Goal: Task Accomplishment & Management: Manage account settings

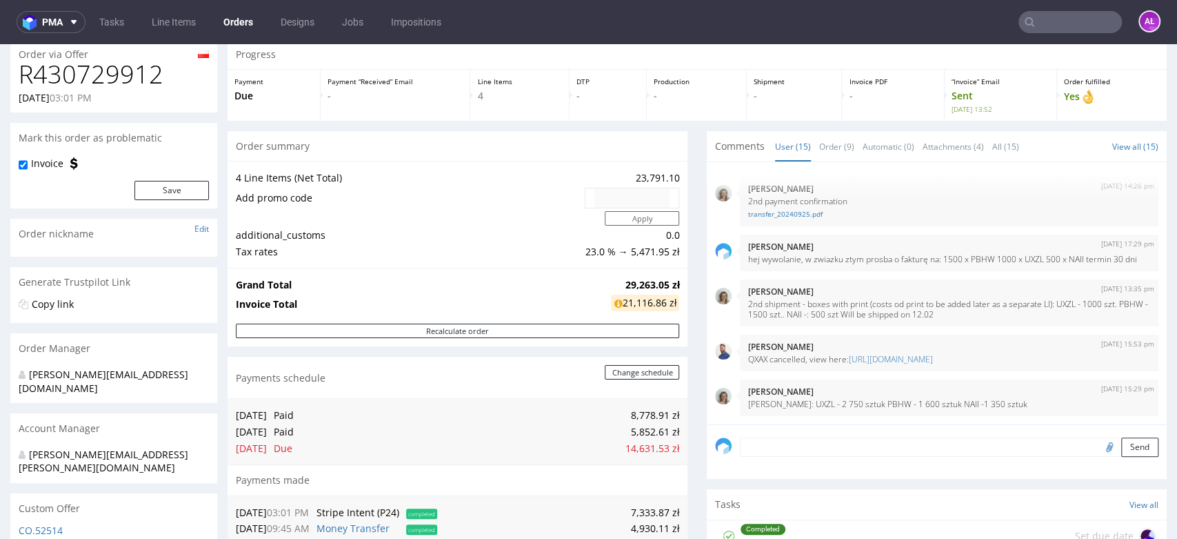
scroll to position [77, 0]
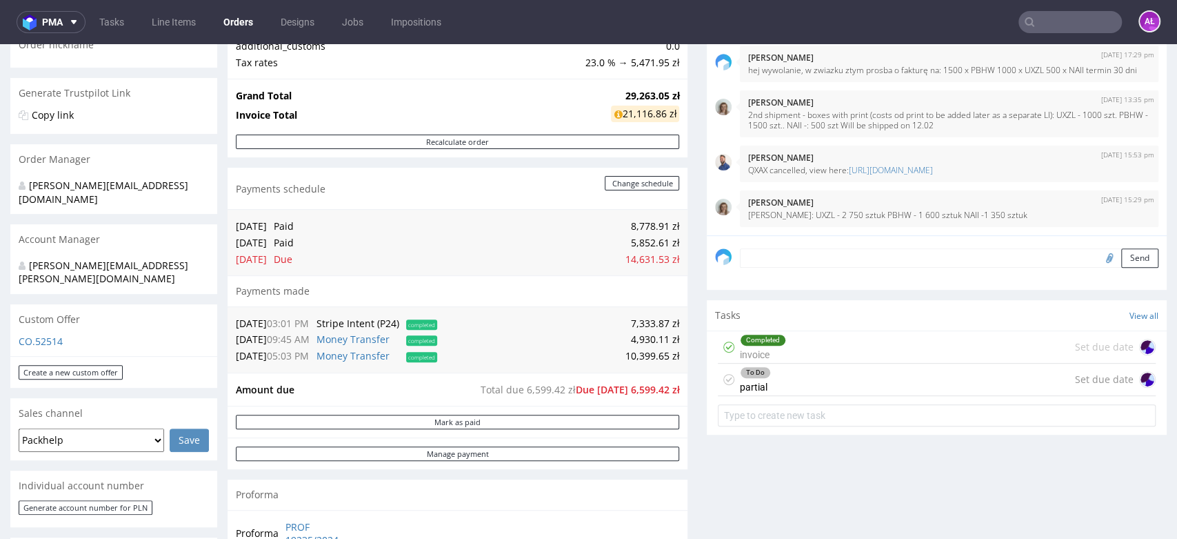
scroll to position [230, 0]
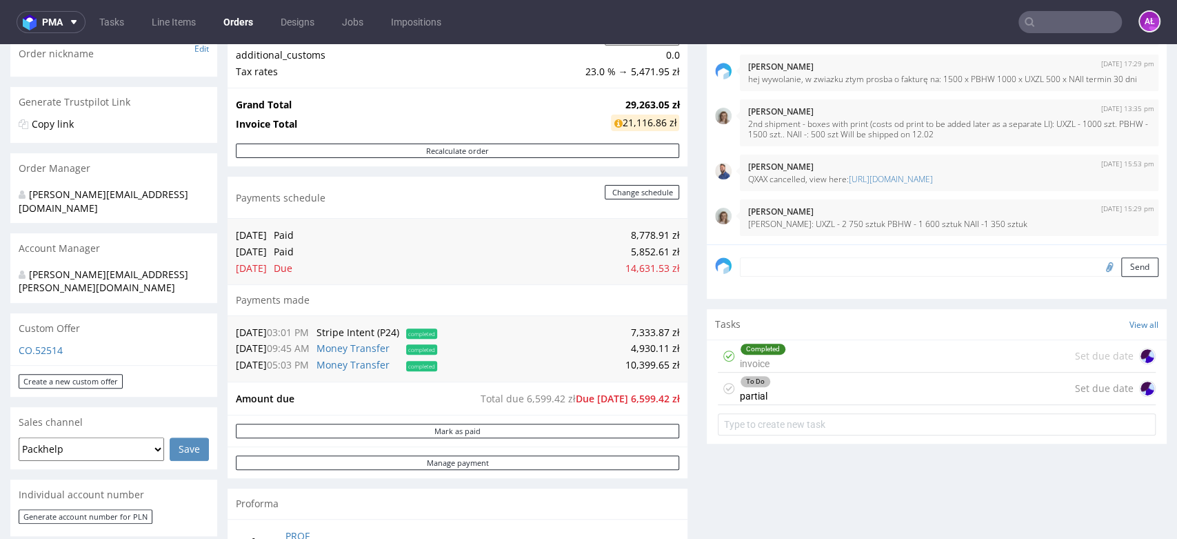
click at [778, 390] on div "To Do partial Set due date" at bounding box center [937, 388] width 438 height 32
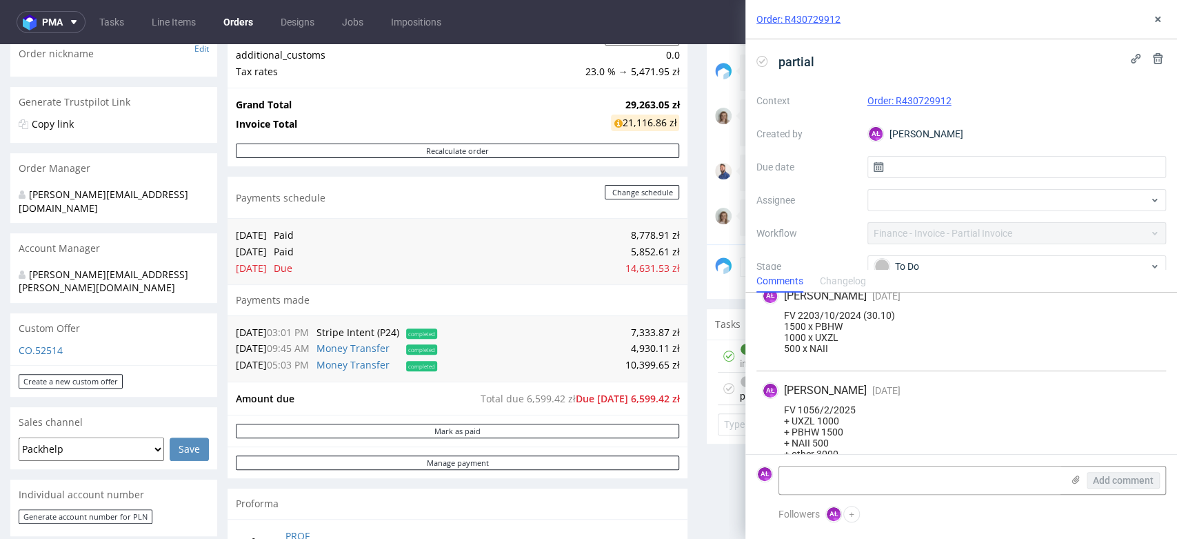
scroll to position [131, 0]
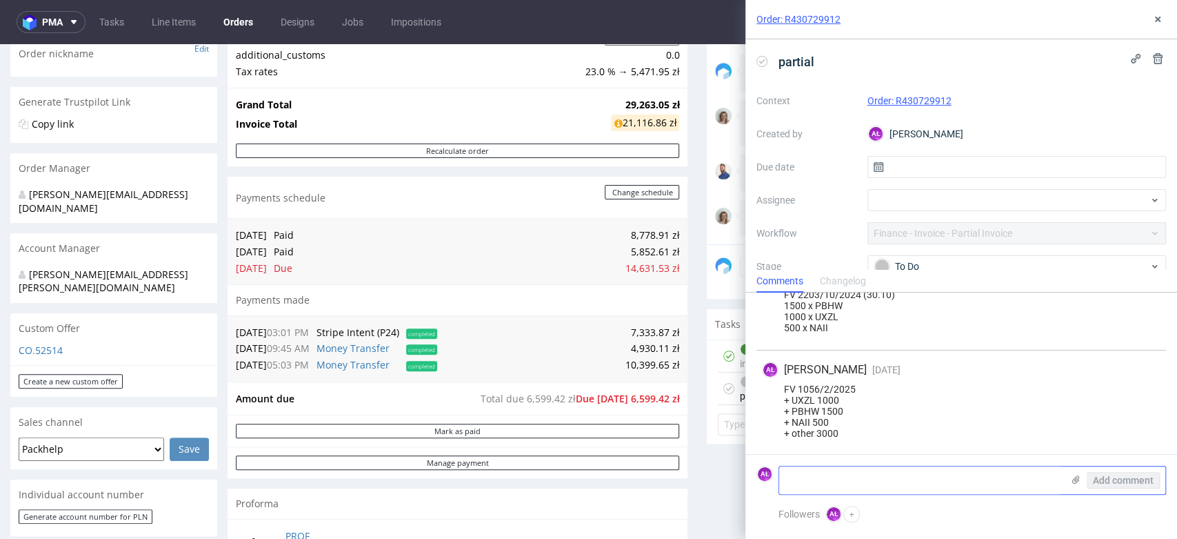
click at [808, 477] on textarea at bounding box center [920, 480] width 283 height 28
paste textarea "NAII - 1024 sztuk PBHW - 1000 sztuk UXZL - 2056 sztuk"
type textarea "NAII - 1024 sztuk PBHW - 1000 sztuk UXZL - 2056 sztuk"
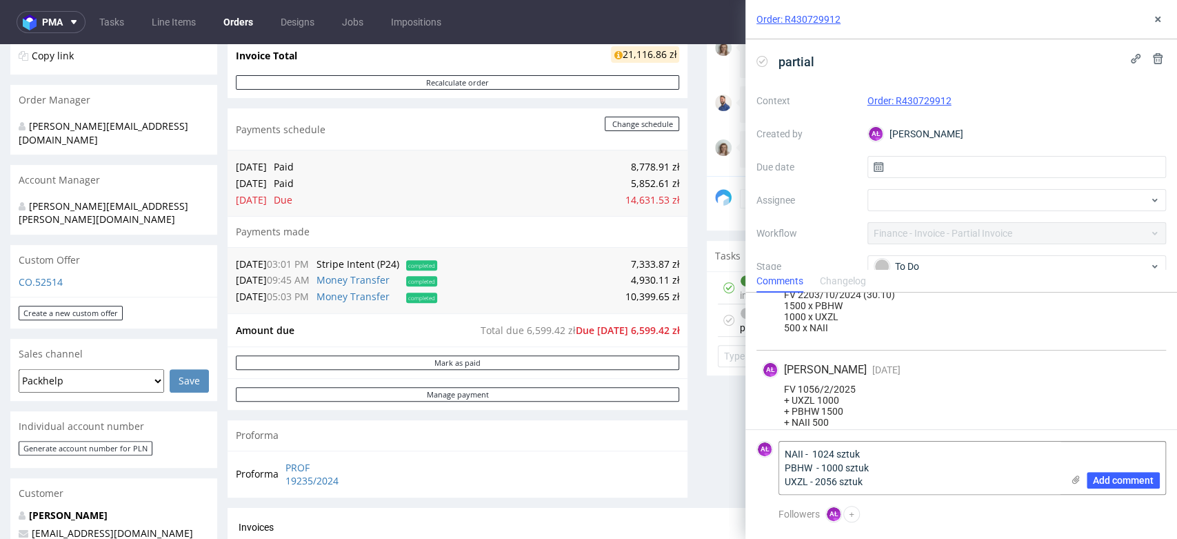
scroll to position [612, 0]
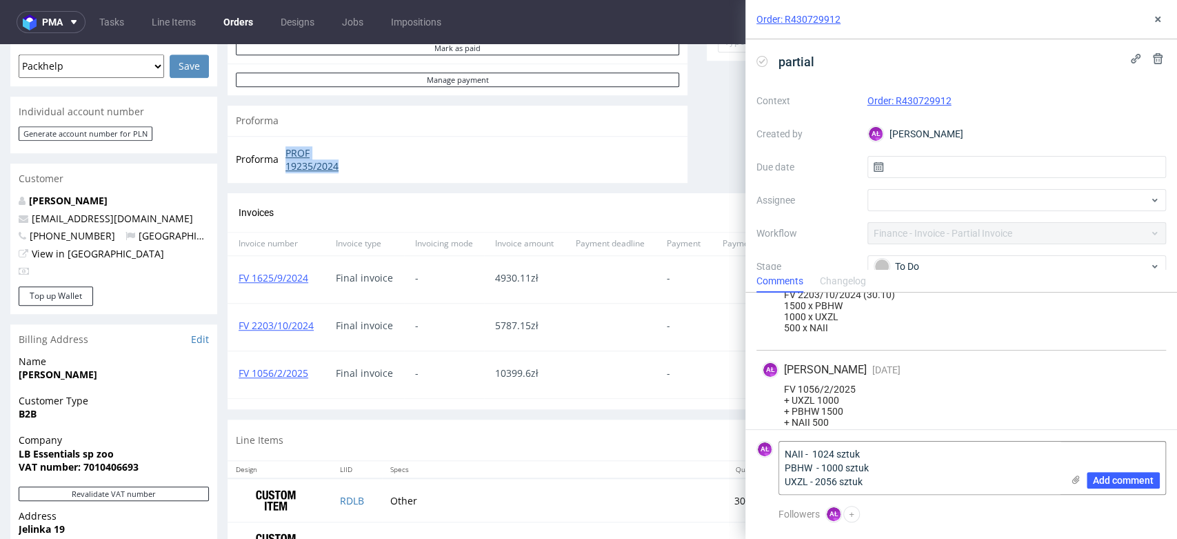
drag, startPoint x: 280, startPoint y: 153, endPoint x: 351, endPoint y: 168, distance: 72.5
click at [351, 168] on tr "Proforma PROF 19235/2024" at bounding box center [301, 160] width 130 height 30
copy tr "PROF 19235/2024"
click at [296, 283] on link "FV 1625/9/2024" at bounding box center [274, 277] width 70 height 13
click at [279, 332] on link "FV 2203/10/2024" at bounding box center [276, 325] width 75 height 13
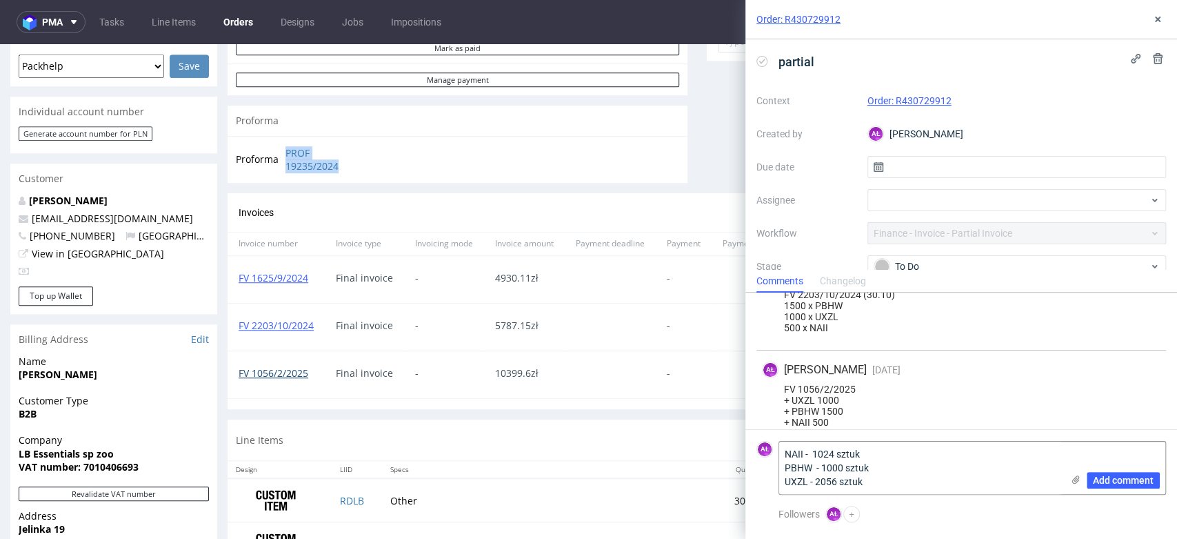
click at [275, 376] on link "FV 1056/2/2025" at bounding box center [274, 372] width 70 height 13
click at [290, 370] on link "FV 1056/2/2025" at bounding box center [274, 372] width 70 height 13
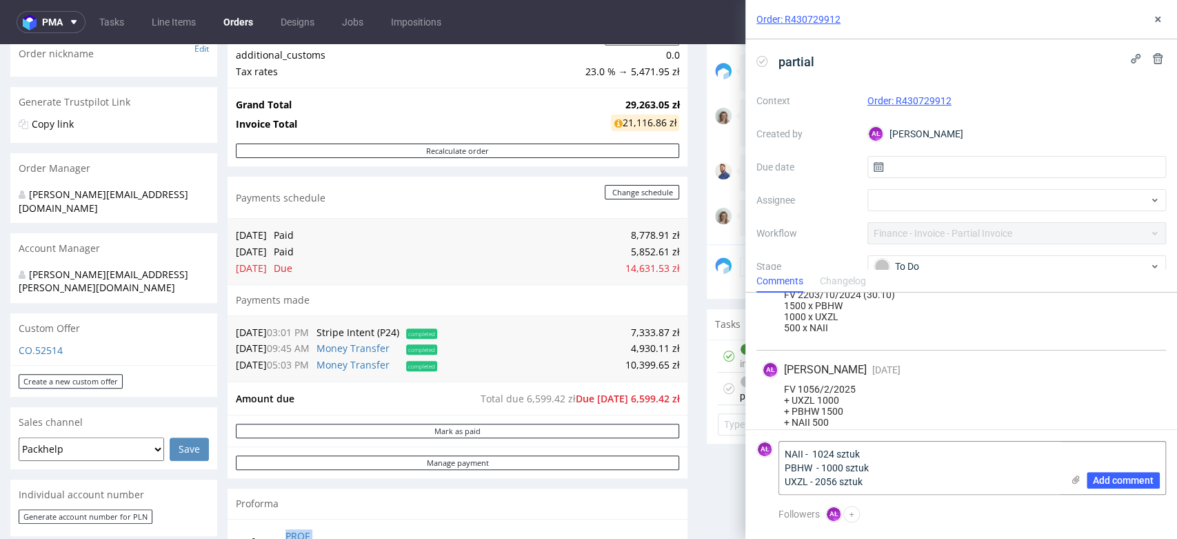
scroll to position [536, 0]
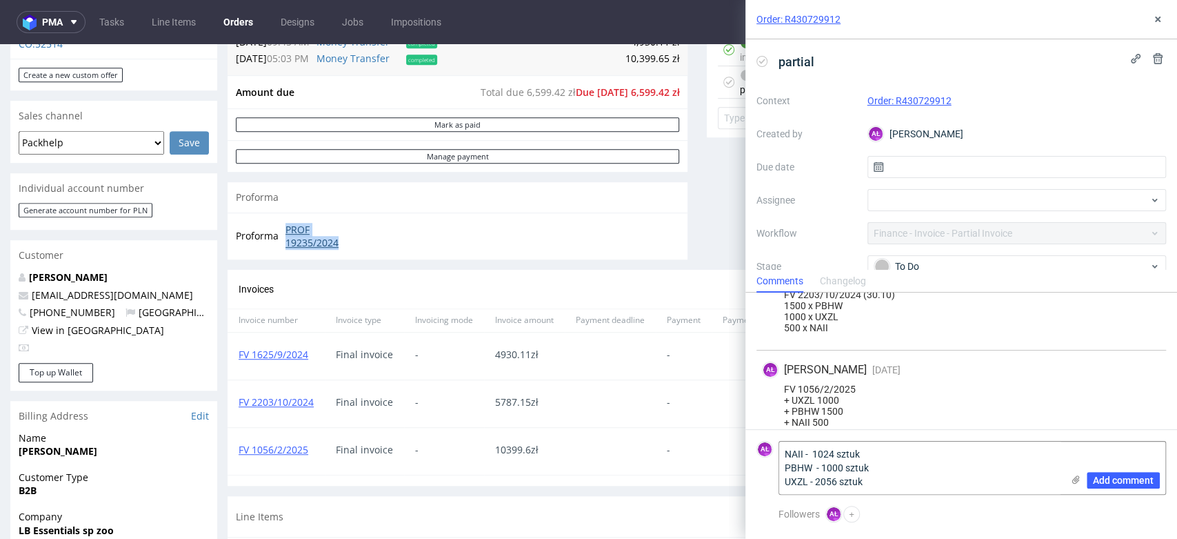
copy tr "PROF 19235/2024"
click at [280, 354] on link "FV 1625/9/2024" at bounding box center [274, 354] width 70 height 13
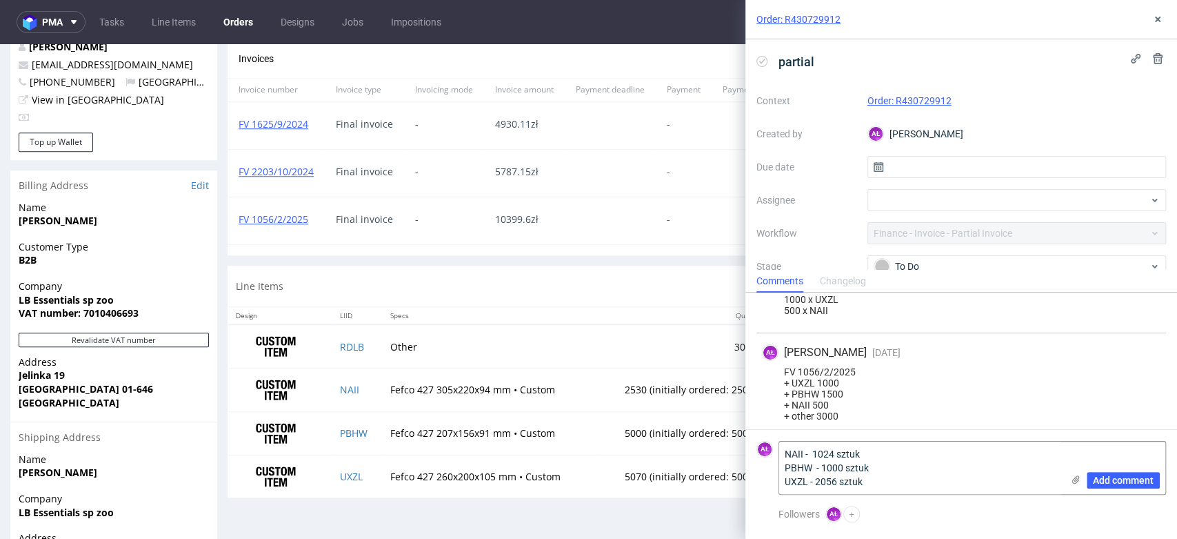
scroll to position [156, 0]
drag, startPoint x: 1159, startPoint y: 21, endPoint x: 1140, endPoint y: 41, distance: 27.8
click at [1159, 21] on icon at bounding box center [1158, 19] width 11 height 11
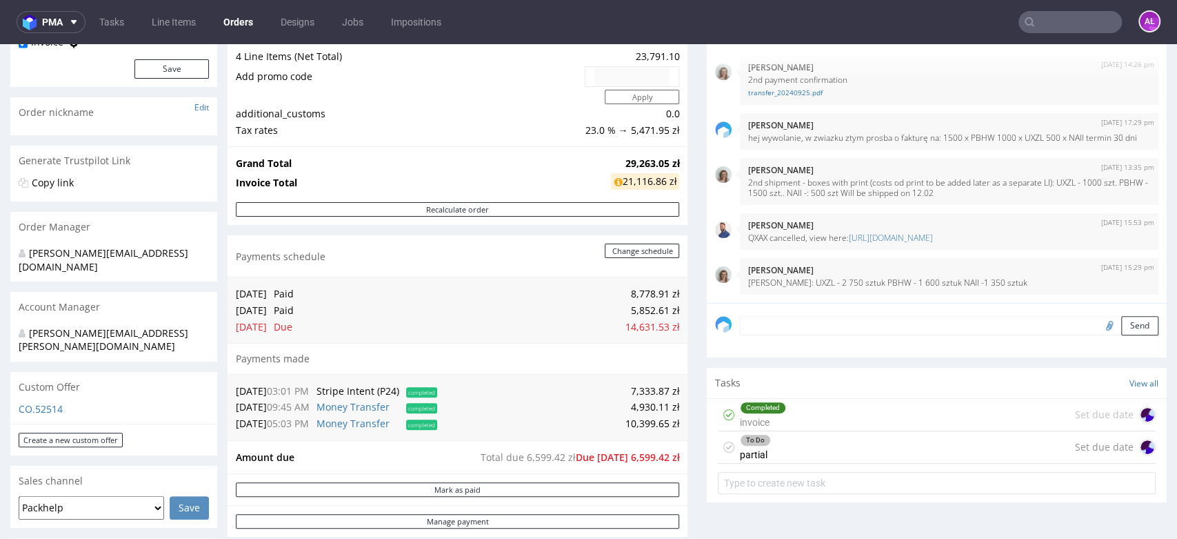
scroll to position [459, 0]
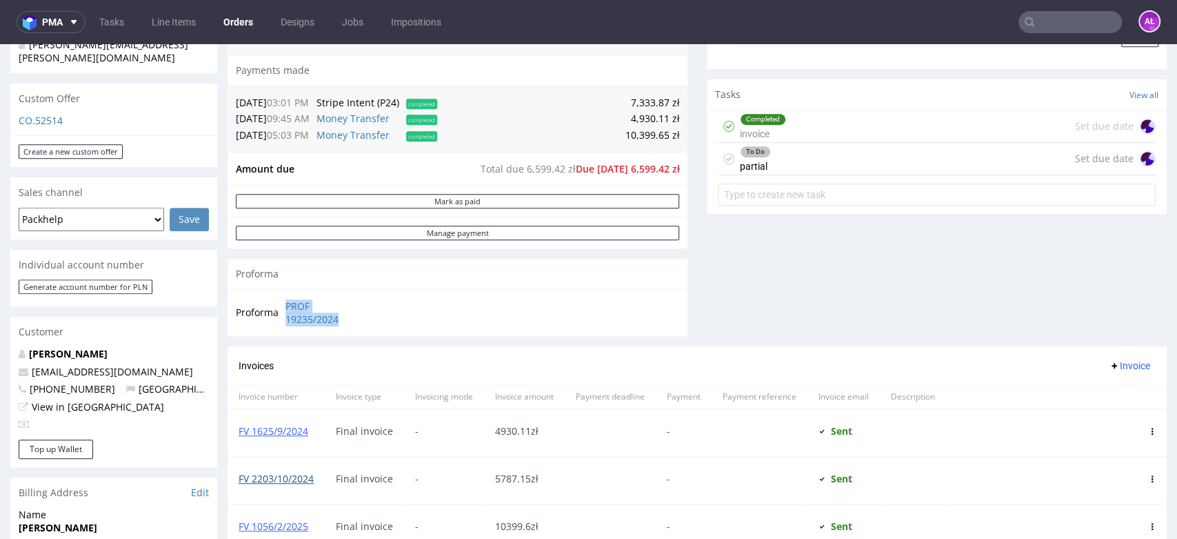
click at [301, 478] on link "FV 2203/10/2024" at bounding box center [276, 478] width 75 height 13
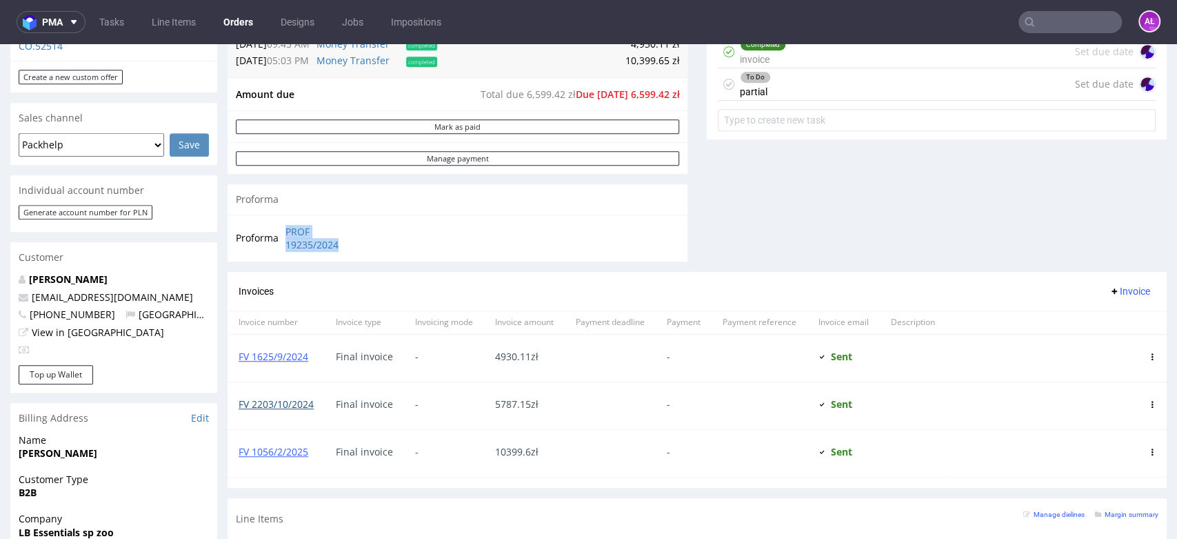
scroll to position [612, 0]
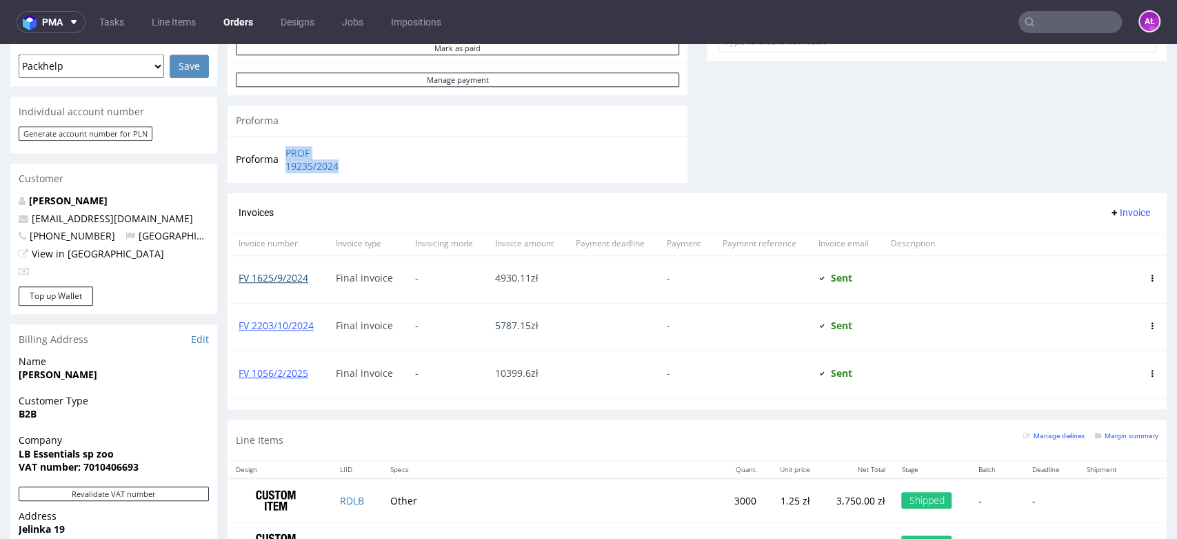
click at [301, 281] on link "FV 1625/9/2024" at bounding box center [274, 277] width 70 height 13
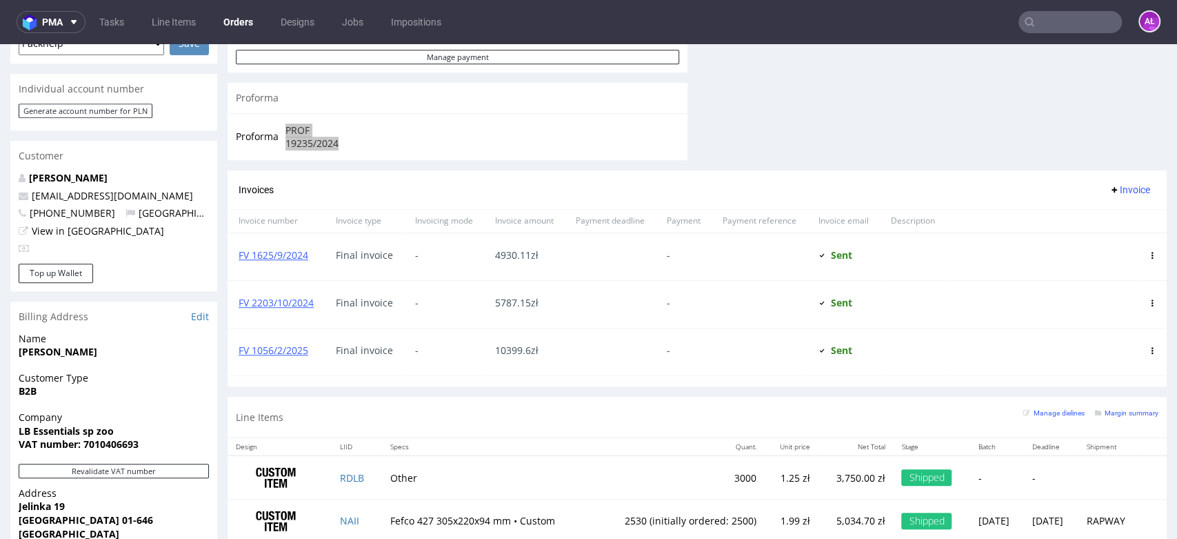
scroll to position [639, 0]
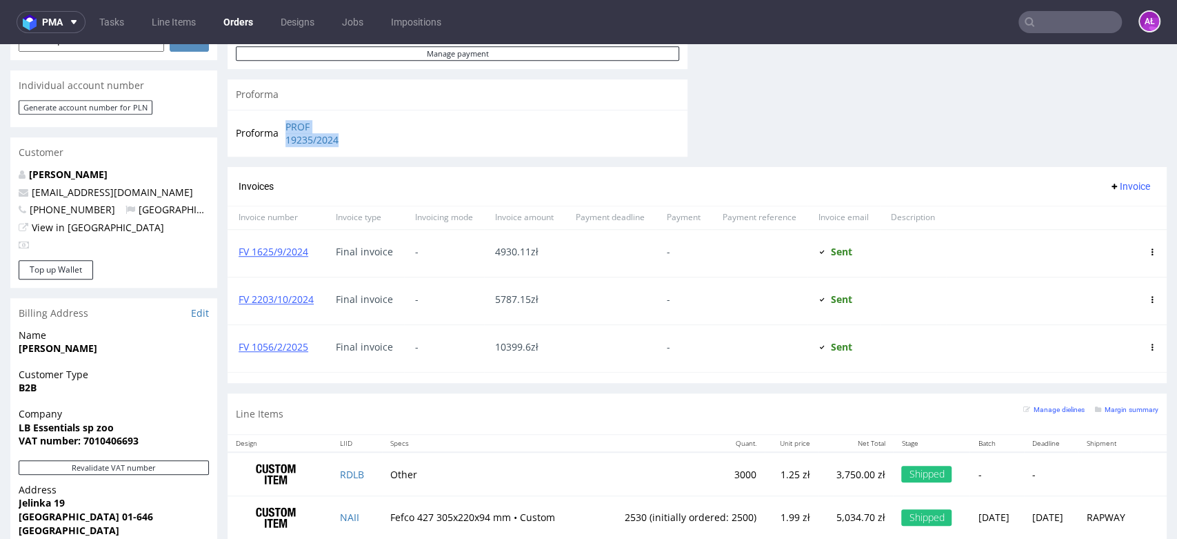
click at [1109, 182] on span "Invoice" at bounding box center [1129, 186] width 41 height 11
click at [1103, 215] on span "Upload" at bounding box center [1106, 217] width 67 height 14
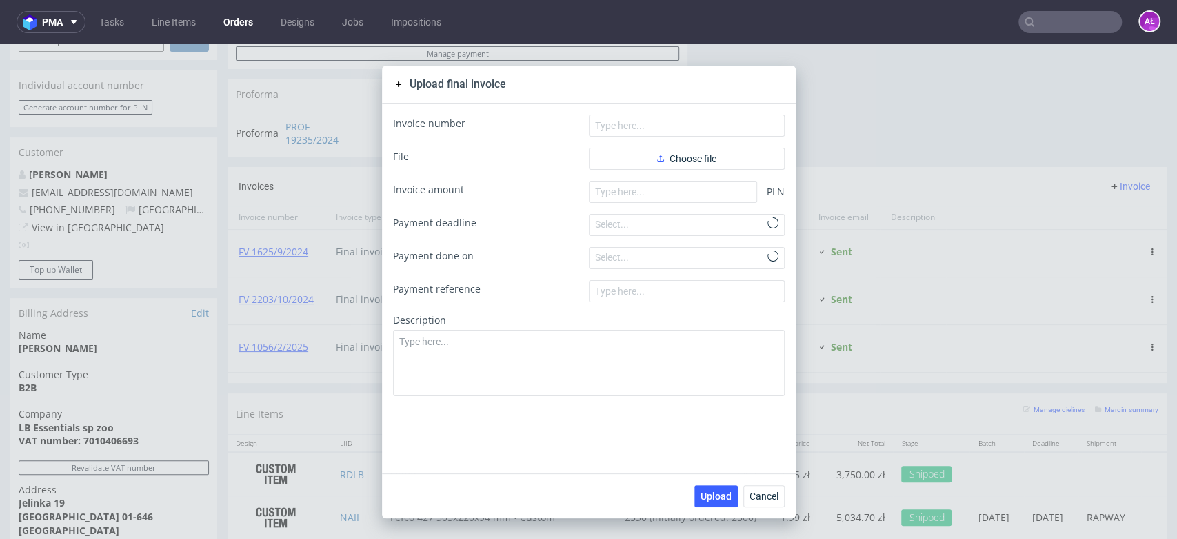
scroll to position [510, 0]
click at [752, 159] on button "Choose file" at bounding box center [687, 159] width 196 height 22
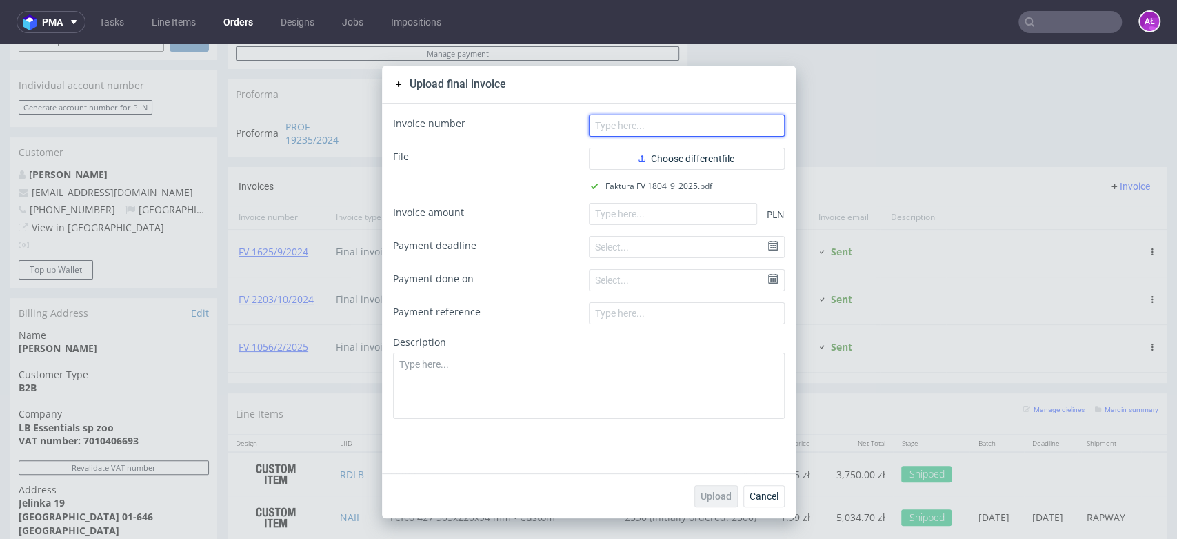
click at [675, 128] on input "text" at bounding box center [687, 125] width 196 height 22
paste input "FV 1804/9/2025"
type input "FV 1804/9/2025"
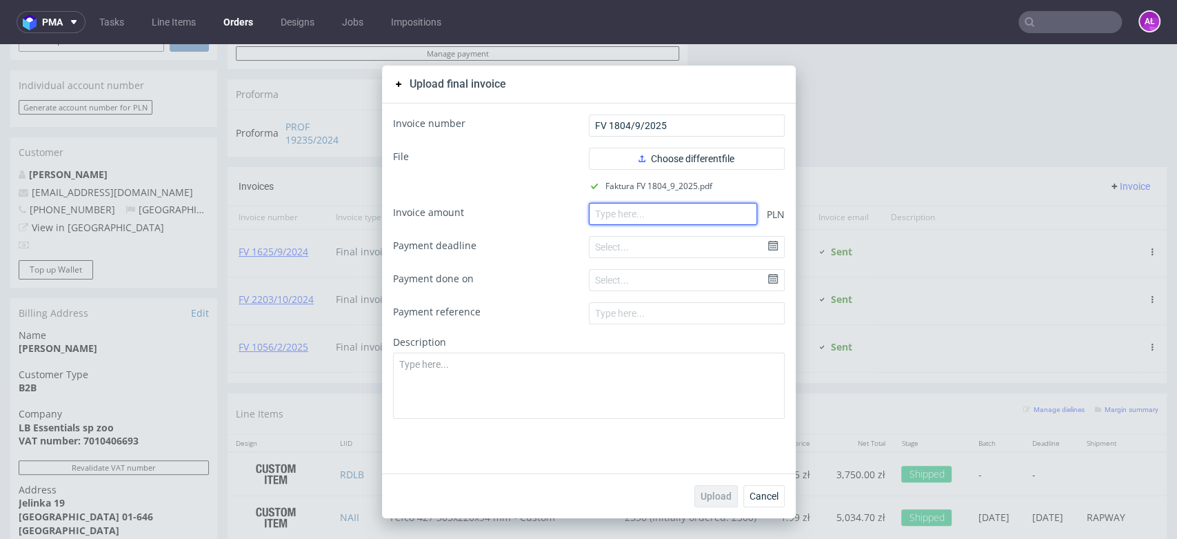
click at [682, 219] on input "number" at bounding box center [673, 214] width 168 height 22
paste input "180492025"
click at [677, 214] on input "180492025" at bounding box center [673, 214] width 168 height 22
drag, startPoint x: 677, startPoint y: 214, endPoint x: 552, endPoint y: 230, distance: 125.2
click at [546, 221] on div "Invoice amount 180492025 PLN" at bounding box center [589, 214] width 392 height 22
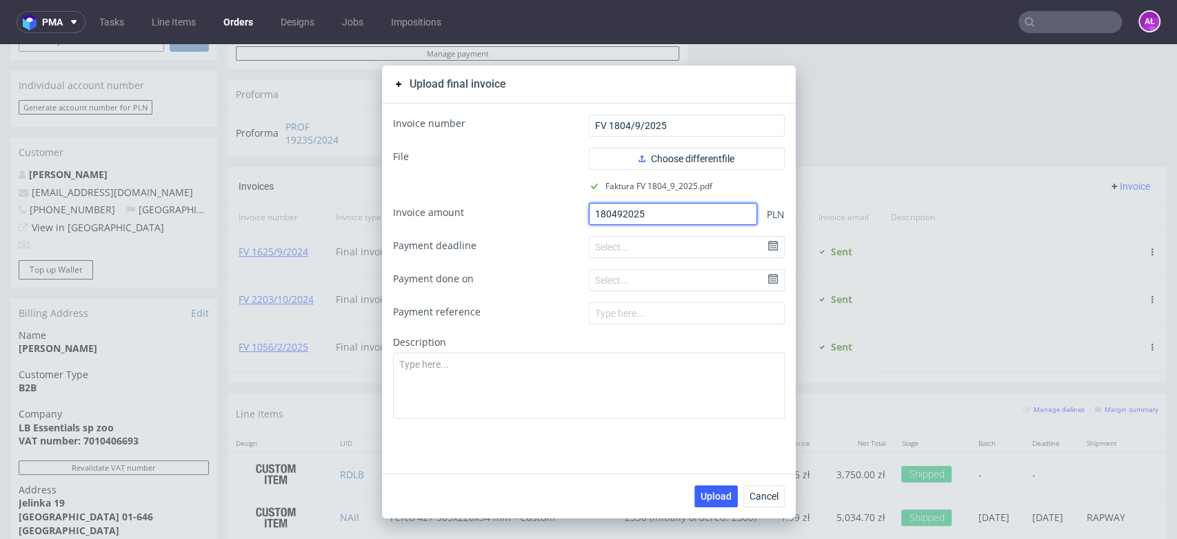
paste input "8146.14"
type input "8146.14"
click at [714, 495] on span "Upload" at bounding box center [716, 496] width 31 height 10
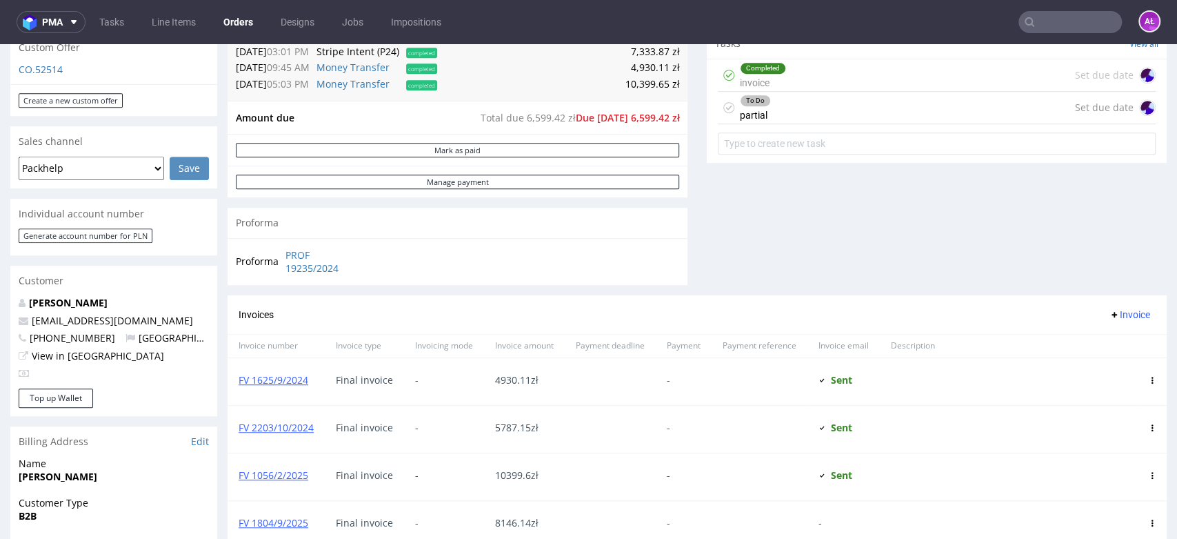
scroll to position [536, 0]
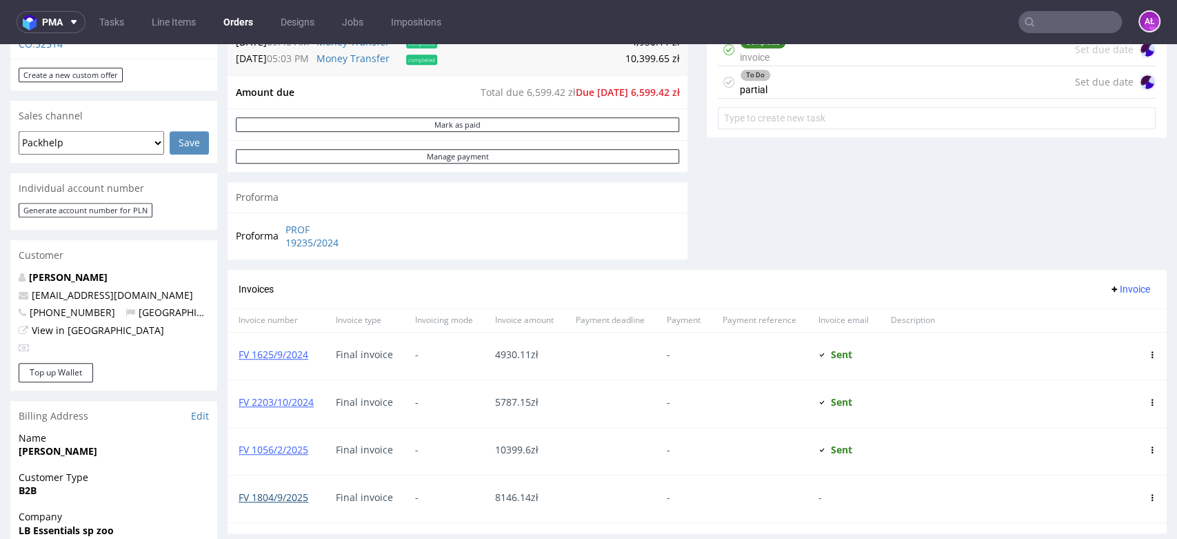
click at [293, 500] on link "FV 1804/9/2025" at bounding box center [274, 496] width 70 height 13
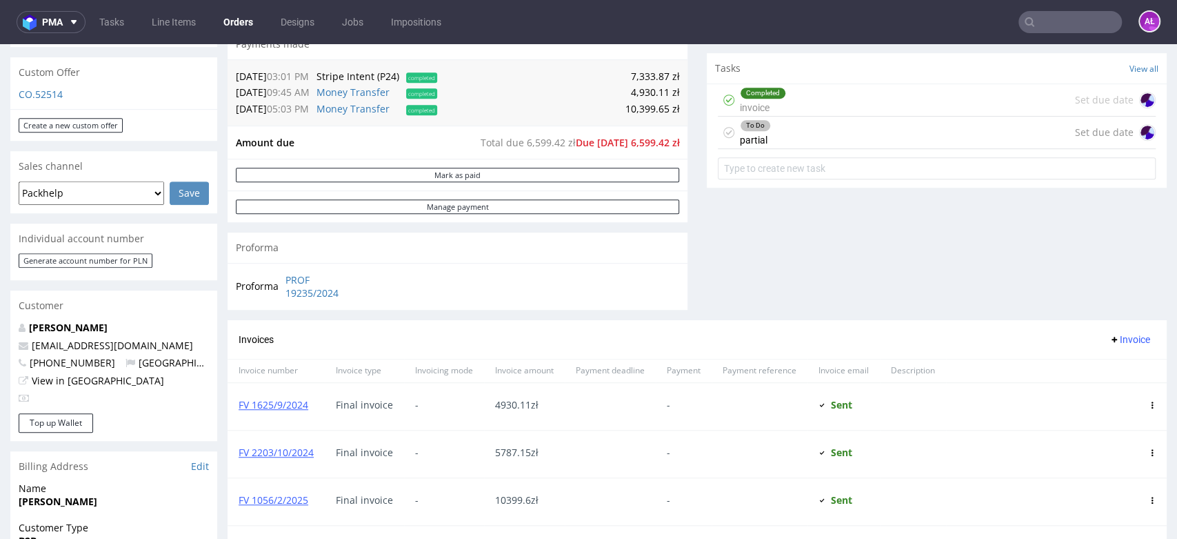
scroll to position [459, 0]
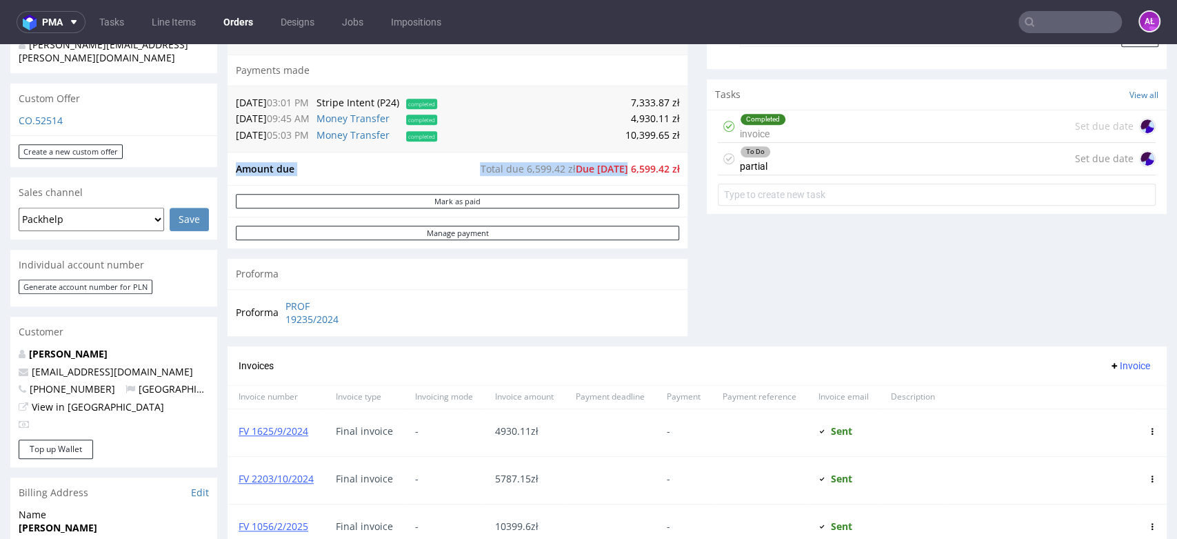
drag, startPoint x: 621, startPoint y: 175, endPoint x: 671, endPoint y: 178, distance: 50.4
click at [671, 178] on div "Amount due Total due 6,599.42 zł Due Today 6,599.42 zł" at bounding box center [458, 169] width 460 height 34
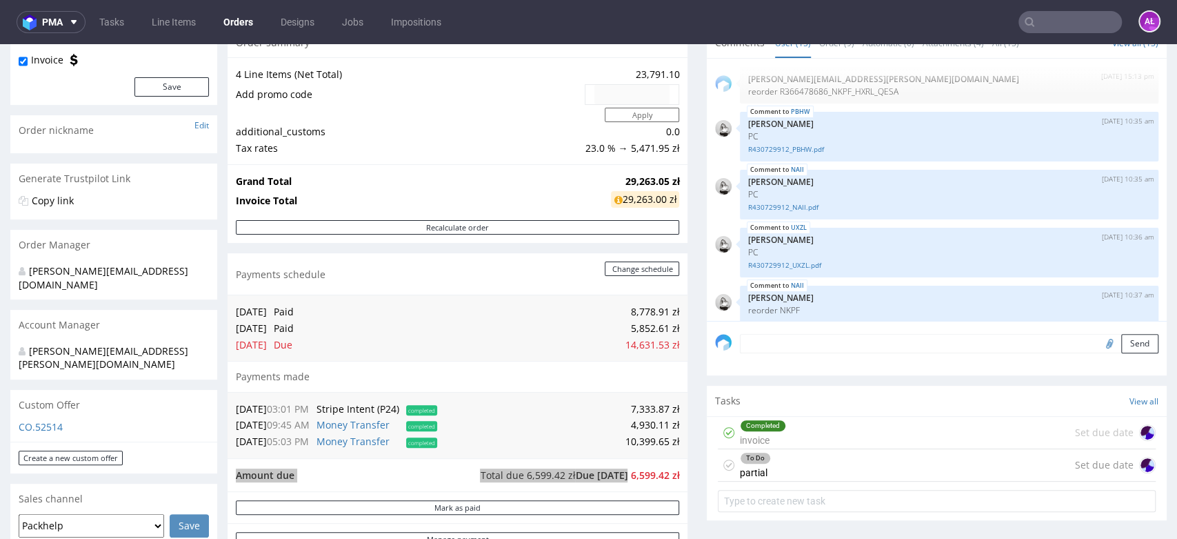
scroll to position [0, 0]
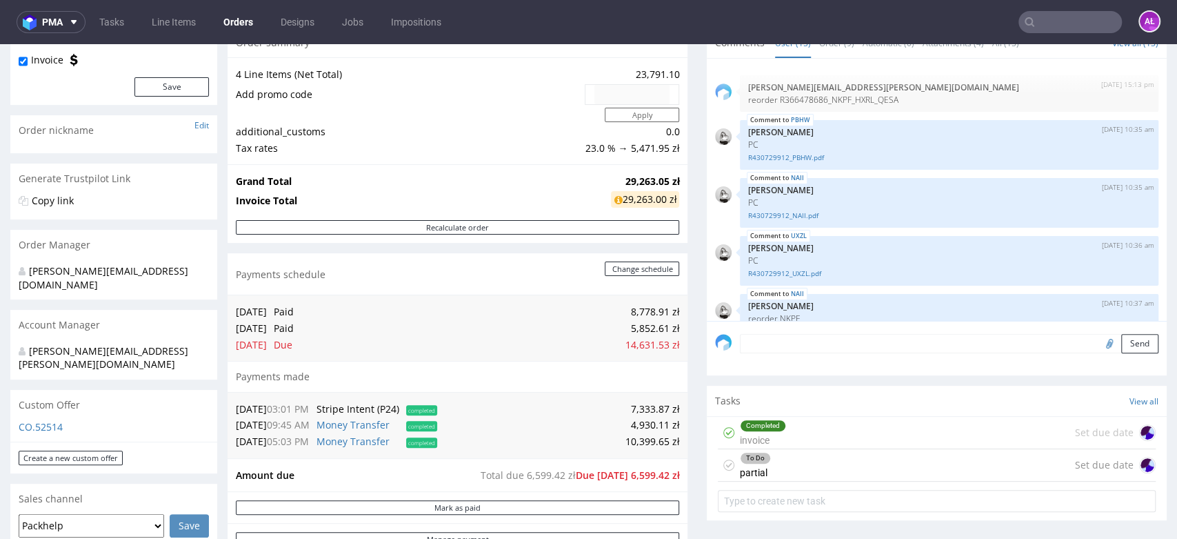
drag, startPoint x: 777, startPoint y: 500, endPoint x: 679, endPoint y: 414, distance: 130.5
click at [796, 462] on div "To Do partial Set due date" at bounding box center [937, 465] width 438 height 32
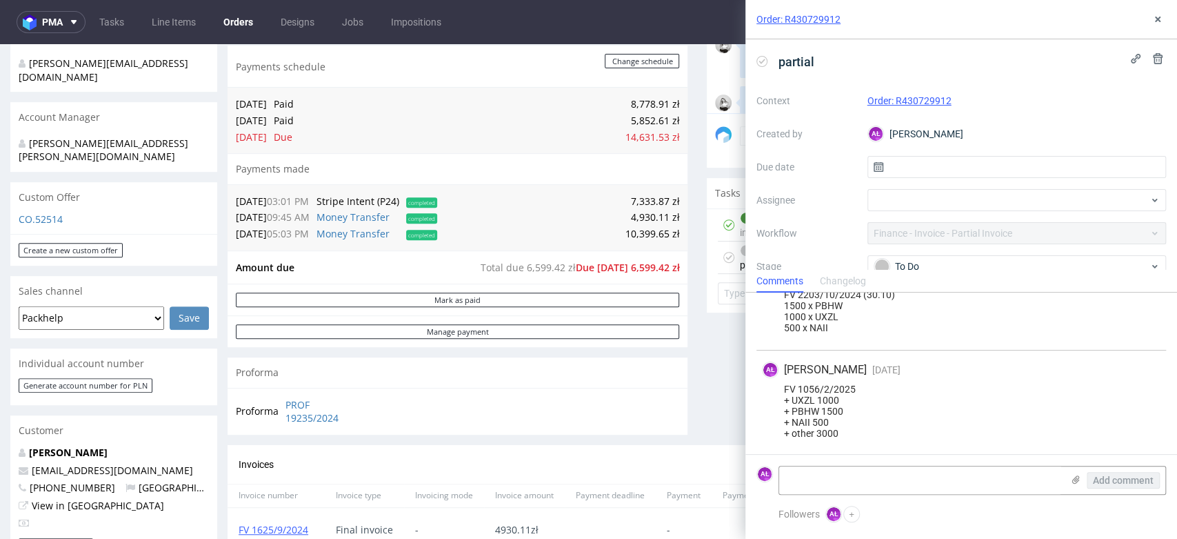
scroll to position [459, 0]
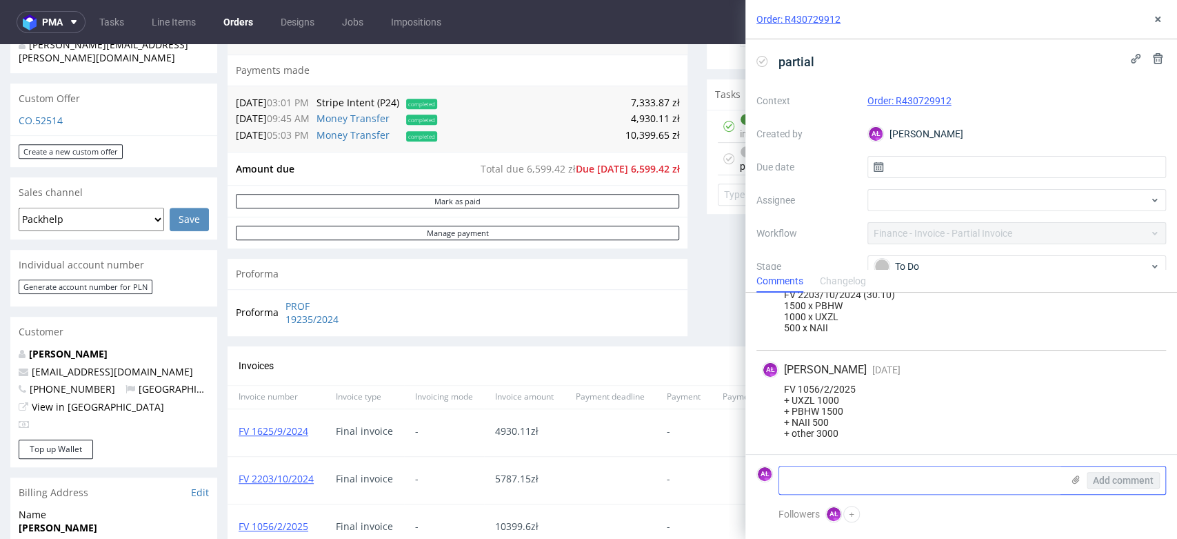
click at [789, 484] on textarea at bounding box center [920, 480] width 283 height 28
paste textarea "NAII - 1024 sztuk PBHW - 1000 sztuk UXZL - 2056 sztuk"
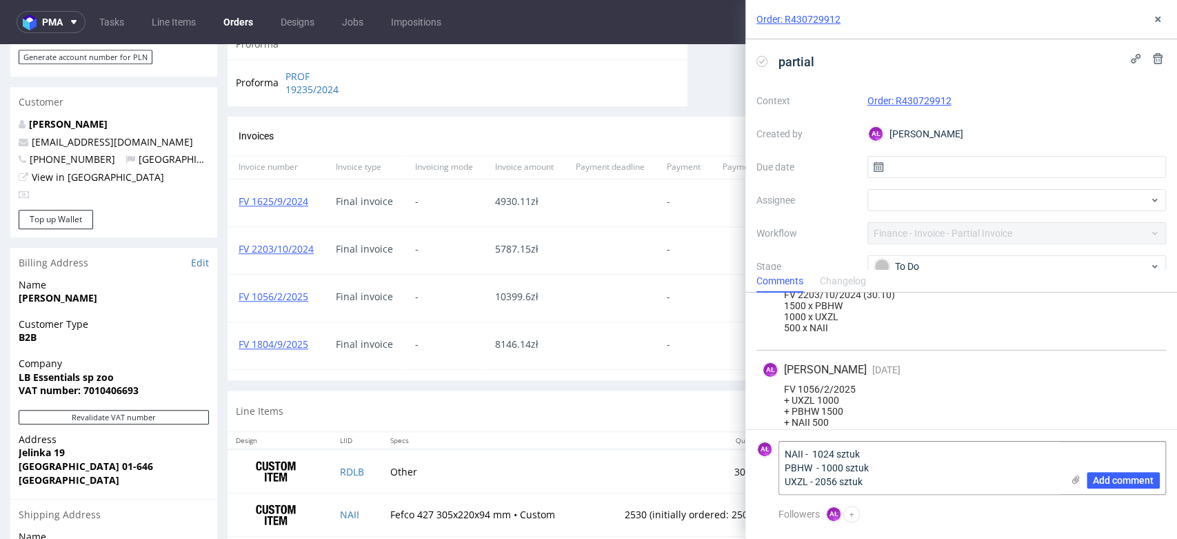
scroll to position [690, 0]
drag, startPoint x: 308, startPoint y: 355, endPoint x: 232, endPoint y: 357, distance: 75.9
click at [232, 357] on div "FV 1804/9/2025" at bounding box center [276, 344] width 97 height 47
copy link "FV 1804/9/2025"
click at [779, 456] on textarea "NAII - 1024 sztuk PBHW - 1000 sztuk UXZL - 2056 sztuk" at bounding box center [920, 467] width 283 height 52
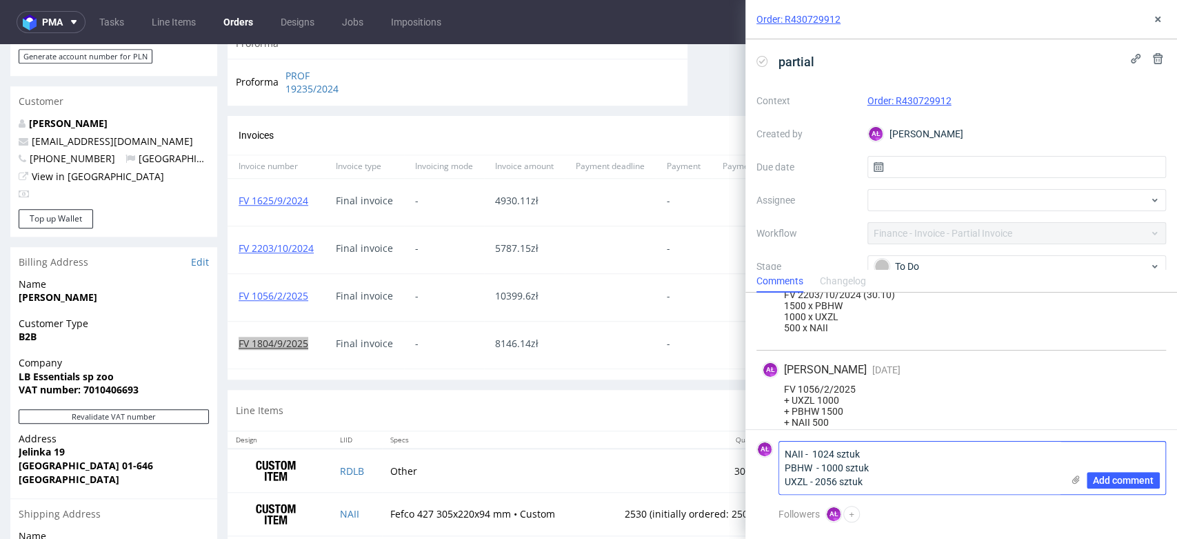
paste textarea "FV 1804/9/2025"
type textarea "FV 1804/9/2025 NAII - 1024 sztuk PBHW - 1000 sztuk UXZL - 2056 sztuk"
click at [1130, 479] on span "Add comment" at bounding box center [1123, 480] width 61 height 10
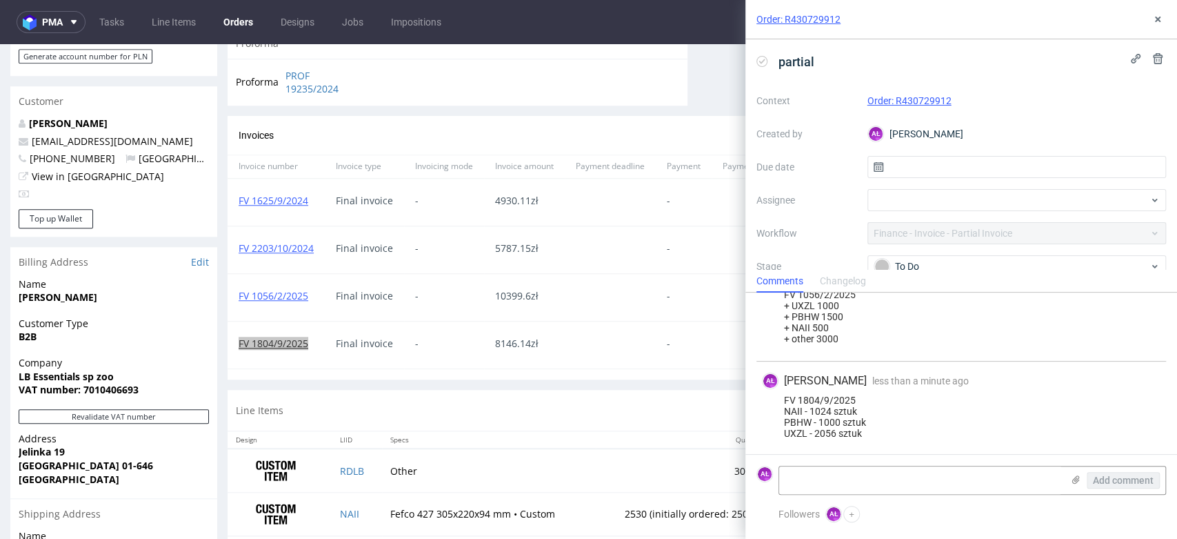
click at [757, 63] on icon at bounding box center [762, 61] width 11 height 11
click at [1156, 19] on icon at bounding box center [1158, 19] width 11 height 11
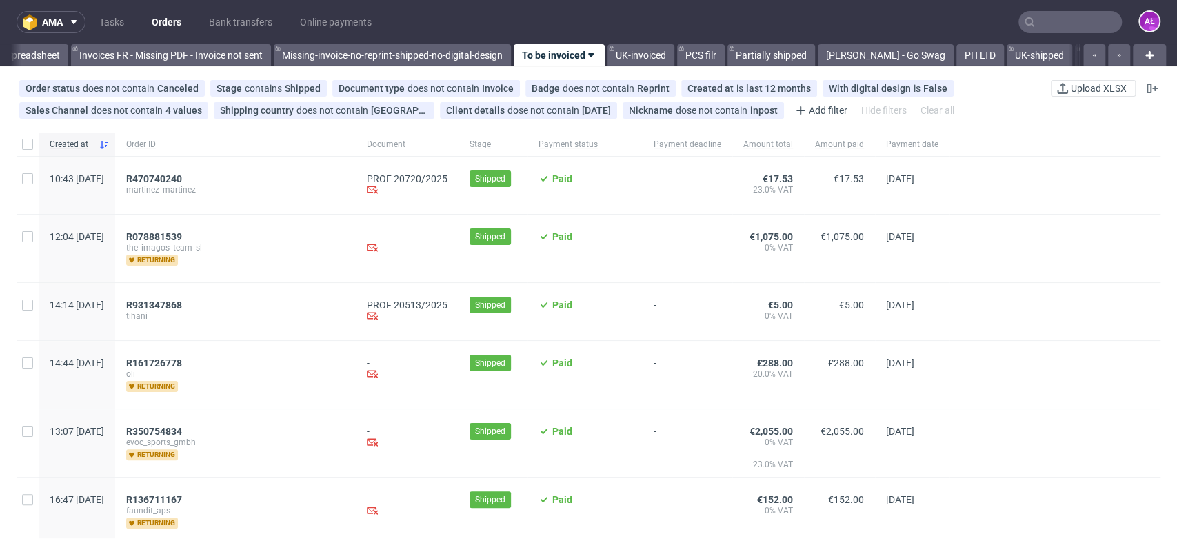
scroll to position [0, 2311]
click at [1037, 15] on input "text" at bounding box center [1070, 22] width 103 height 22
paste input "FV 1611/9/2025"
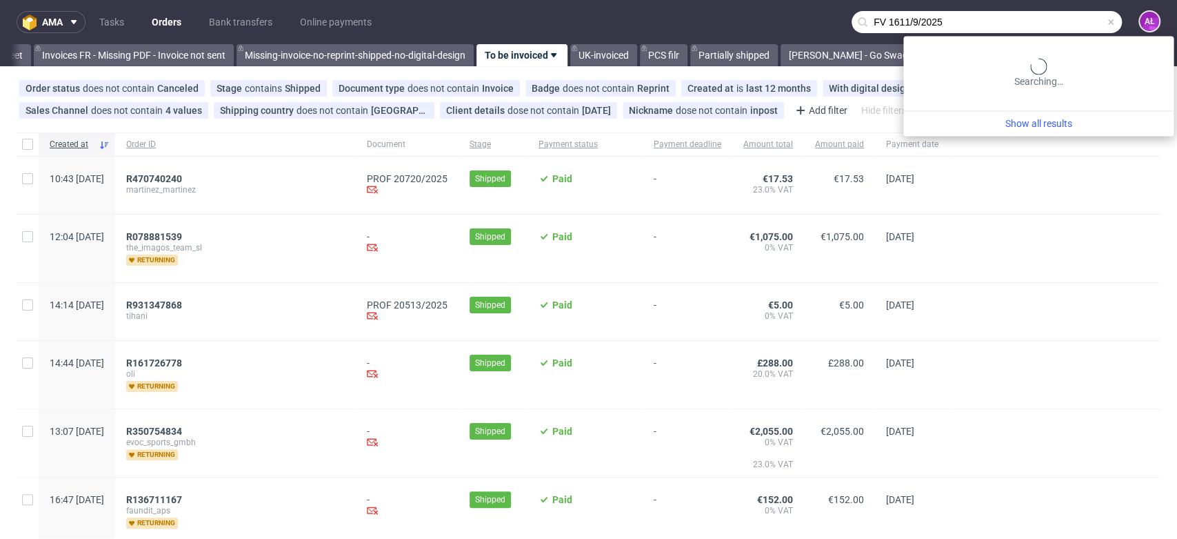
type input "FV 1611/9/2025"
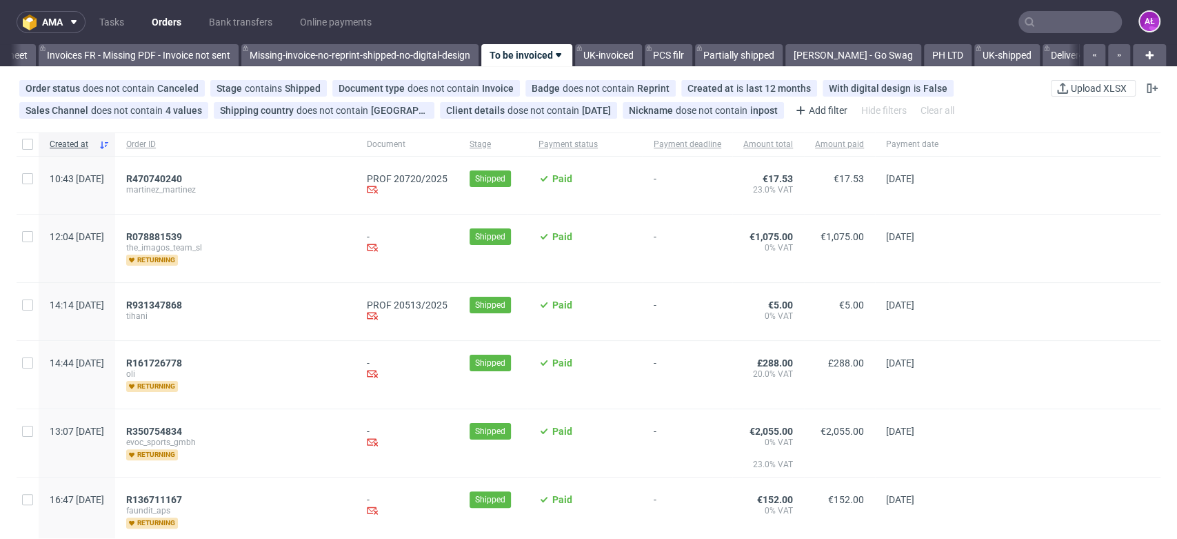
scroll to position [0, 2311]
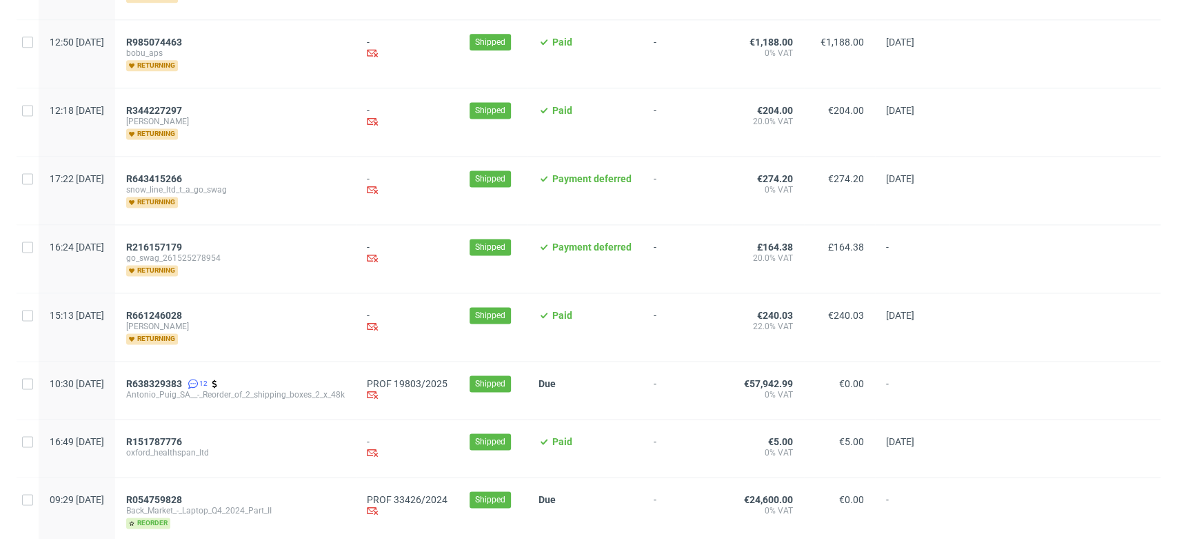
scroll to position [1186, 0]
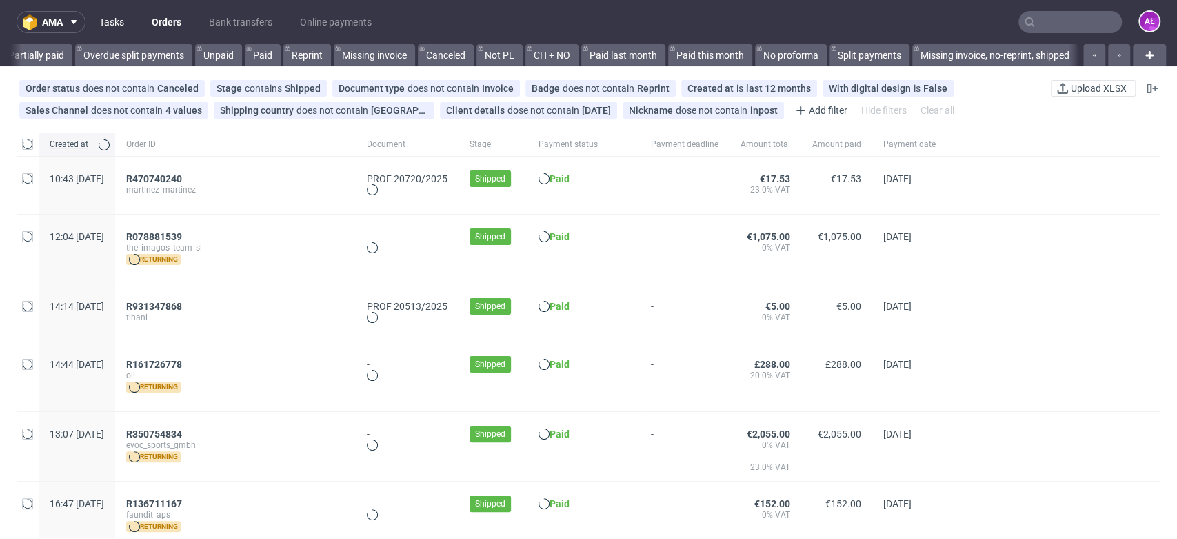
click at [126, 21] on link "Tasks" at bounding box center [111, 22] width 41 height 22
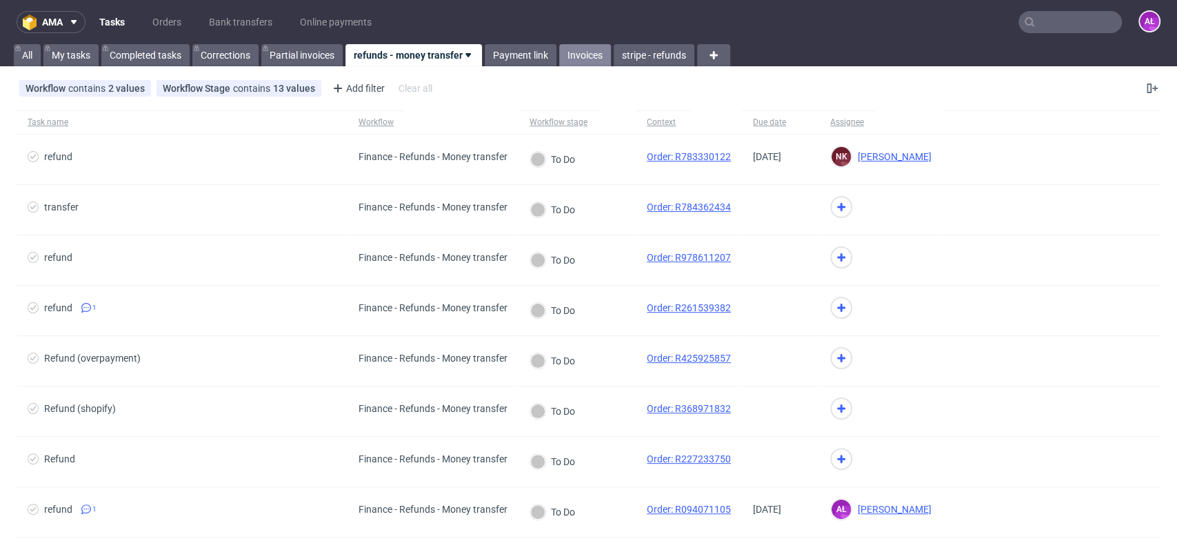
click at [588, 52] on link "Invoices" at bounding box center [585, 55] width 52 height 22
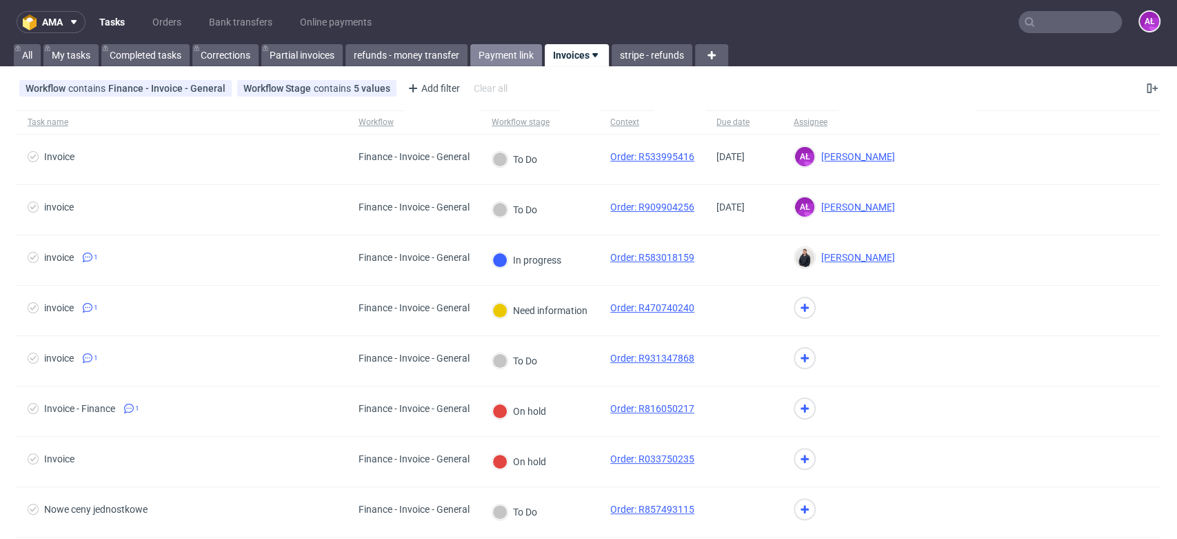
click at [522, 54] on link "Payment link" at bounding box center [506, 55] width 72 height 22
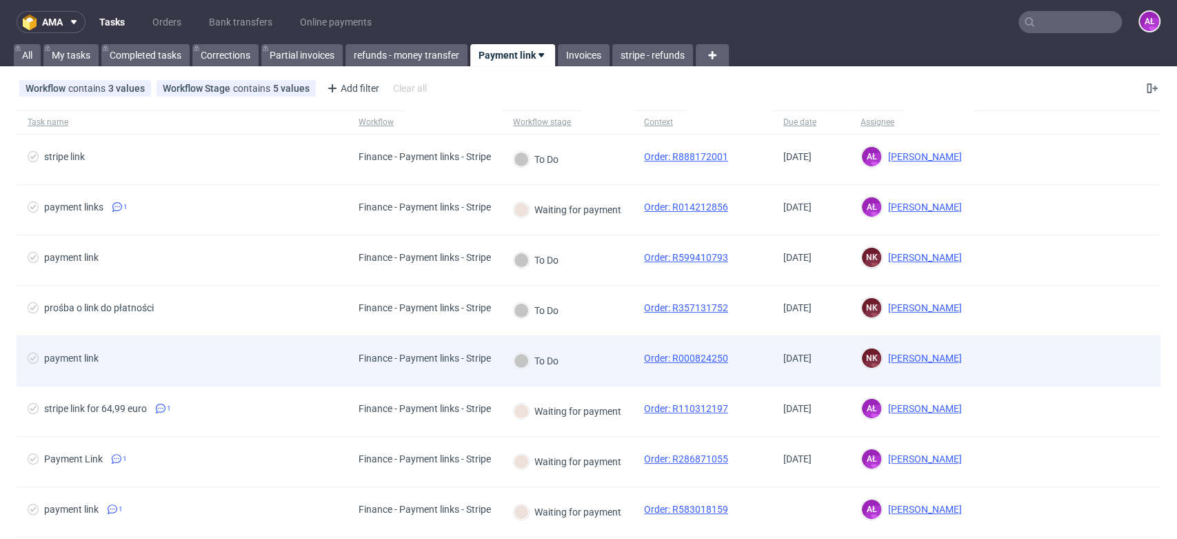
click at [590, 362] on div "To Do" at bounding box center [567, 361] width 131 height 50
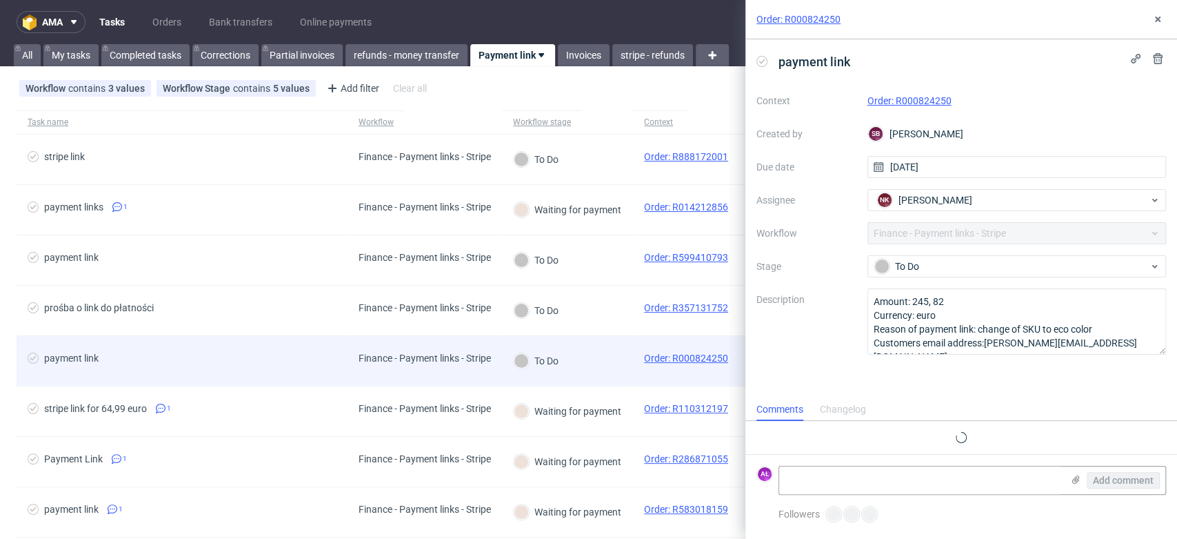
scroll to position [11, 0]
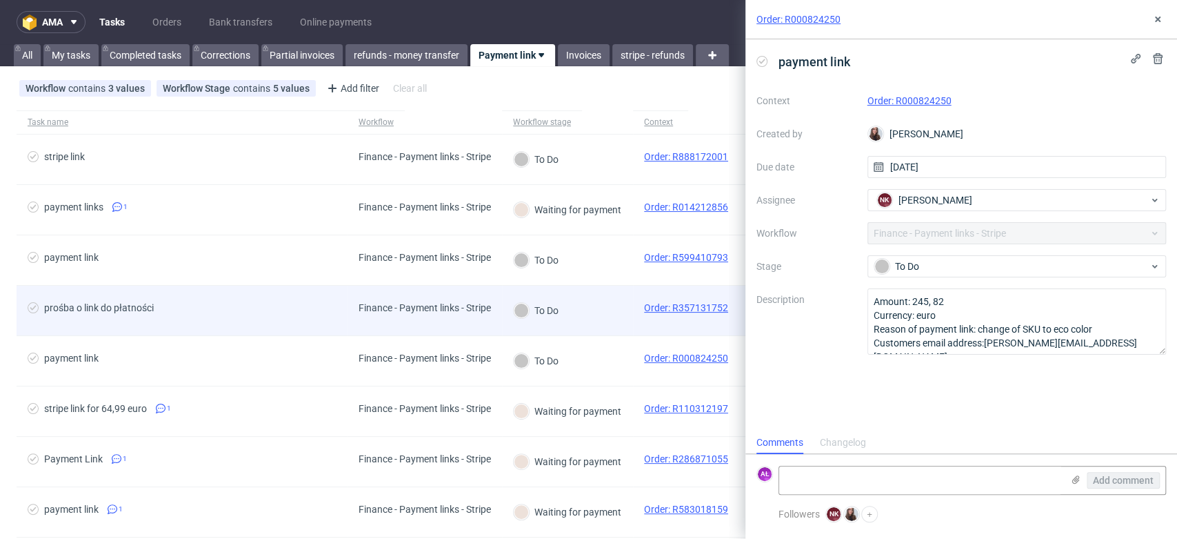
click at [591, 315] on div "To Do" at bounding box center [567, 311] width 131 height 50
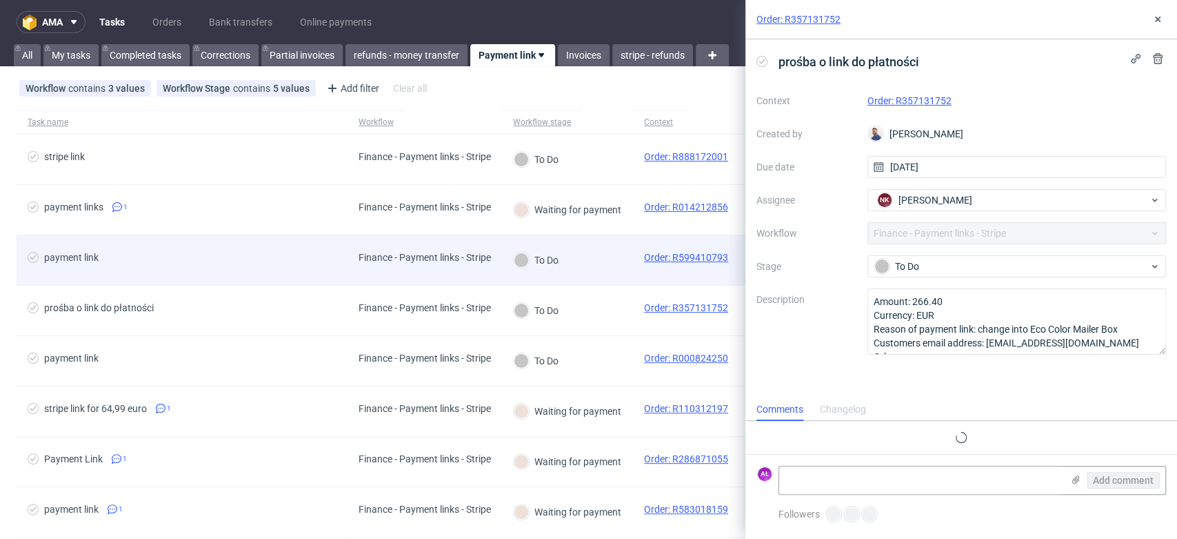
scroll to position [11, 0]
click at [598, 250] on div "To Do" at bounding box center [567, 260] width 131 height 50
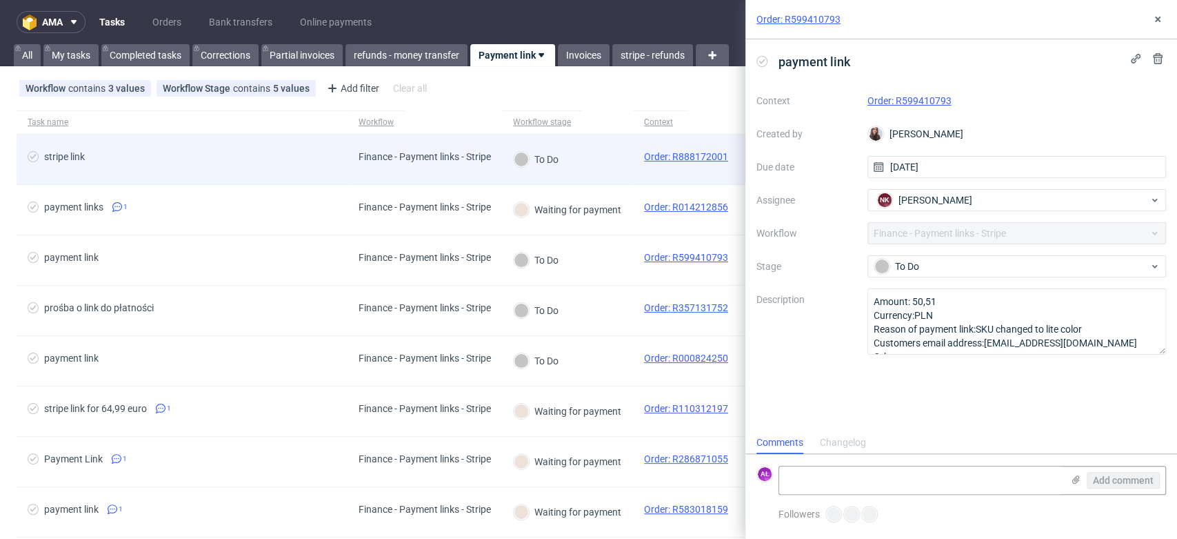
scroll to position [11, 0]
click at [590, 155] on div "To Do" at bounding box center [567, 159] width 131 height 50
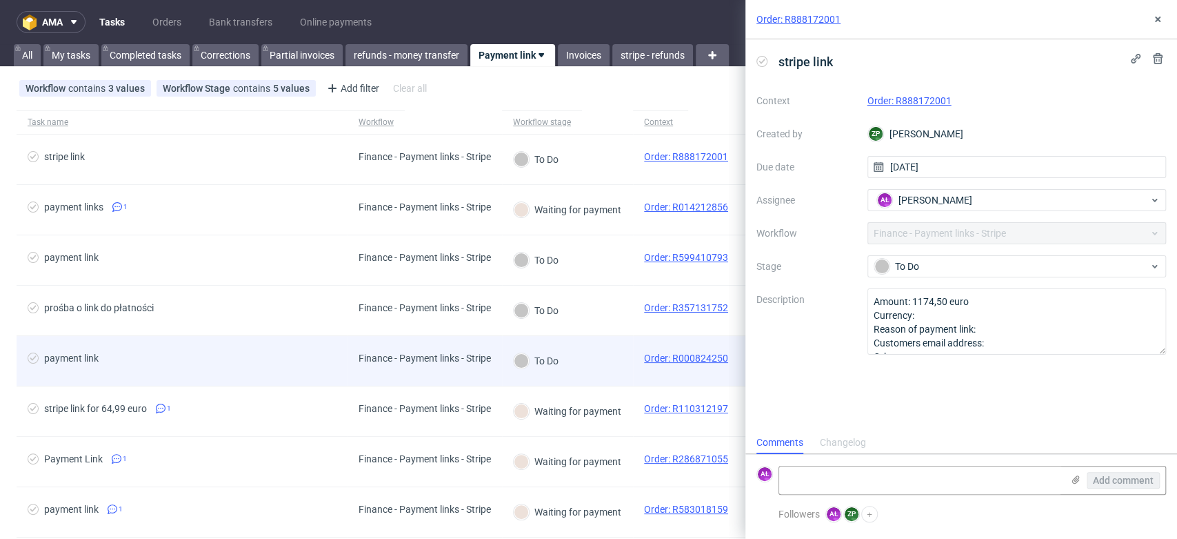
scroll to position [11, 0]
click at [608, 366] on div "To Do" at bounding box center [567, 361] width 131 height 50
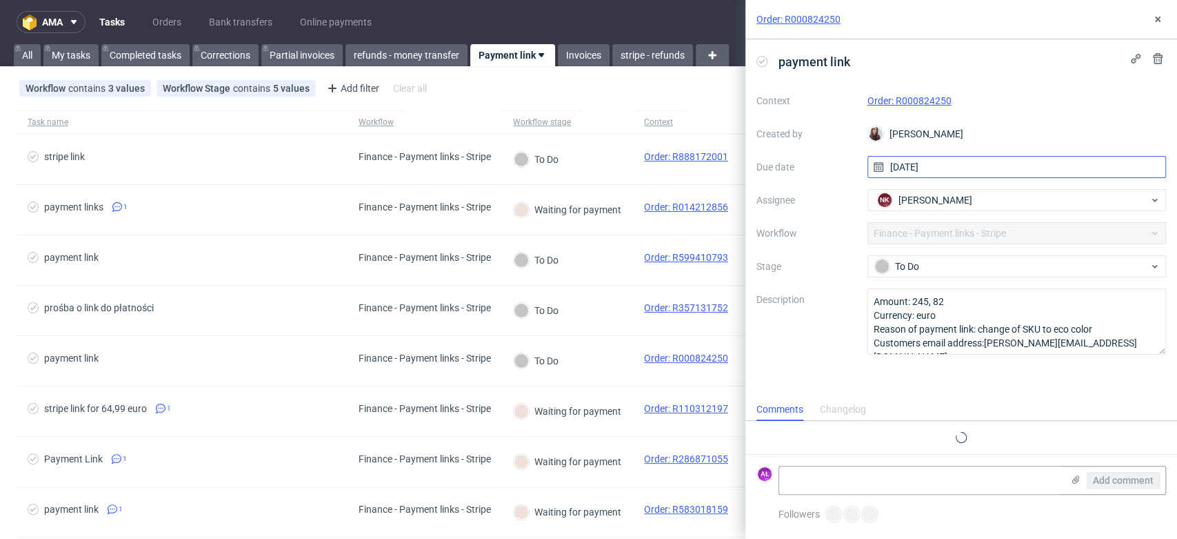
scroll to position [11, 0]
click at [906, 101] on link "Order: R000824250" at bounding box center [910, 100] width 84 height 11
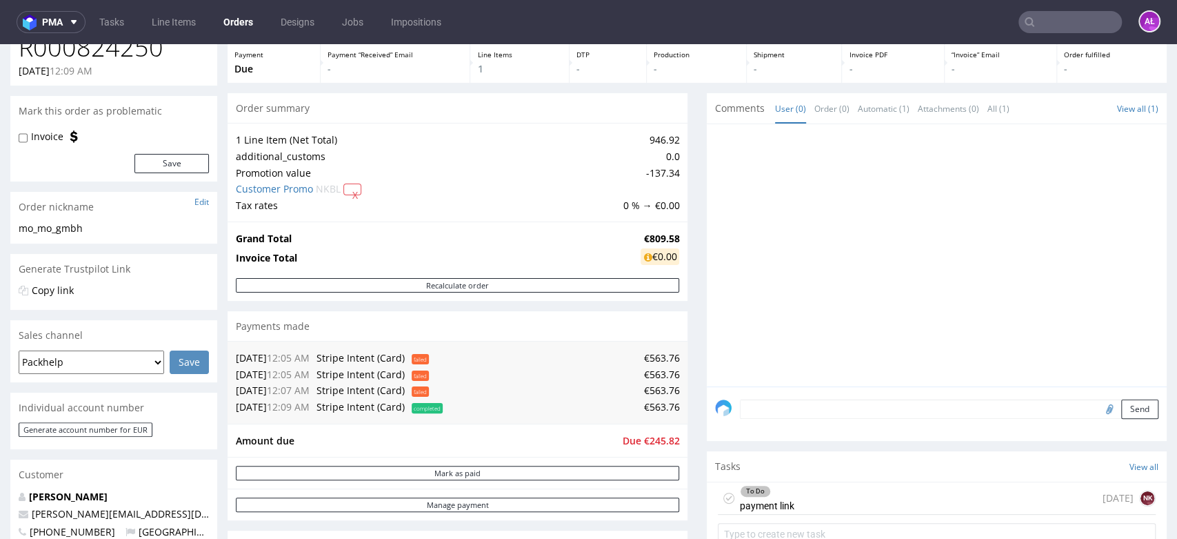
scroll to position [306, 0]
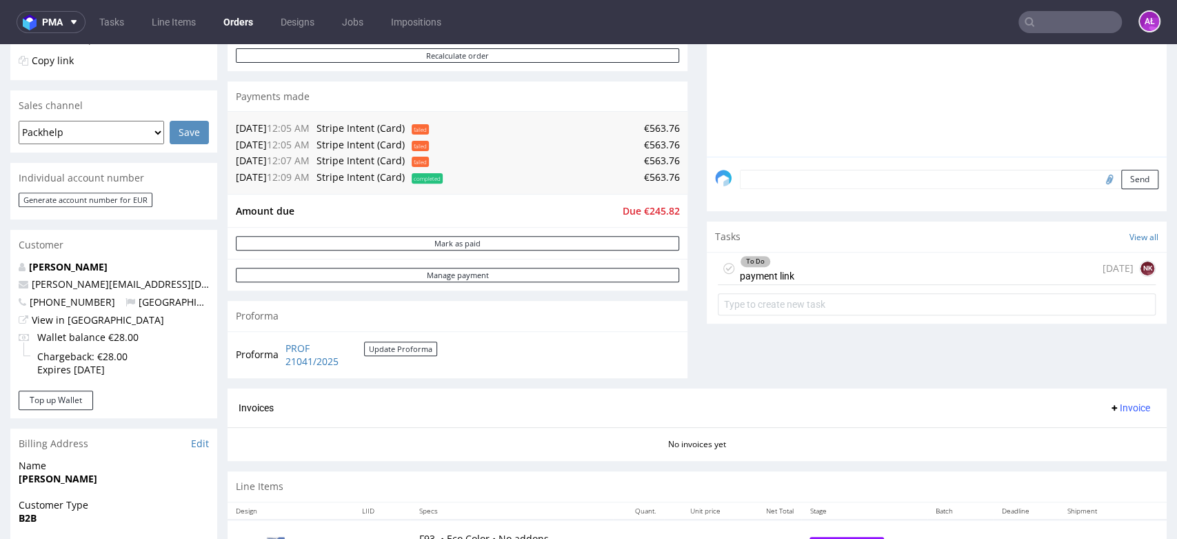
click at [778, 275] on div "To Do payment link" at bounding box center [767, 268] width 54 height 32
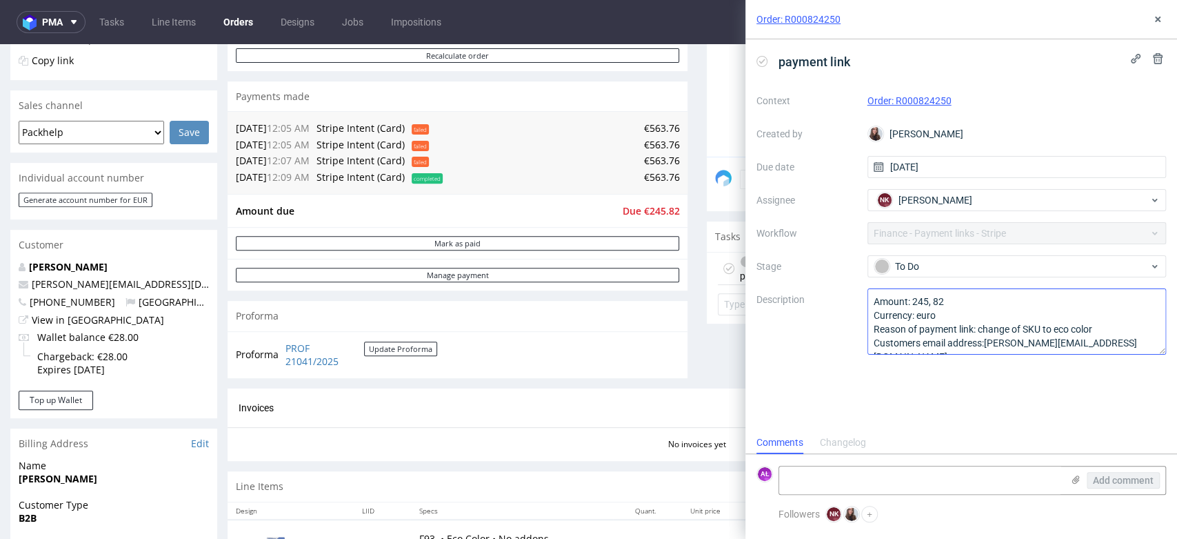
scroll to position [14, 0]
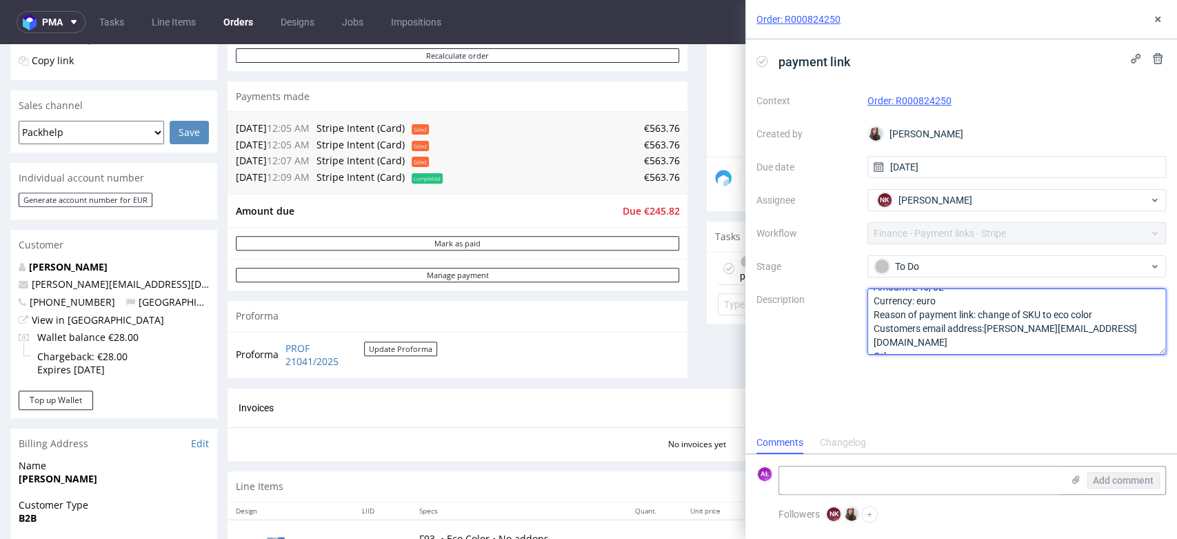
drag, startPoint x: 1099, startPoint y: 332, endPoint x: 986, endPoint y: 332, distance: 112.4
click at [986, 332] on textarea "Amount: 245, 82 Currency: euro Reason of payment link: change of SKU to eco col…" at bounding box center [1017, 321] width 299 height 66
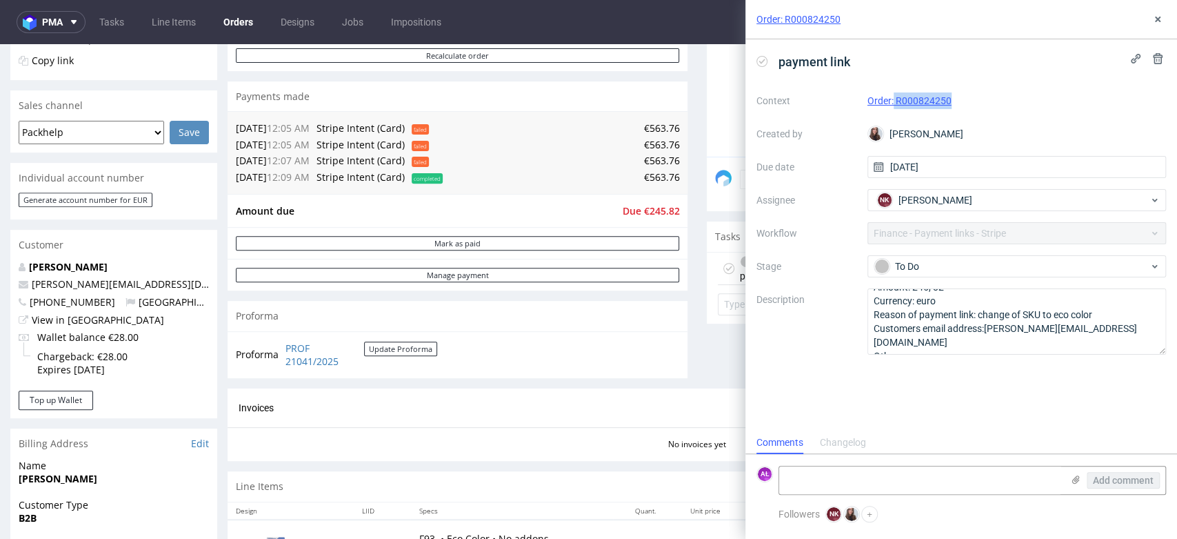
drag, startPoint x: 969, startPoint y: 106, endPoint x: 894, endPoint y: 109, distance: 75.2
click at [894, 109] on div "Context Order: R000824250 Created by Sandra Beśka Due date 30/09/2025 Assignee …" at bounding box center [962, 222] width 410 height 265
click at [977, 92] on div "Order: R000824250" at bounding box center [1017, 100] width 299 height 17
drag, startPoint x: 969, startPoint y: 97, endPoint x: 898, endPoint y: 109, distance: 72.1
click at [898, 109] on div "Context Order: R000824250 Created by Sandra Beśka Due date 30/09/2025 Assignee …" at bounding box center [962, 222] width 410 height 265
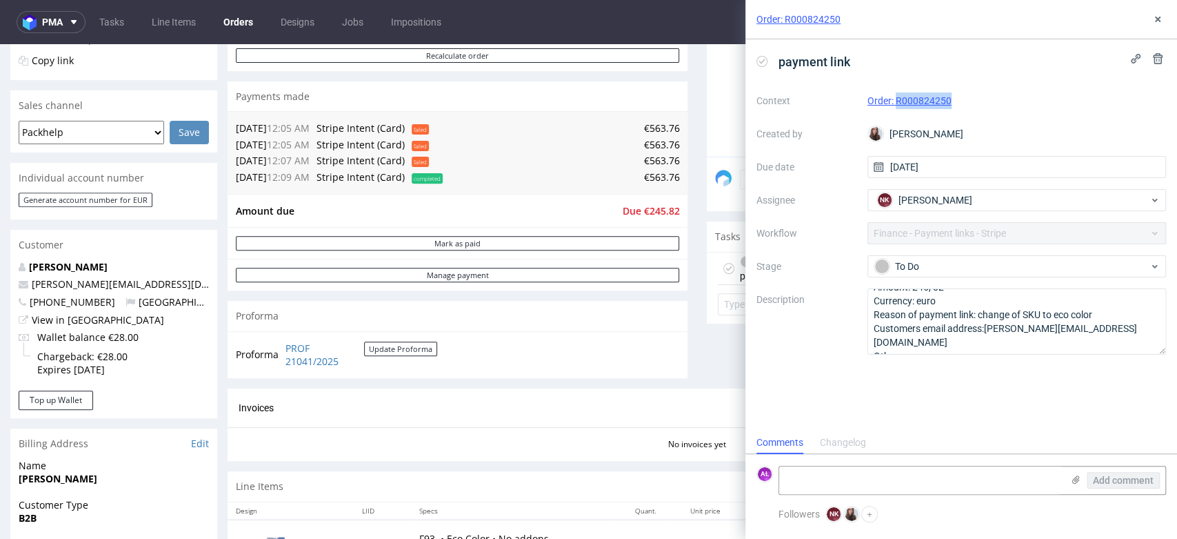
copy link "R000824250"
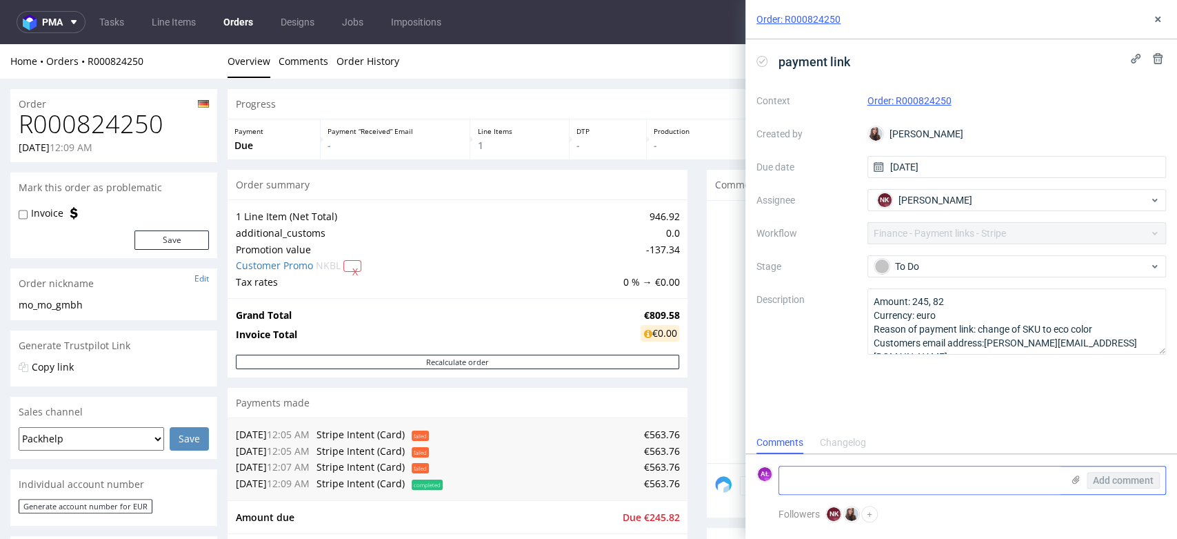
click at [848, 473] on textarea at bounding box center [920, 480] width 283 height 28
type textarea "sent"
drag, startPoint x: 1104, startPoint y: 481, endPoint x: 1004, endPoint y: 364, distance: 154.0
click at [1104, 477] on span "Add comment" at bounding box center [1123, 480] width 61 height 10
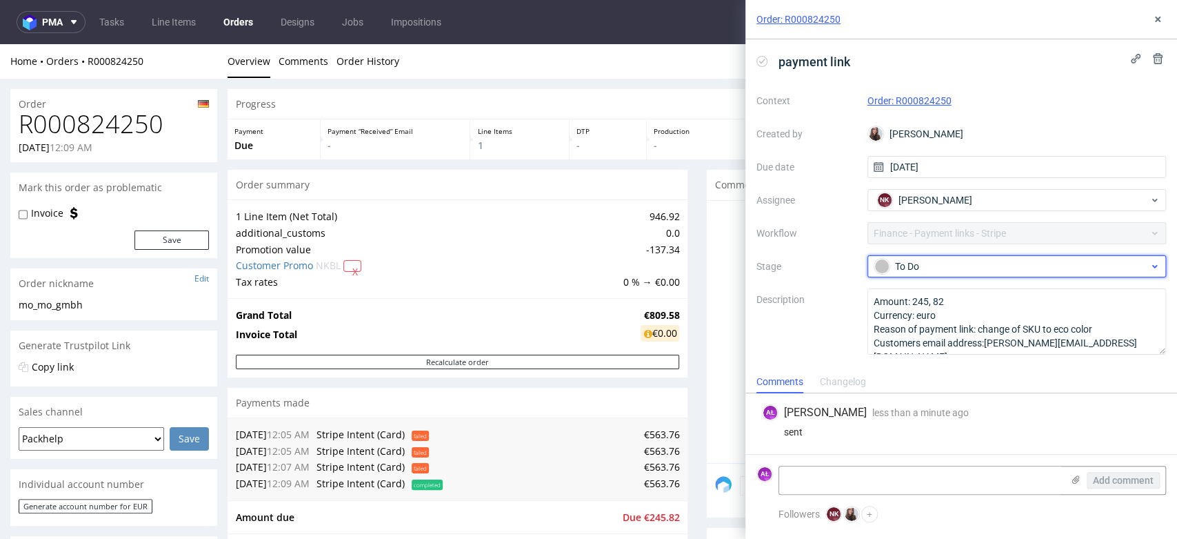
click at [970, 269] on div "To Do" at bounding box center [1012, 266] width 275 height 15
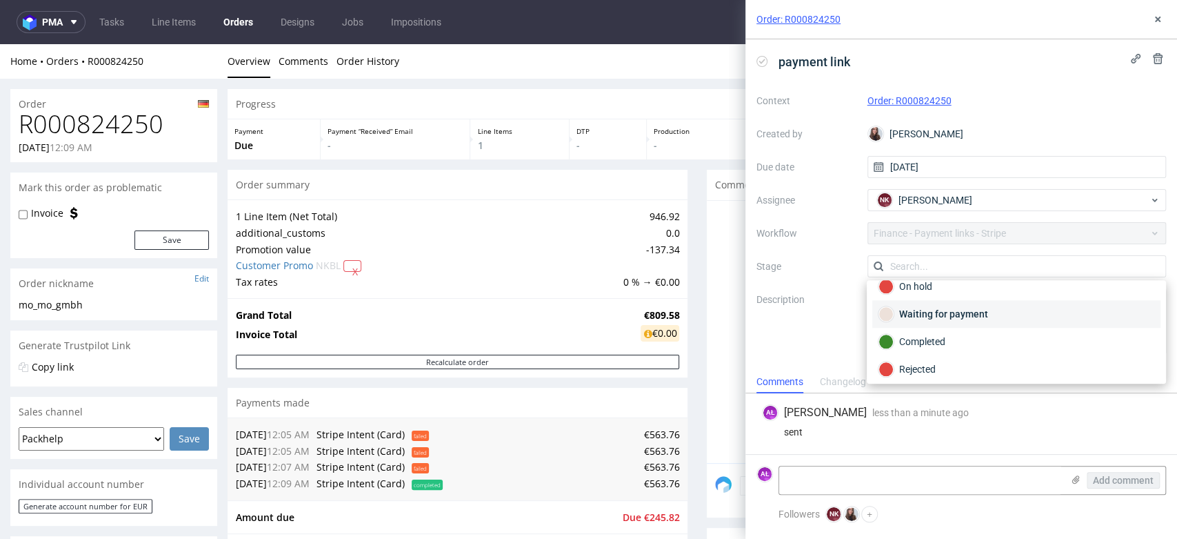
scroll to position [99, 0]
click at [974, 310] on div "Waiting for payment" at bounding box center [1017, 310] width 276 height 15
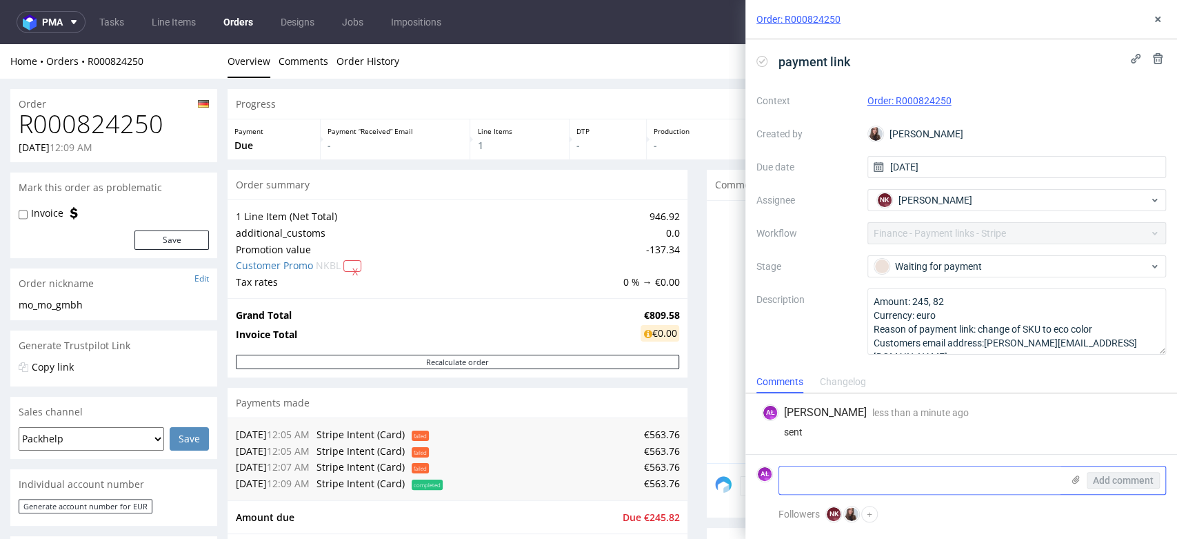
click at [900, 480] on textarea at bounding box center [920, 480] width 283 height 28
click at [1154, 26] on button at bounding box center [1158, 19] width 17 height 17
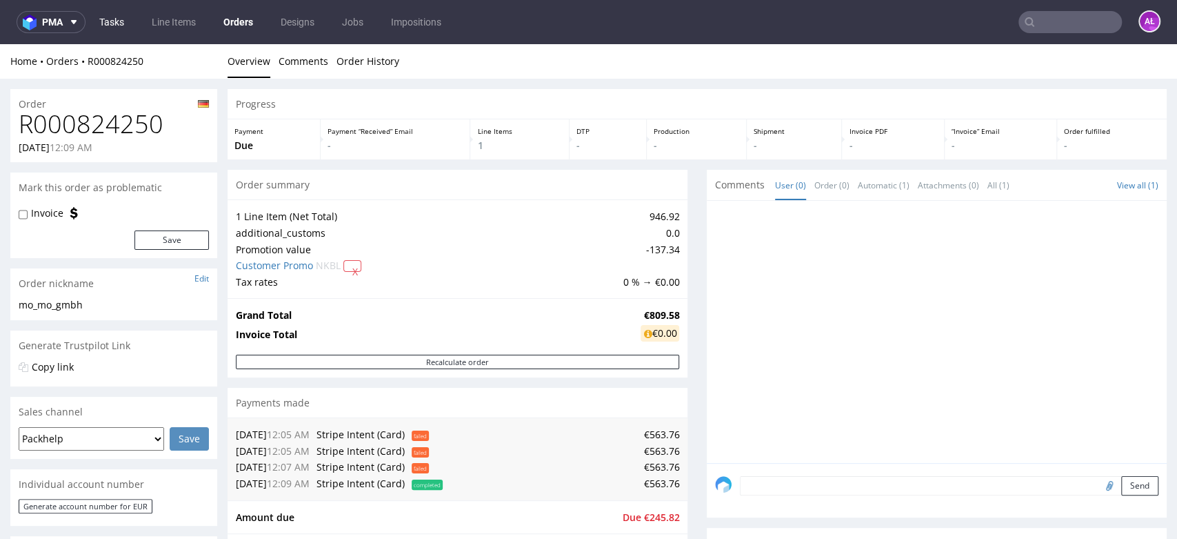
click at [91, 23] on link "Tasks" at bounding box center [111, 22] width 41 height 22
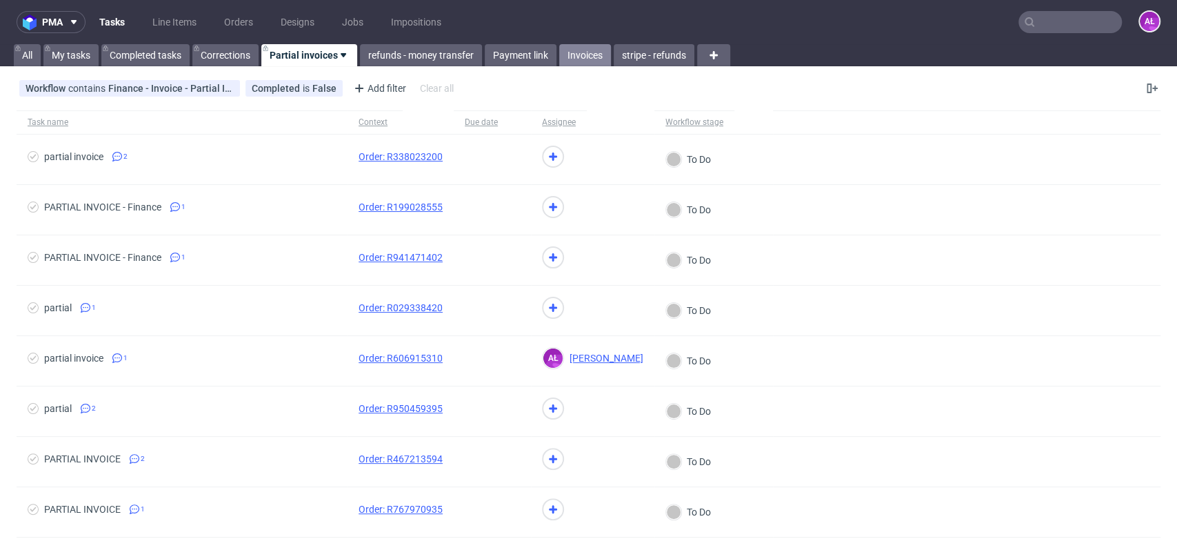
click at [592, 55] on link "Invoices" at bounding box center [585, 55] width 52 height 22
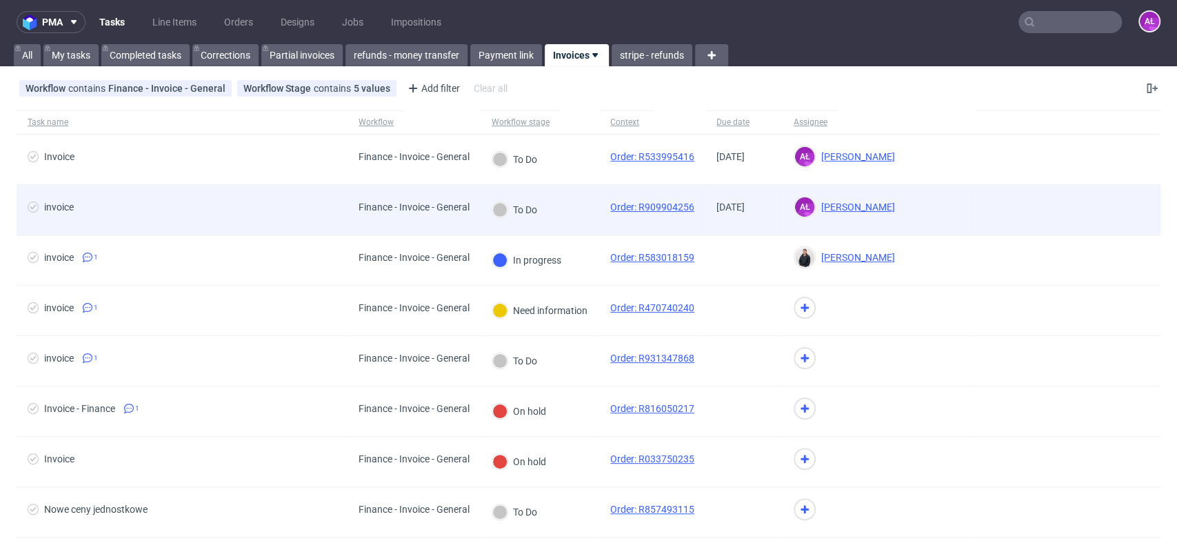
click at [571, 212] on div "To Do" at bounding box center [540, 210] width 119 height 50
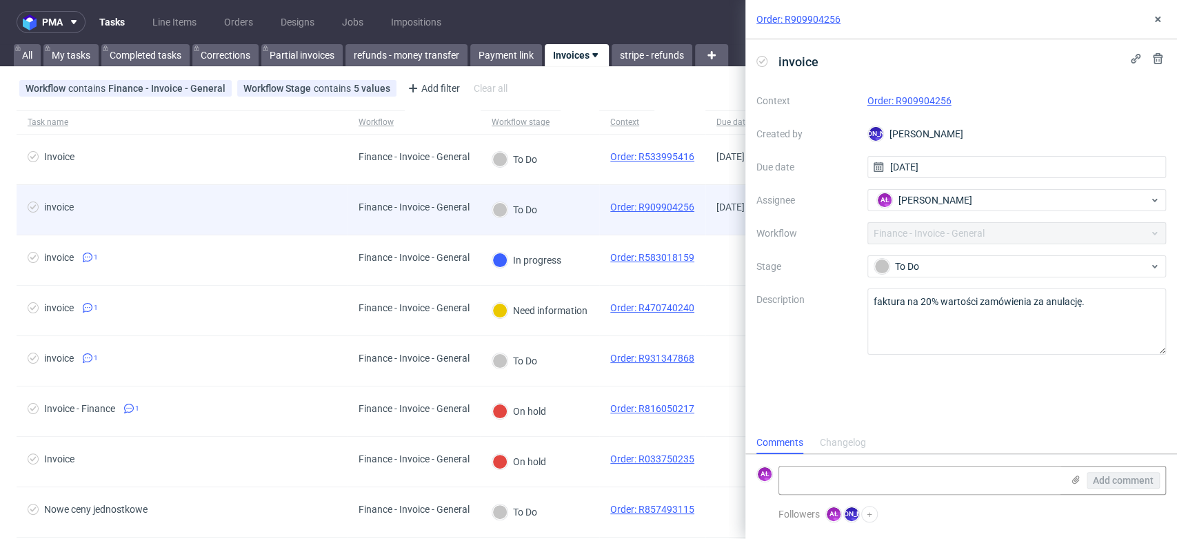
scroll to position [11, 0]
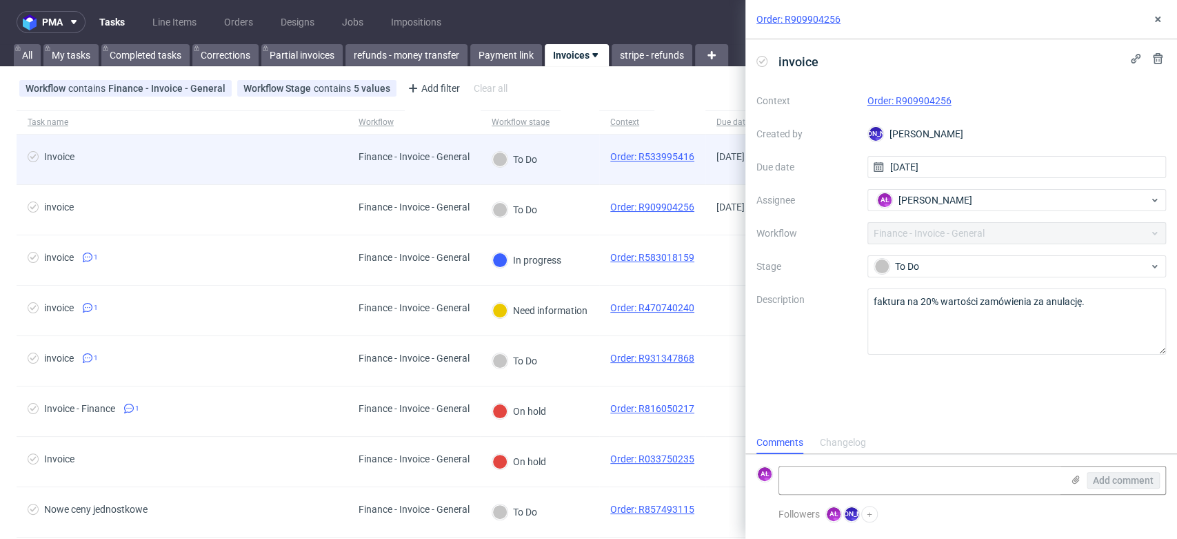
click at [586, 174] on div "To Do" at bounding box center [540, 159] width 119 height 50
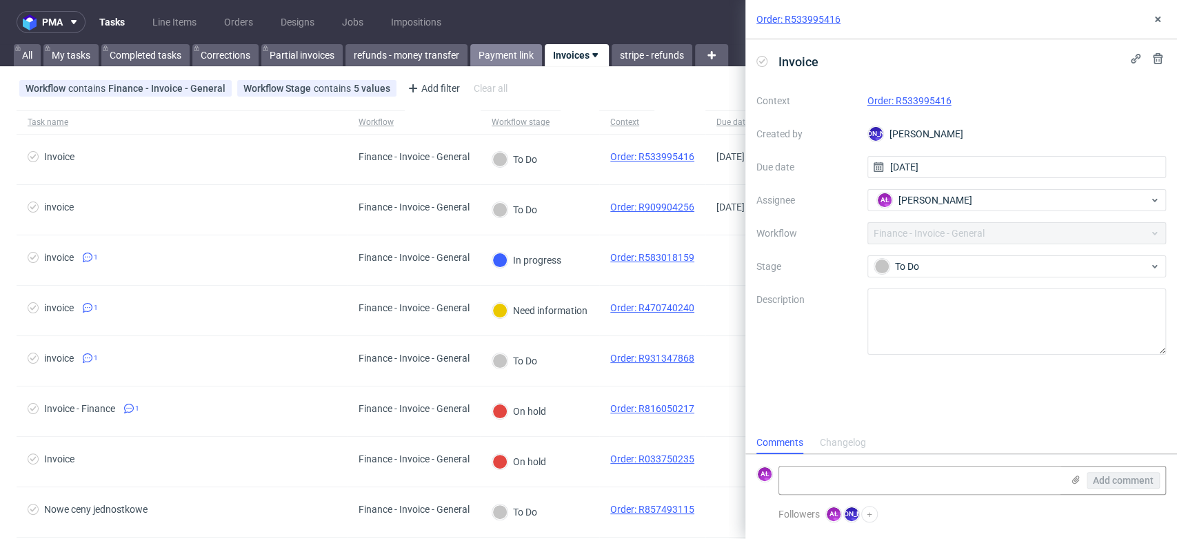
click at [508, 55] on link "Payment link" at bounding box center [506, 55] width 72 height 22
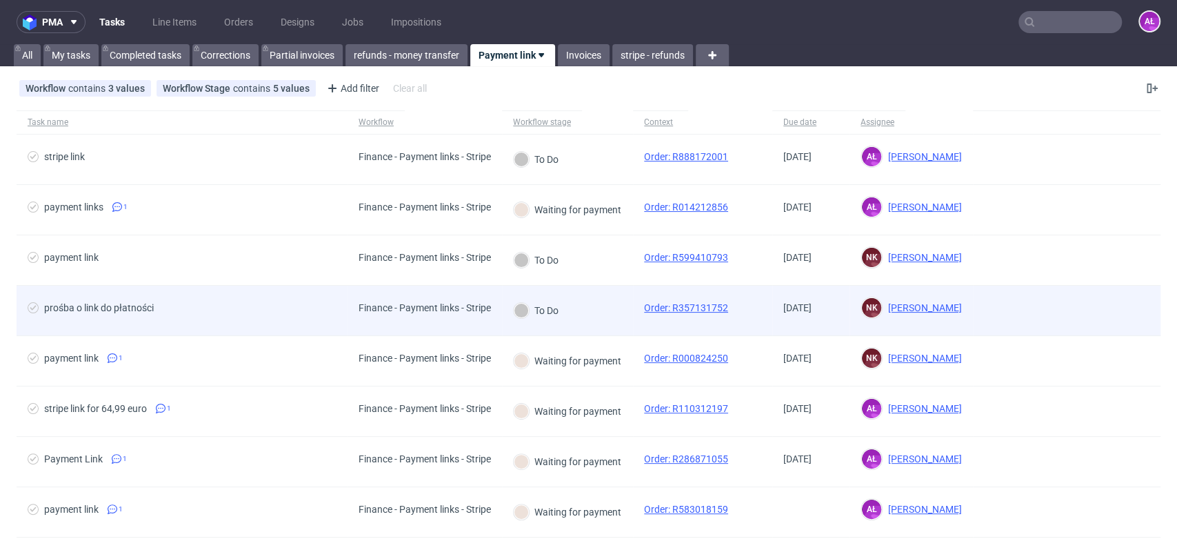
click at [588, 315] on div "To Do" at bounding box center [567, 311] width 131 height 50
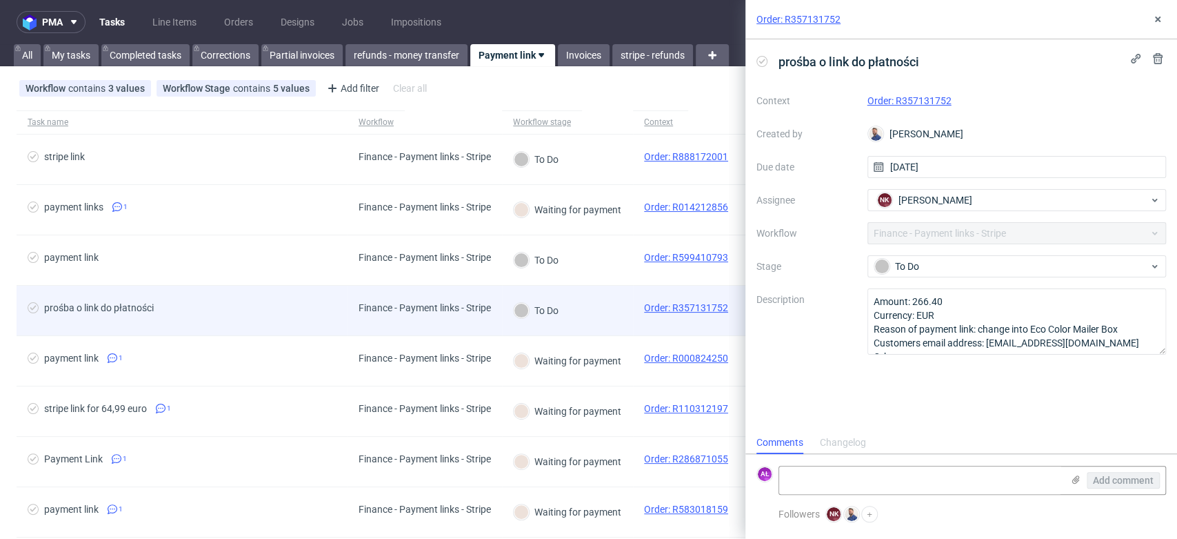
scroll to position [11, 0]
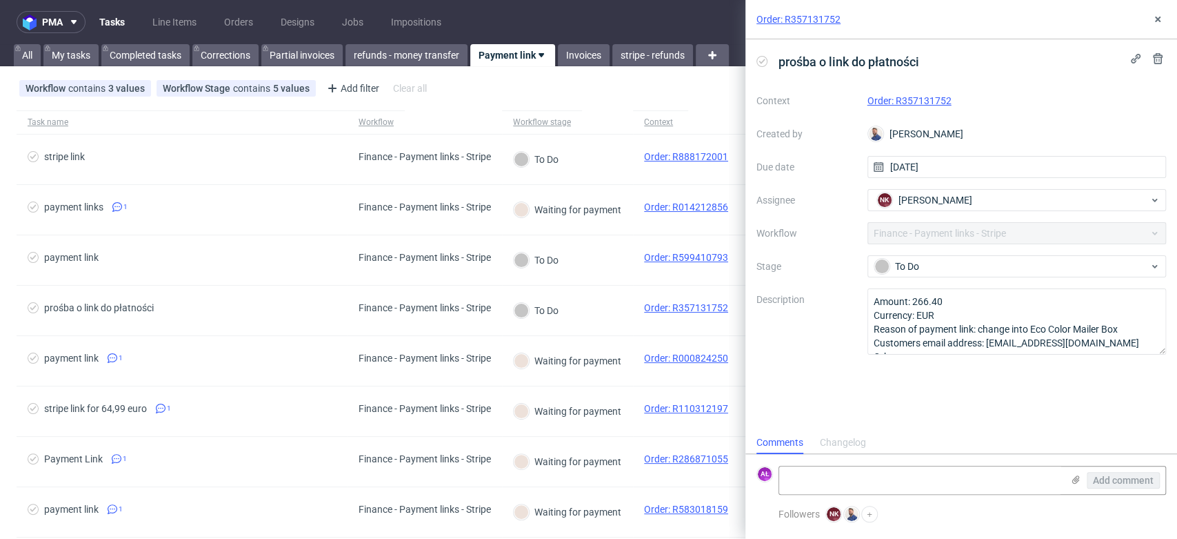
click at [908, 99] on link "Order: R357131752" at bounding box center [910, 100] width 84 height 11
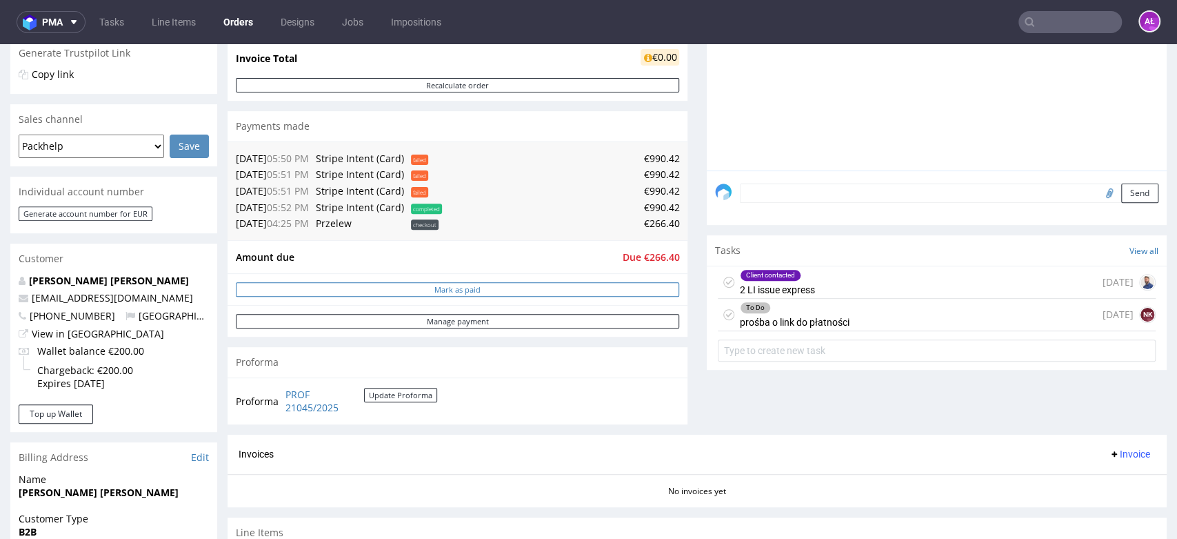
scroll to position [306, 0]
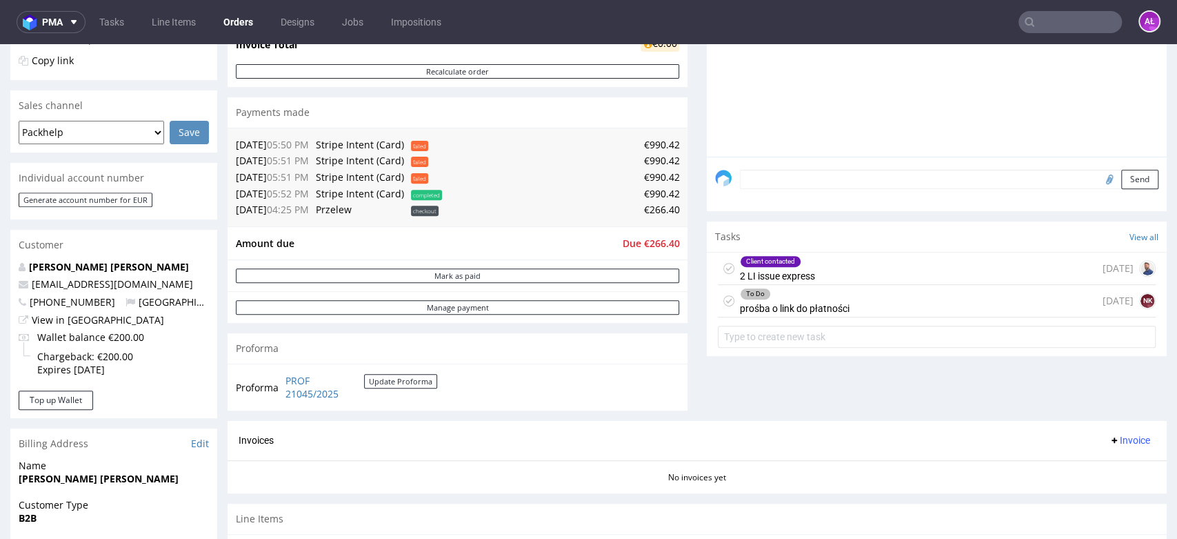
click at [783, 270] on div "Client contacted 2 LI issue express" at bounding box center [777, 268] width 75 height 32
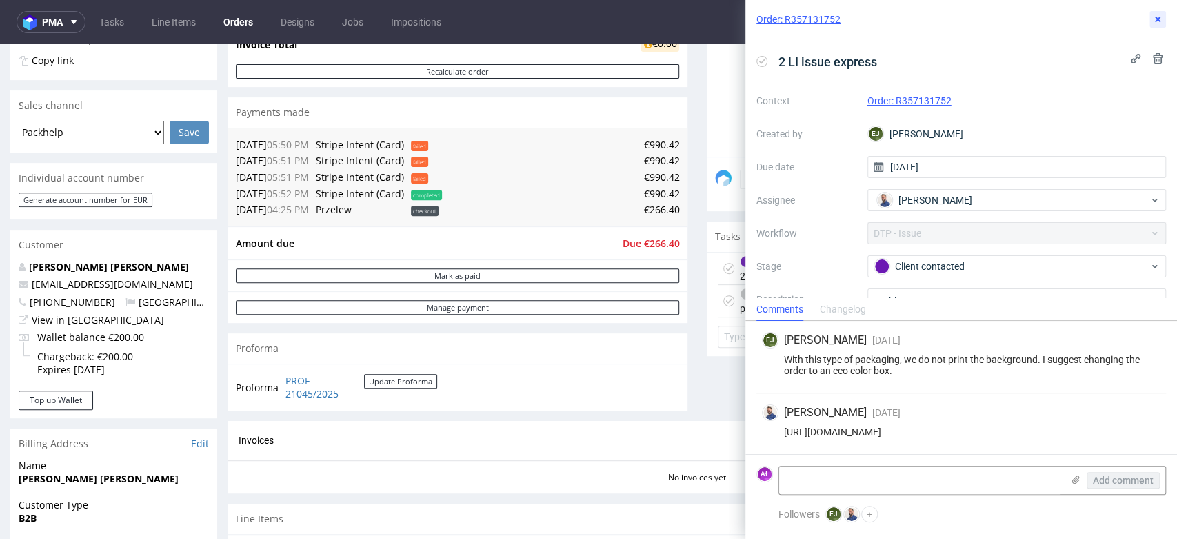
click at [1152, 19] on button at bounding box center [1158, 19] width 17 height 17
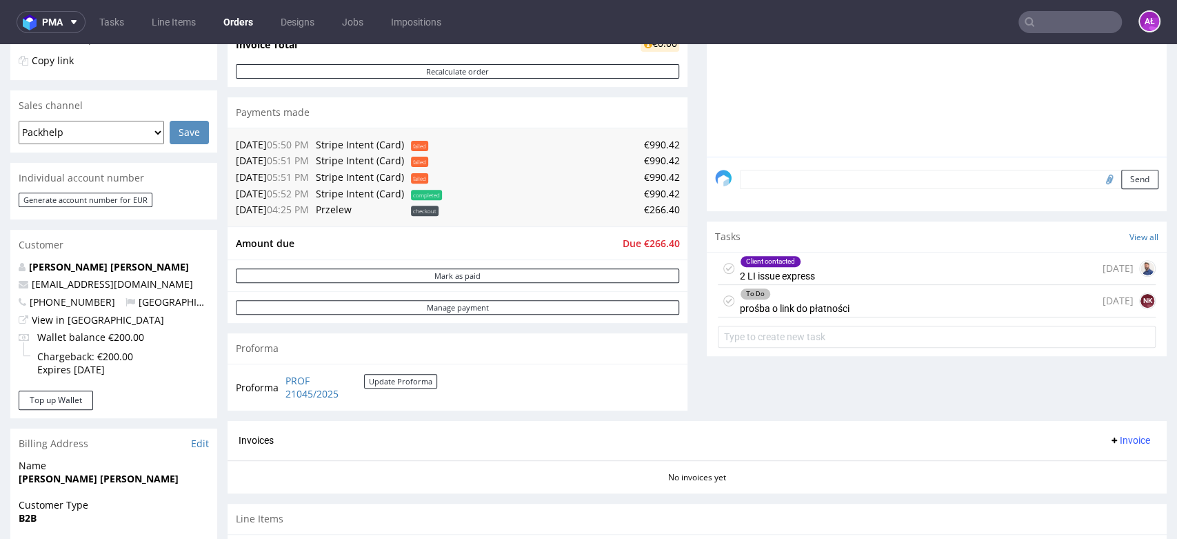
click at [886, 304] on div "To Do prośba o link do płatności [DATE] NK" at bounding box center [937, 301] width 438 height 32
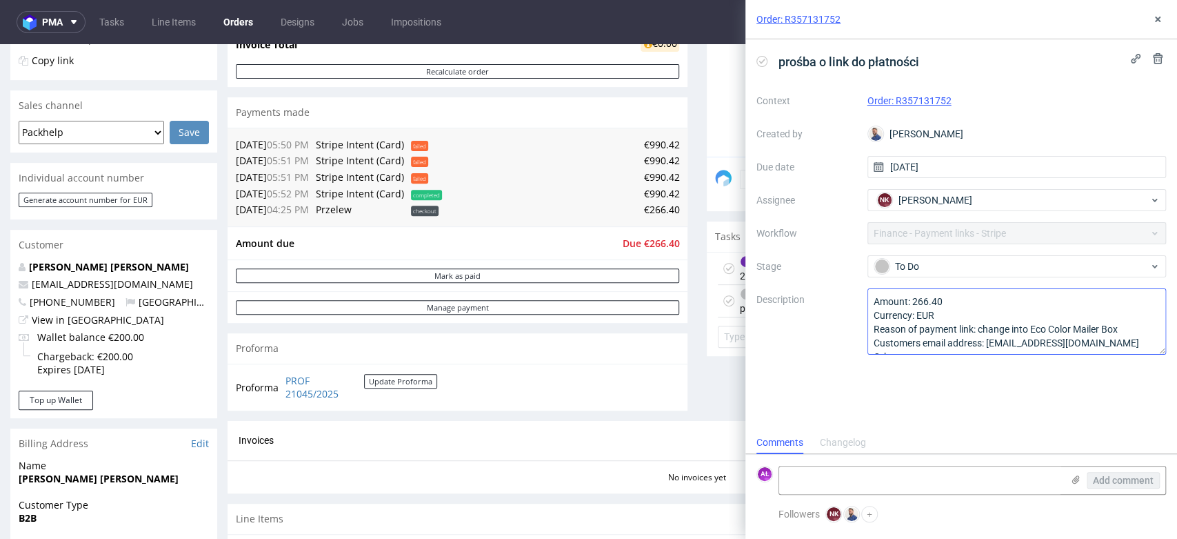
scroll to position [14, 0]
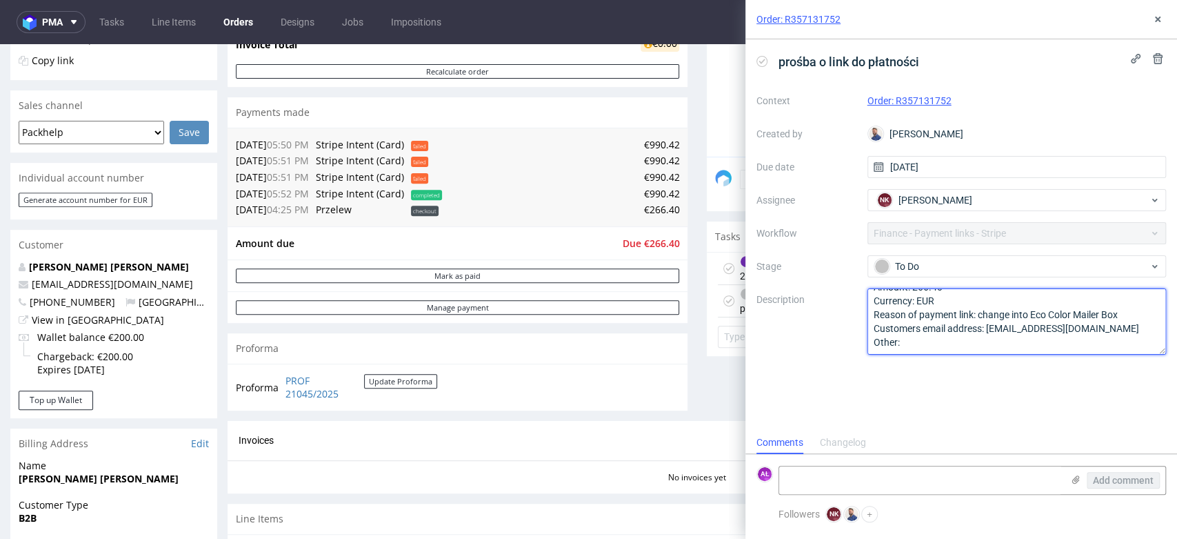
drag, startPoint x: 989, startPoint y: 332, endPoint x: 1109, endPoint y: 332, distance: 120.0
click at [1109, 332] on textarea "Amount: 266.40 Currency: EUR Reason of payment link: change into Eco Color Mail…" at bounding box center [1017, 321] width 299 height 66
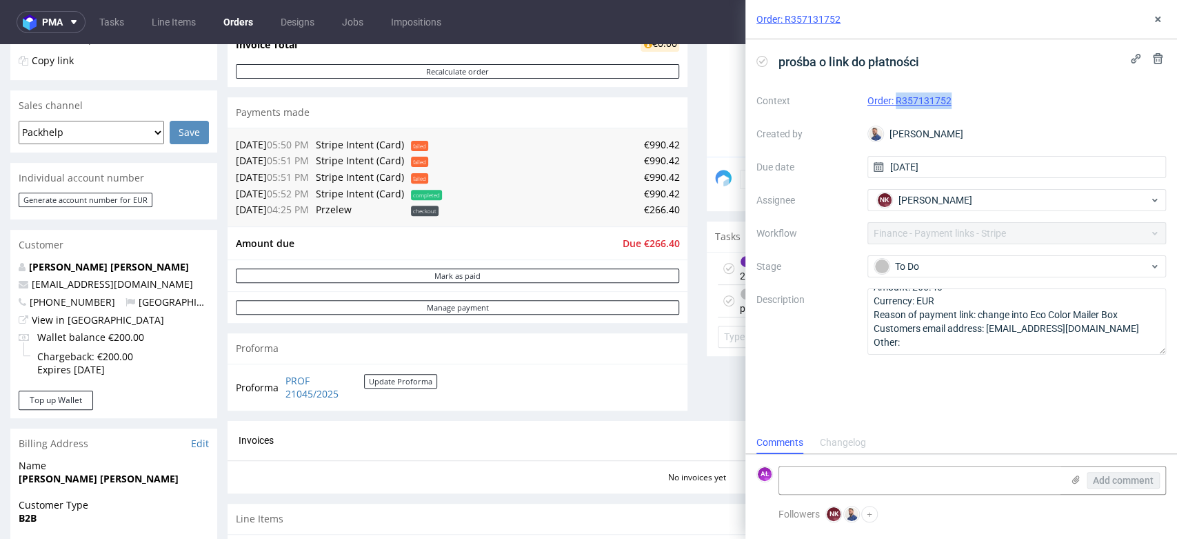
drag, startPoint x: 966, startPoint y: 104, endPoint x: 896, endPoint y: 108, distance: 69.8
click at [896, 108] on div "Order: R357131752" at bounding box center [1017, 100] width 299 height 17
copy link "R357131752"
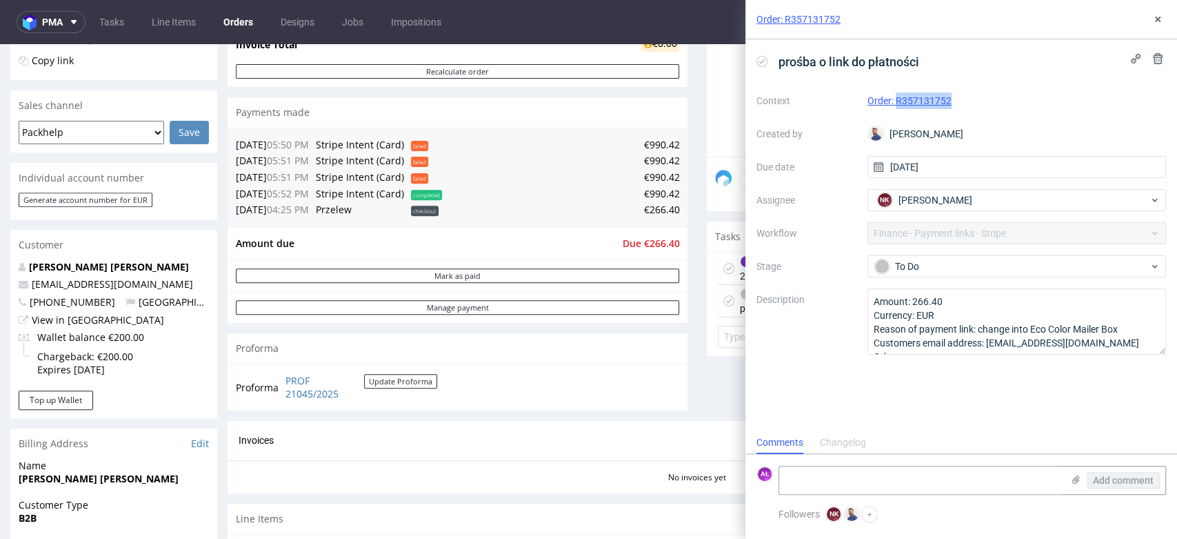
copy link "R357131752"
click at [830, 477] on textarea at bounding box center [920, 480] width 283 height 28
type textarea "sent"
drag, startPoint x: 1104, startPoint y: 478, endPoint x: 1007, endPoint y: 353, distance: 157.8
click at [1104, 477] on span "Add comment" at bounding box center [1123, 480] width 61 height 10
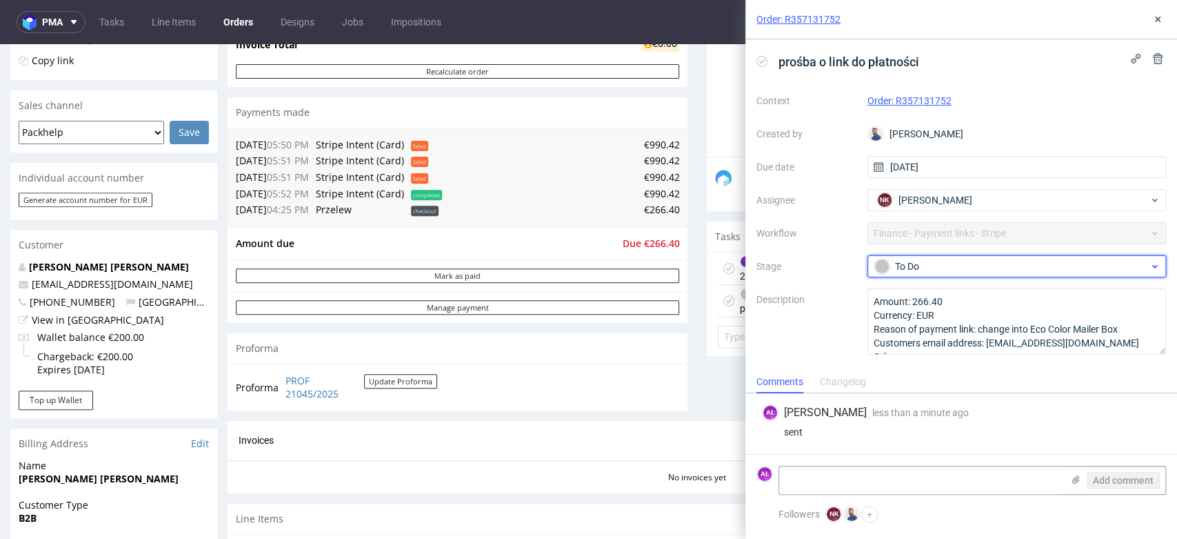
click at [960, 272] on div "To Do" at bounding box center [1012, 266] width 275 height 15
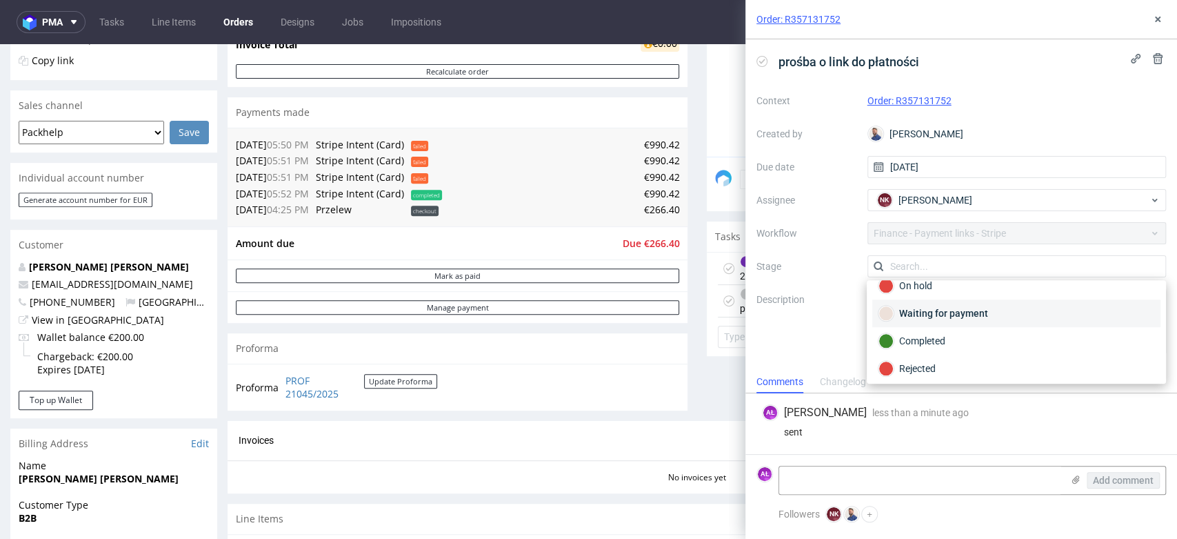
scroll to position [99, 0]
click at [968, 310] on div "Waiting for payment" at bounding box center [1017, 310] width 276 height 15
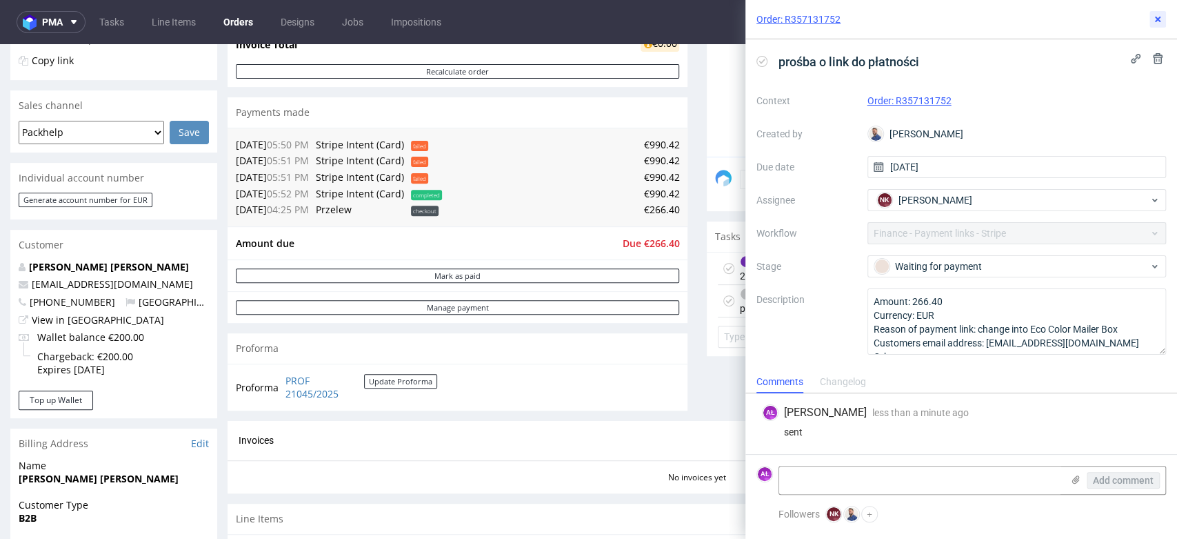
click at [1159, 14] on icon at bounding box center [1158, 19] width 11 height 11
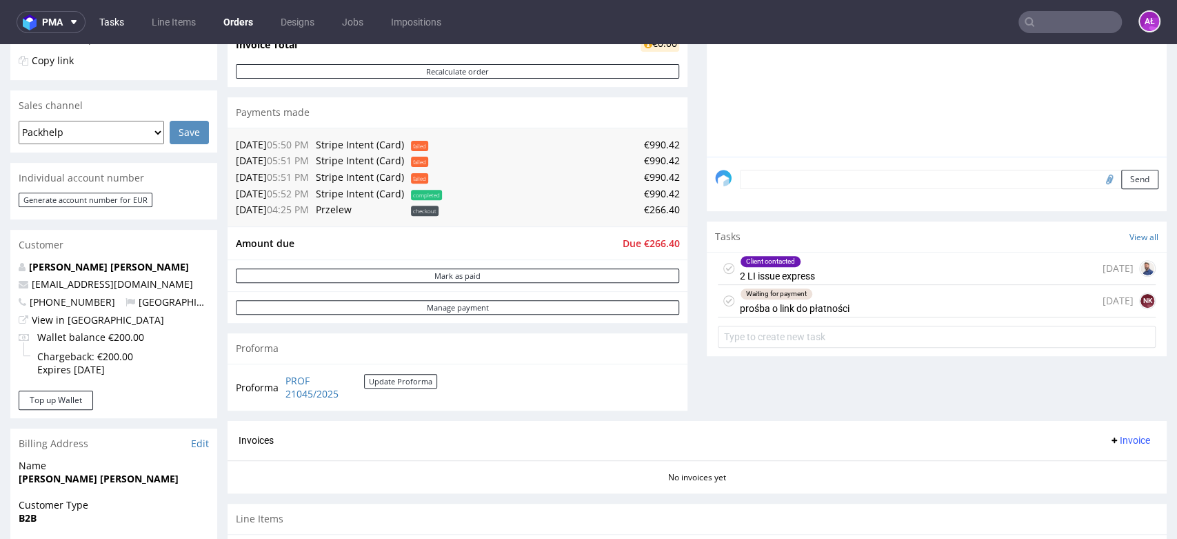
click at [124, 25] on link "Tasks" at bounding box center [111, 22] width 41 height 22
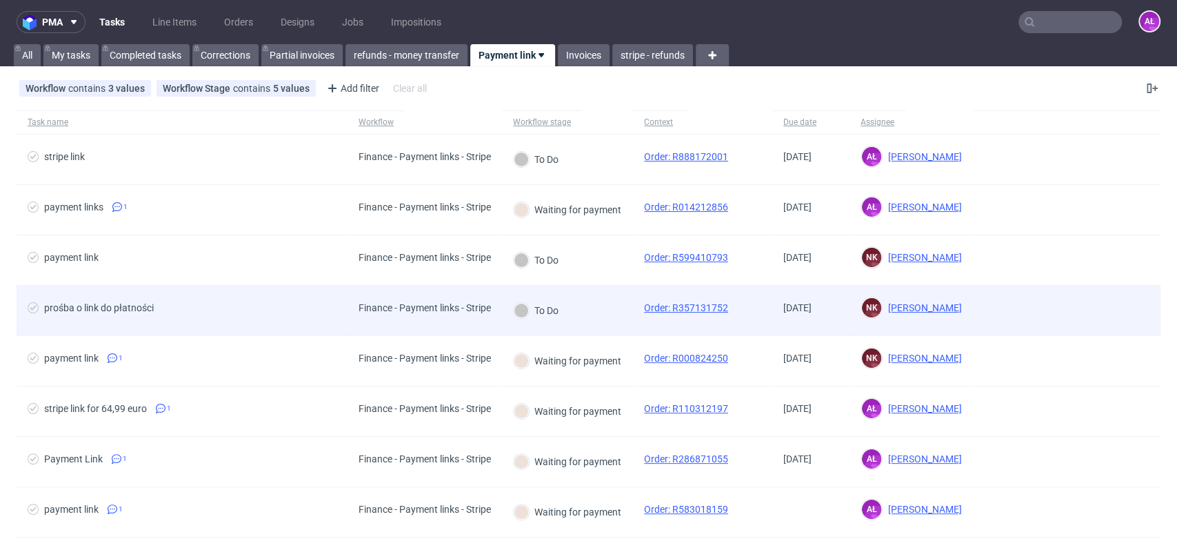
click at [593, 316] on div "To Do" at bounding box center [567, 311] width 131 height 50
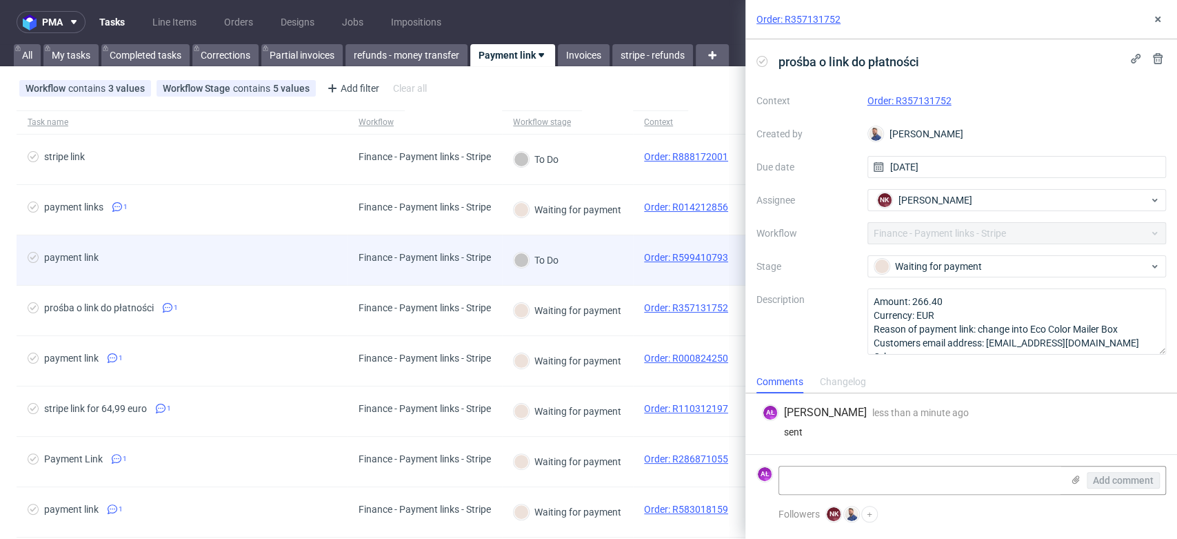
click at [592, 266] on div "To Do" at bounding box center [567, 260] width 131 height 50
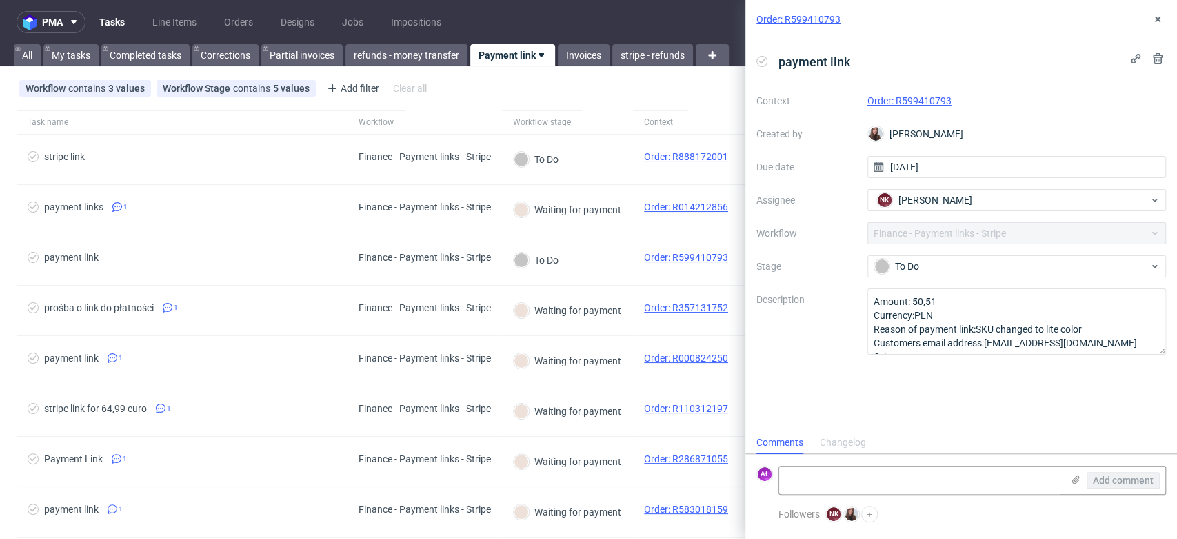
scroll to position [11, 0]
click at [927, 98] on link "Order: R599410793" at bounding box center [910, 100] width 84 height 11
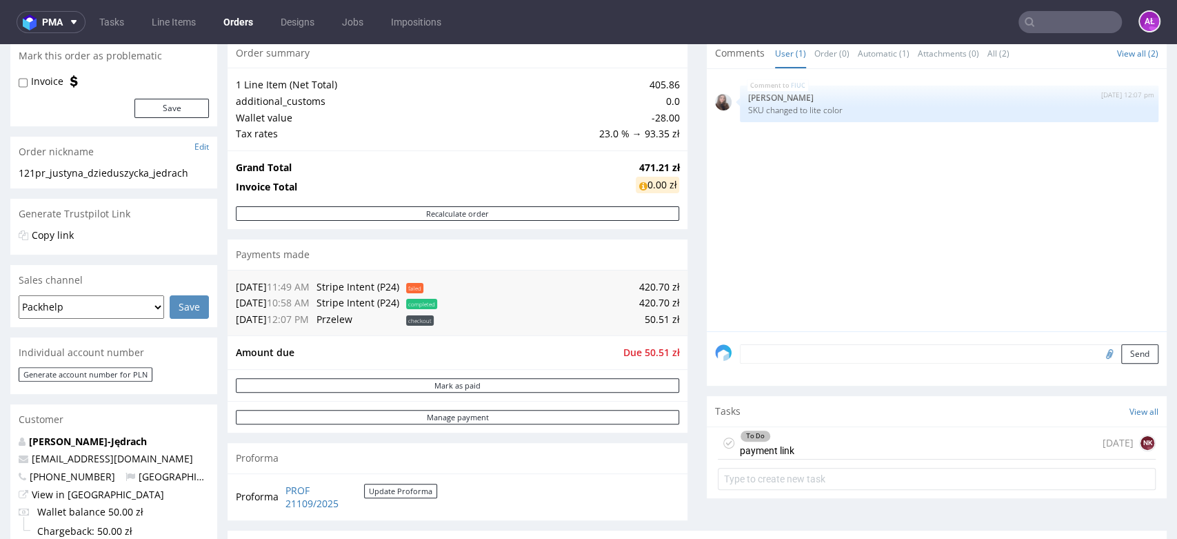
scroll to position [306, 0]
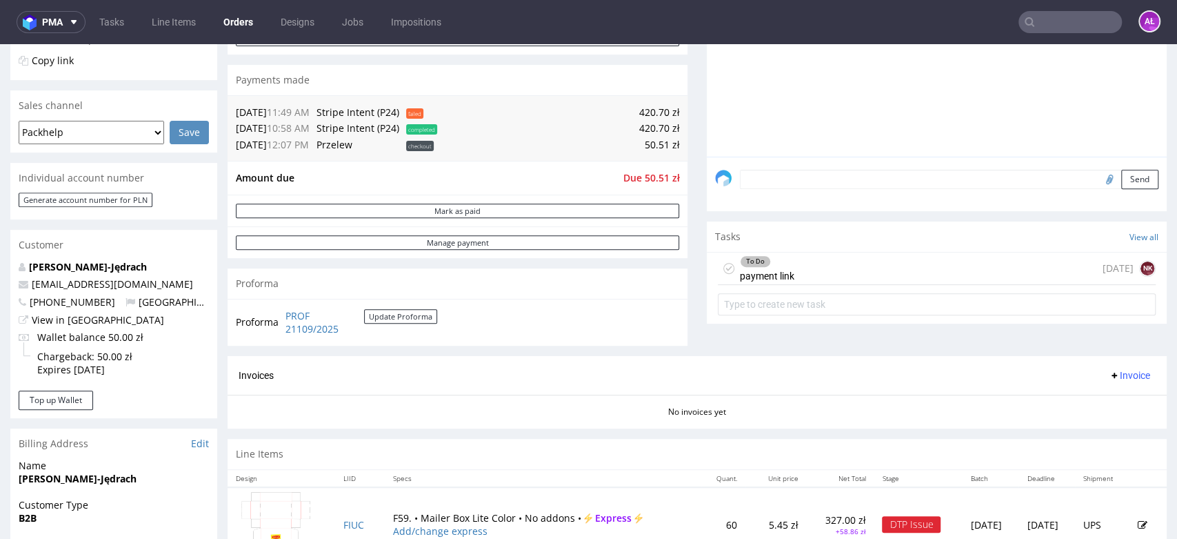
click at [799, 269] on div "To Do payment link [DATE] NK" at bounding box center [937, 268] width 438 height 32
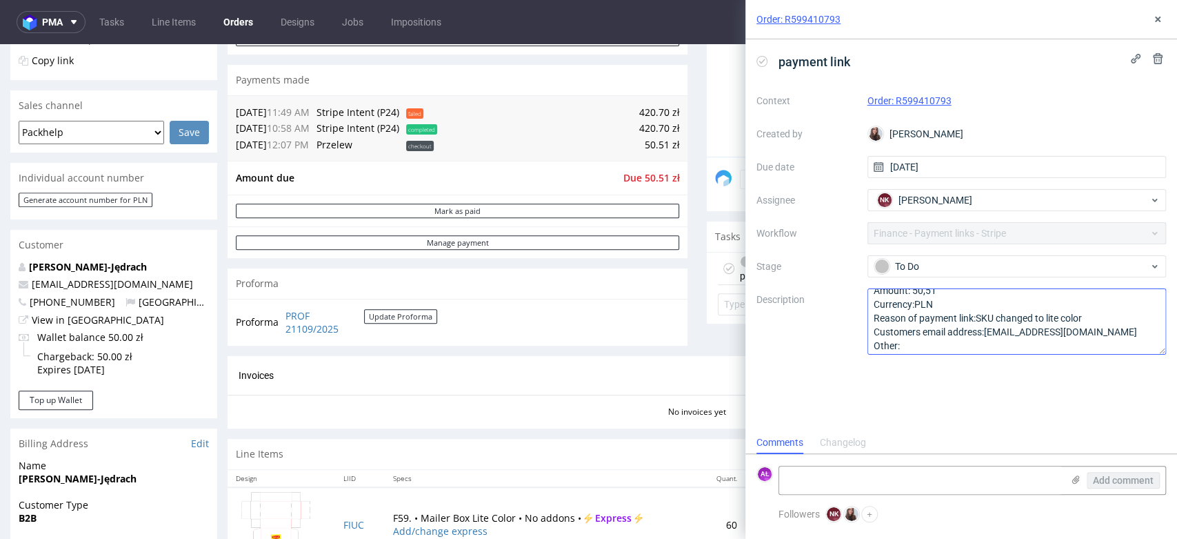
scroll to position [14, 0]
drag, startPoint x: 986, startPoint y: 332, endPoint x: 1123, endPoint y: 332, distance: 136.6
click at [1123, 332] on textarea "Amount: 50,51 Currency:PLN Reason of payment link:SKU changed to lite color Cus…" at bounding box center [1017, 321] width 299 height 66
drag, startPoint x: 995, startPoint y: 102, endPoint x: 1126, endPoint y: 115, distance: 132.4
click at [897, 108] on div "Order: R599410793" at bounding box center [1017, 100] width 299 height 17
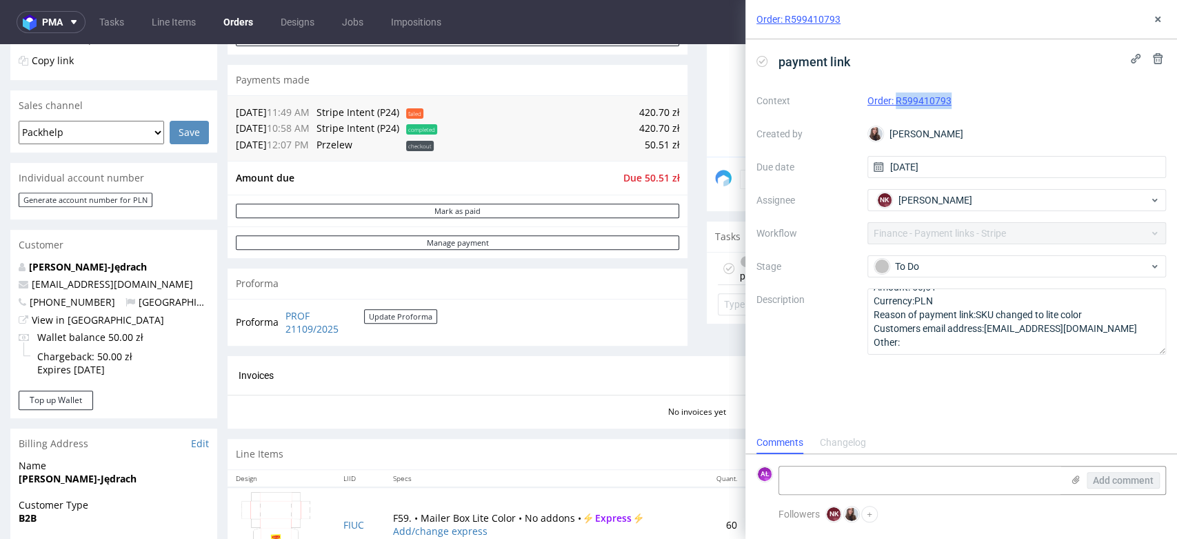
copy link "R599410793"
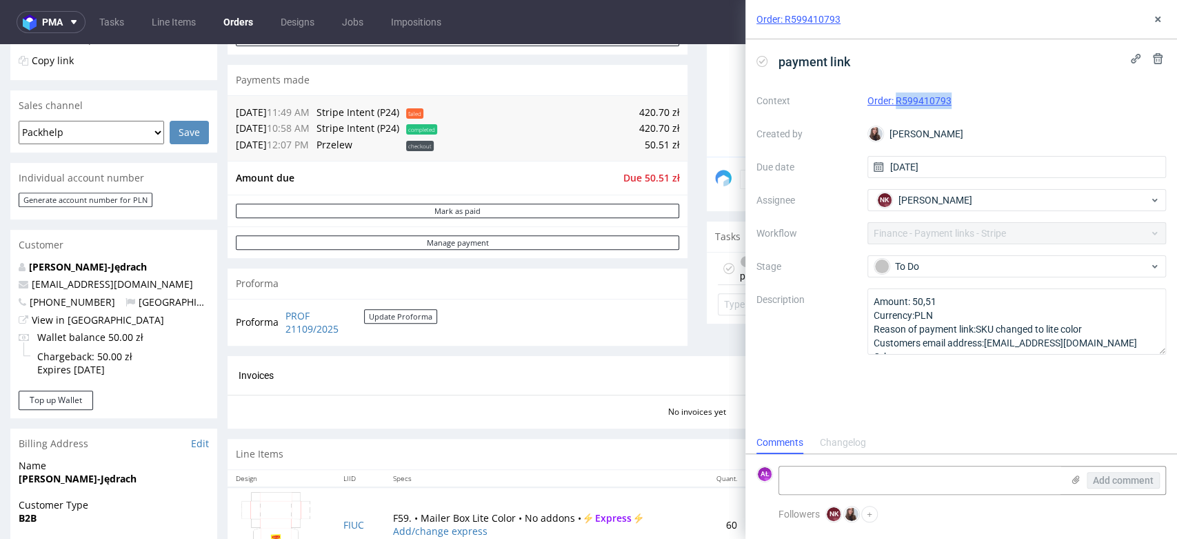
copy link "R599410793"
click at [975, 476] on textarea at bounding box center [920, 480] width 283 height 28
type textarea "sent"
click at [1101, 479] on span "Add comment" at bounding box center [1123, 480] width 61 height 10
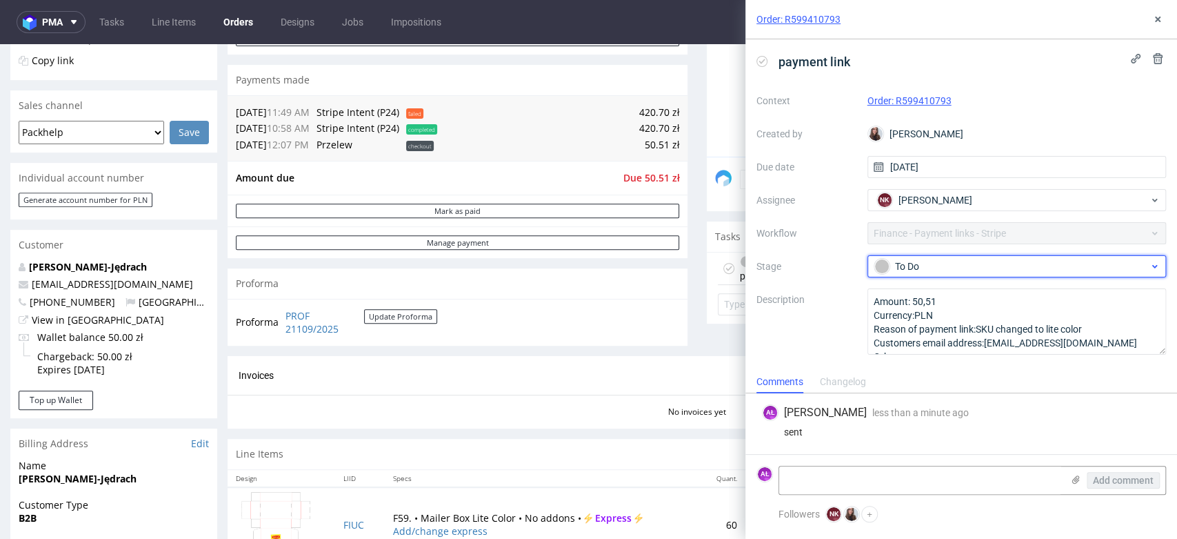
click at [966, 261] on div "To Do" at bounding box center [1012, 266] width 275 height 15
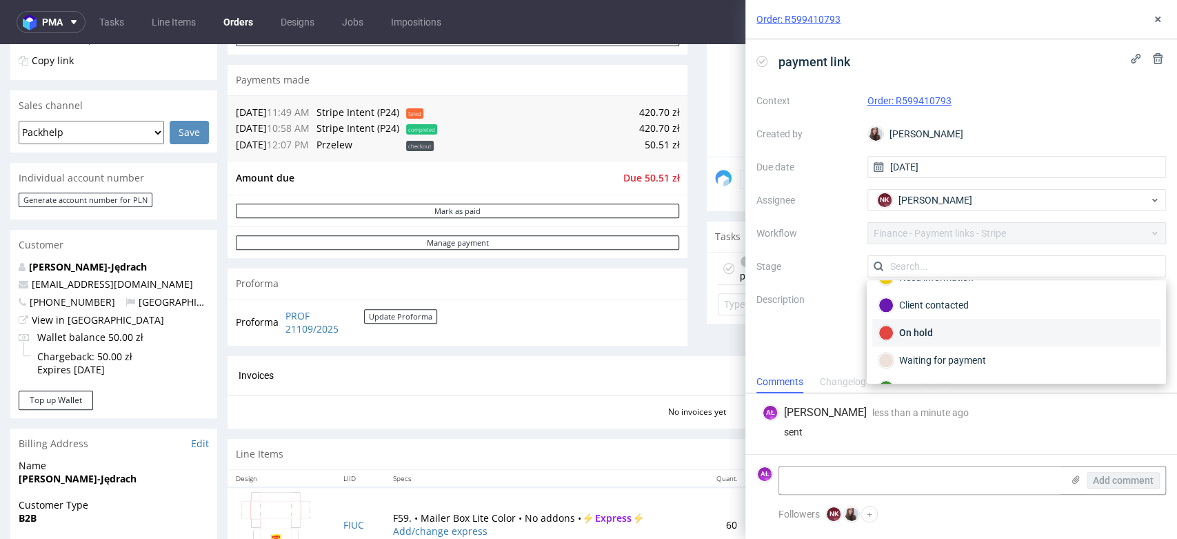
scroll to position [77, 0]
click at [969, 332] on div "Waiting for payment" at bounding box center [1017, 333] width 276 height 15
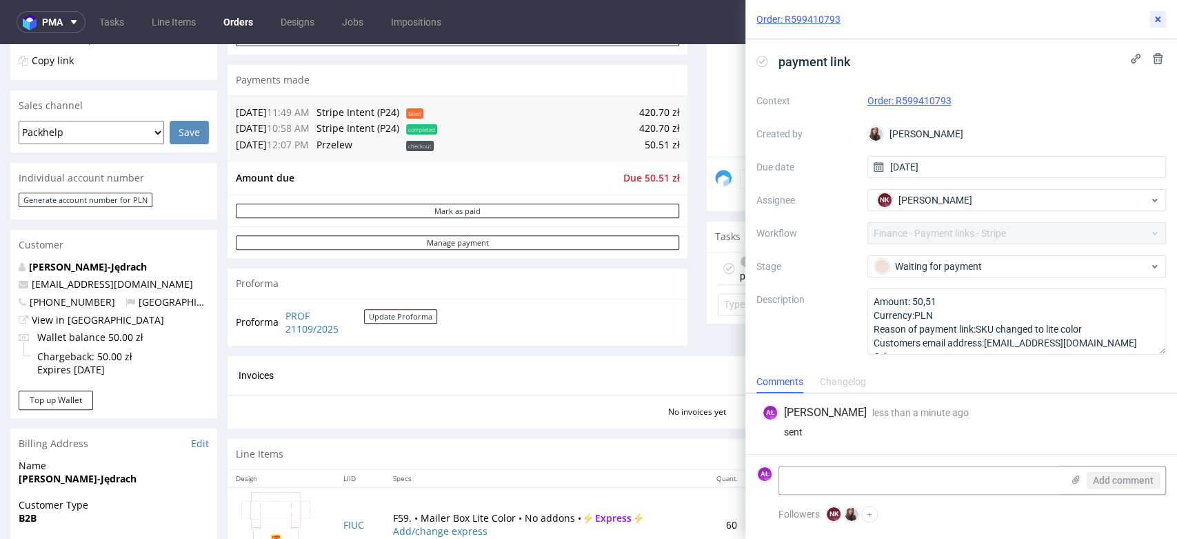
drag, startPoint x: 1159, startPoint y: 21, endPoint x: 1051, endPoint y: 26, distance: 108.4
click at [1155, 21] on use at bounding box center [1158, 20] width 6 height 6
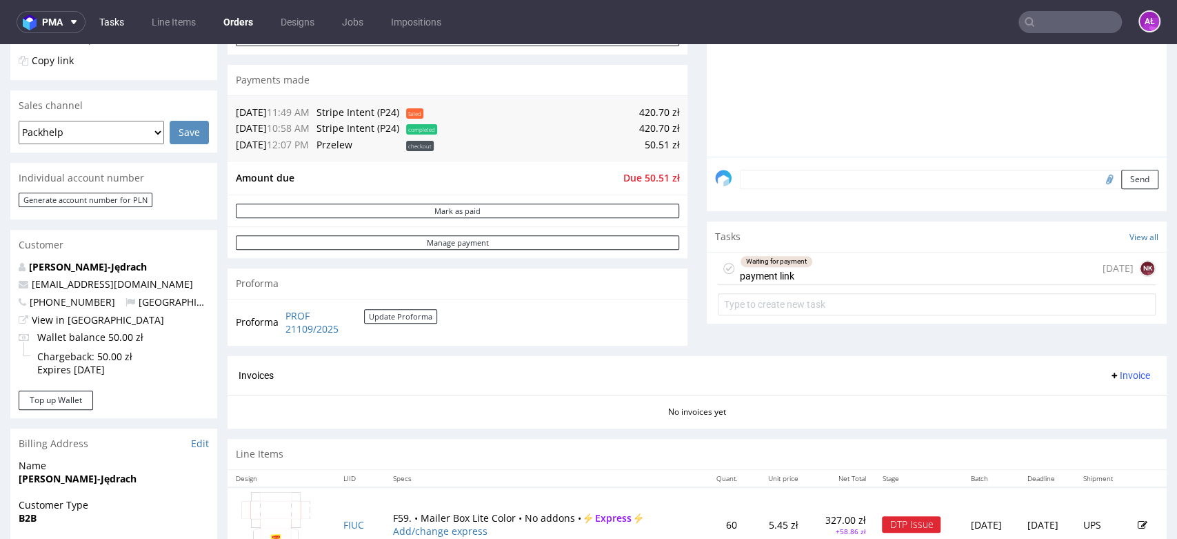
click at [108, 16] on link "Tasks" at bounding box center [111, 22] width 41 height 22
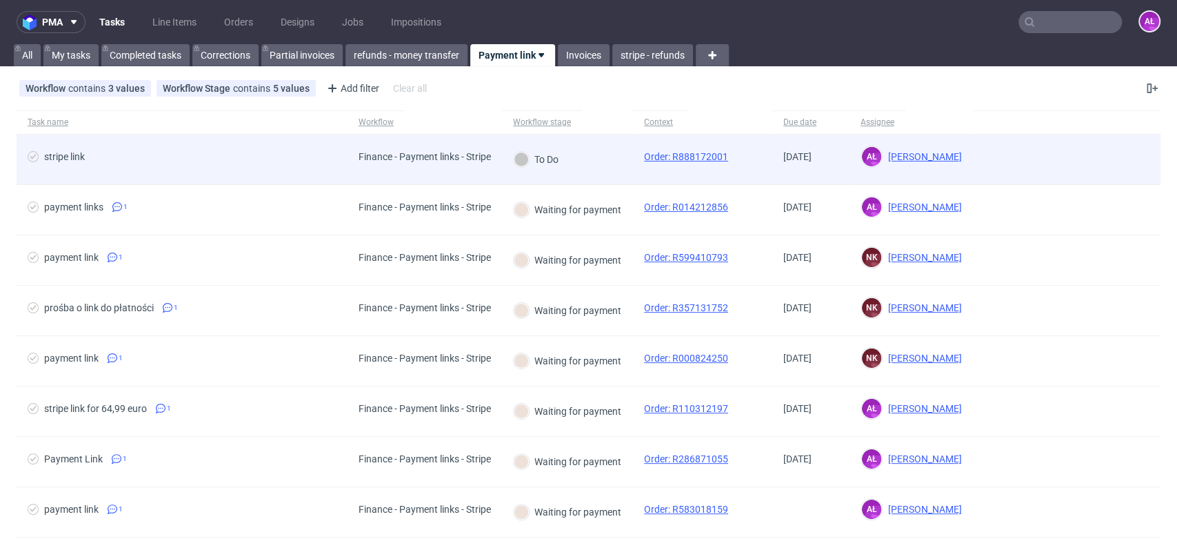
click at [606, 163] on div "To Do" at bounding box center [567, 159] width 131 height 50
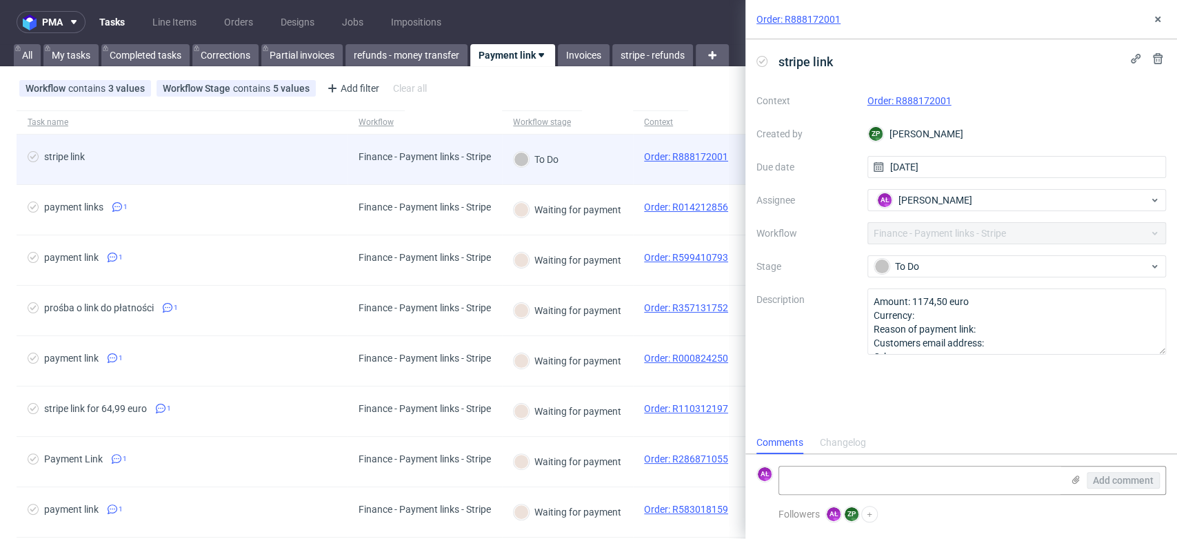
scroll to position [11, 0]
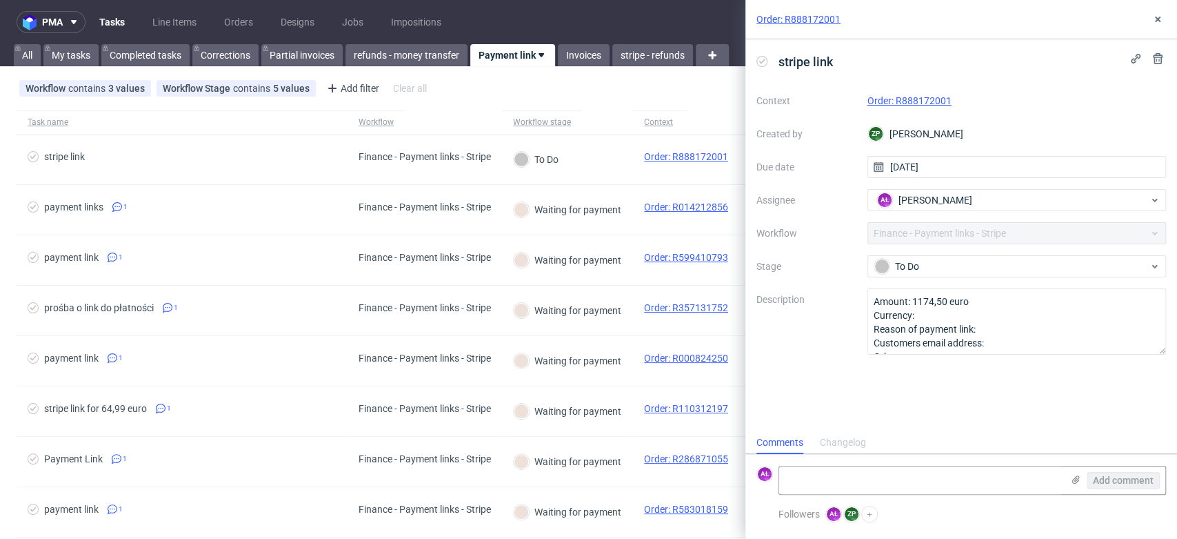
click at [942, 102] on link "Order: R888172001" at bounding box center [910, 100] width 84 height 11
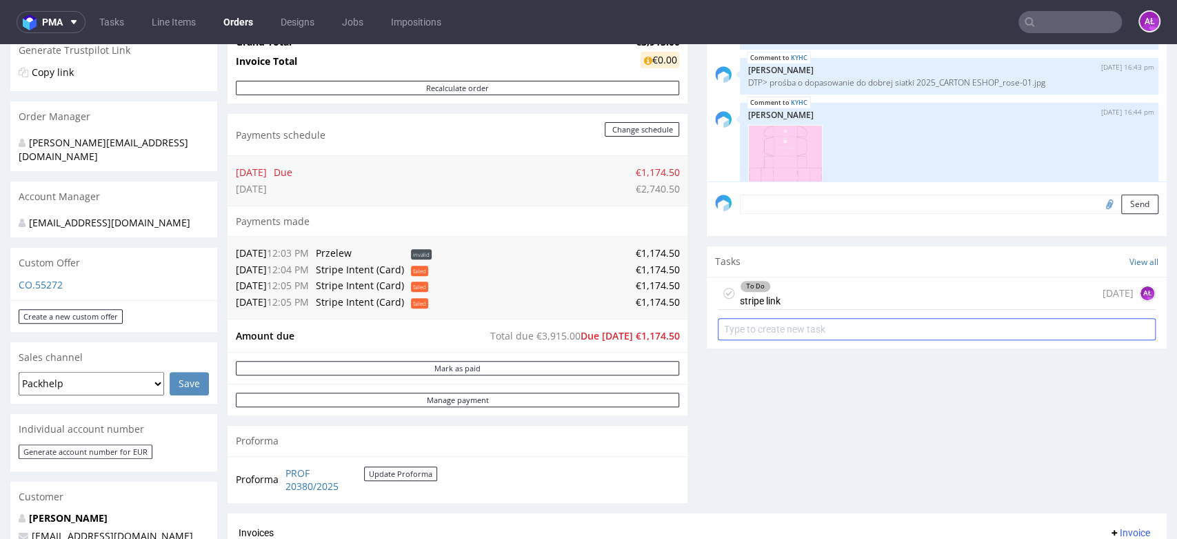
scroll to position [306, 0]
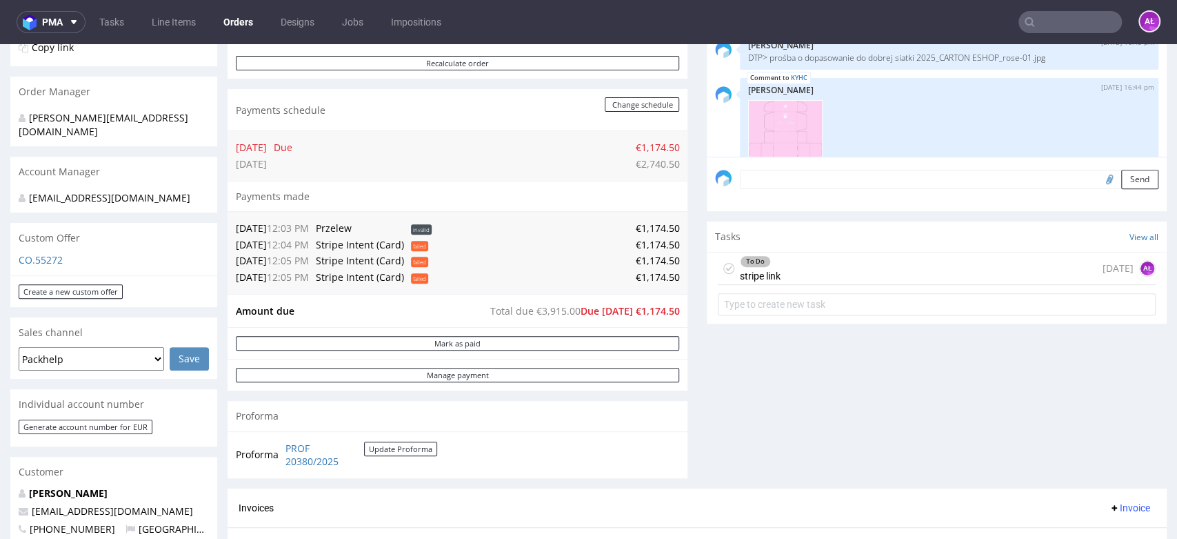
click at [797, 269] on div "To Do stripe link [DATE] AŁ" at bounding box center [937, 268] width 438 height 32
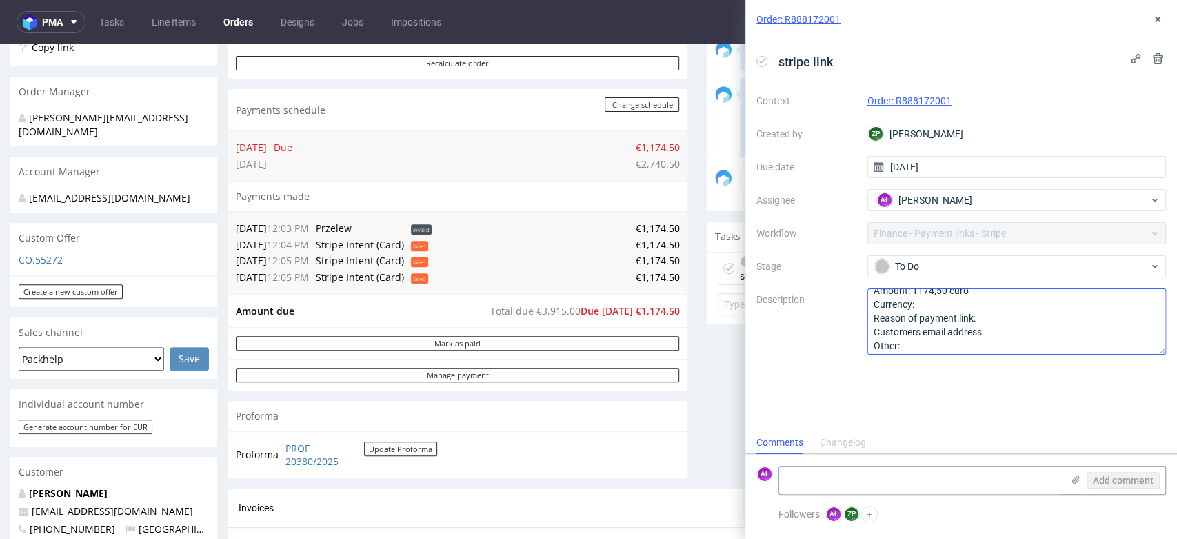
scroll to position [14, 0]
drag, startPoint x: 137, startPoint y: 506, endPoint x: 30, endPoint y: 512, distance: 107.1
click at [30, 512] on p "[EMAIL_ADDRESS][DOMAIN_NAME]" at bounding box center [114, 511] width 190 height 14
copy link "[EMAIL_ADDRESS][DOMAIN_NAME]"
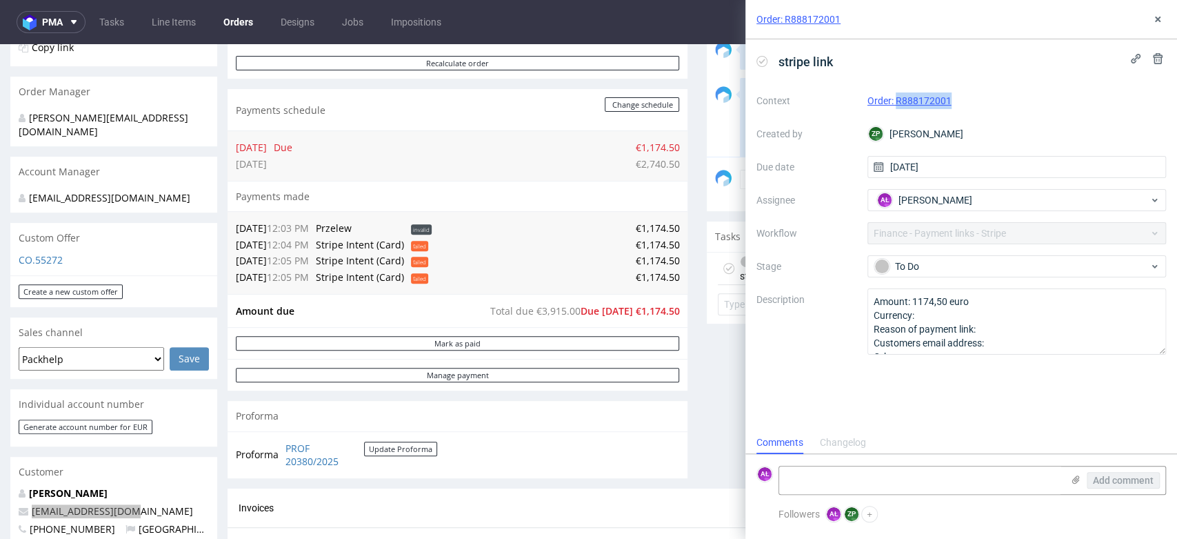
drag, startPoint x: 943, startPoint y: 102, endPoint x: 897, endPoint y: 109, distance: 46.7
click at [897, 109] on div "Context Order: R888172001 Created by ZP Zuzanna Pawlicka-Sabak Due date 01/10/2…" at bounding box center [962, 222] width 410 height 265
copy link "R888172001"
drag, startPoint x: 39, startPoint y: 197, endPoint x: 537, endPoint y: 151, distance: 500.1
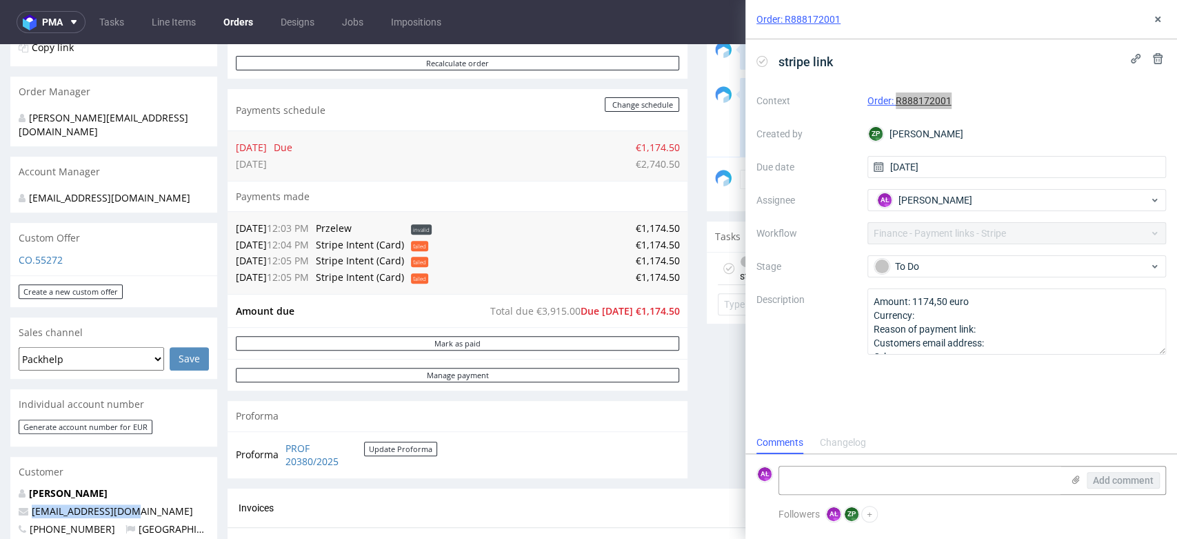
click at [15, 187] on div "zuzanna.pawlicka-sabak@packhelp.com" at bounding box center [113, 200] width 207 height 26
copy div "zuzanna.pawlicka-sabak@packhelp.com"
click at [852, 478] on textarea at bounding box center [920, 480] width 283 height 28
type textarea "sent"
drag, startPoint x: 1137, startPoint y: 478, endPoint x: 1118, endPoint y: 462, distance: 24.5
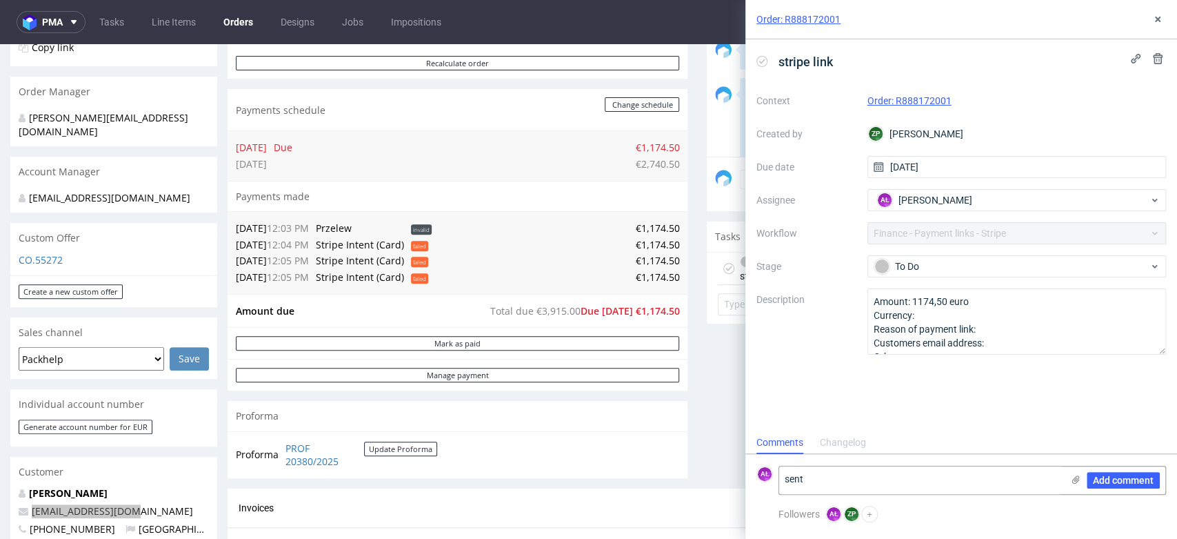
click at [1133, 475] on span "Add comment" at bounding box center [1123, 480] width 61 height 10
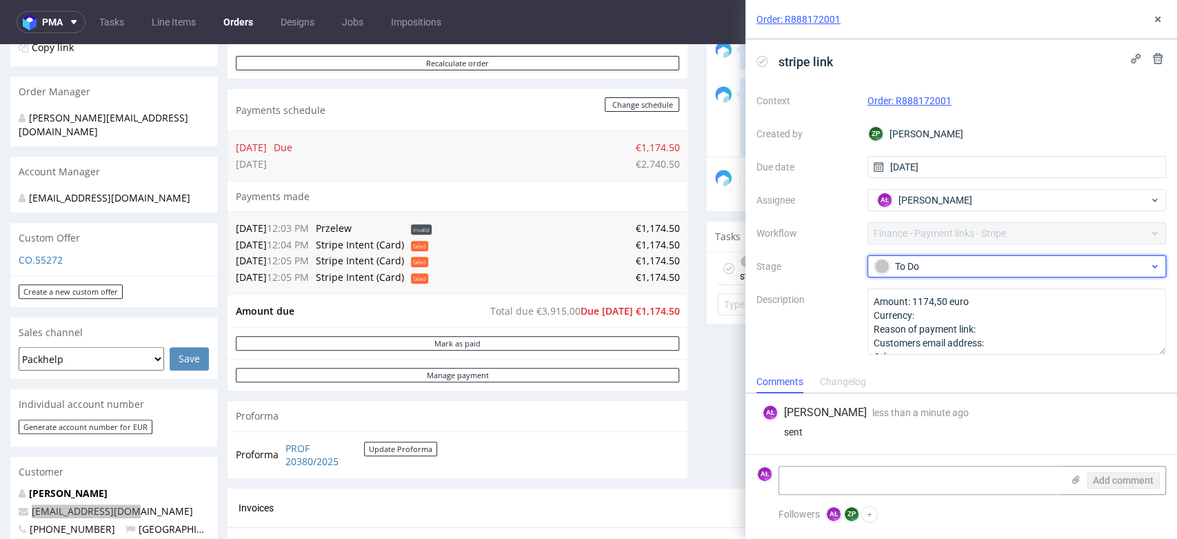
click at [927, 264] on div "To Do" at bounding box center [1012, 266] width 275 height 15
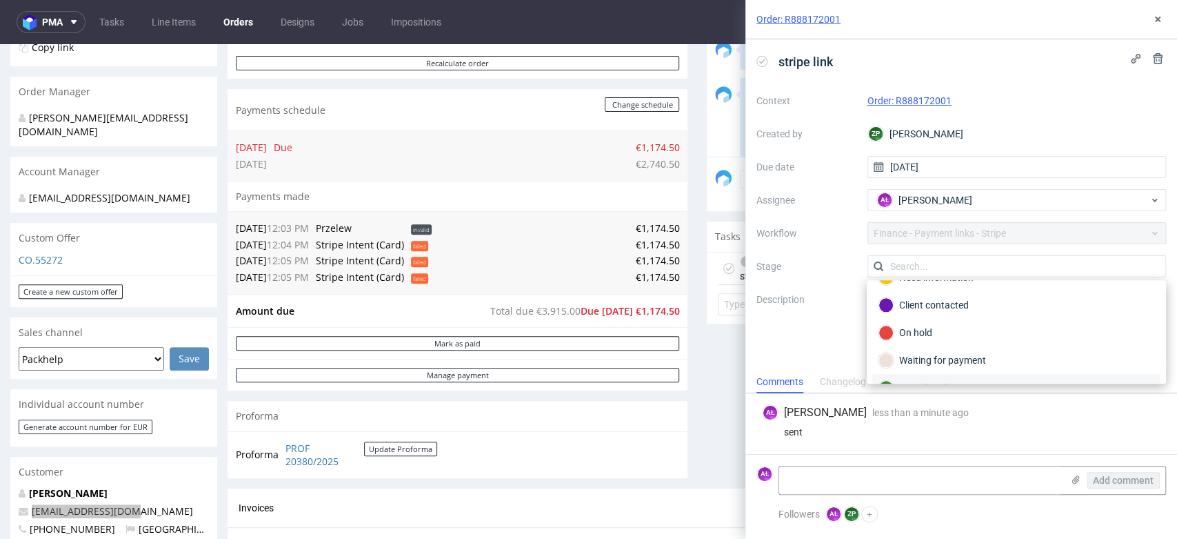
scroll to position [77, 0]
click at [973, 332] on div "Waiting for payment" at bounding box center [1017, 333] width 276 height 15
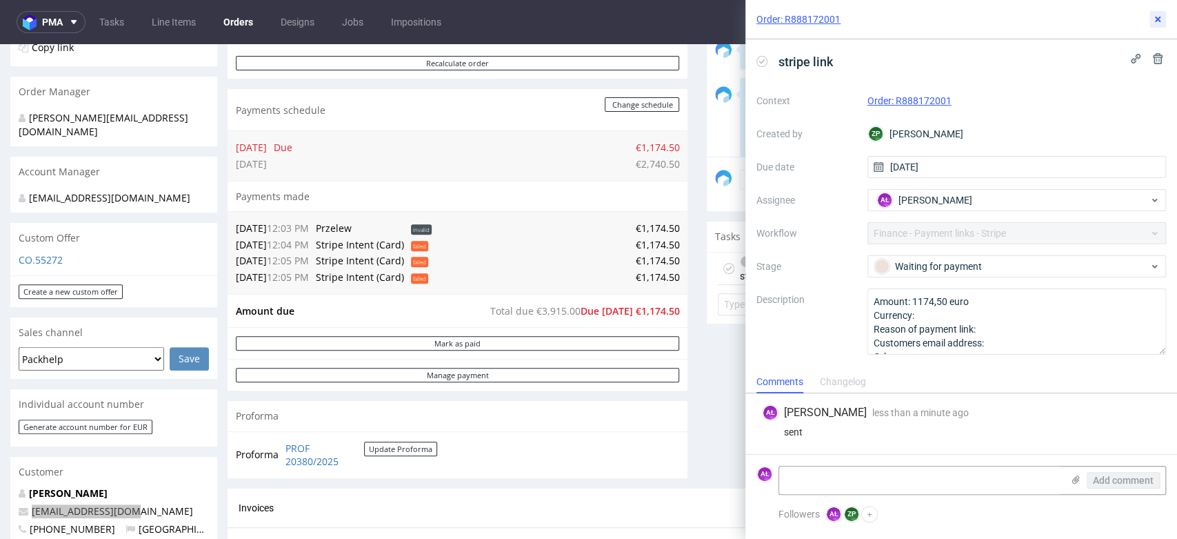
click at [1159, 21] on icon at bounding box center [1158, 19] width 11 height 11
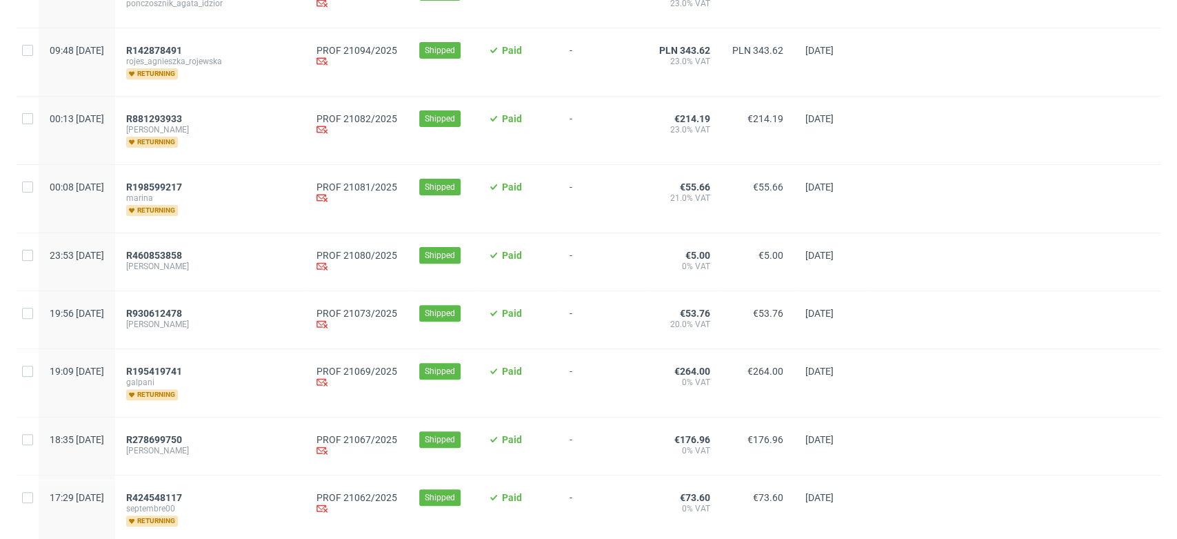
scroll to position [383, 0]
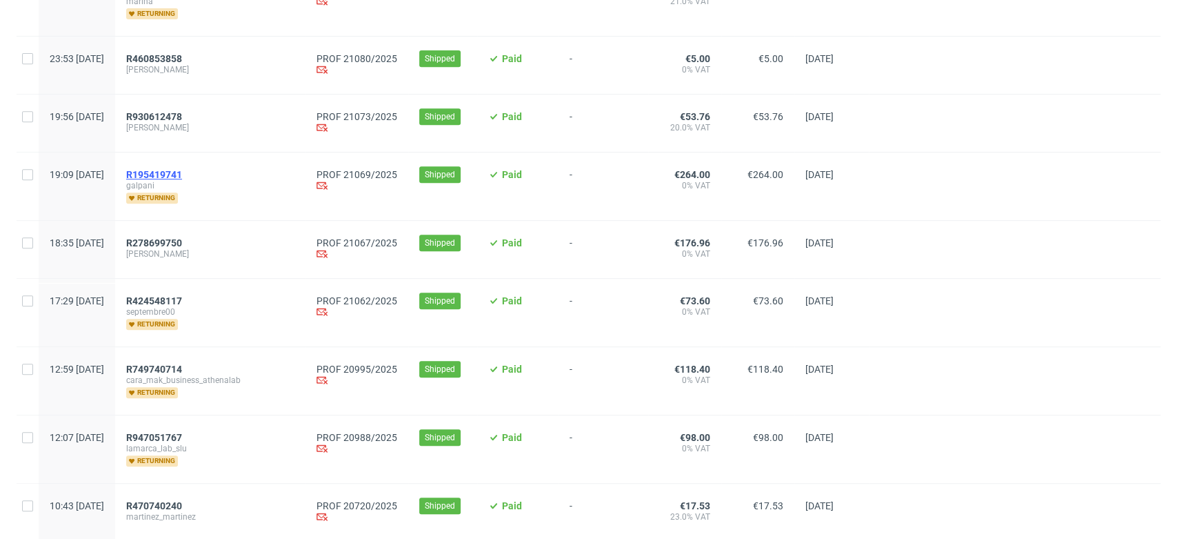
click at [182, 175] on span "R195419741" at bounding box center [154, 174] width 56 height 11
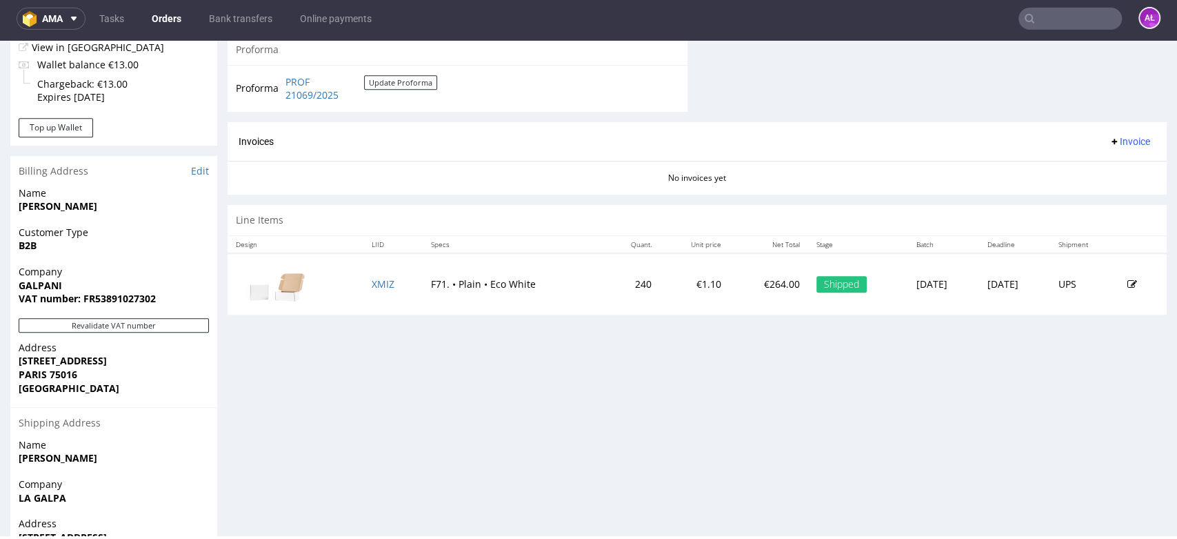
scroll to position [612, 0]
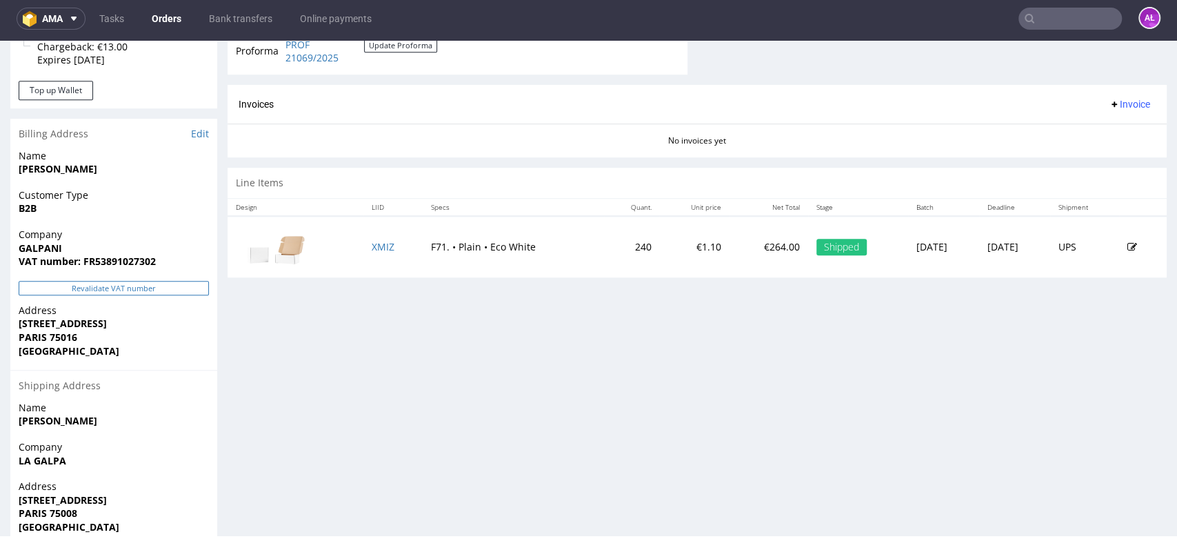
click at [195, 291] on button "Revalidate VAT number" at bounding box center [114, 288] width 190 height 14
click at [1109, 106] on span "Invoice" at bounding box center [1129, 104] width 41 height 11
click at [1108, 131] on span "Generate" at bounding box center [1106, 133] width 67 height 14
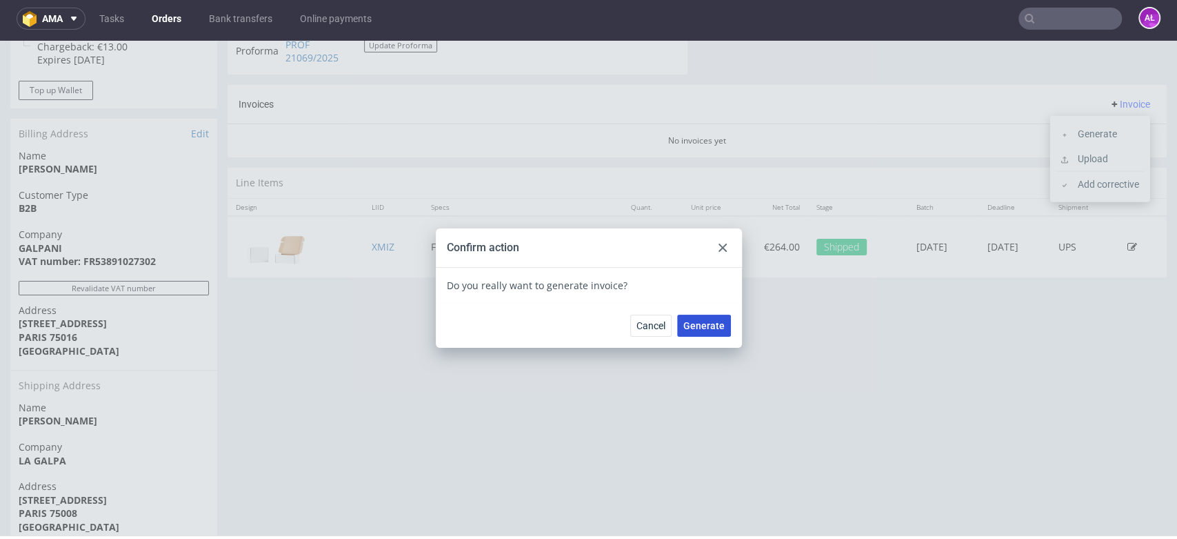
click at [706, 321] on span "Generate" at bounding box center [704, 326] width 41 height 10
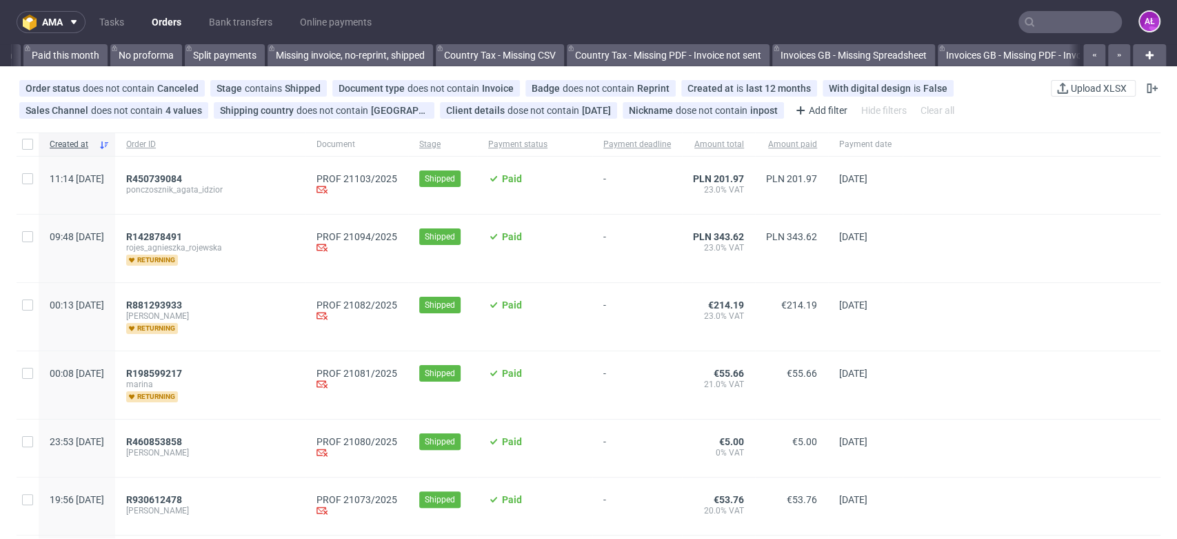
scroll to position [0, 2311]
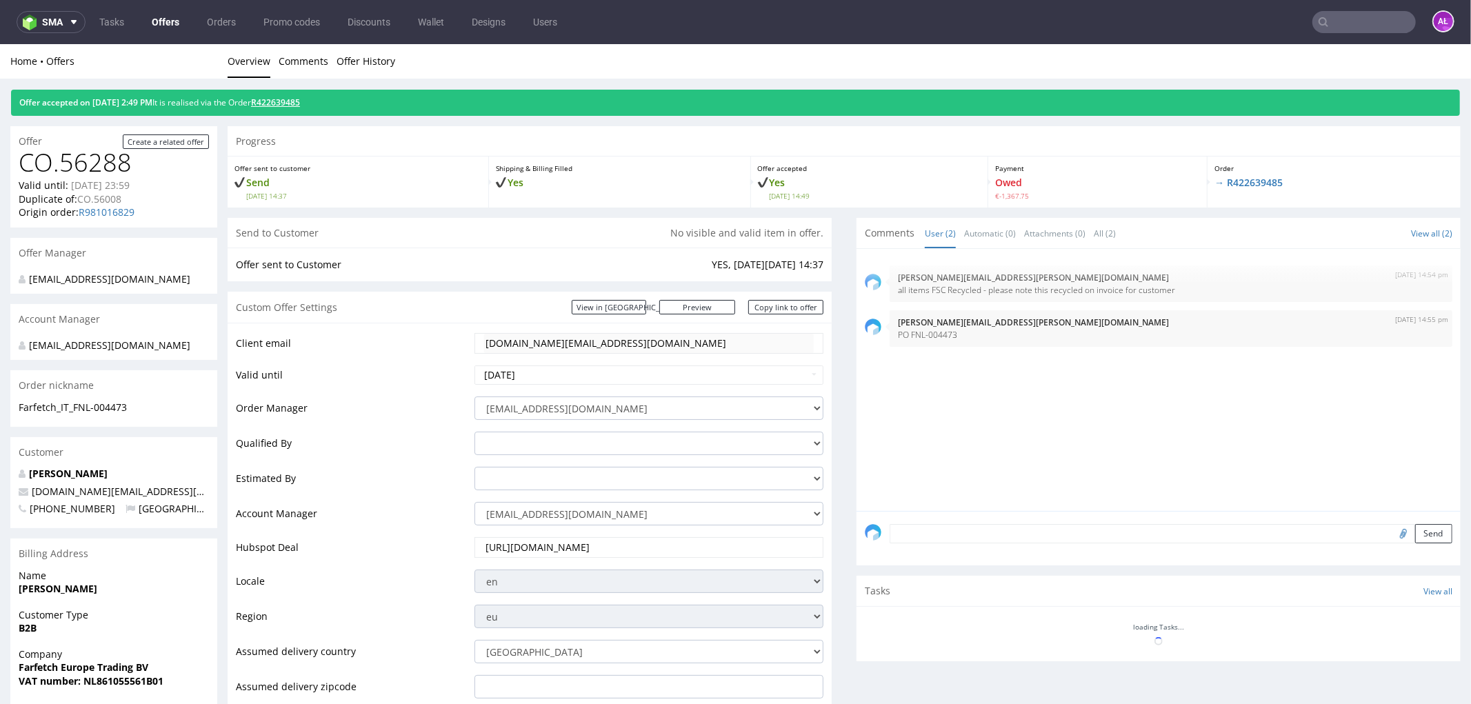
click at [300, 100] on link "R422639485" at bounding box center [275, 102] width 49 height 12
click at [292, 100] on link "R422639485" at bounding box center [275, 102] width 49 height 12
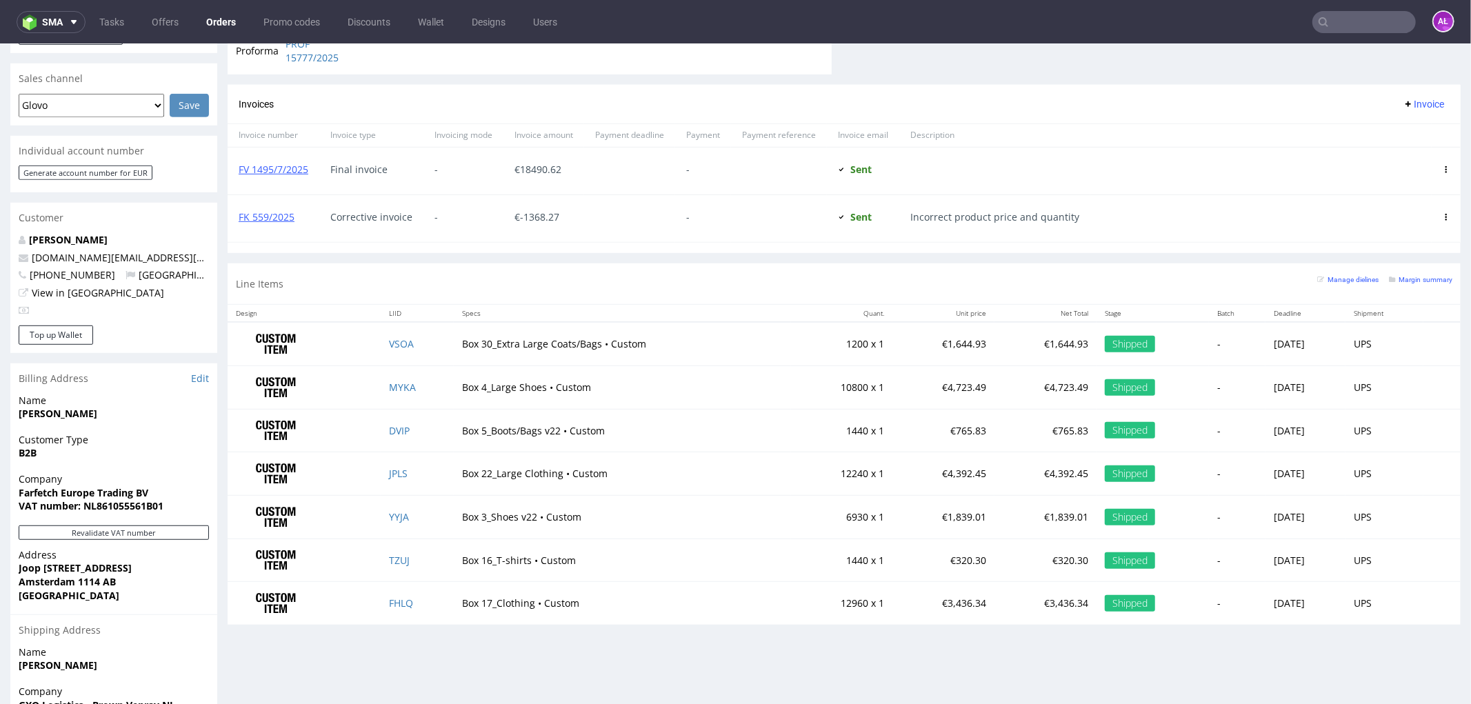
scroll to position [536, 0]
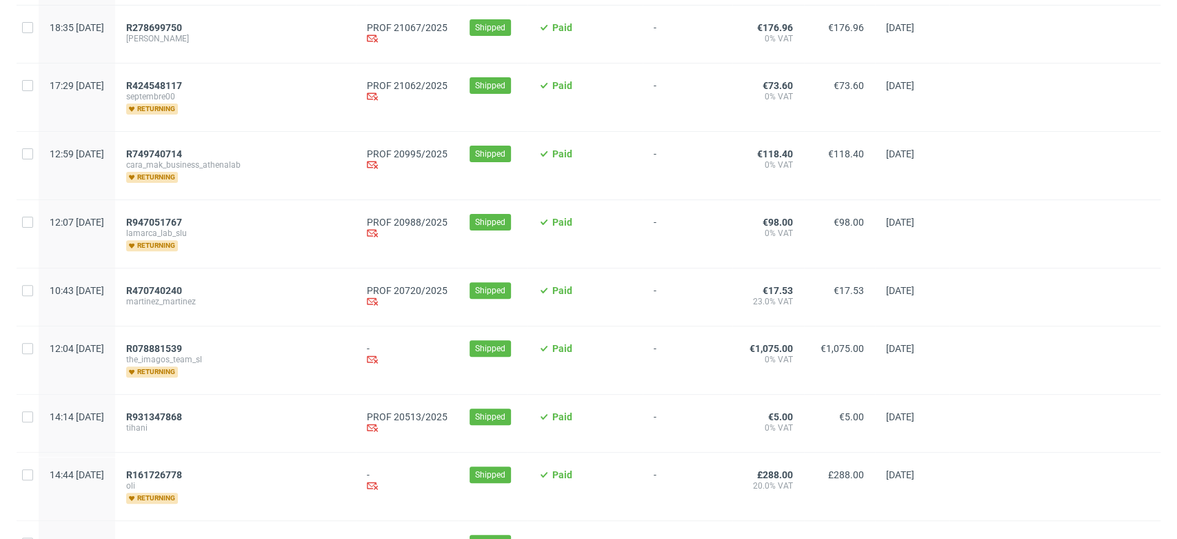
scroll to position [459, 0]
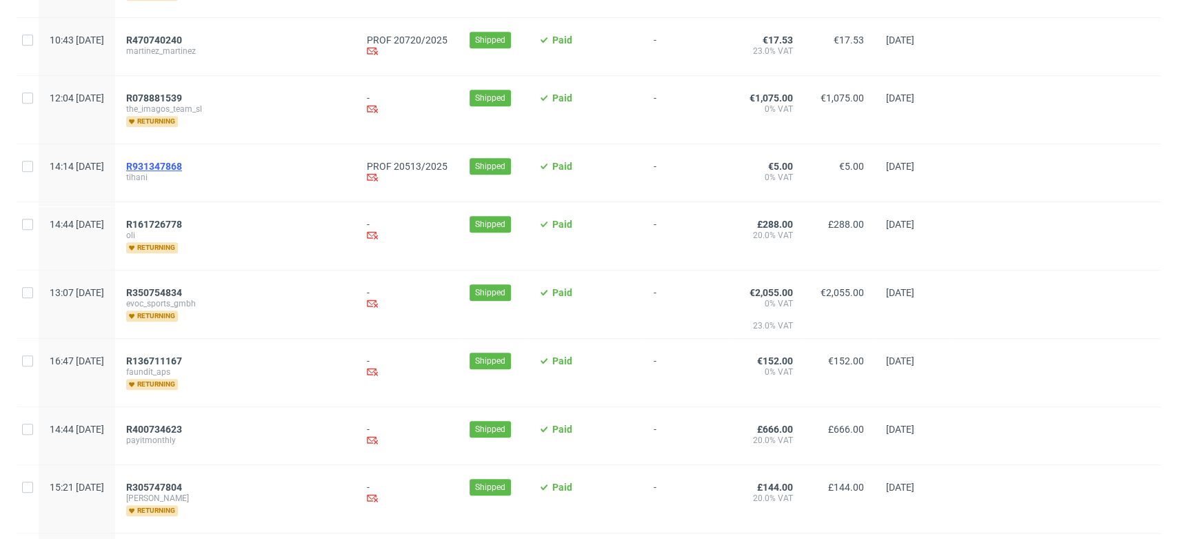
click at [182, 161] on span "R931347868" at bounding box center [154, 166] width 56 height 11
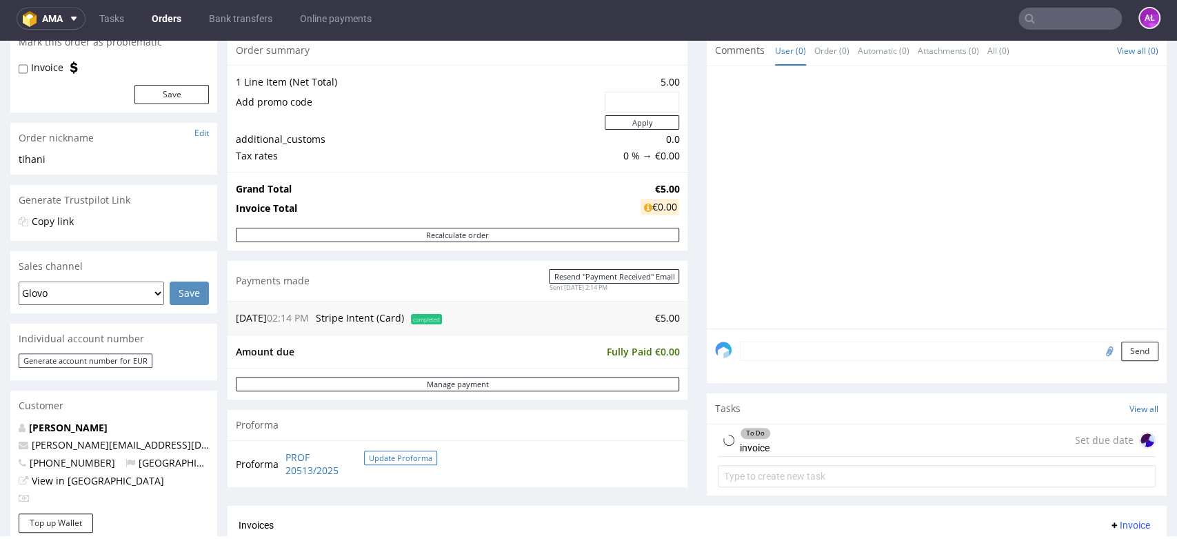
scroll to position [459, 0]
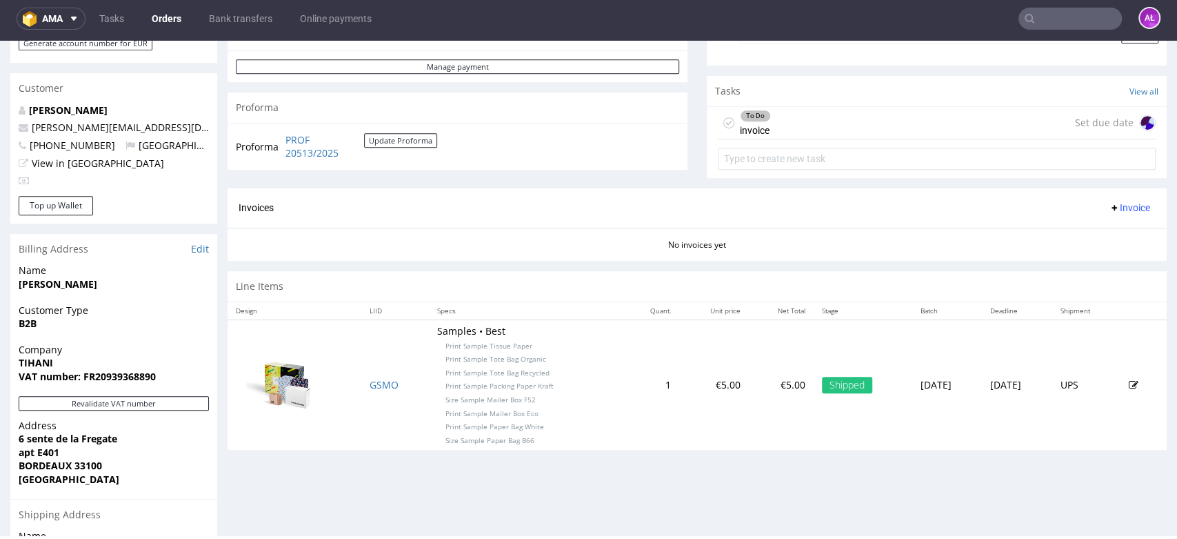
click at [791, 118] on div "To Do invoice Set due date" at bounding box center [937, 123] width 438 height 32
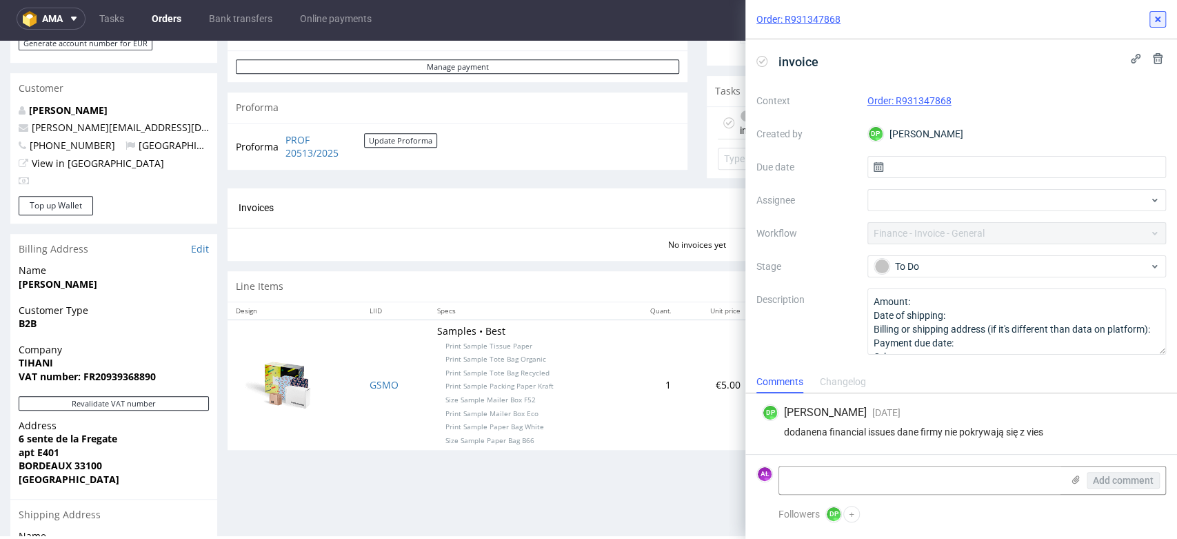
click at [1156, 18] on use at bounding box center [1158, 20] width 6 height 6
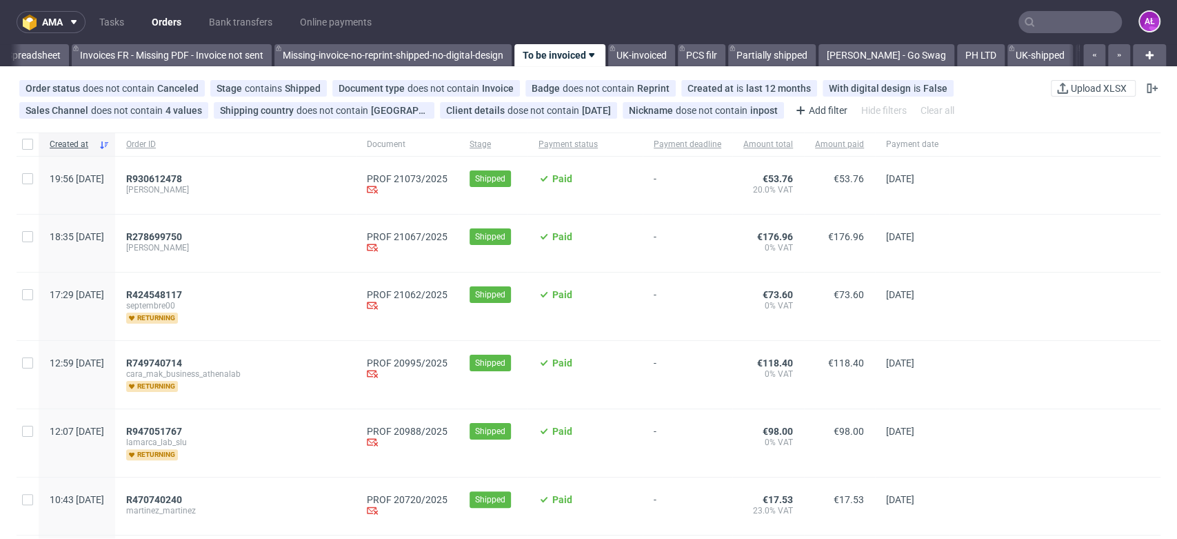
scroll to position [0, 2311]
click at [119, 14] on link "Tasks" at bounding box center [111, 22] width 41 height 22
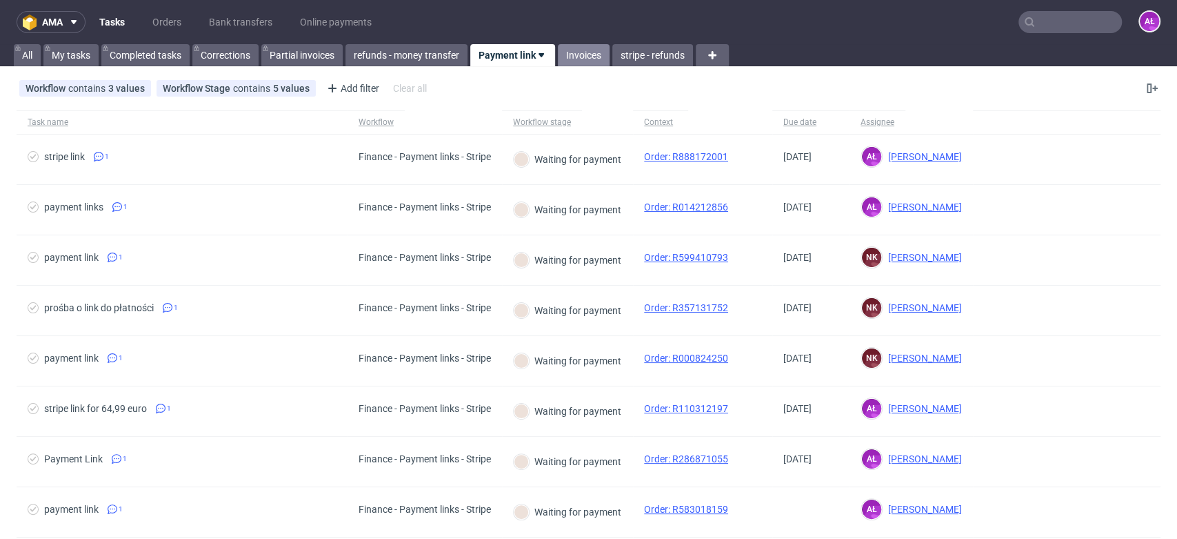
click at [574, 49] on link "Invoices" at bounding box center [584, 55] width 52 height 22
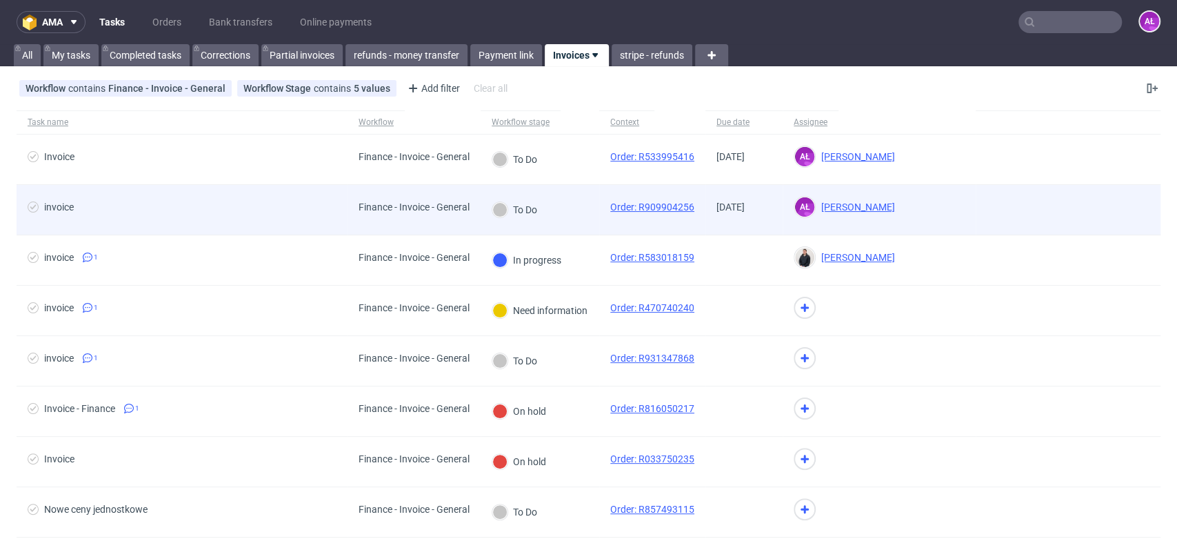
click at [548, 207] on div "To Do" at bounding box center [515, 210] width 68 height 50
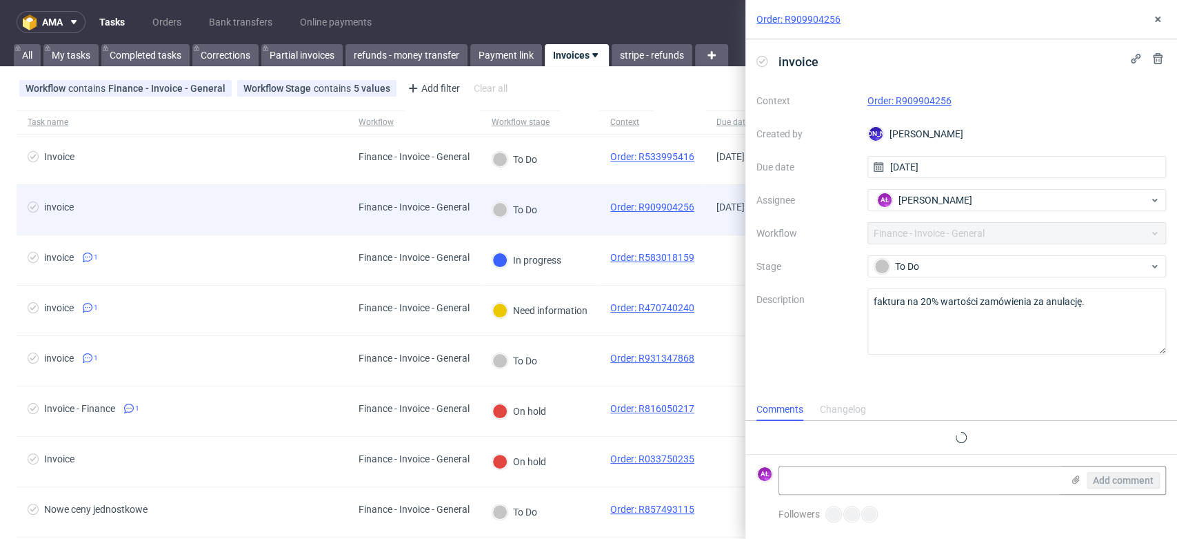
scroll to position [11, 0]
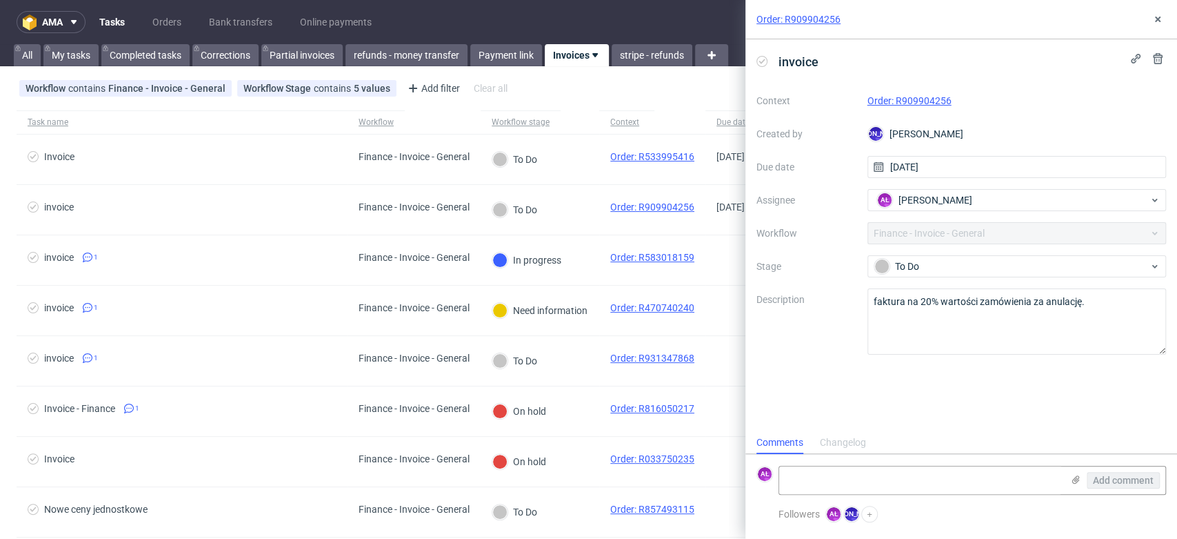
click at [894, 96] on link "Order: R909904256" at bounding box center [910, 100] width 84 height 11
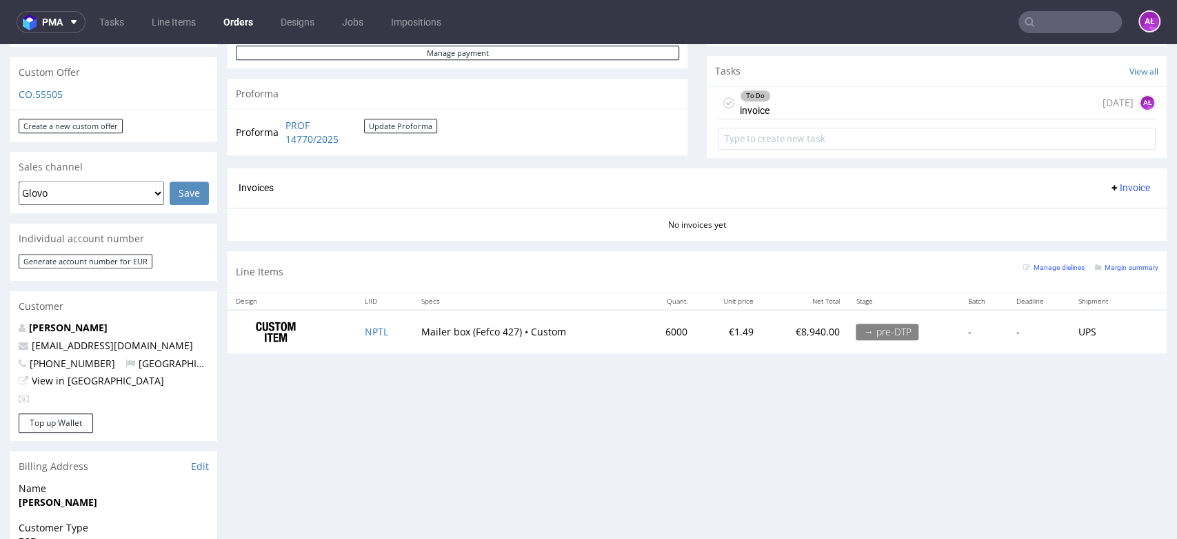
scroll to position [459, 0]
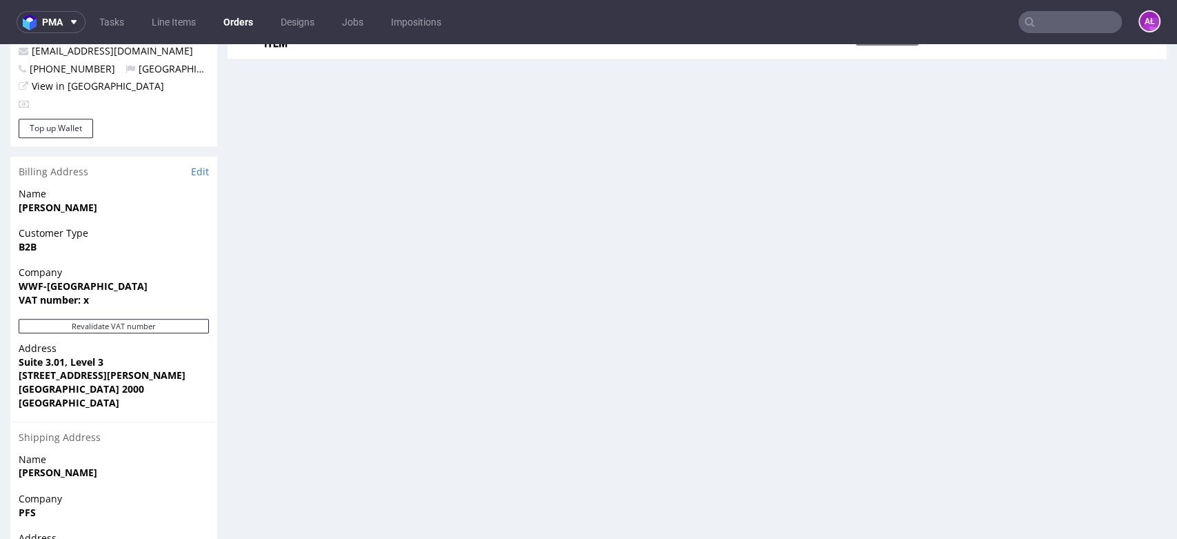
scroll to position [751, 0]
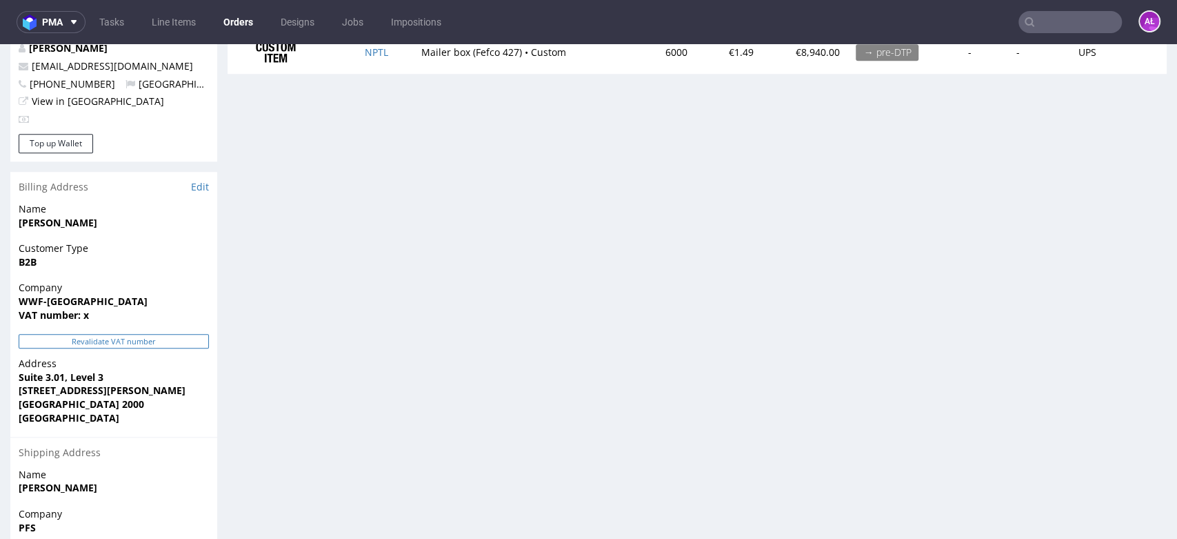
click at [181, 343] on button "Revalidate VAT number" at bounding box center [114, 341] width 190 height 14
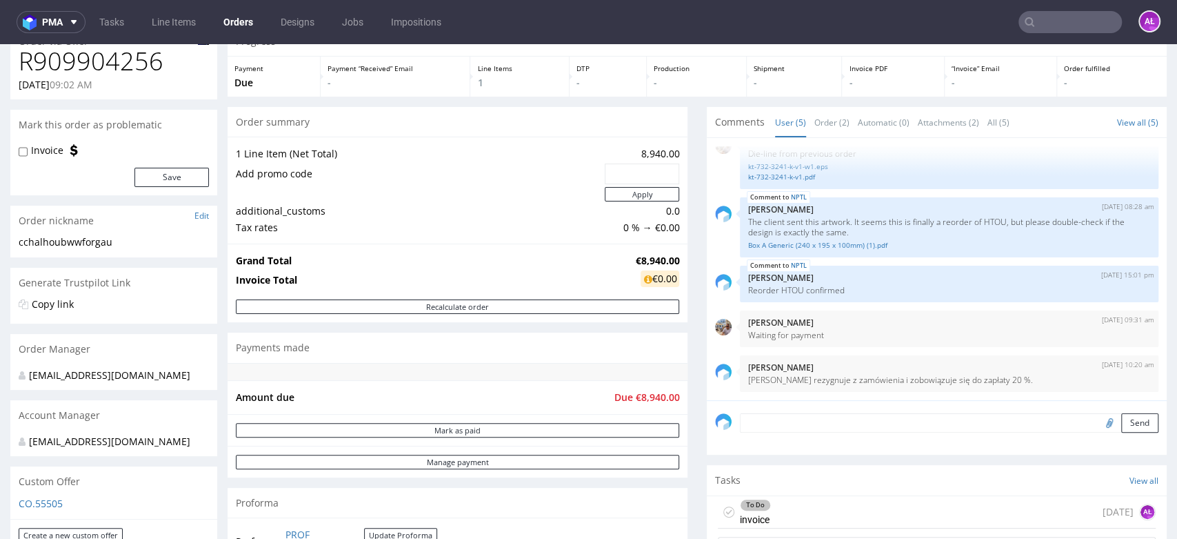
scroll to position [61, 0]
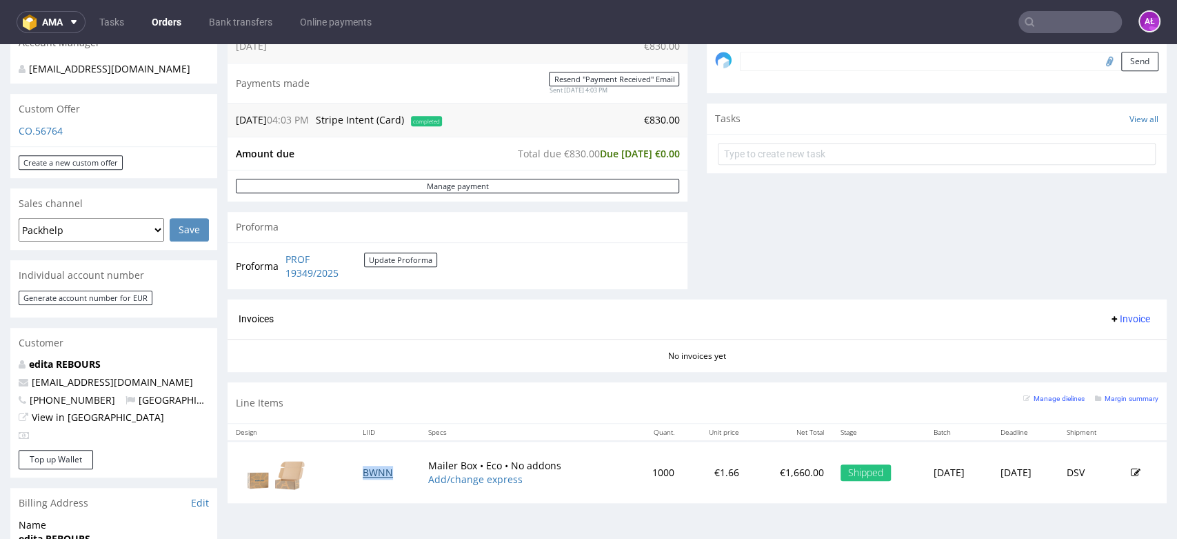
scroll to position [536, 0]
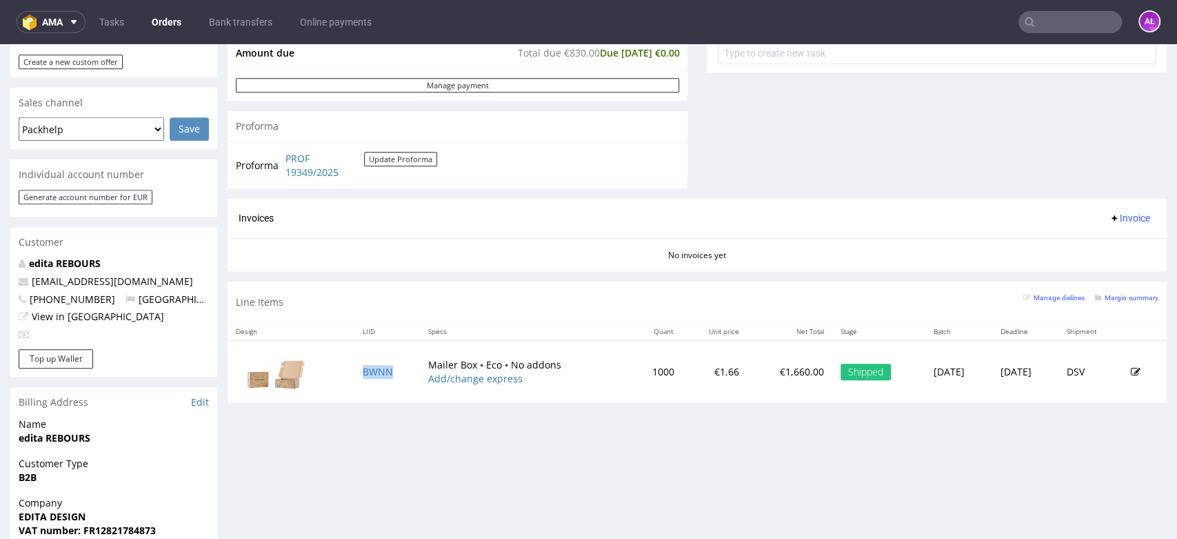
click at [781, 450] on div "Progress Payment Paid 1/2 [DATE] Payment “Received” Email Sent [DATE] 16:03 Lin…" at bounding box center [697, 228] width 939 height 1350
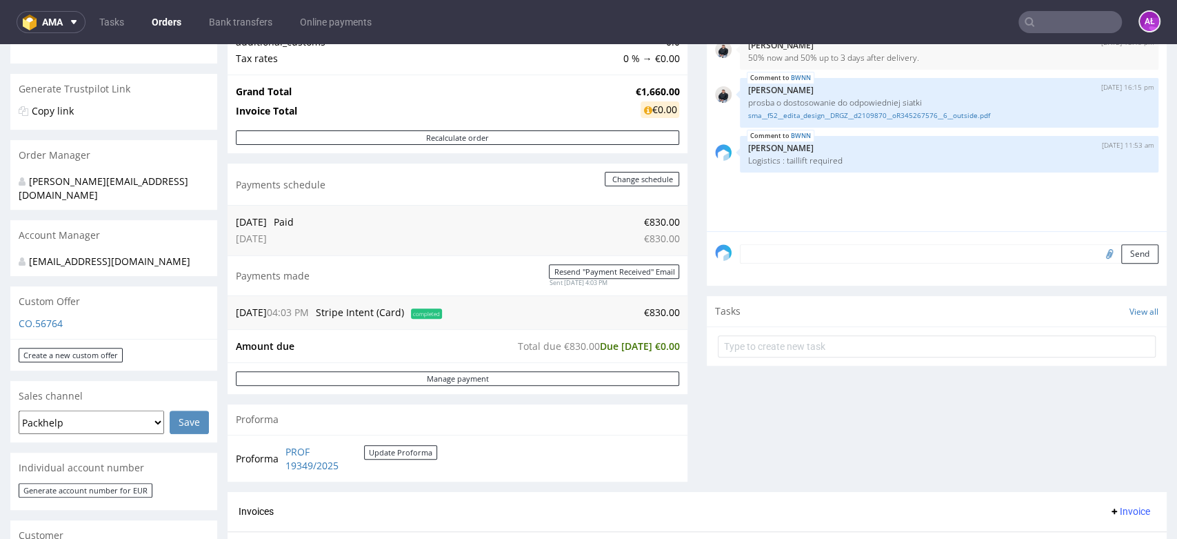
scroll to position [153, 0]
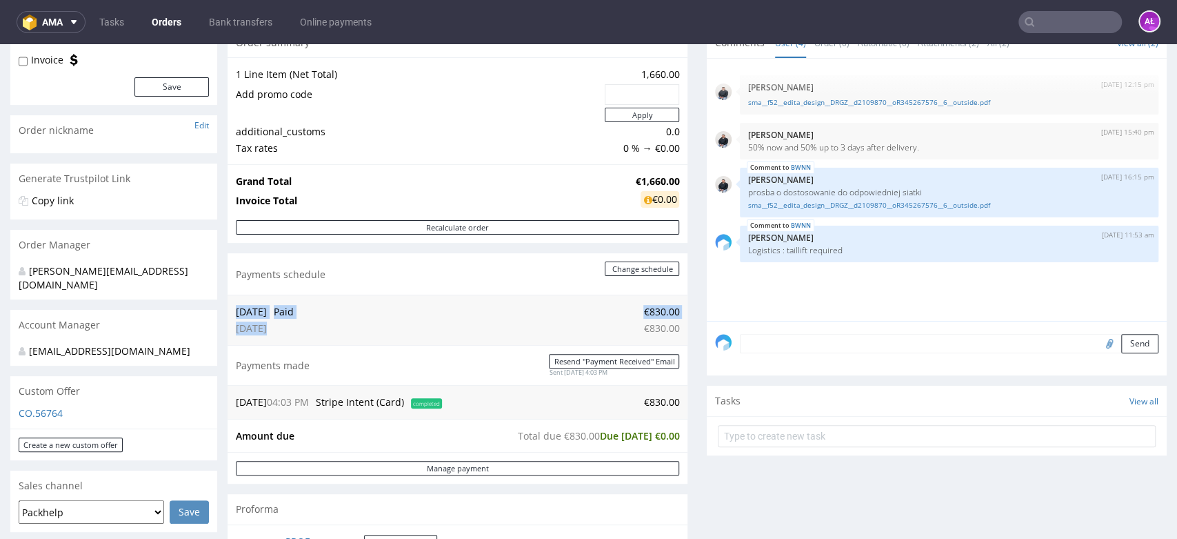
drag, startPoint x: 288, startPoint y: 333, endPoint x: 230, endPoint y: 331, distance: 58.7
click at [230, 331] on div "[DATE] Paid €830.00 [DATE] €830.00" at bounding box center [458, 320] width 460 height 50
click at [295, 330] on td at bounding box center [283, 328] width 27 height 17
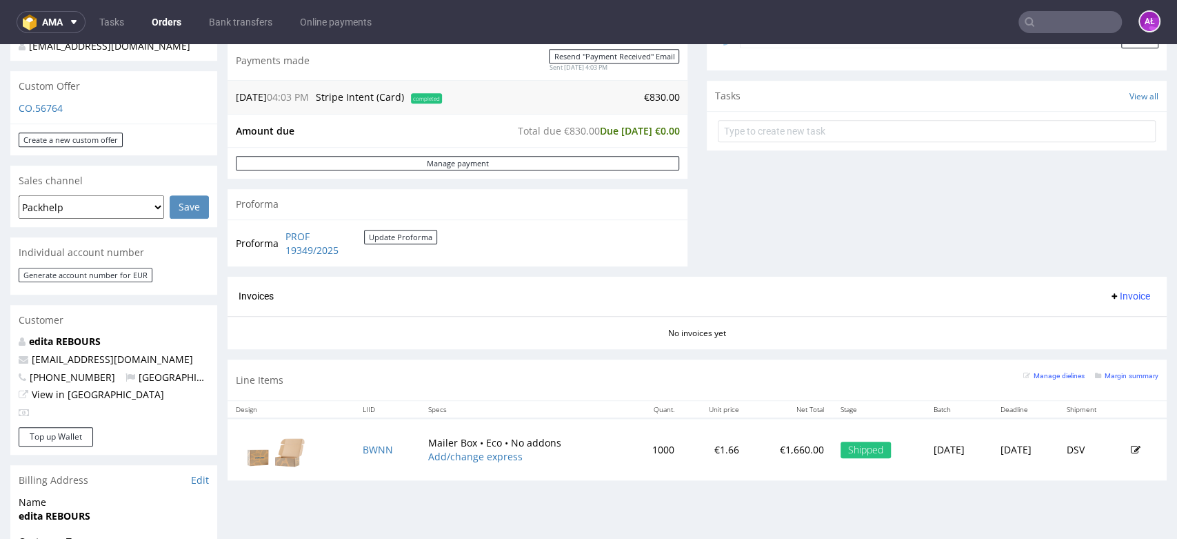
scroll to position [459, 0]
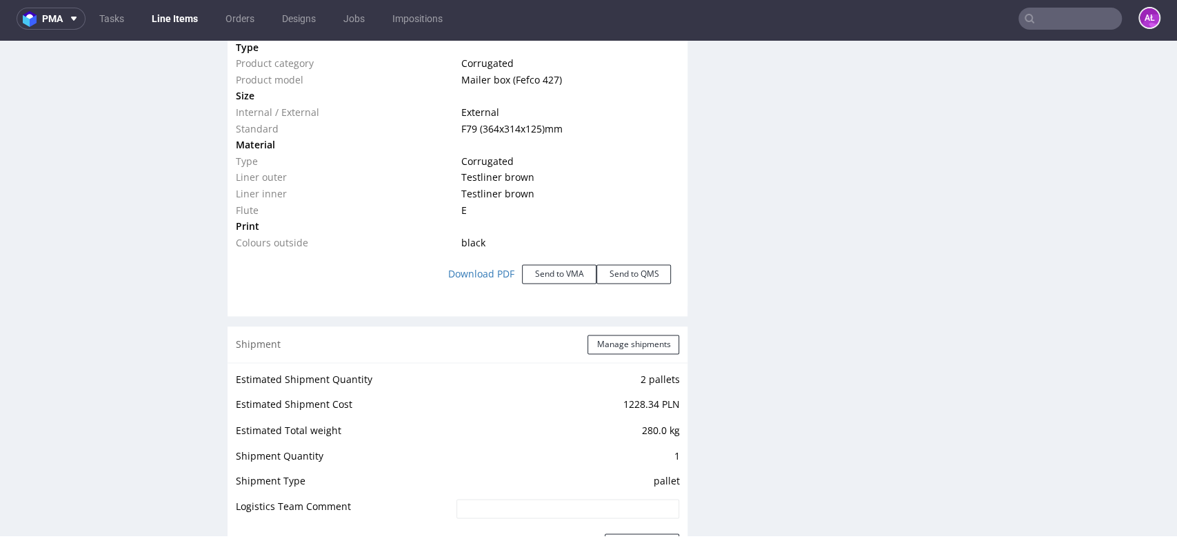
scroll to position [1650, 0]
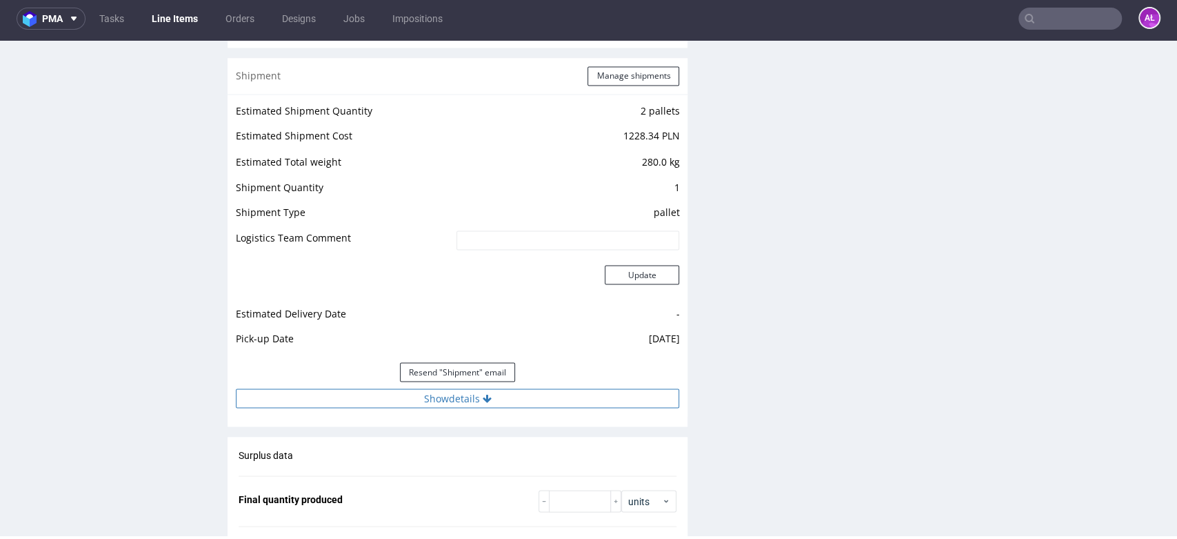
click at [504, 398] on button "Show details" at bounding box center [457, 397] width 443 height 19
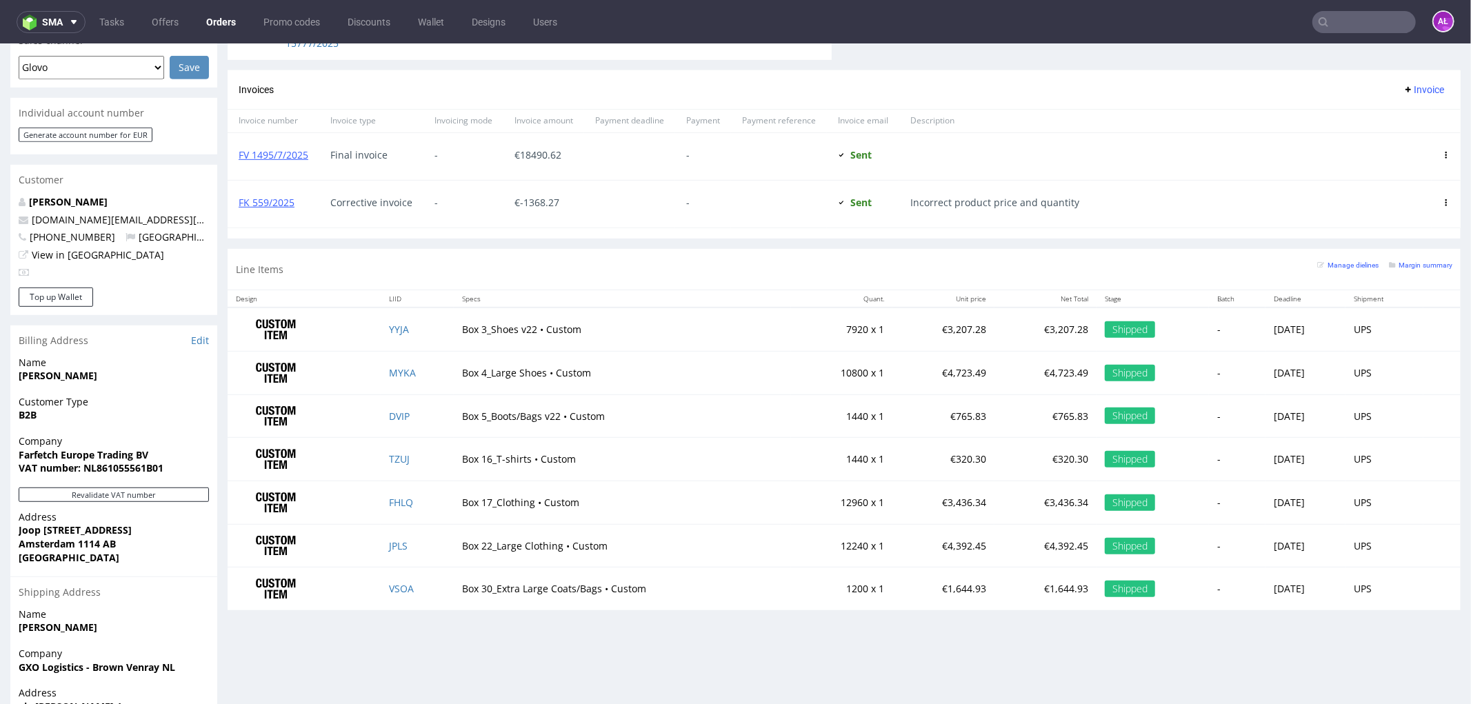
scroll to position [612, 0]
drag, startPoint x: 312, startPoint y: 161, endPoint x: 202, endPoint y: 148, distance: 111.1
click at [237, 161] on div "FV 1495/7/2025" at bounding box center [274, 154] width 92 height 47
copy link "FV 1495/7/2025"
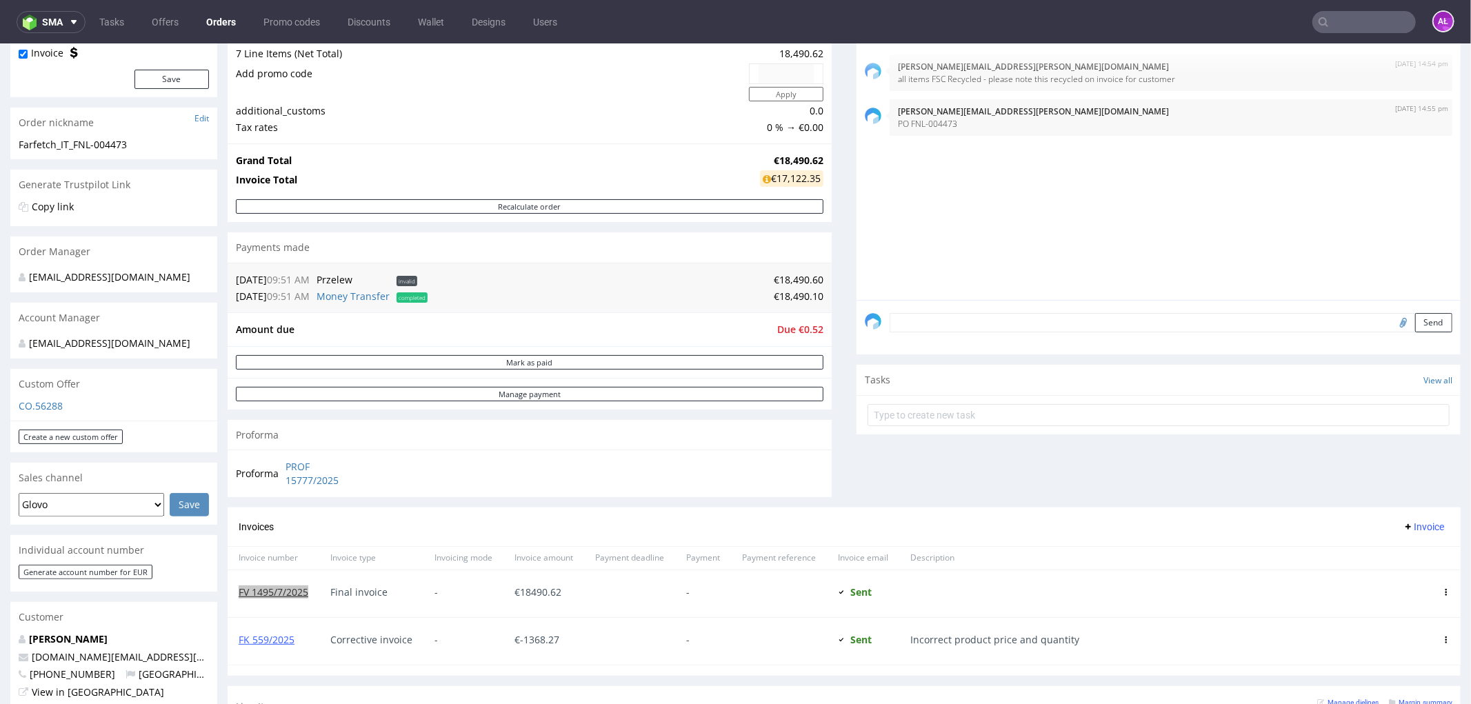
scroll to position [153, 0]
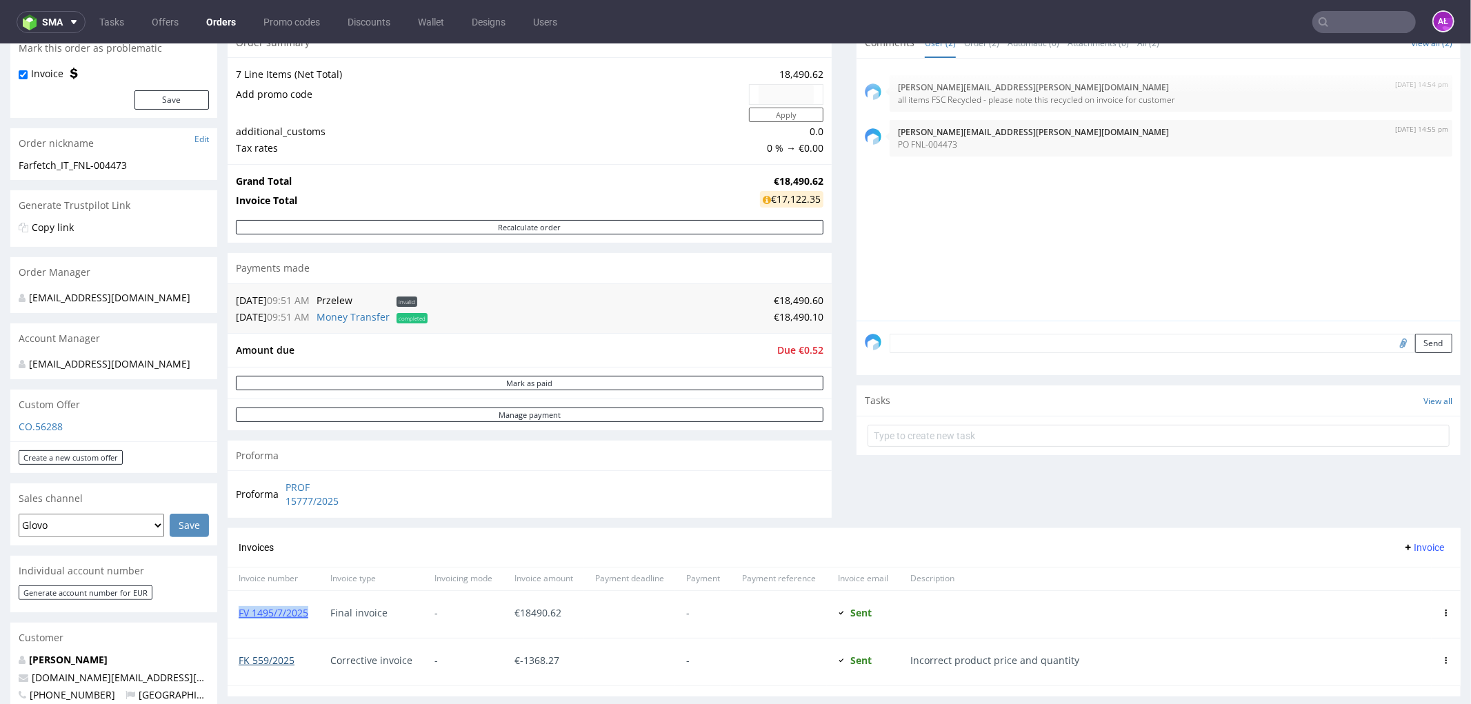
click at [274, 657] on link "FK 559/2025" at bounding box center [267, 659] width 56 height 13
click at [288, 657] on link "FK 559/2025" at bounding box center [267, 659] width 56 height 13
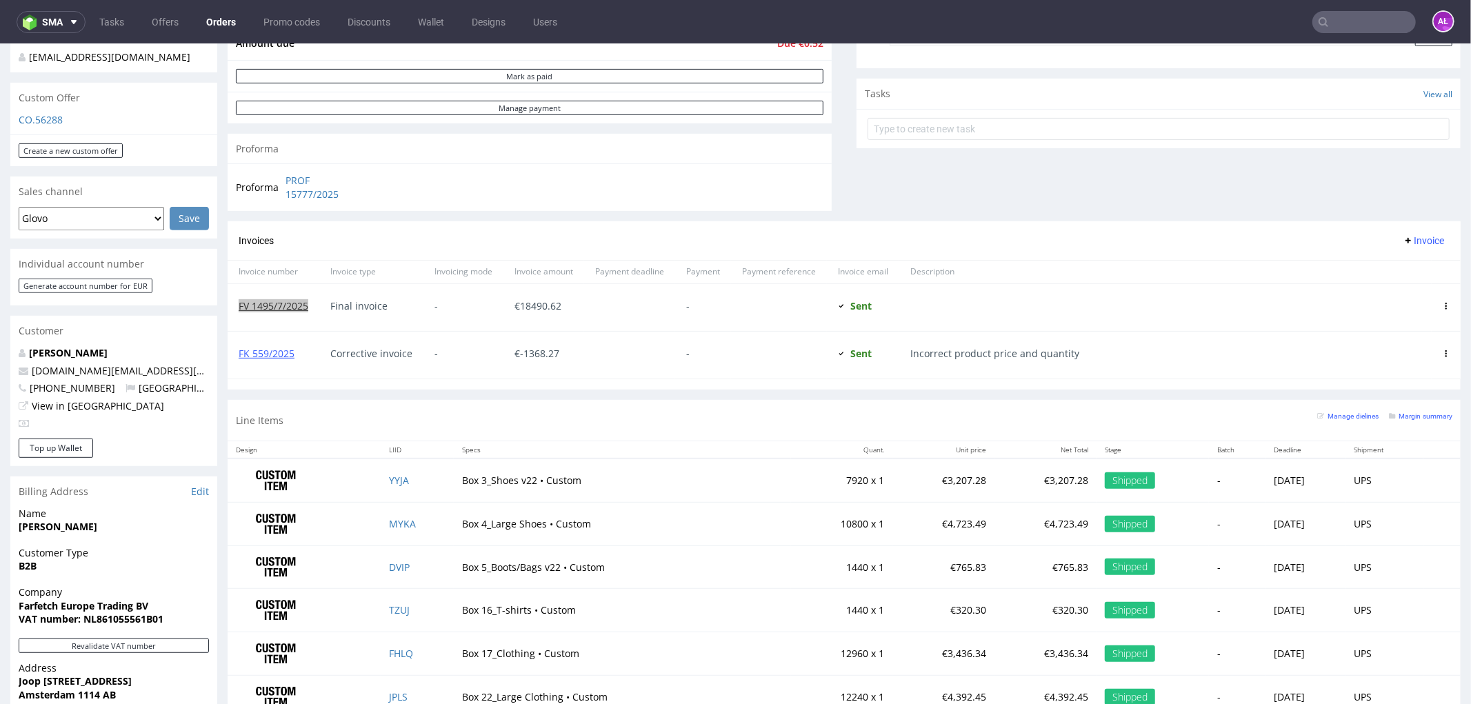
scroll to position [459, 0]
click at [1403, 241] on span "Invoice" at bounding box center [1423, 240] width 41 height 11
click at [1403, 286] on li "Add corrective" at bounding box center [1395, 295] width 91 height 25
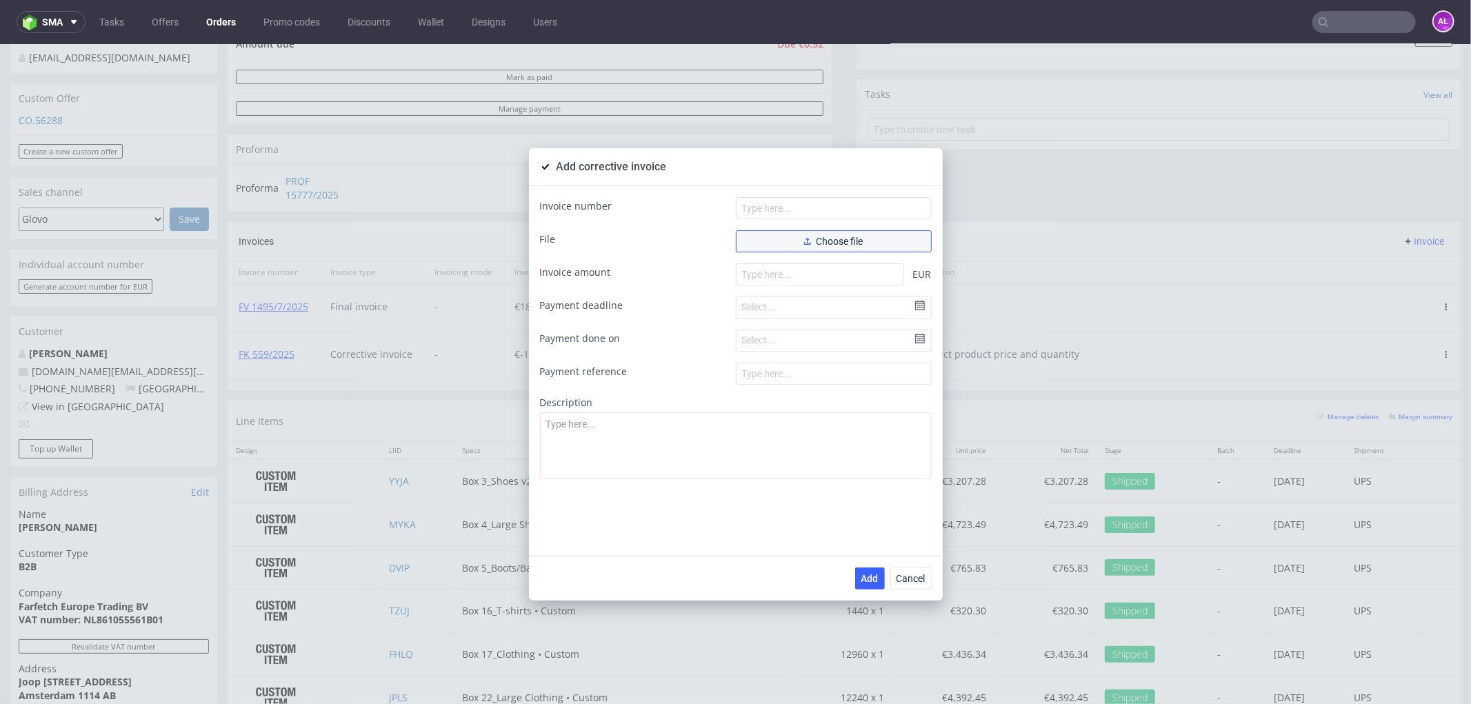
click at [873, 236] on button "Choose file" at bounding box center [834, 241] width 196 height 22
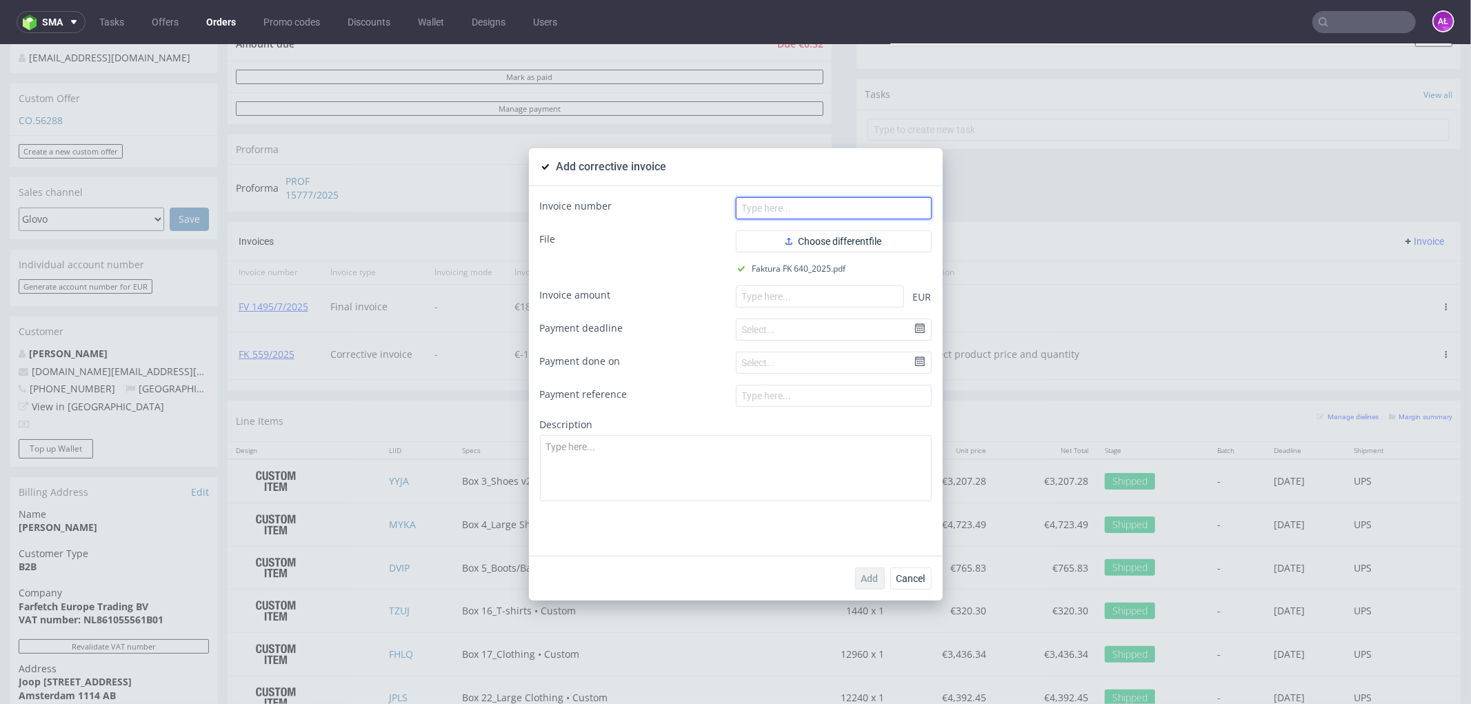
click at [824, 208] on input "text" at bounding box center [834, 208] width 196 height 22
paste input "FK 640/2025"
type input "FK 640/2025"
click at [799, 285] on input "number" at bounding box center [820, 296] width 168 height 22
paste input "1368.27"
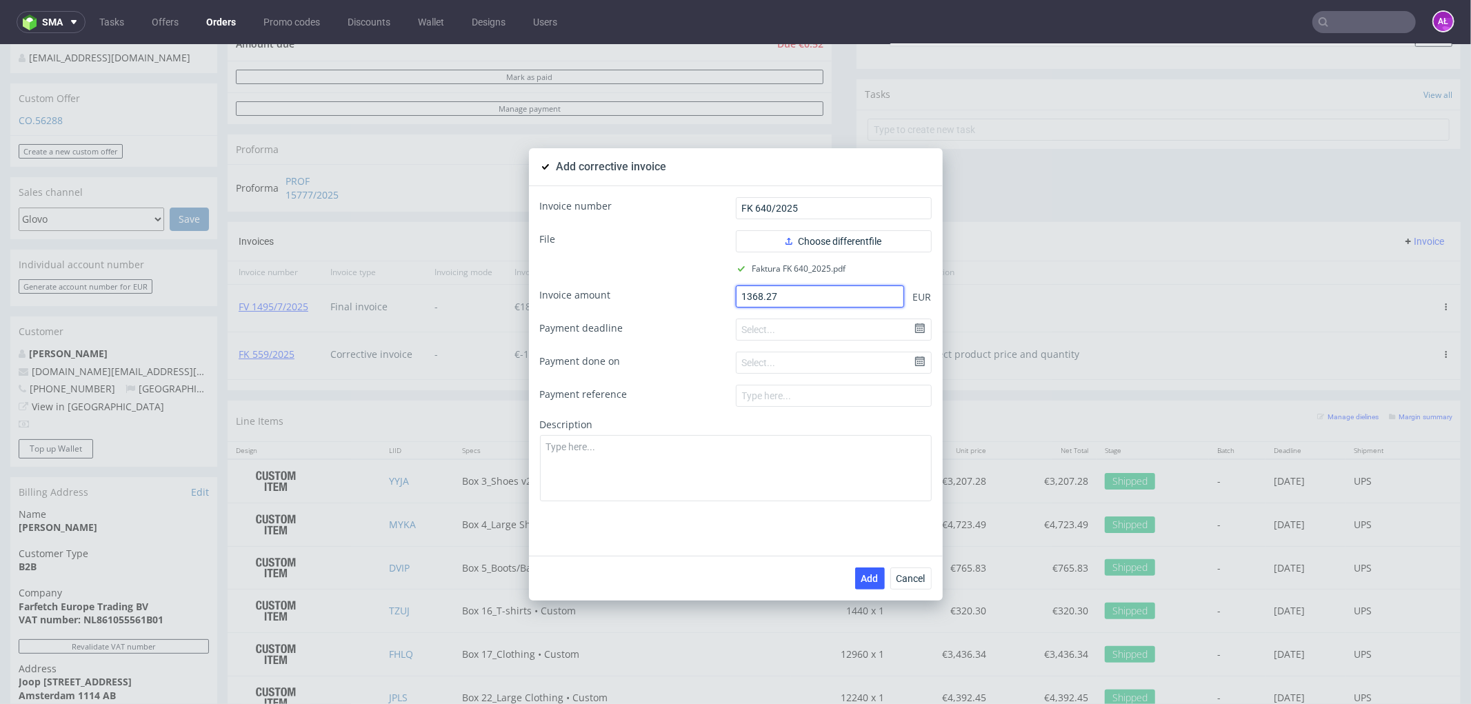
type input "1368.27"
paste textarea "Incorrect product price and quantity"
click at [839, 465] on textarea "Incorrect product price and quantity" at bounding box center [736, 468] width 392 height 66
type textarea "Incorrect product price and quantity"
click at [864, 573] on span "Add" at bounding box center [869, 578] width 17 height 10
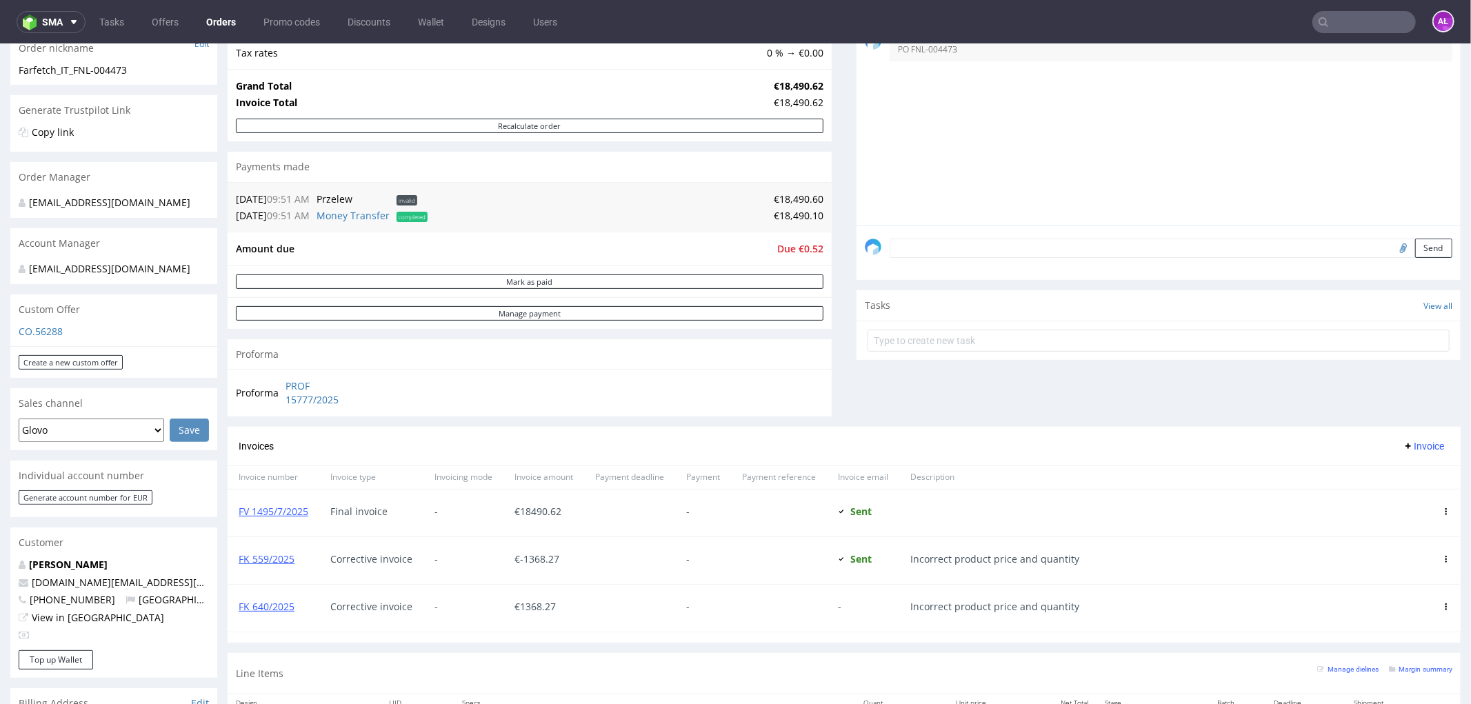
scroll to position [383, 0]
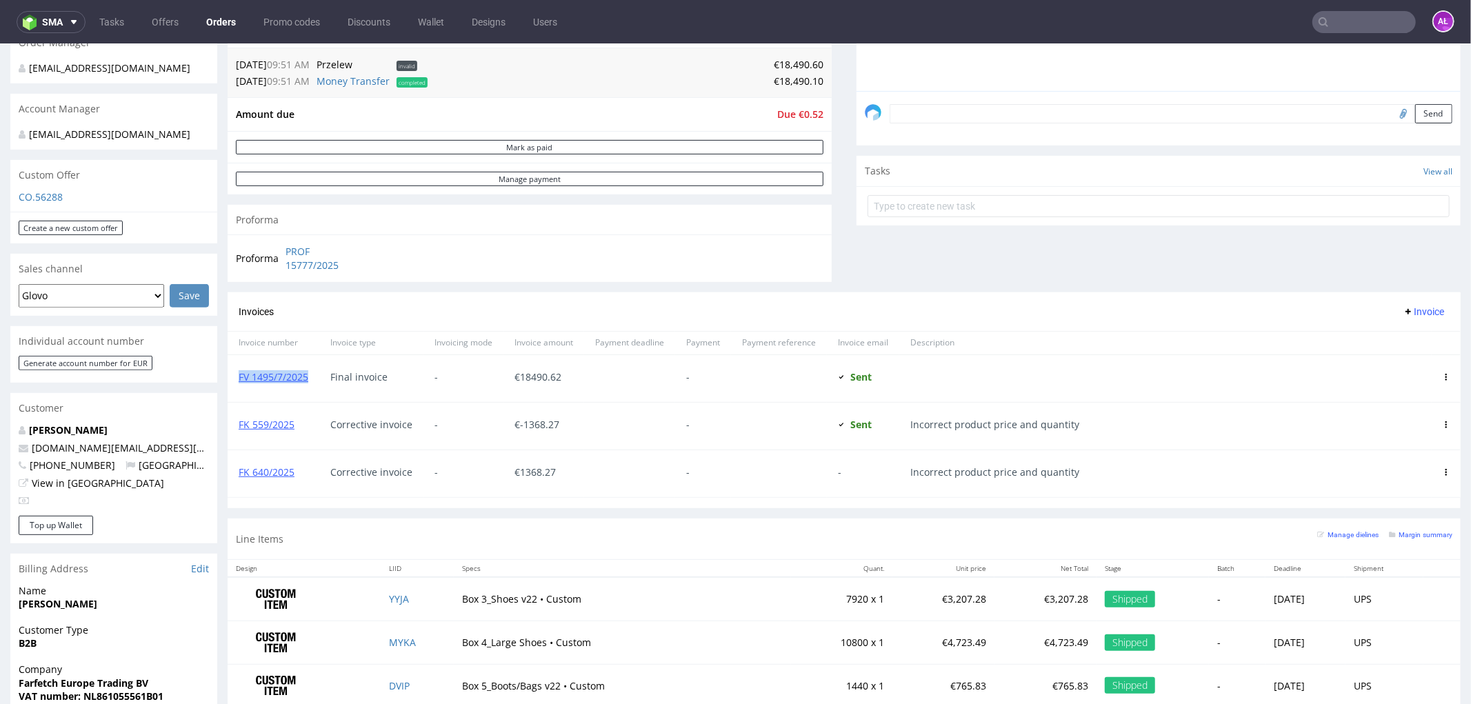
drag, startPoint x: 261, startPoint y: 383, endPoint x: 239, endPoint y: 383, distance: 21.4
click at [239, 383] on div "FV 1495/7/2025" at bounding box center [274, 378] width 92 height 47
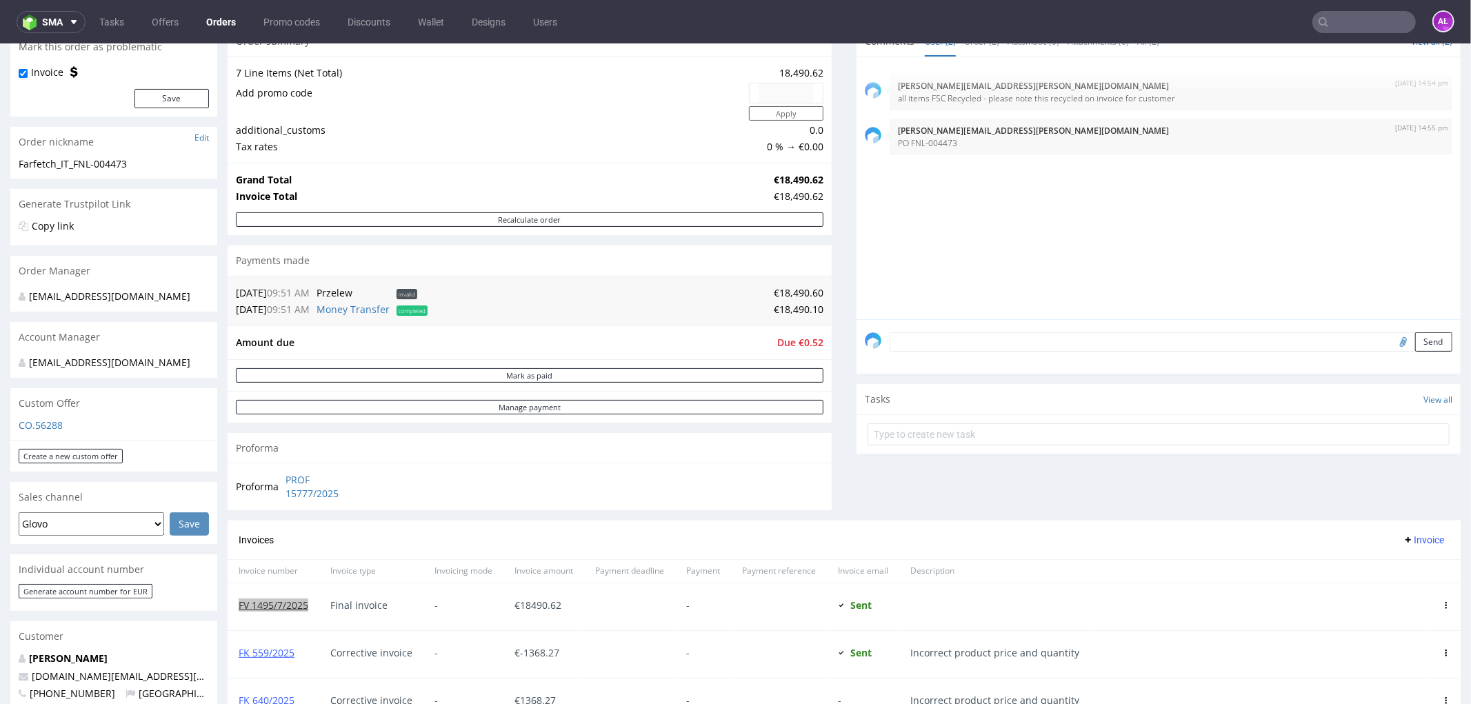
scroll to position [153, 0]
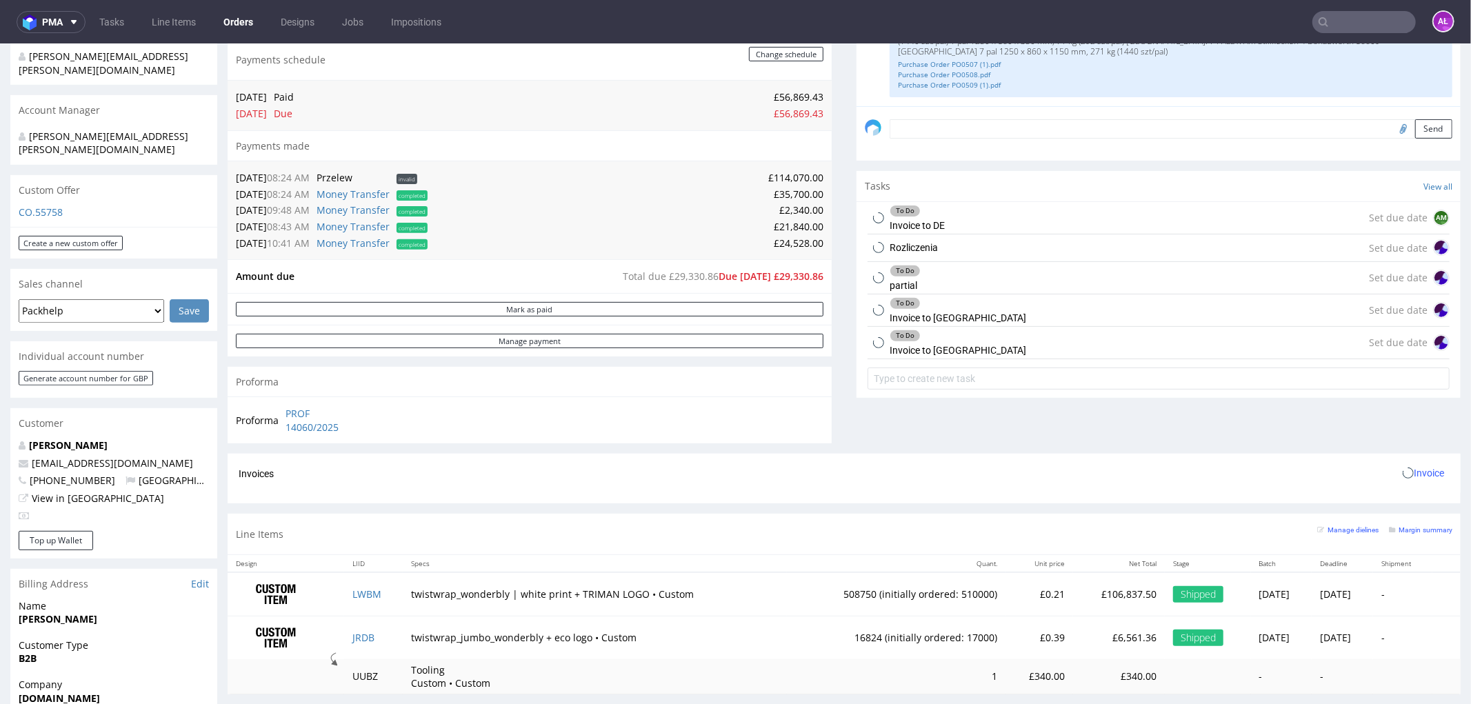
scroll to position [459, 0]
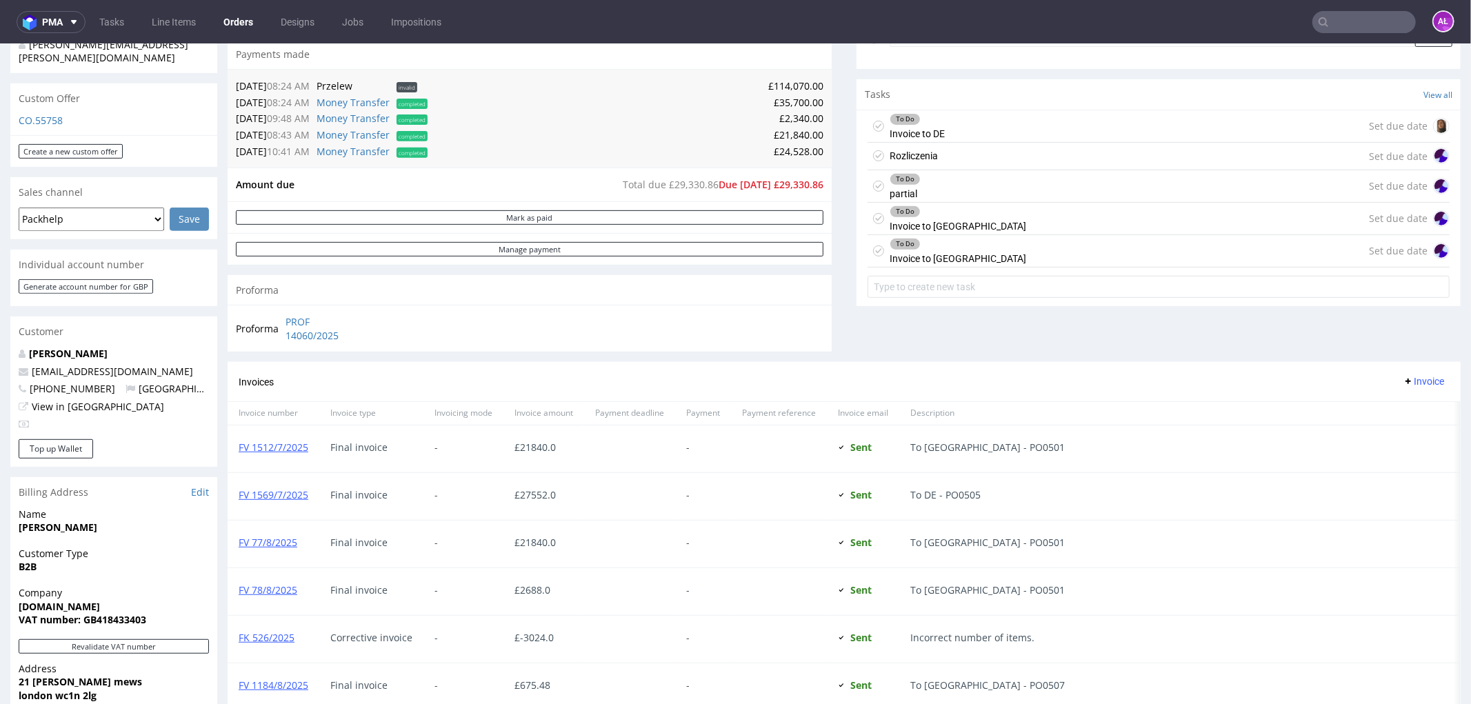
click at [946, 221] on div "To Do Invoice to [GEOGRAPHIC_DATA] Set due date" at bounding box center [1159, 218] width 582 height 32
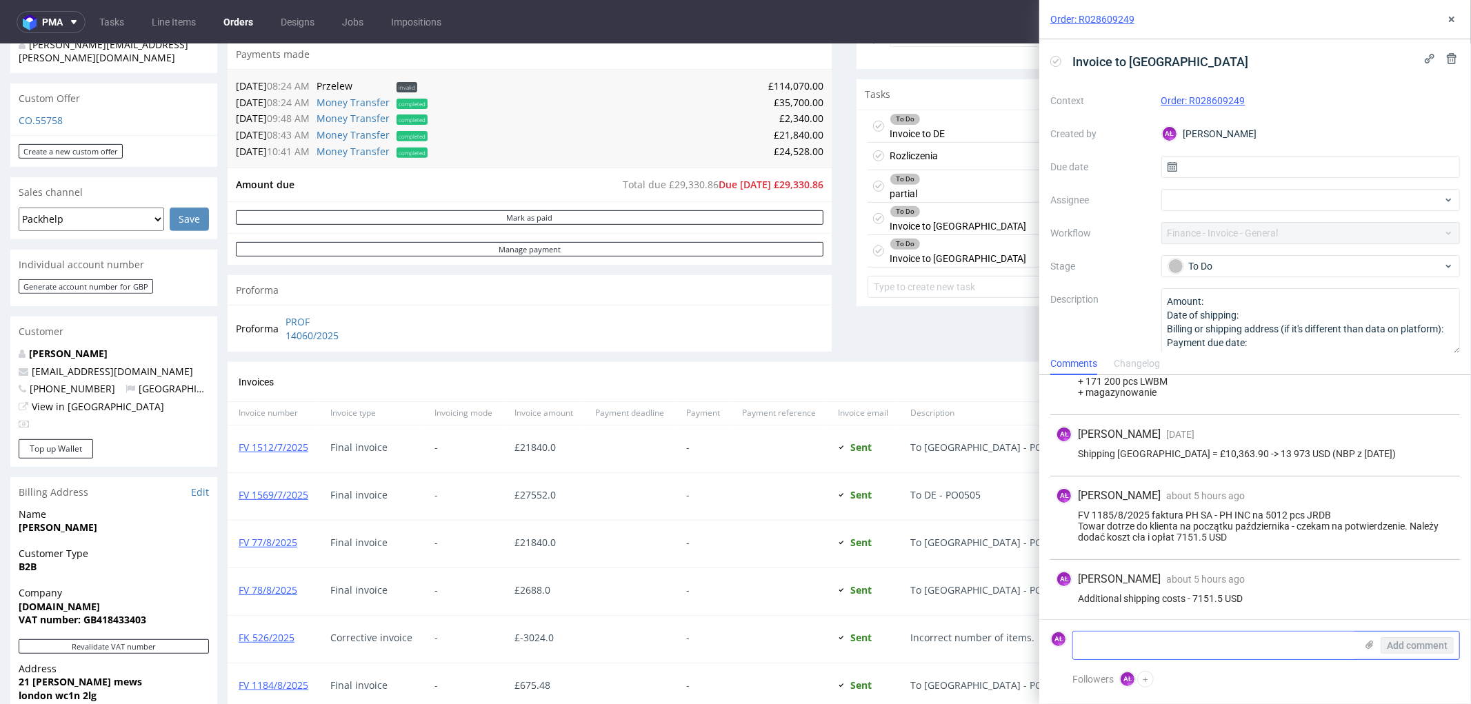
scroll to position [445, 0]
click at [1183, 650] on textarea at bounding box center [1214, 646] width 283 height 28
drag, startPoint x: 1079, startPoint y: 513, endPoint x: 1215, endPoint y: 545, distance: 139.5
click at [1148, 513] on div "FV 1185/8/2025 faktura PH SA - PH INC na 5012 pcs JRDB Towar dotrze do klienta …" at bounding box center [1255, 525] width 399 height 33
copy div "FV 1185/8/2025"
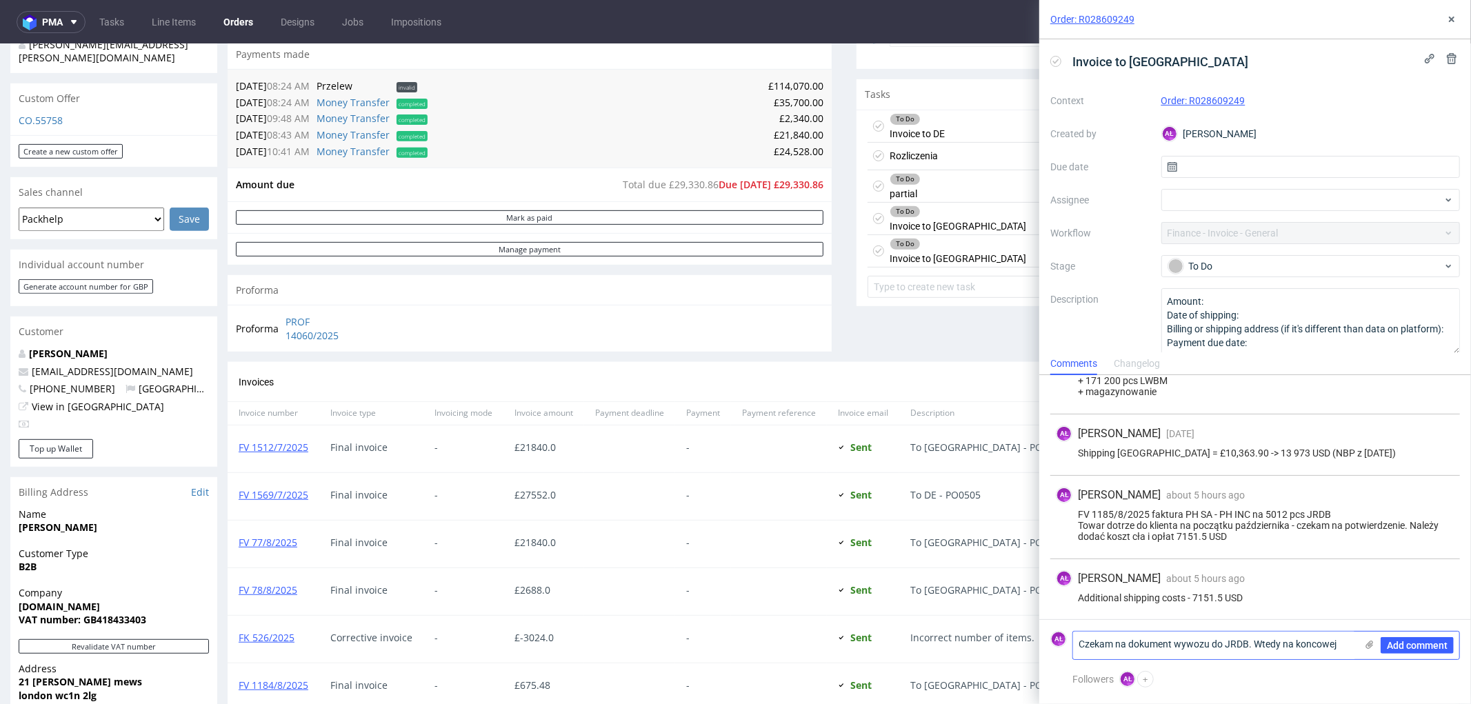
click at [1357, 646] on div "Add comment" at bounding box center [1407, 646] width 103 height 28
click at [1346, 646] on textarea "Czekam na dokument wywozu do JRDB. Wtedy na koncowej" at bounding box center [1214, 646] width 283 height 28
paste textarea "FV 1185/8/2025"
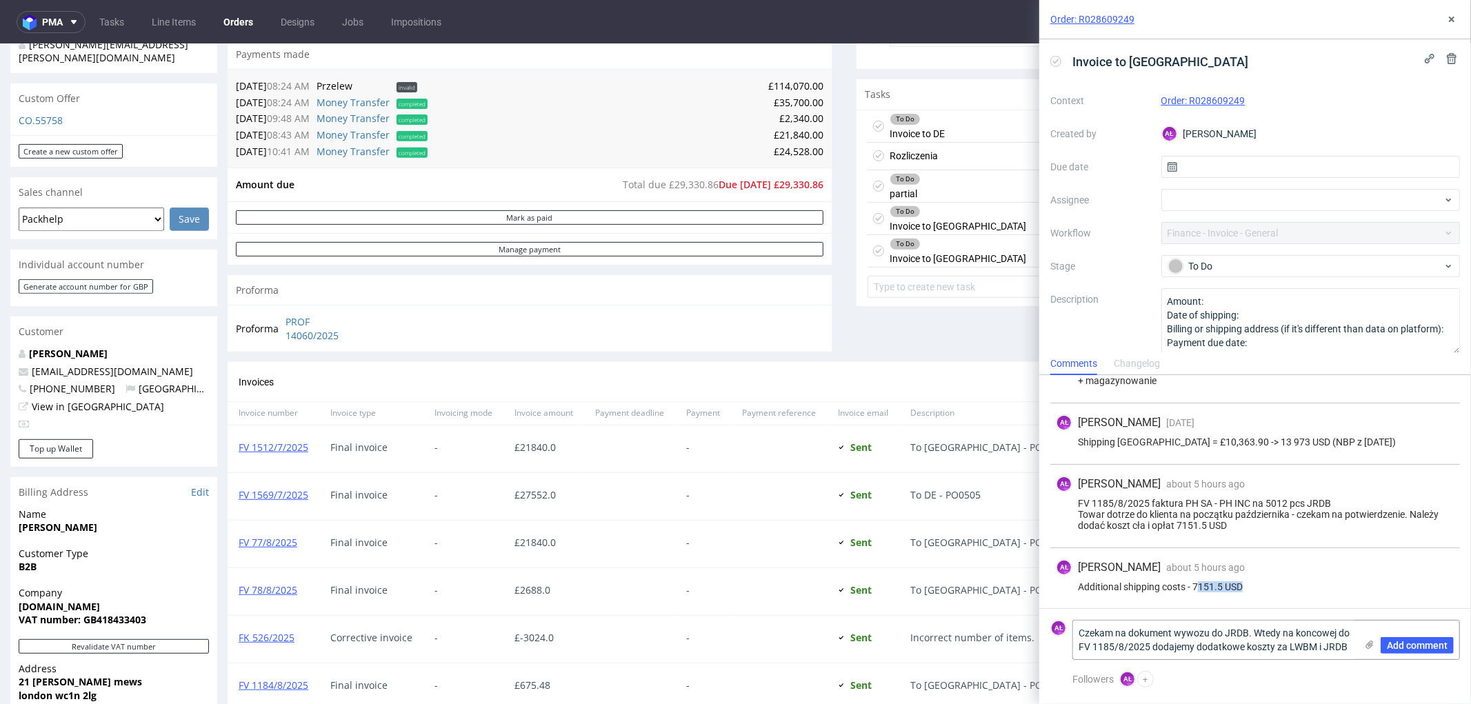
drag, startPoint x: 1237, startPoint y: 596, endPoint x: 1237, endPoint y: 588, distance: 7.6
click at [1246, 590] on div "Additional shipping costs - 7151.5 USD" at bounding box center [1255, 586] width 399 height 11
drag, startPoint x: 1195, startPoint y: 587, endPoint x: 1244, endPoint y: 582, distance: 49.2
click at [1244, 582] on div "Additional shipping costs - 7151.5 USD" at bounding box center [1255, 586] width 399 height 11
copy div "7151.5 USD"
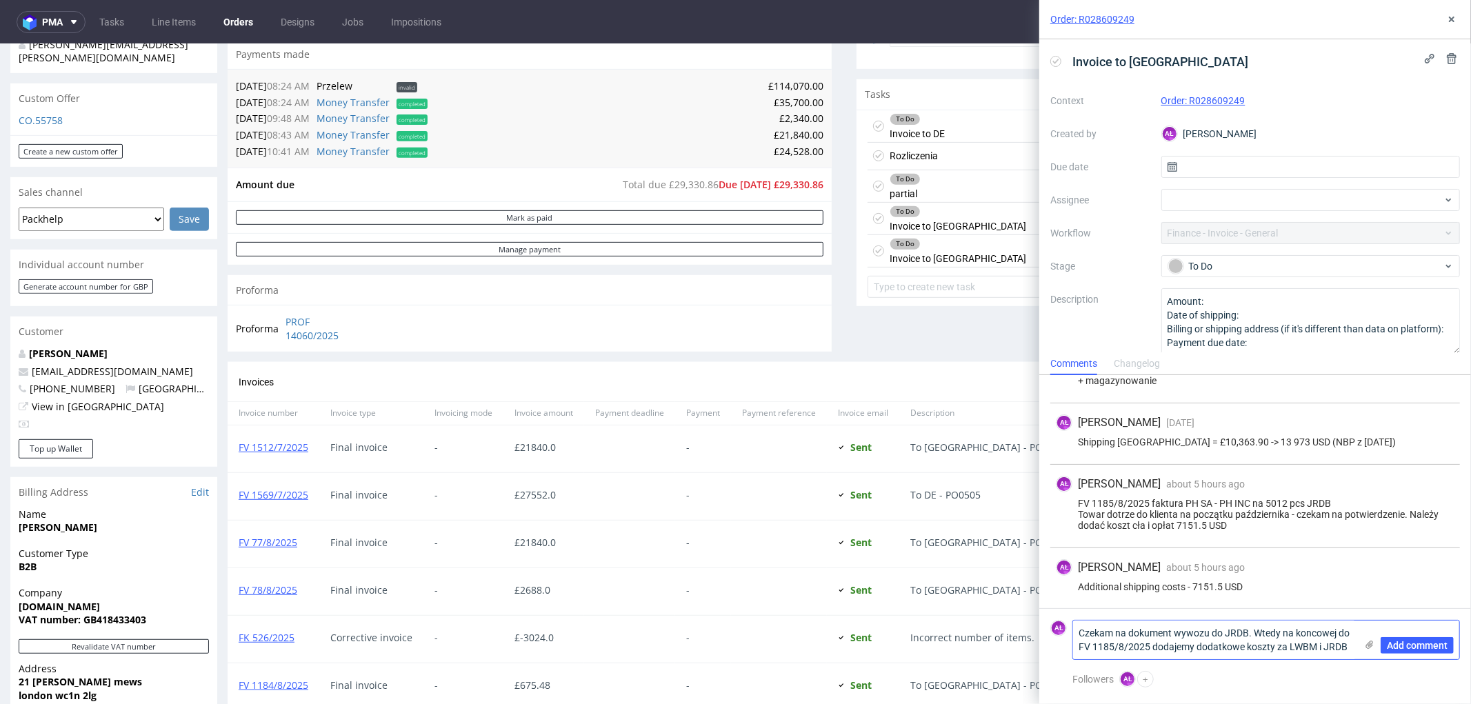
click at [1286, 648] on textarea "Czekam na dokument wywozu do JRDB. Wtedy na koncowej do FV 1185/8/2025 dodajemy…" at bounding box center [1214, 640] width 283 height 39
paste textarea "7151.5 USD"
click at [1173, 649] on textarea "Czekam na dokument wywozu do JRDB. Wtedy na koncowej do FV 1185/8/2025 dodajemy…" at bounding box center [1214, 633] width 283 height 52
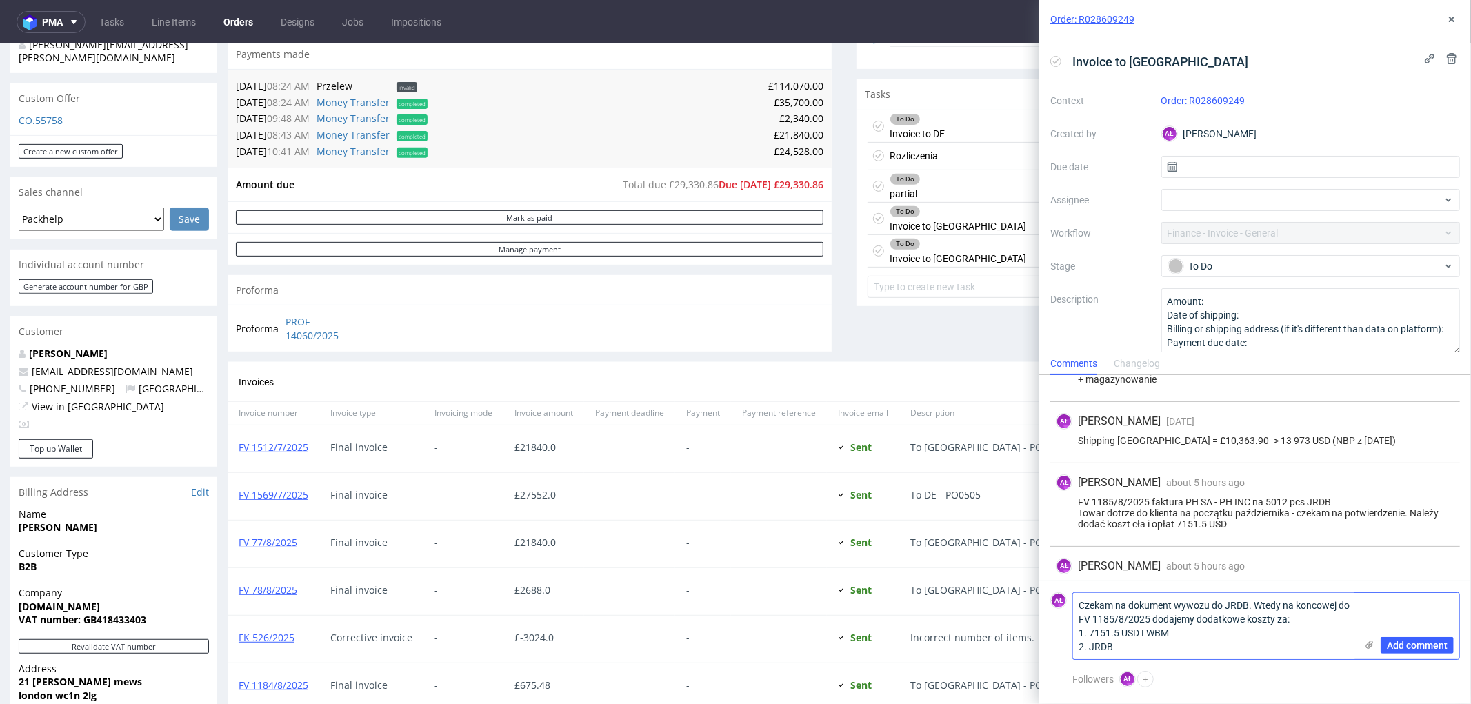
click at [1124, 647] on textarea "Czekam na dokument wywozu do JRDB. Wtedy na koncowej do FV 1185/8/2025 dodajemy…" at bounding box center [1214, 626] width 283 height 66
drag, startPoint x: 1139, startPoint y: 633, endPoint x: 1088, endPoint y: 635, distance: 51.1
click at [1088, 635] on textarea "Czekam na dokument wywozu do JRDB. Wtedy na koncowej do FV 1185/8/2025 dodajemy…" at bounding box center [1214, 626] width 283 height 66
click at [1148, 635] on textarea "Czekam na dokument wywozu do JRDB. Wtedy na koncowej do FV 1185/8/2025 dodajemy…" at bounding box center [1214, 626] width 283 height 66
paste textarea "7151.5 USD"
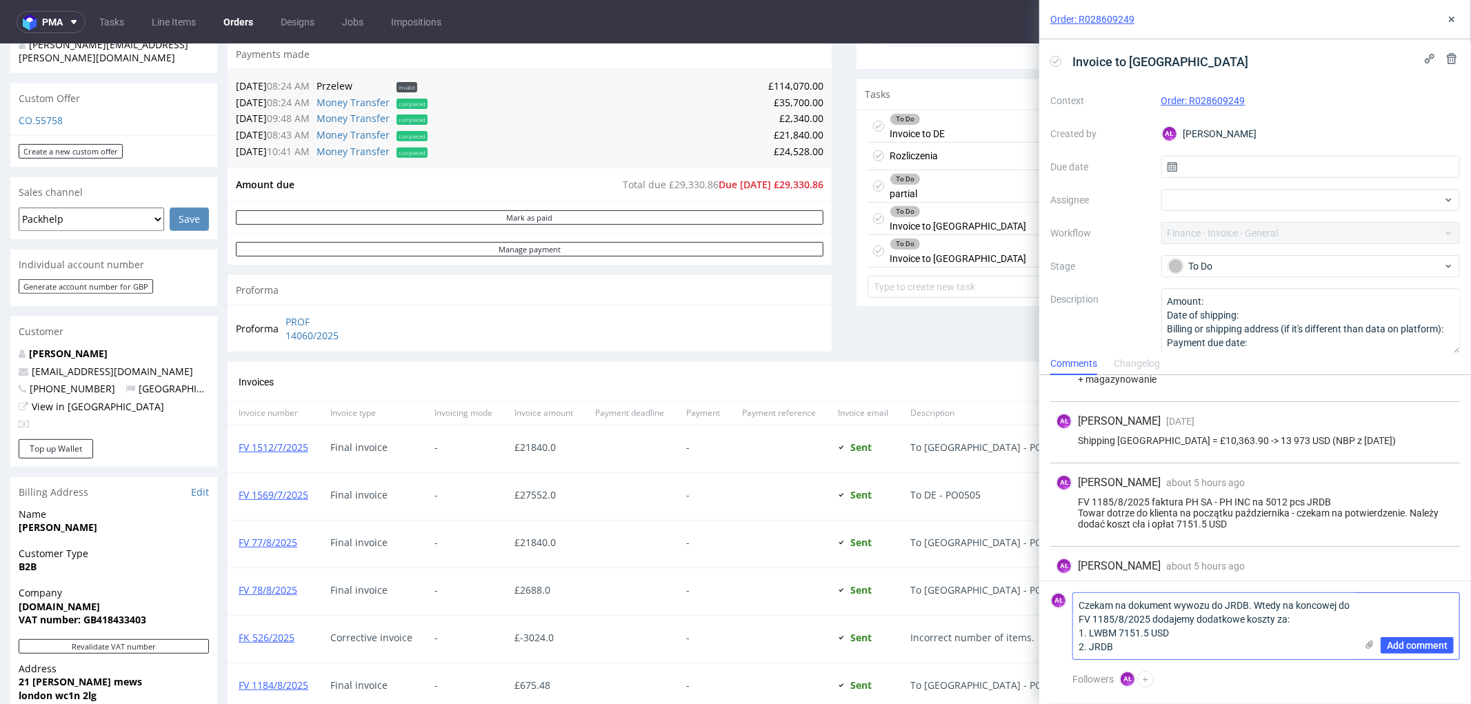
click at [1121, 637] on textarea "Czekam na dokument wywozu do JRDB. Wtedy na koncowej do FV 1185/8/2025 dodajemy…" at bounding box center [1214, 626] width 283 height 66
click at [1121, 649] on textarea "Czekam na dokument wywozu do JRDB. Wtedy na koncowej do FV 1185/8/2025 dodajemy…" at bounding box center [1214, 626] width 283 height 66
drag, startPoint x: 1250, startPoint y: 644, endPoint x: 1195, endPoint y: 655, distance: 56.3
click at [1195, 655] on textarea "Czekam na dokument wywozu do JRDB. Wtedy na koncowej do FV 1185/8/2025 dodajemy…" at bounding box center [1214, 626] width 283 height 66
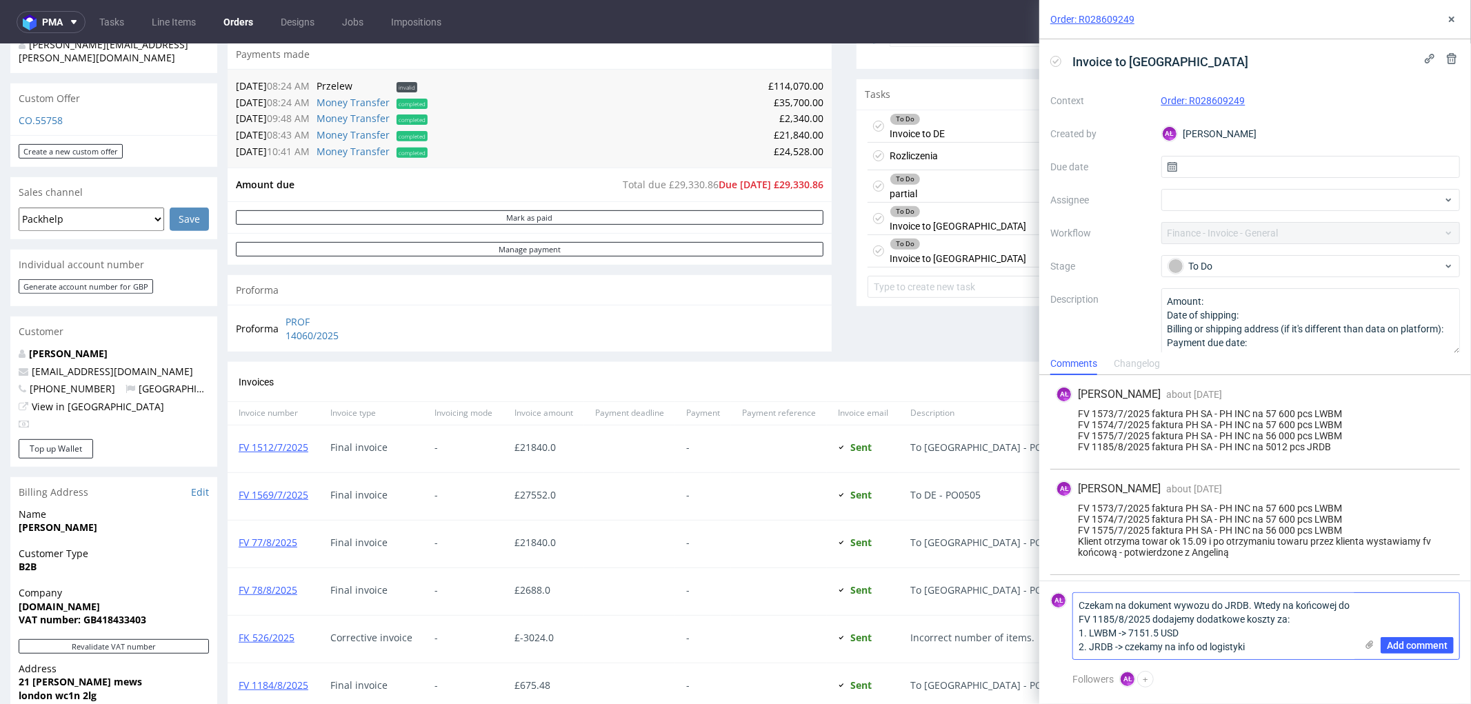
click at [1153, 619] on textarea "Czekam na dokument wywozu do JRDB. Wtedy na końcowej do FV 1185/8/2025 dodajemy…" at bounding box center [1214, 626] width 283 height 66
click at [1312, 651] on textarea "Czekam na dokument wywozu do JRDB. Wtedy na końcowej do FV 1185/8/2025 za JRDB …" at bounding box center [1214, 626] width 283 height 66
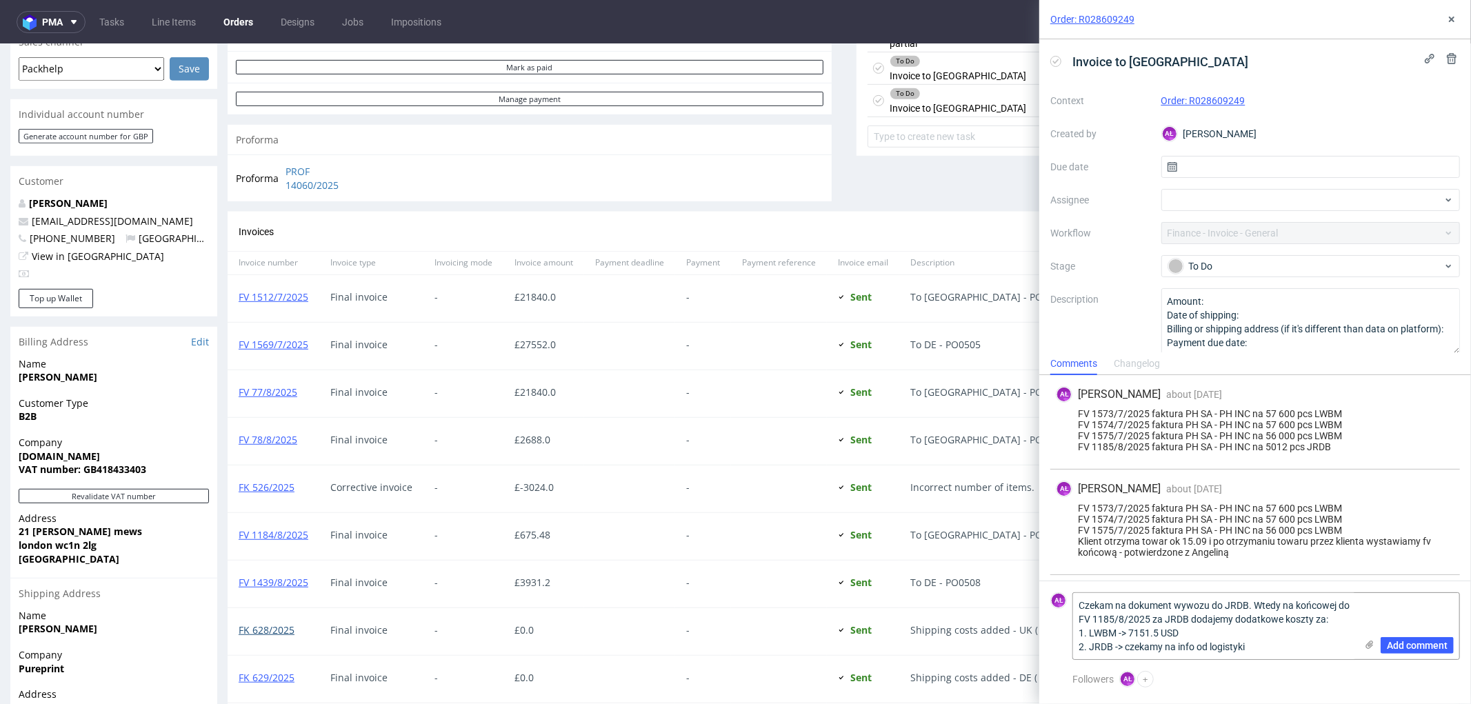
scroll to position [766, 0]
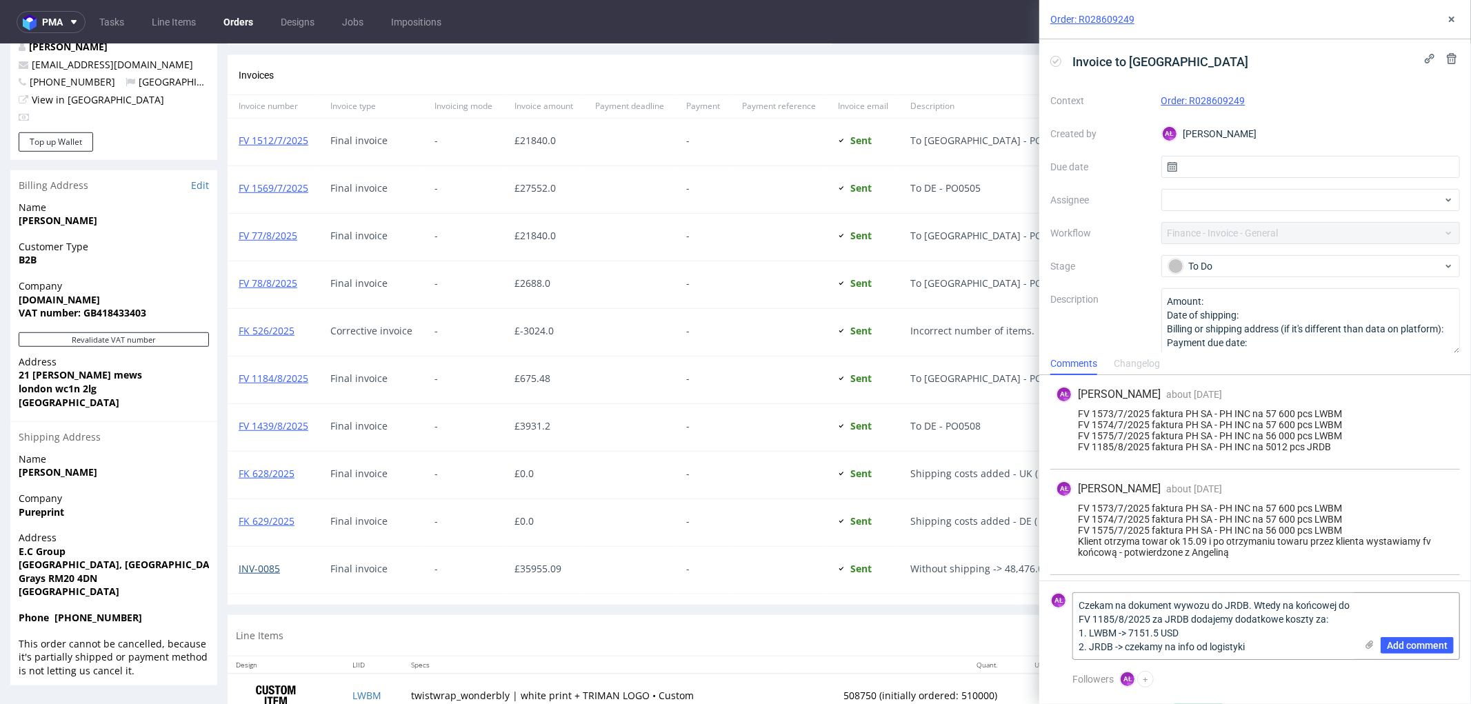
click at [266, 572] on link "INV-0085" at bounding box center [259, 567] width 41 height 13
click at [1279, 645] on textarea "Czekam na dokument wywozu do JRDB. Wtedy na końcowej do FV 1185/8/2025 za JRDB …" at bounding box center [1214, 626] width 283 height 66
click at [1233, 648] on textarea "Czekam na dokument wywozu do JRDB. Wtedy na końcowej do FV 1185/8/2025 za JRDB …" at bounding box center [1214, 619] width 283 height 80
type textarea "Czekam na dokument wywozu do JRDB. Wtedy na końcowej do FV 1185/8/2025 za JRDB …"
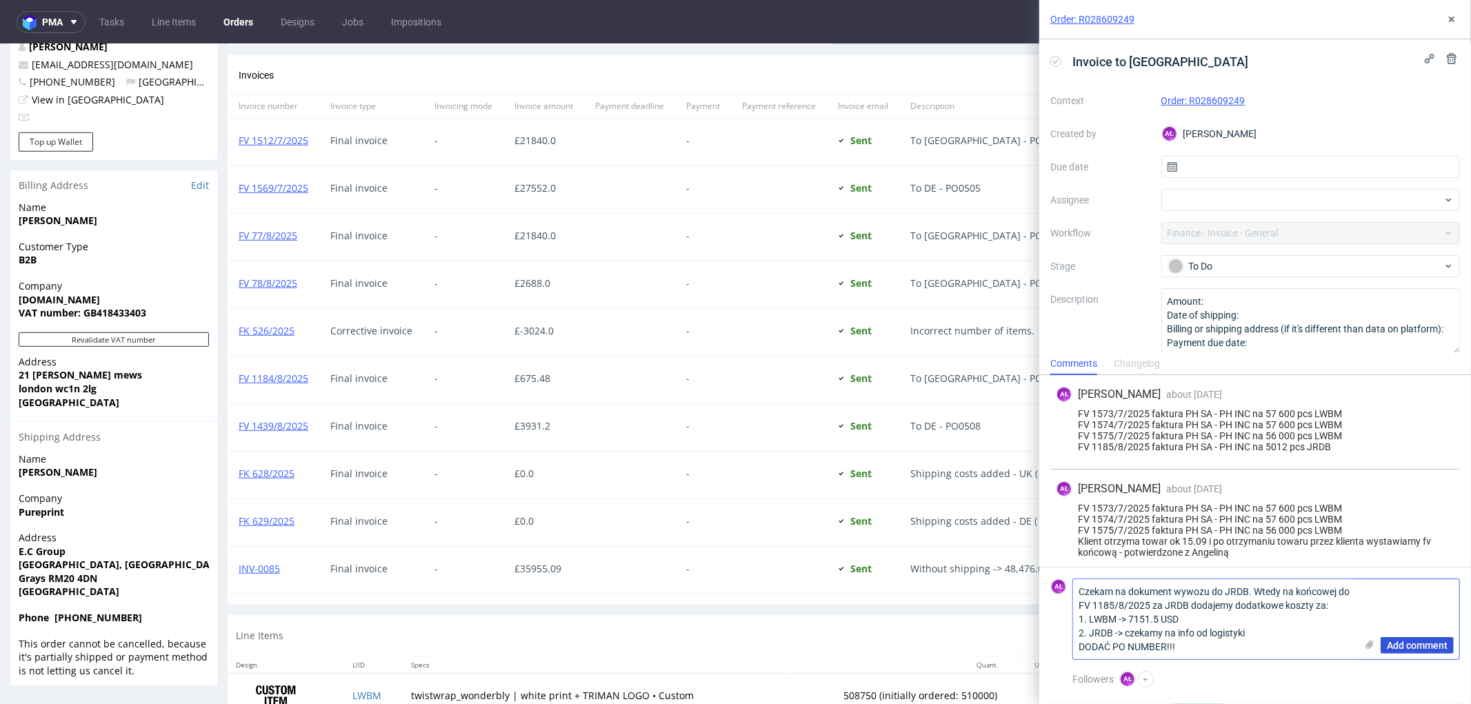
click at [1413, 644] on span "Add comment" at bounding box center [1417, 646] width 61 height 10
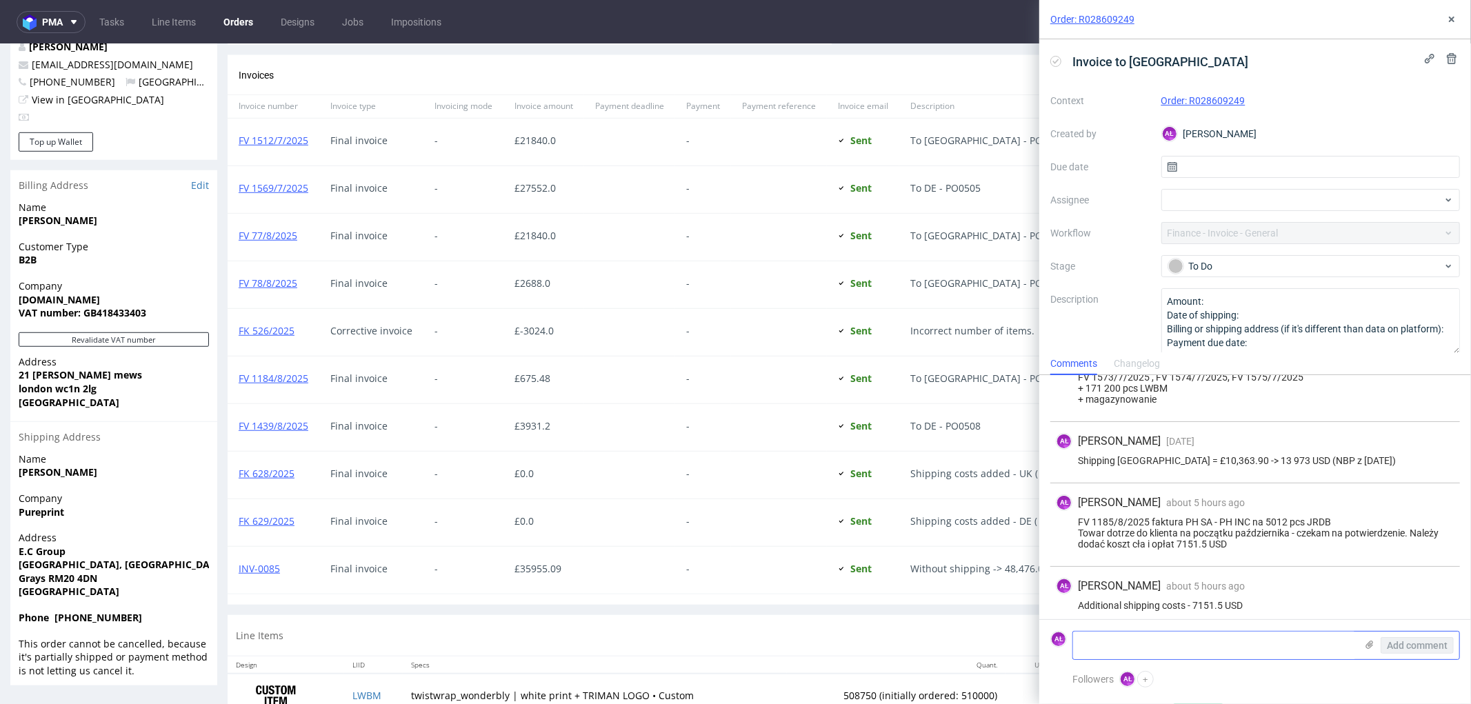
scroll to position [550, 0]
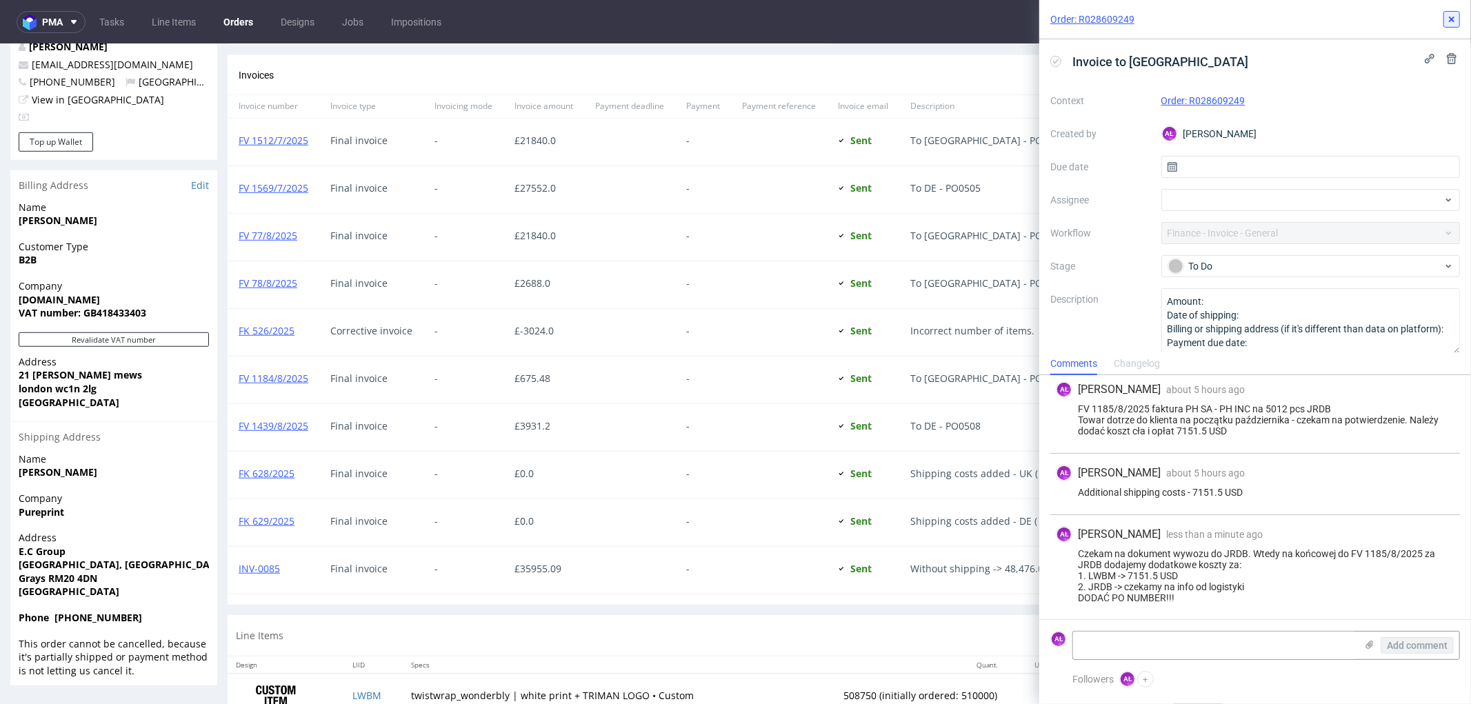
click at [1455, 14] on icon at bounding box center [1451, 19] width 11 height 11
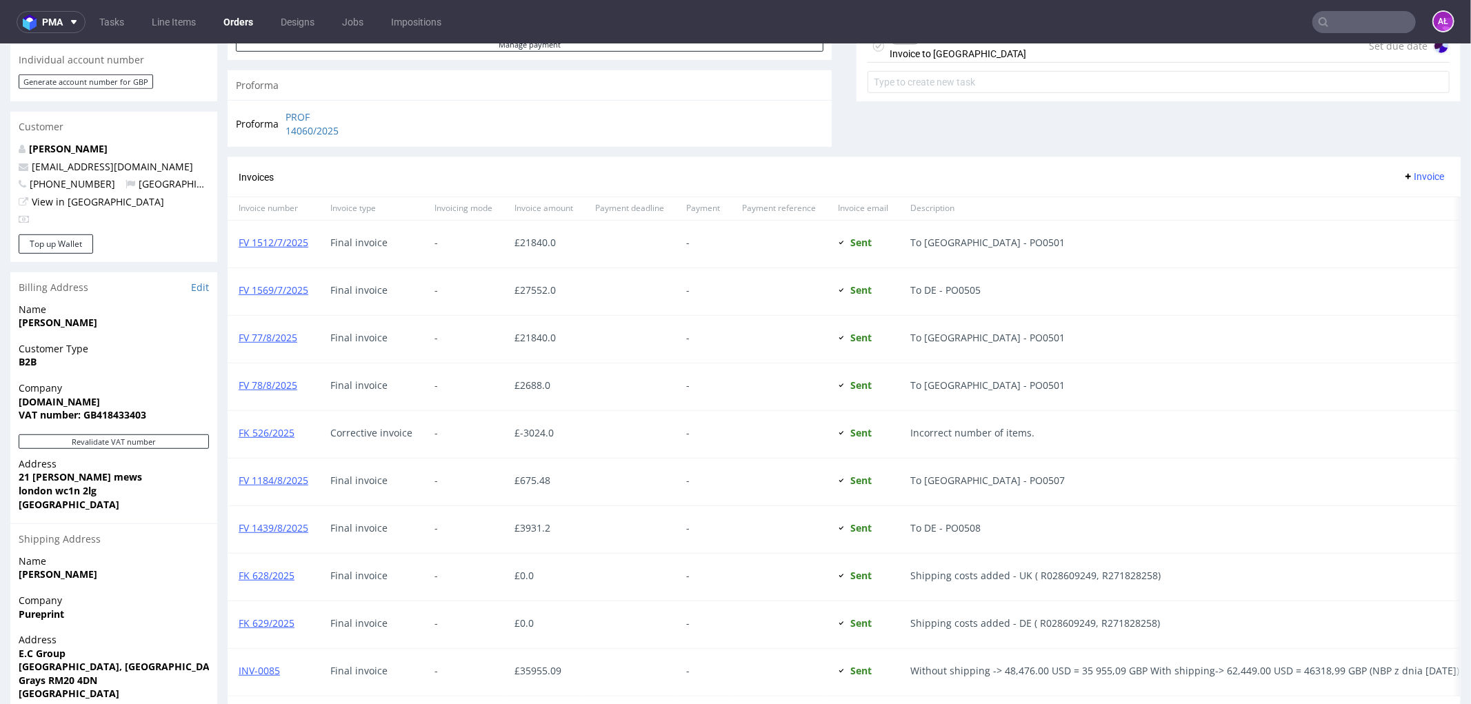
scroll to position [898, 0]
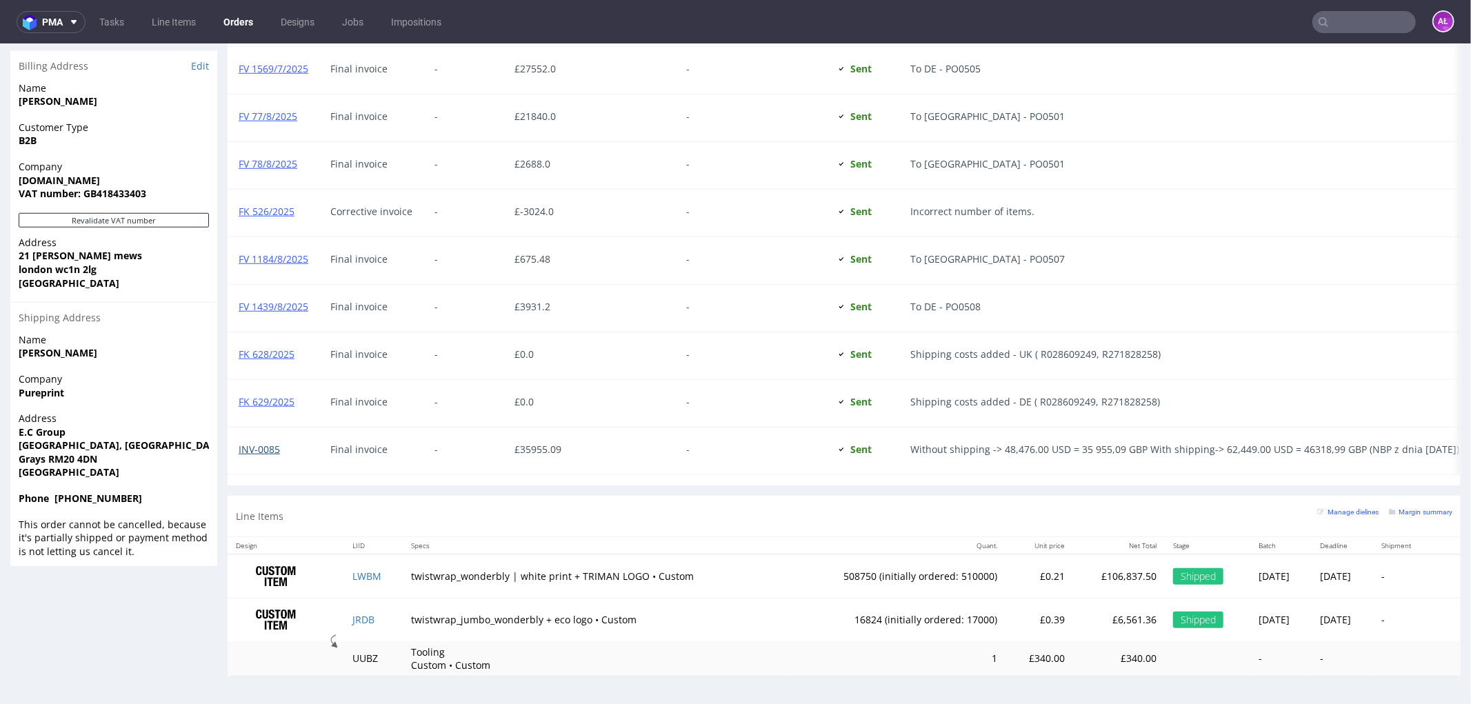
click at [272, 442] on link "INV-0085" at bounding box center [259, 448] width 41 height 13
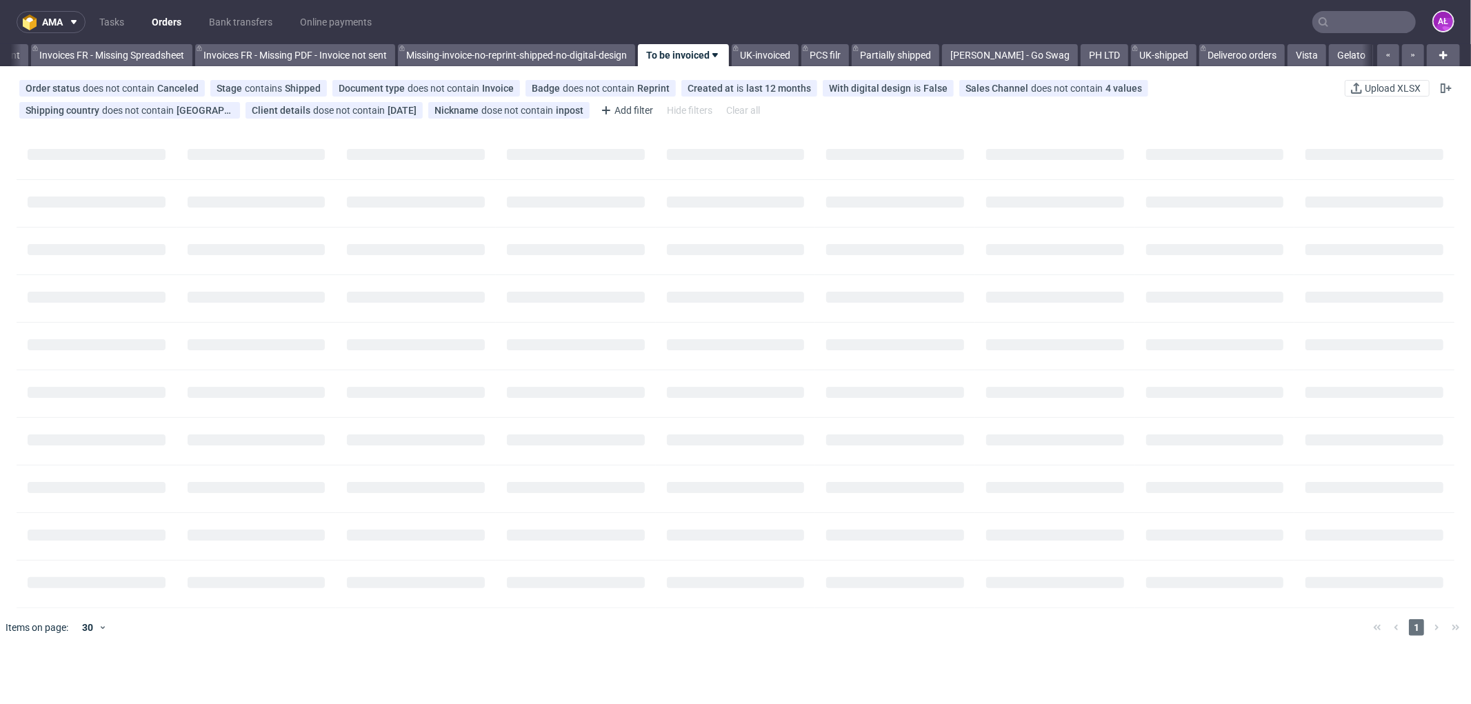
scroll to position [0, 2155]
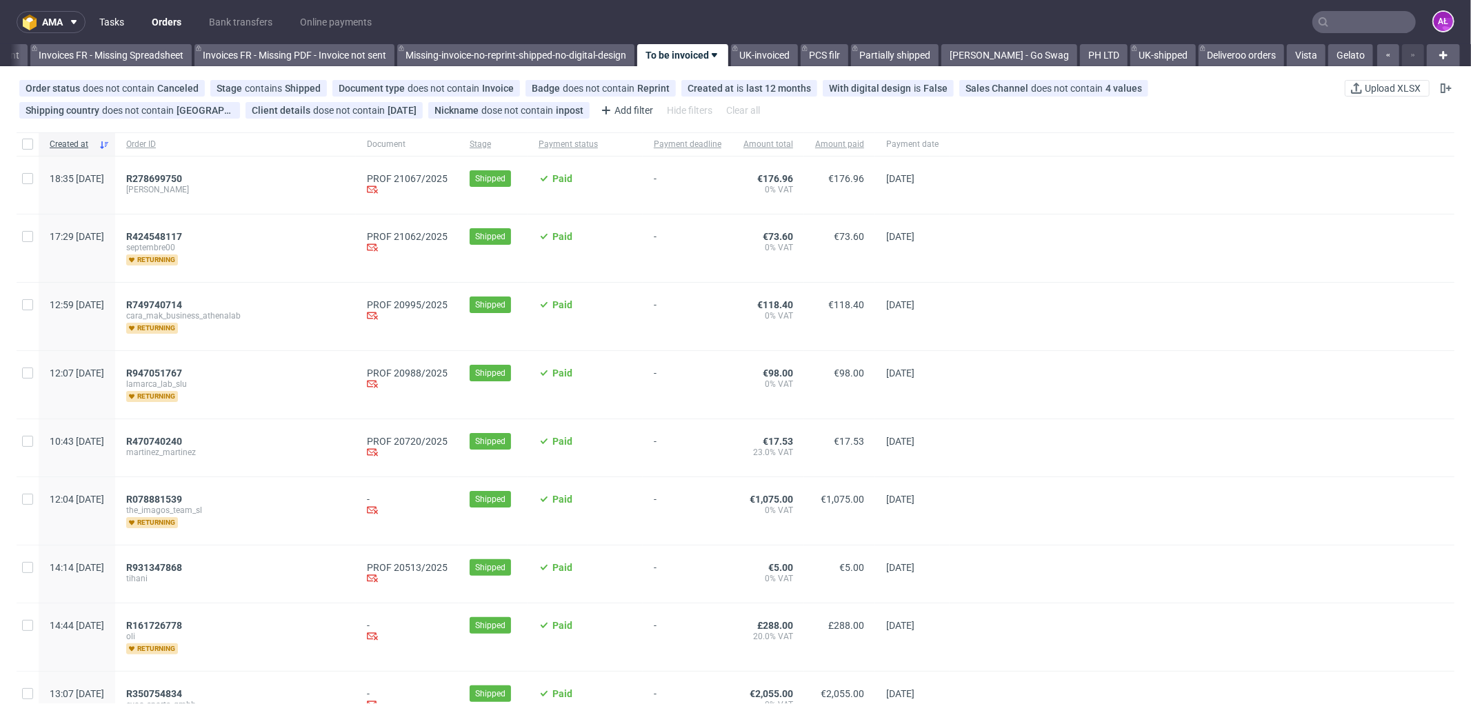
click at [107, 25] on link "Tasks" at bounding box center [111, 22] width 41 height 22
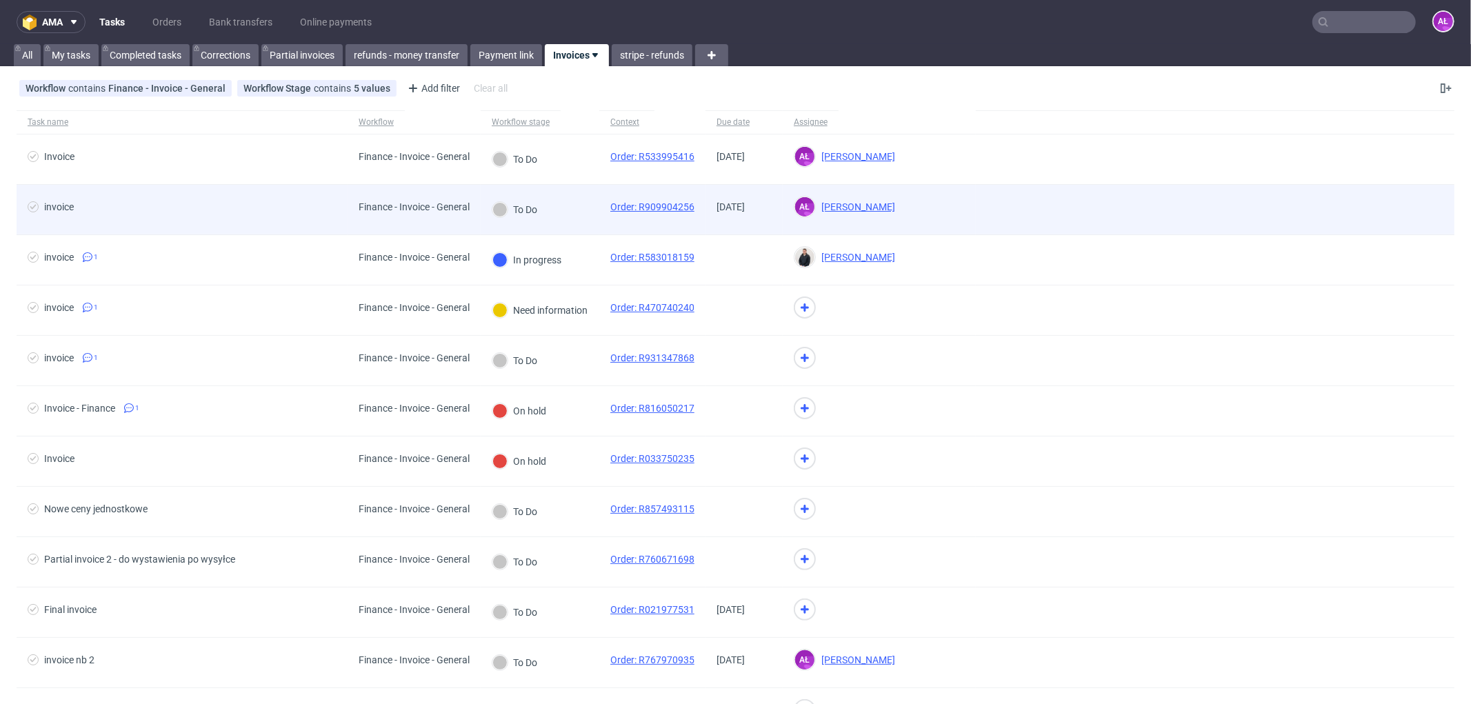
click at [566, 211] on div "To Do" at bounding box center [540, 210] width 119 height 50
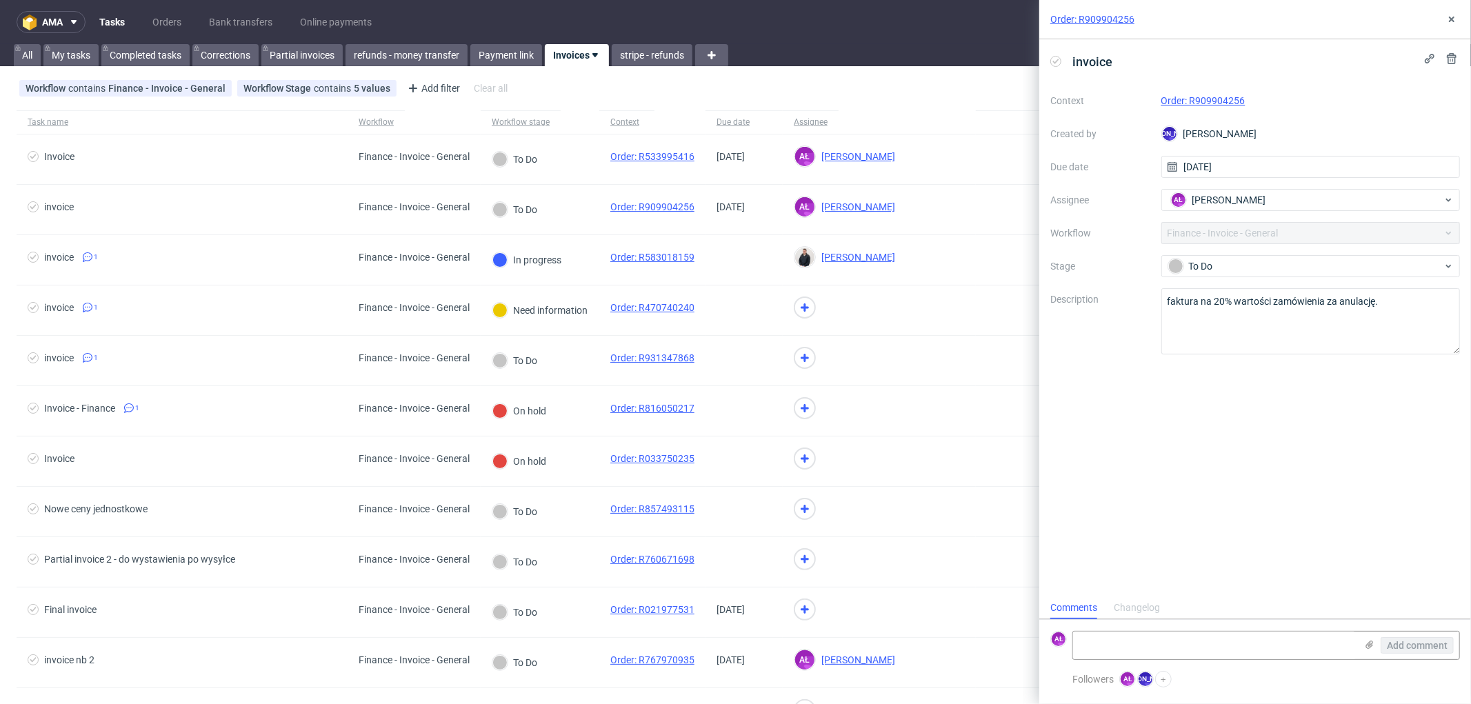
scroll to position [10, 0]
click at [1221, 97] on link "Order: R909904256" at bounding box center [1204, 100] width 84 height 11
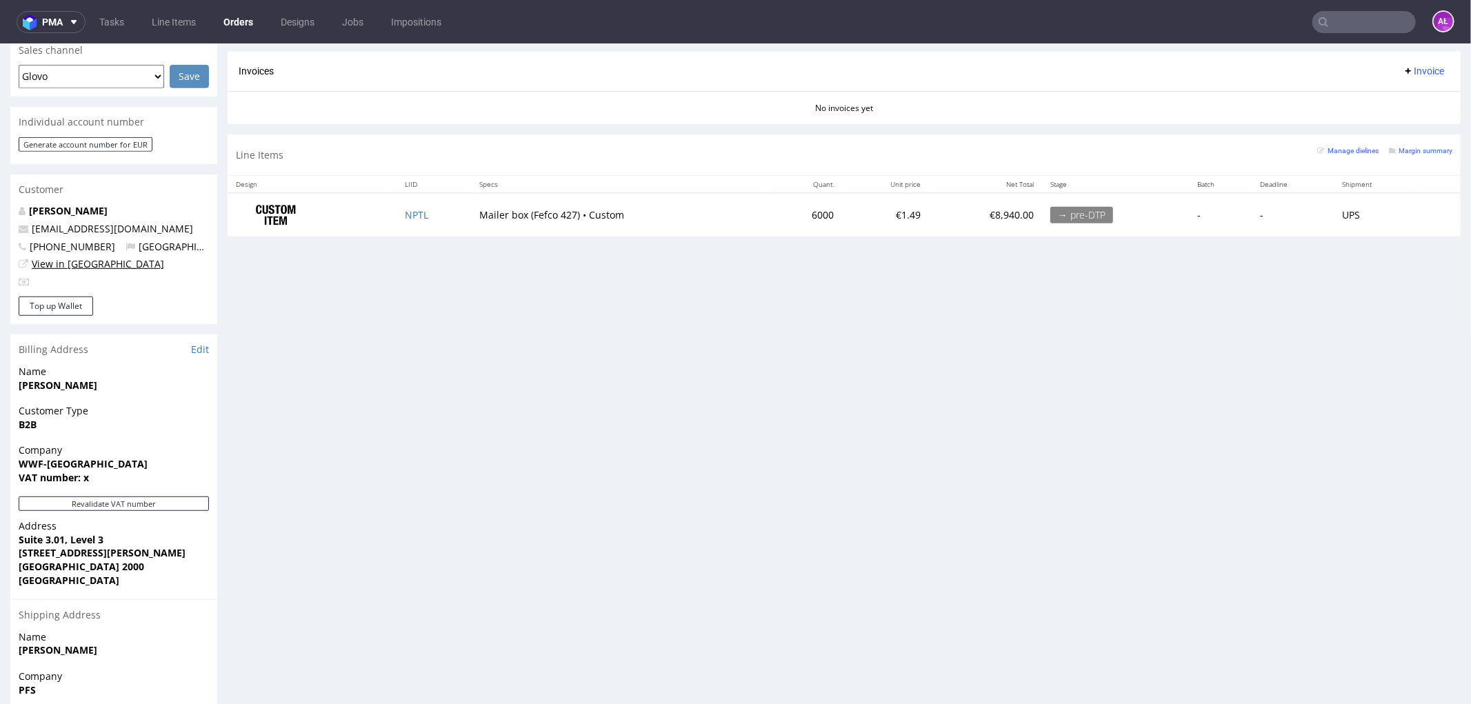
scroll to position [612, 0]
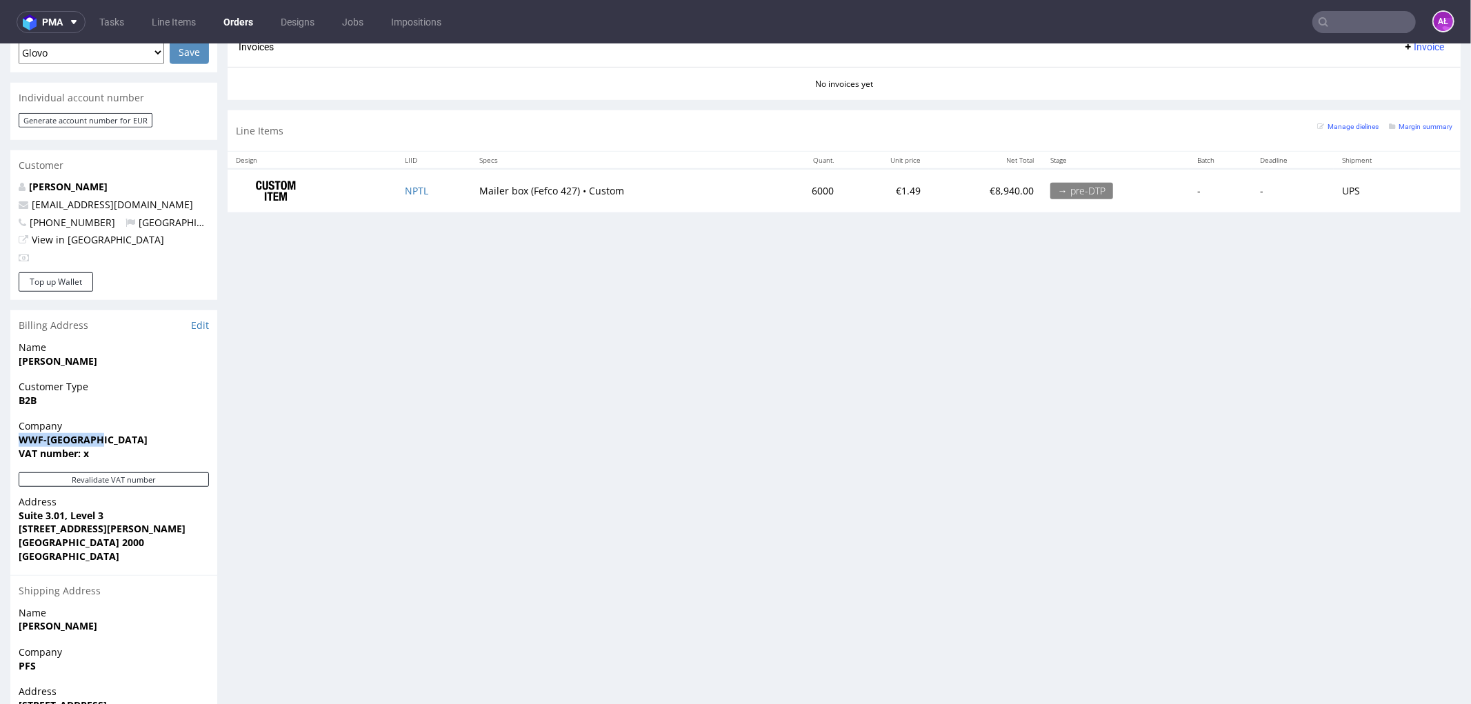
drag, startPoint x: 19, startPoint y: 441, endPoint x: 111, endPoint y: 439, distance: 92.4
click at [111, 439] on span "WWF-[GEOGRAPHIC_DATA]" at bounding box center [114, 439] width 190 height 14
drag, startPoint x: 74, startPoint y: 555, endPoint x: 18, endPoint y: 443, distance: 124.6
click at [18, 443] on section "Billing Address Edit Name [PERSON_NAME] Customer Type B2B Company WWF-[GEOGRAPH…" at bounding box center [113, 561] width 207 height 503
copy section "WWF-[GEOGRAPHIC_DATA] VAT number: x Revalidate VAT number Address [STREET_ADDRE…"
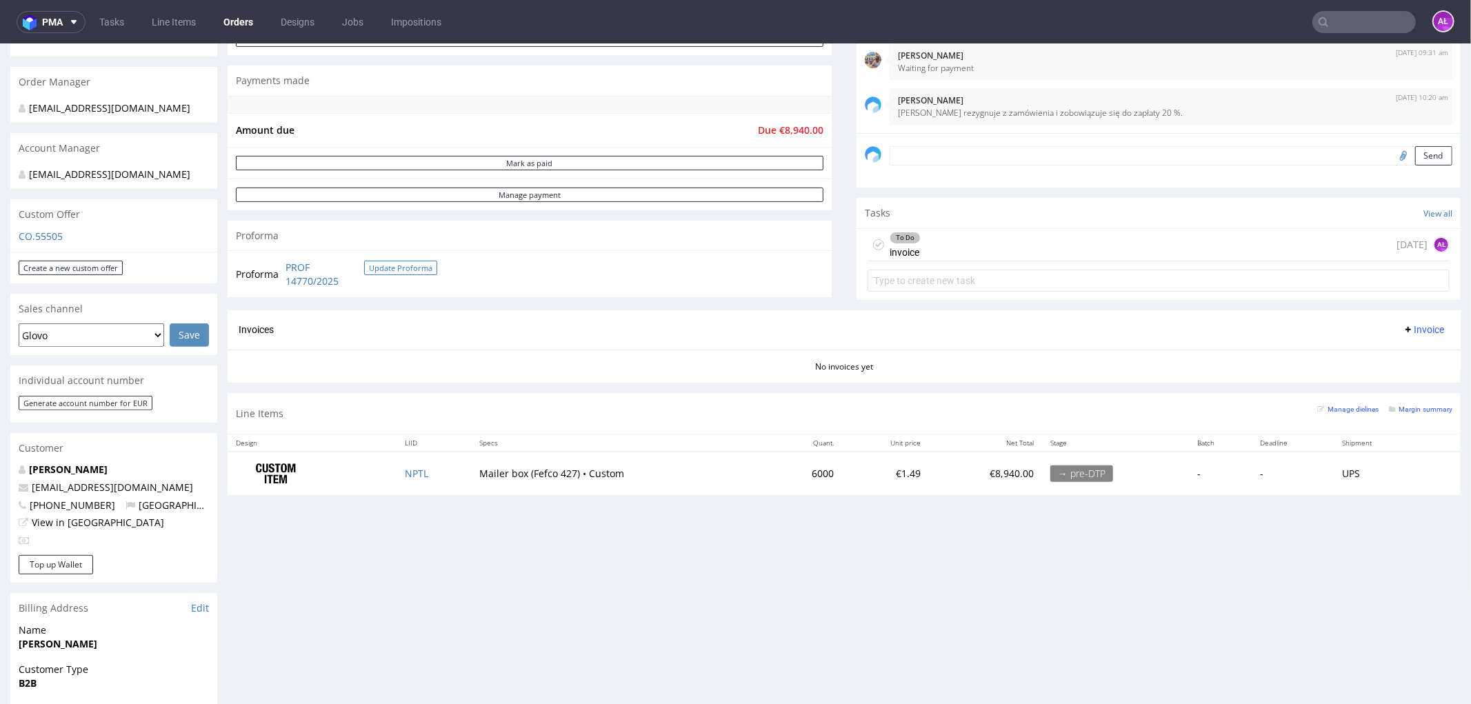
scroll to position [306, 0]
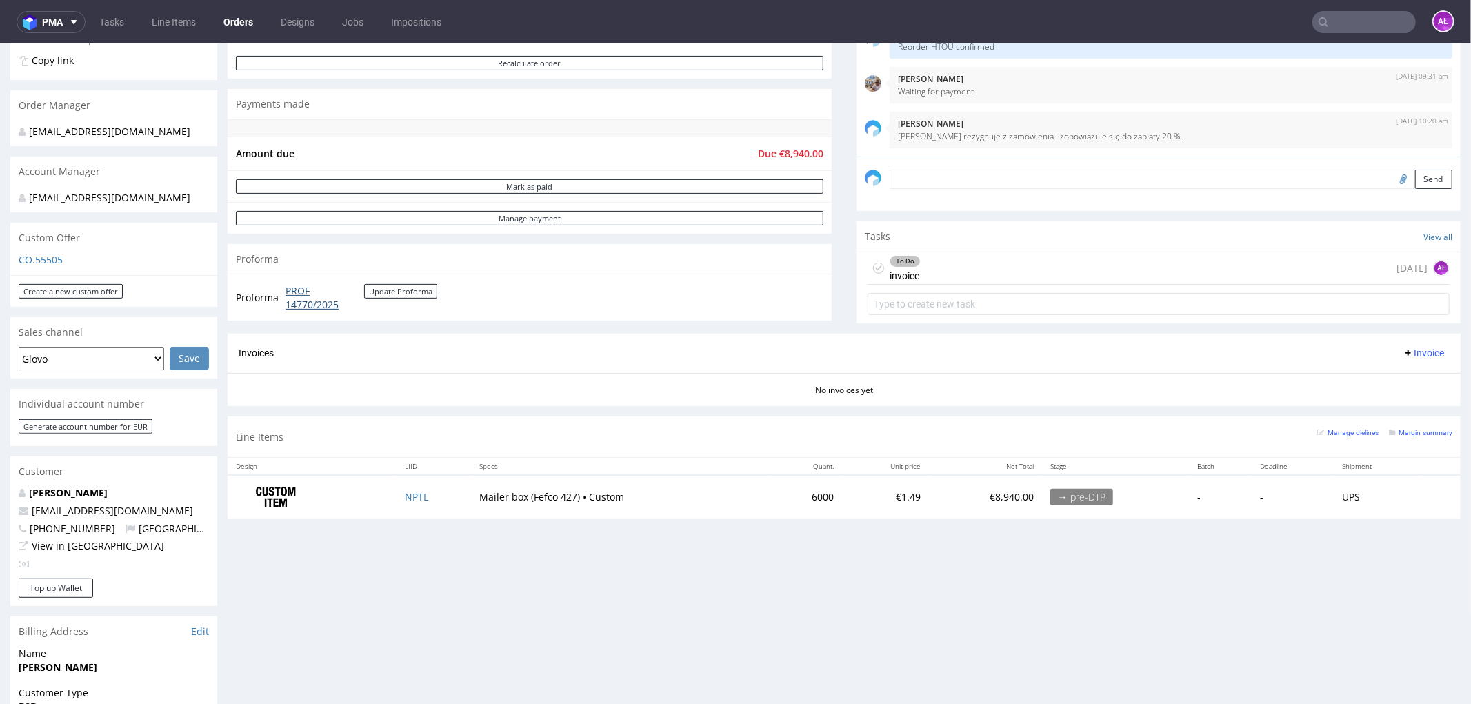
click at [335, 305] on link "PROF 14770/2025" at bounding box center [325, 296] width 79 height 27
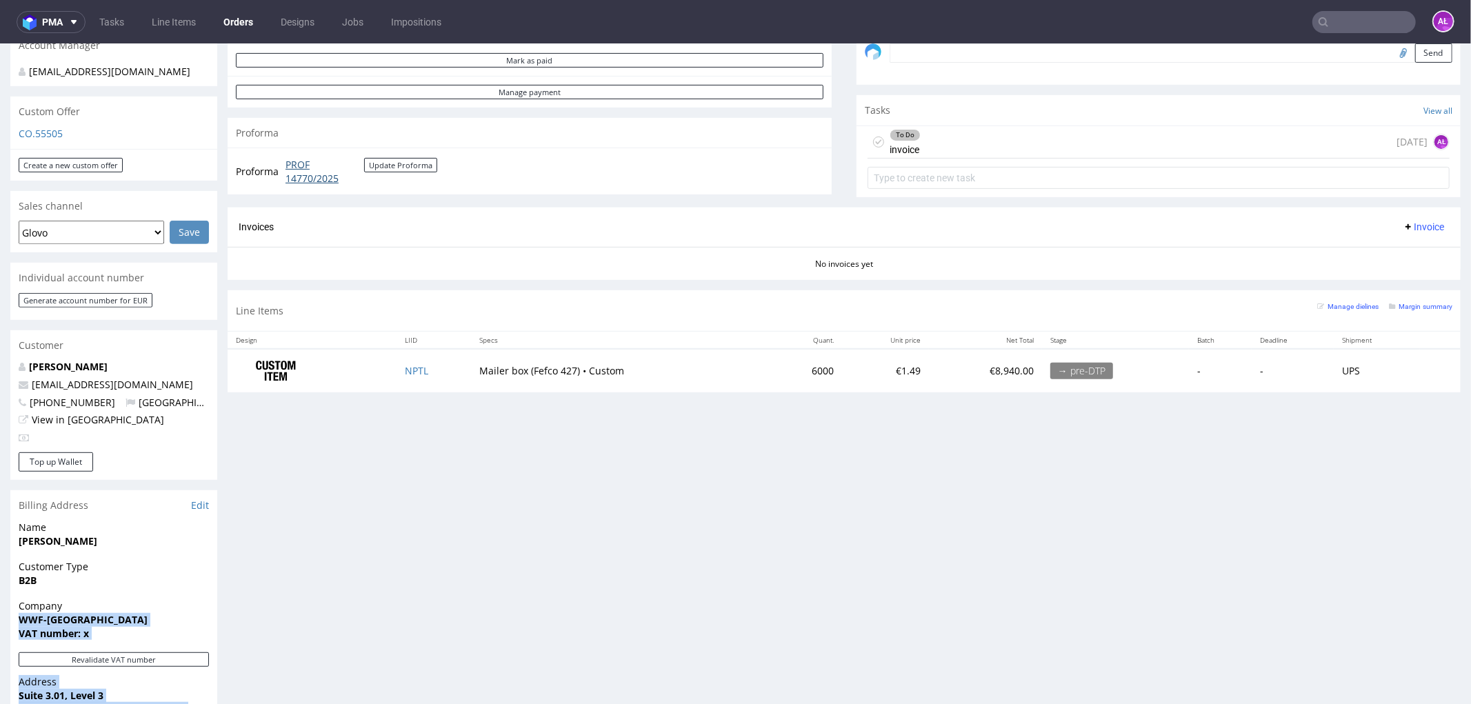
scroll to position [459, 0]
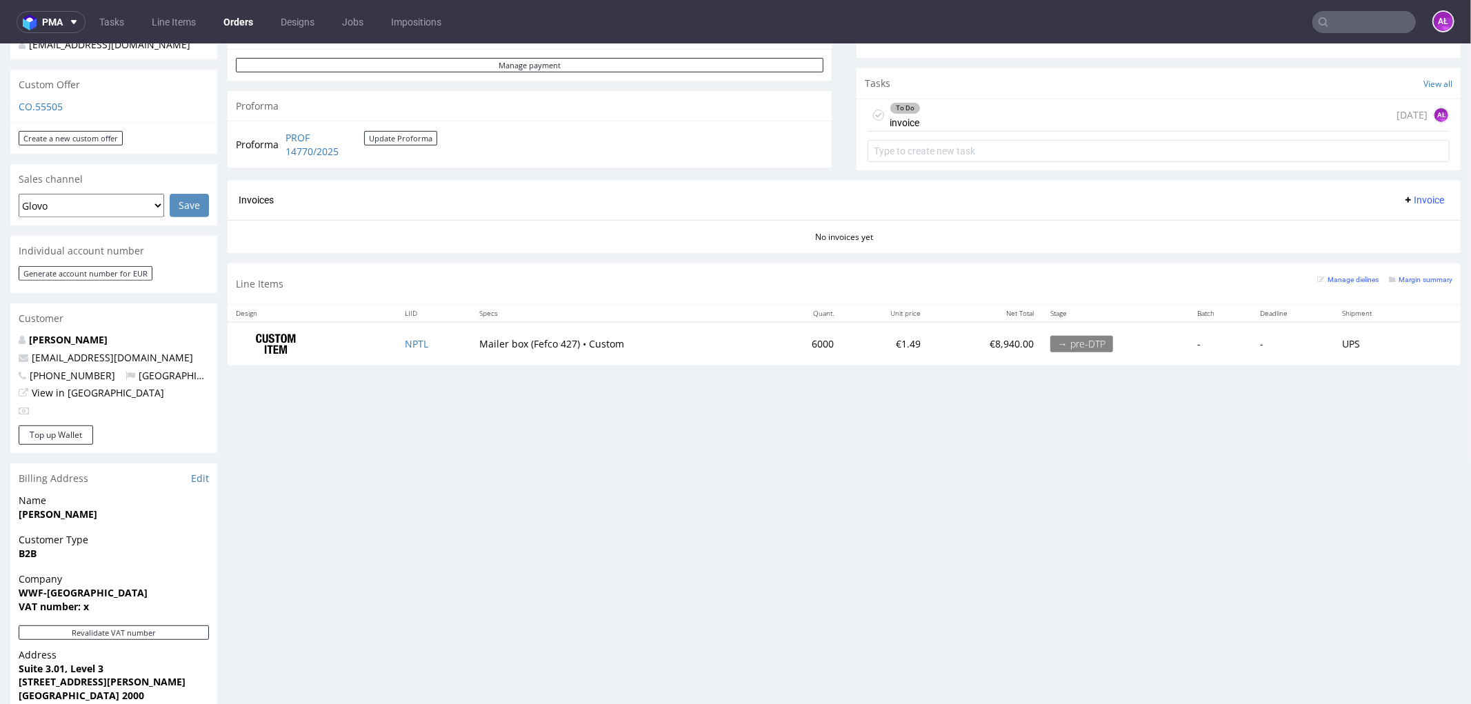
drag, startPoint x: 342, startPoint y: 507, endPoint x: 336, endPoint y: 442, distance: 65.1
click at [341, 506] on div "Progress Payment Due Payment “Received” Email - Line Items 1 DTP - Production -…" at bounding box center [844, 297] width 1233 height 1337
drag, startPoint x: 279, startPoint y: 135, endPoint x: 343, endPoint y: 151, distance: 66.1
click at [343, 151] on tr "Proforma PROF 14770/2025 Update Proforma" at bounding box center [337, 144] width 203 height 30
copy tr "PROF 14770/2025"
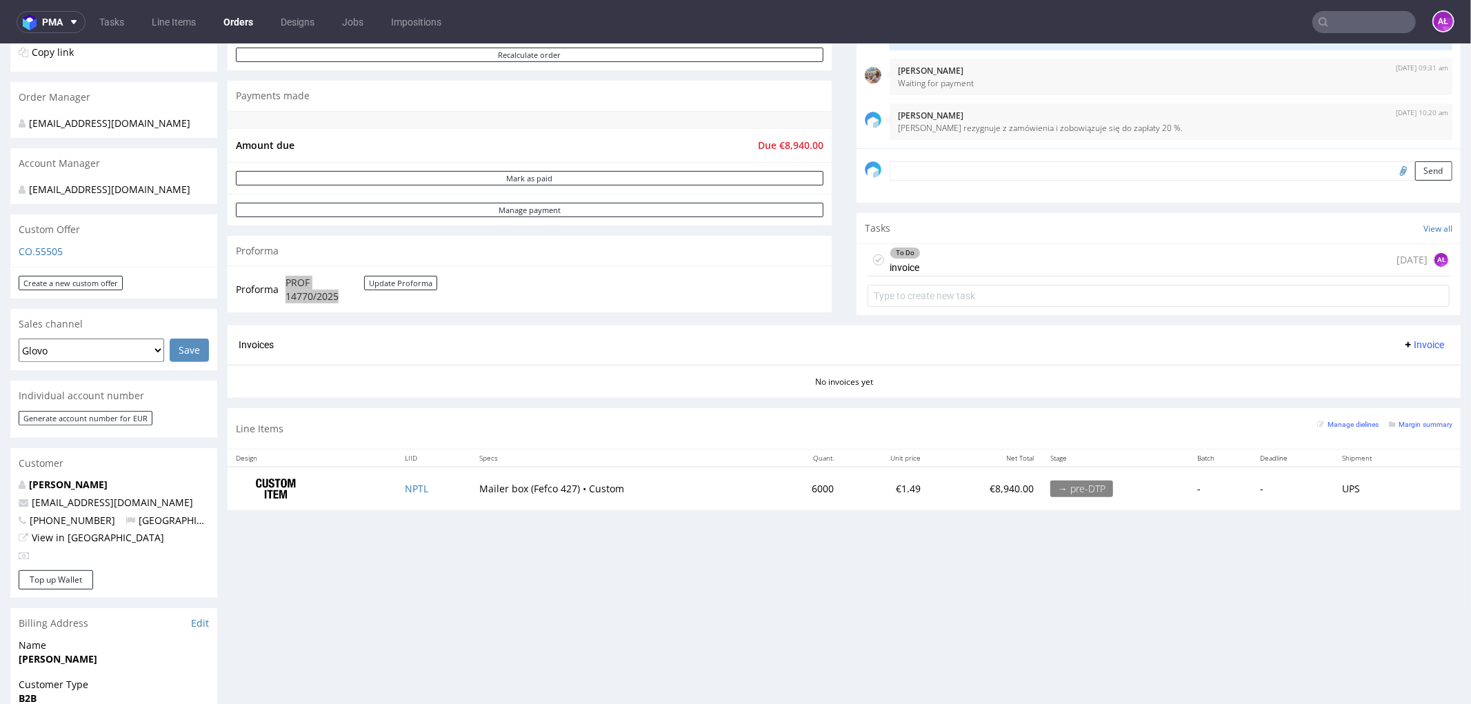
scroll to position [202, 0]
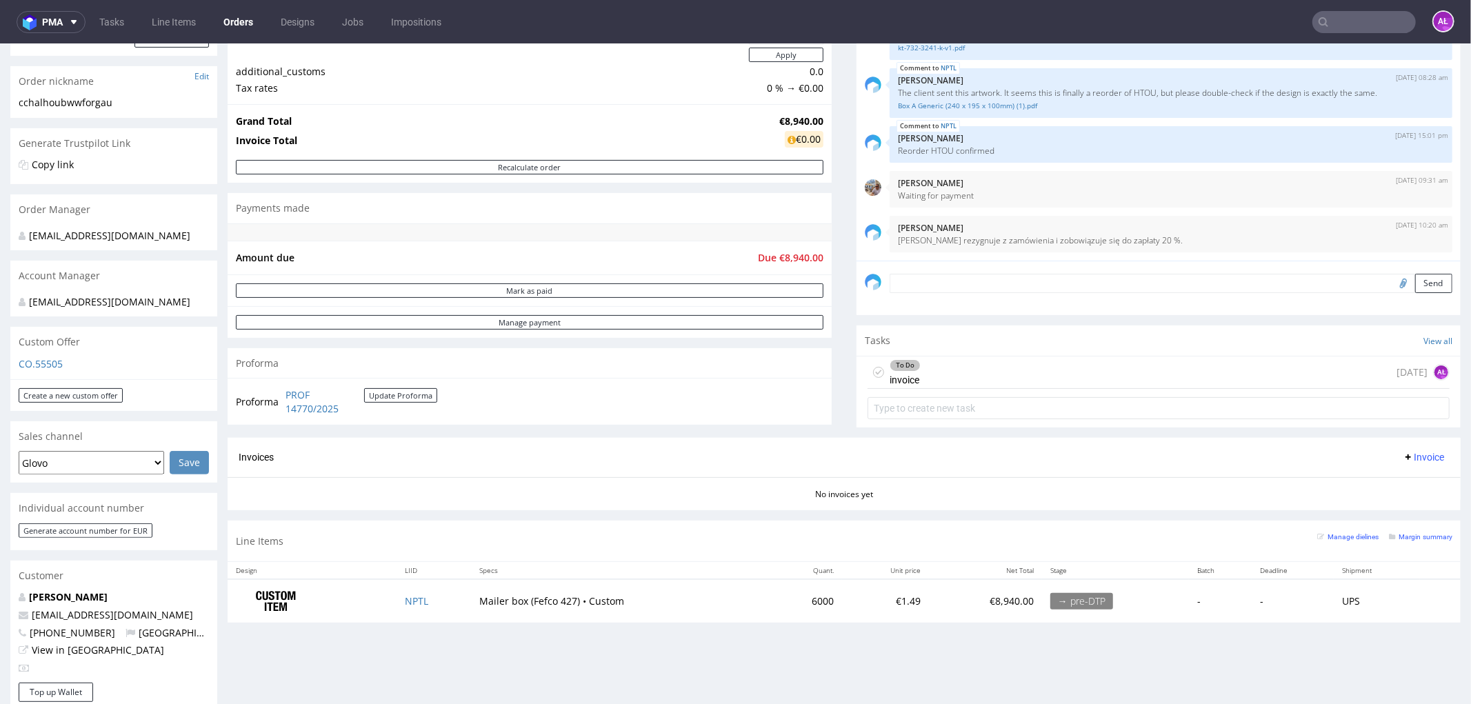
click at [955, 375] on div "To Do invoice [DATE] AŁ" at bounding box center [1159, 372] width 582 height 32
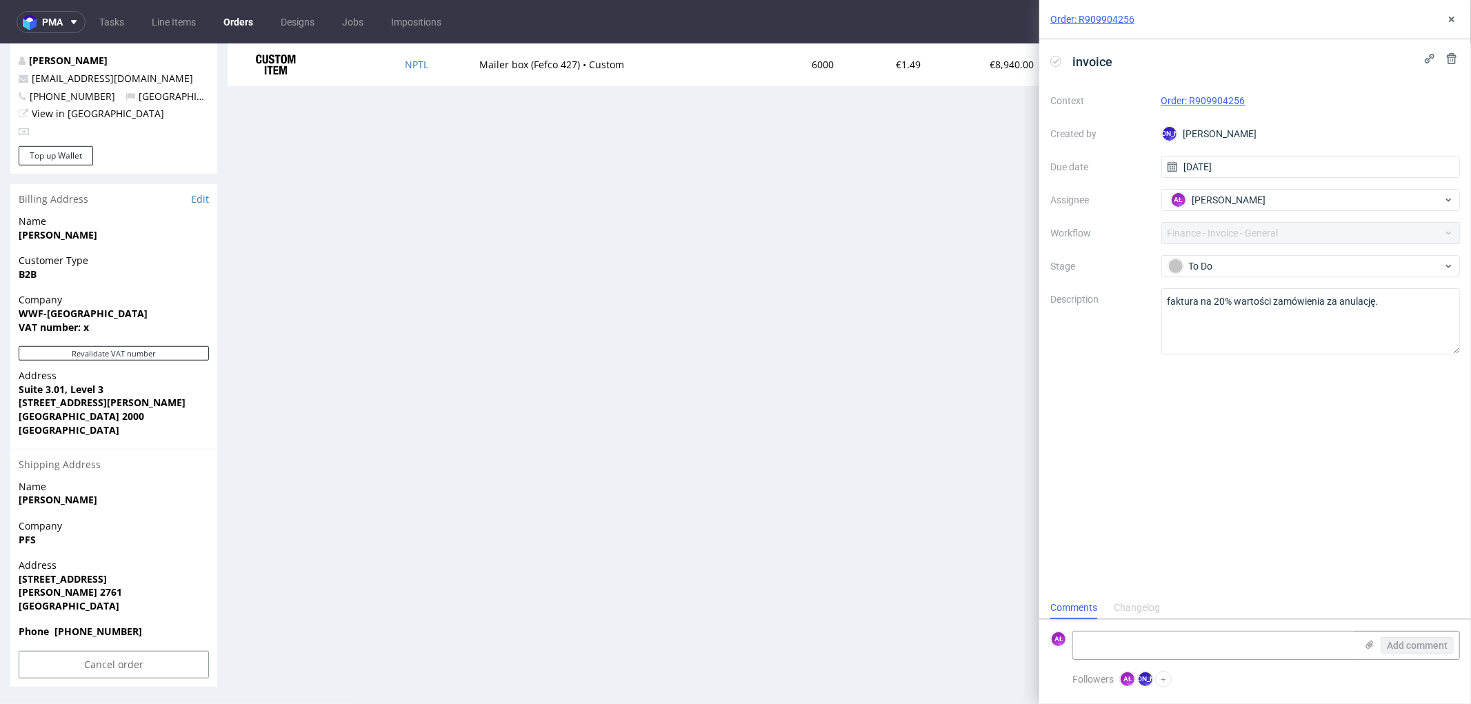
scroll to position [432, 0]
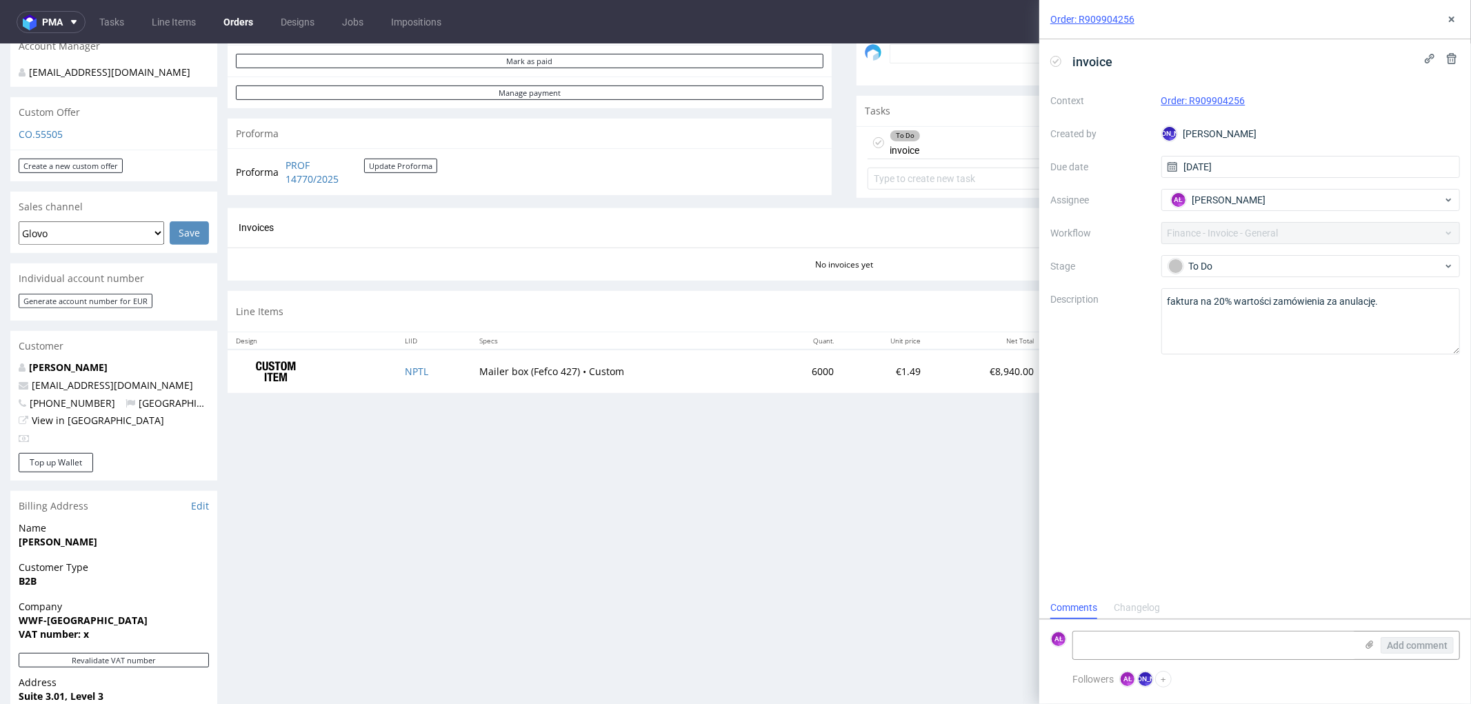
click at [1057, 58] on icon at bounding box center [1055, 61] width 11 height 11
click at [1453, 19] on use at bounding box center [1452, 20] width 6 height 6
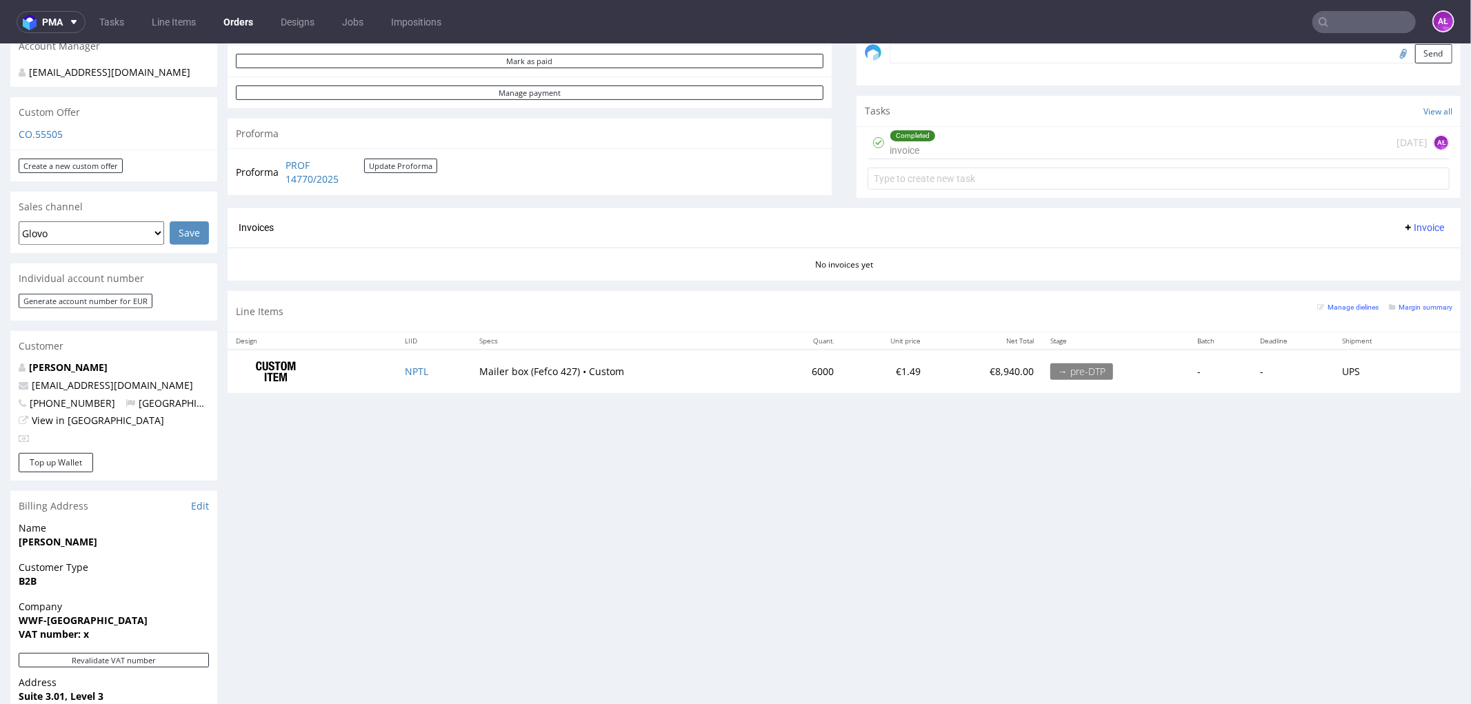
click at [1403, 227] on span "Invoice" at bounding box center [1423, 226] width 41 height 11
click at [1393, 279] on span "Upload" at bounding box center [1400, 282] width 67 height 14
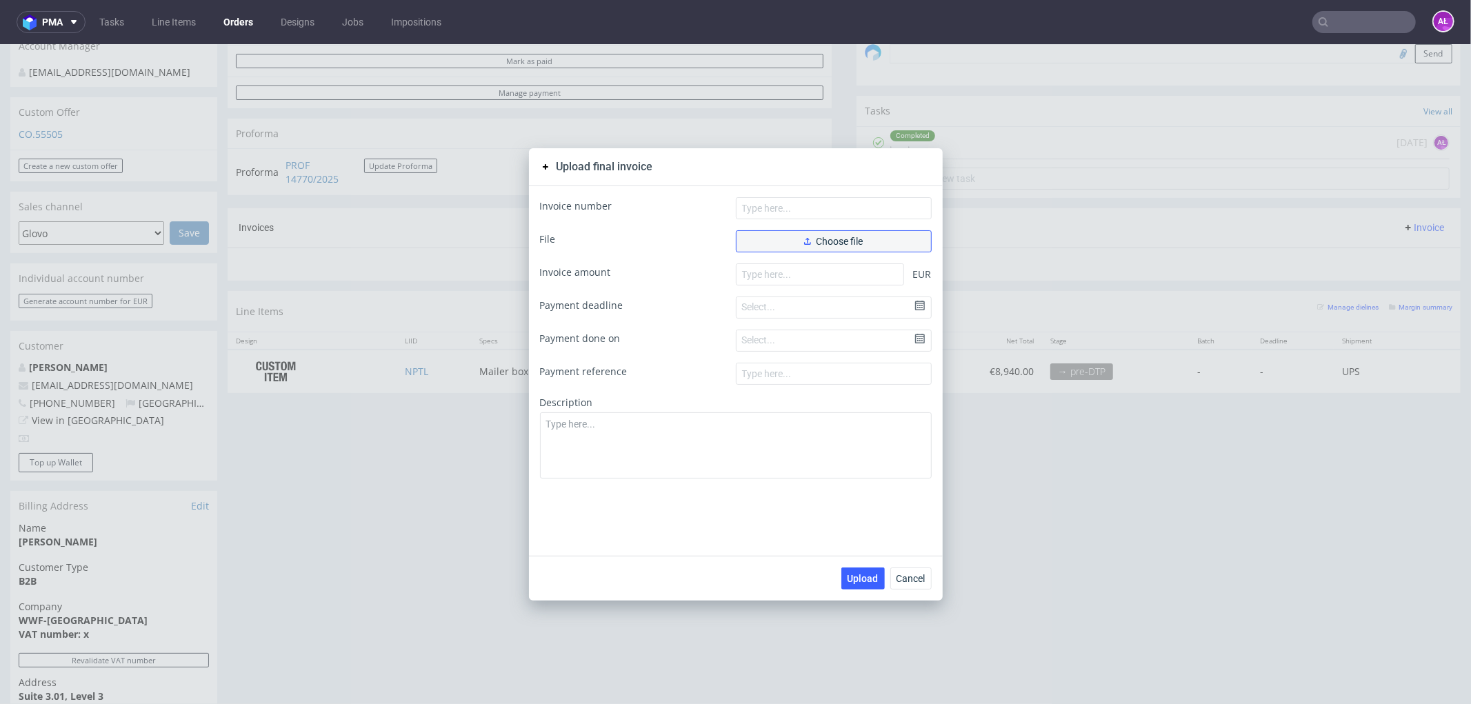
click at [805, 246] on button "Choose file" at bounding box center [834, 241] width 196 height 22
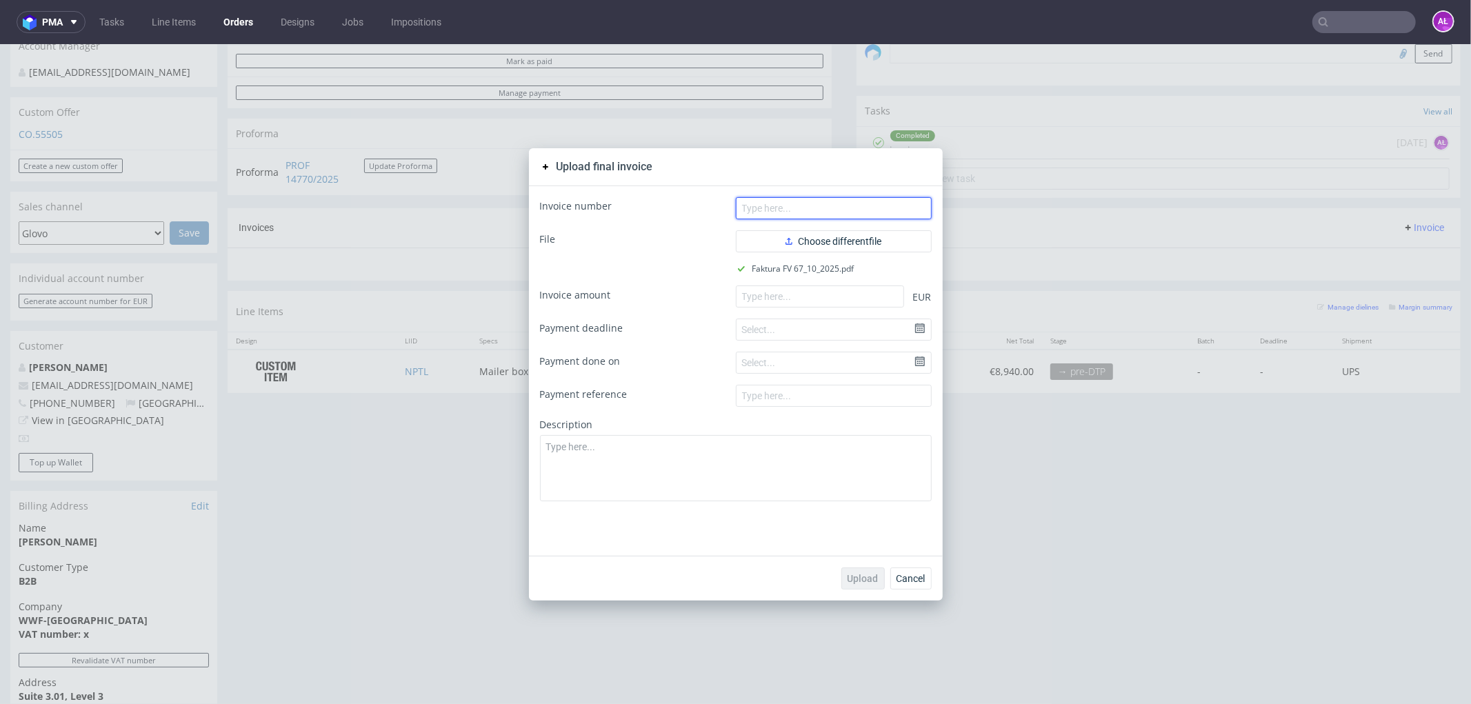
click at [792, 199] on input "text" at bounding box center [834, 208] width 196 height 22
paste input "FV 67/10/2025"
type input "FV 67/10/2025"
drag, startPoint x: 814, startPoint y: 291, endPoint x: 818, endPoint y: 310, distance: 19.1
click at [814, 291] on input "number" at bounding box center [820, 296] width 168 height 22
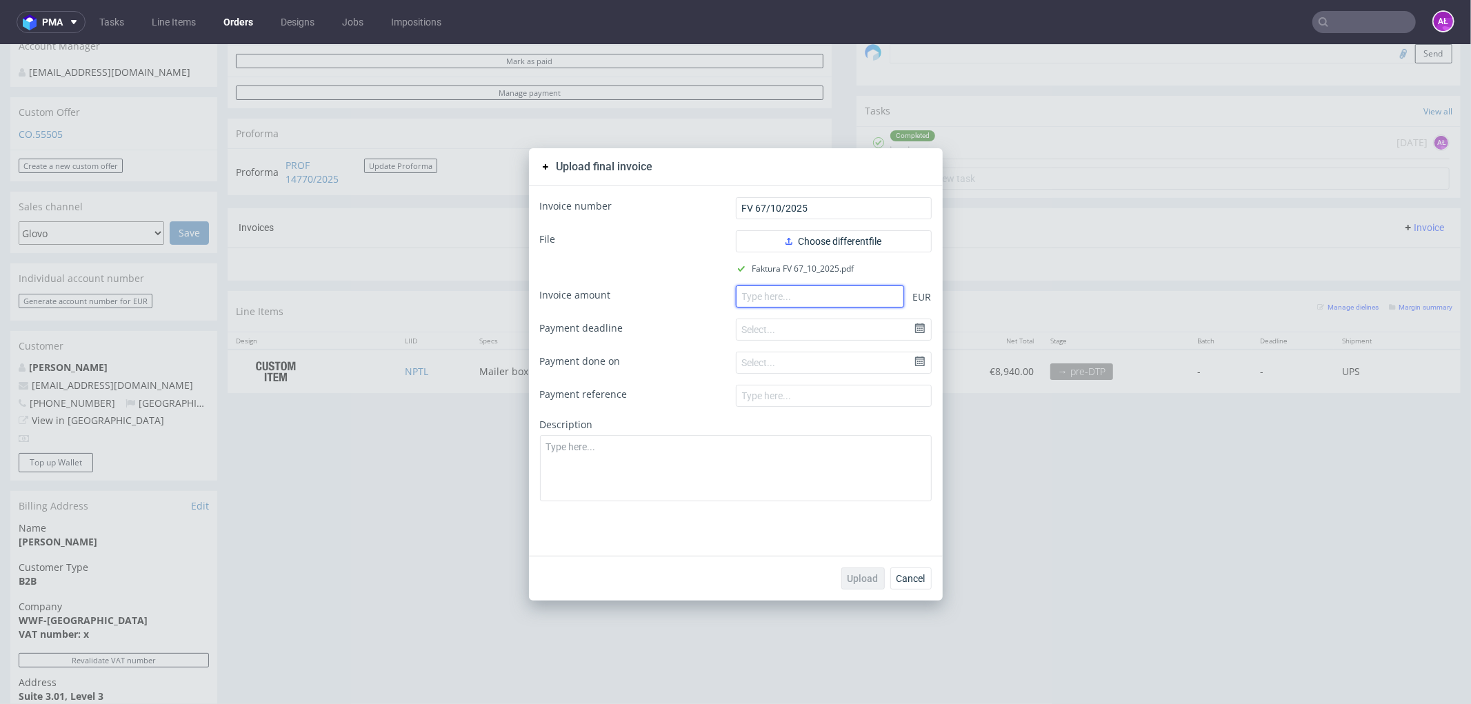
paste input "1788.00"
type input "1788.00"
click at [850, 575] on span "Upload" at bounding box center [863, 578] width 31 height 10
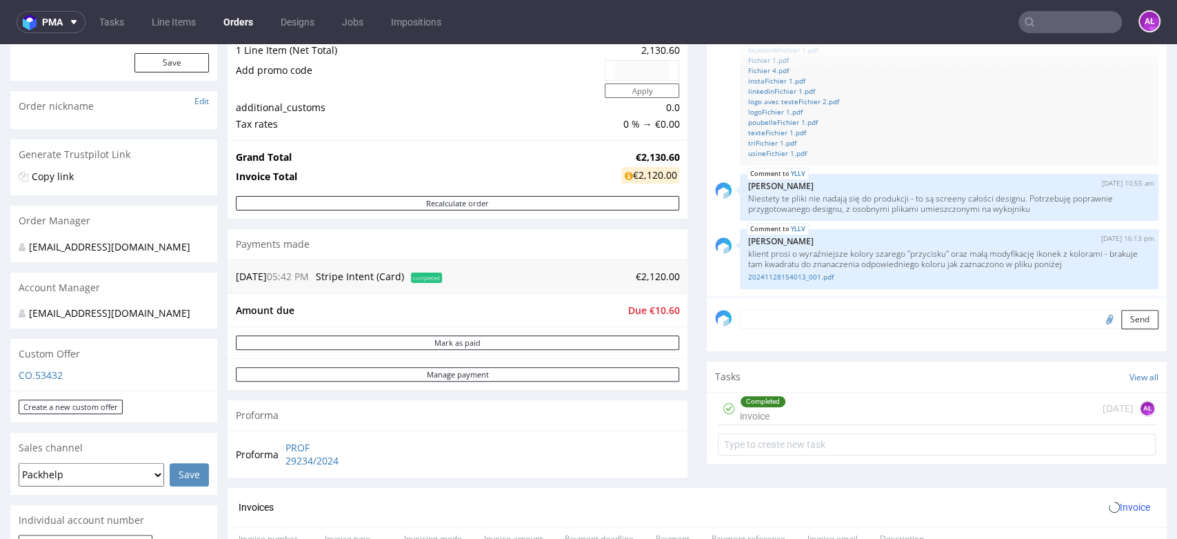
scroll to position [383, 0]
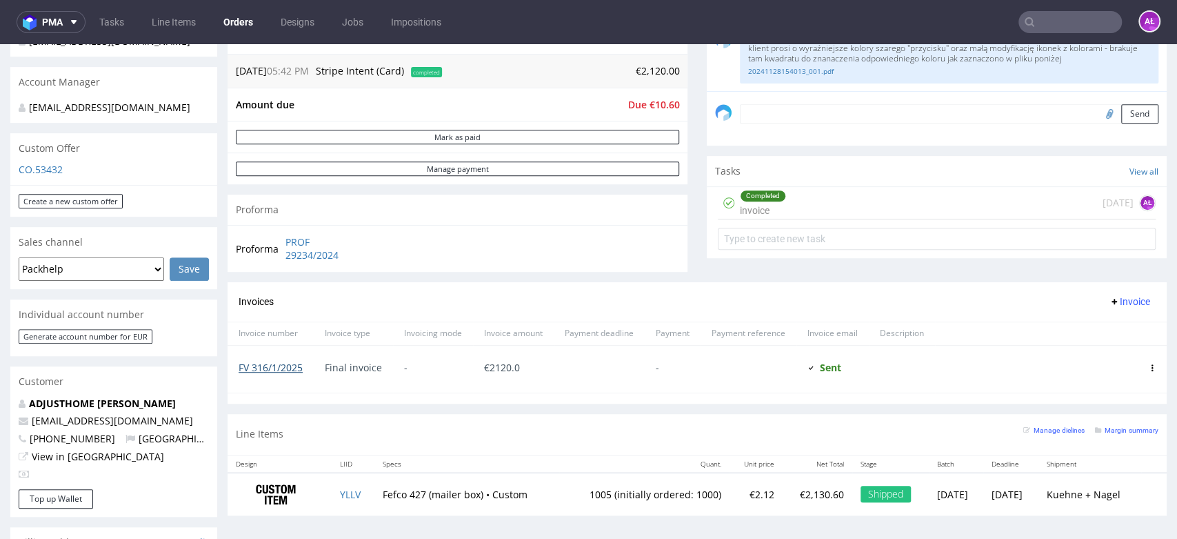
click at [273, 370] on link "FV 316/1/2025" at bounding box center [271, 367] width 64 height 13
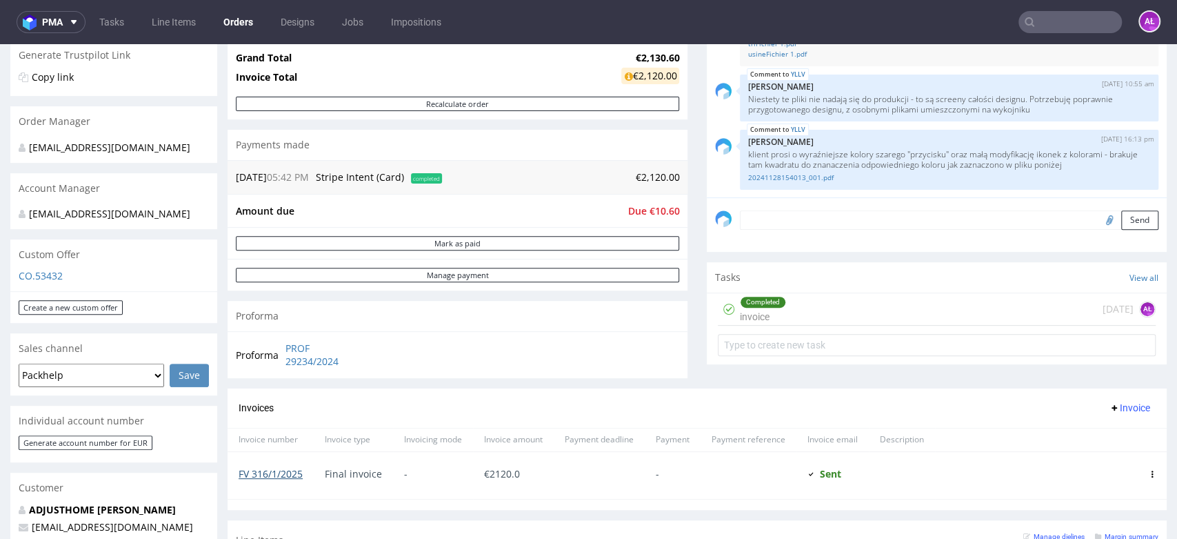
scroll to position [230, 0]
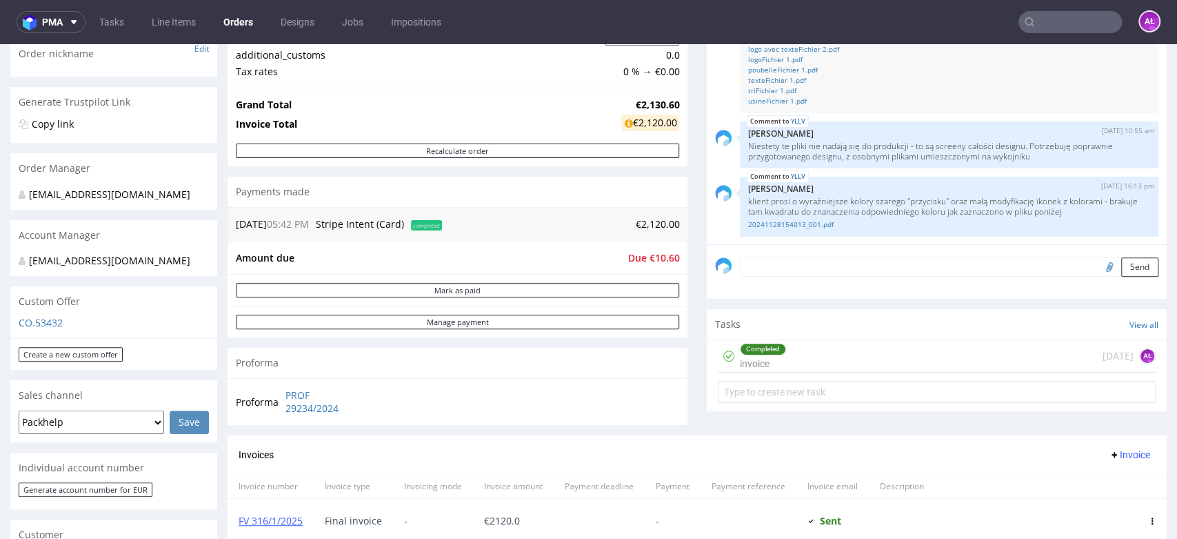
click at [803, 353] on div "Completed invoice [DATE] AŁ" at bounding box center [937, 356] width 438 height 32
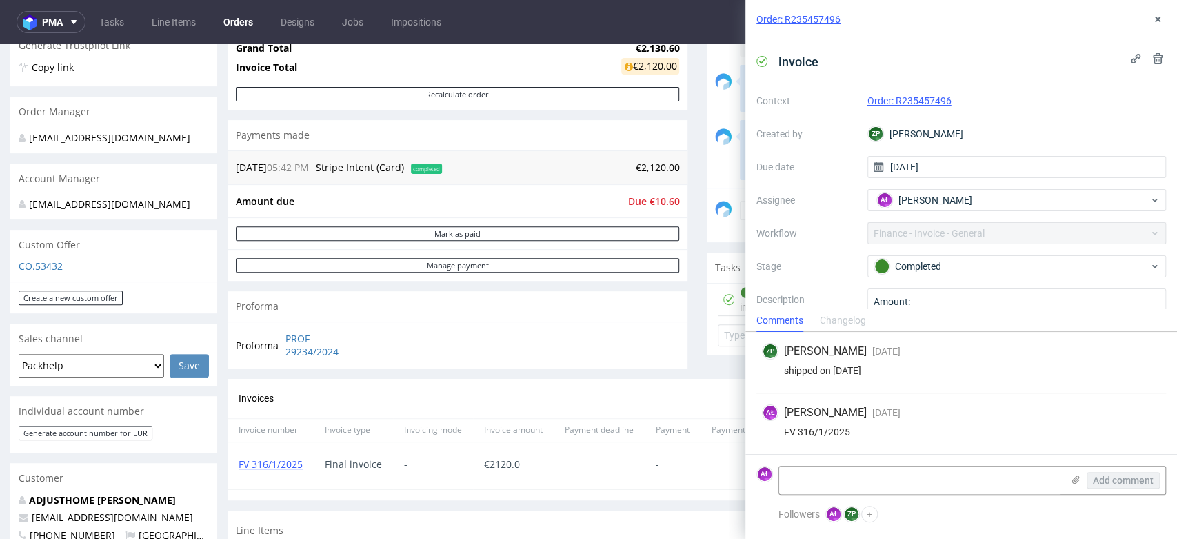
scroll to position [383, 0]
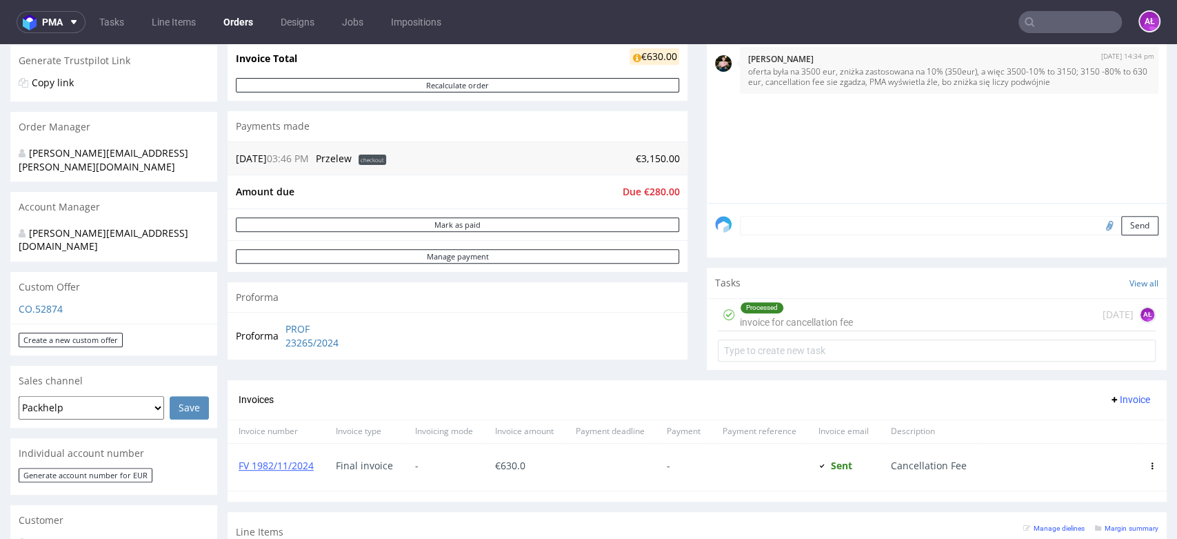
scroll to position [306, 0]
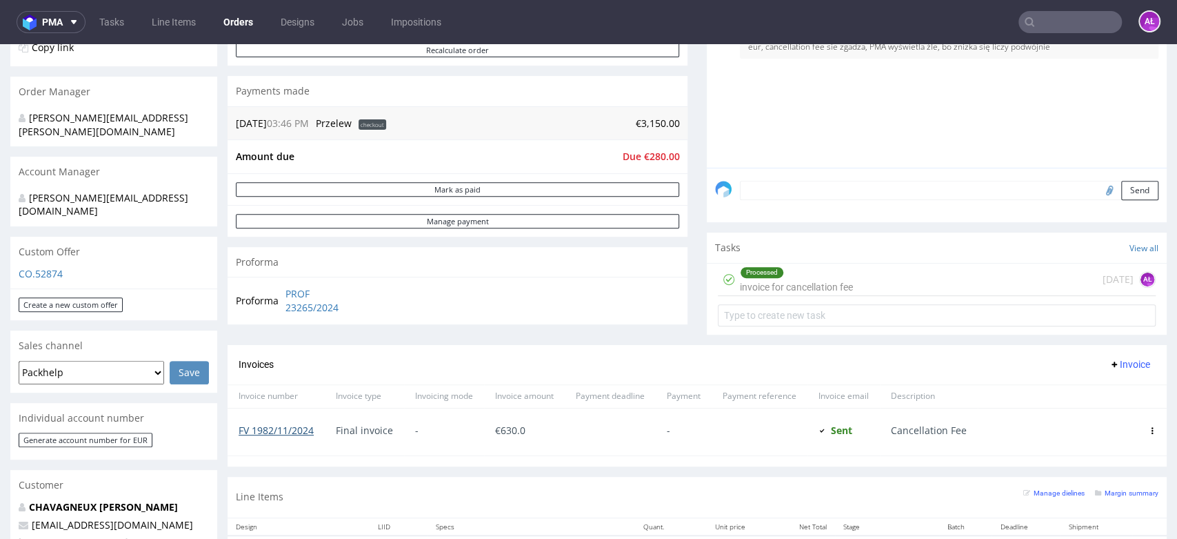
click at [296, 435] on link "FV 1982/11/2024" at bounding box center [276, 429] width 75 height 13
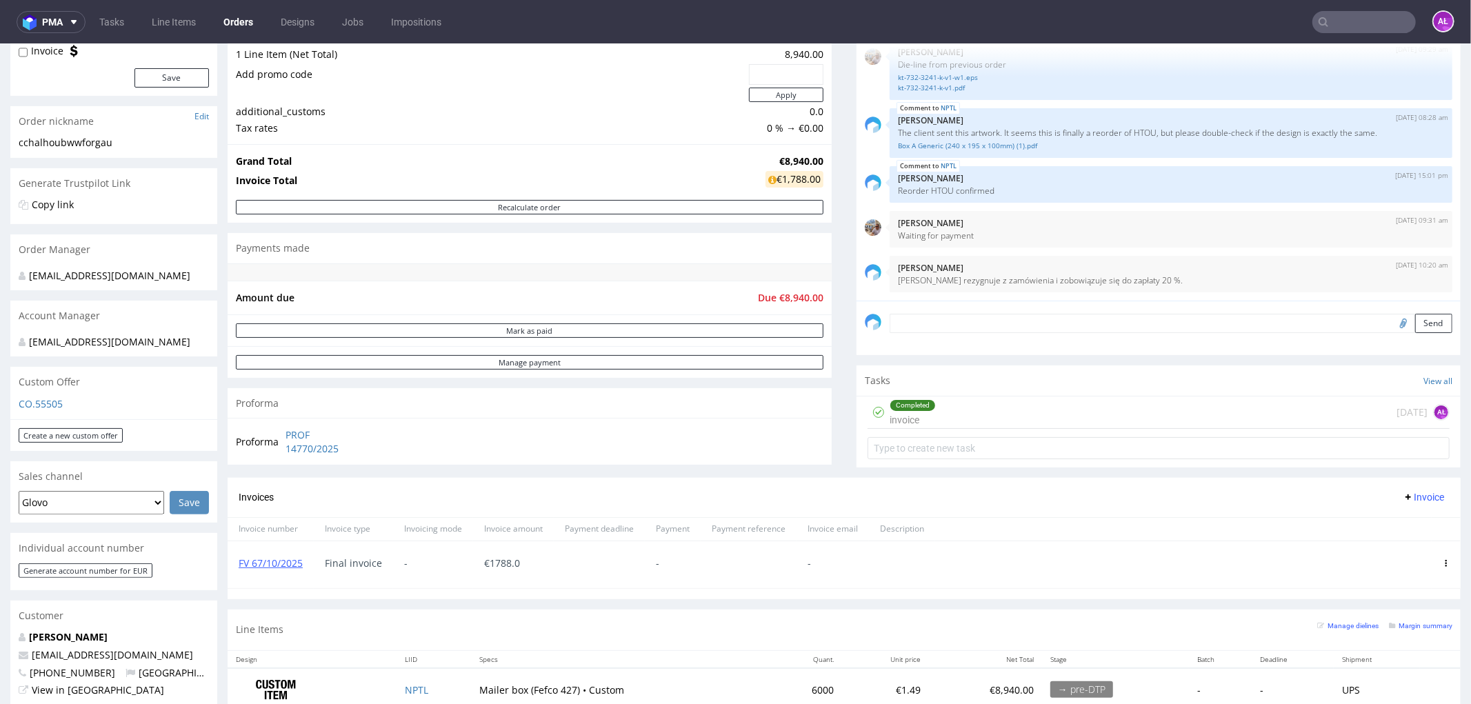
scroll to position [230, 0]
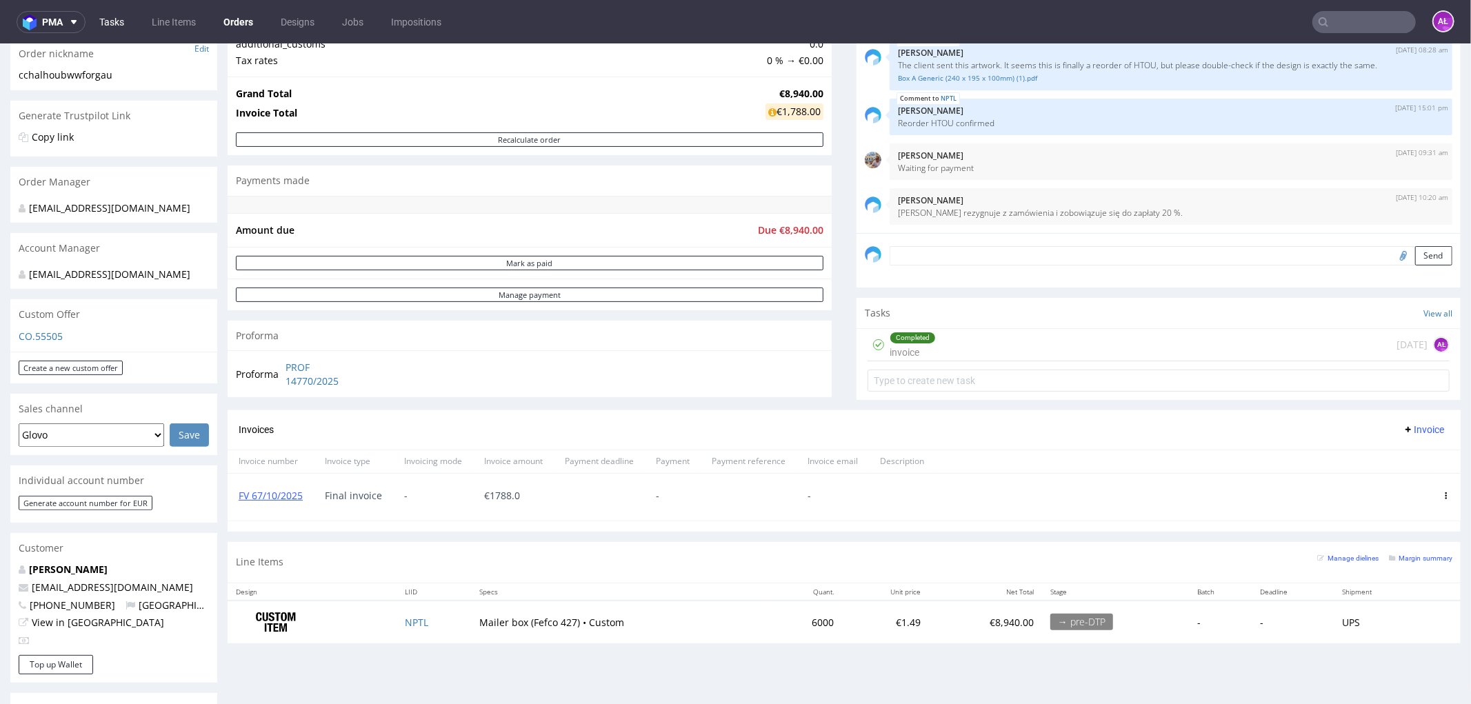
click at [128, 23] on link "Tasks" at bounding box center [111, 22] width 41 height 22
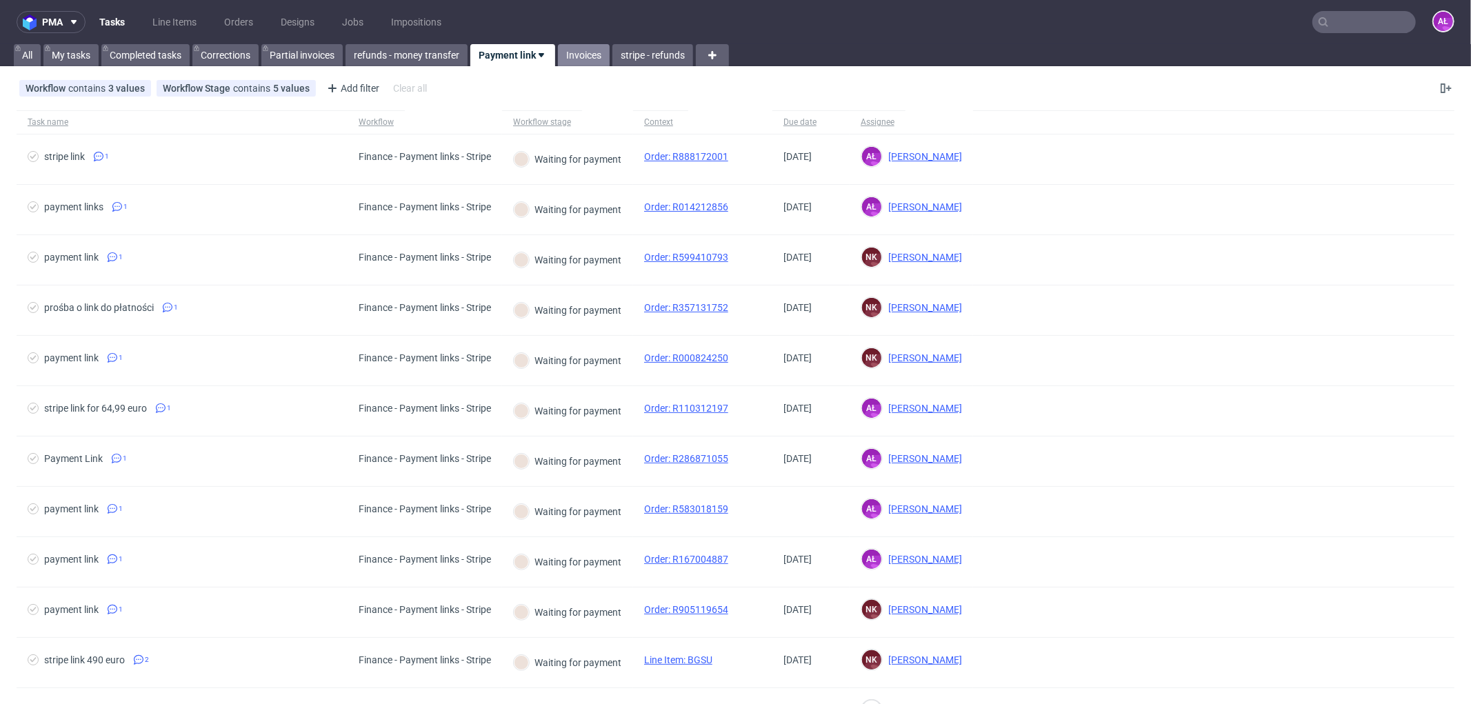
click at [568, 54] on link "Invoices" at bounding box center [584, 55] width 52 height 22
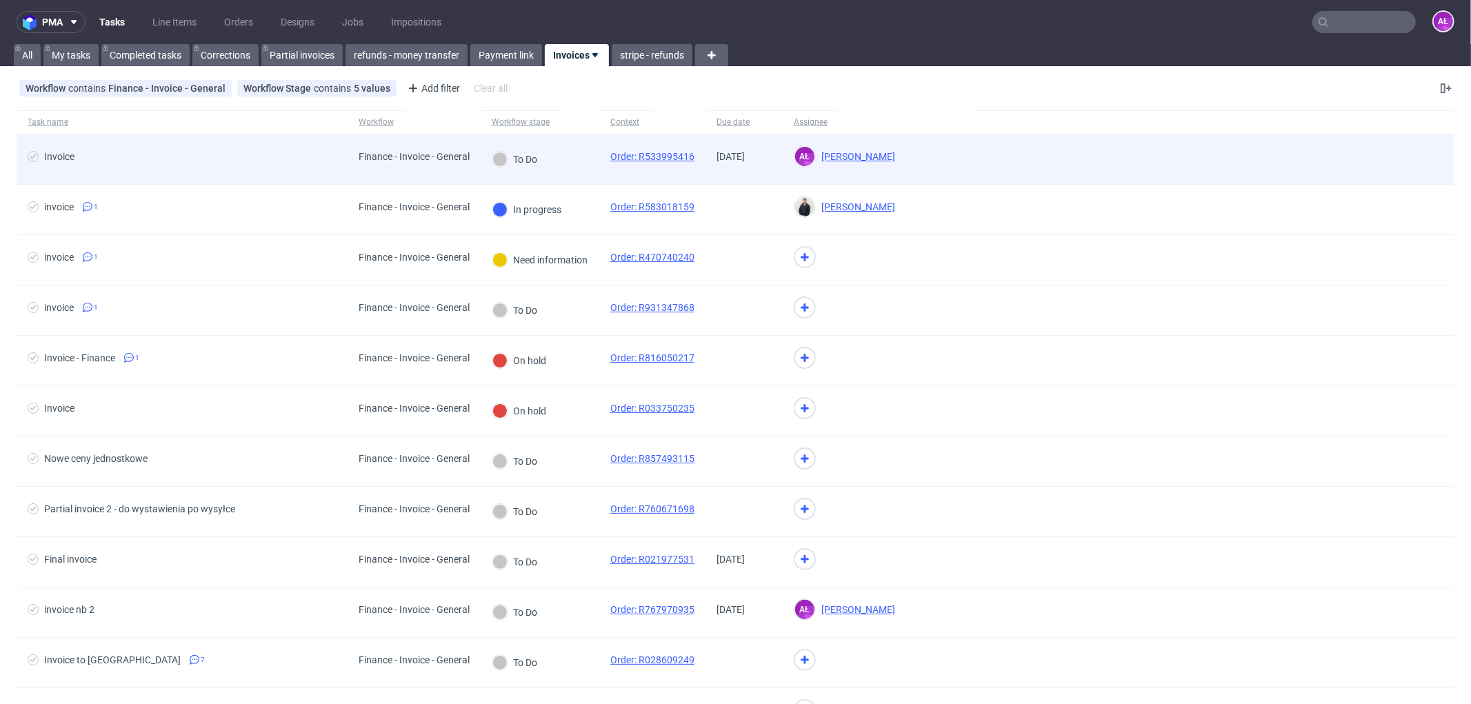
click at [570, 172] on div "To Do" at bounding box center [540, 159] width 119 height 50
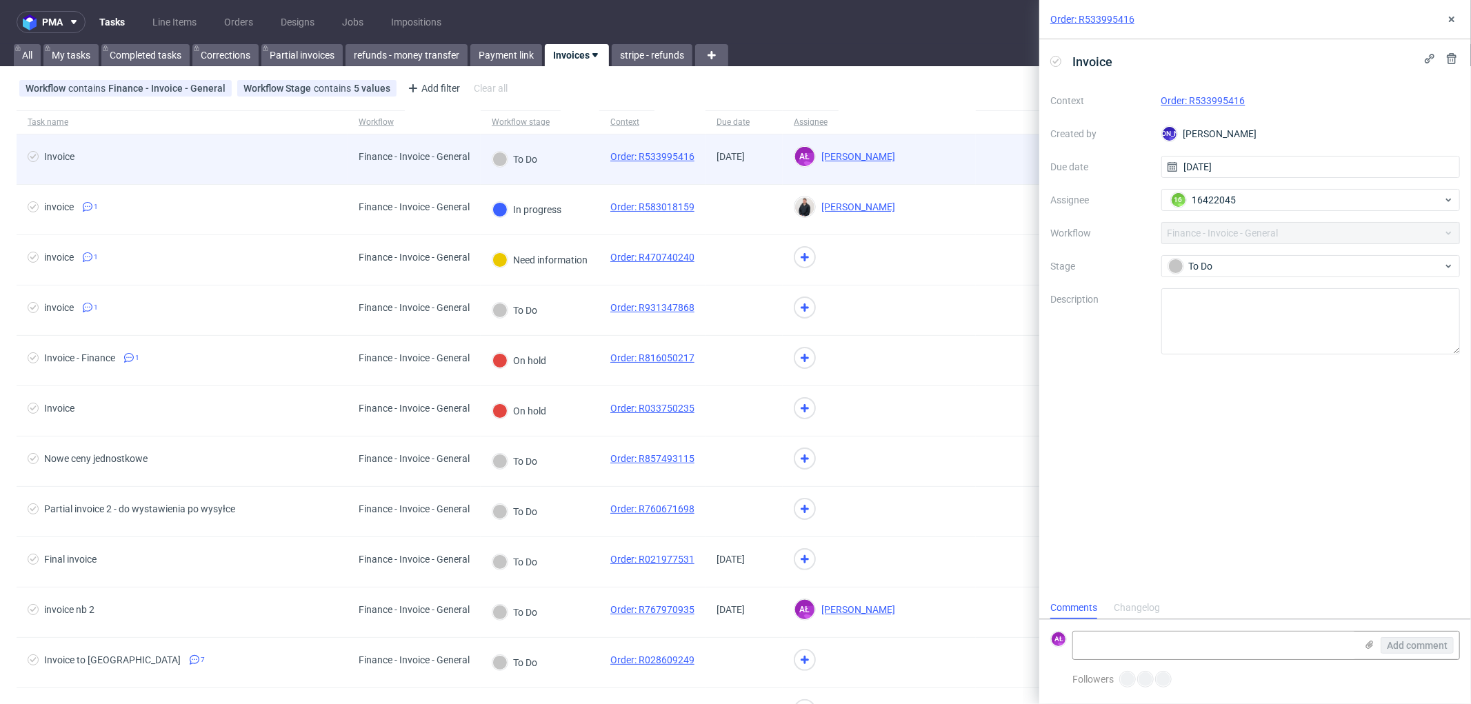
scroll to position [10, 0]
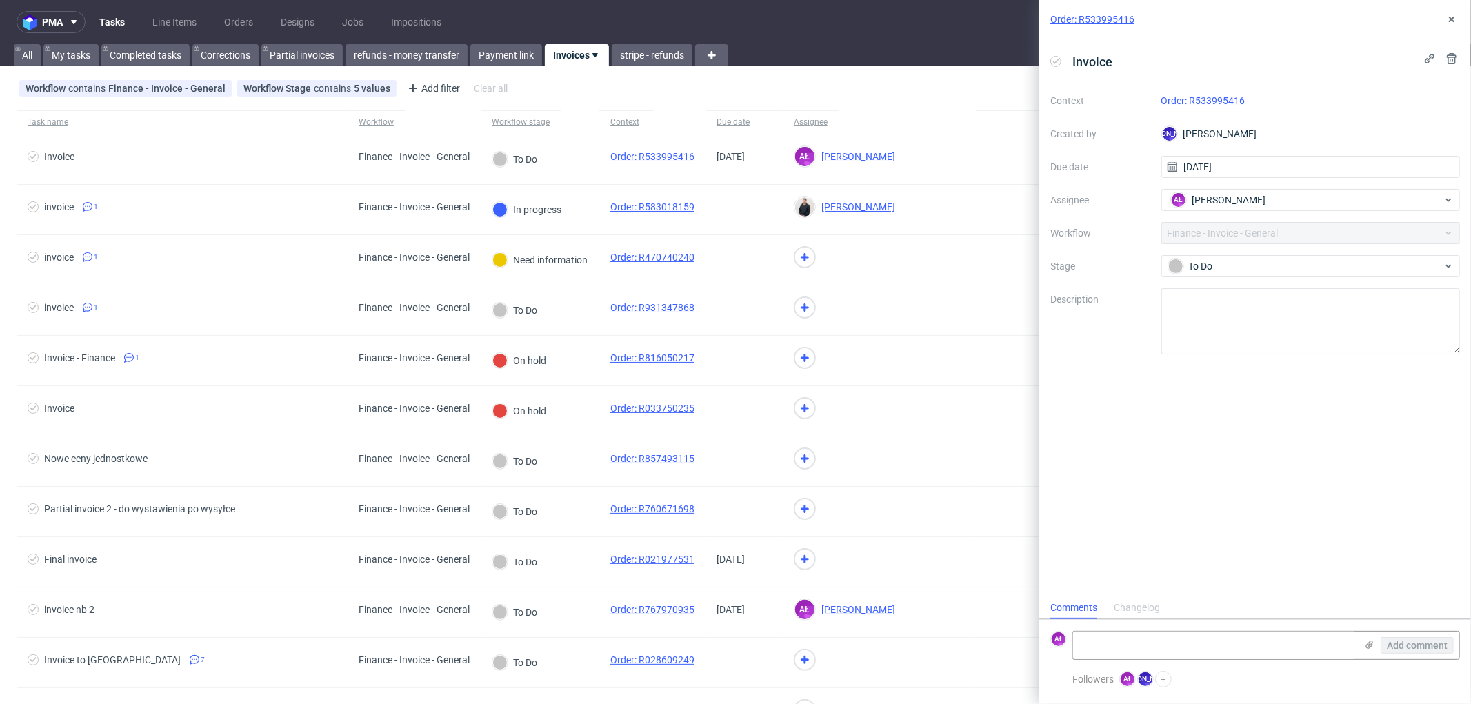
click at [1203, 99] on link "Order: R533995416" at bounding box center [1204, 100] width 84 height 11
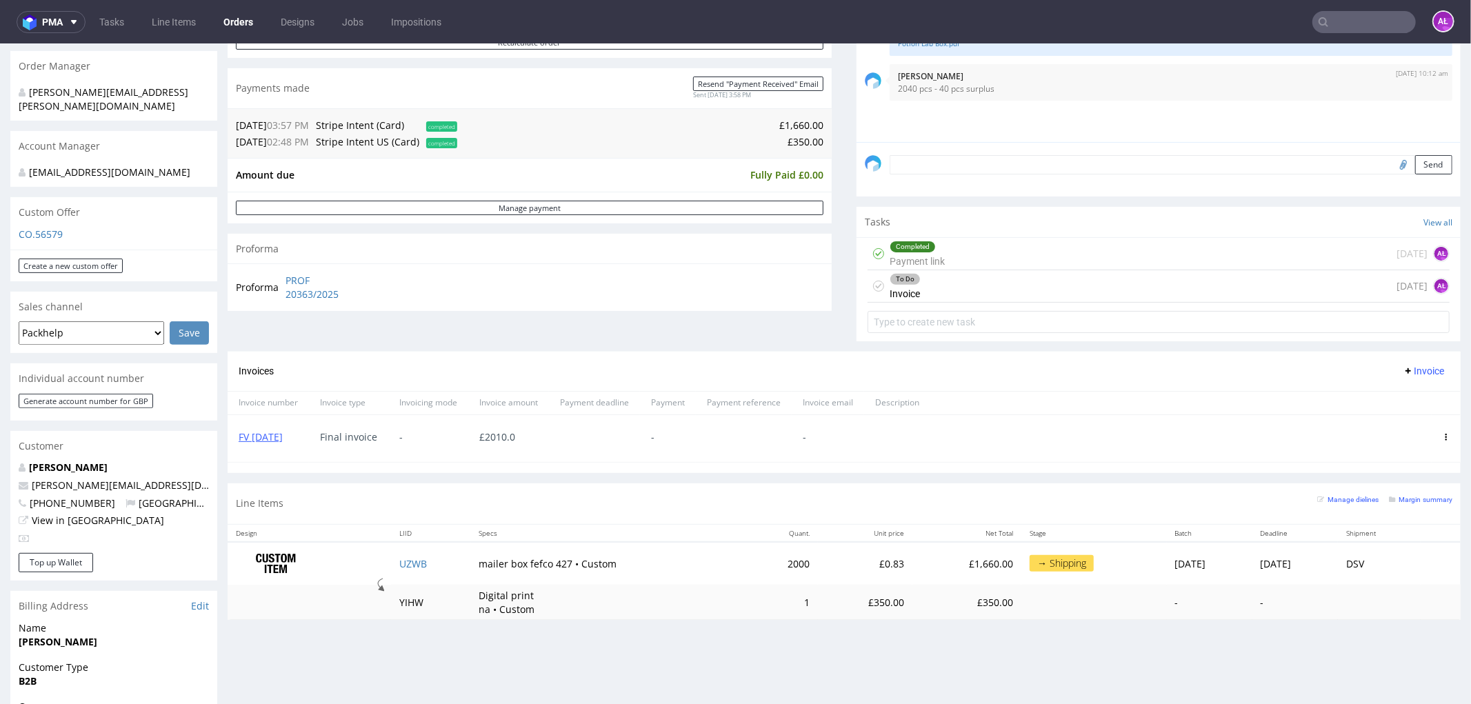
scroll to position [383, 0]
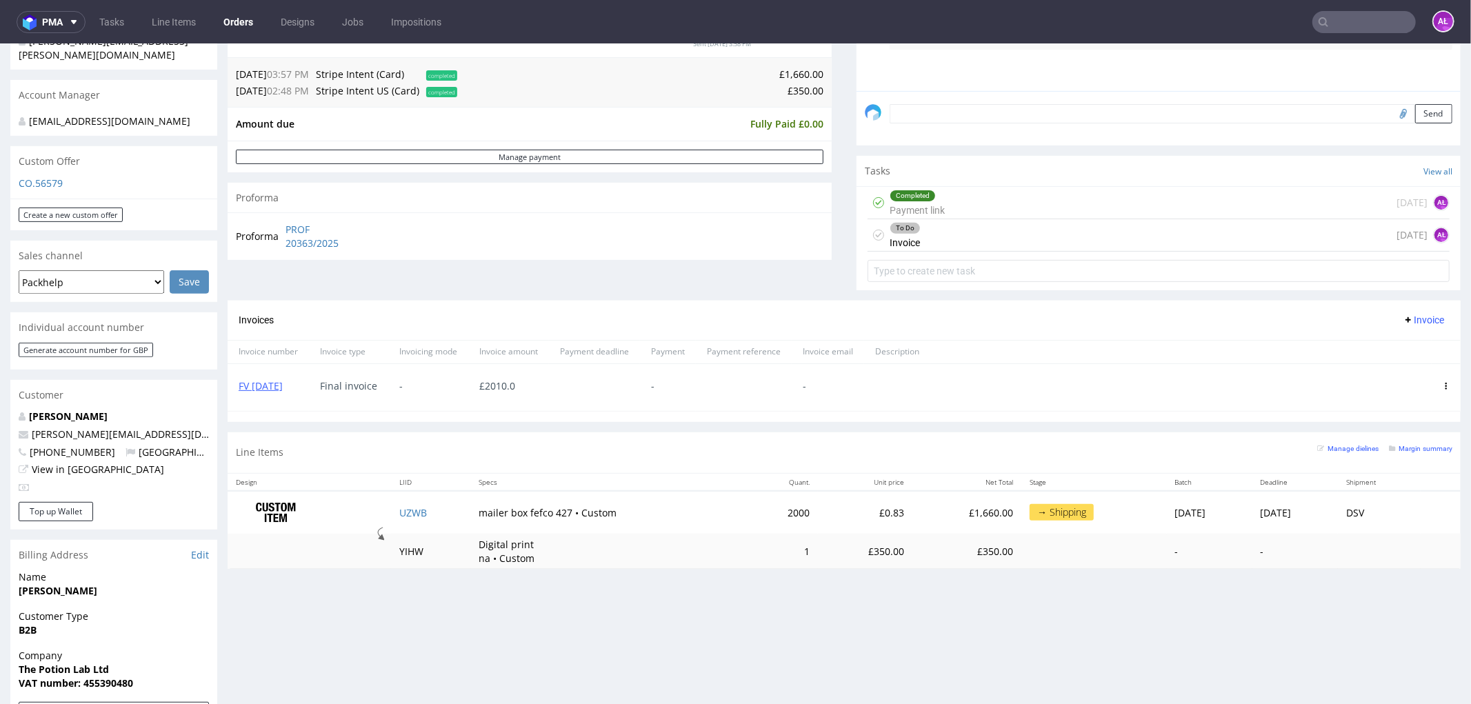
click at [919, 241] on div "To Do Invoice [DATE] AŁ" at bounding box center [1159, 235] width 582 height 32
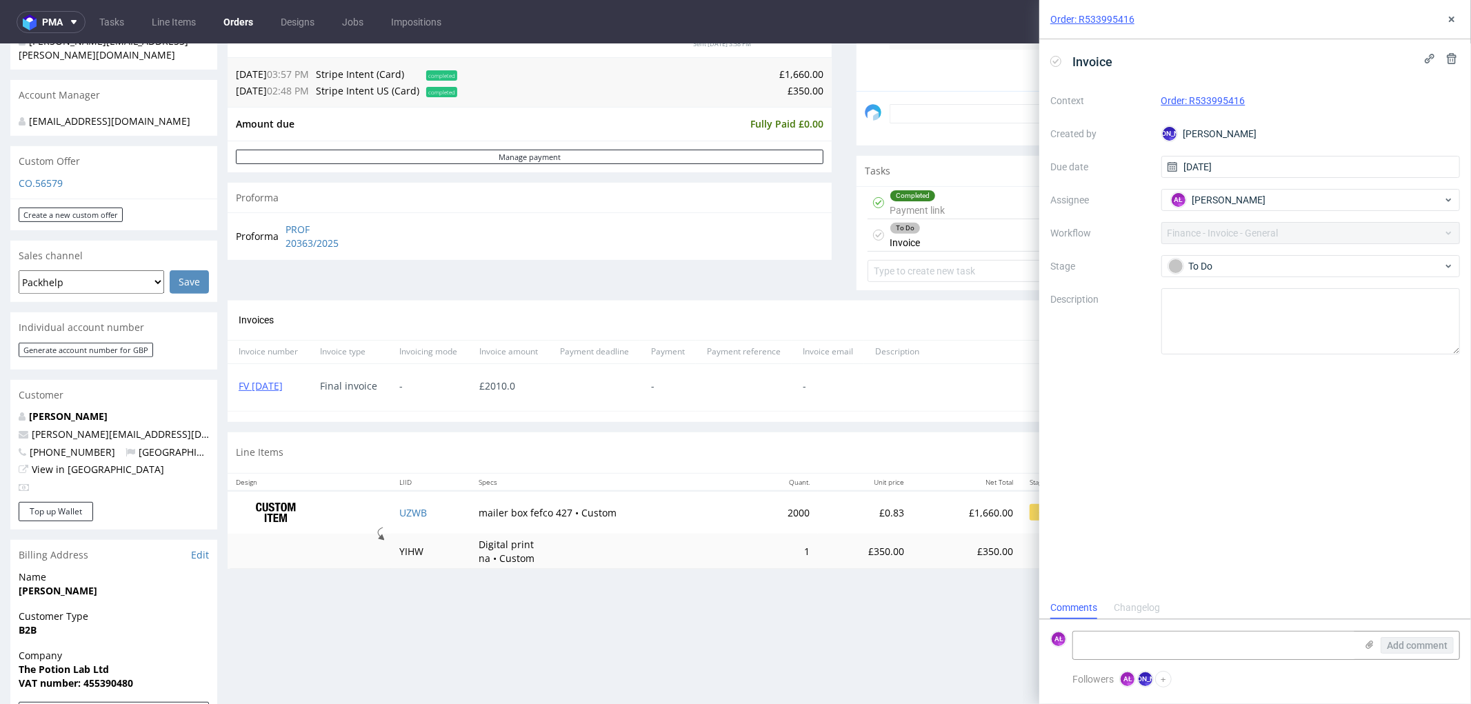
scroll to position [10, 0]
click at [1057, 59] on icon at bounding box center [1055, 61] width 11 height 11
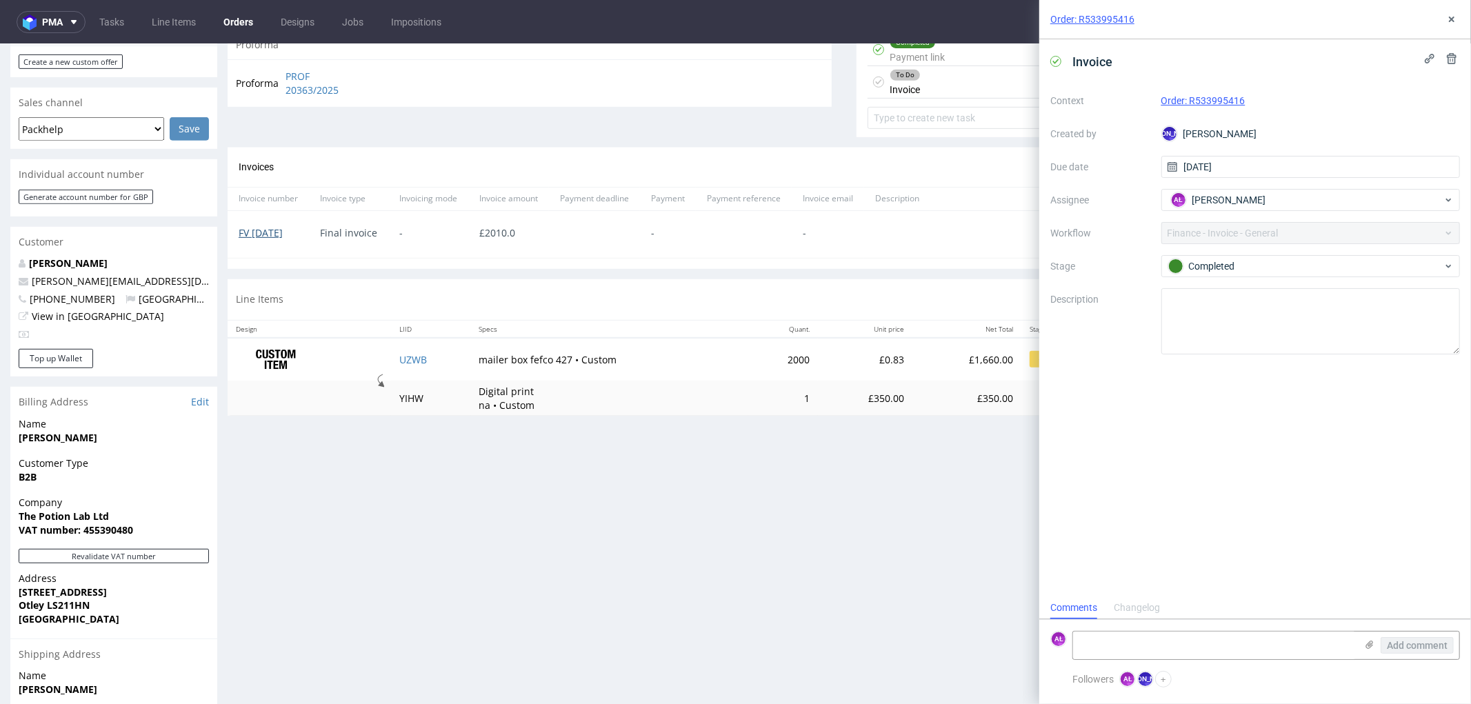
click at [283, 230] on link "FV 26/10/2025" at bounding box center [261, 232] width 44 height 13
click at [1451, 14] on icon at bounding box center [1451, 19] width 11 height 11
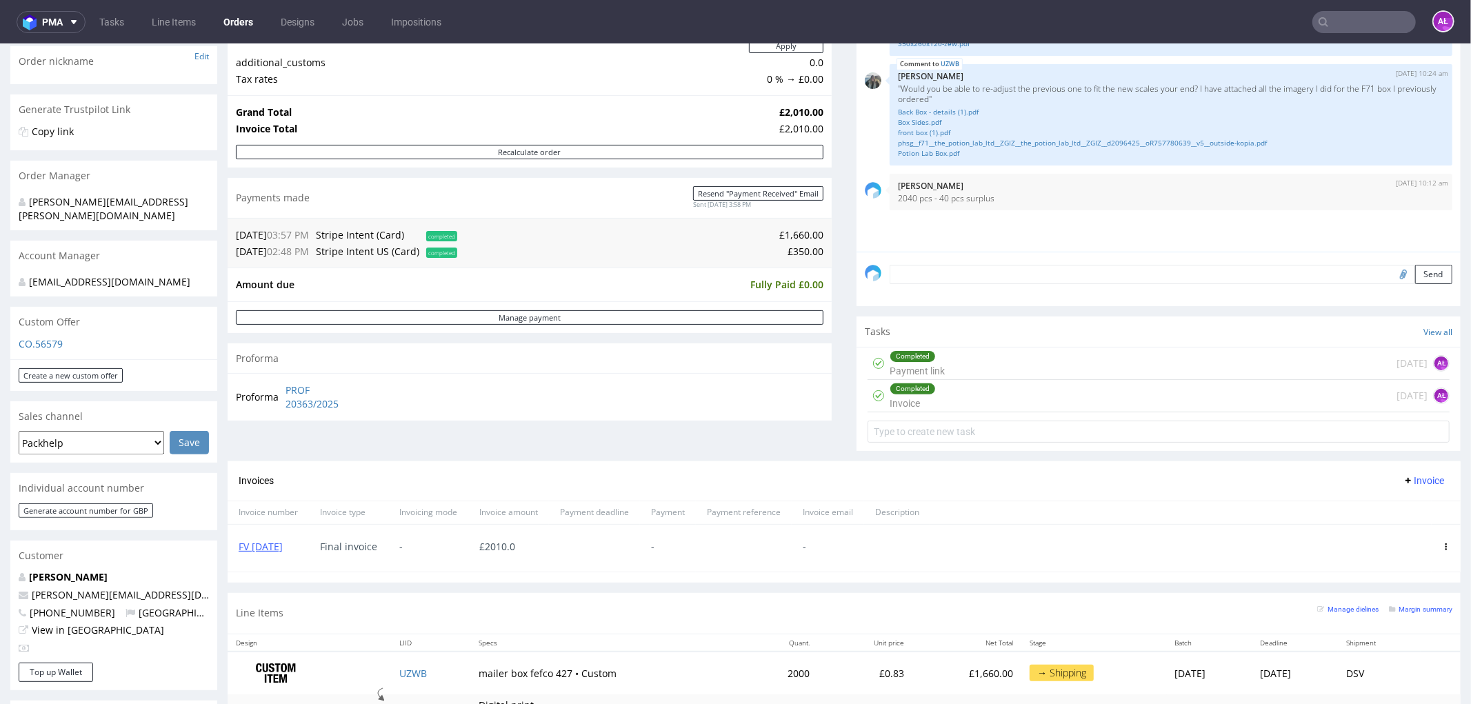
scroll to position [383, 0]
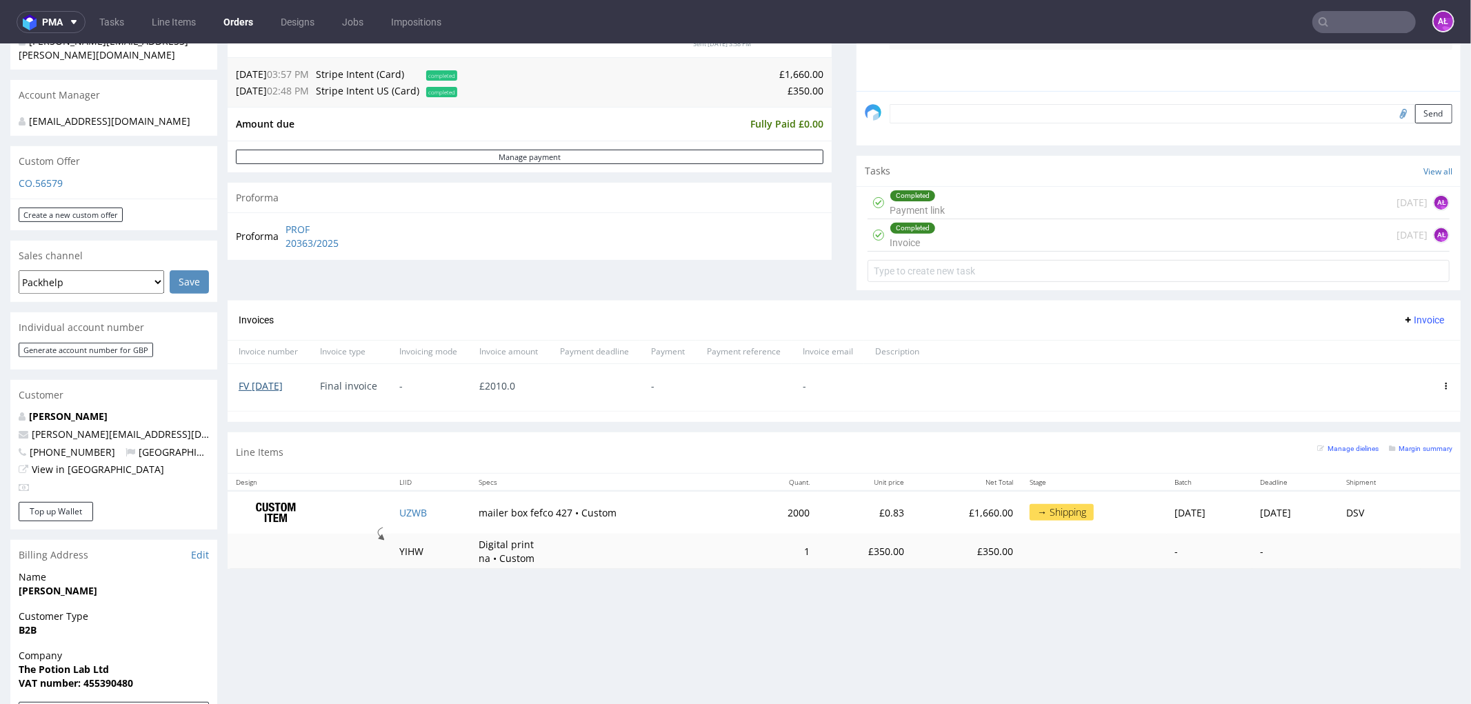
drag, startPoint x: 311, startPoint y: 386, endPoint x: 238, endPoint y: 388, distance: 73.1
click at [238, 388] on div "FV 26/10/2025" at bounding box center [268, 386] width 81 height 47
copy link "FV 26/10/2025"
click at [1033, 242] on div "Completed Invoice today AŁ" at bounding box center [1159, 235] width 582 height 32
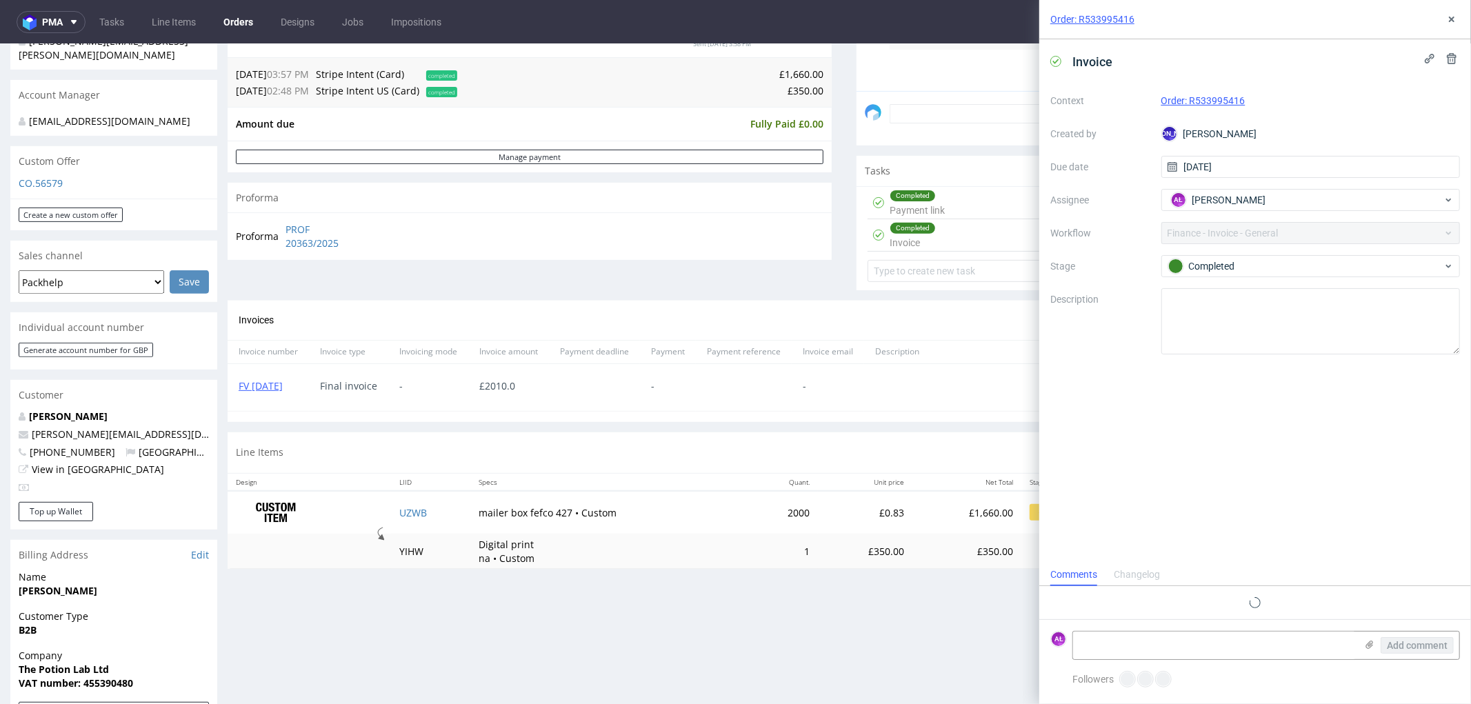
scroll to position [10, 0]
click at [1245, 640] on textarea at bounding box center [1214, 646] width 283 height 28
paste textarea "FV 26/10/2025"
type textarea "FV 26/10/2025"
click at [1410, 637] on button "Add comment" at bounding box center [1417, 645] width 73 height 17
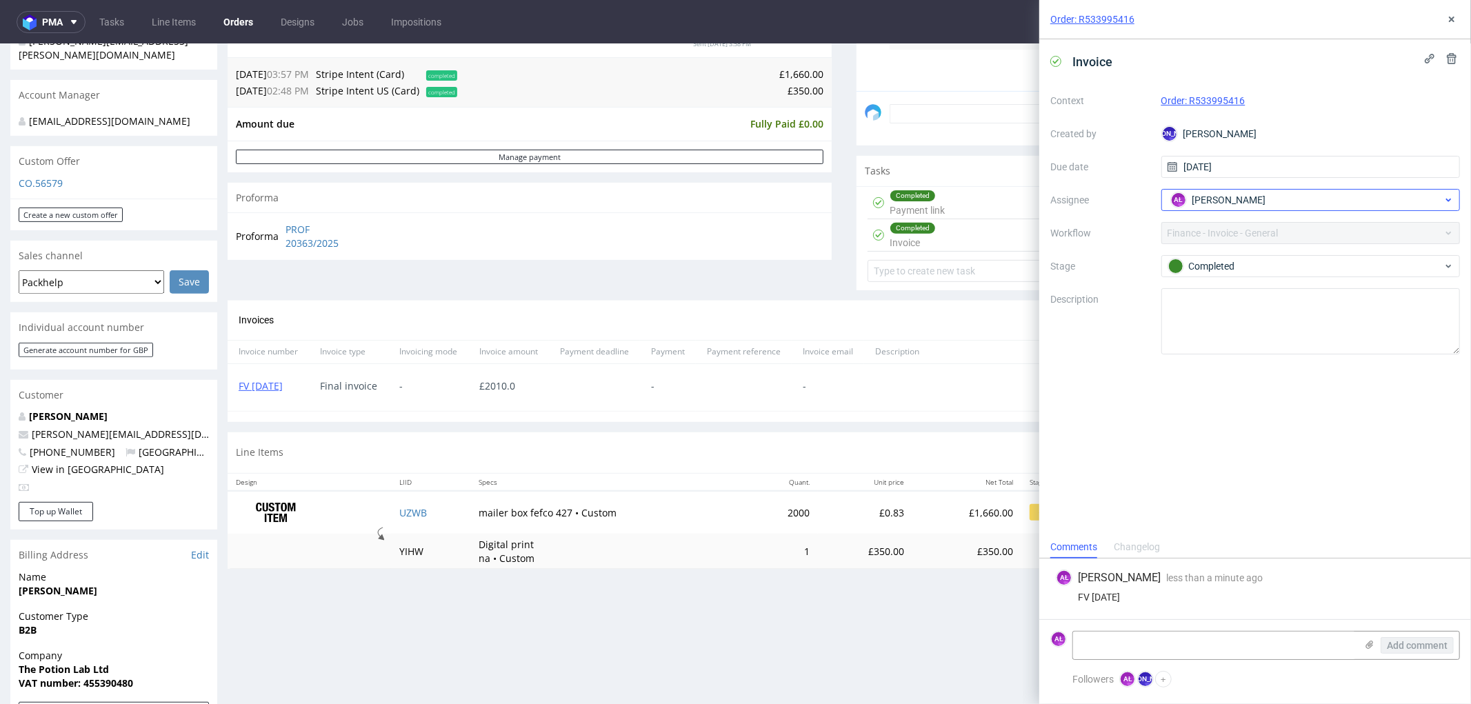
scroll to position [0, 0]
click at [1451, 19] on use at bounding box center [1452, 20] width 6 height 6
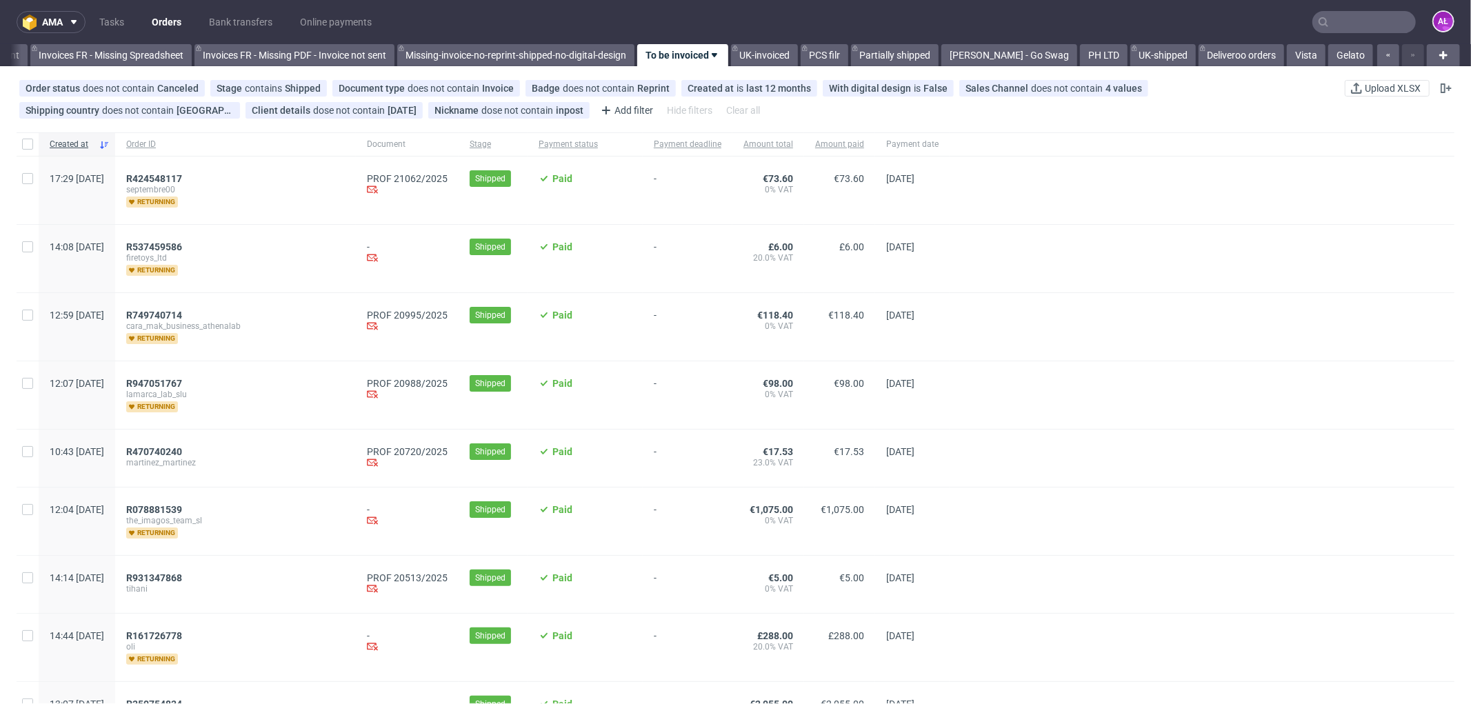
scroll to position [0, 2155]
click at [182, 312] on span "R749740714" at bounding box center [154, 315] width 56 height 11
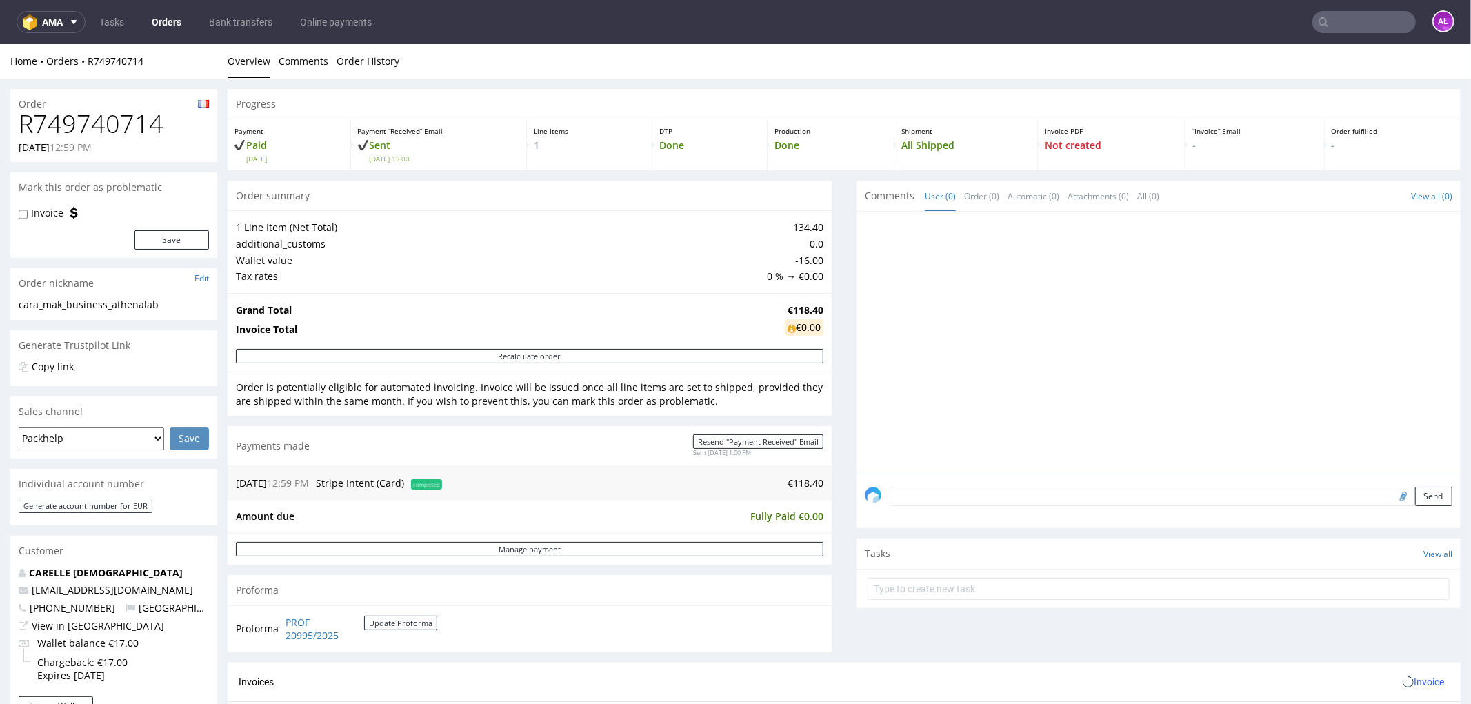
scroll to position [383, 0]
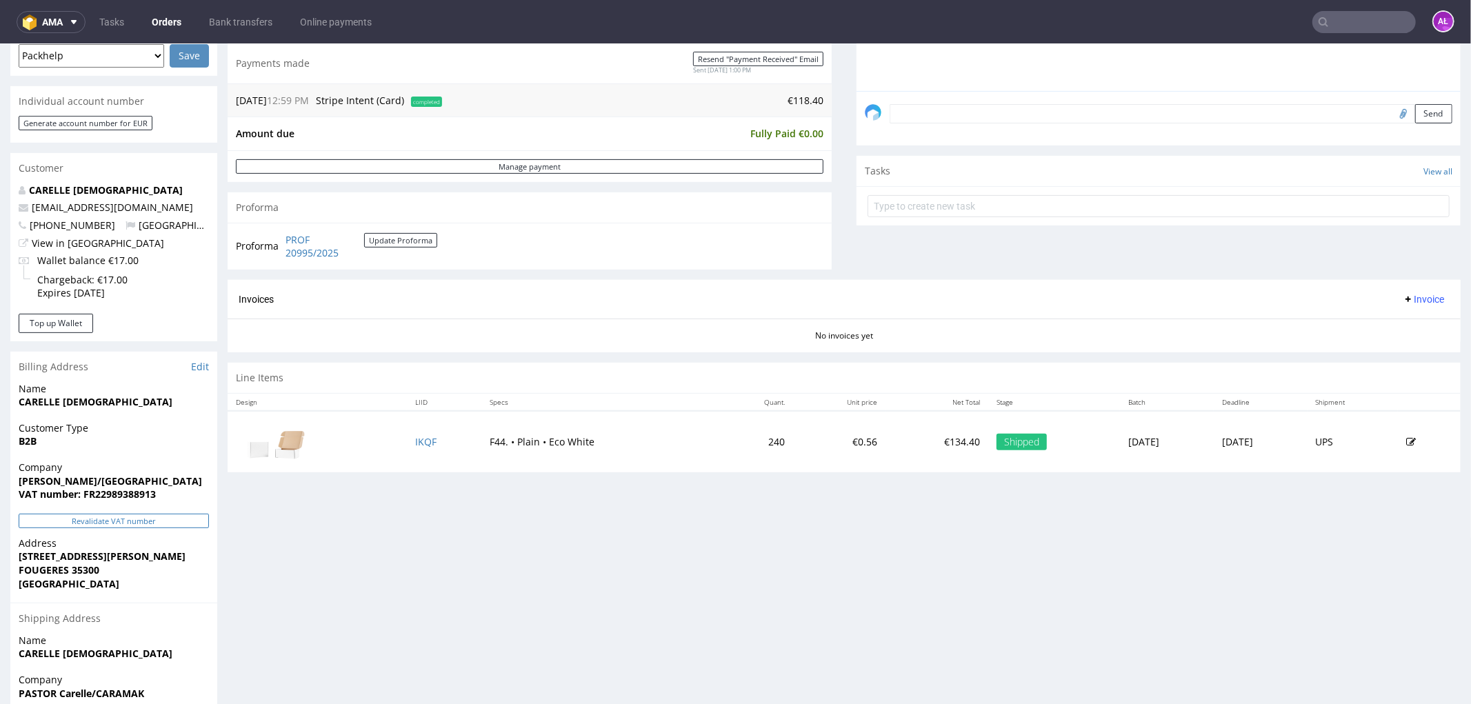
click at [197, 520] on button "Revalidate VAT number" at bounding box center [114, 520] width 190 height 14
drag, startPoint x: 1408, startPoint y: 295, endPoint x: 1408, endPoint y: 308, distance: 13.8
click at [1408, 299] on span "Invoice" at bounding box center [1423, 298] width 41 height 11
click at [1408, 321] on span "Generate" at bounding box center [1400, 328] width 67 height 14
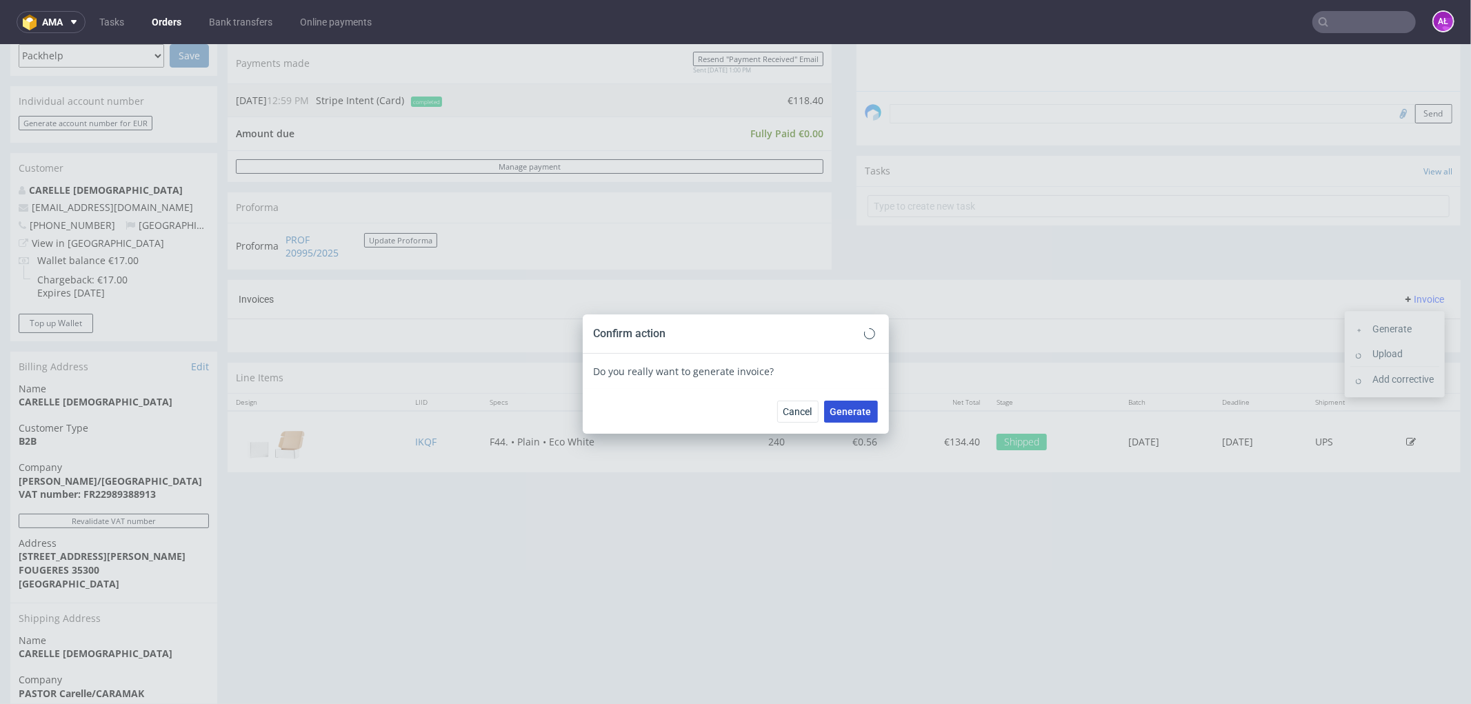
click at [862, 403] on button "Generate" at bounding box center [851, 411] width 54 height 22
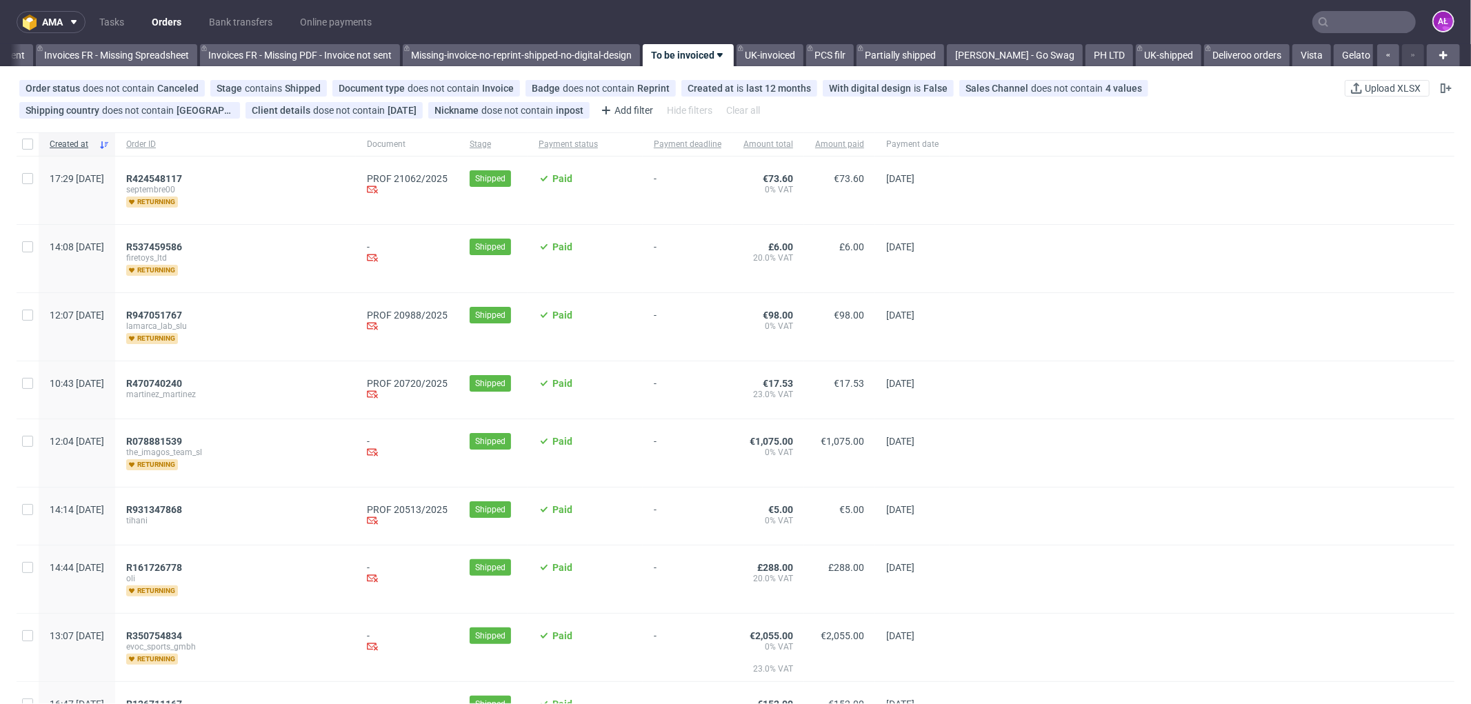
scroll to position [0, 2155]
click at [203, 170] on div "R424548117 septembre00 returning" at bounding box center [235, 191] width 241 height 68
click at [182, 176] on span "R424548117" at bounding box center [154, 178] width 56 height 11
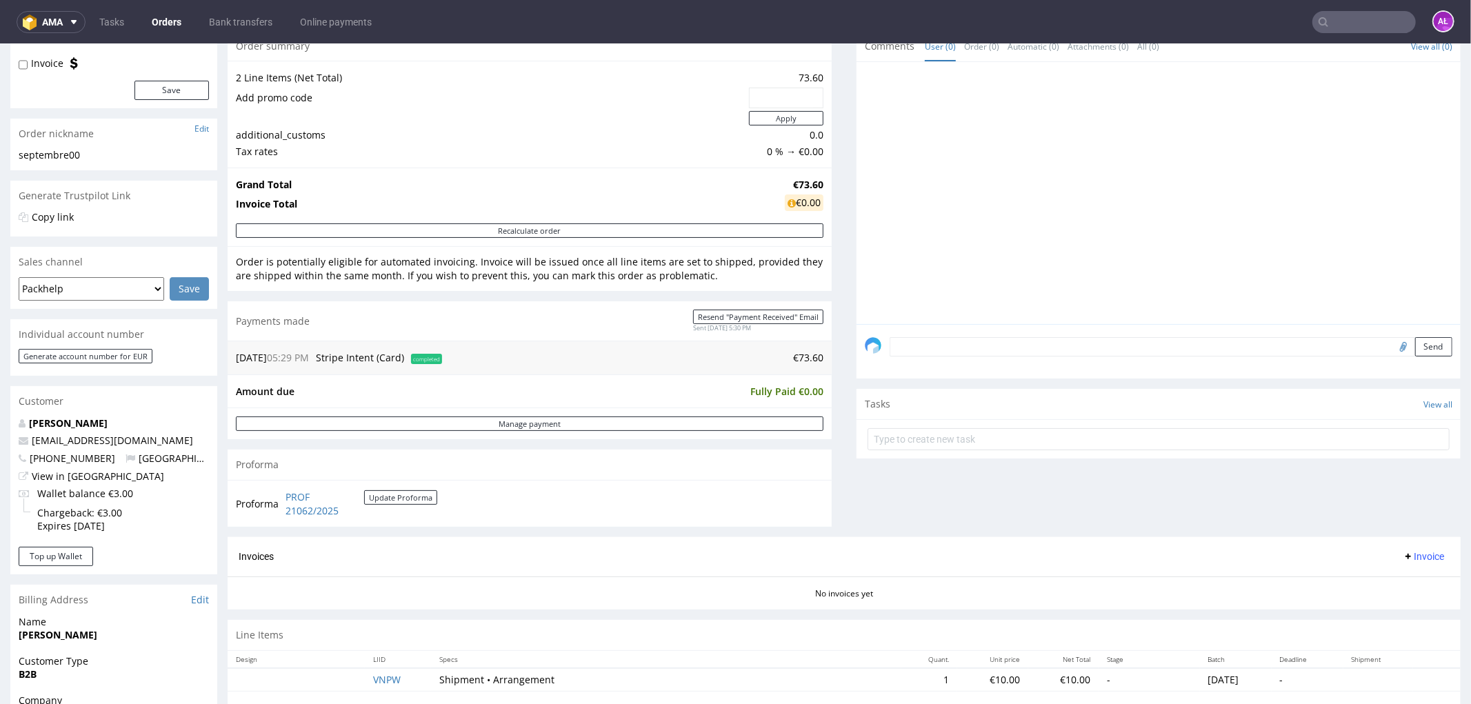
scroll to position [459, 0]
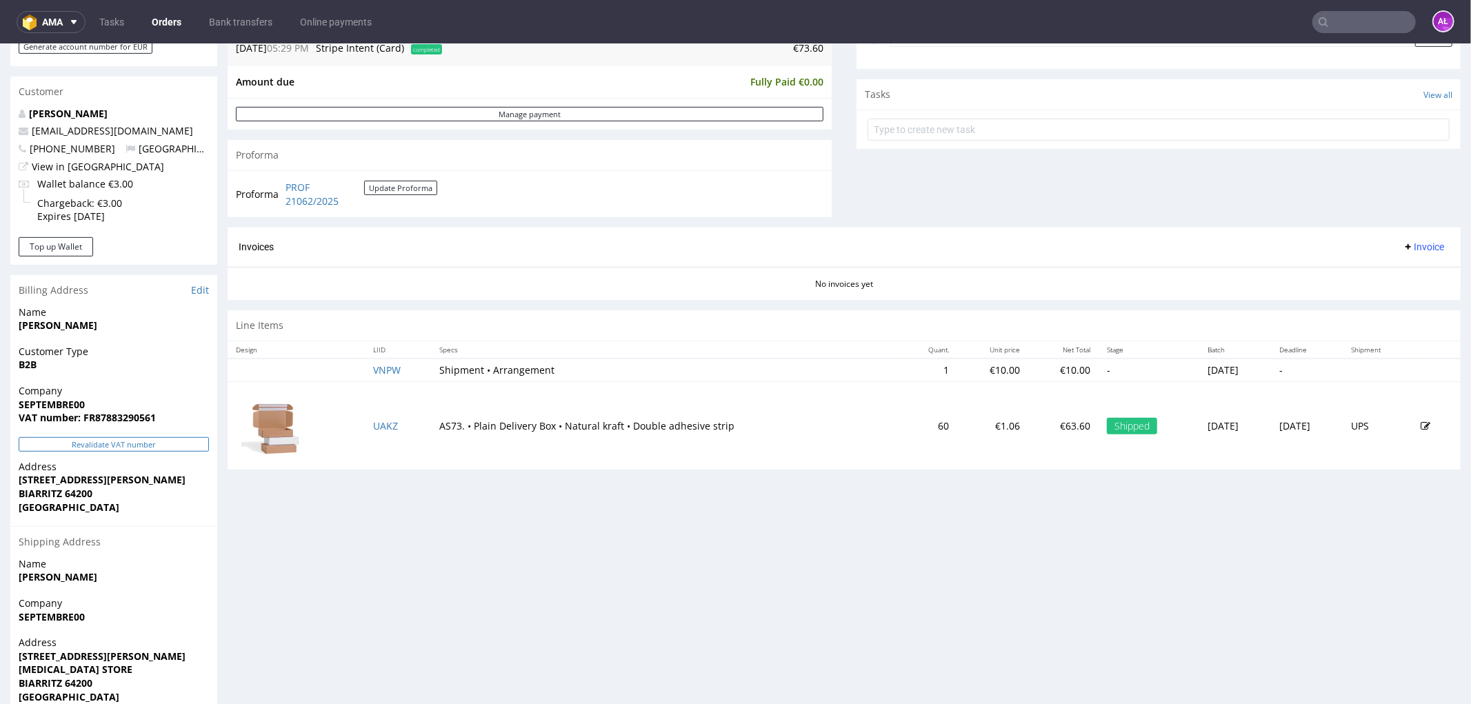
click at [173, 443] on button "Revalidate VAT number" at bounding box center [114, 444] width 190 height 14
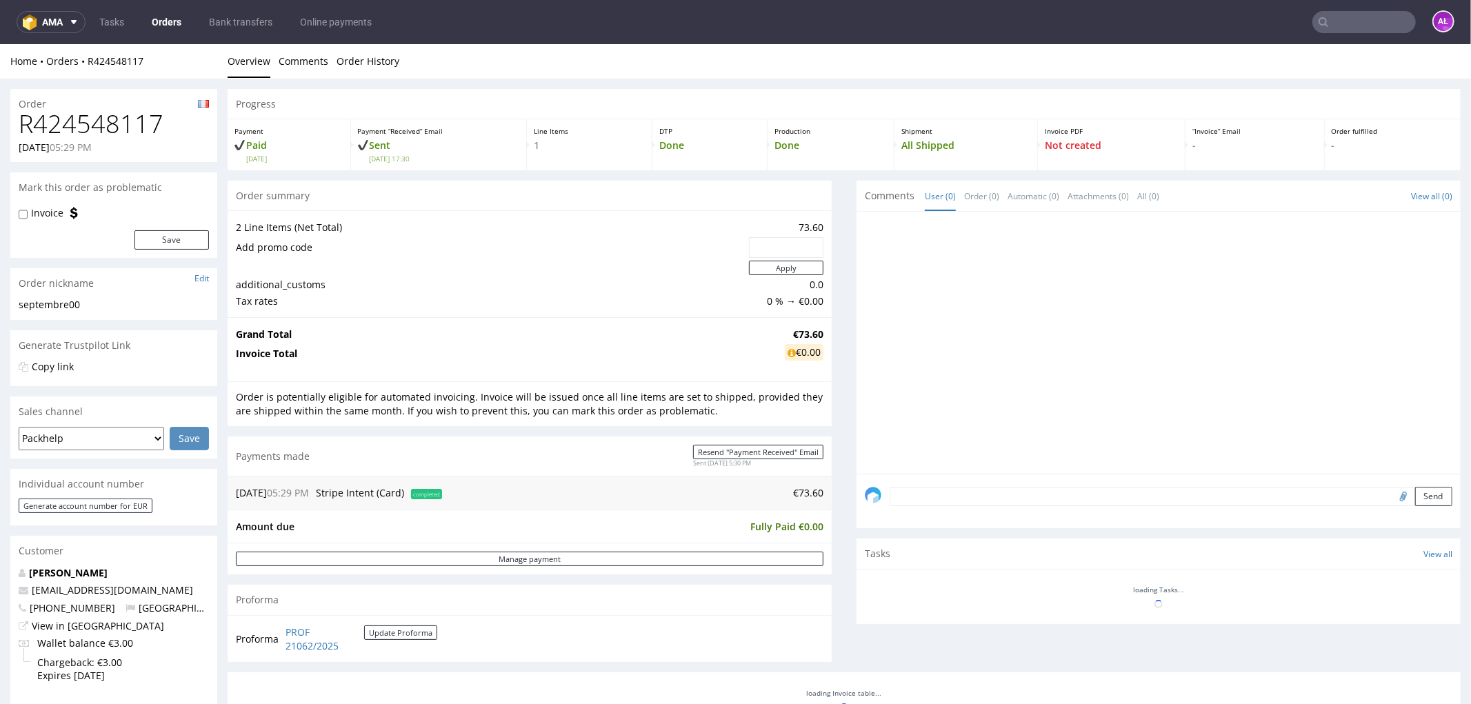
scroll to position [458, 0]
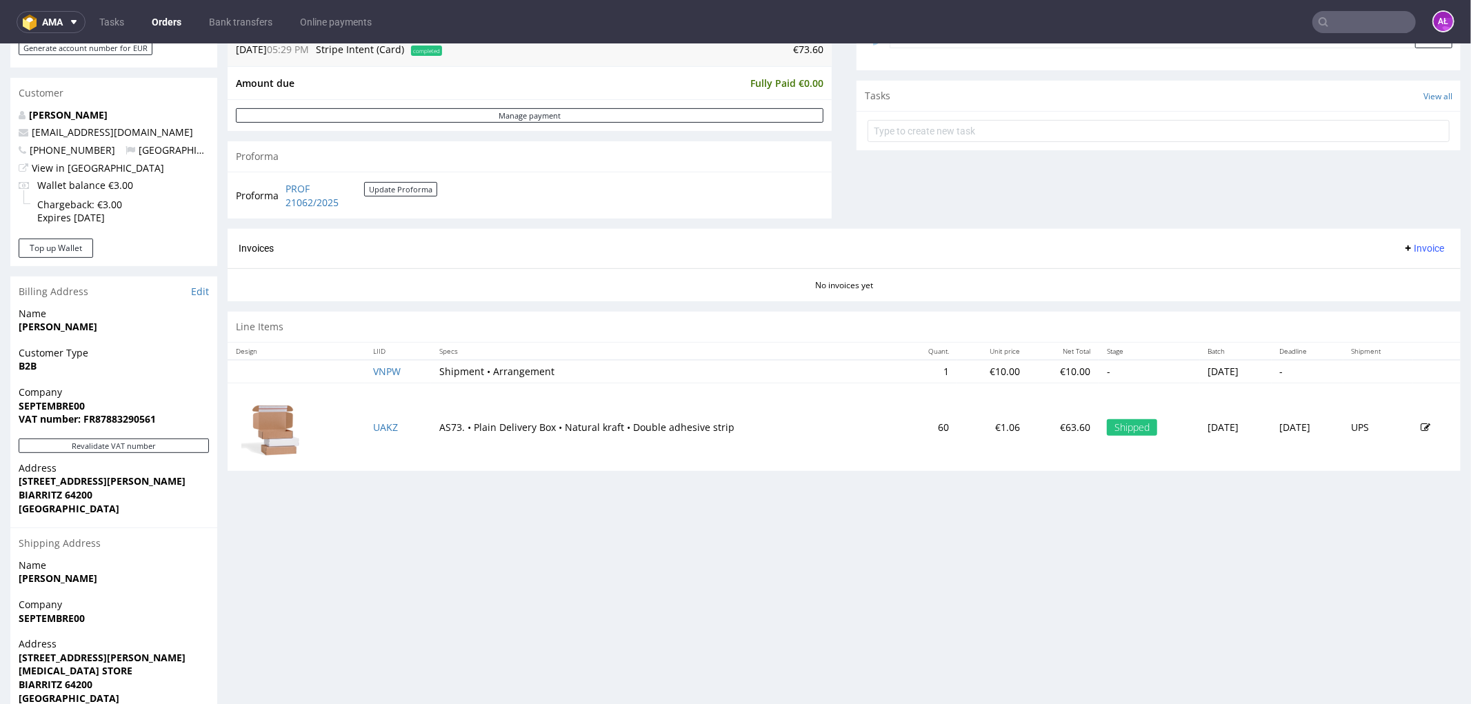
click at [1403, 248] on span "Invoice" at bounding box center [1423, 247] width 41 height 11
click at [1402, 275] on span "Generate" at bounding box center [1400, 278] width 67 height 14
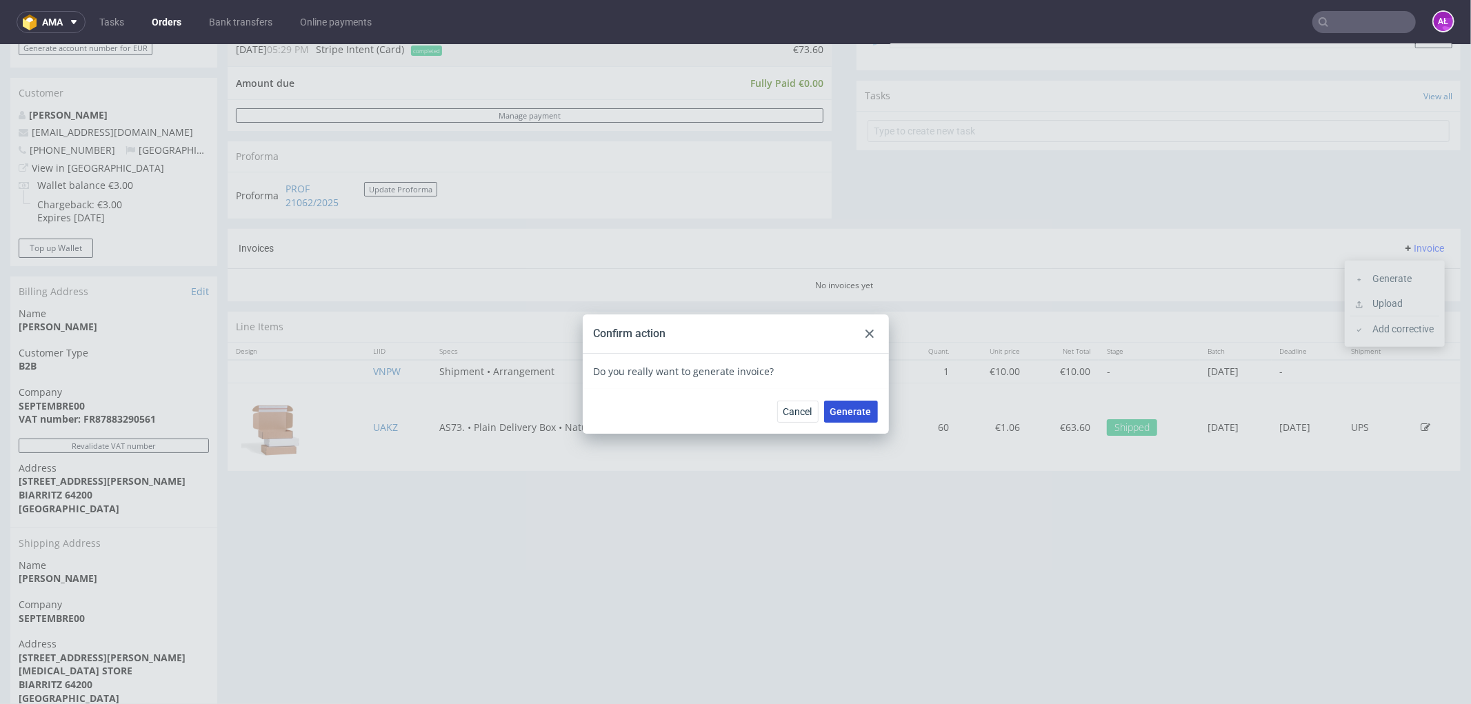
click at [859, 403] on button "Generate" at bounding box center [851, 411] width 54 height 22
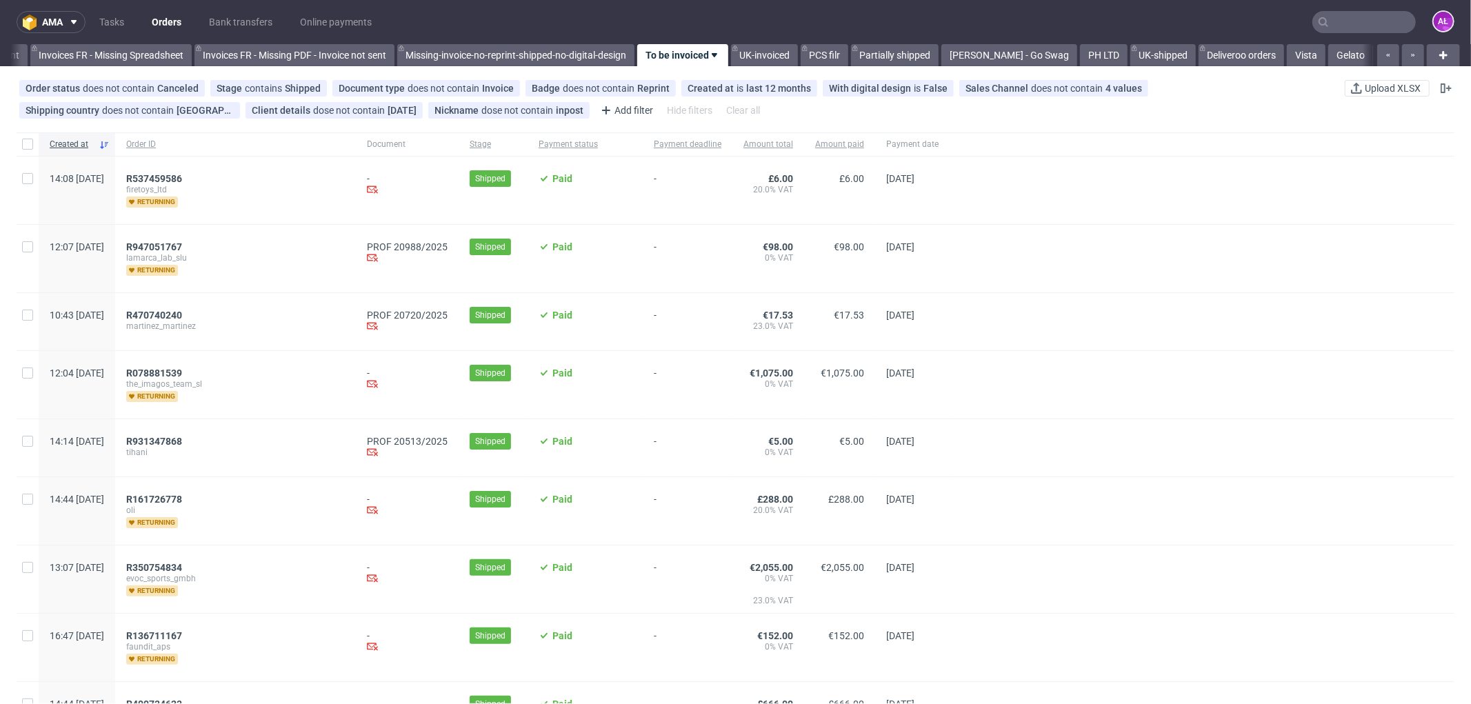
scroll to position [0, 2155]
click at [182, 245] on span "R947051767" at bounding box center [154, 246] width 56 height 11
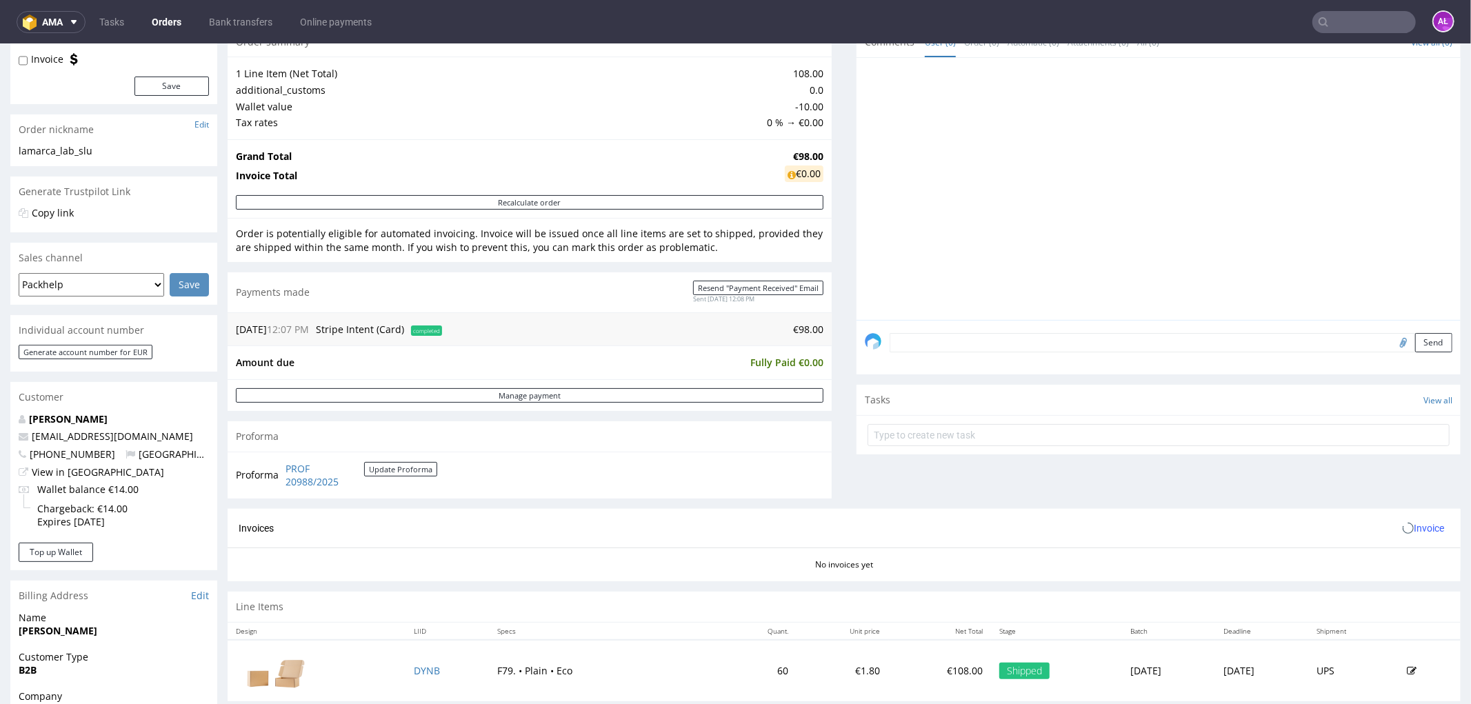
scroll to position [383, 0]
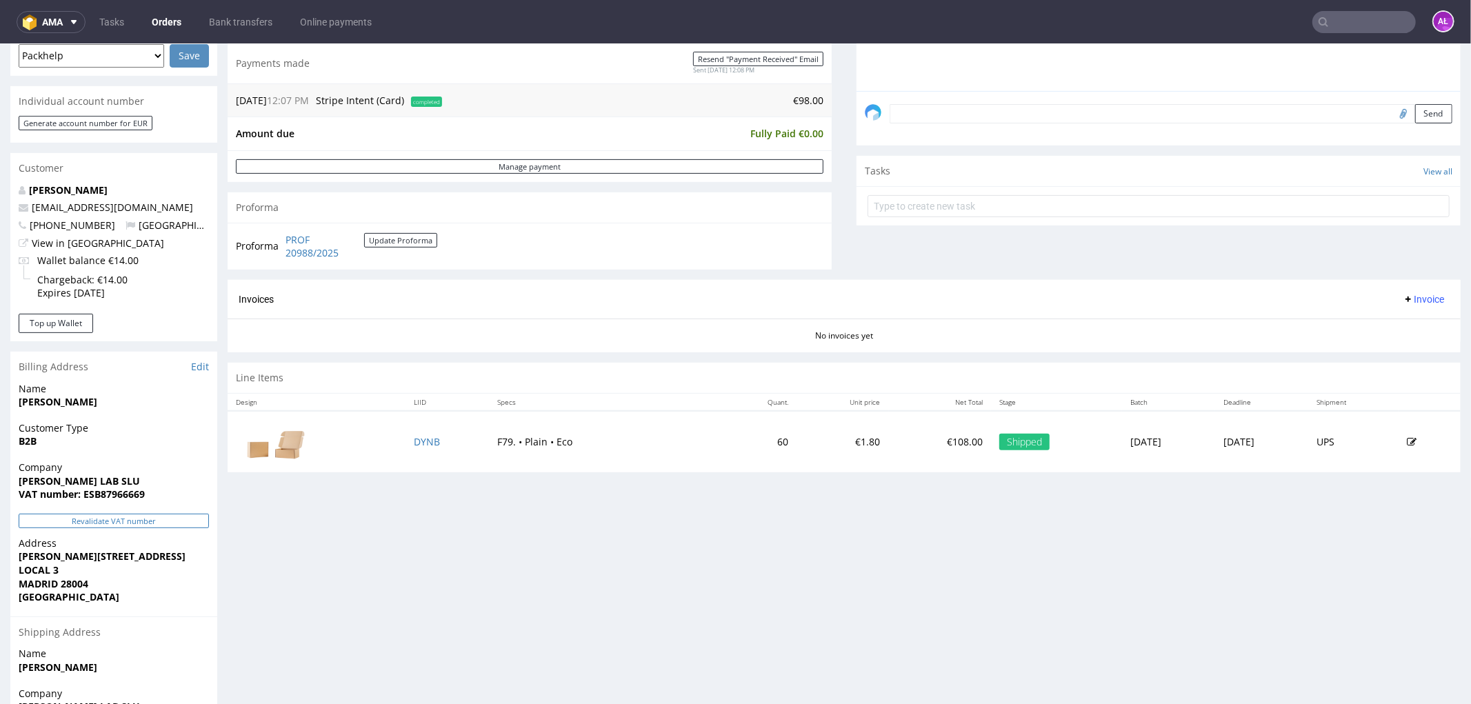
click at [174, 515] on button "Revalidate VAT number" at bounding box center [114, 520] width 190 height 14
click at [1403, 298] on span "Invoice" at bounding box center [1423, 298] width 41 height 11
click at [1409, 331] on span "Generate" at bounding box center [1400, 328] width 67 height 14
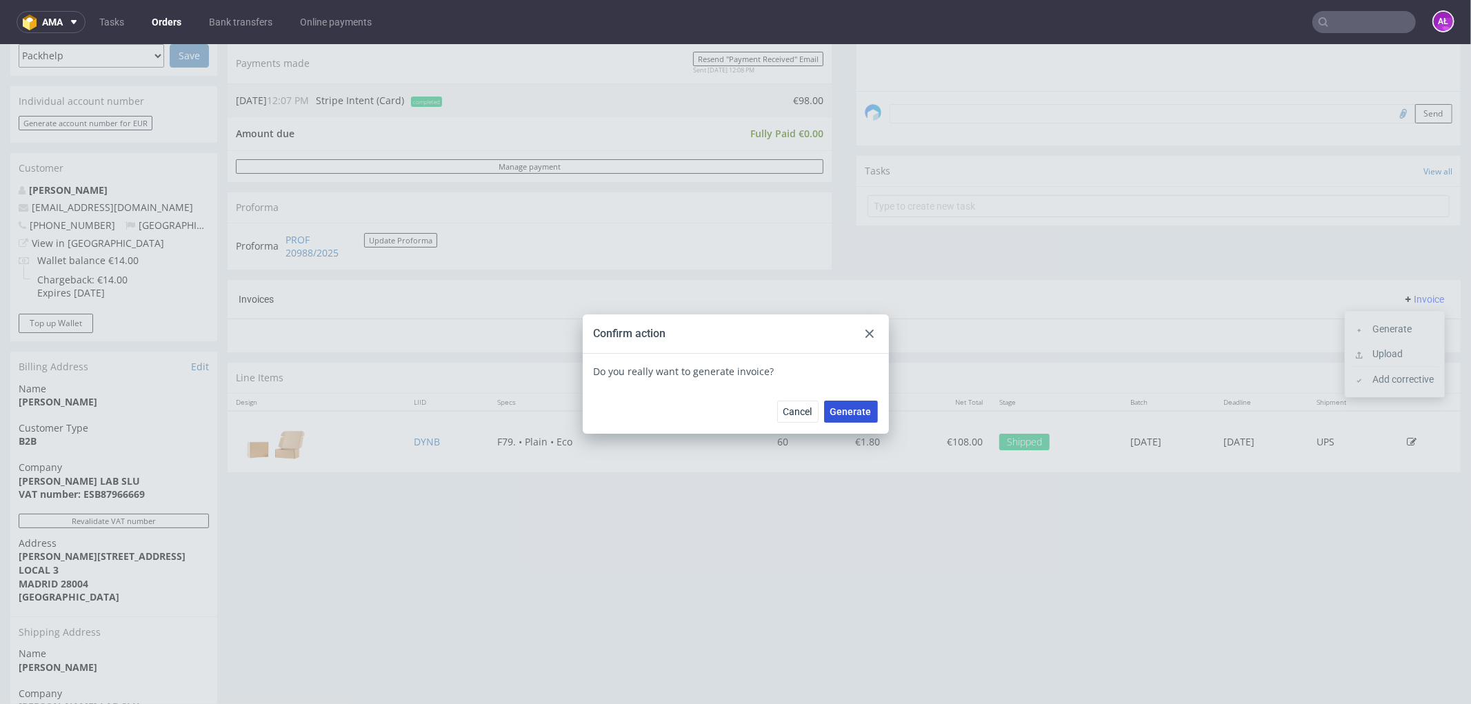
click at [845, 410] on span "Generate" at bounding box center [850, 411] width 41 height 10
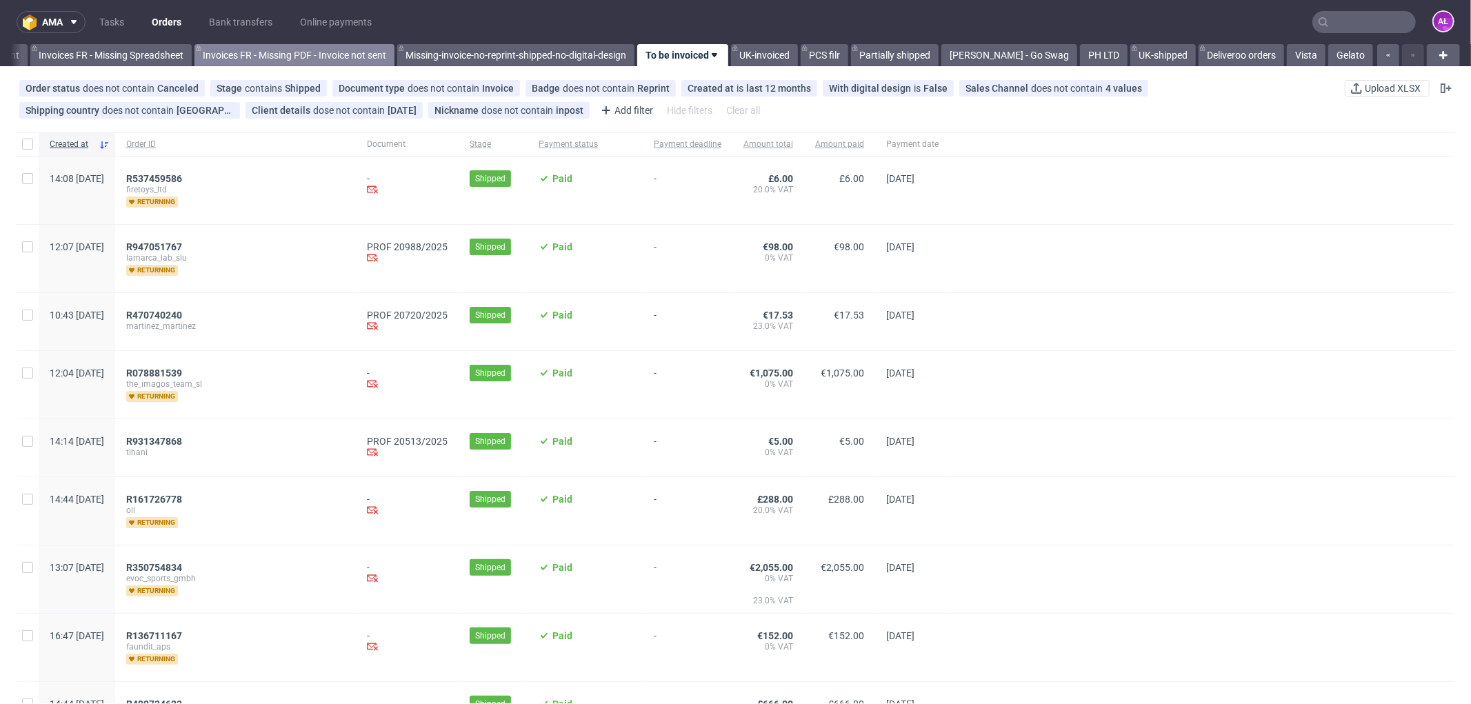
scroll to position [0, 2155]
click at [124, 24] on link "Tasks" at bounding box center [111, 22] width 41 height 22
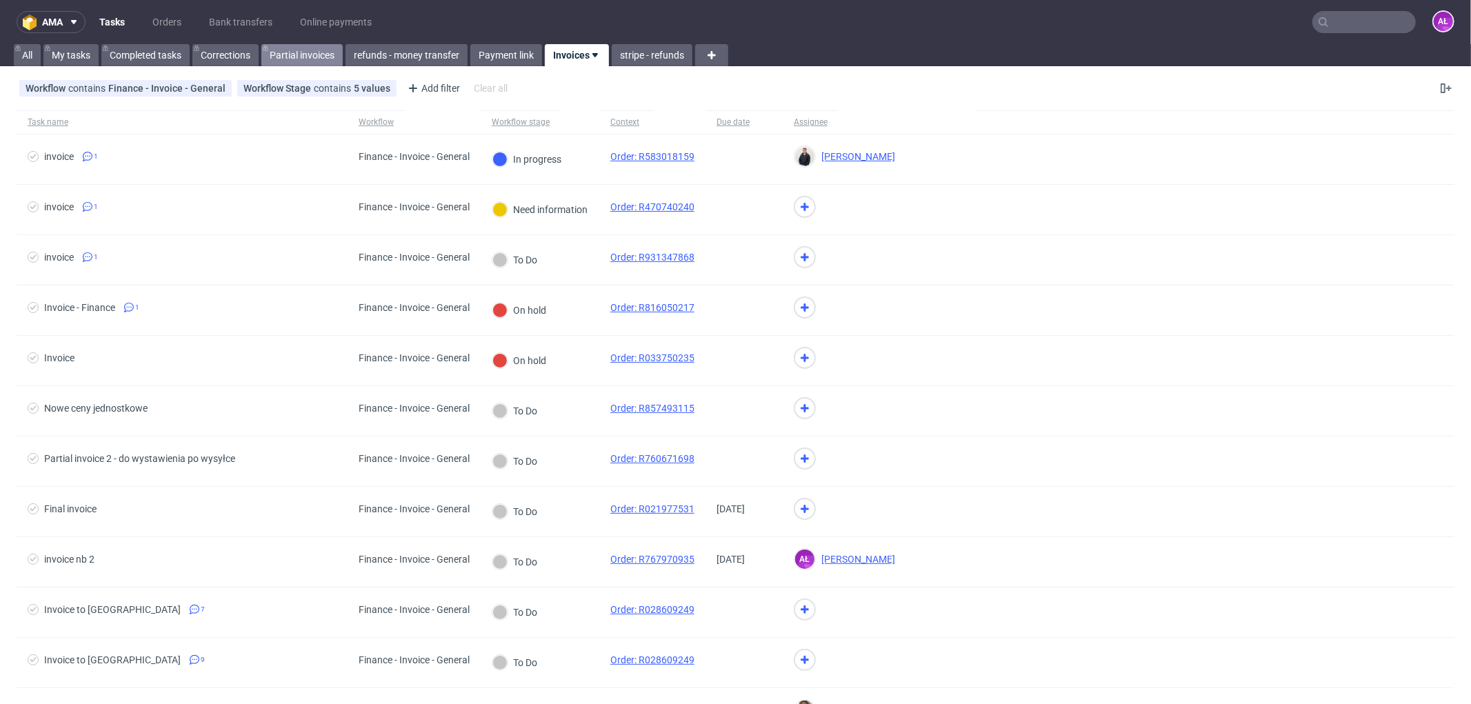
click at [319, 61] on link "Partial invoices" at bounding box center [301, 55] width 81 height 22
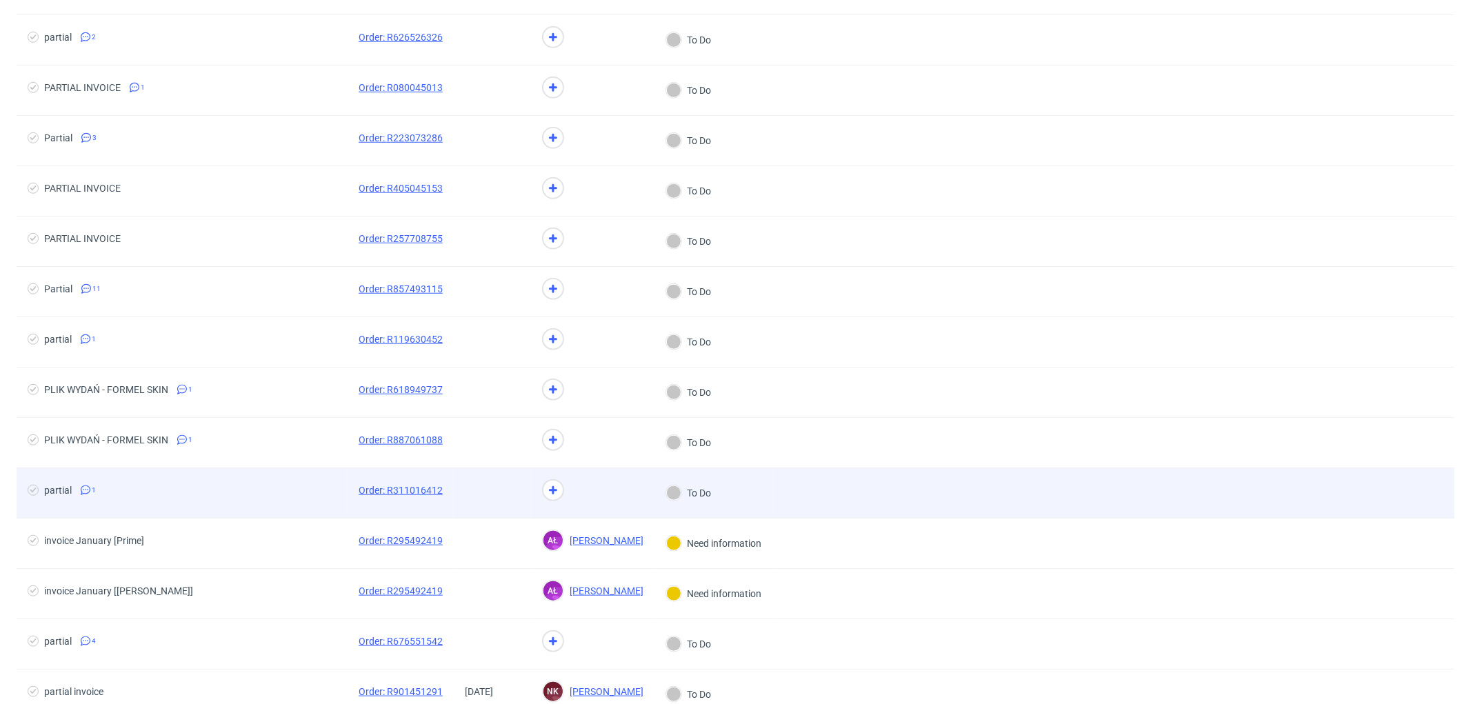
scroll to position [990, 0]
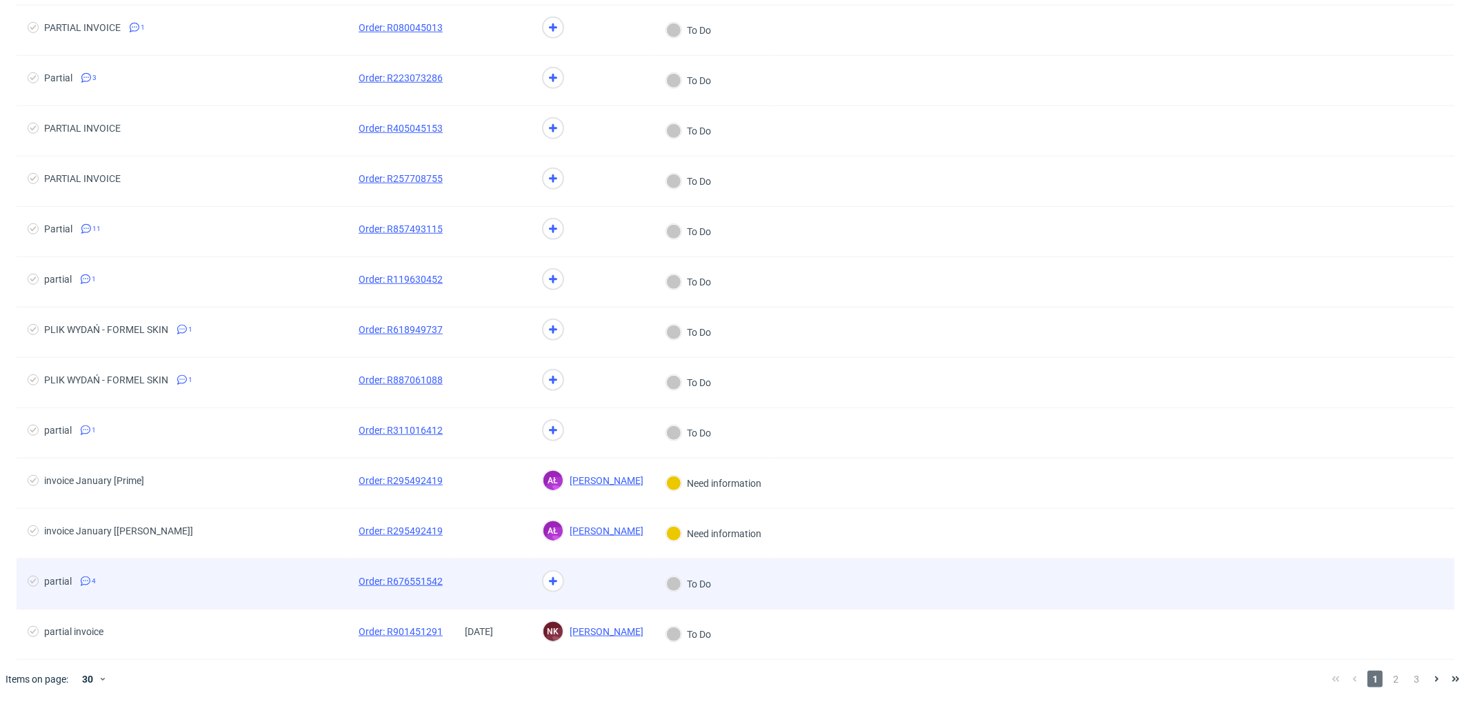
click at [490, 592] on span at bounding box center [492, 584] width 55 height 17
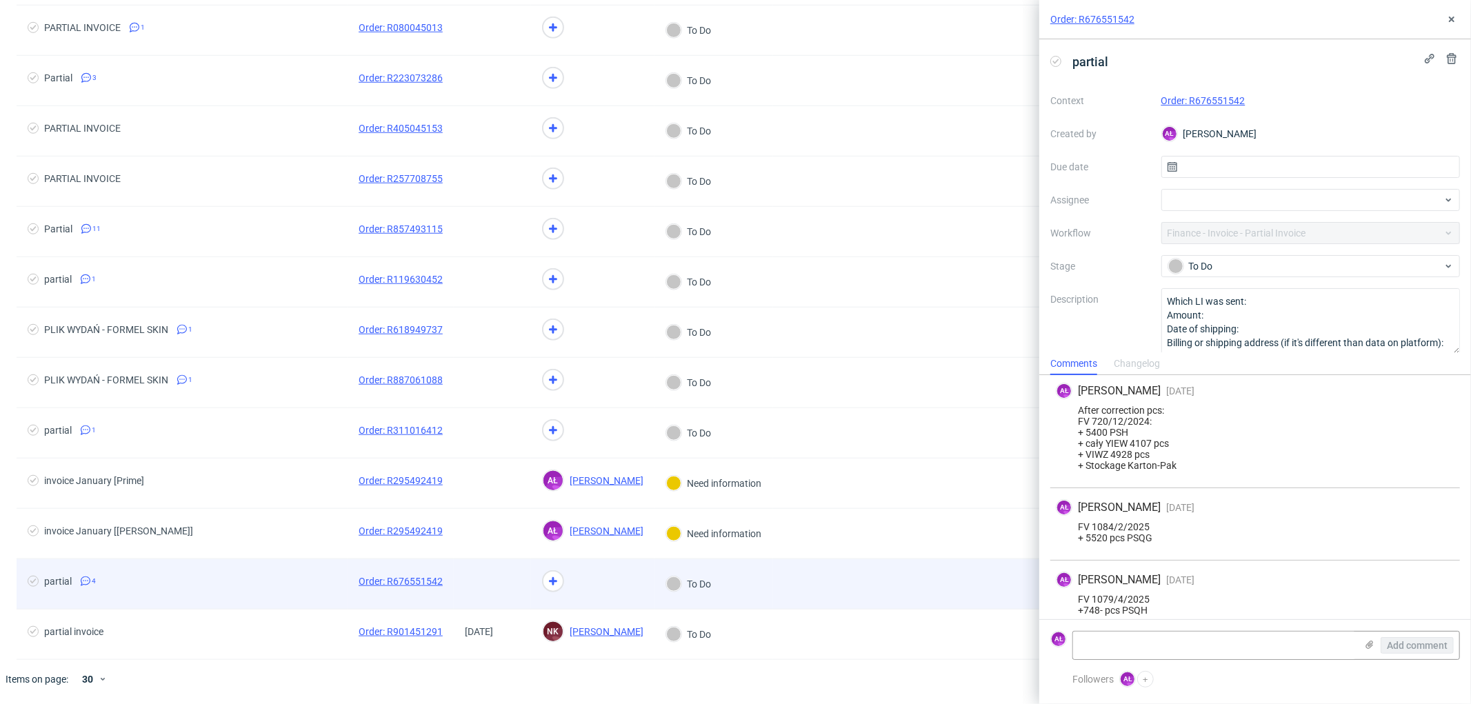
scroll to position [121, 0]
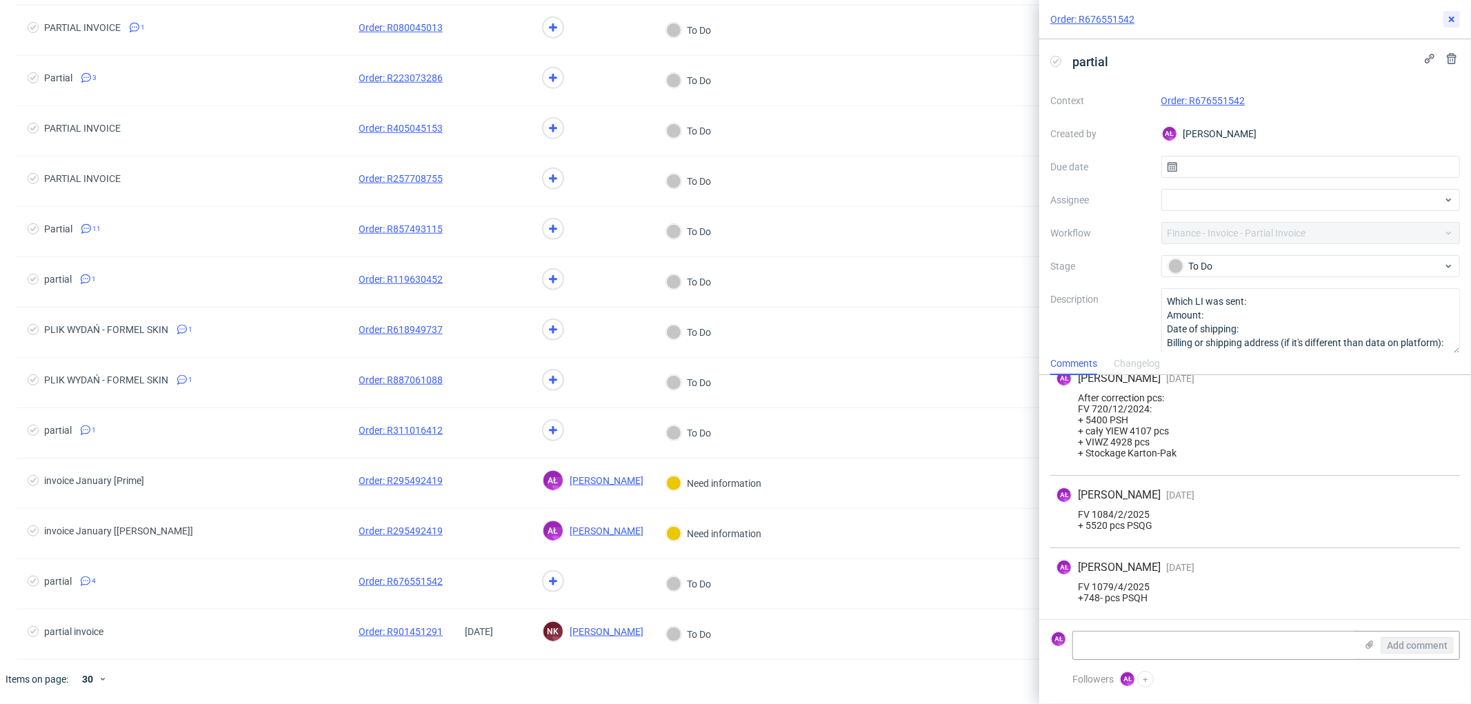
click at [1449, 19] on icon at bounding box center [1451, 19] width 11 height 11
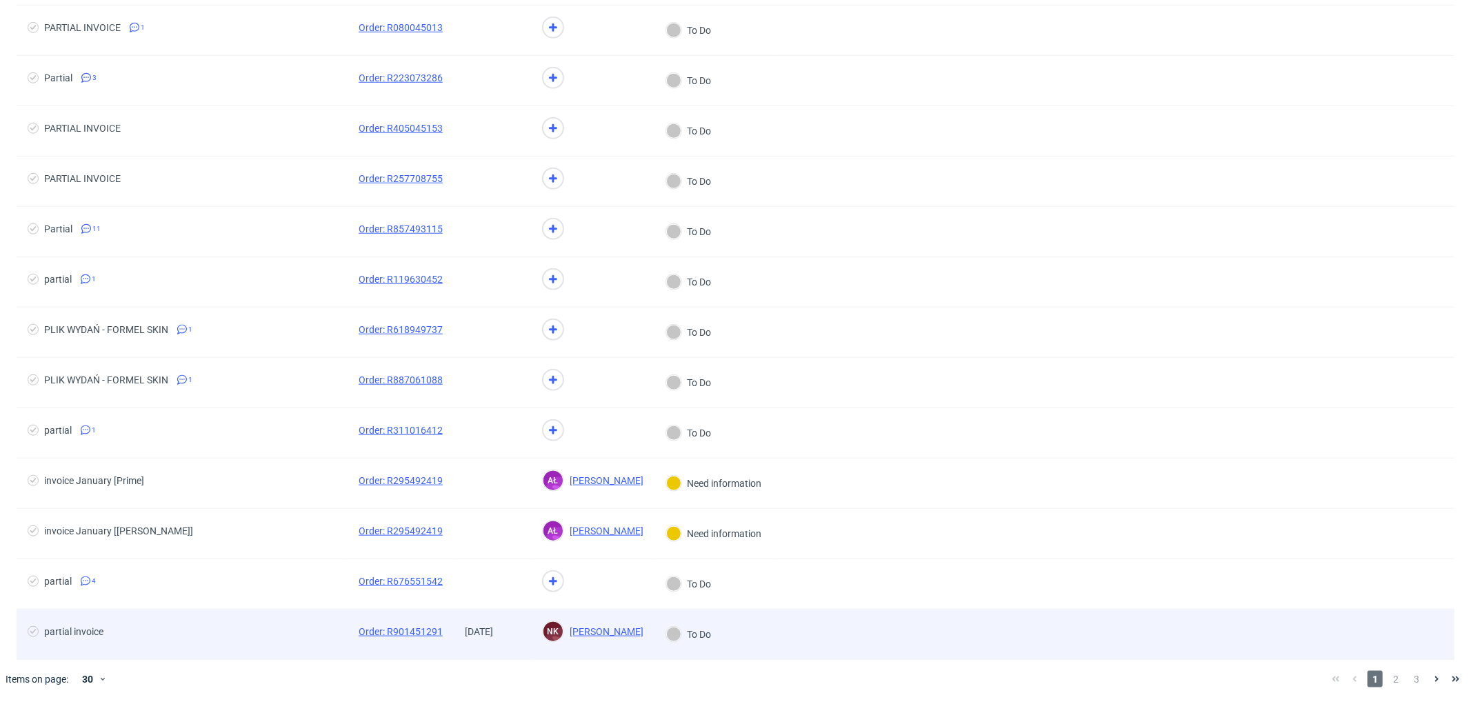
click at [435, 644] on div "Order: R901451291" at bounding box center [401, 635] width 106 height 50
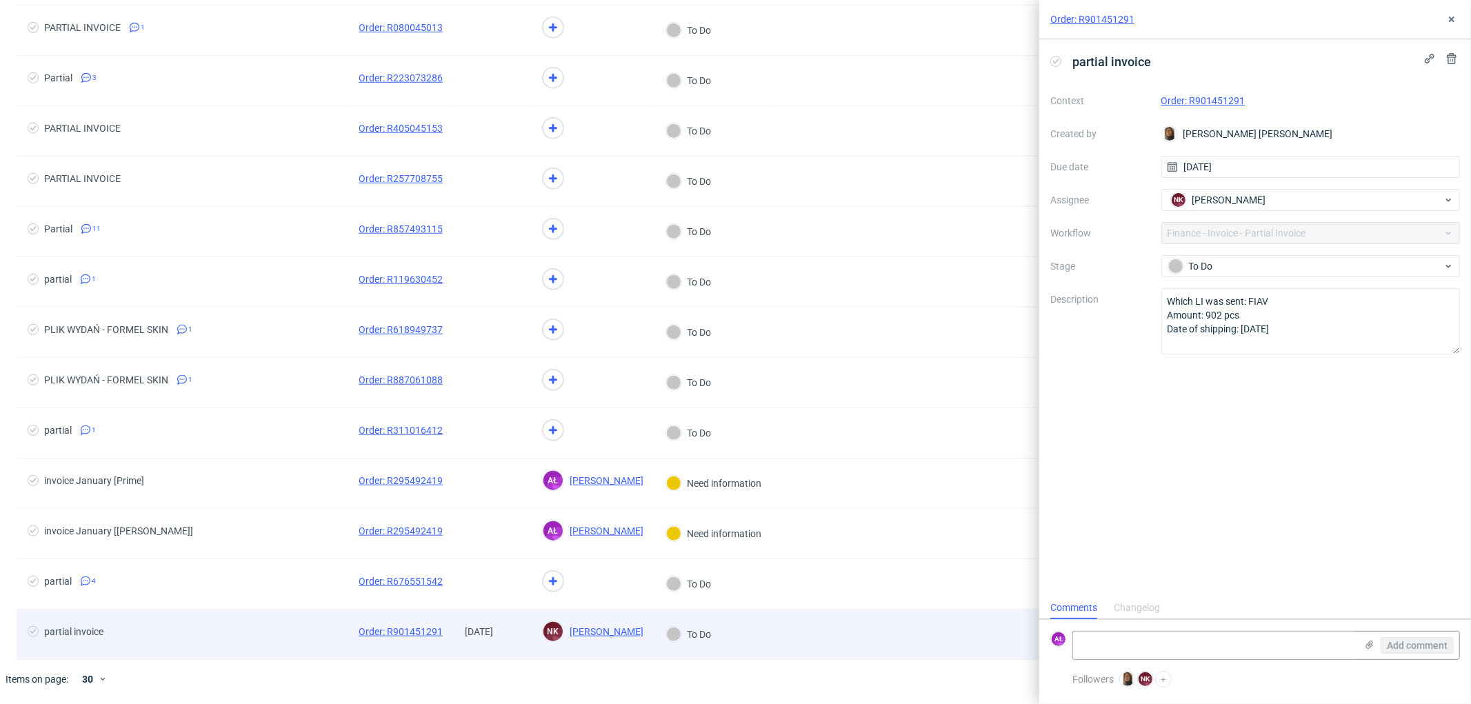
scroll to position [10, 0]
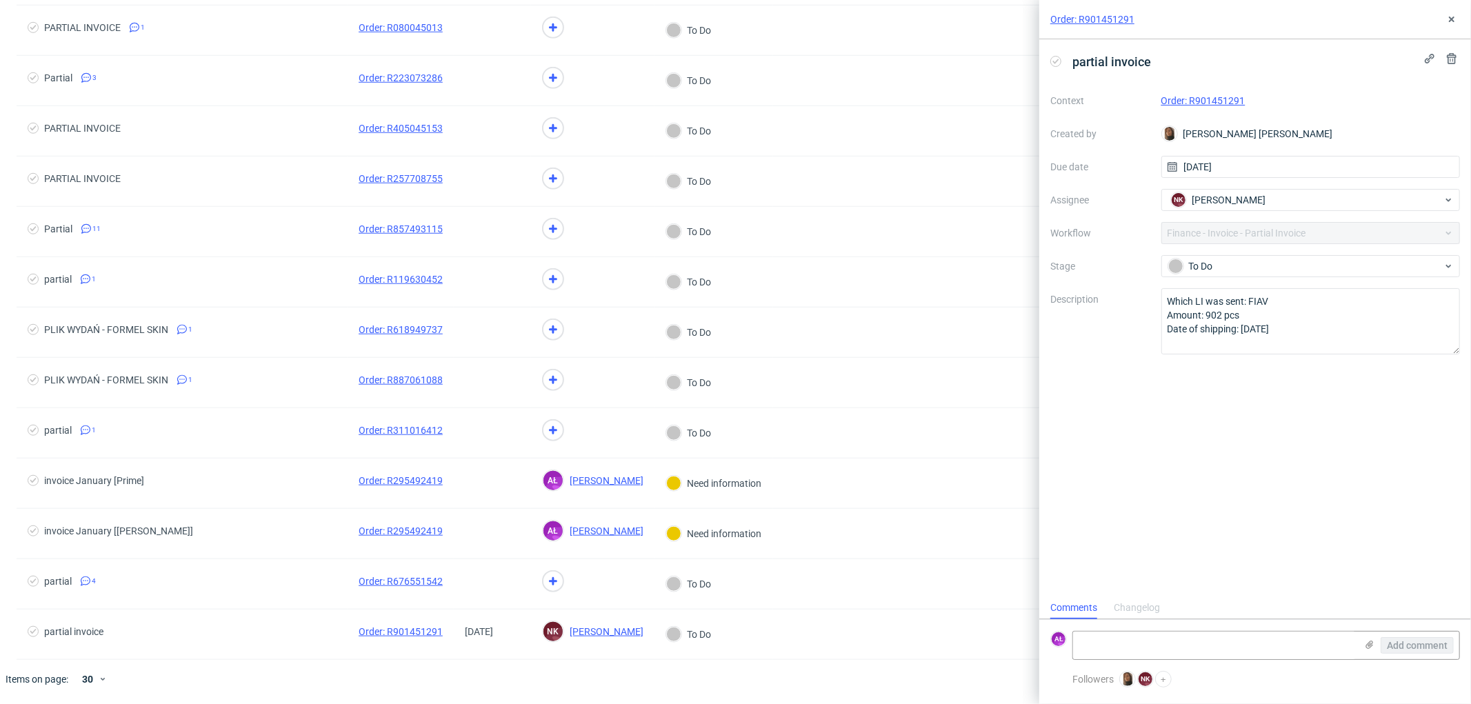
click at [1204, 98] on link "Order: R901451291" at bounding box center [1204, 100] width 84 height 11
click at [1445, 17] on button at bounding box center [1452, 19] width 17 height 17
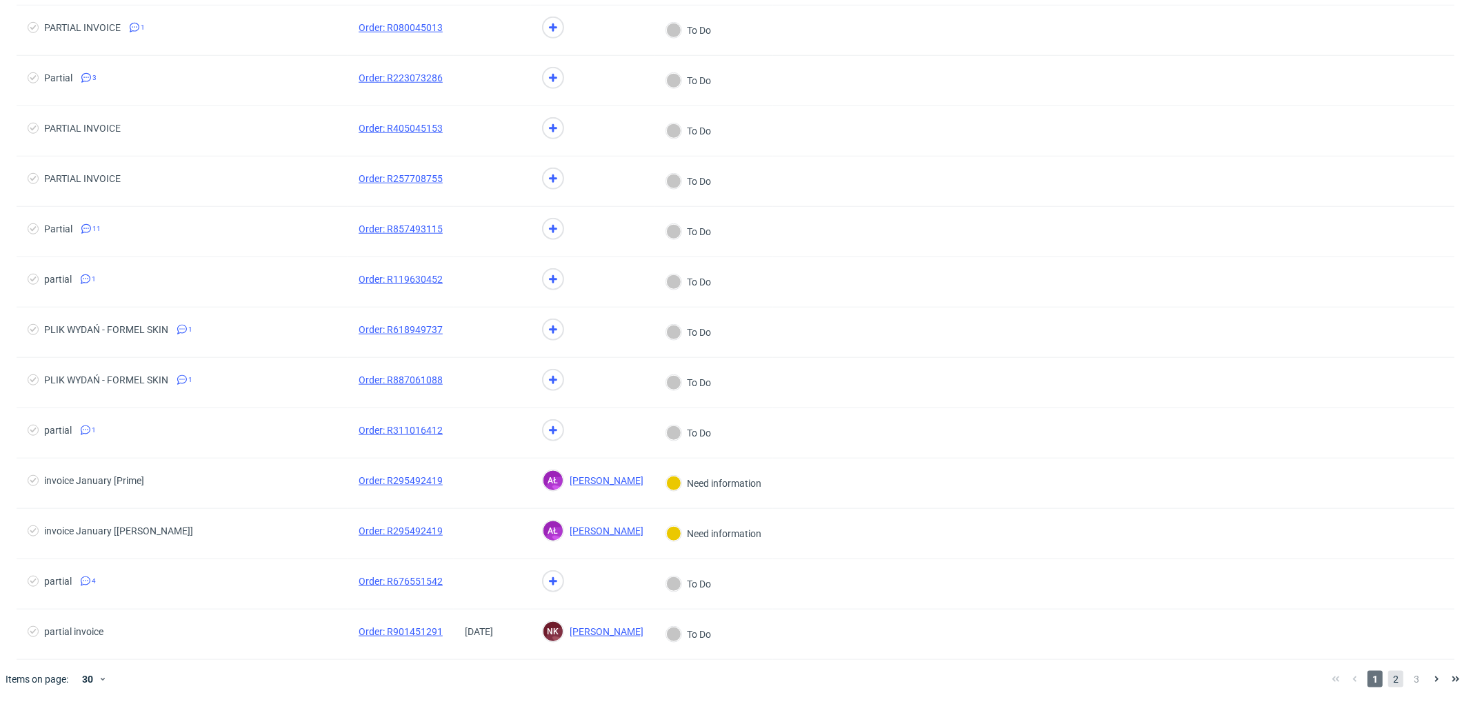
click at [1388, 679] on span "2" at bounding box center [1395, 679] width 15 height 17
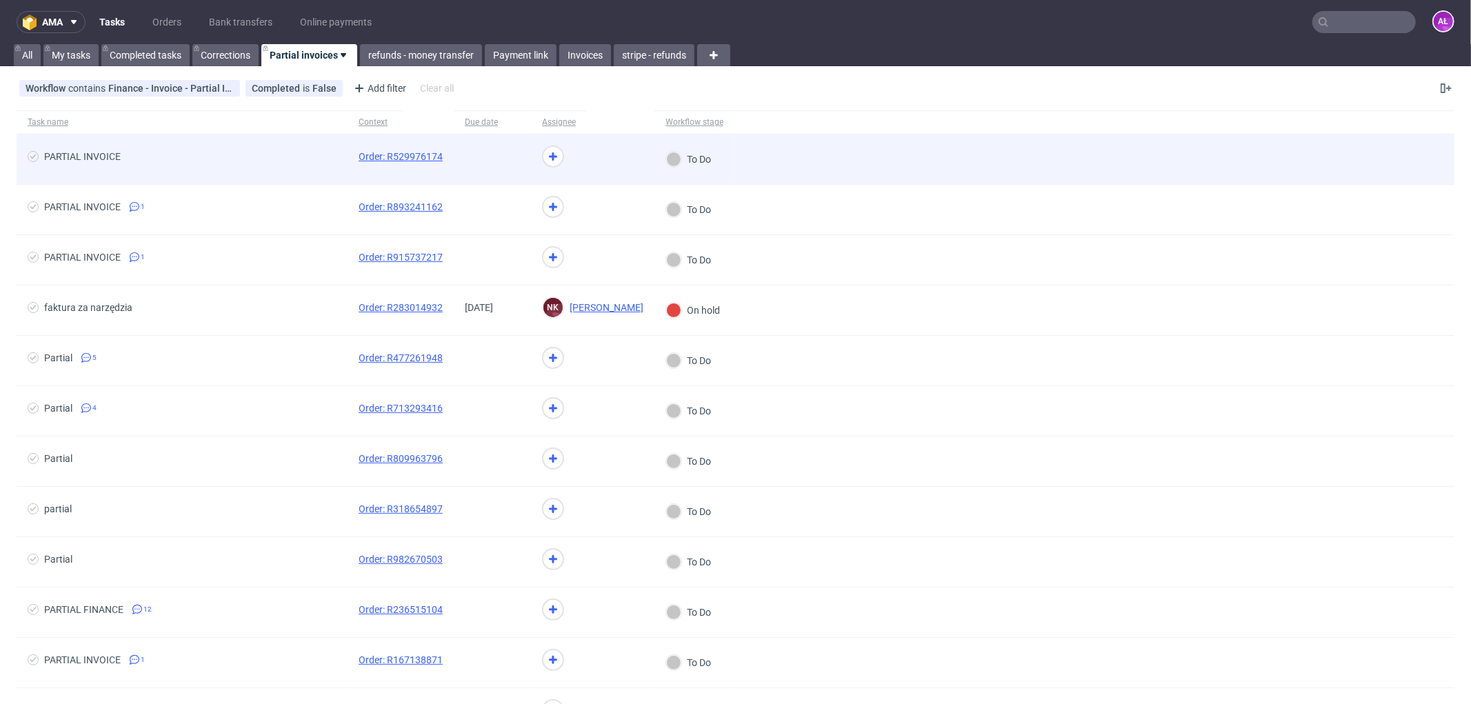
click at [488, 164] on span at bounding box center [492, 159] width 55 height 17
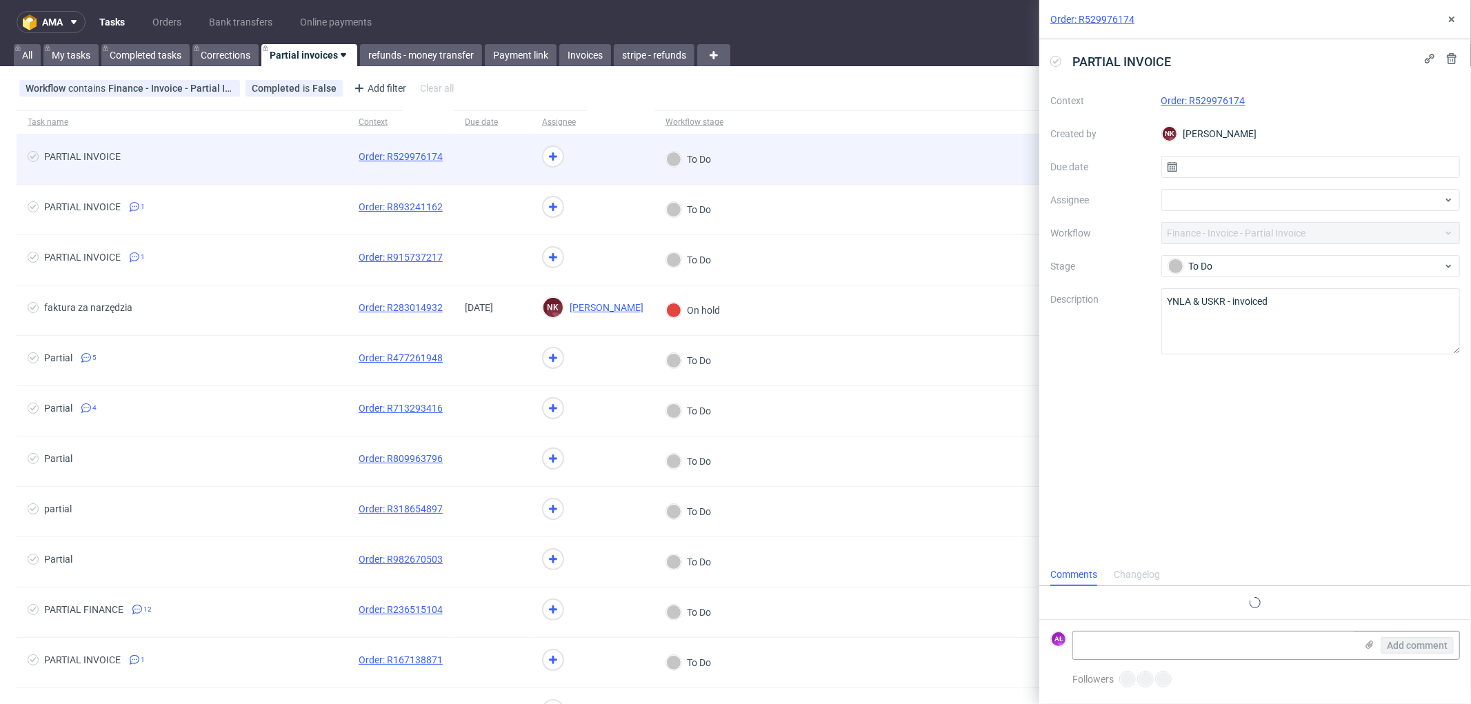
scroll to position [10, 0]
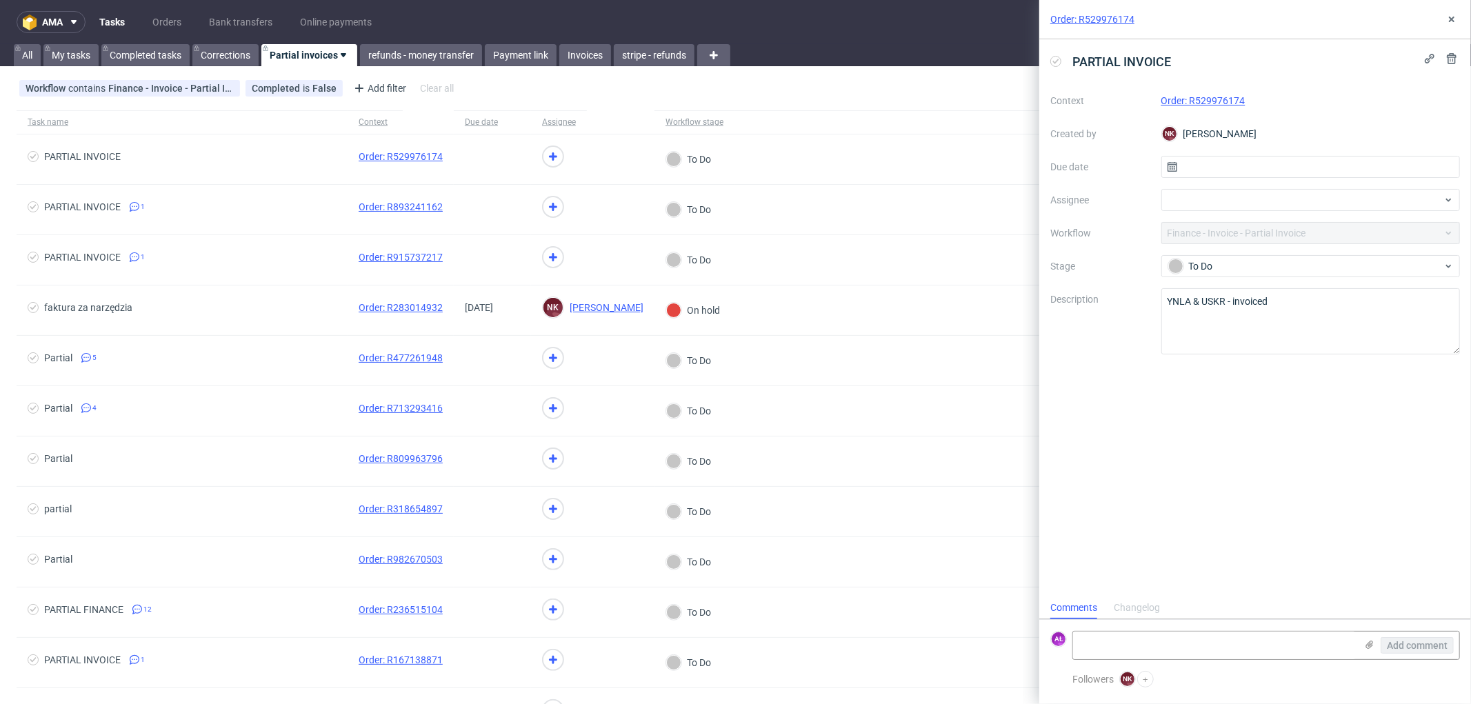
click at [1198, 99] on link "Order: R529976174" at bounding box center [1204, 100] width 84 height 11
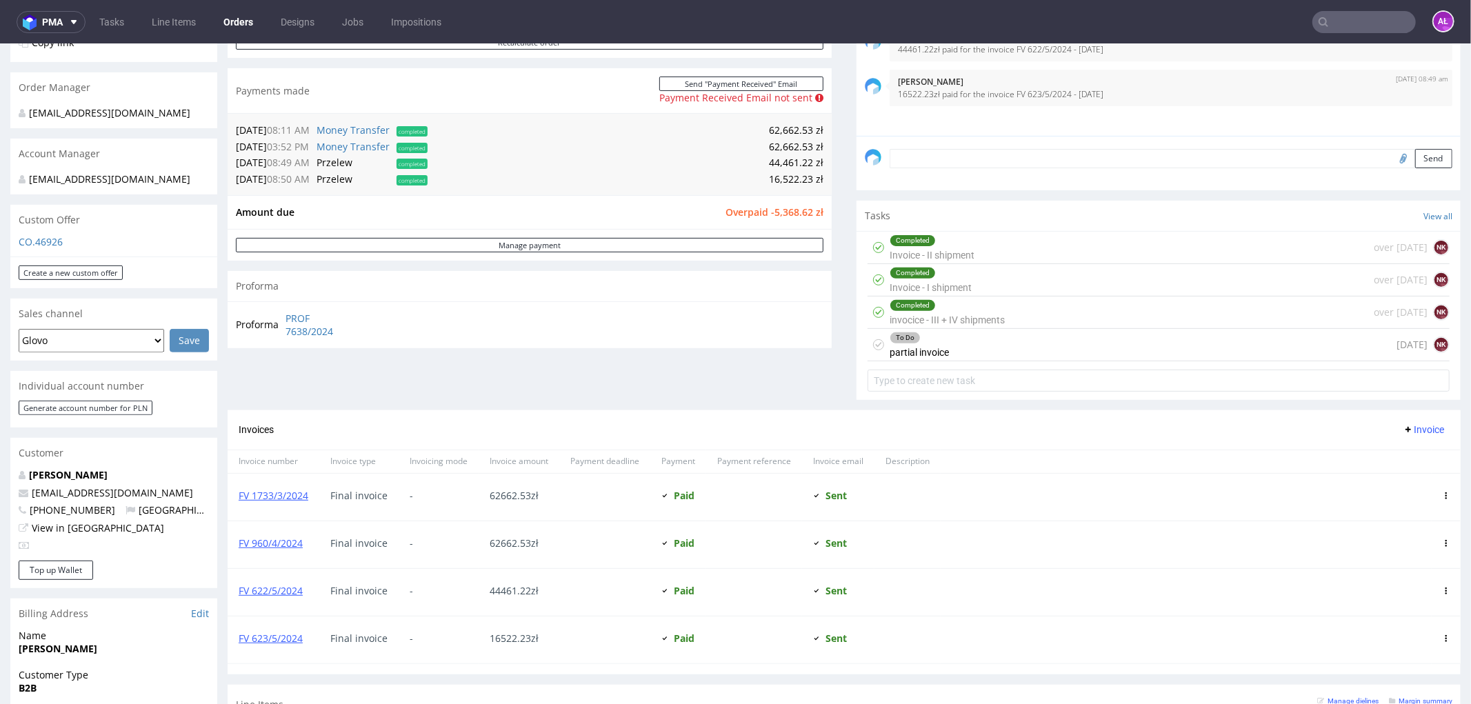
scroll to position [383, 0]
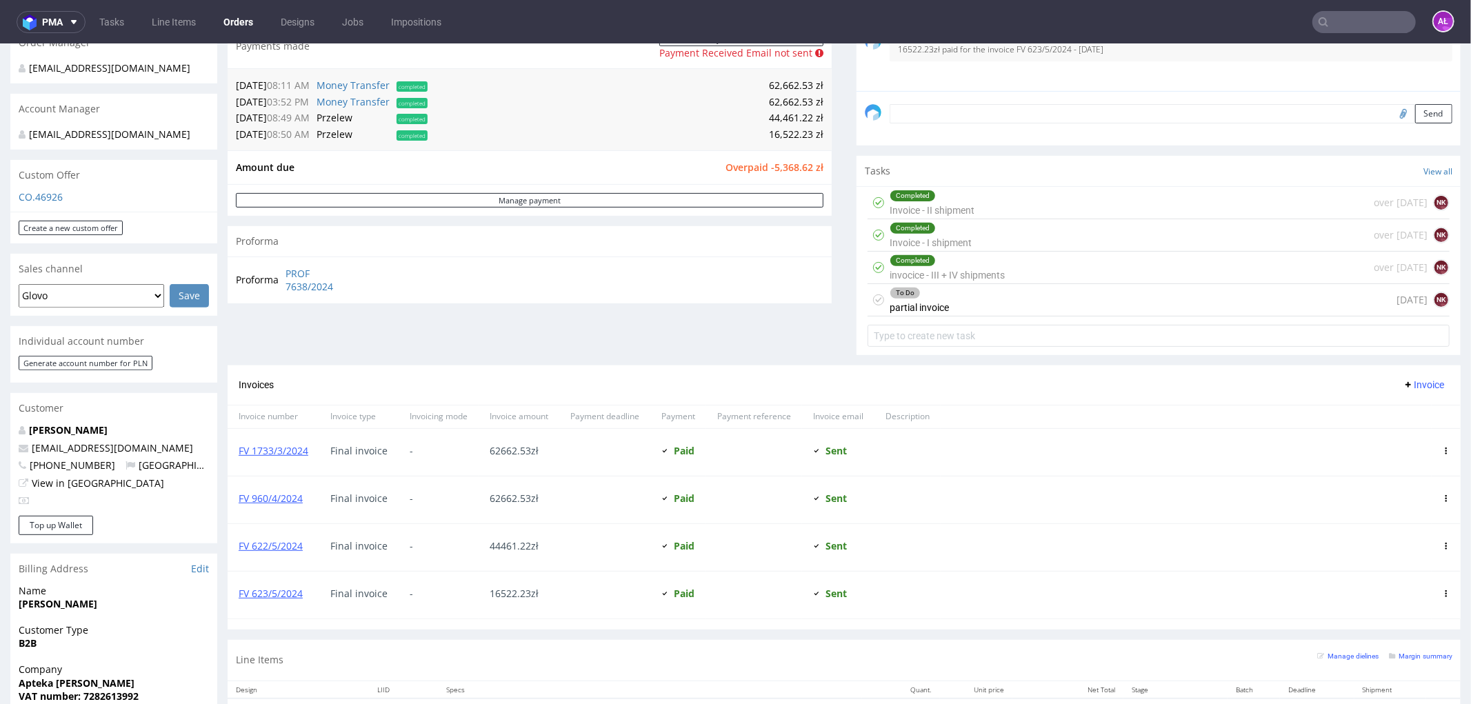
click at [956, 303] on div "To Do partial invoice [DATE] NK" at bounding box center [1159, 299] width 582 height 32
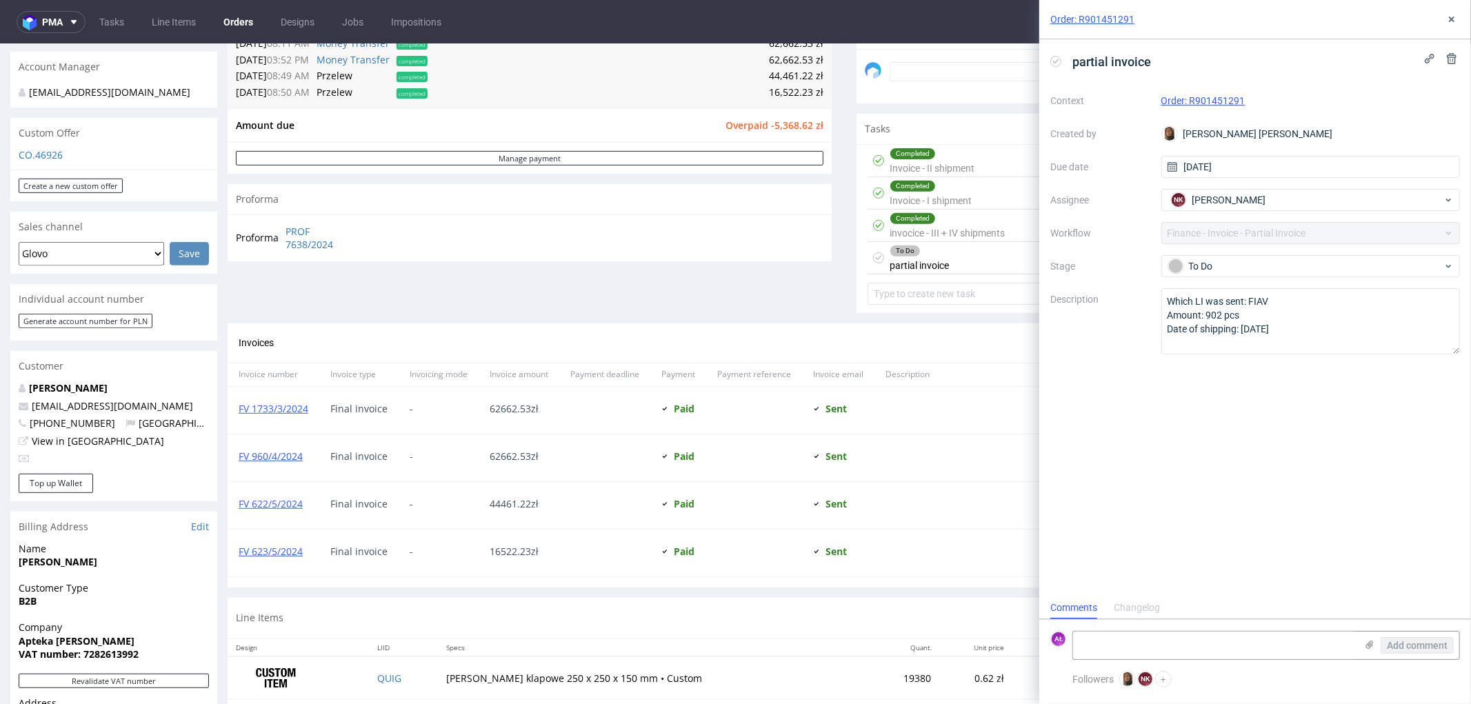
scroll to position [459, 0]
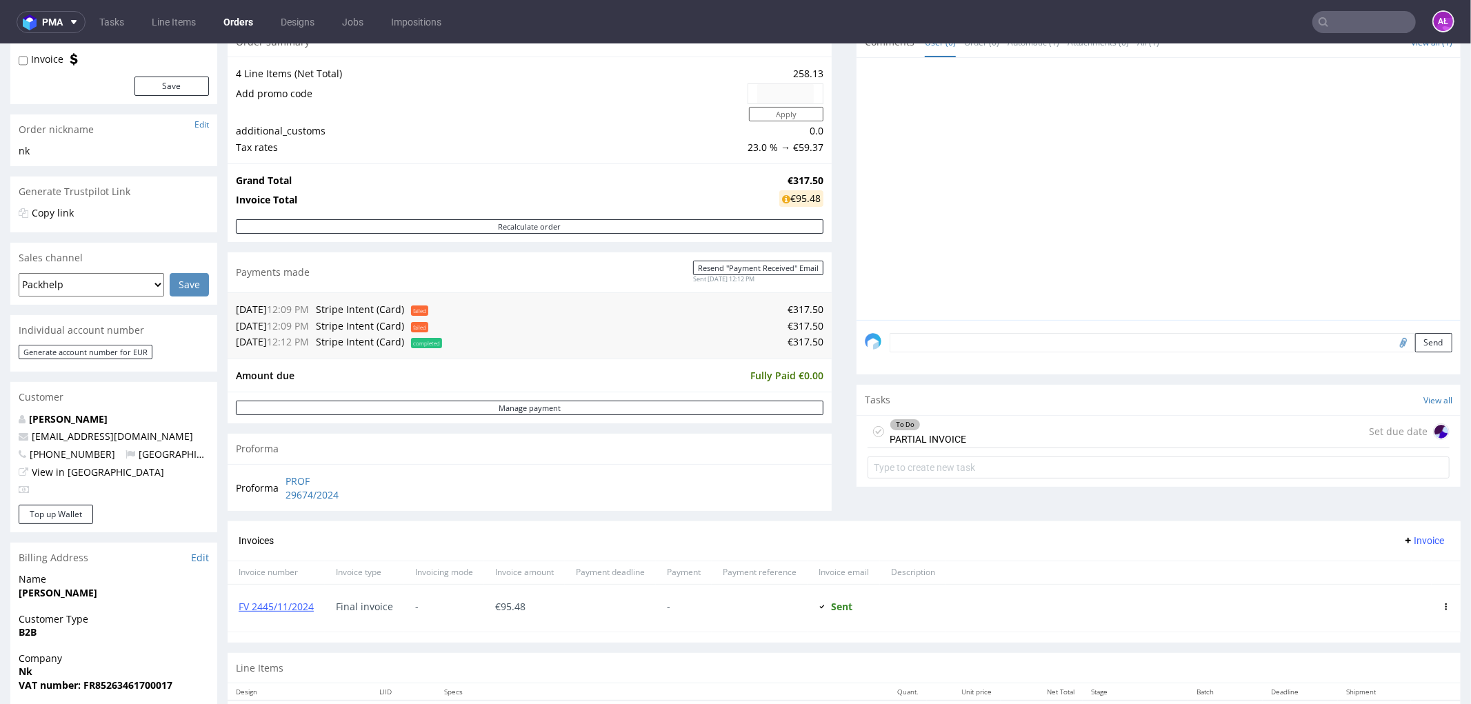
scroll to position [153, 0]
click at [928, 443] on div "To Do PARTIAL INVOICE" at bounding box center [928, 432] width 77 height 32
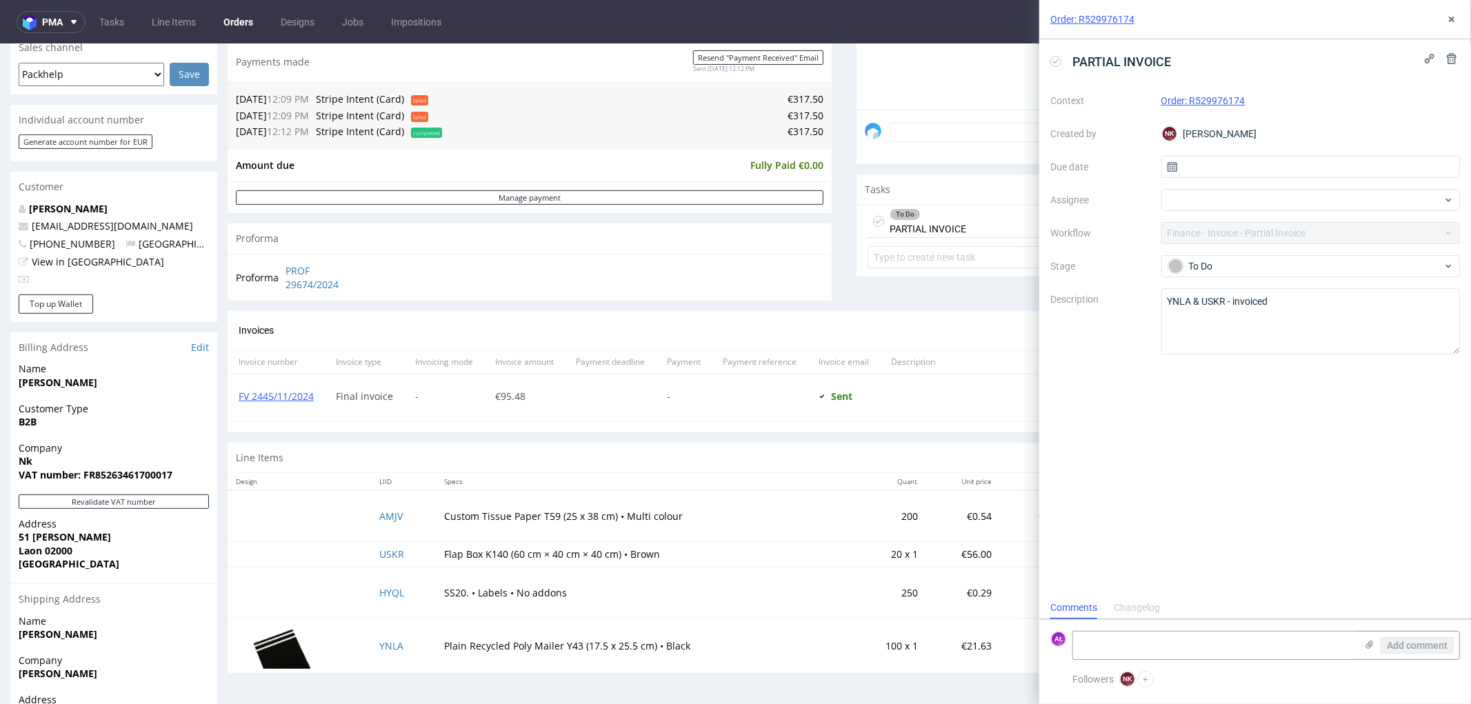
scroll to position [383, 0]
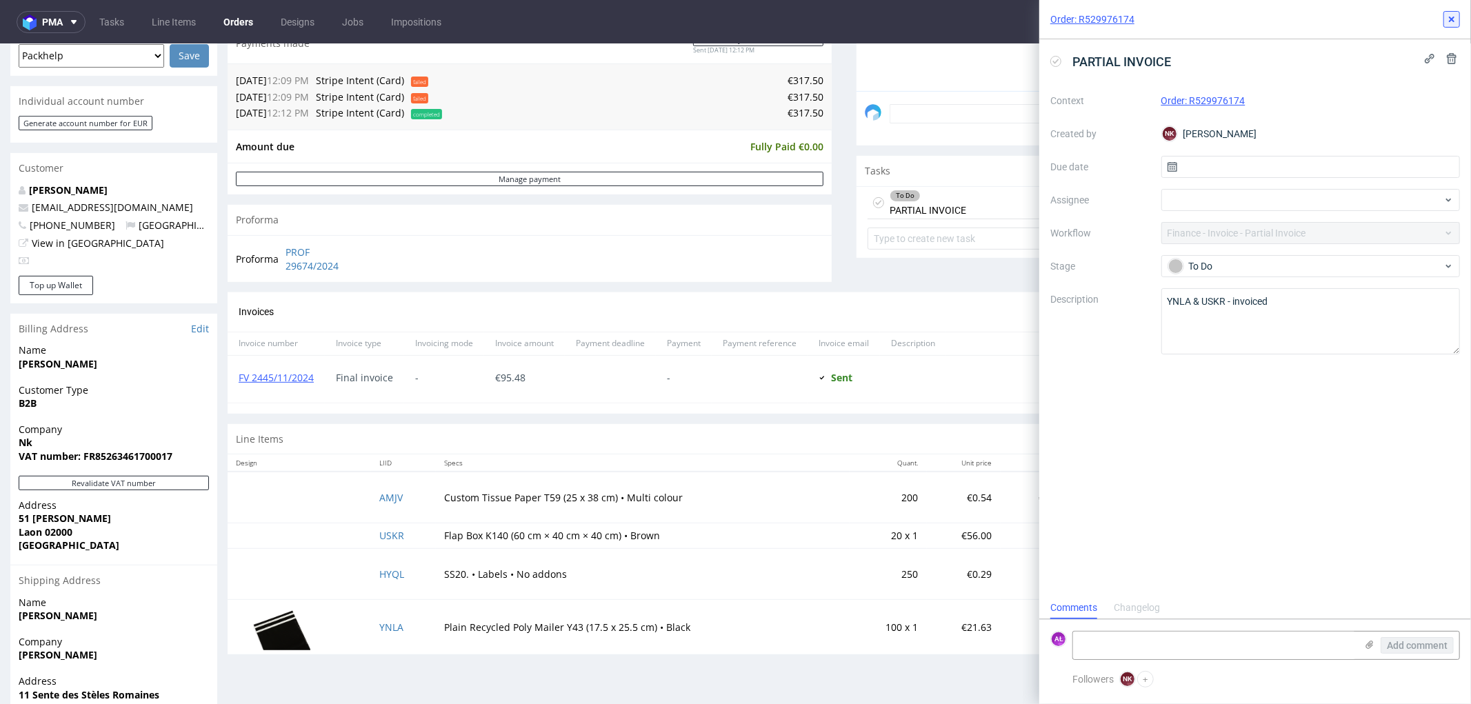
click at [1452, 17] on icon at bounding box center [1451, 19] width 11 height 11
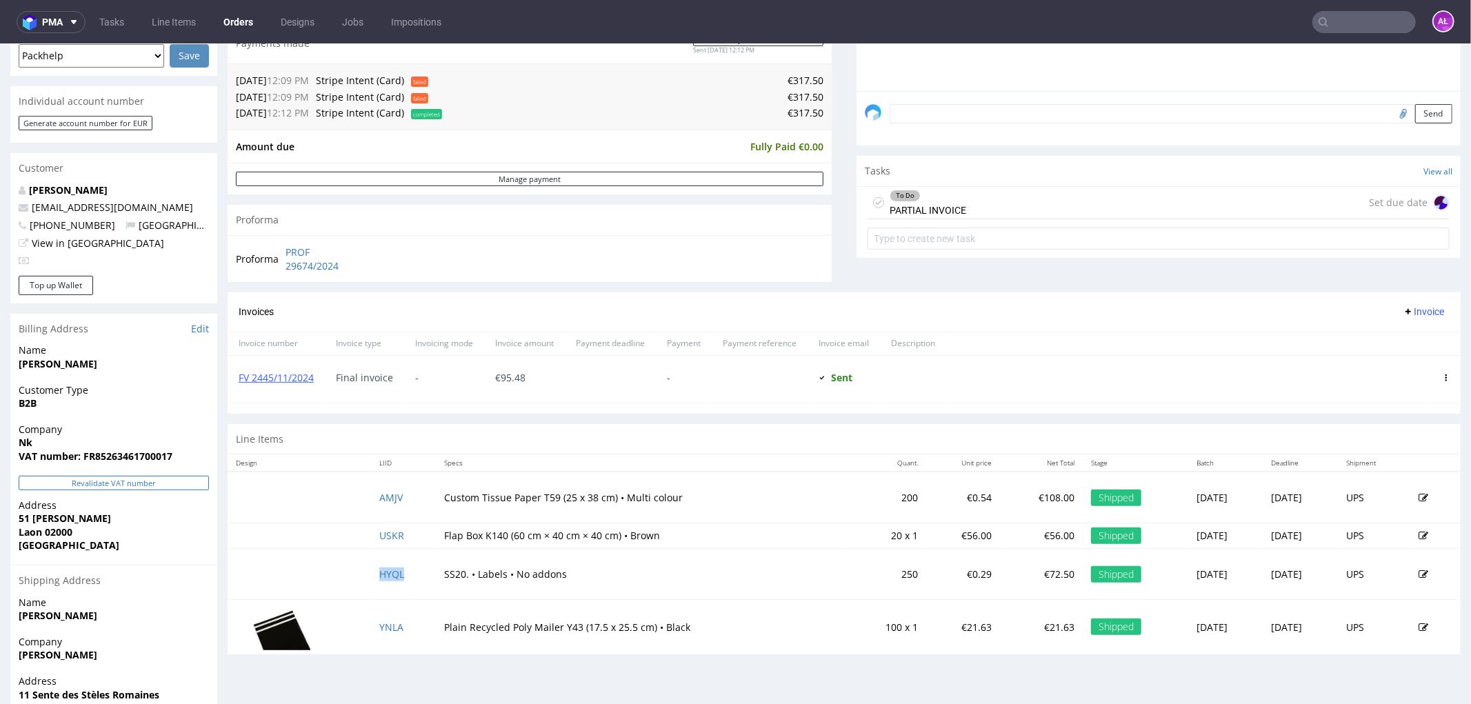
click at [185, 477] on button "Revalidate VAT number" at bounding box center [114, 482] width 190 height 14
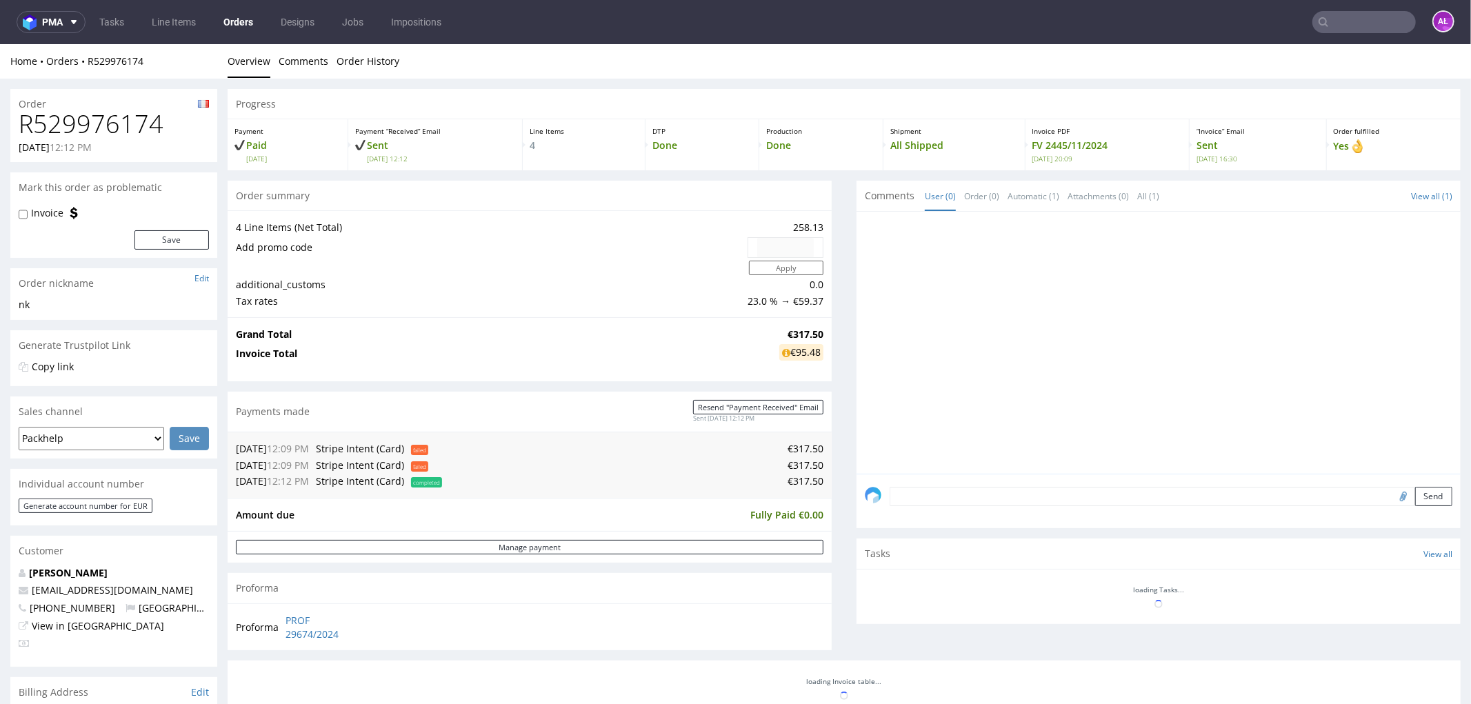
scroll to position [383, 0]
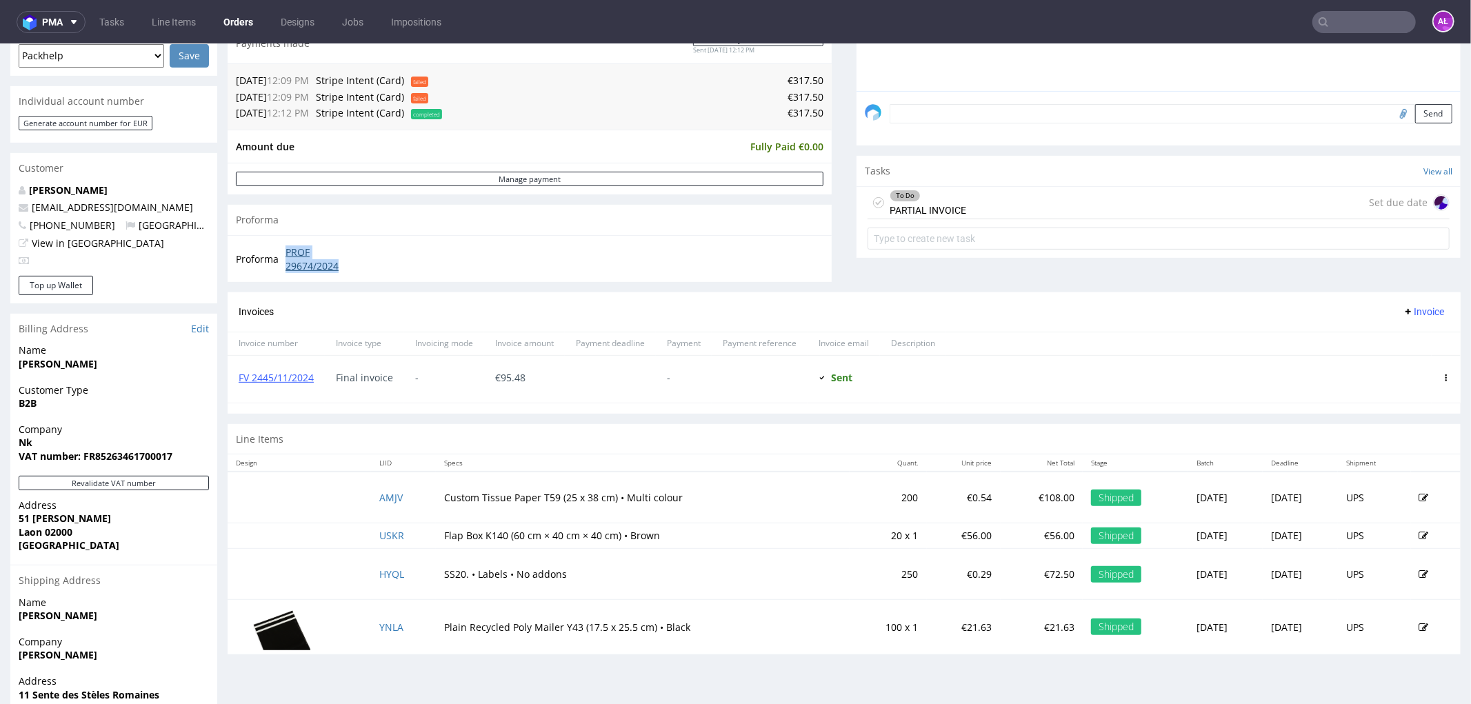
drag, startPoint x: 295, startPoint y: 249, endPoint x: 348, endPoint y: 259, distance: 54.8
click at [348, 259] on td "PROF 29674/2024" at bounding box center [323, 258] width 83 height 30
copy link "PROF 29674/2024"
click at [1408, 308] on span "Invoice" at bounding box center [1423, 311] width 41 height 11
click at [1407, 341] on span "Upload" at bounding box center [1400, 341] width 67 height 14
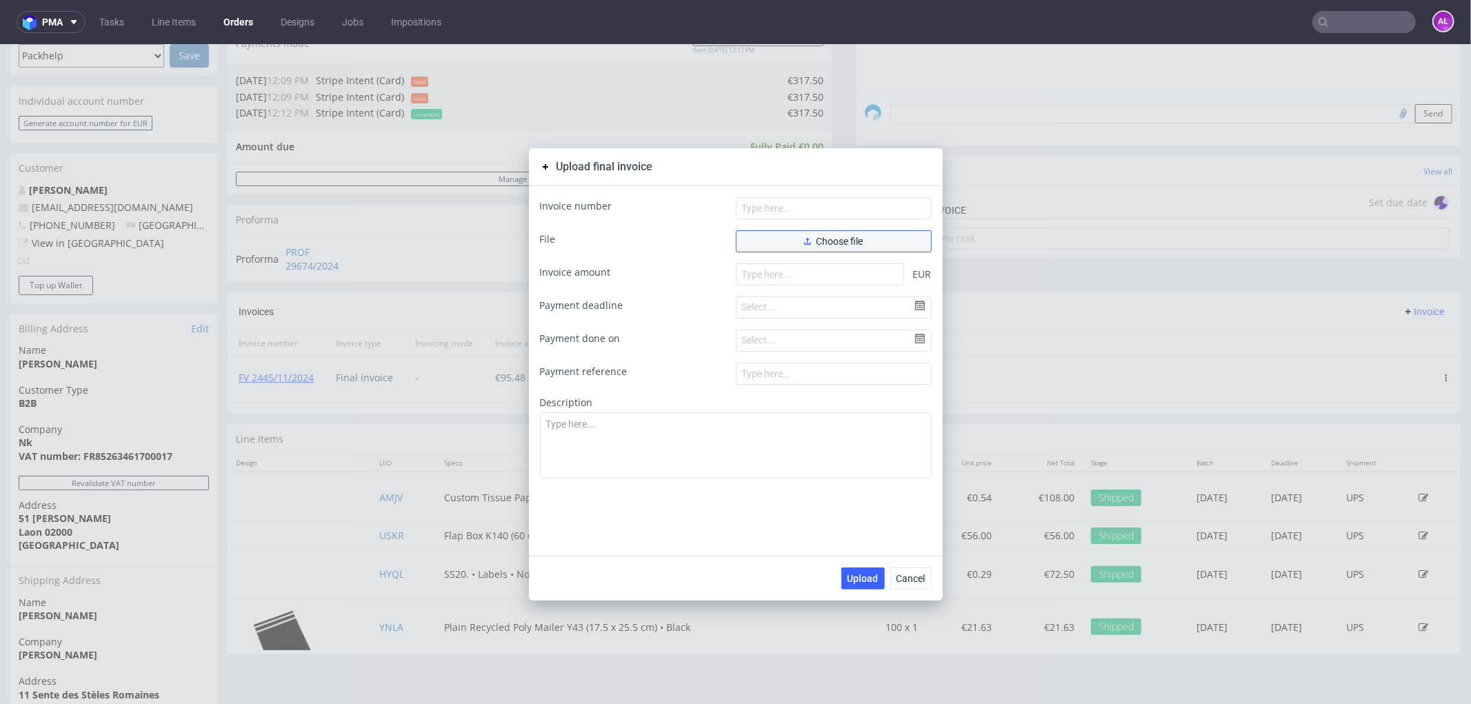
click at [810, 239] on span "Choose file" at bounding box center [833, 241] width 59 height 10
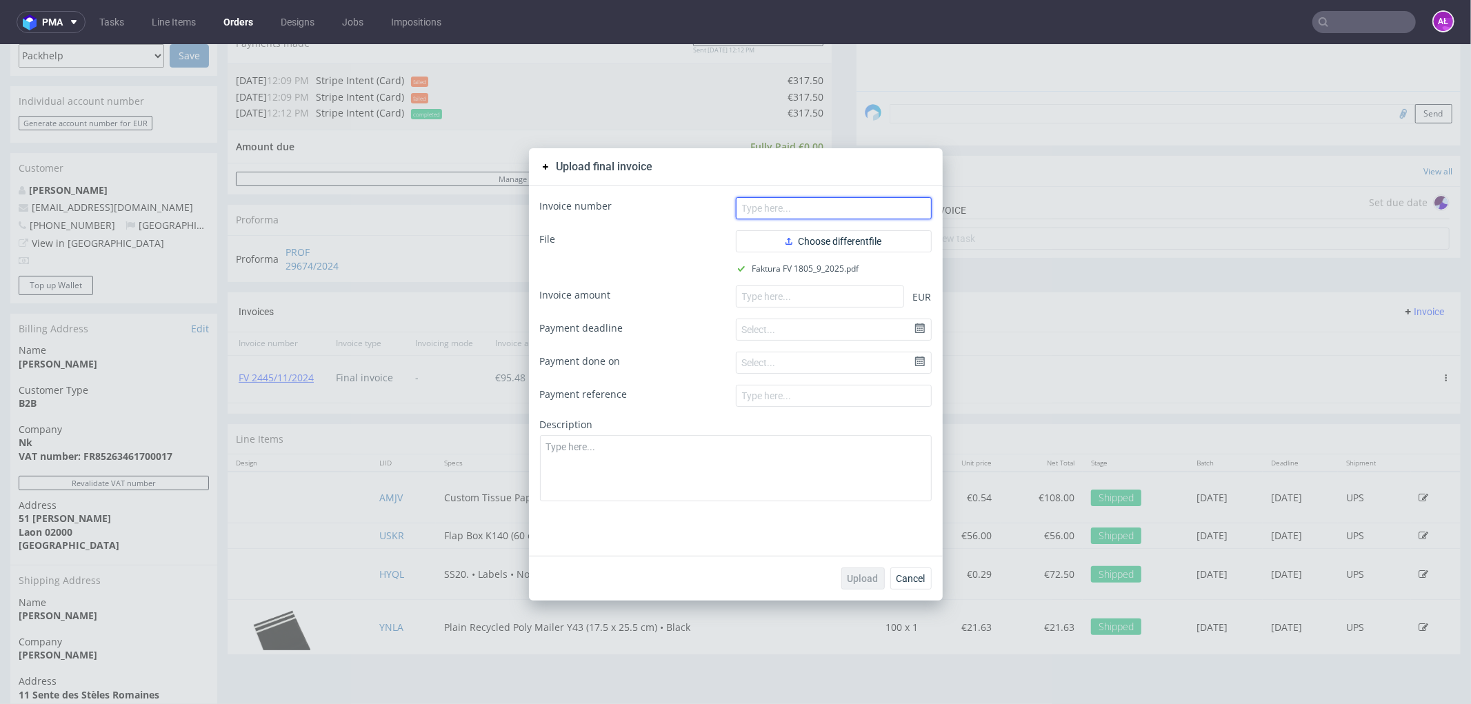
drag, startPoint x: 763, startPoint y: 202, endPoint x: 670, endPoint y: 241, distance: 100.8
click at [763, 202] on input "text" at bounding box center [834, 208] width 196 height 22
paste input "FV 1805/9/2025"
type input "FV 1805/9/2025"
drag, startPoint x: 807, startPoint y: 289, endPoint x: 808, endPoint y: 327, distance: 37.9
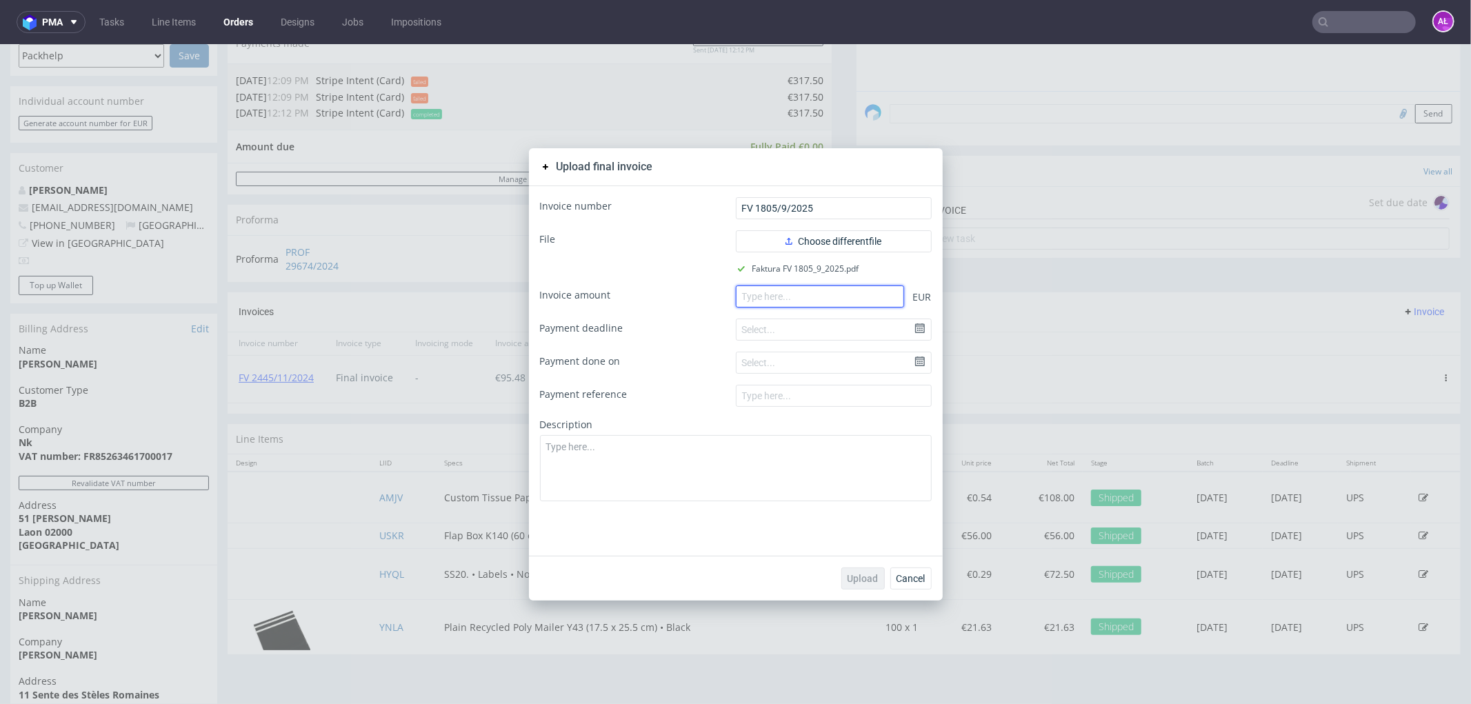
click at [807, 289] on input "number" at bounding box center [820, 296] width 168 height 22
paste input "222.02"
type input "222.02"
click at [848, 573] on span "Upload" at bounding box center [863, 578] width 31 height 10
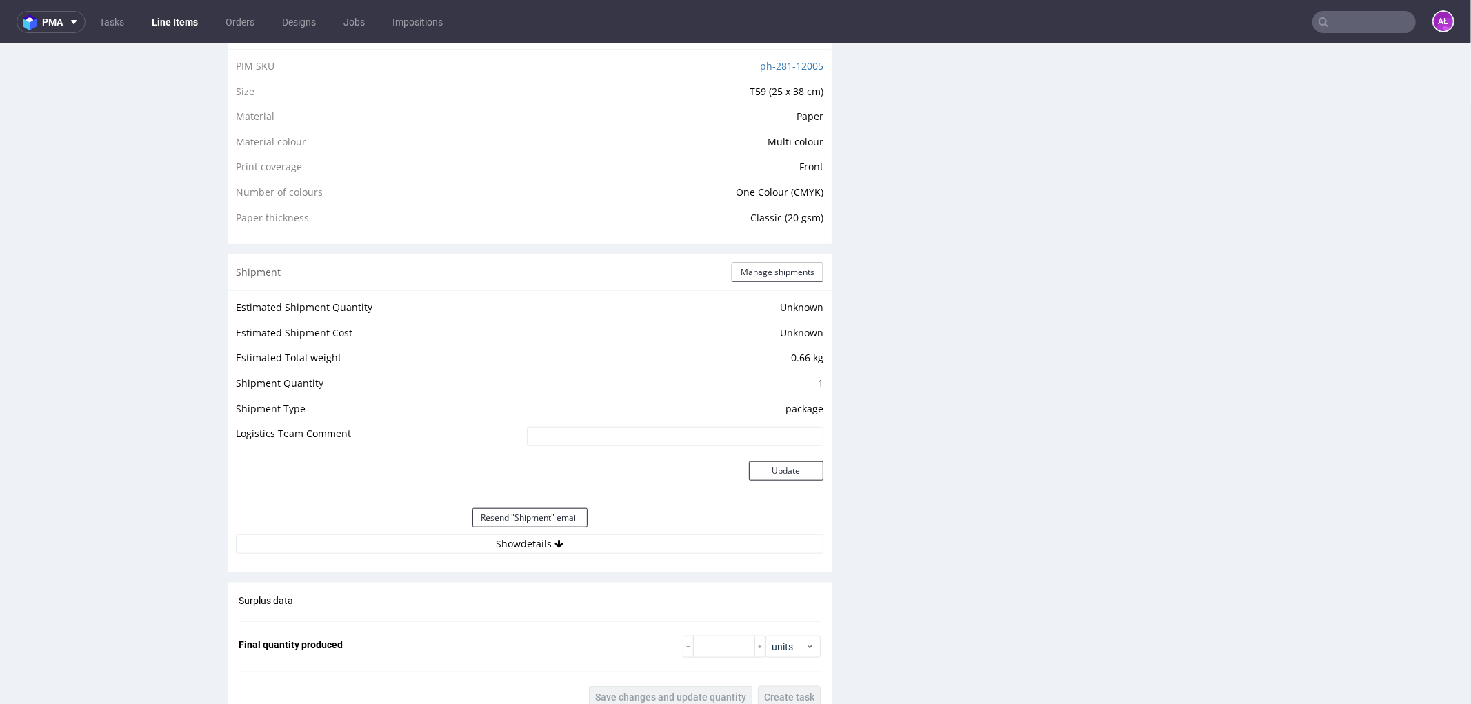
scroll to position [1379, 0]
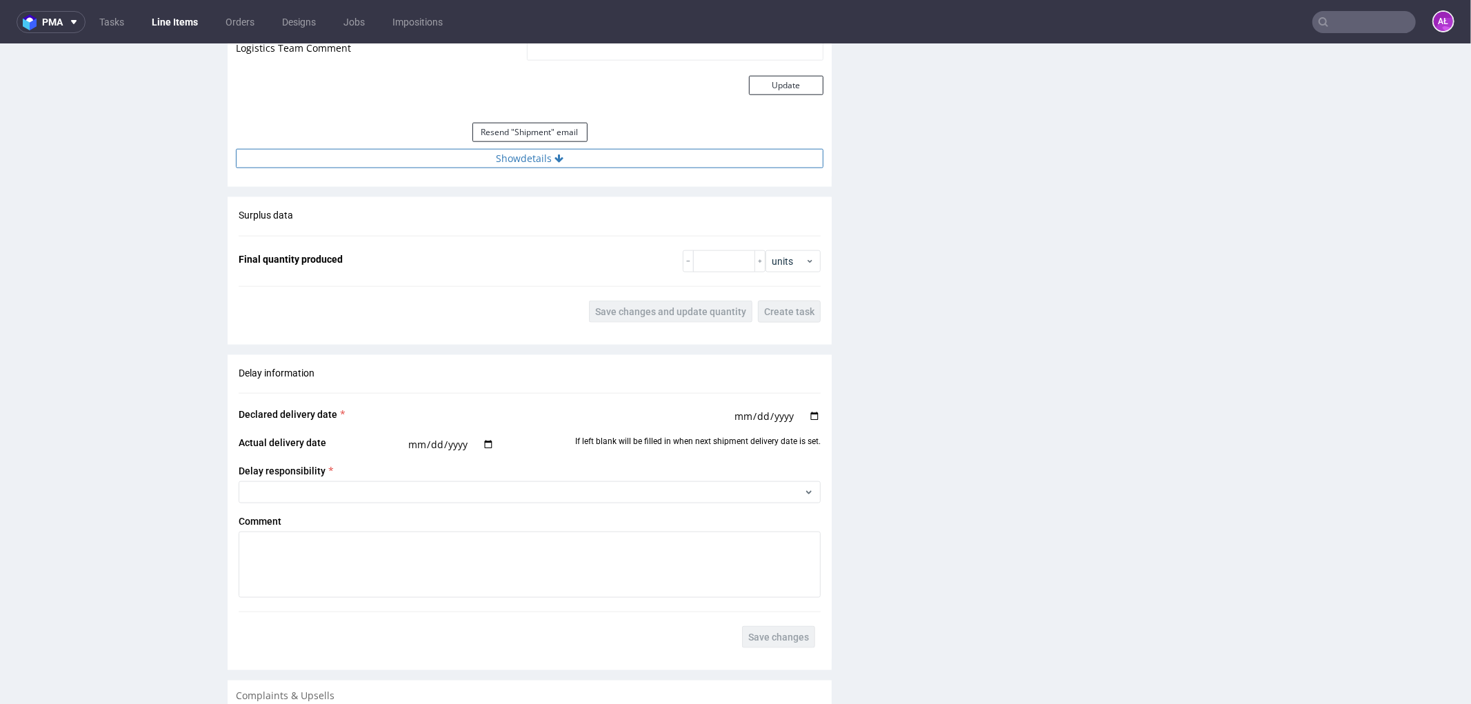
click at [617, 163] on button "Show details" at bounding box center [530, 157] width 588 height 19
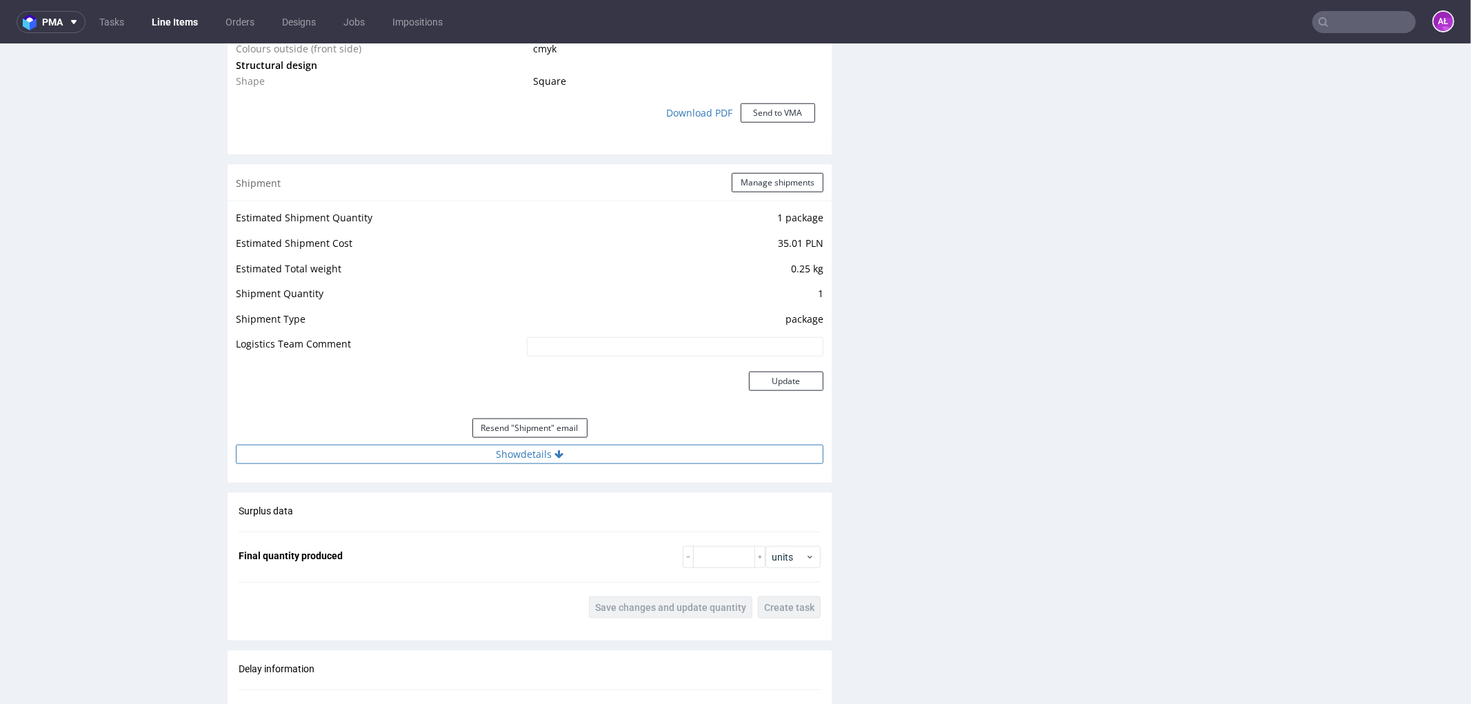
scroll to position [1226, 0]
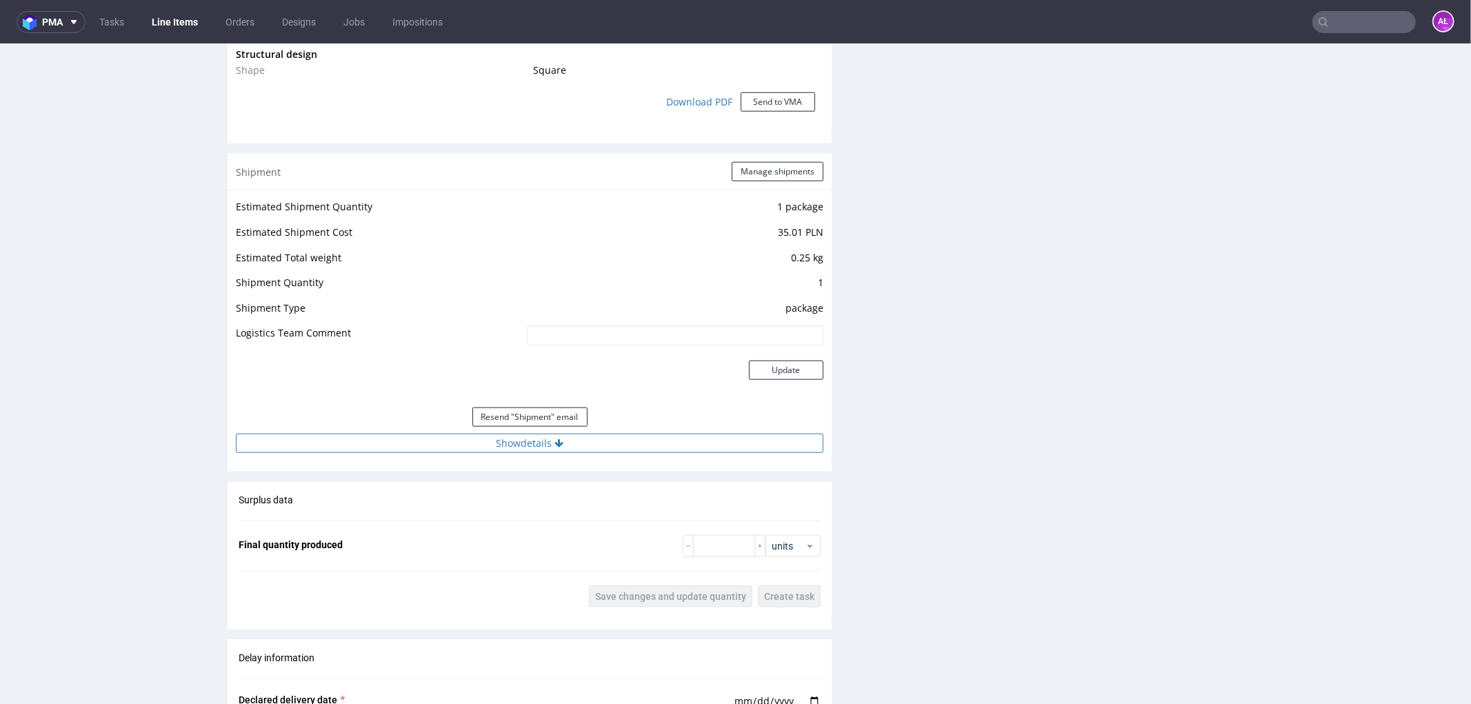
click at [550, 433] on button "Show details" at bounding box center [530, 442] width 588 height 19
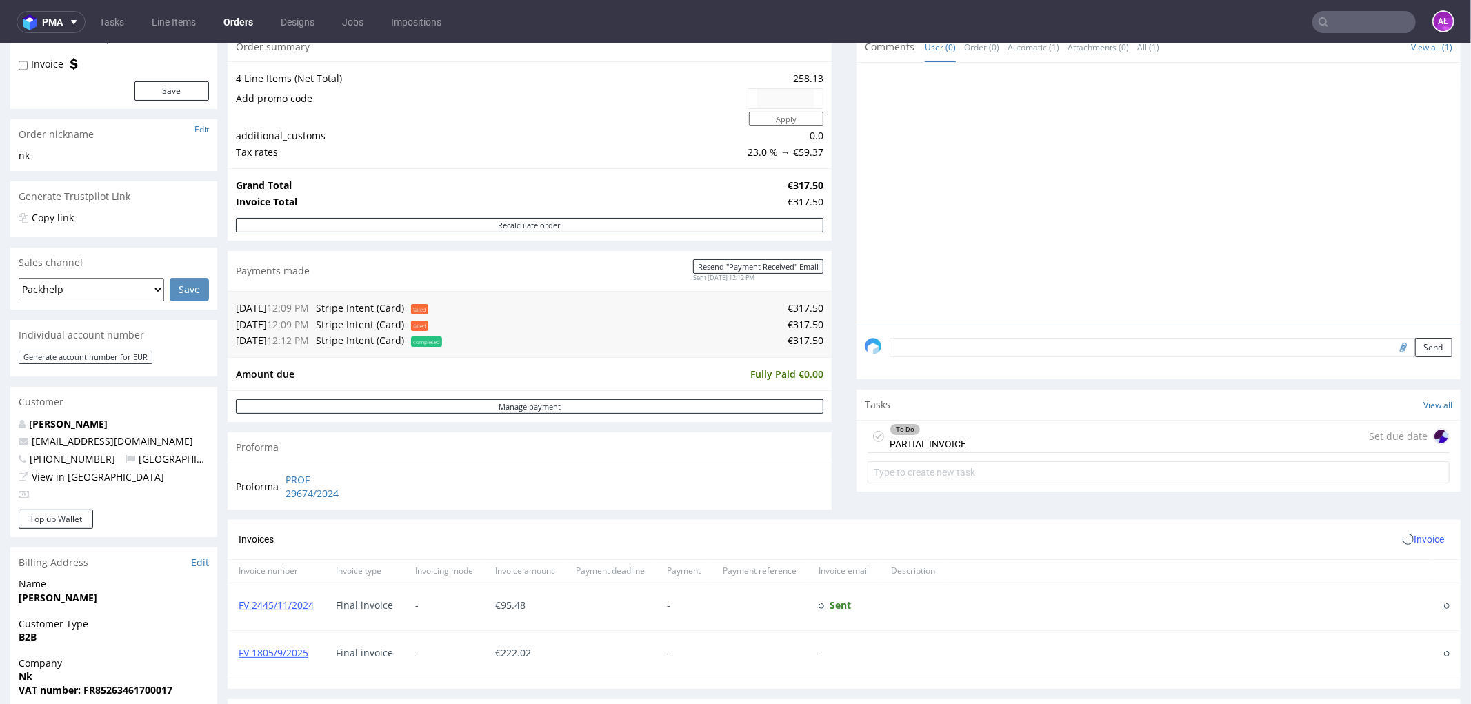
scroll to position [230, 0]
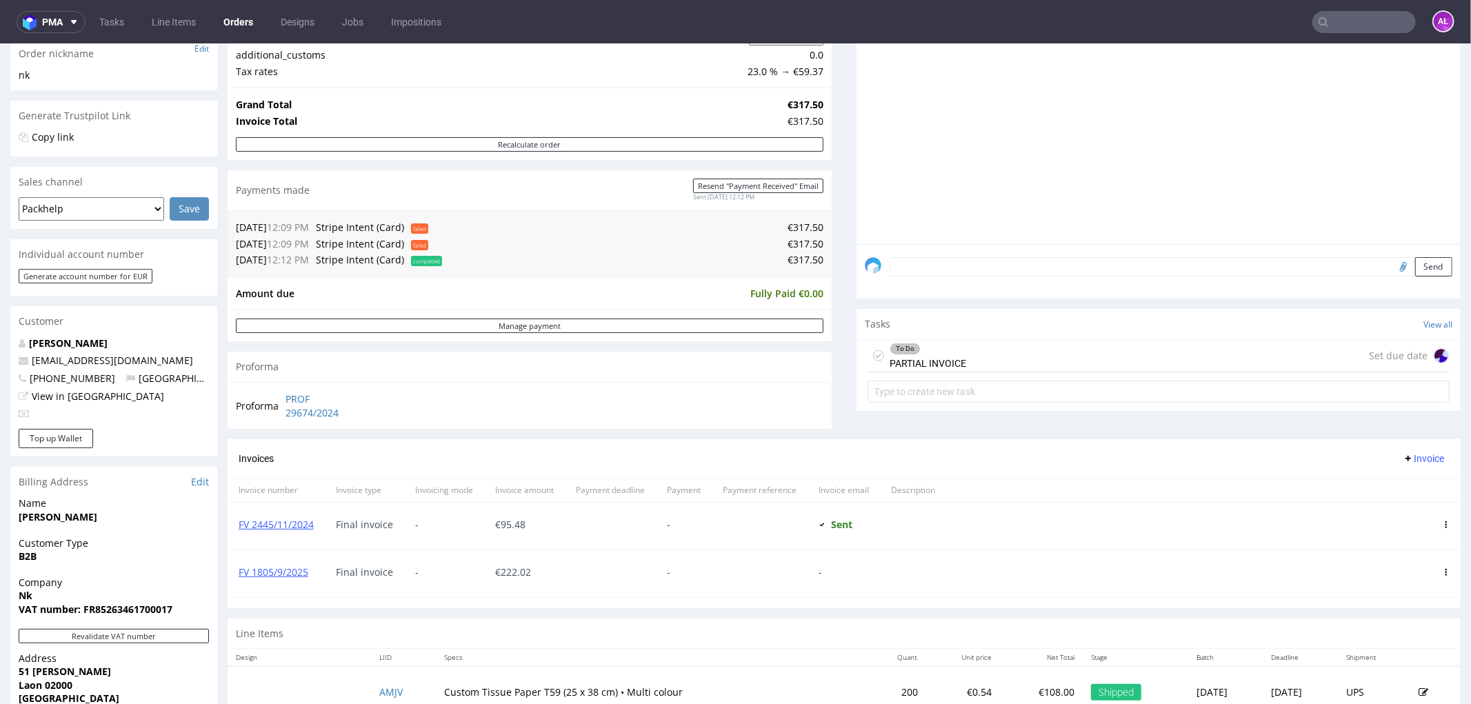
click at [930, 360] on div "To Do PARTIAL INVOICE" at bounding box center [928, 355] width 77 height 32
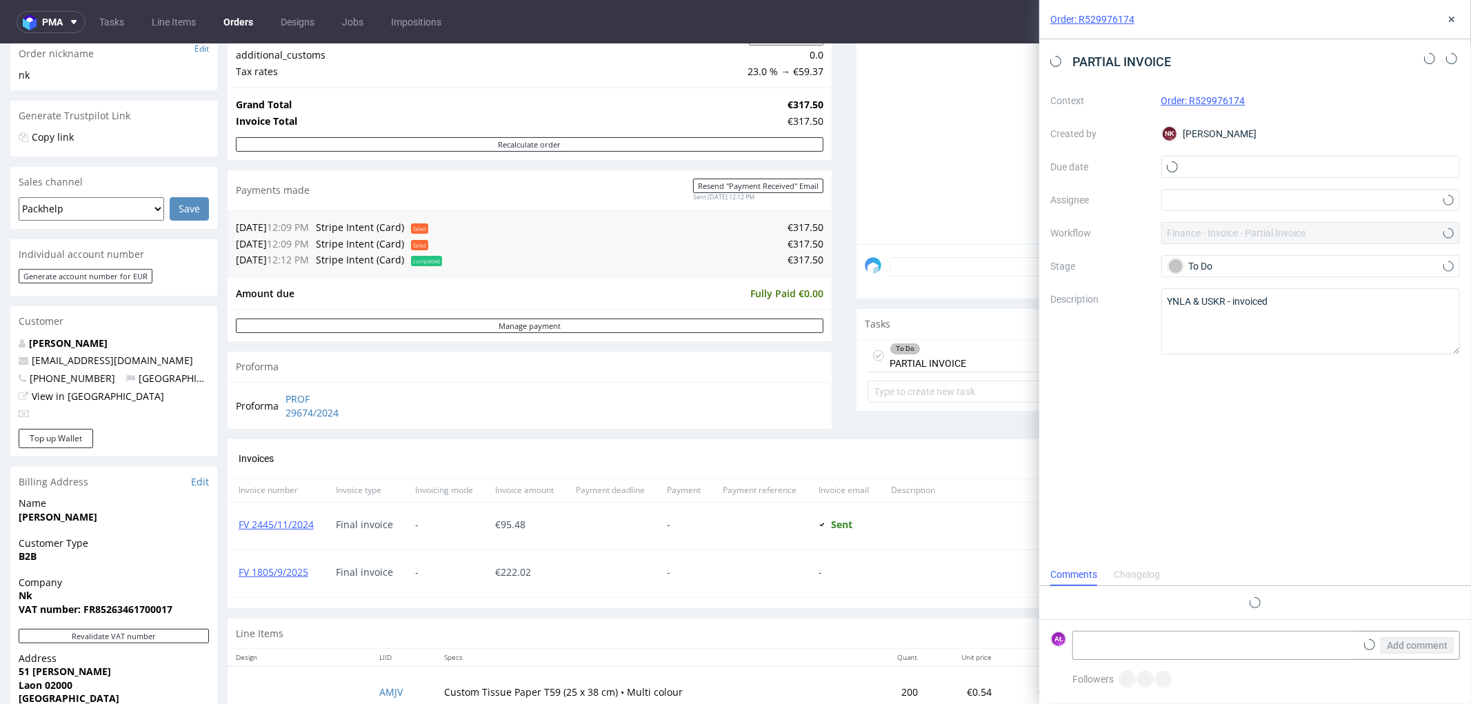
scroll to position [10, 0]
drag, startPoint x: 1188, startPoint y: 621, endPoint x: 1193, endPoint y: 630, distance: 10.2
click at [1190, 622] on form "AŁ Add comment" at bounding box center [1255, 645] width 432 height 52
click at [1195, 637] on textarea at bounding box center [1214, 646] width 283 height 28
paste textarea "FV 1805/9/2025"
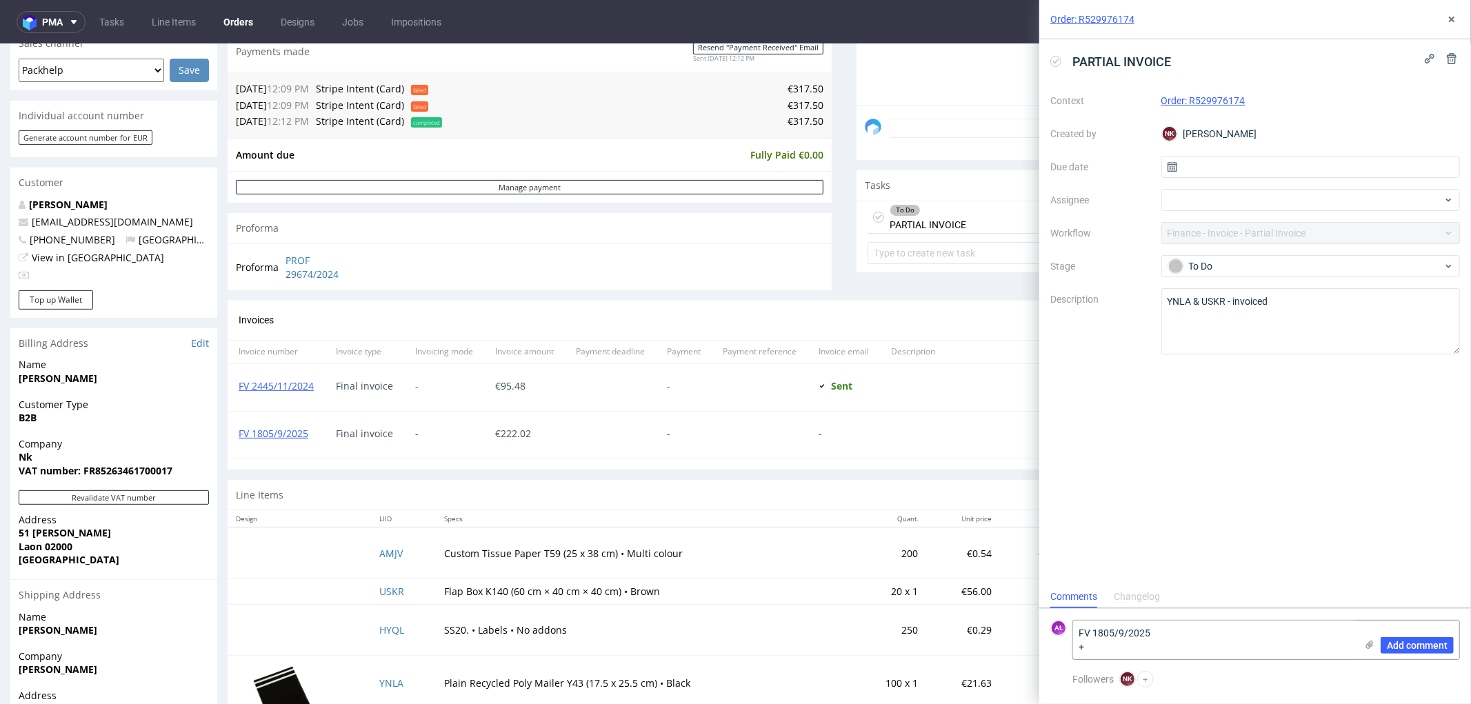
scroll to position [499, 0]
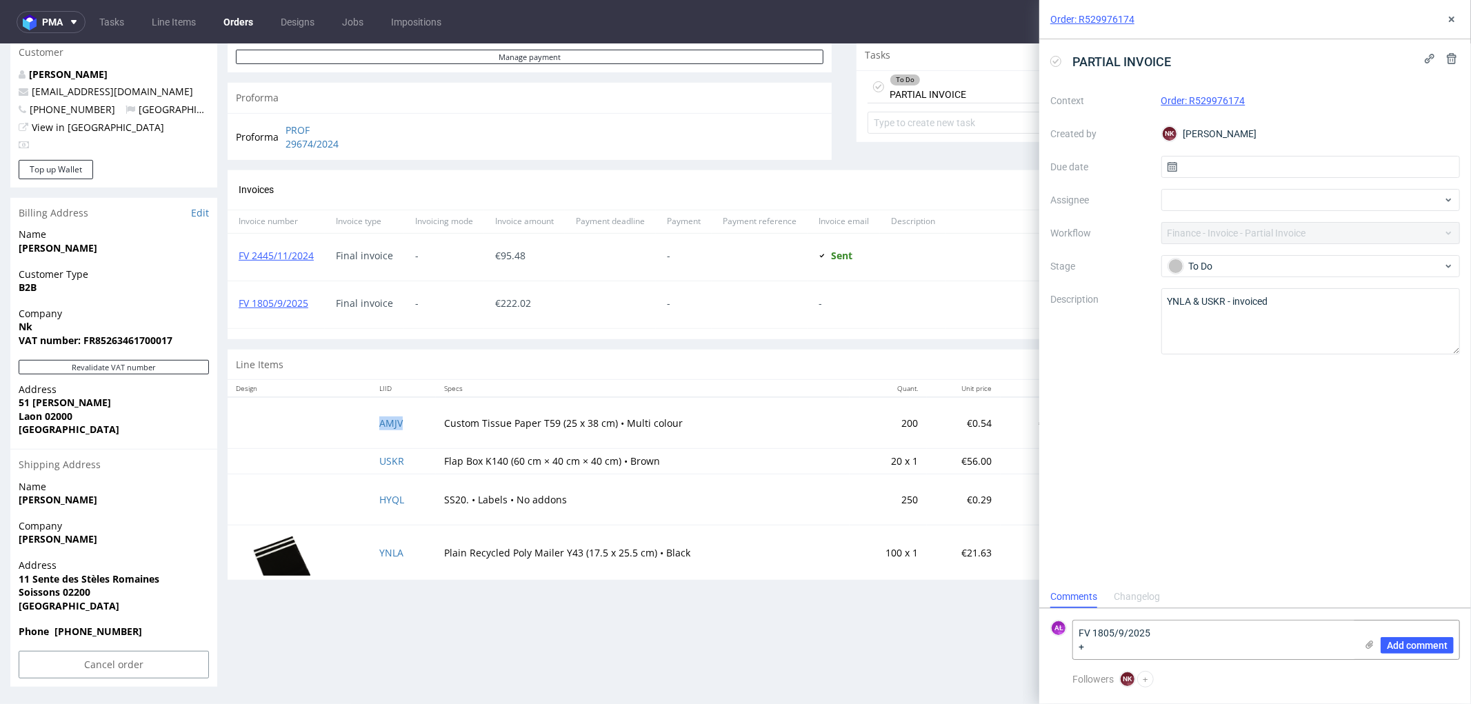
click at [399, 425] on td "AMJV" at bounding box center [403, 422] width 65 height 51
copy link "AMJV"
click at [1161, 646] on textarea "FV 1805/9/2025 +" at bounding box center [1214, 640] width 283 height 39
paste textarea "AMJV"
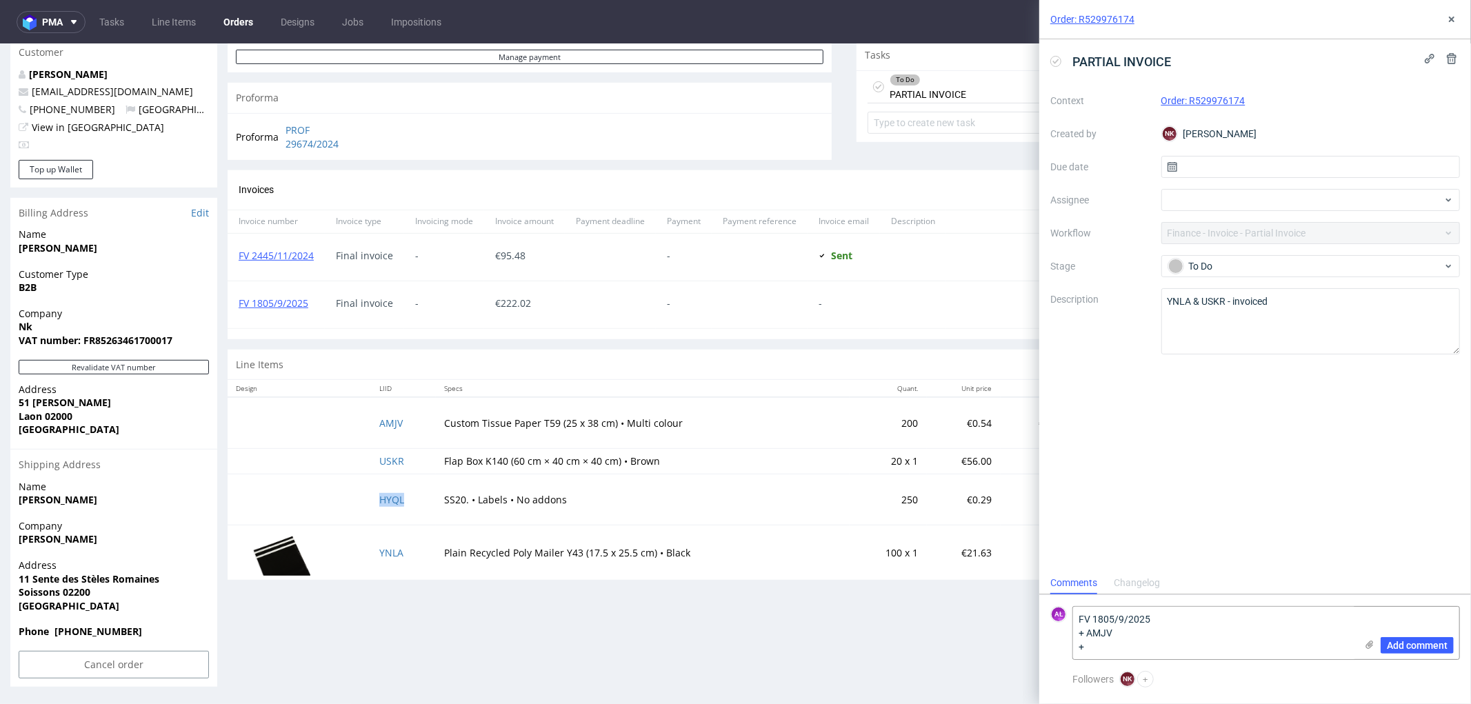
click at [410, 511] on td "HYQL" at bounding box center [403, 499] width 65 height 51
copy link "HYQL"
click at [1148, 639] on textarea "FV 1805/9/2025 + AMJV +" at bounding box center [1214, 633] width 283 height 52
paste textarea "HYQL"
click at [1112, 639] on textarea "FV 1805/9/2025 + AMJVHYQL +" at bounding box center [1214, 633] width 283 height 52
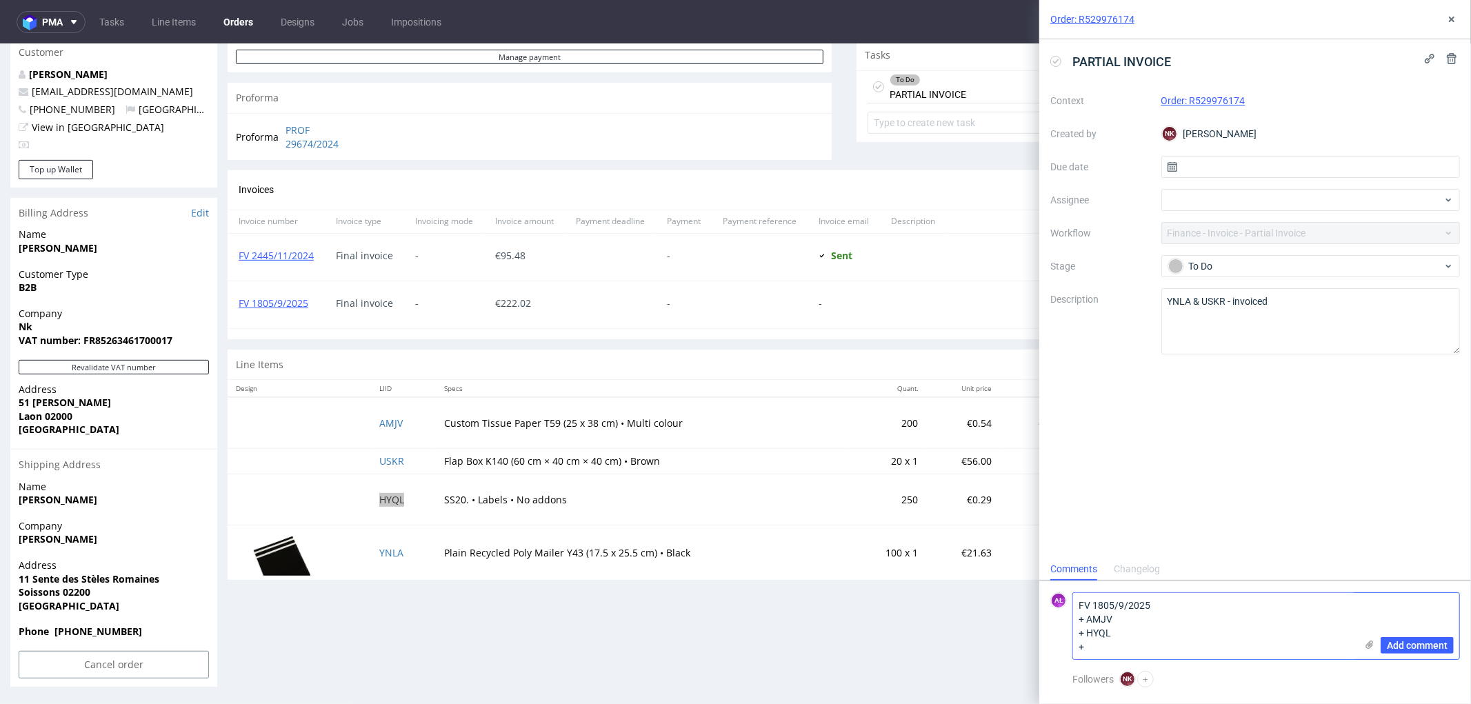
click at [1104, 653] on textarea "FV 1805/9/2025 + AMJV + HYQL +" at bounding box center [1214, 626] width 283 height 66
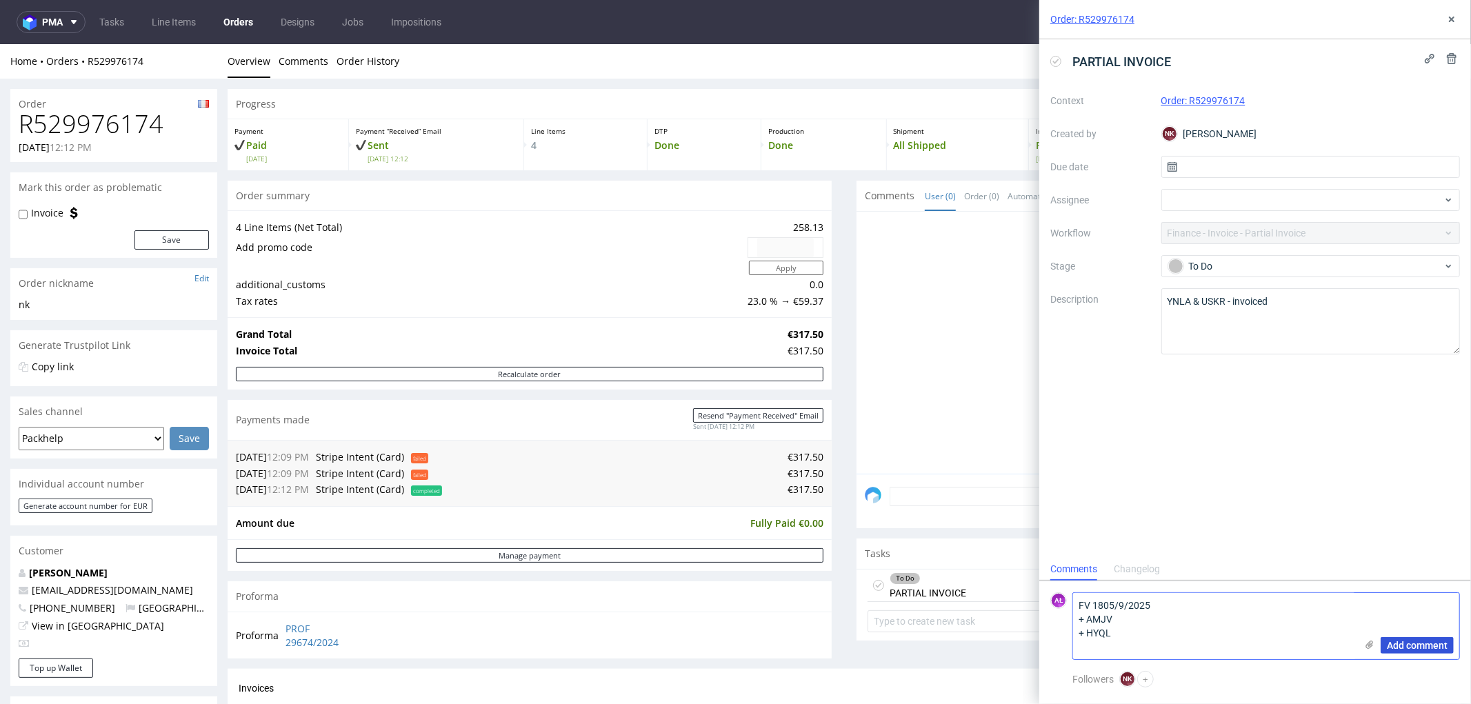
type textarea "FV 1805/9/2025 + AMJV + HYQL"
click at [1444, 644] on span "Add comment" at bounding box center [1417, 646] width 61 height 10
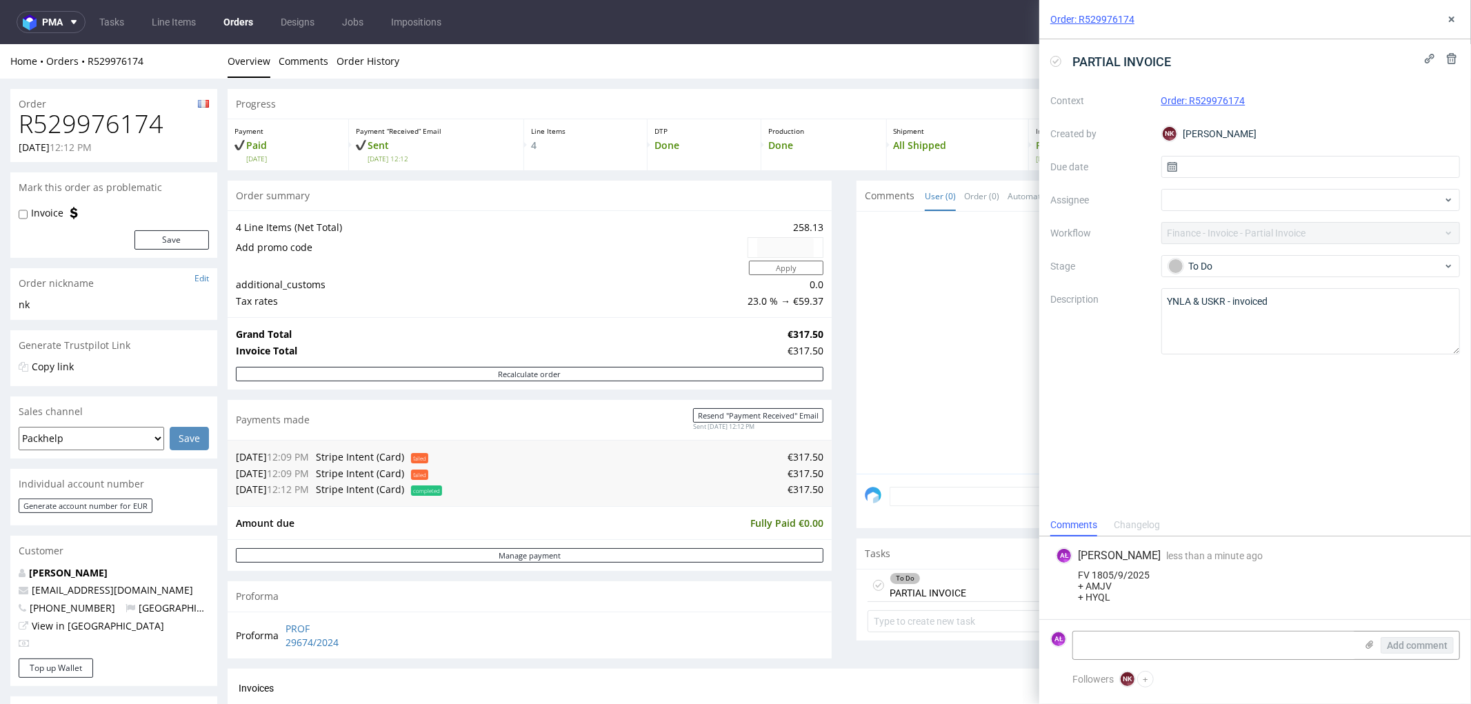
click at [1057, 59] on icon at bounding box center [1055, 61] width 11 height 11
click at [1449, 19] on icon at bounding box center [1451, 19] width 11 height 11
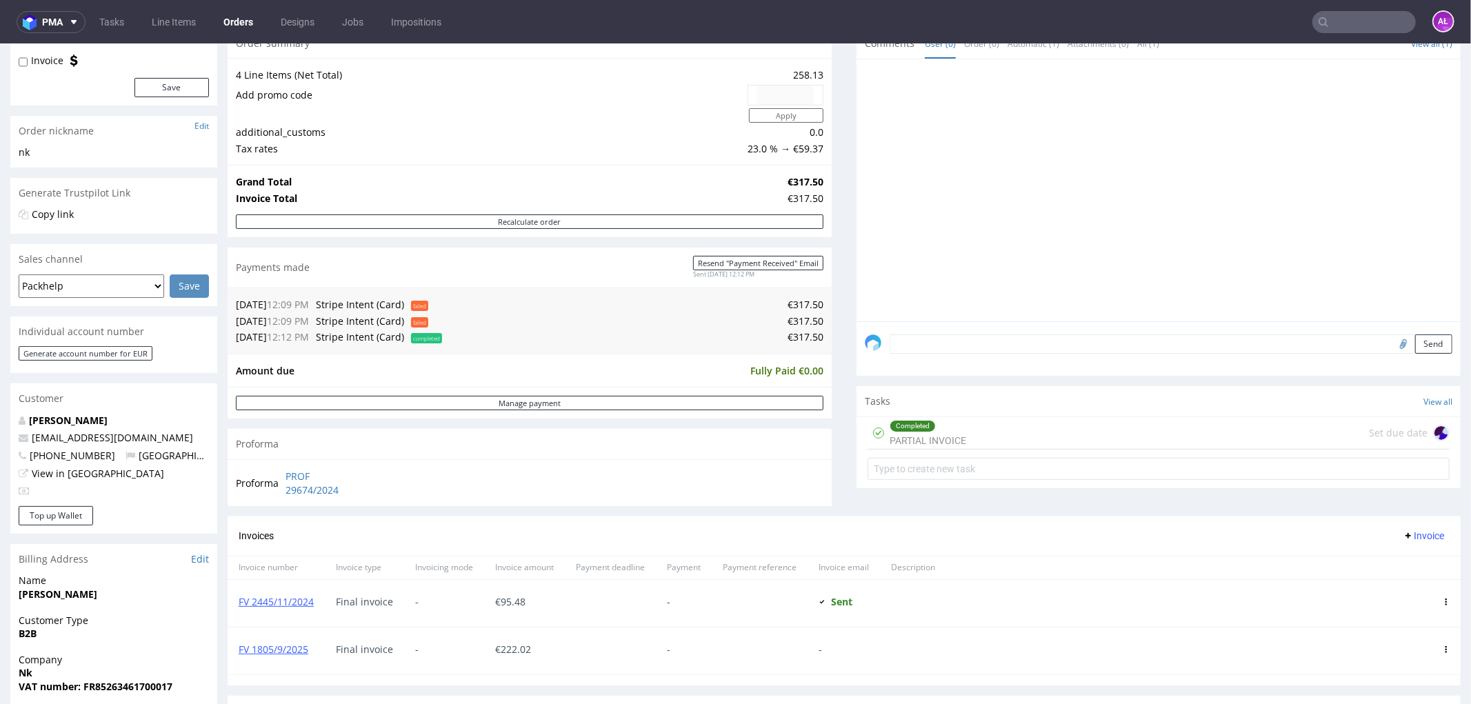
scroll to position [153, 0]
click at [112, 18] on link "Tasks" at bounding box center [111, 22] width 41 height 22
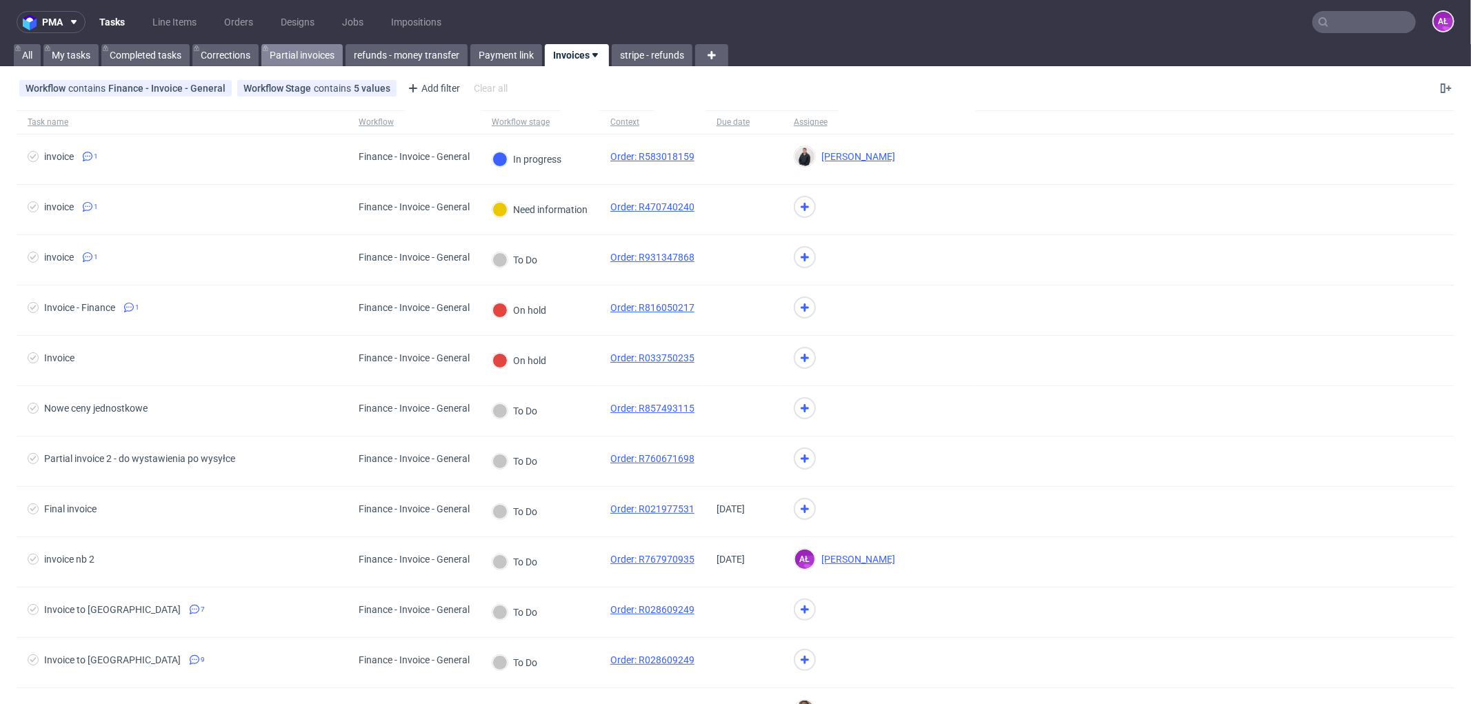
click at [294, 50] on link "Partial invoices" at bounding box center [301, 55] width 81 height 22
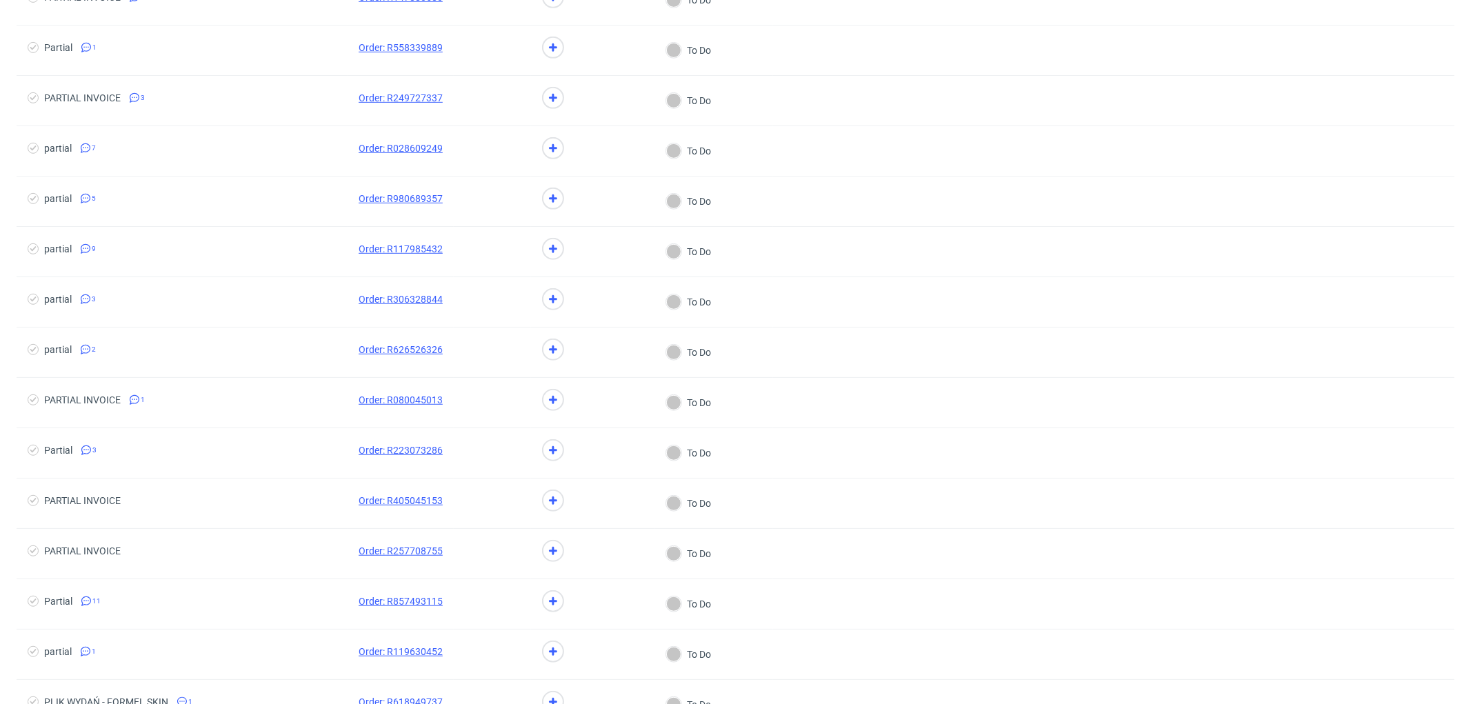
scroll to position [990, 0]
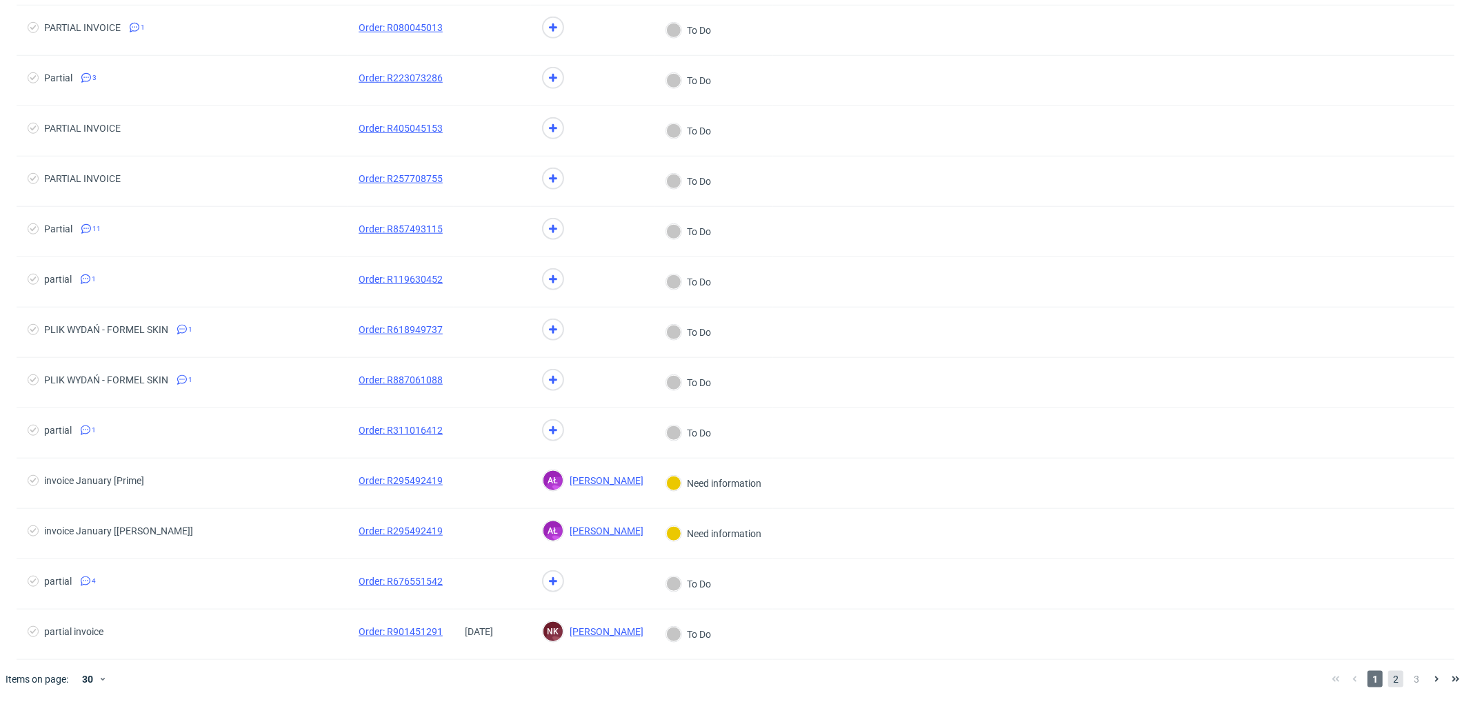
click at [1388, 677] on span "2" at bounding box center [1395, 679] width 15 height 17
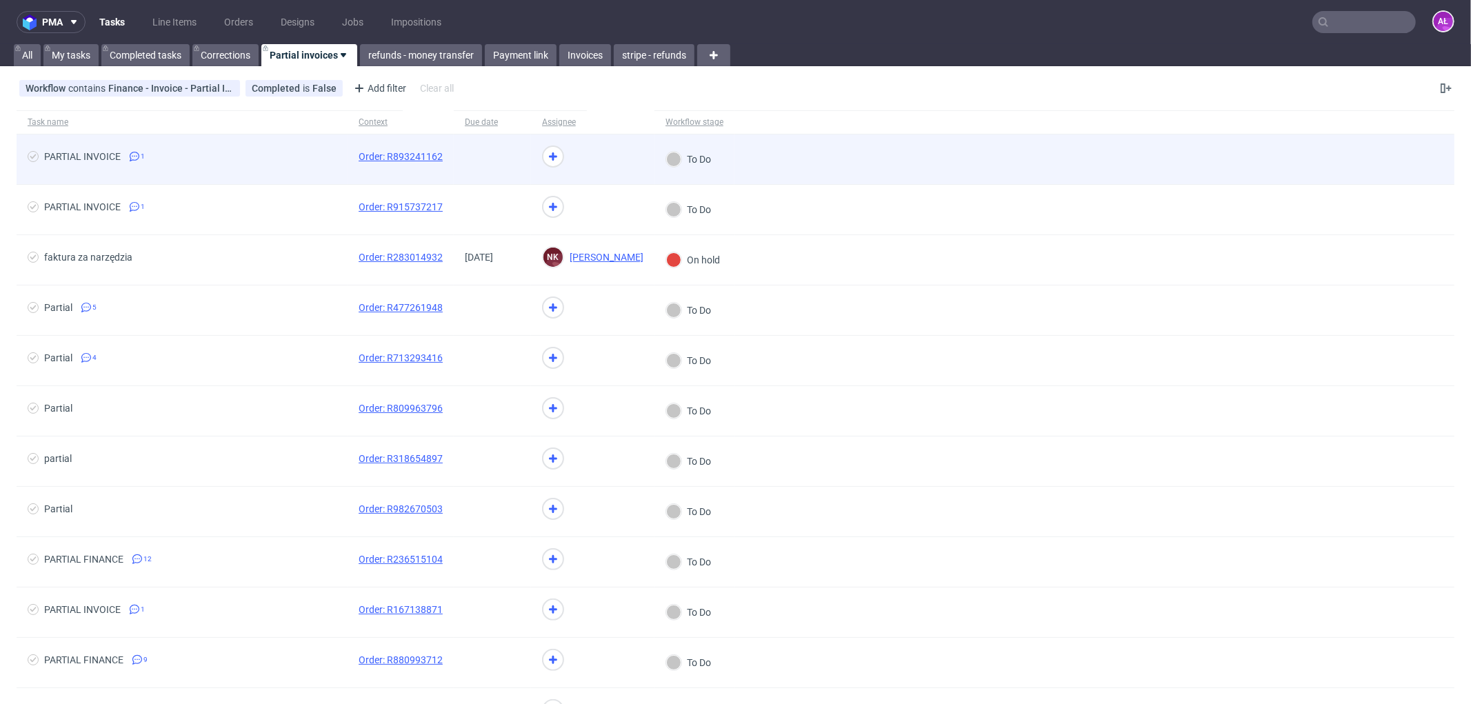
click at [491, 169] on div at bounding box center [492, 159] width 77 height 50
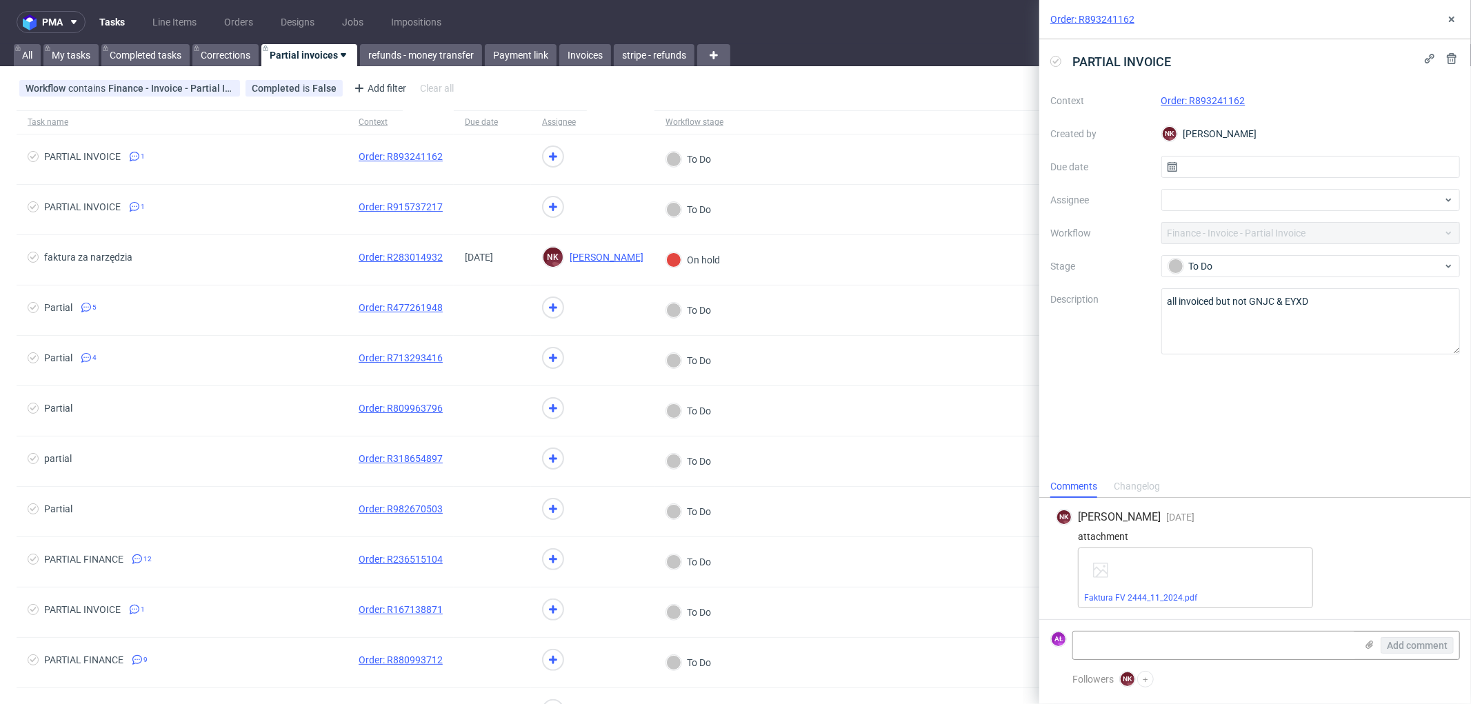
click at [1209, 99] on link "Order: R893241162" at bounding box center [1204, 100] width 84 height 11
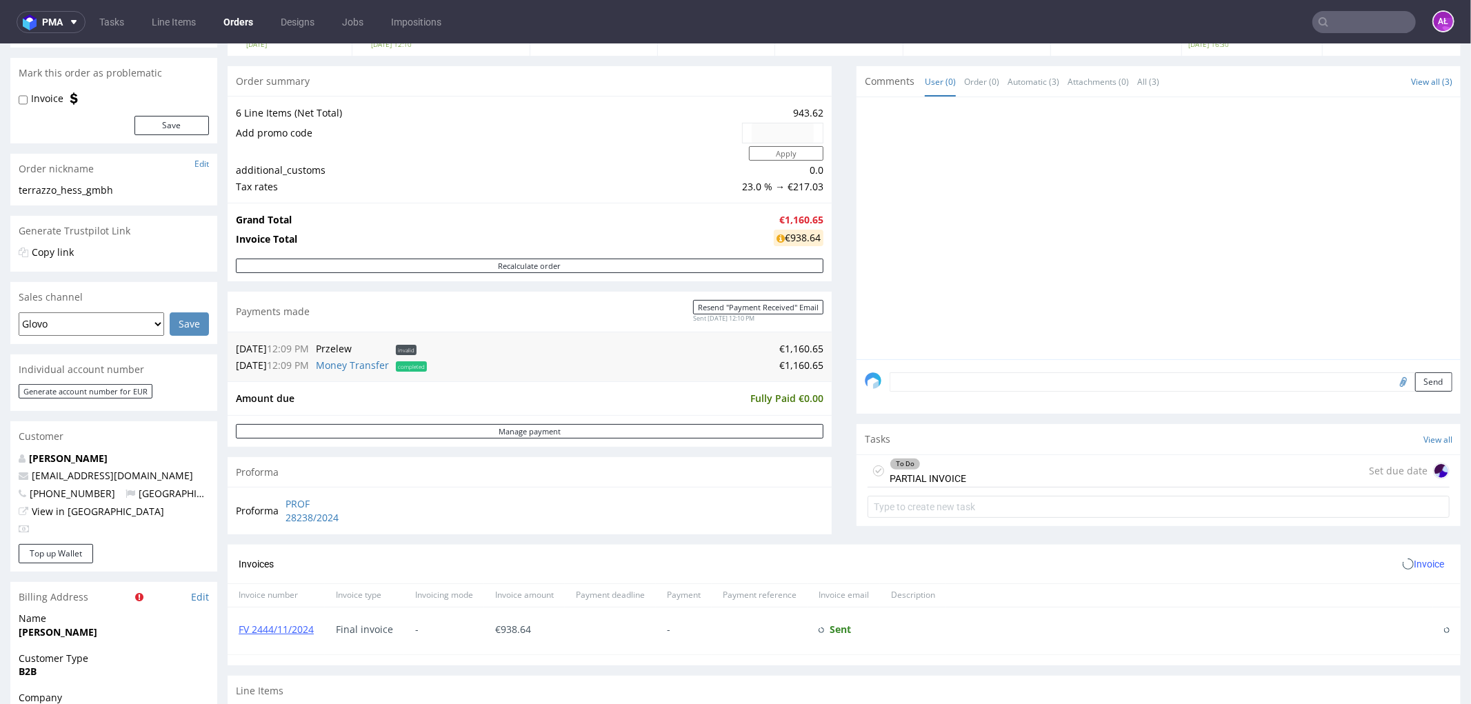
scroll to position [230, 0]
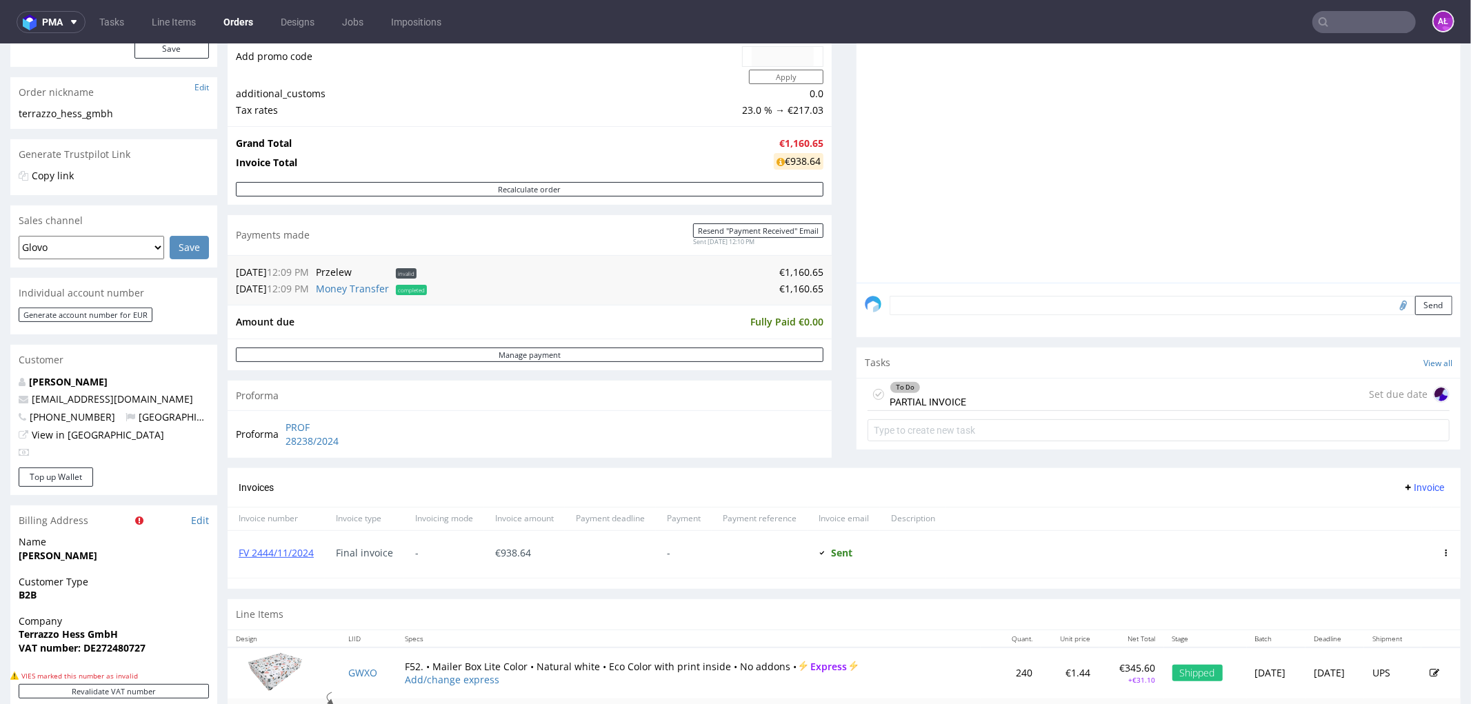
click at [941, 389] on div "To Do" at bounding box center [927, 386] width 75 height 11
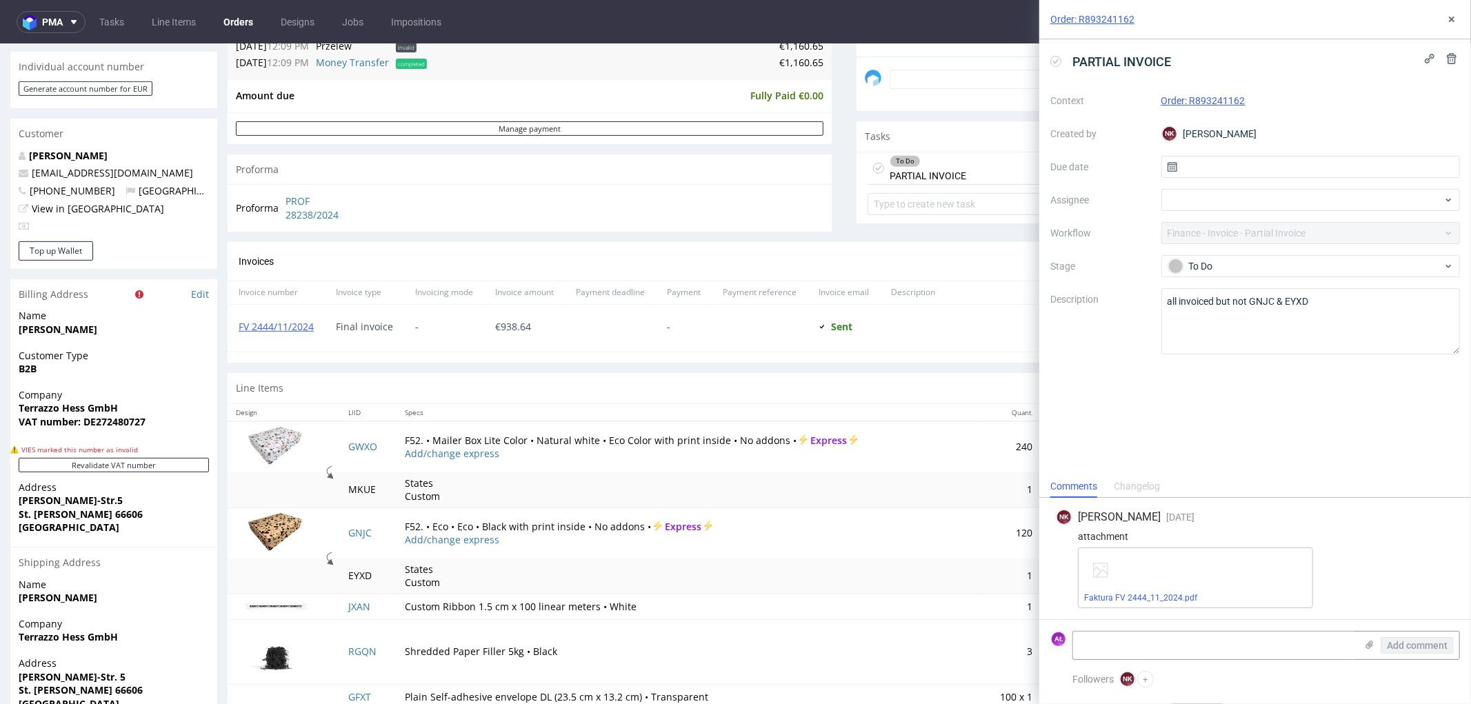
scroll to position [536, 0]
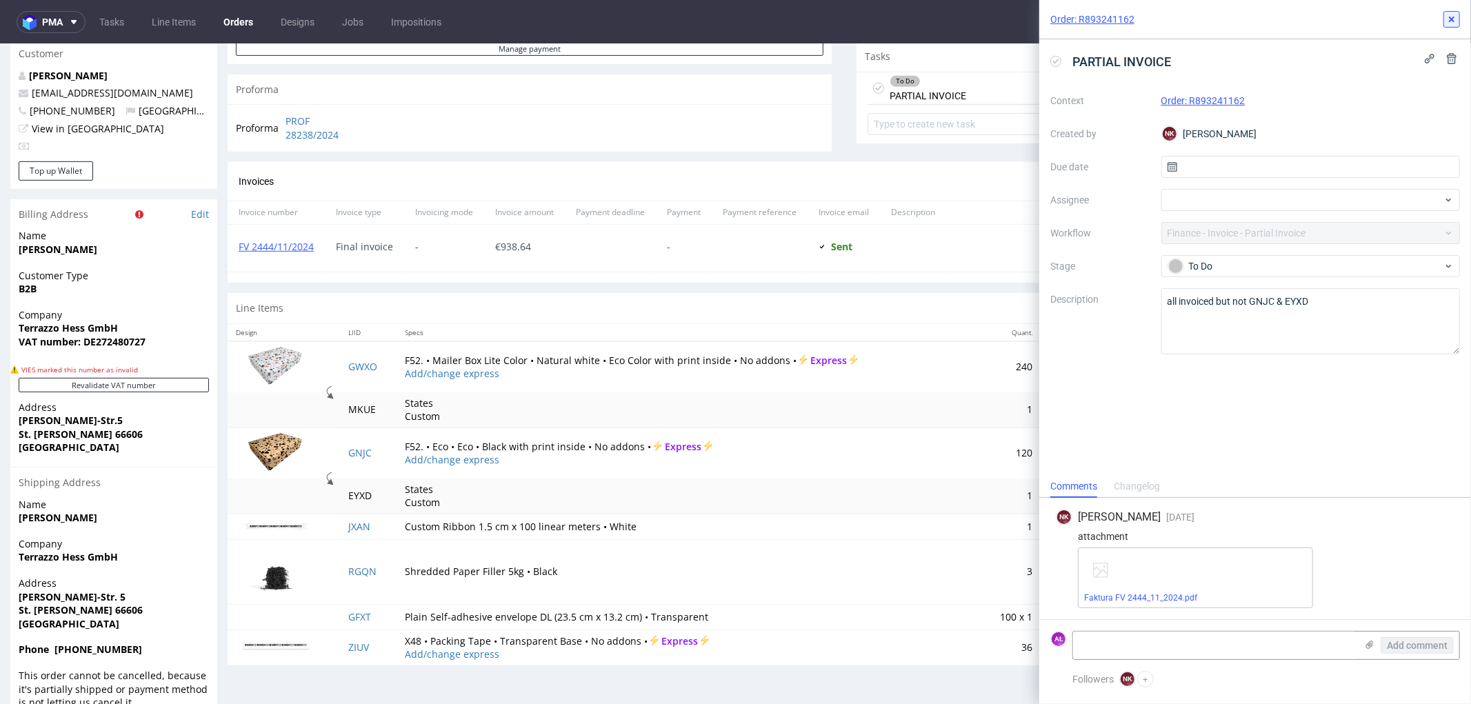
click at [1452, 21] on icon at bounding box center [1451, 19] width 11 height 11
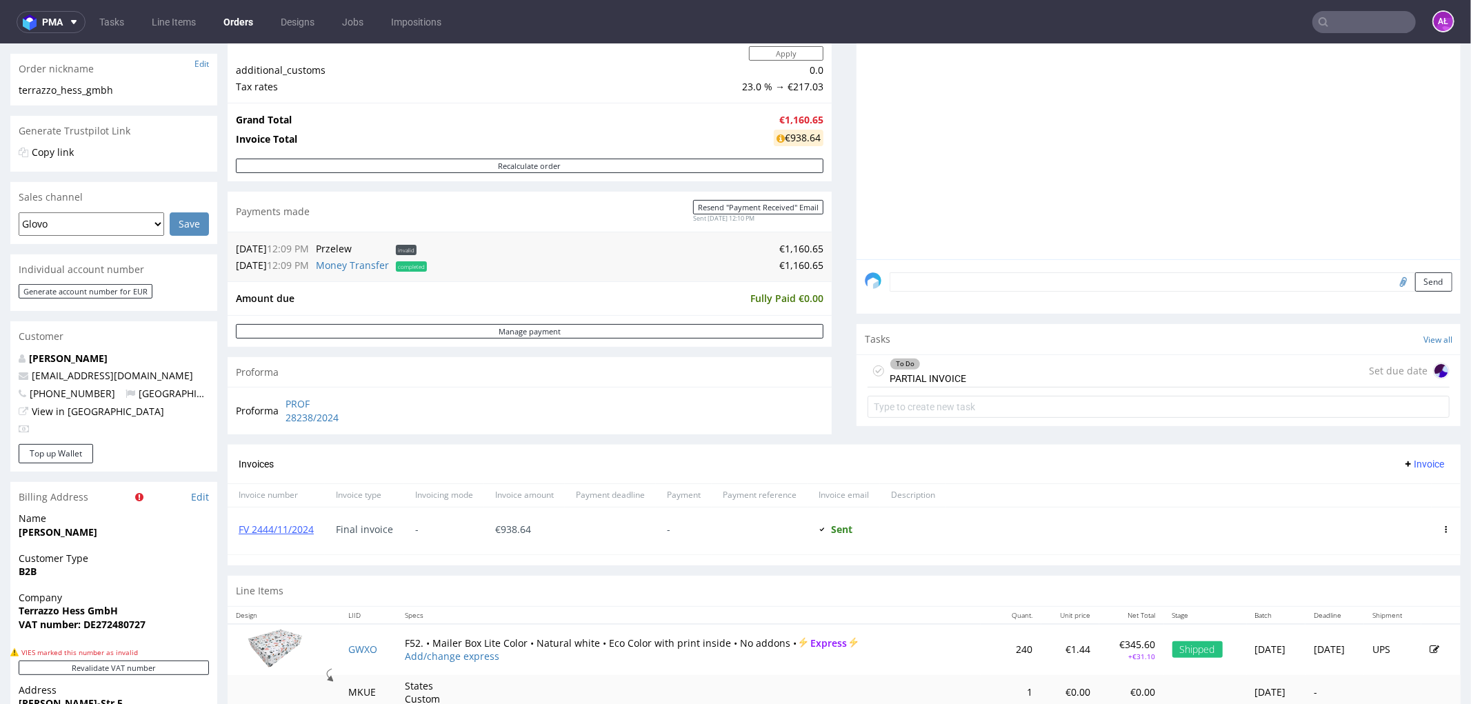
scroll to position [230, 0]
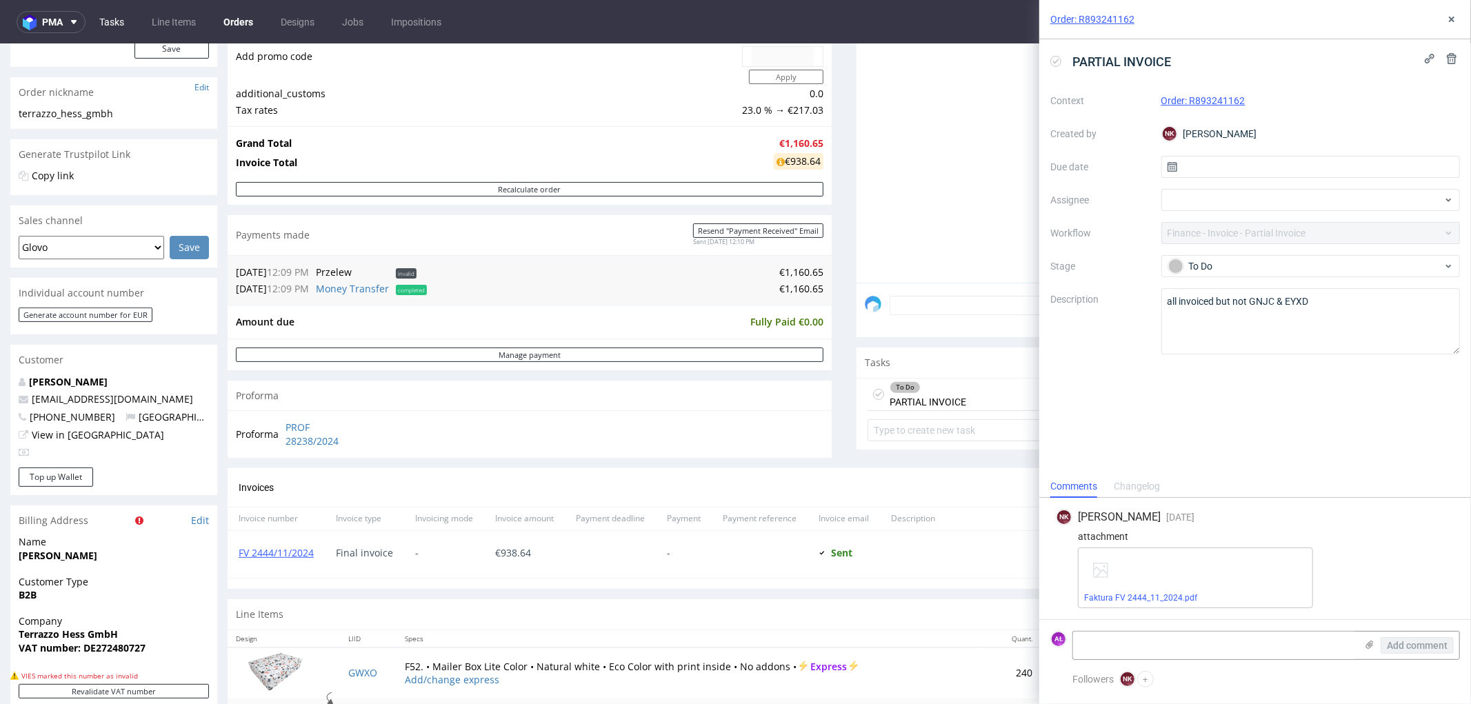
click at [98, 23] on link "Tasks" at bounding box center [111, 22] width 41 height 22
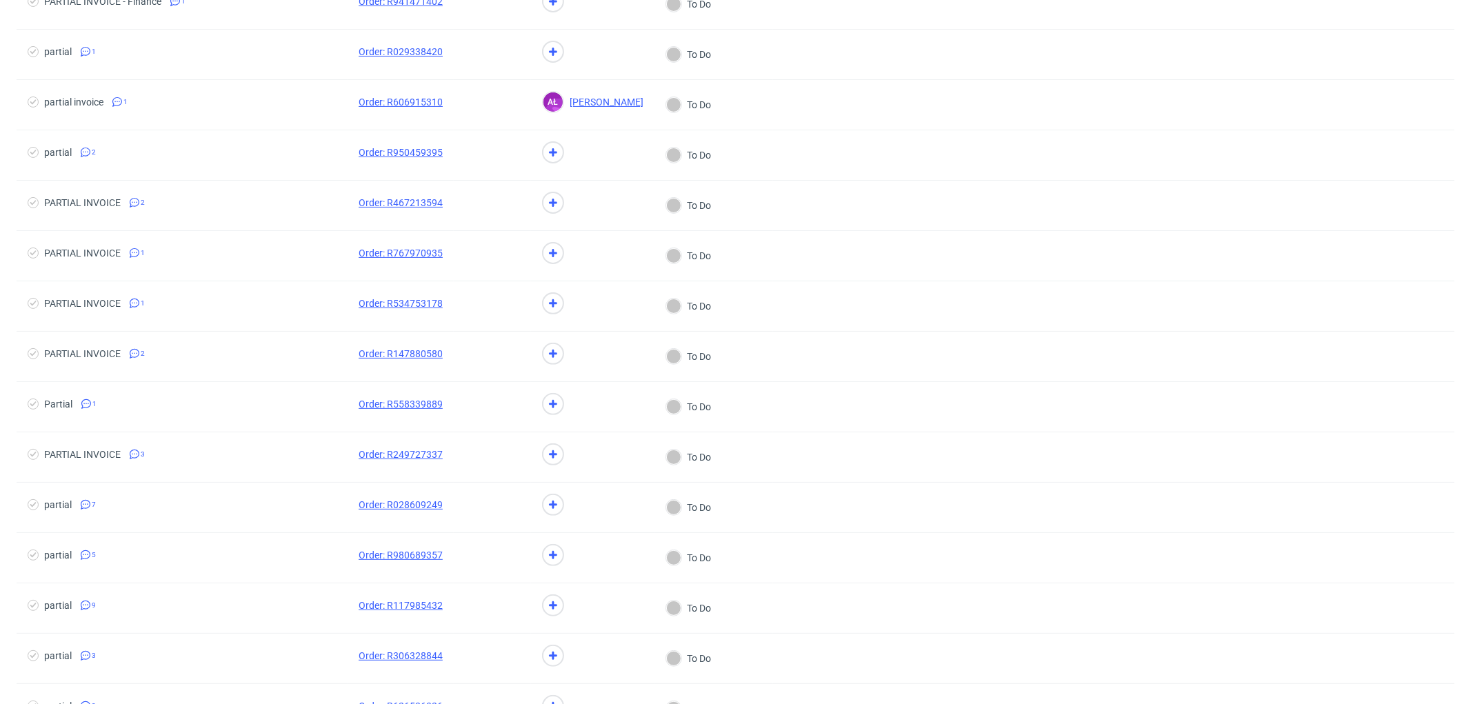
scroll to position [612, 0]
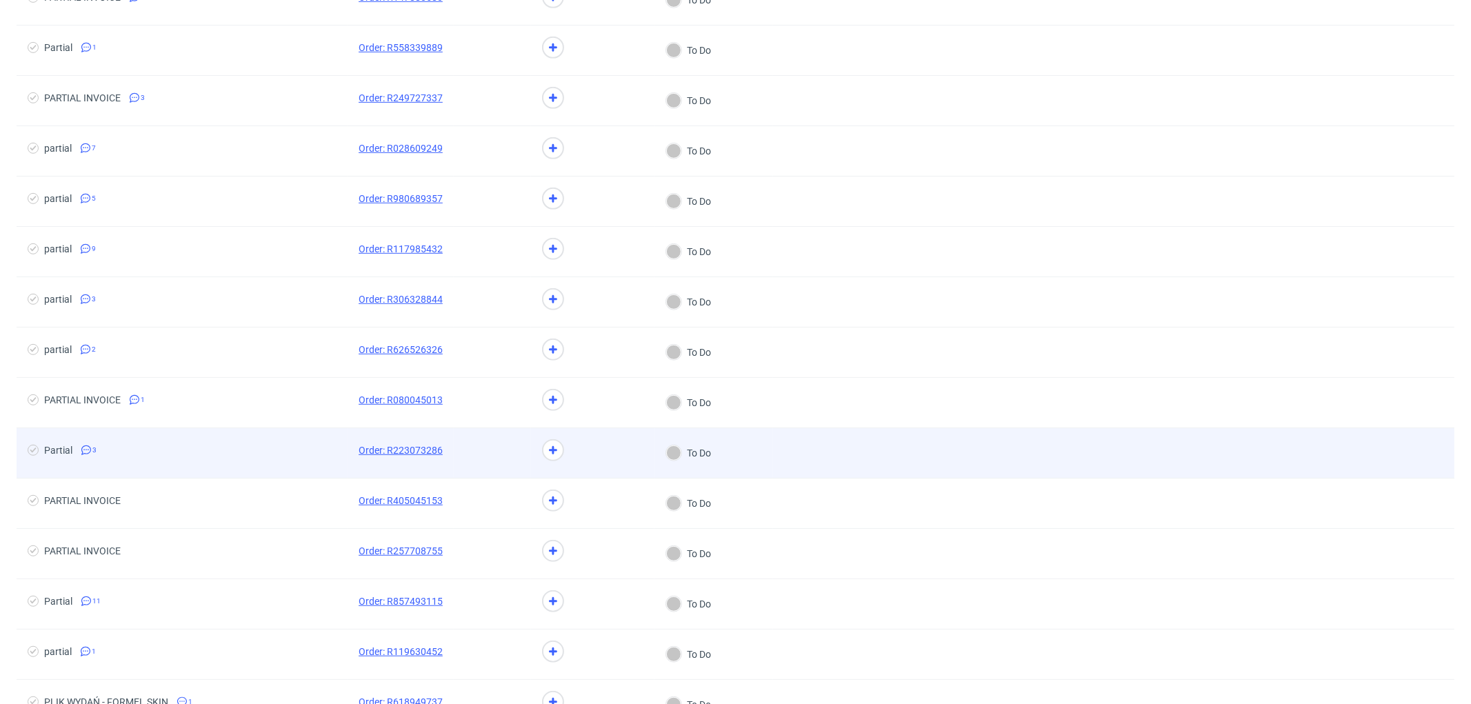
click at [602, 455] on div at bounding box center [592, 453] width 123 height 50
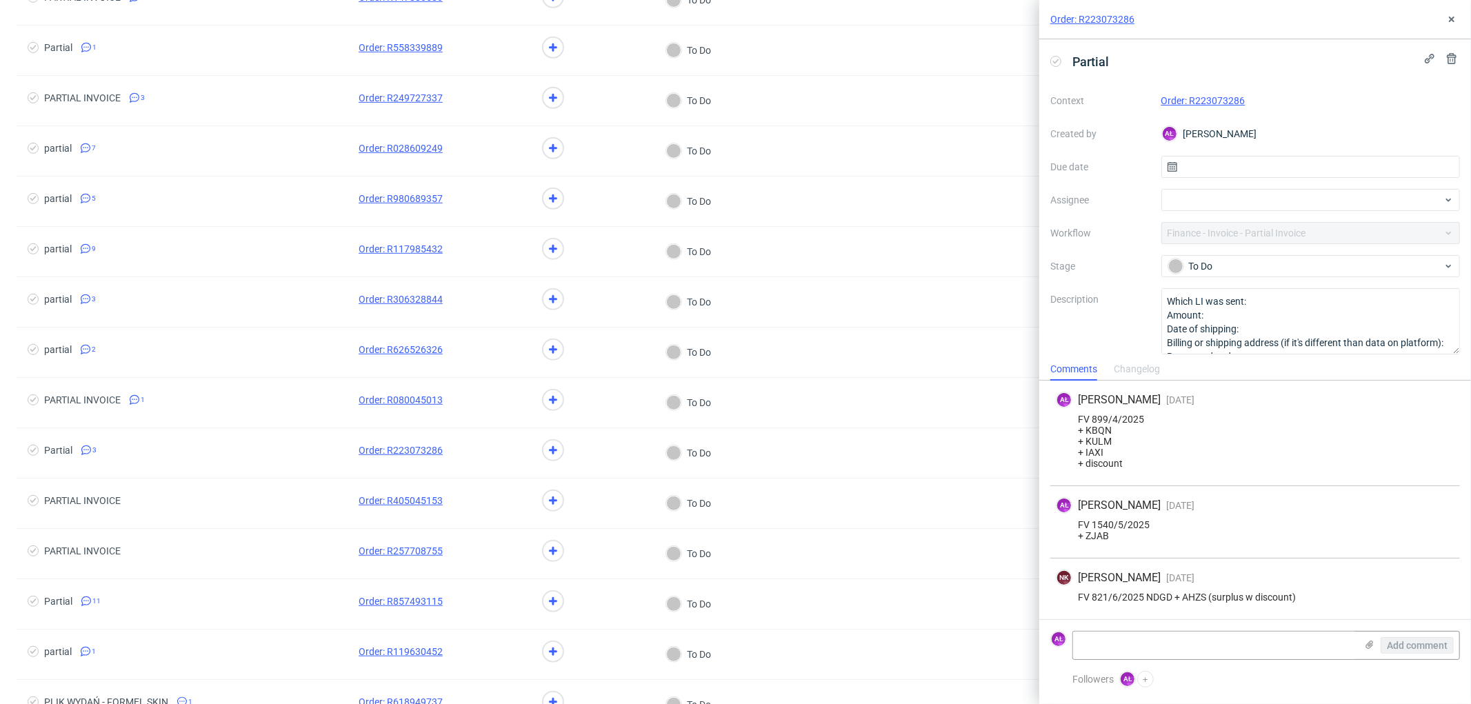
click at [1207, 95] on link "Order: R223073286" at bounding box center [1204, 100] width 84 height 11
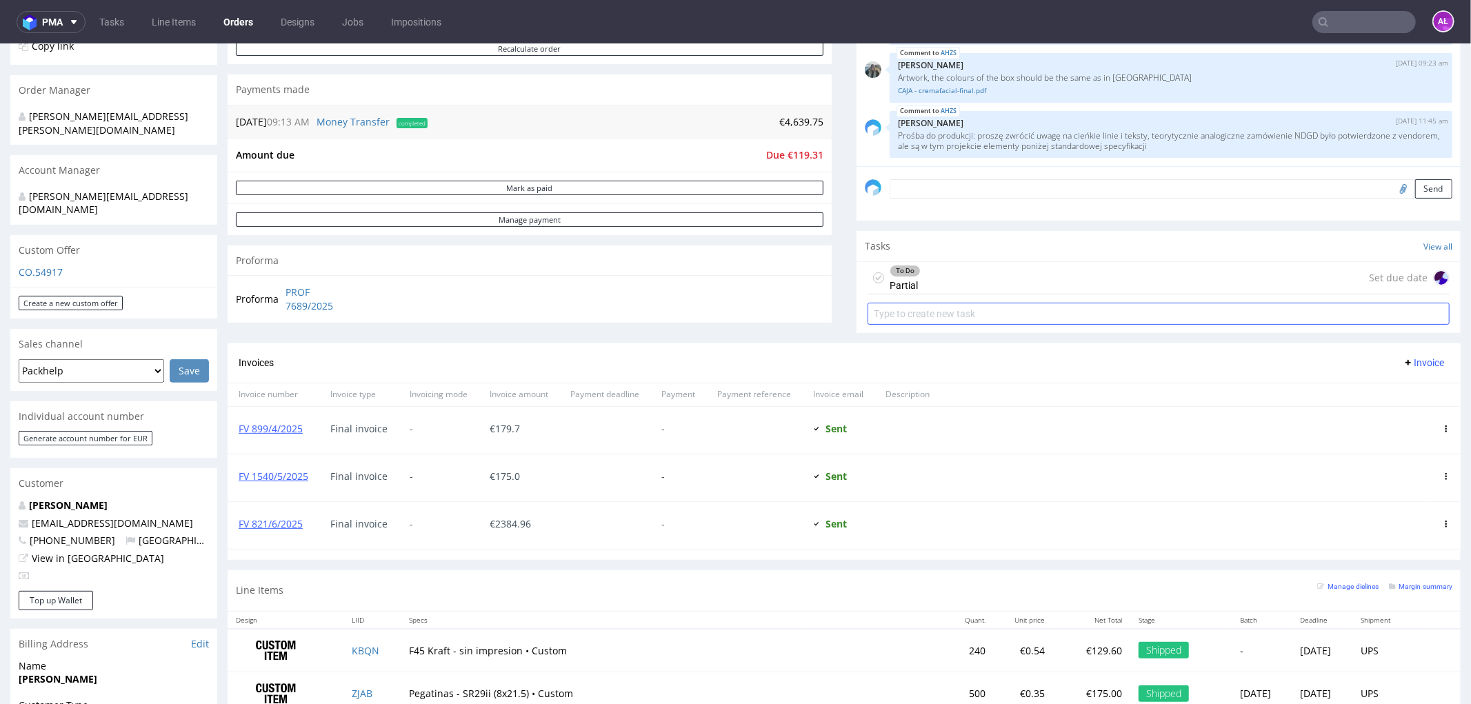
scroll to position [306, 0]
click at [905, 285] on div "To Do Partial" at bounding box center [905, 279] width 31 height 32
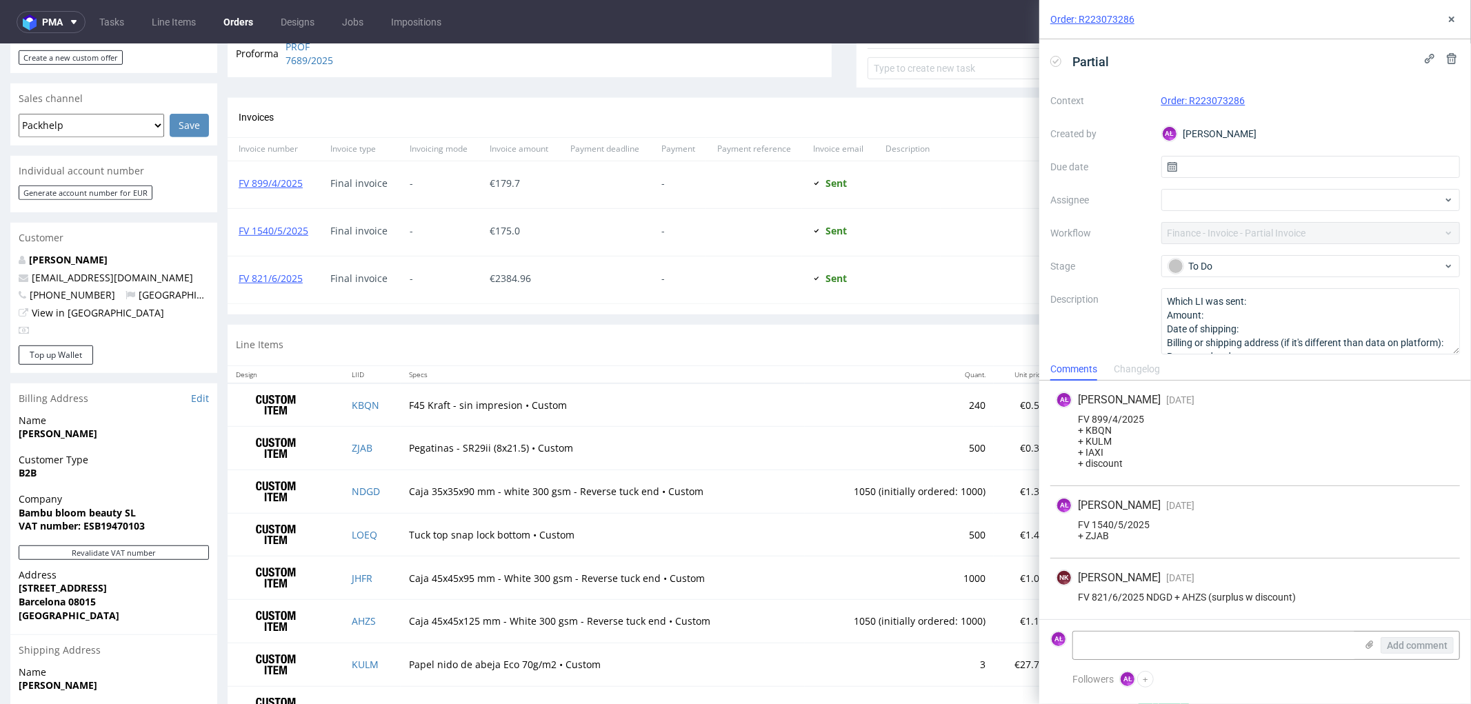
scroll to position [612, 0]
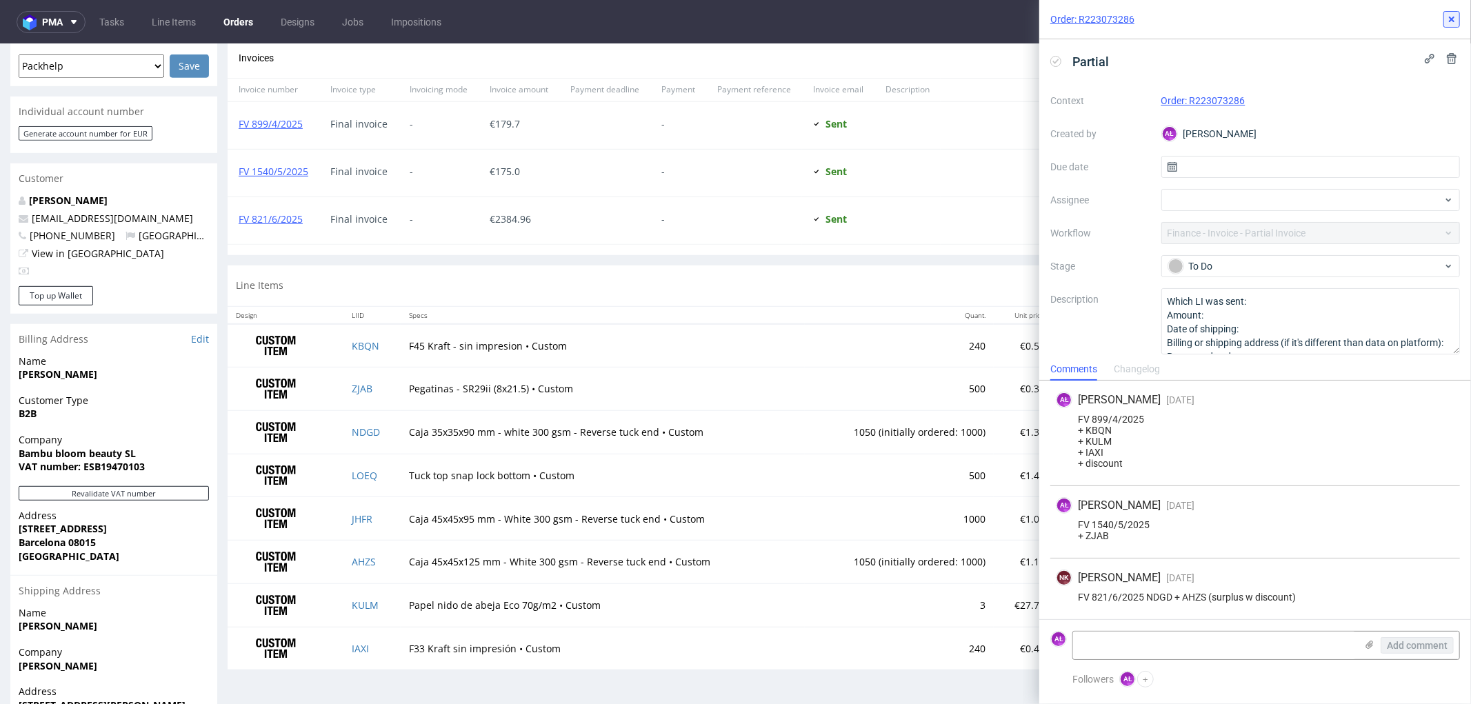
click at [1446, 21] on icon at bounding box center [1451, 19] width 11 height 11
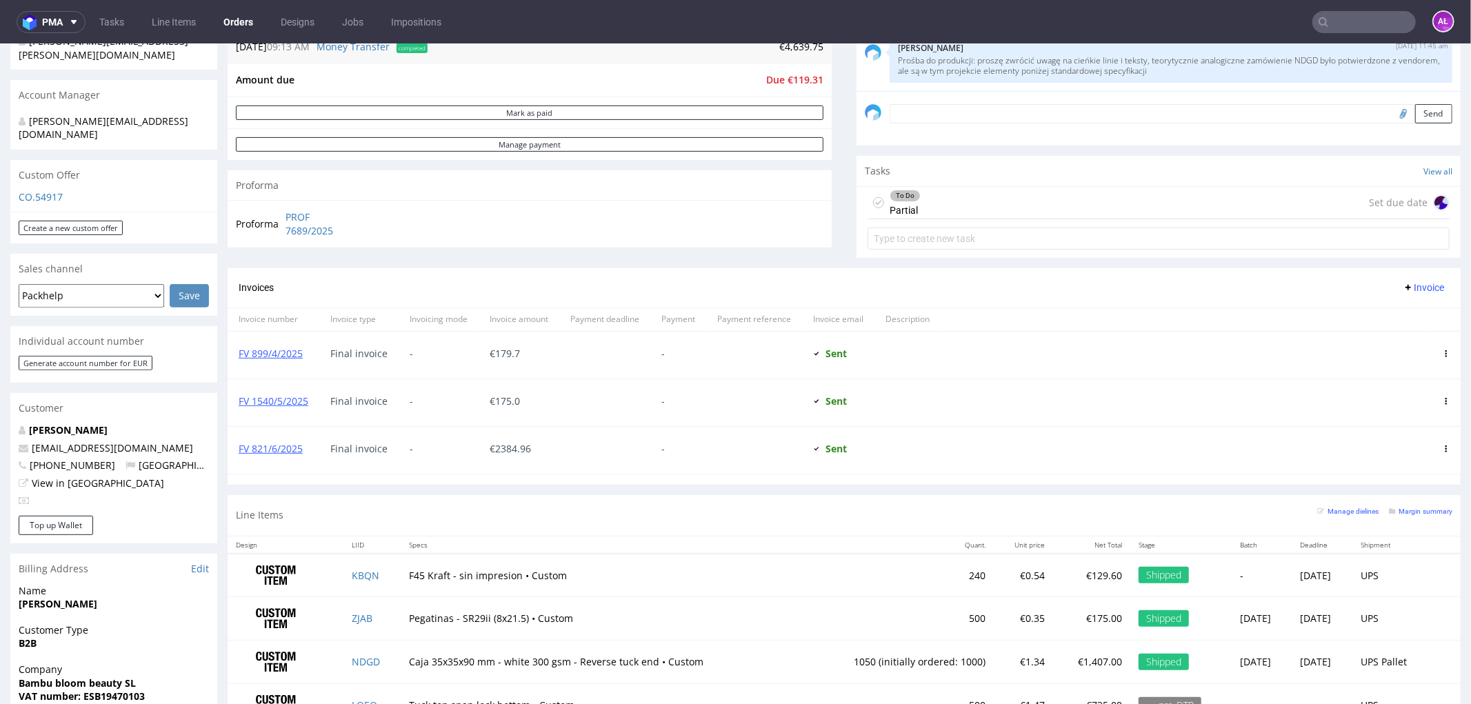
click at [950, 197] on div "To Do Partial Set due date" at bounding box center [1159, 202] width 582 height 32
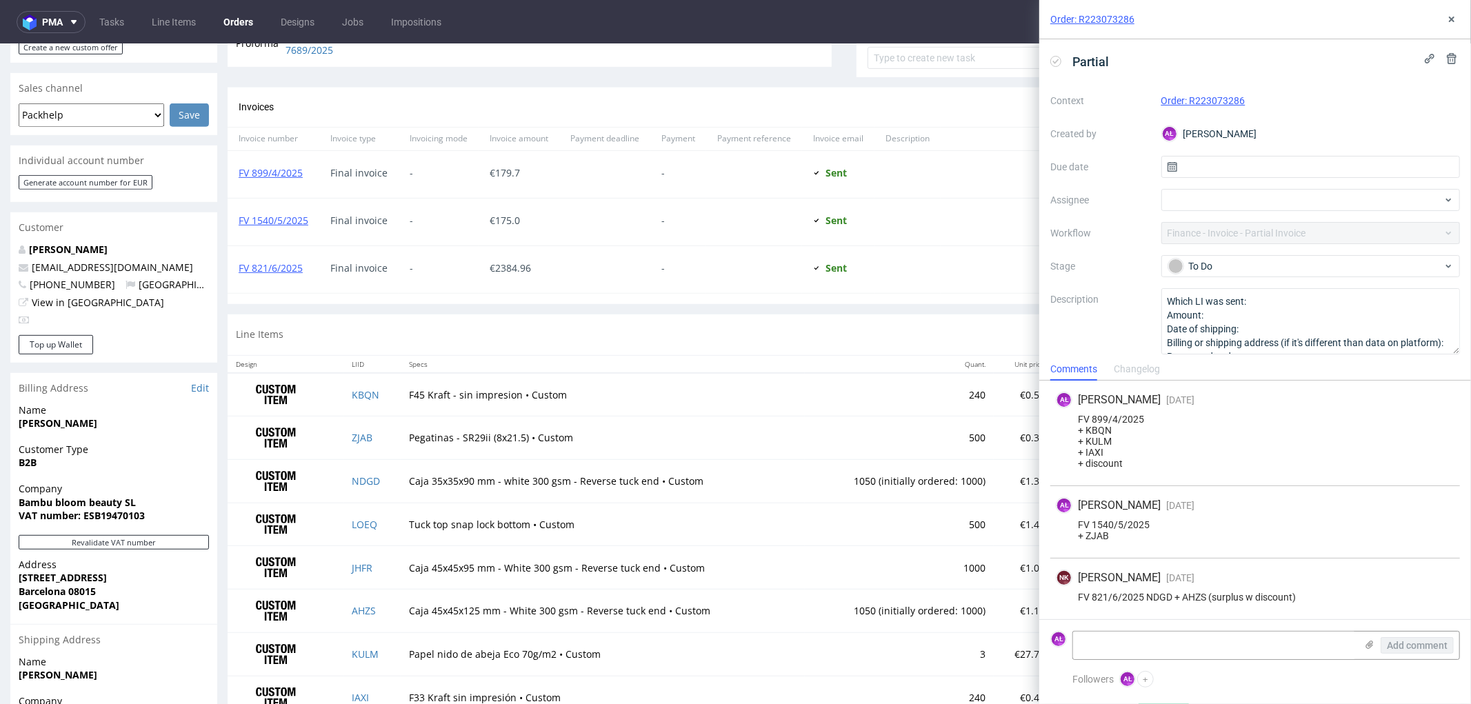
scroll to position [724, 0]
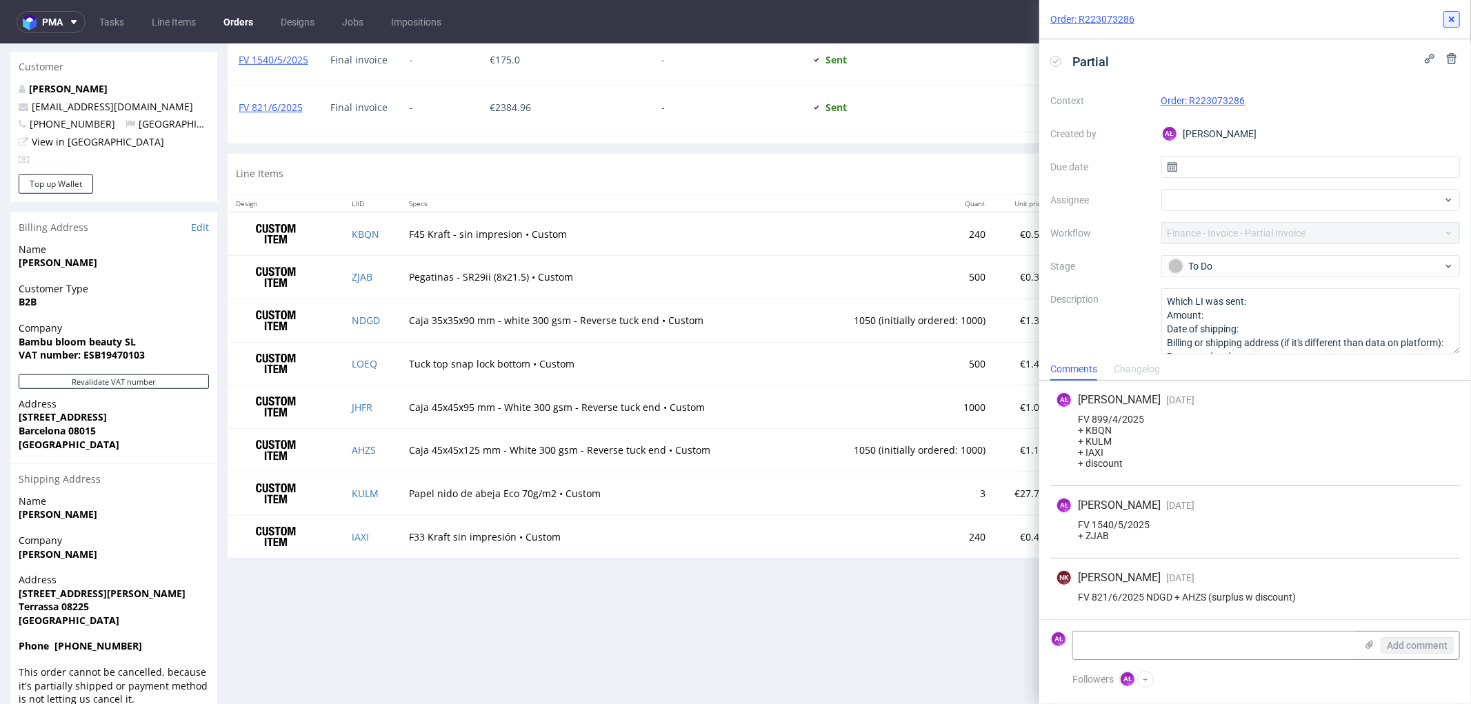
drag, startPoint x: 1448, startPoint y: 18, endPoint x: 1432, endPoint y: 32, distance: 22.0
click at [1446, 18] on icon at bounding box center [1451, 19] width 11 height 11
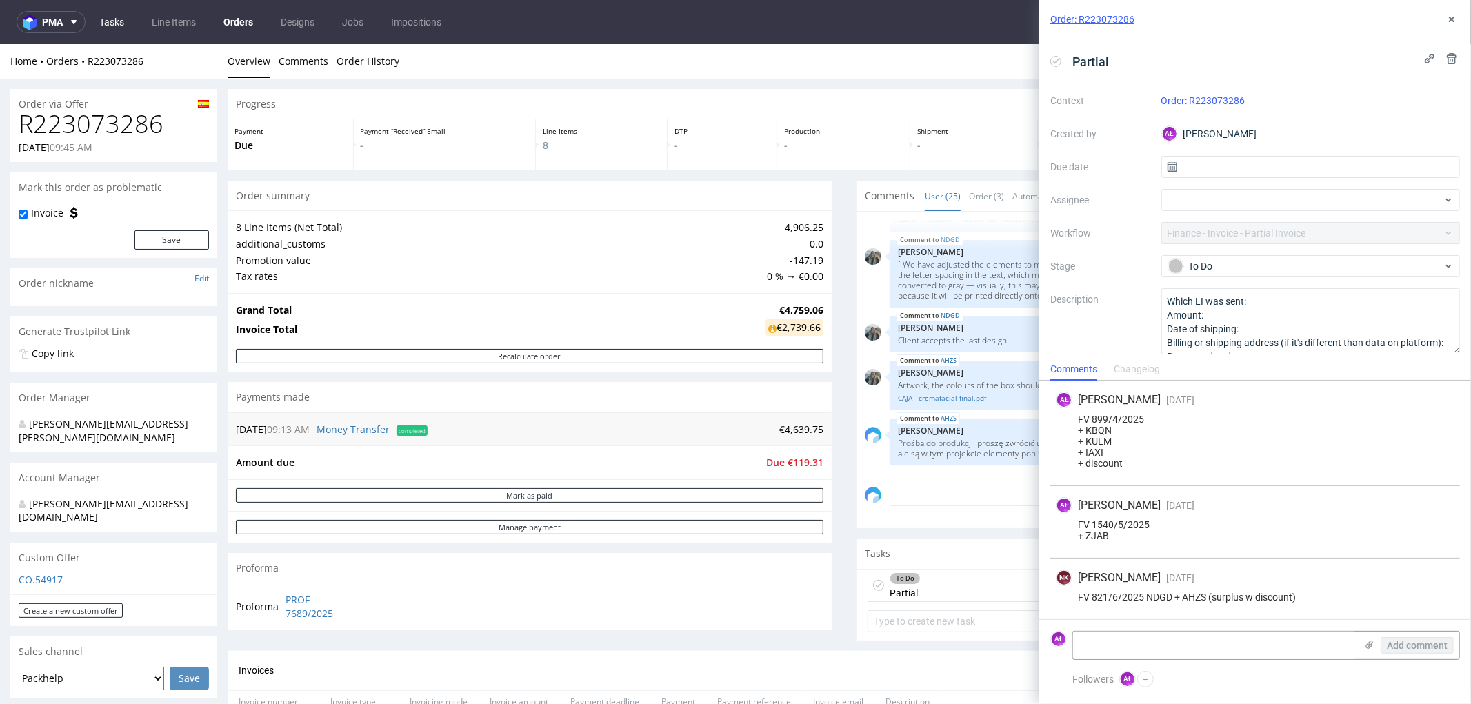
click at [128, 23] on link "Tasks" at bounding box center [111, 22] width 41 height 22
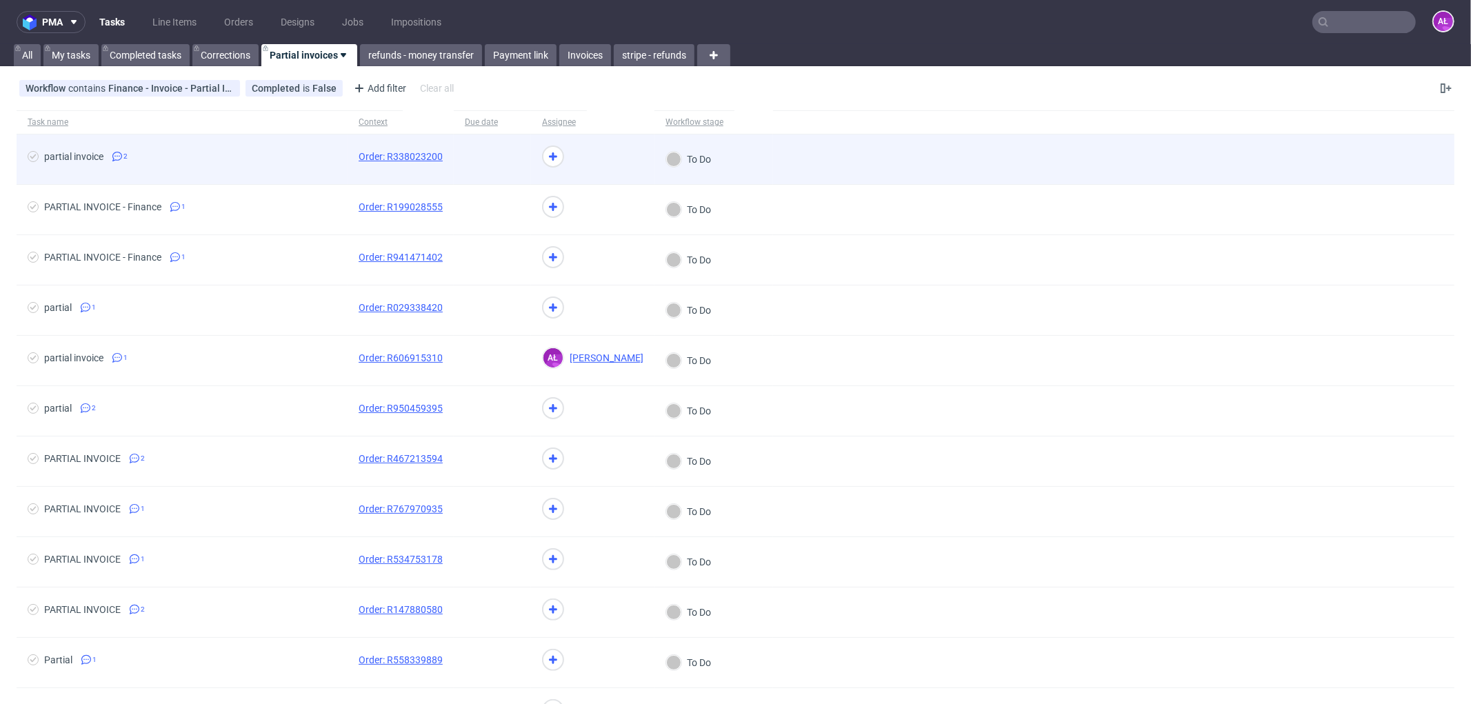
click at [266, 172] on div "partial invoice 2" at bounding box center [182, 159] width 331 height 50
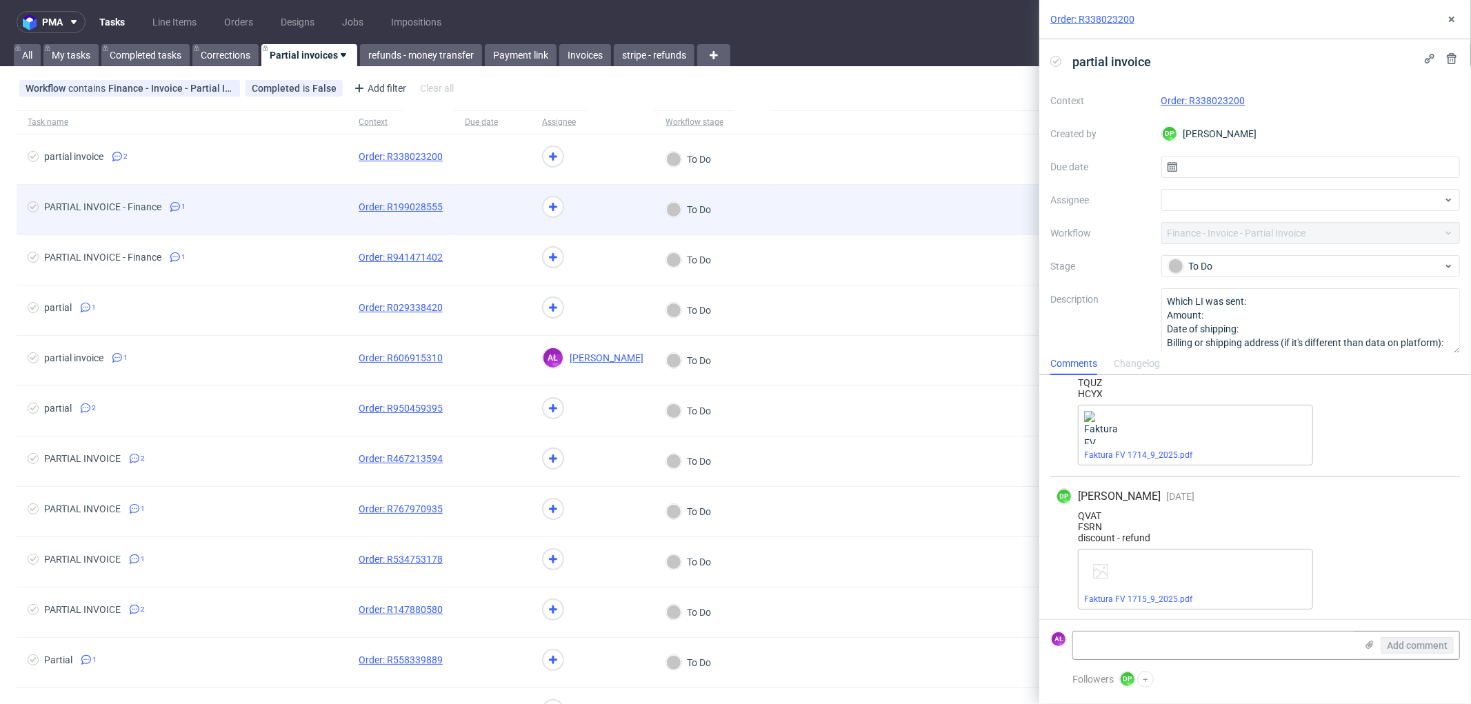
scroll to position [54, 0]
click at [276, 208] on span "PARTIAL INVOICE - Finance 1" at bounding box center [182, 209] width 309 height 17
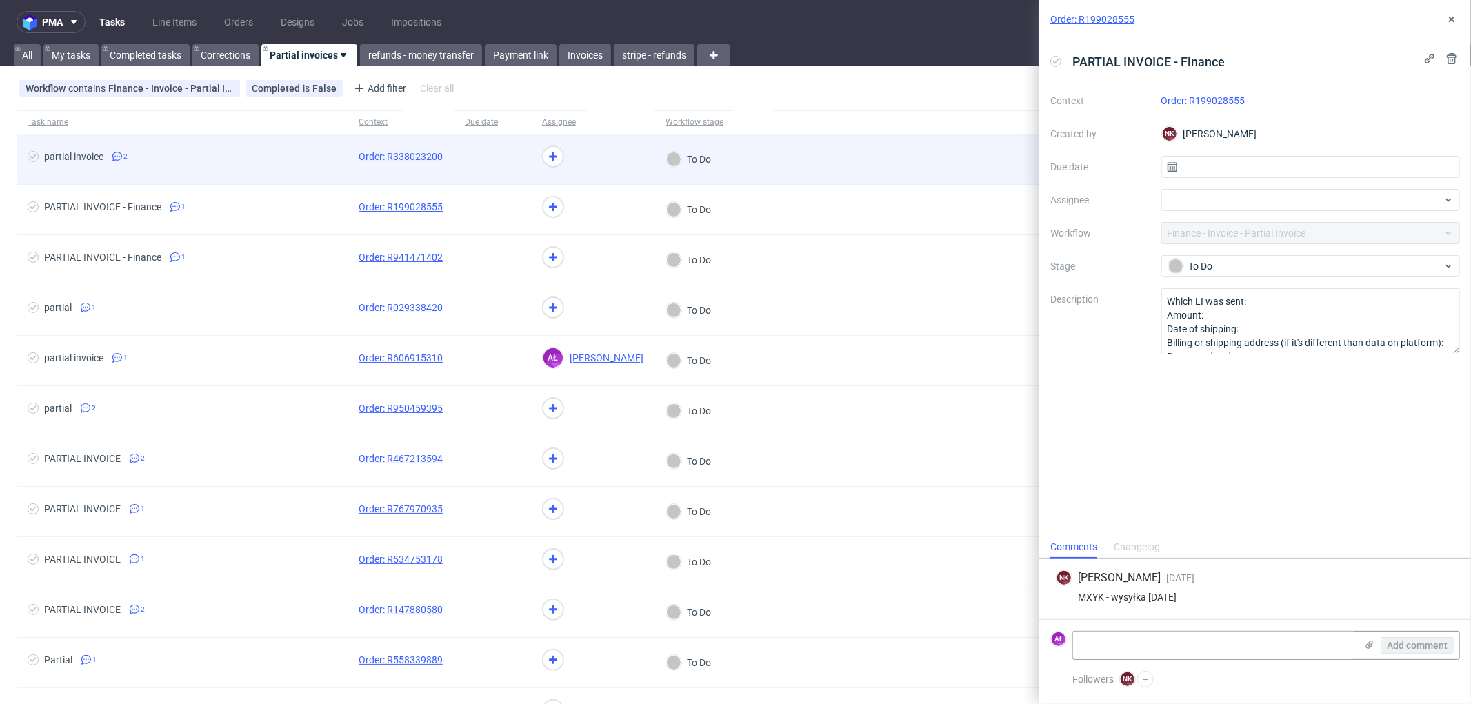
click at [276, 156] on span "partial invoice 2" at bounding box center [182, 159] width 309 height 17
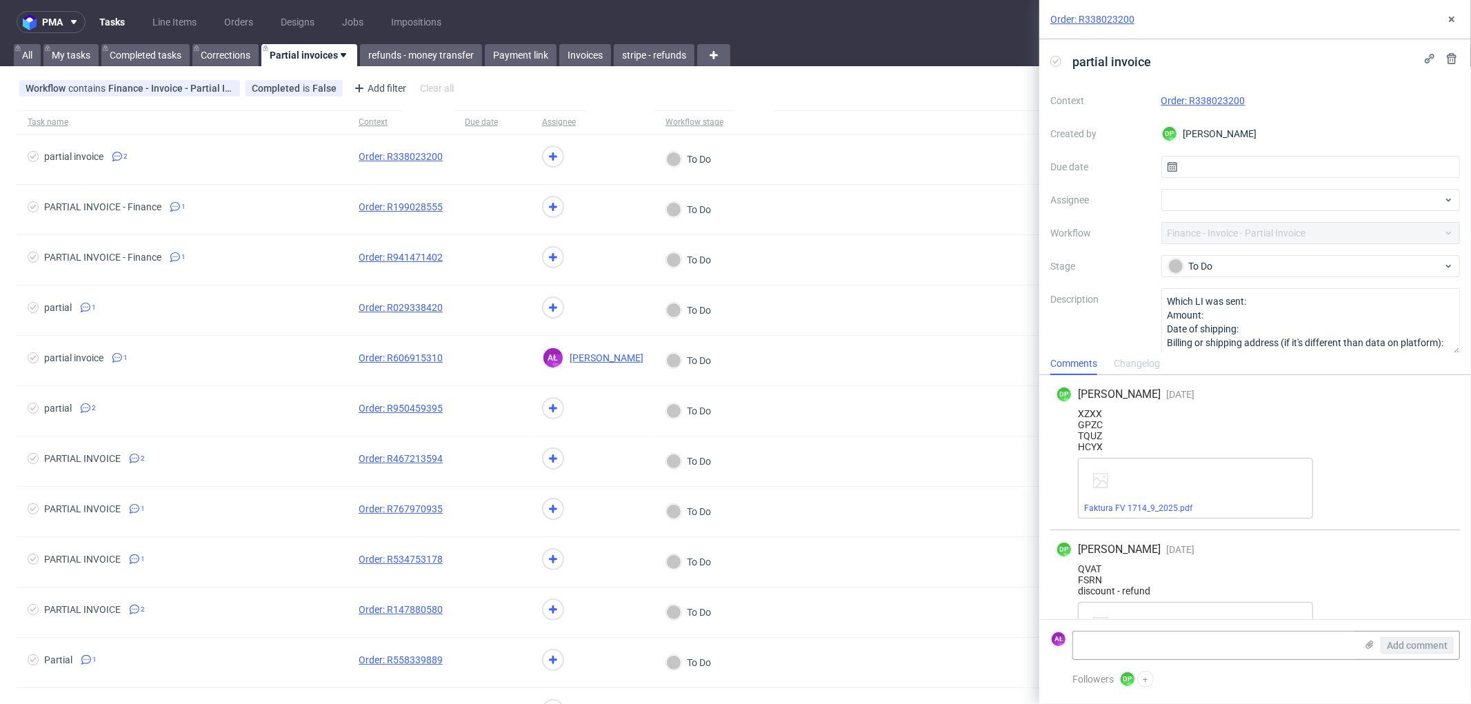
scroll to position [54, 0]
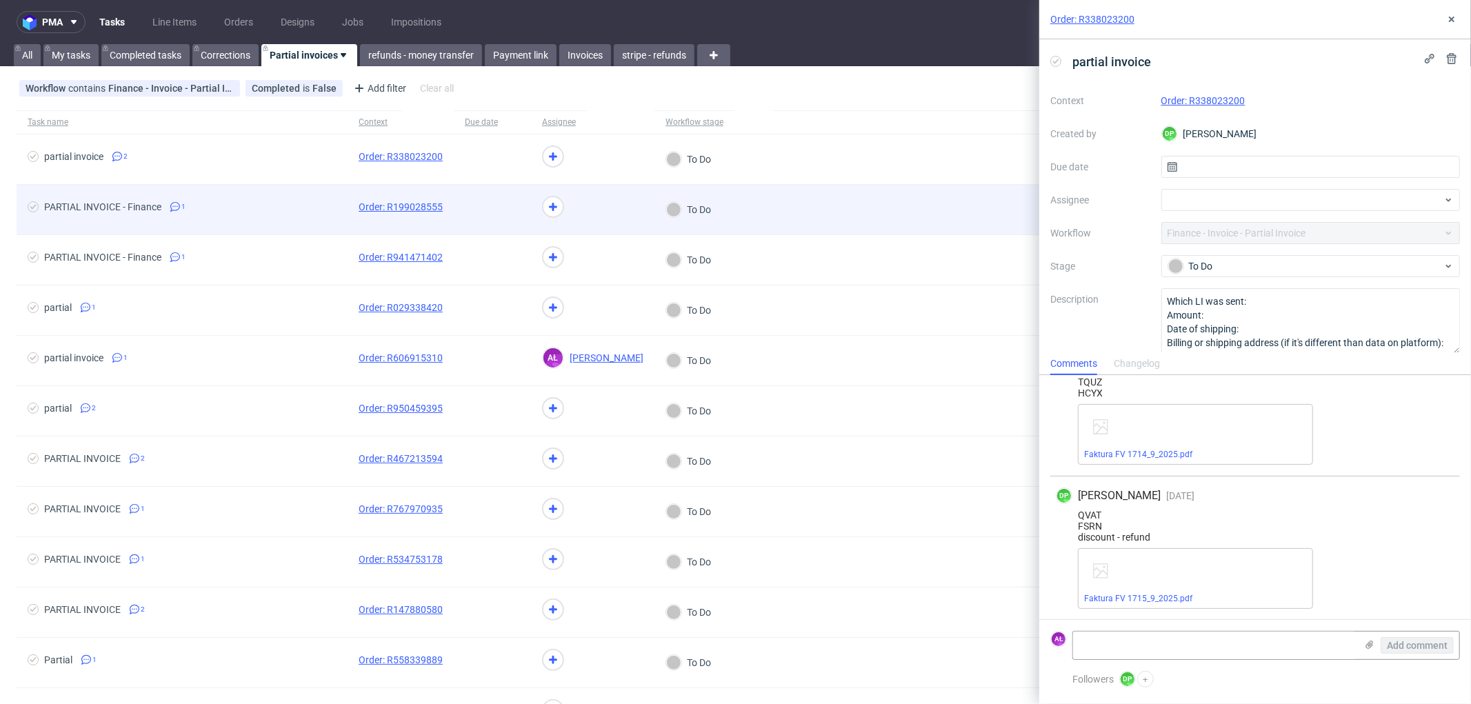
click at [254, 223] on div "PARTIAL INVOICE - Finance 1" at bounding box center [182, 210] width 331 height 50
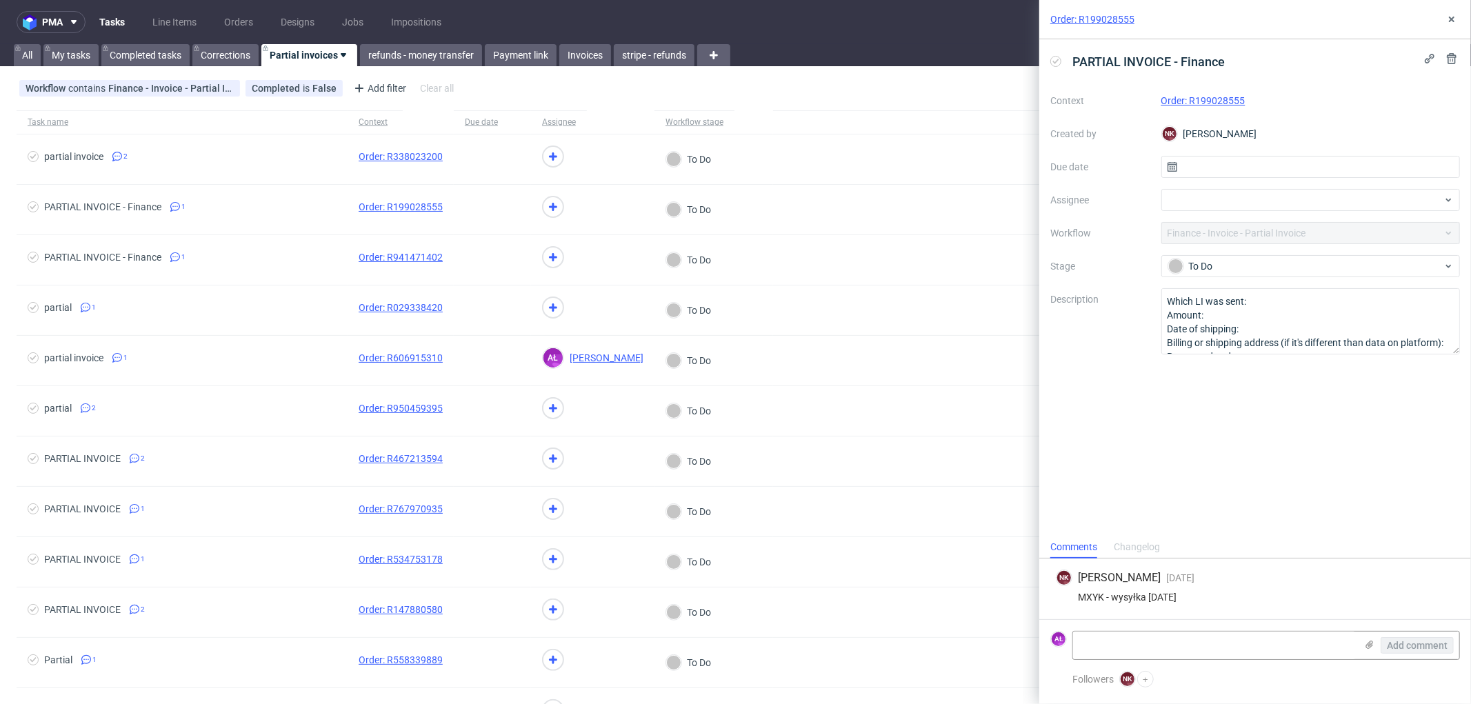
click at [1217, 102] on link "Order: R199028555" at bounding box center [1204, 100] width 84 height 11
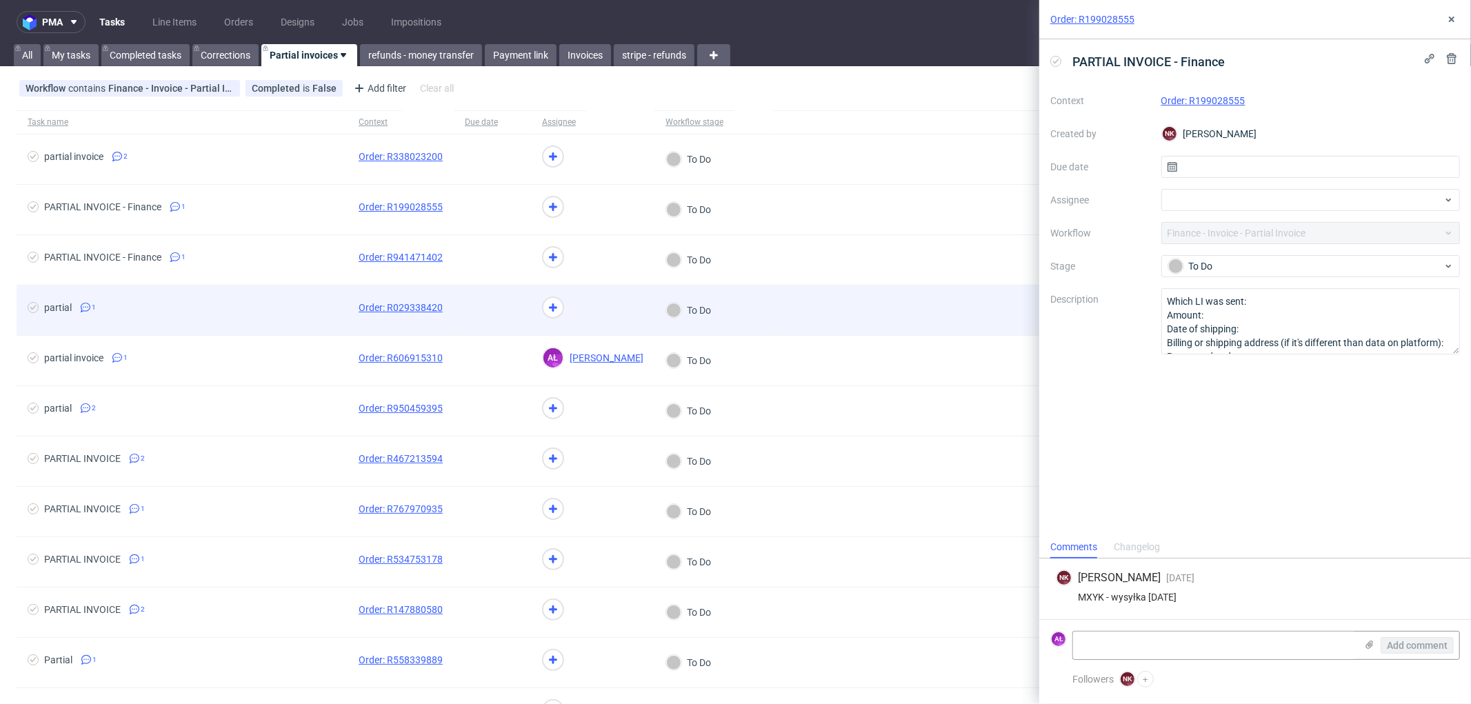
click at [469, 286] on div at bounding box center [492, 311] width 77 height 50
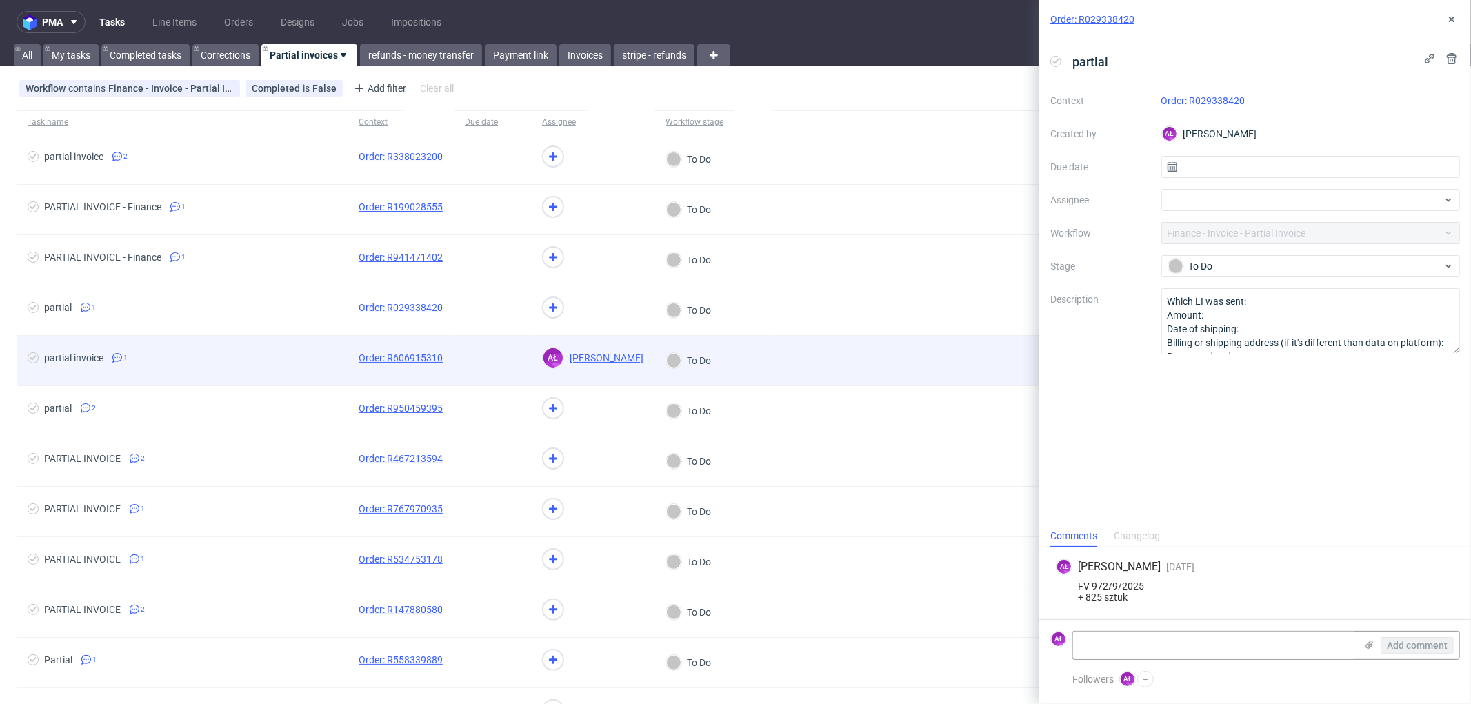
click at [471, 353] on span at bounding box center [492, 360] width 55 height 17
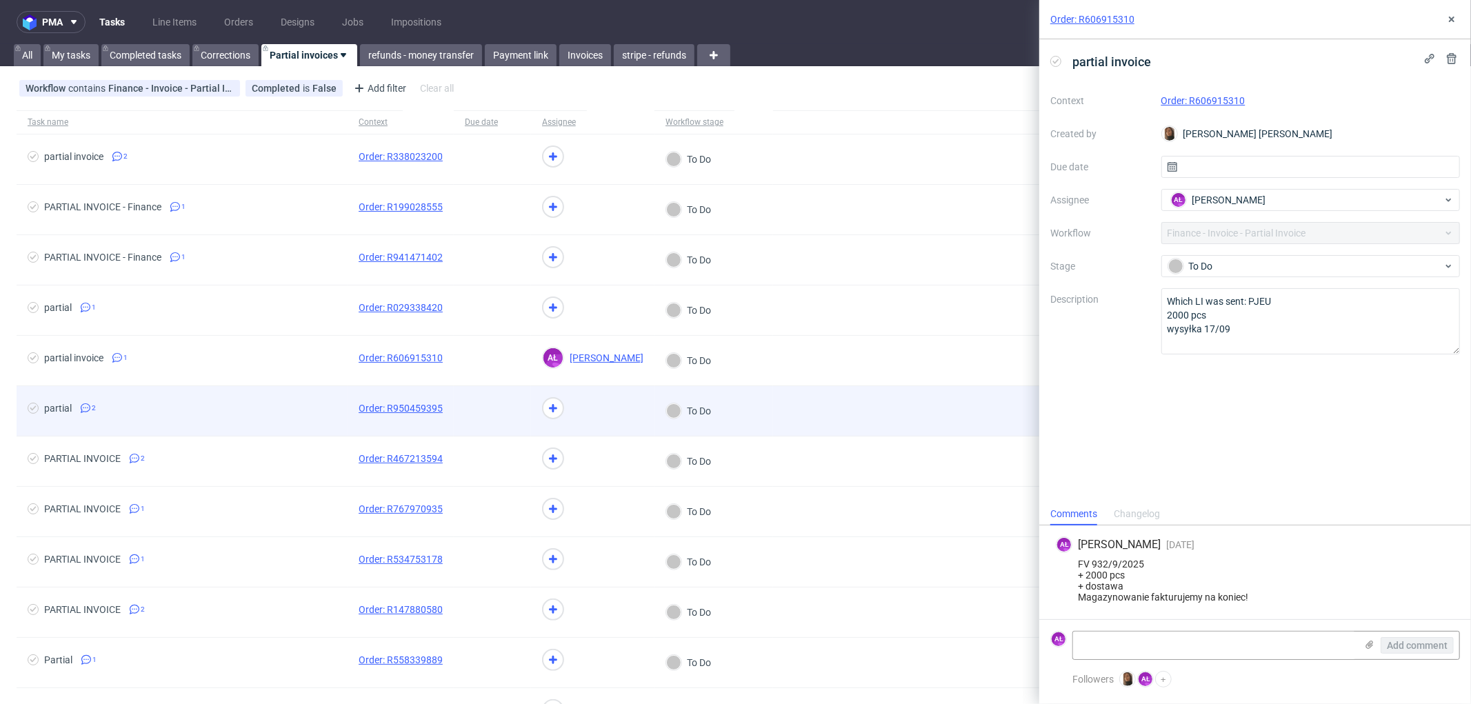
click at [497, 421] on div at bounding box center [492, 411] width 77 height 50
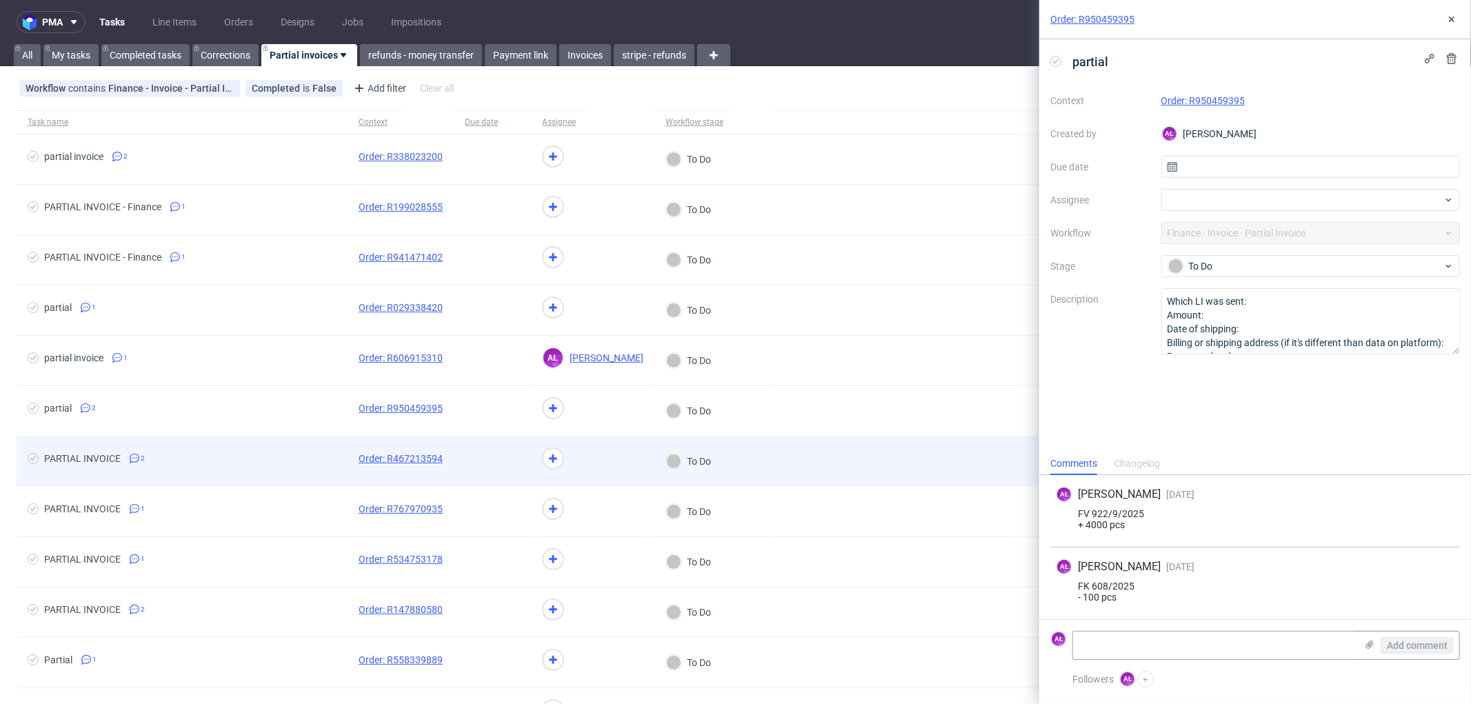
click at [497, 466] on span at bounding box center [492, 461] width 55 height 17
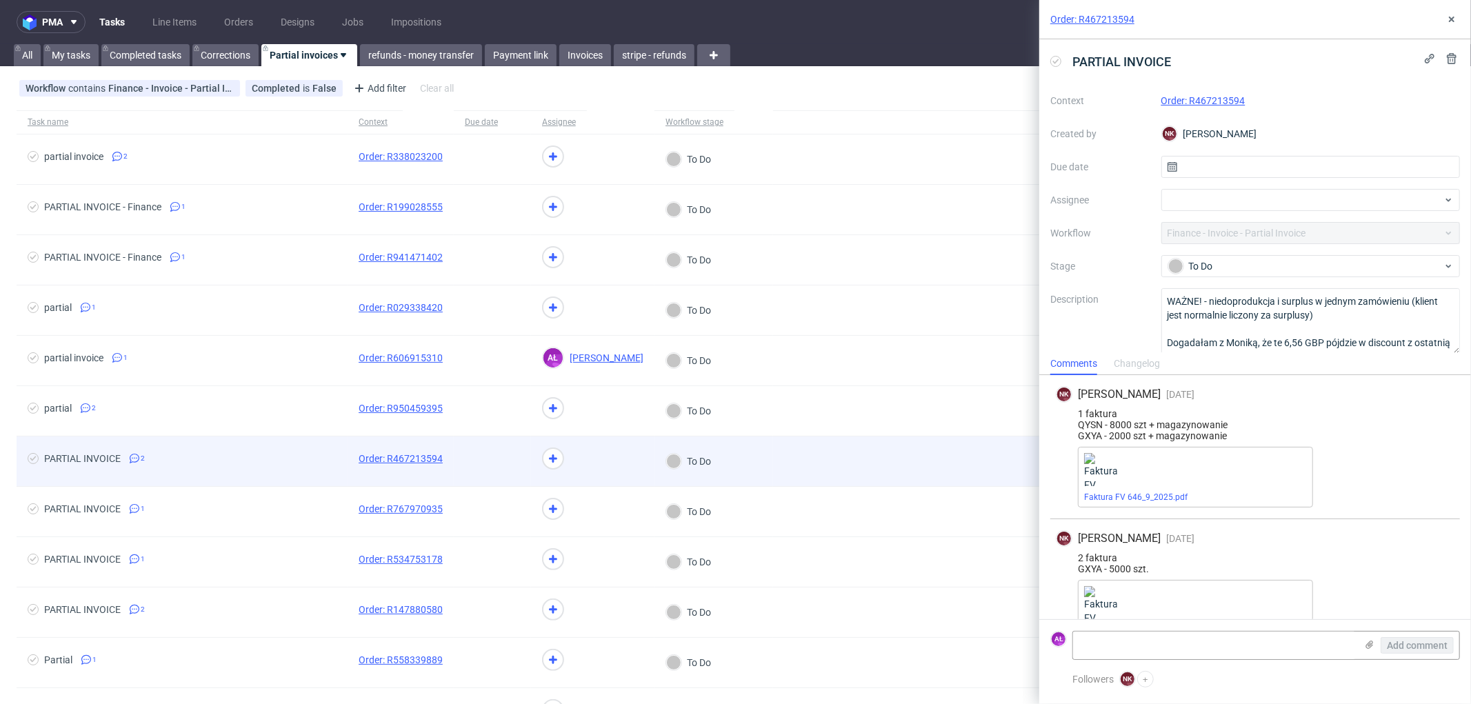
scroll to position [32, 0]
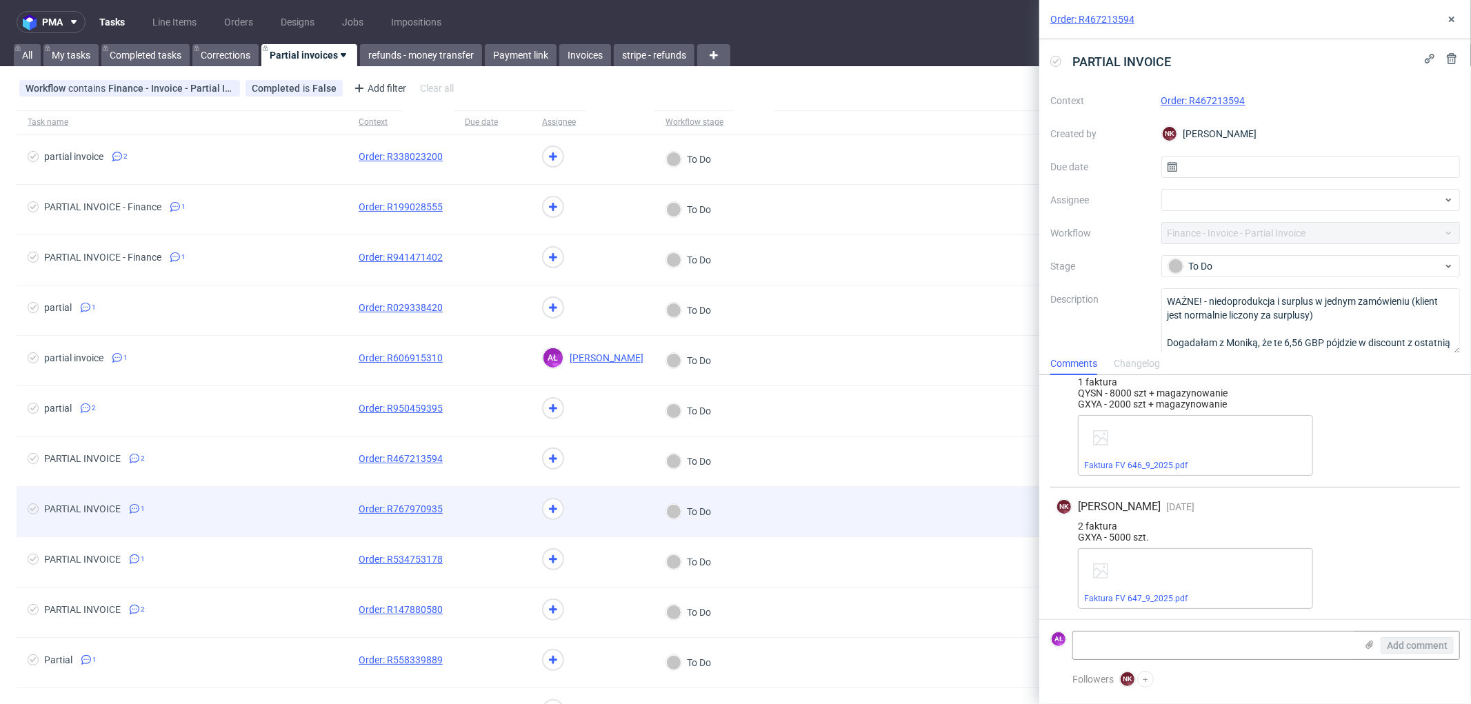
click at [504, 510] on span at bounding box center [492, 512] width 55 height 17
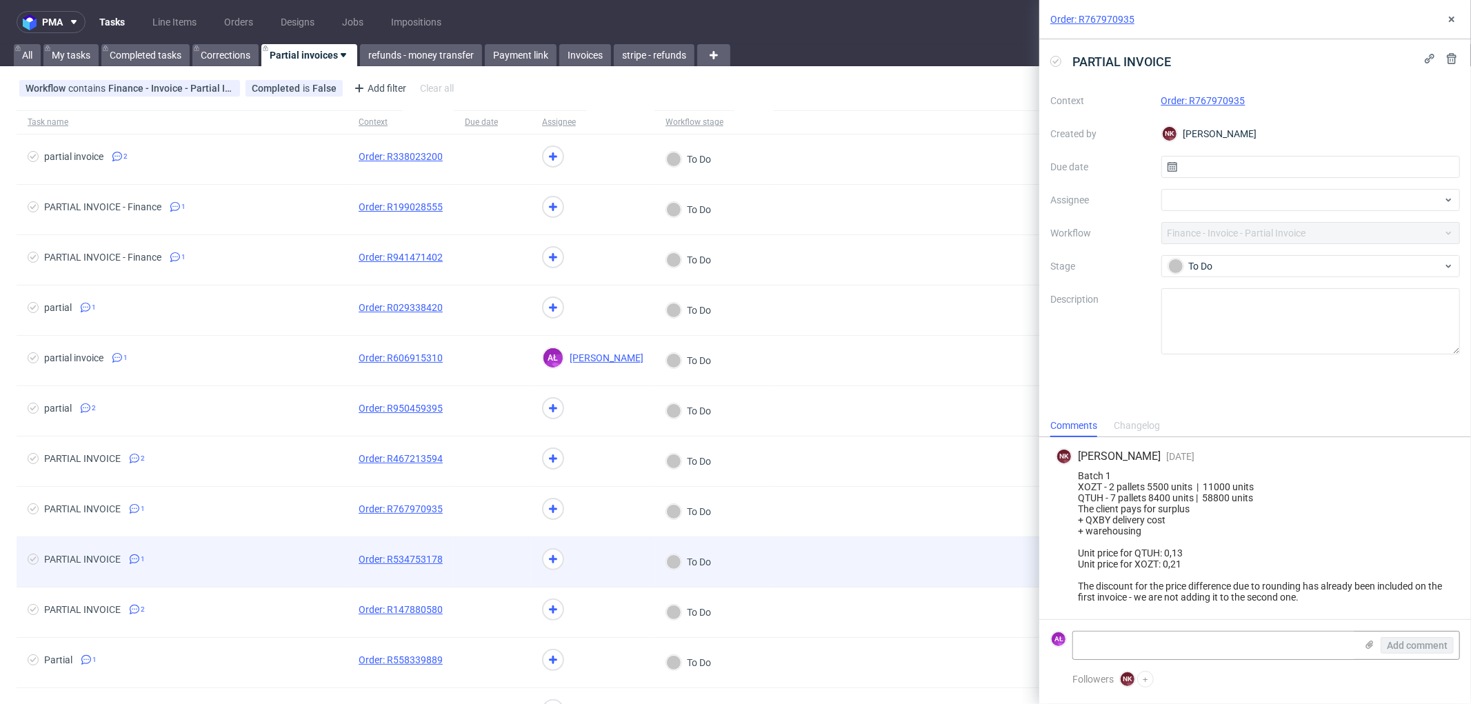
click at [500, 561] on span at bounding box center [492, 562] width 55 height 17
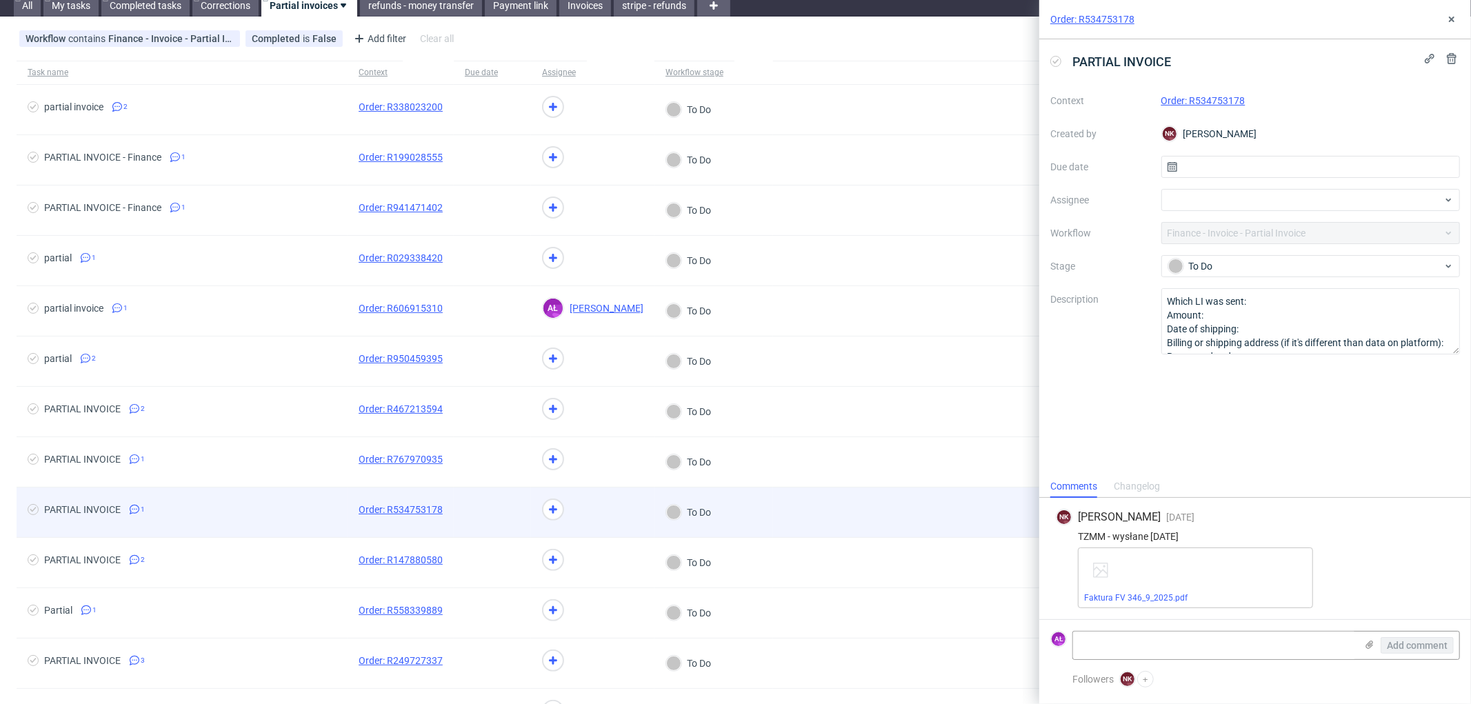
scroll to position [77, 0]
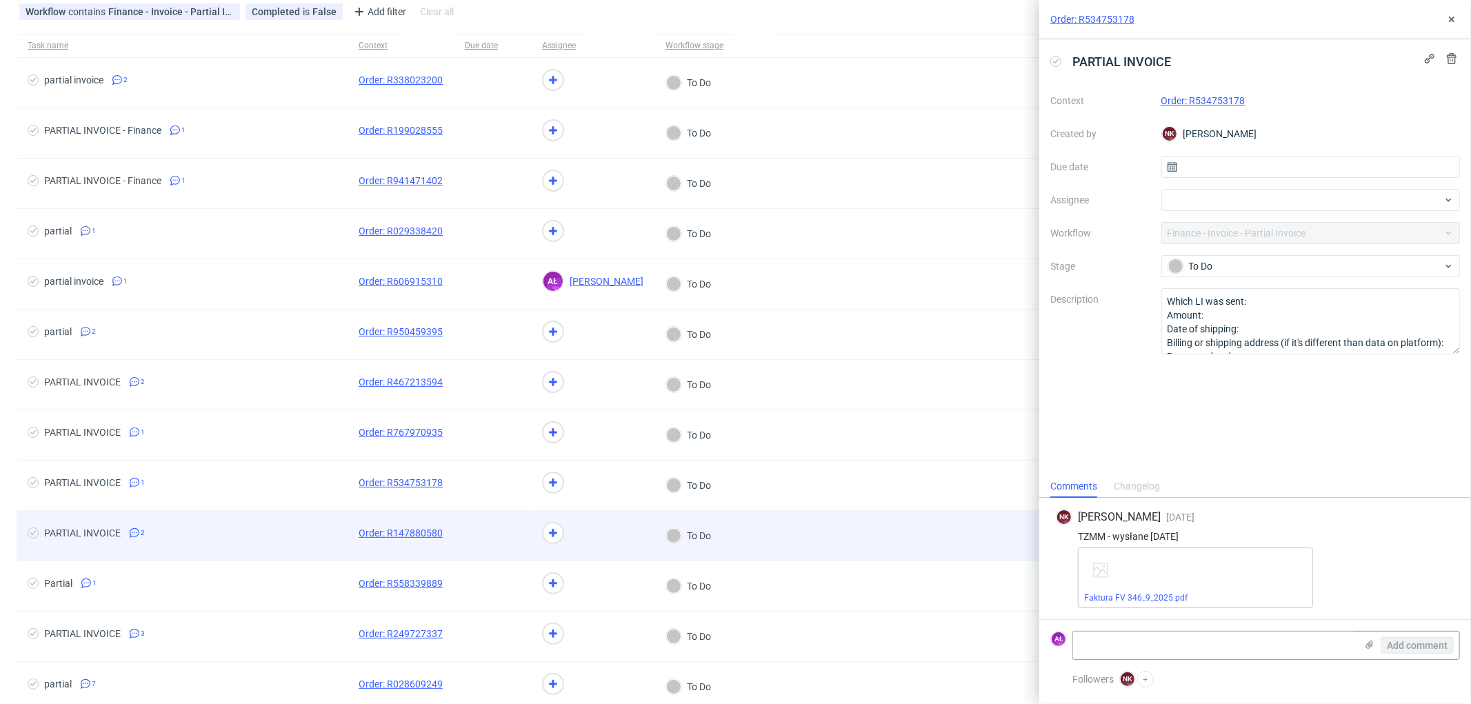
click at [506, 527] on div at bounding box center [492, 536] width 77 height 50
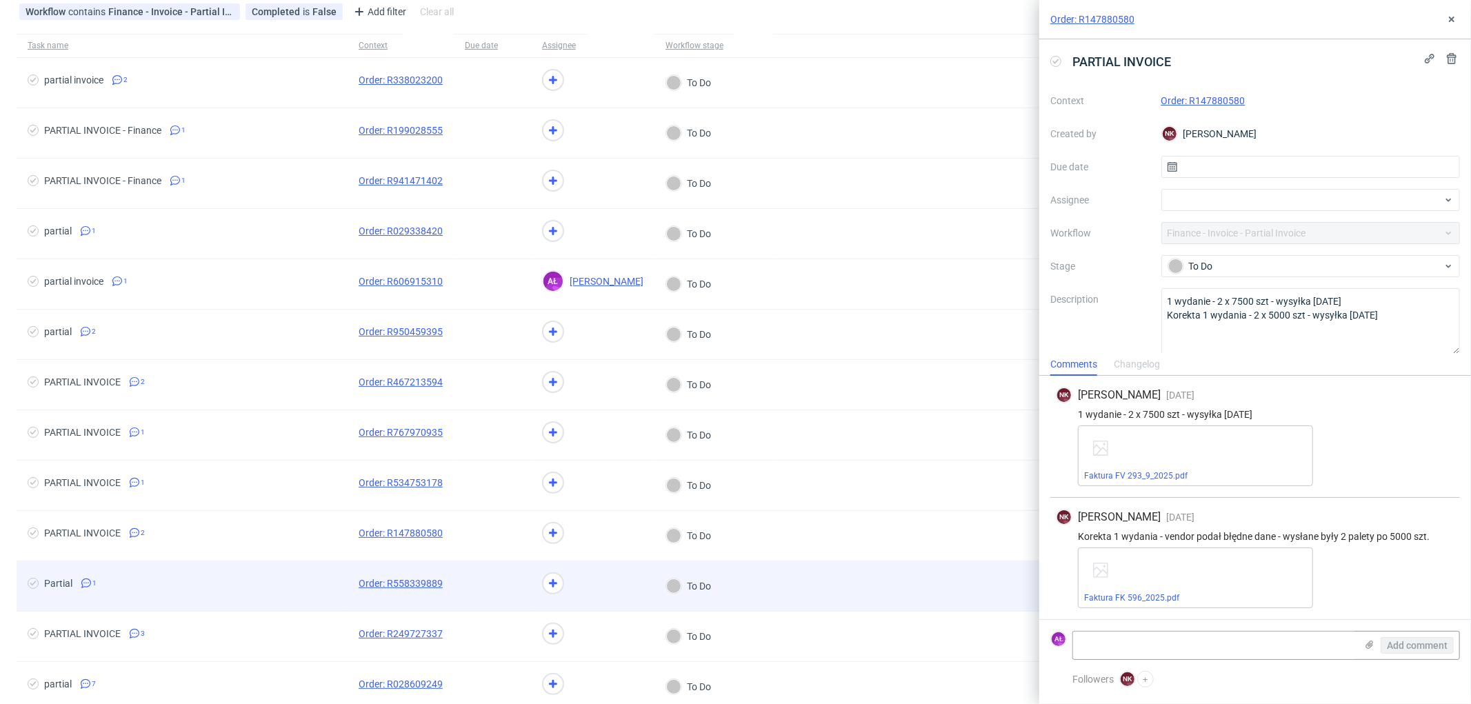
click at [507, 590] on span at bounding box center [492, 586] width 55 height 17
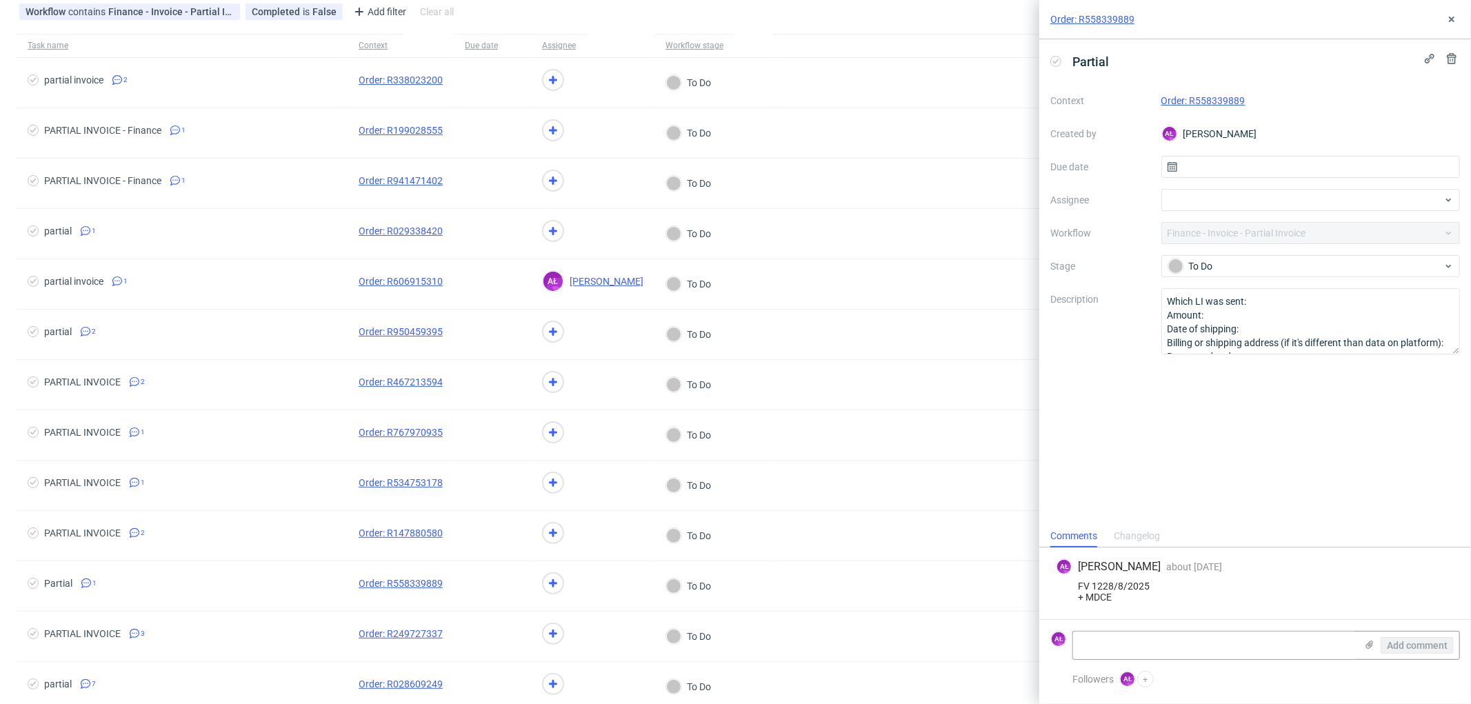
click at [1195, 95] on link "Order: R558339889" at bounding box center [1204, 100] width 84 height 11
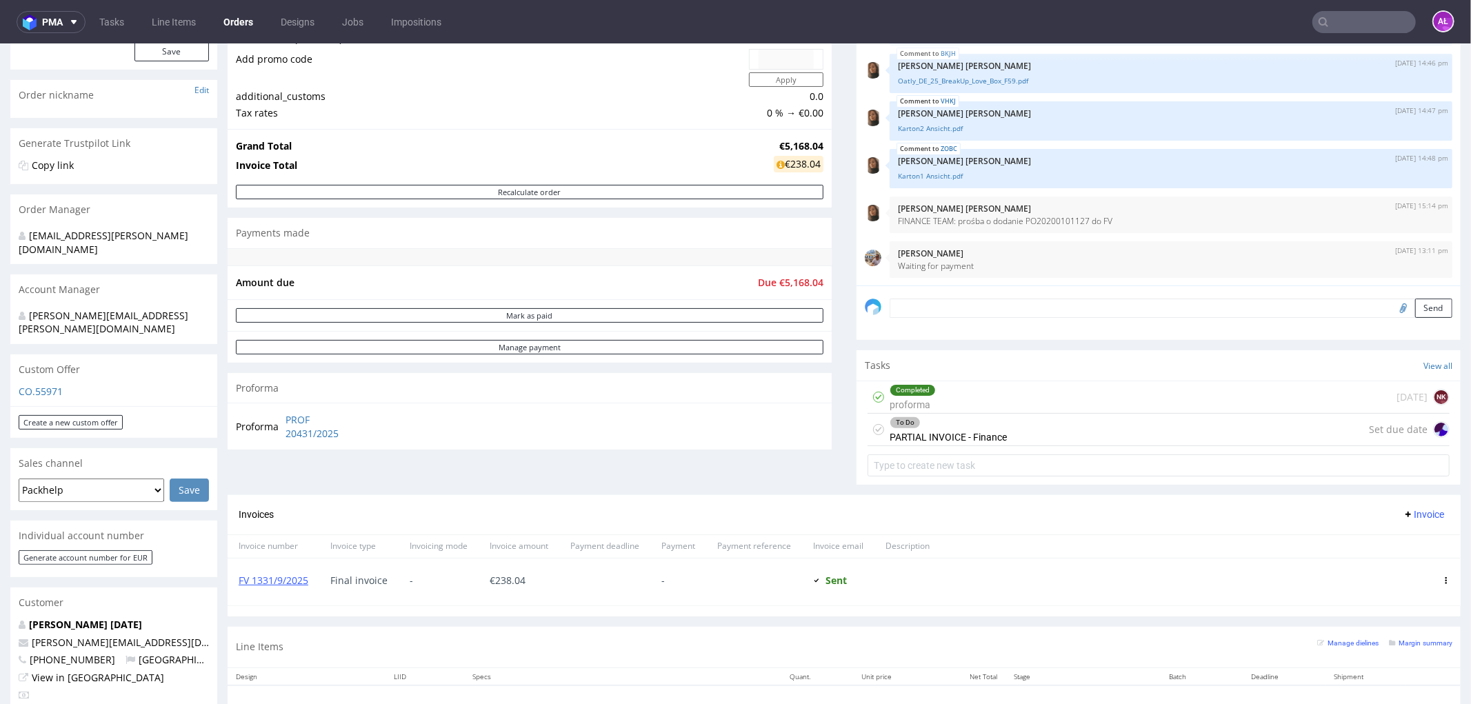
scroll to position [230, 0]
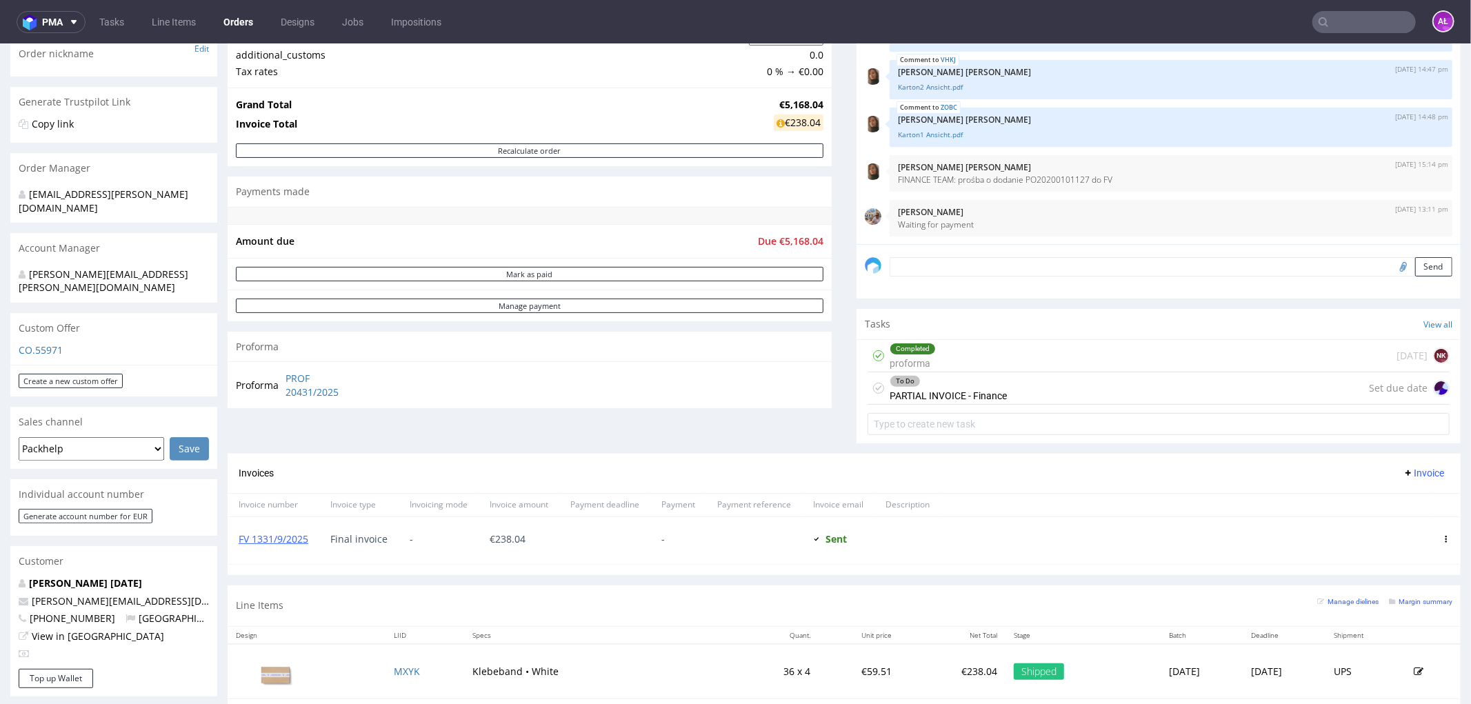
click at [919, 388] on div "To Do PARTIAL INVOICE - Finance" at bounding box center [948, 388] width 117 height 32
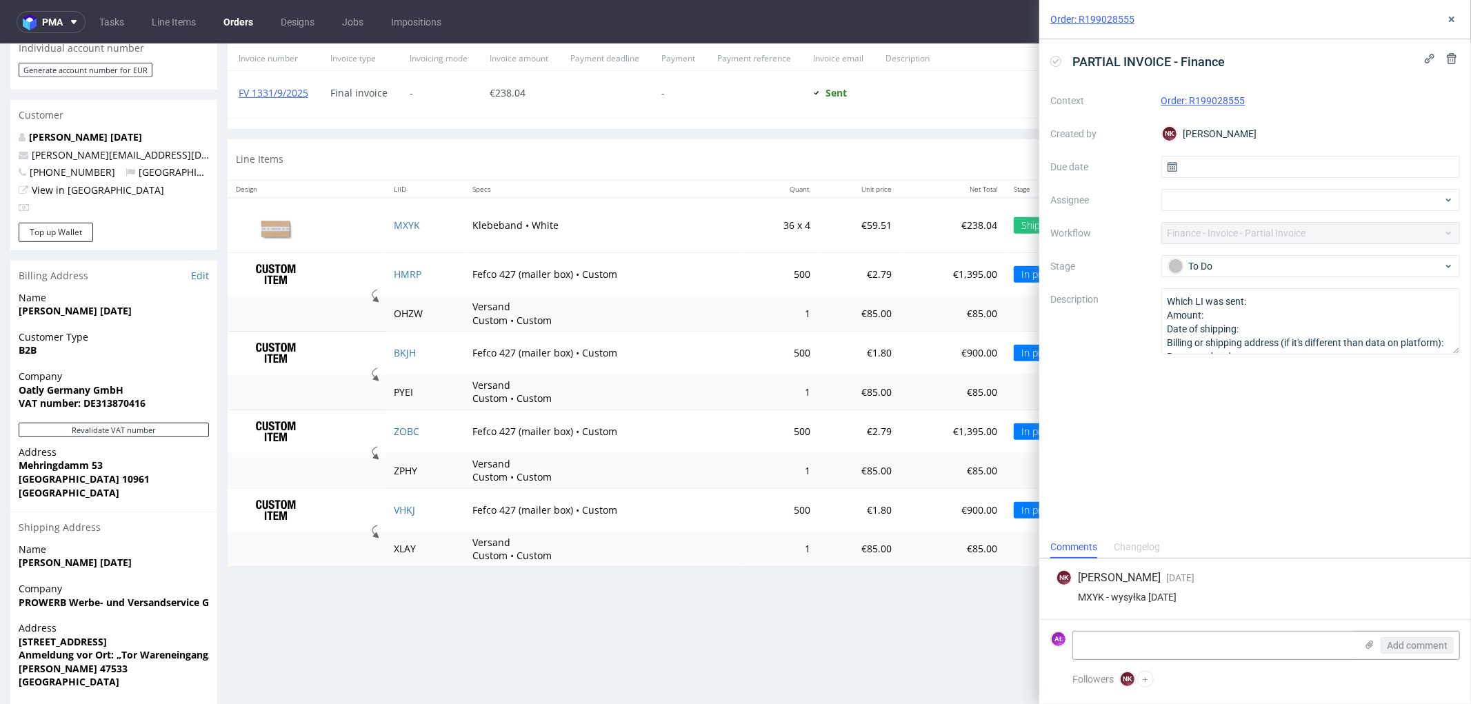
scroll to position [648, 0]
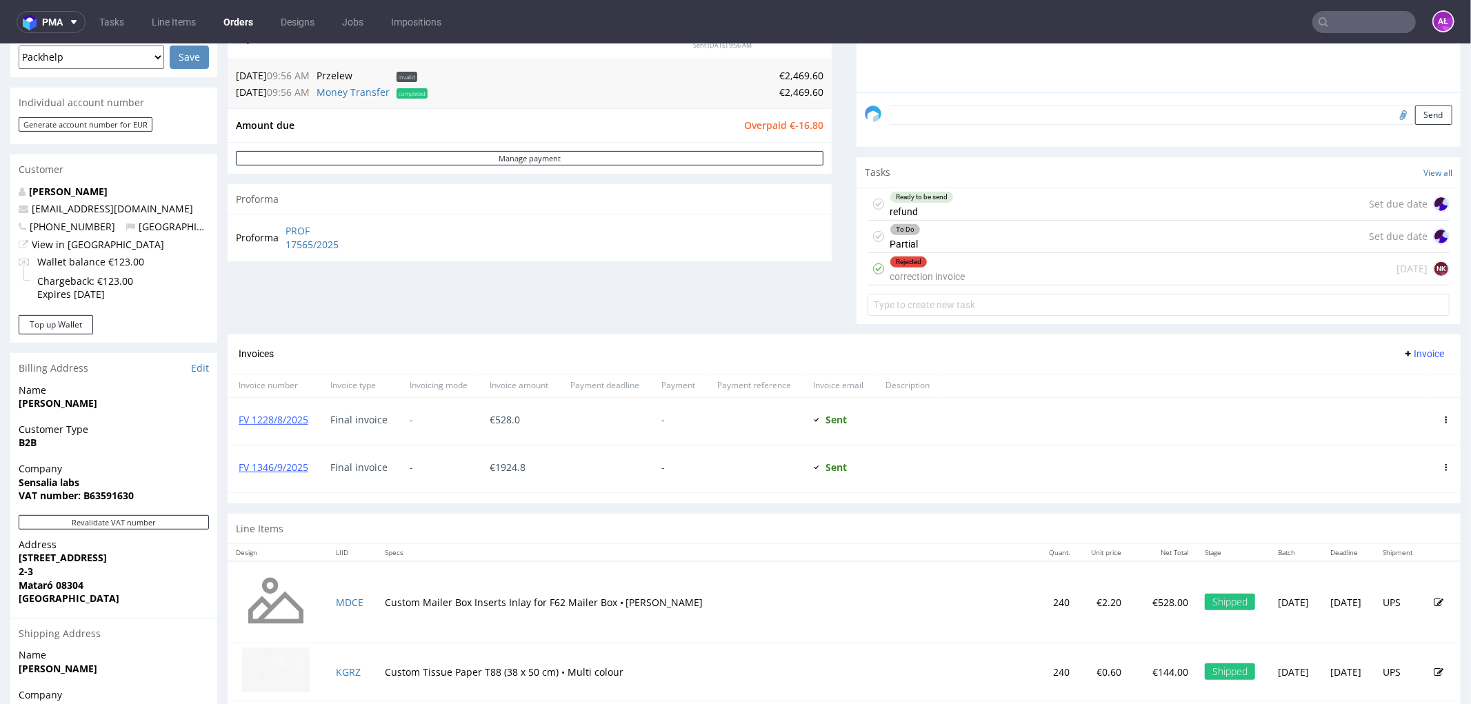
scroll to position [346, 0]
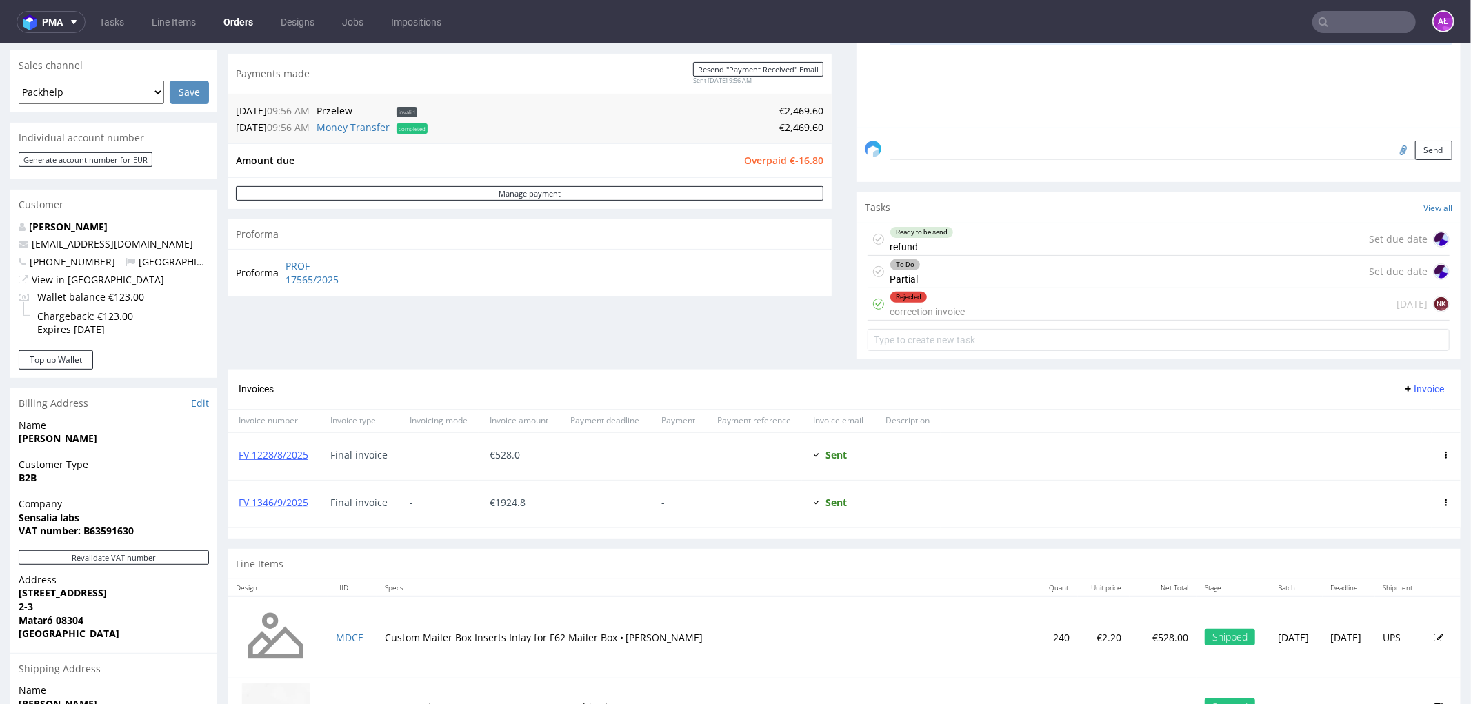
click at [913, 272] on div "To Do Partial Set due date" at bounding box center [1159, 271] width 582 height 32
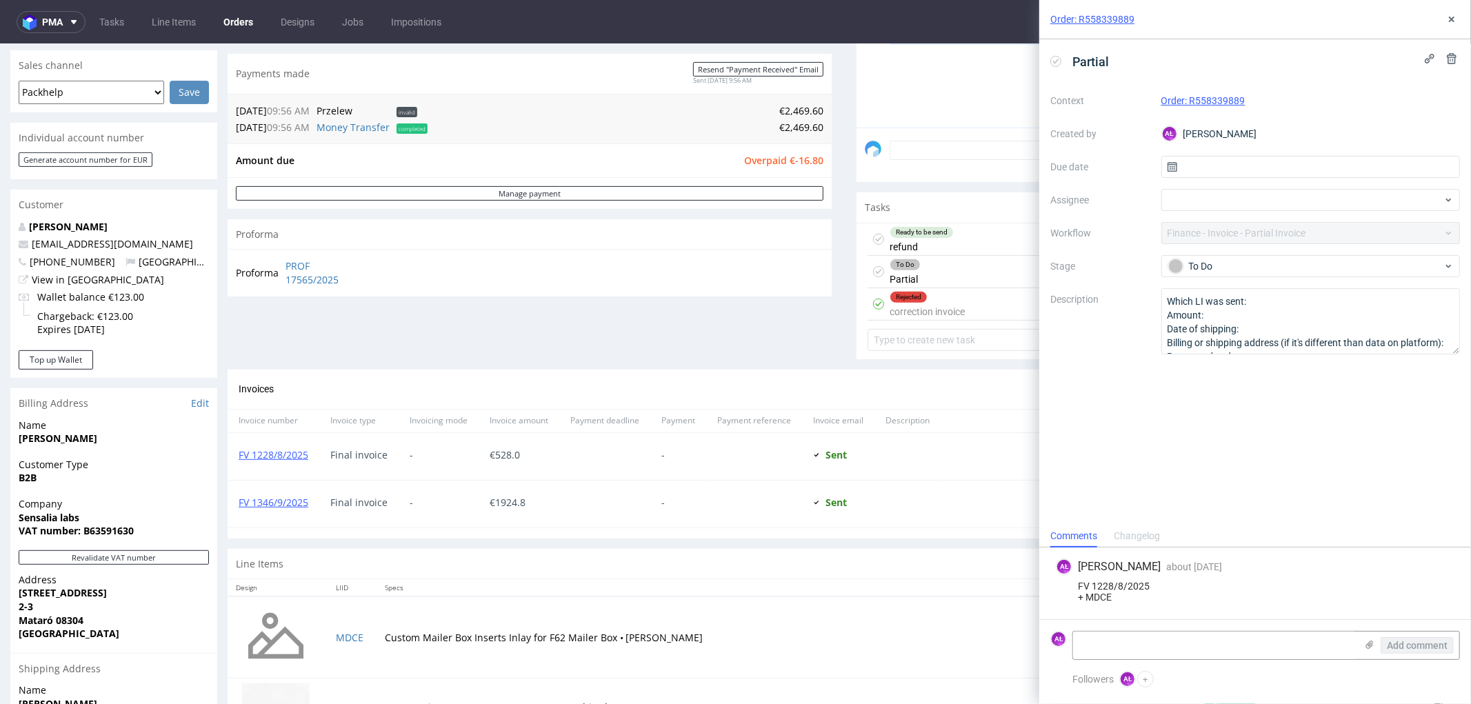
click at [921, 241] on div "Ready to be send refund" at bounding box center [922, 239] width 64 height 32
click at [1051, 59] on icon at bounding box center [1055, 61] width 11 height 11
drag, startPoint x: 1451, startPoint y: 21, endPoint x: 1162, endPoint y: 21, distance: 289.7
click at [1451, 21] on use at bounding box center [1452, 20] width 6 height 6
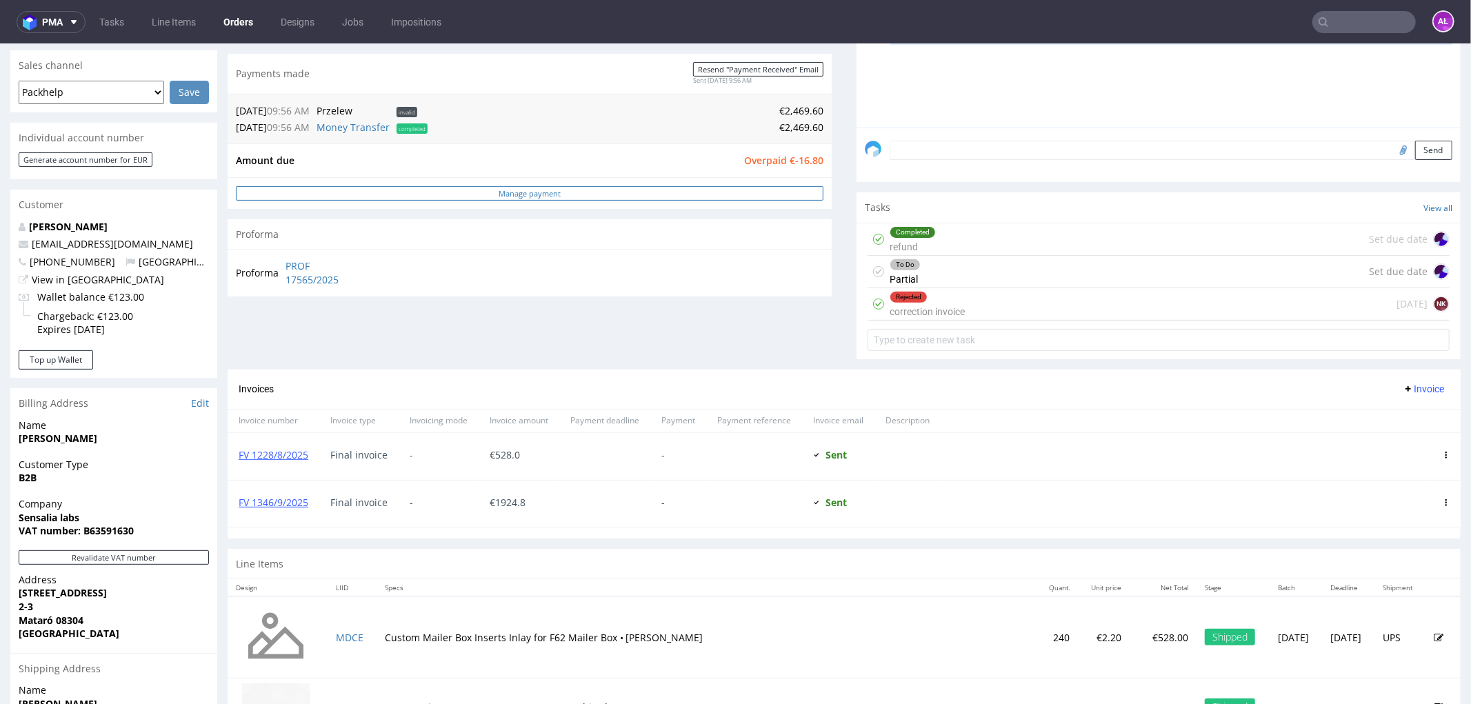
click at [665, 191] on link "Manage payment" at bounding box center [530, 193] width 588 height 14
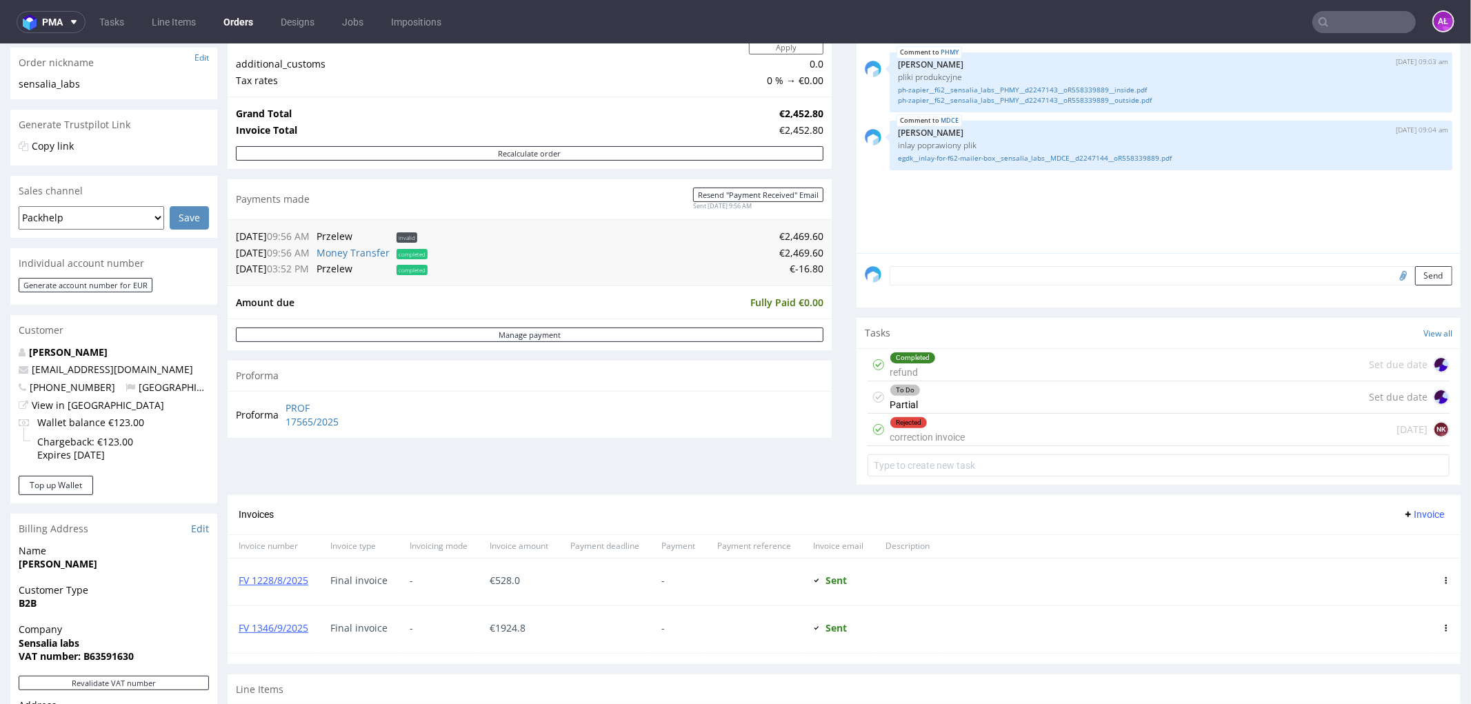
scroll to position [230, 0]
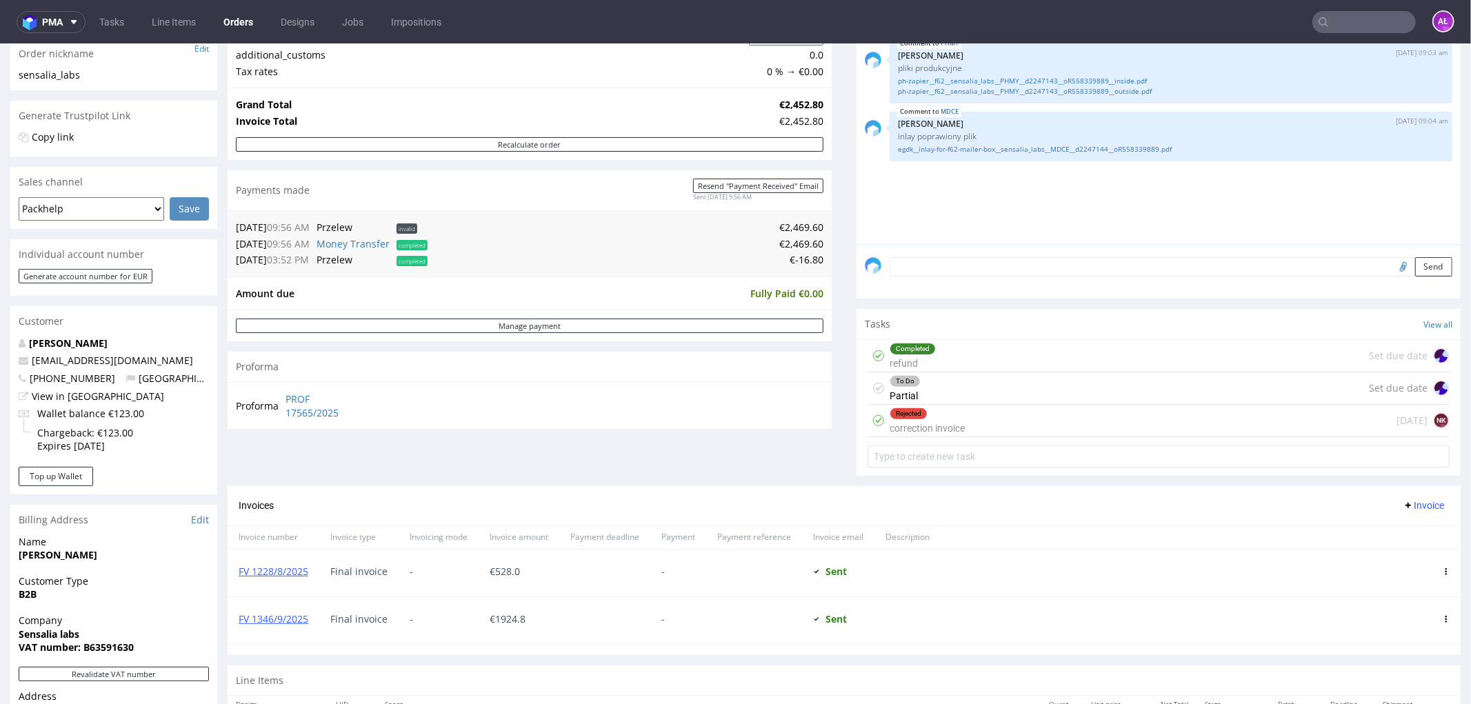
click at [900, 394] on div "To Do Partial" at bounding box center [905, 388] width 31 height 32
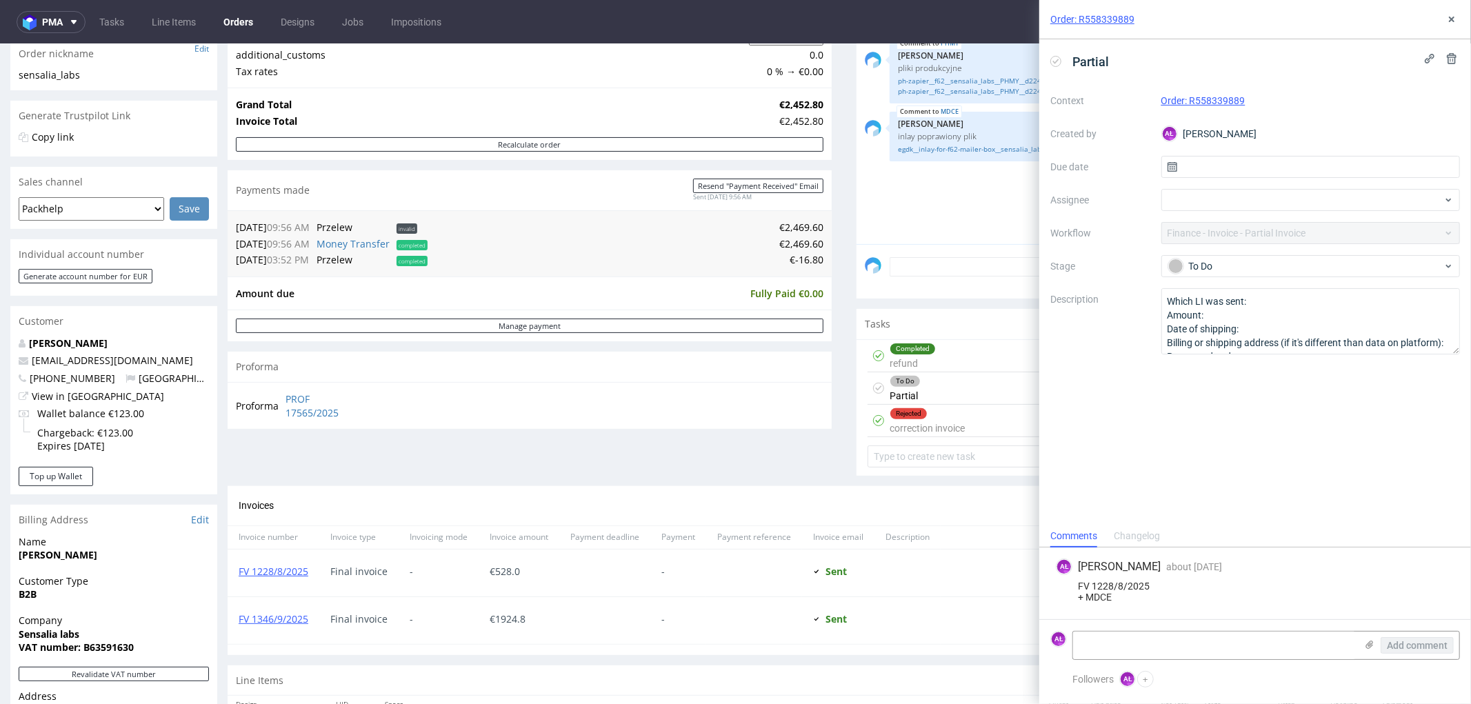
click at [908, 420] on div "Rejected correction invoice" at bounding box center [927, 420] width 75 height 32
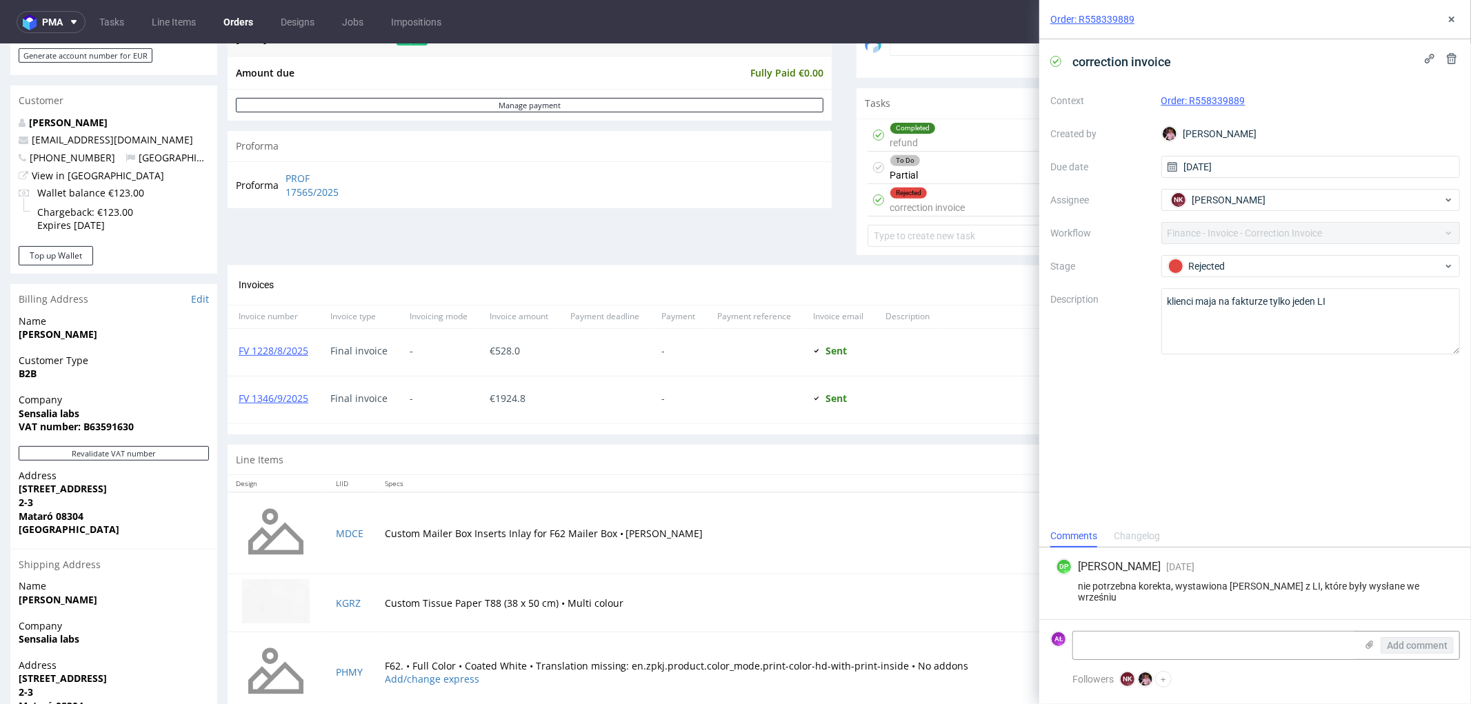
scroll to position [459, 0]
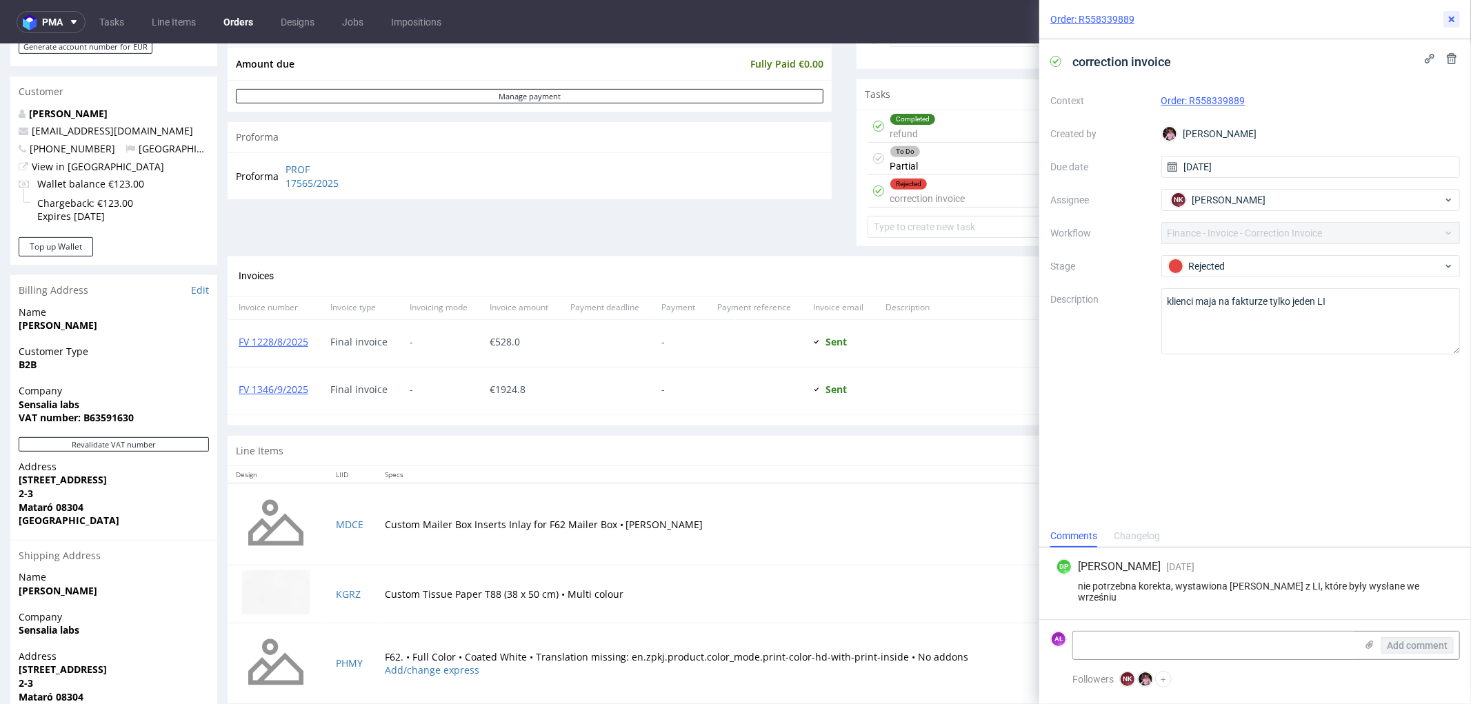
click at [1449, 17] on icon at bounding box center [1451, 19] width 11 height 11
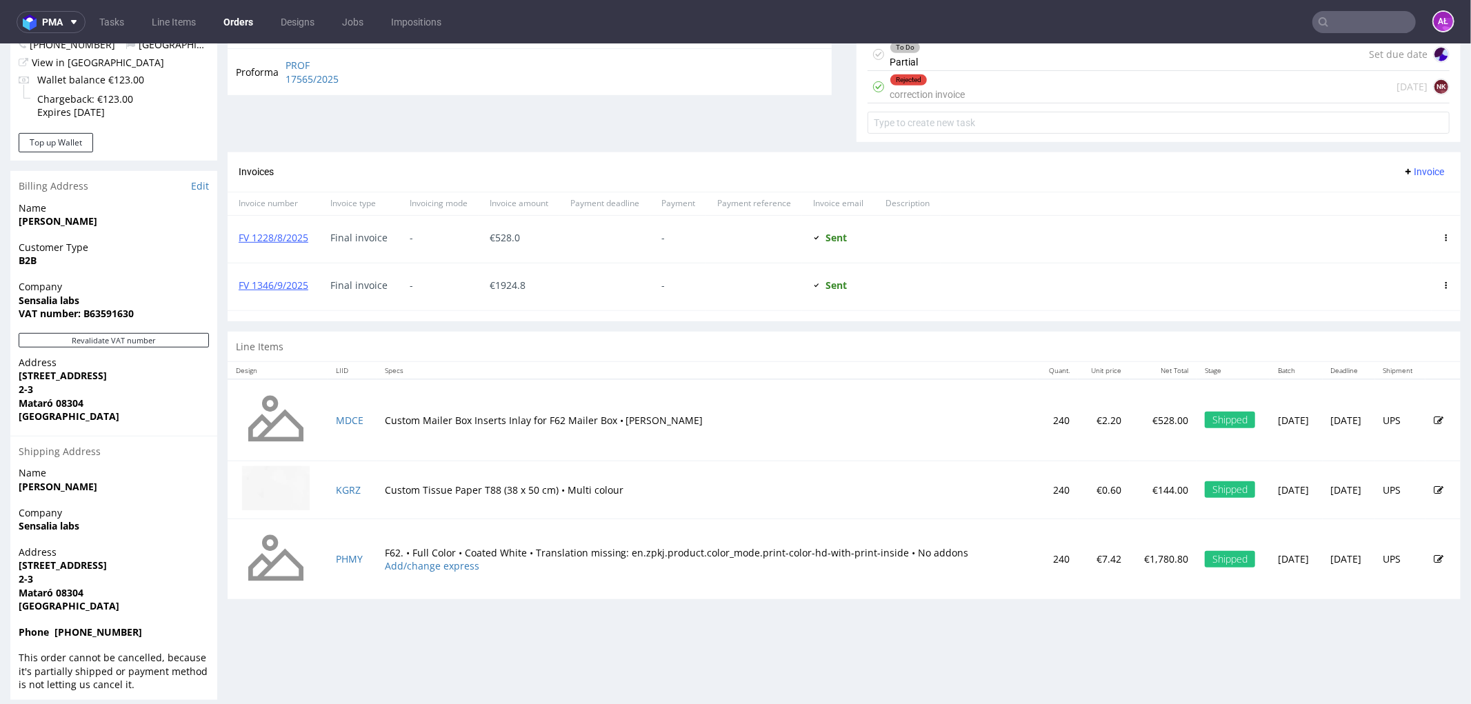
scroll to position [576, 0]
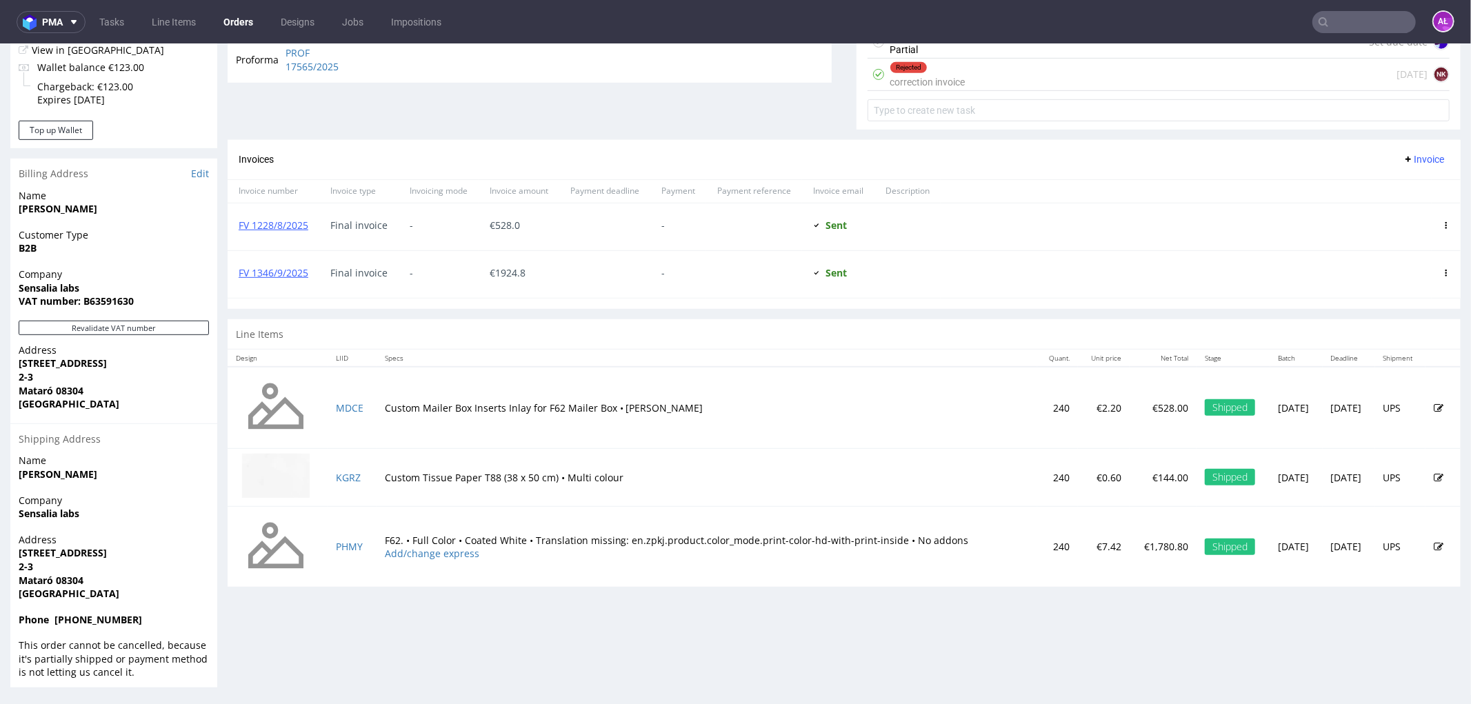
click at [922, 84] on div "Rejected correction invoice" at bounding box center [927, 74] width 75 height 32
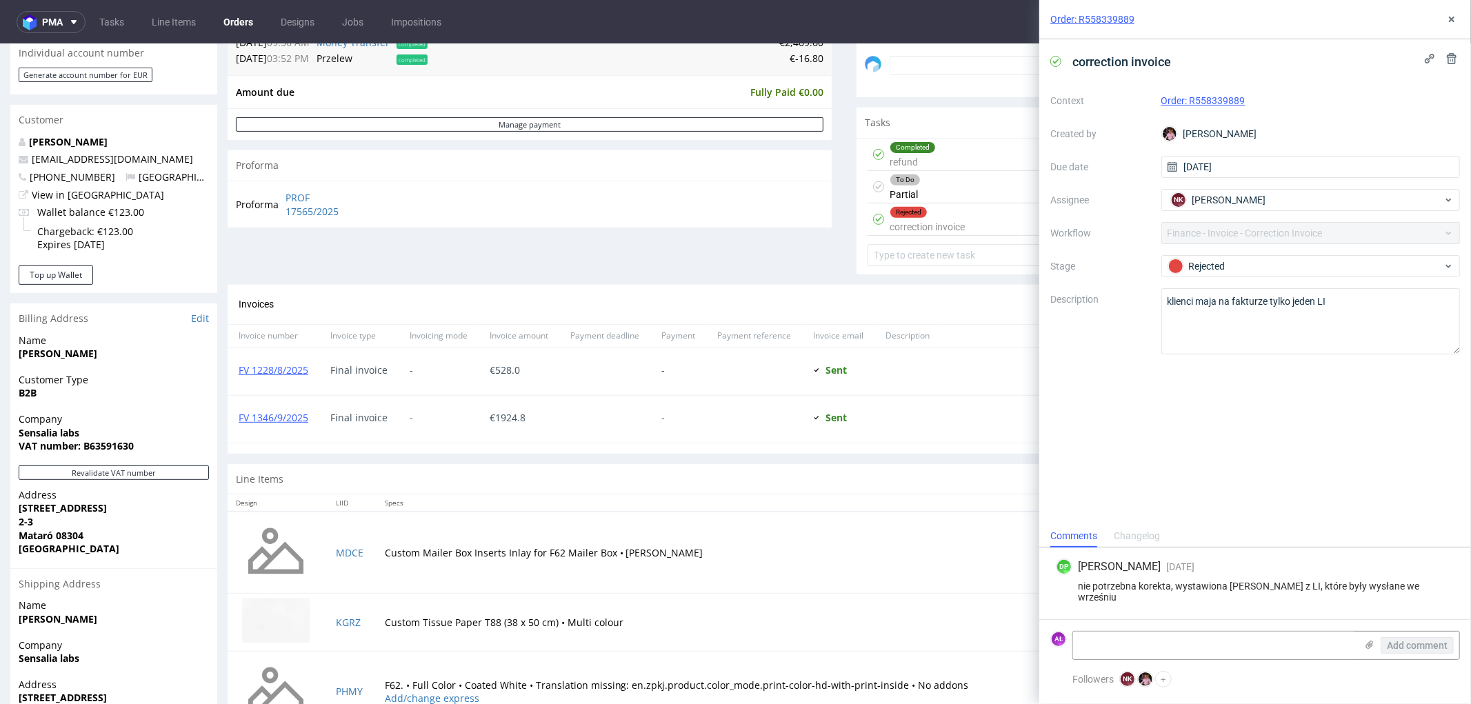
scroll to position [423, 0]
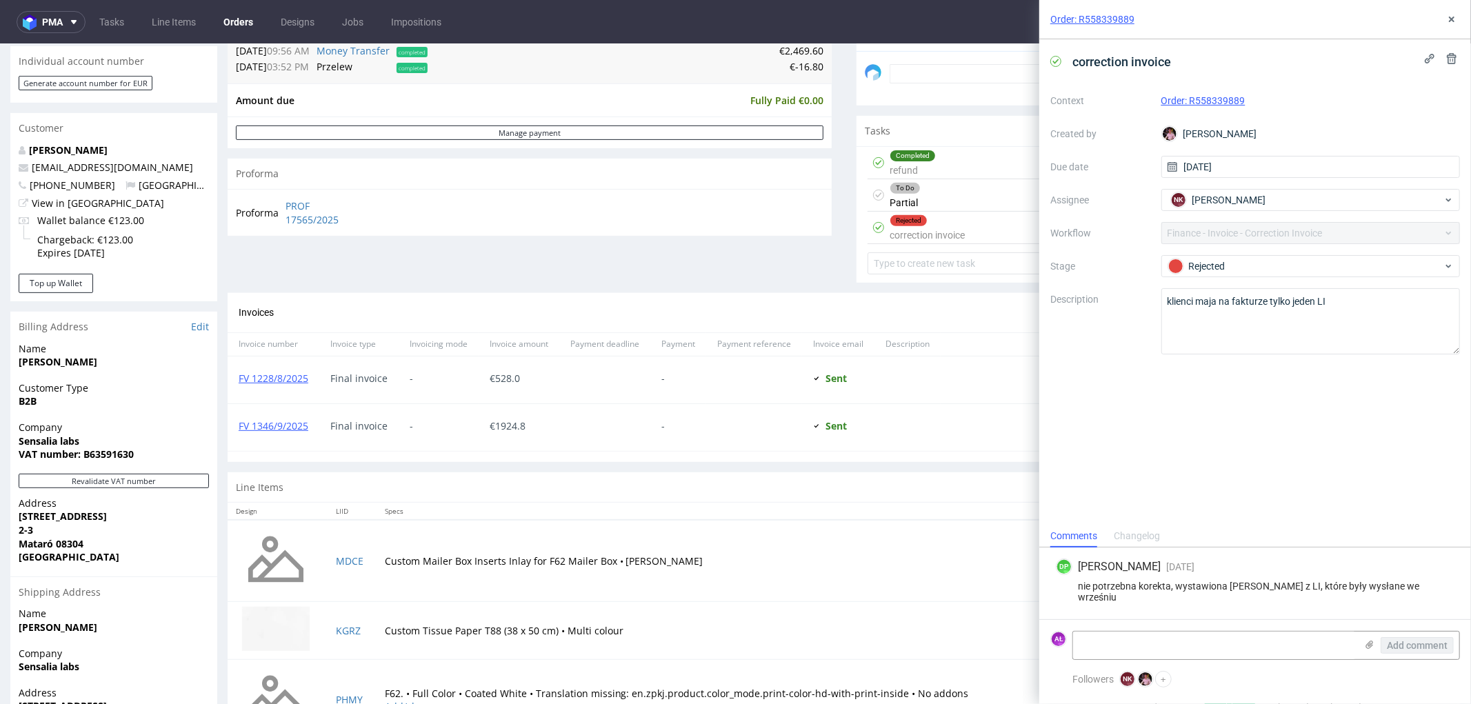
click at [933, 197] on div "To Do Partial Set due date" at bounding box center [1159, 195] width 582 height 32
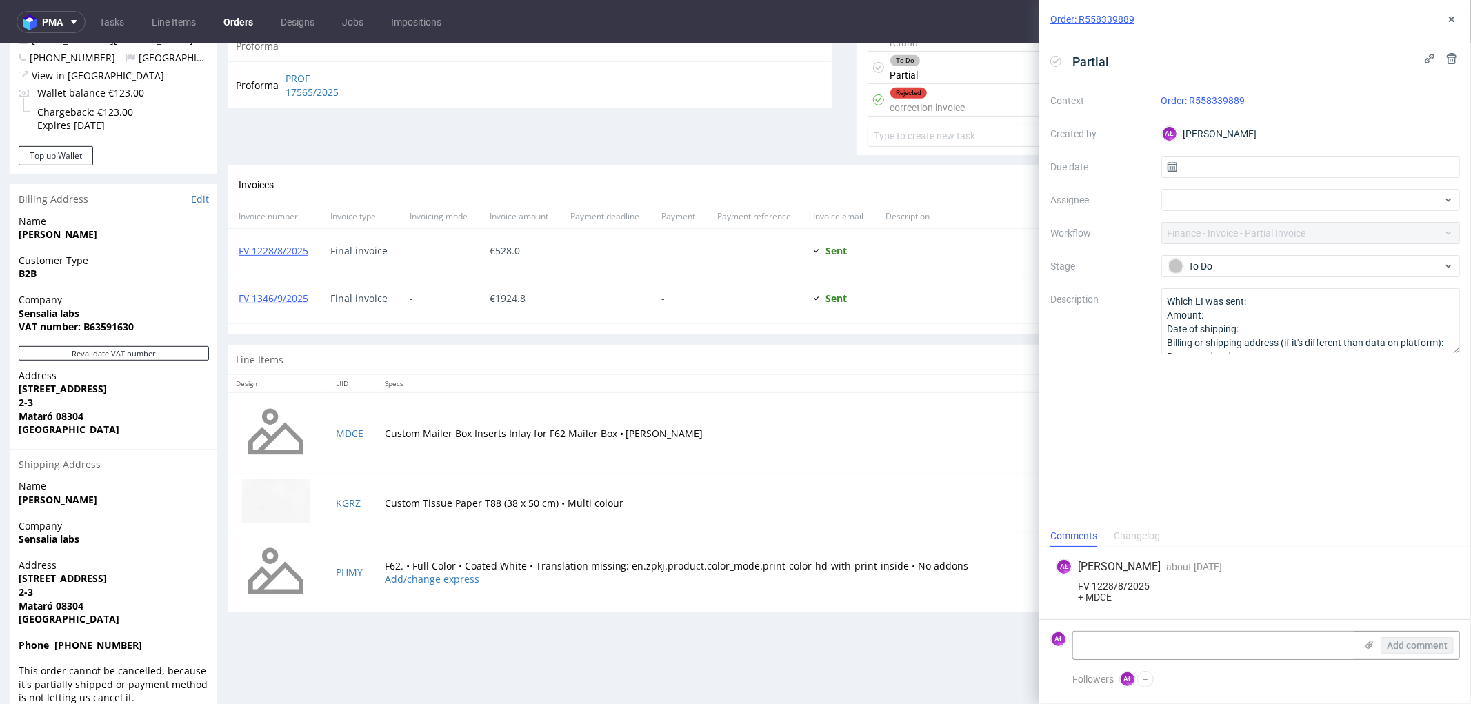
scroll to position [576, 0]
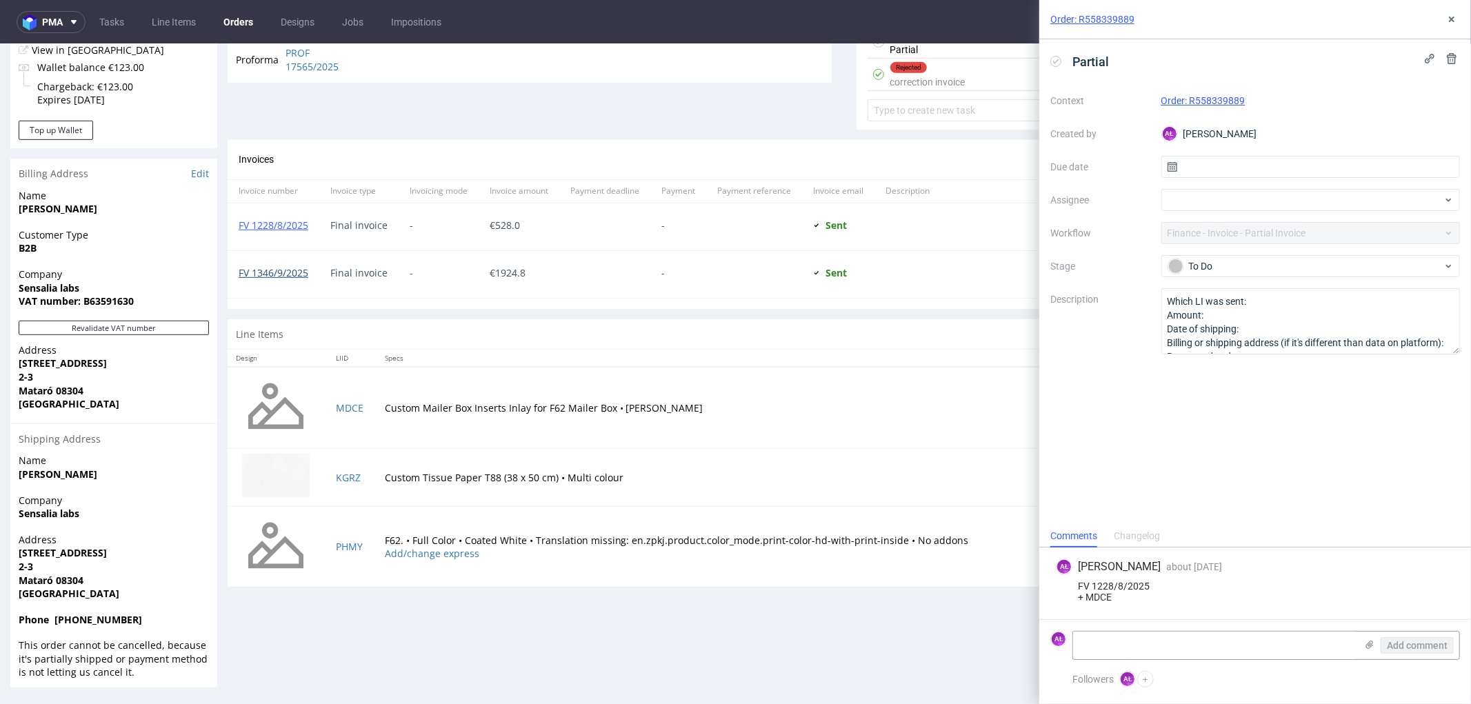
click at [300, 270] on link "FV 1346/9/2025" at bounding box center [274, 272] width 70 height 13
drag, startPoint x: 314, startPoint y: 283, endPoint x: 237, endPoint y: 283, distance: 77.3
click at [237, 283] on div "FV 1346/9/2025" at bounding box center [274, 273] width 92 height 47
copy link "FV 1346/9/2025"
click at [1133, 632] on textarea at bounding box center [1214, 646] width 283 height 28
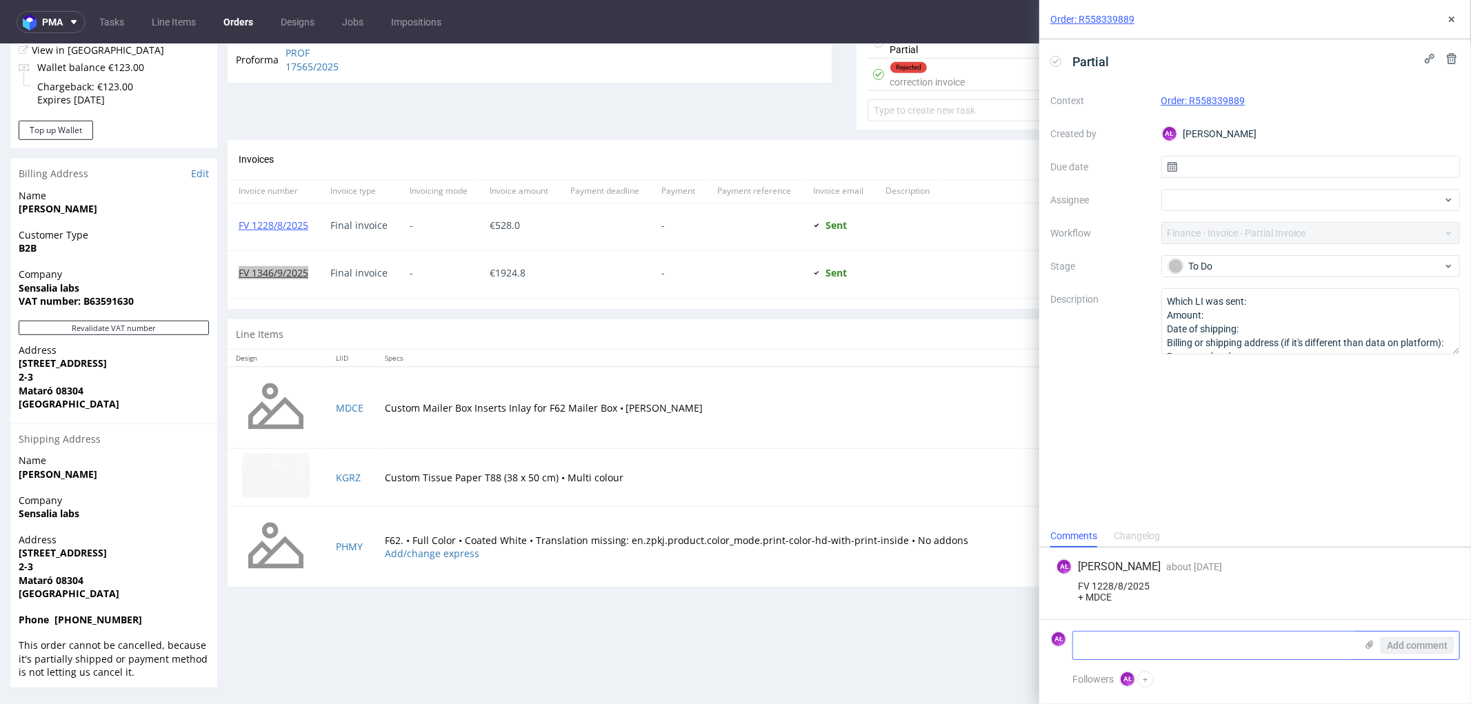
paste textarea "FV 1346/9/2025"
copy link "KGRZ"
click at [1110, 641] on textarea "FV 1346/9/2025 +" at bounding box center [1214, 640] width 283 height 39
paste textarea "KGRZ"
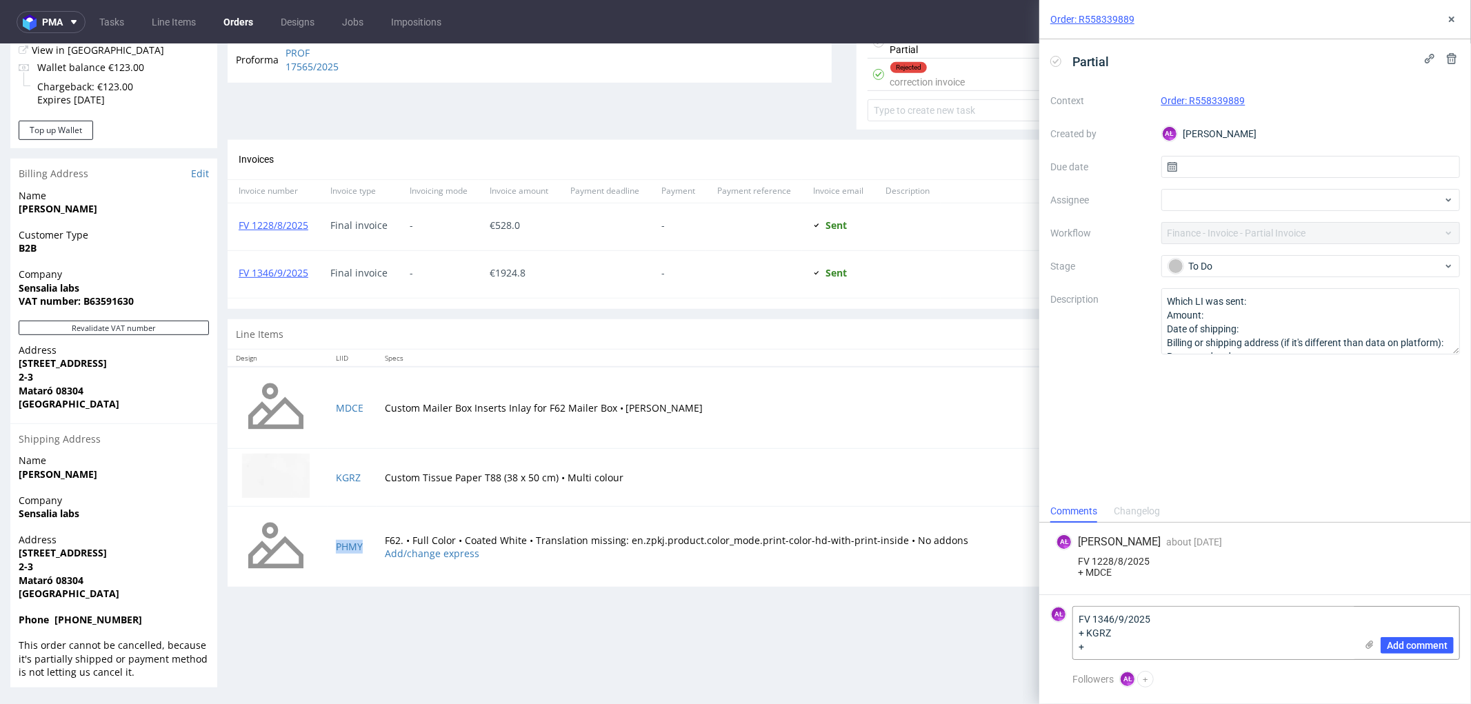
copy link "PHMY"
click at [1145, 646] on textarea "FV 1346/9/2025 + KGRZ +" at bounding box center [1214, 633] width 283 height 52
paste textarea "PHMY"
type textarea "FV 1346/9/2025 + KGRZ + PHMY"
click at [1425, 641] on span "Add comment" at bounding box center [1417, 646] width 61 height 10
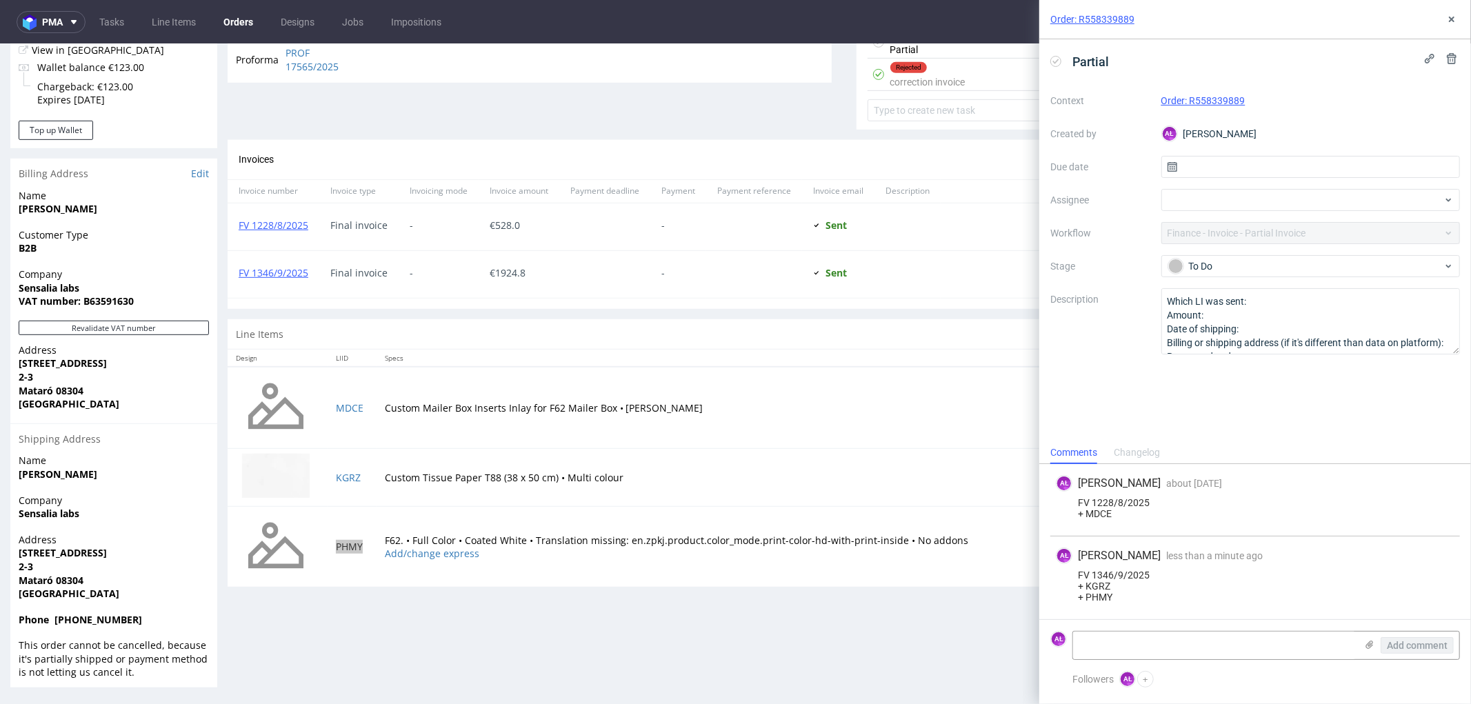
click at [1053, 59] on icon at bounding box center [1055, 61] width 11 height 11
click at [1457, 15] on icon at bounding box center [1451, 19] width 11 height 11
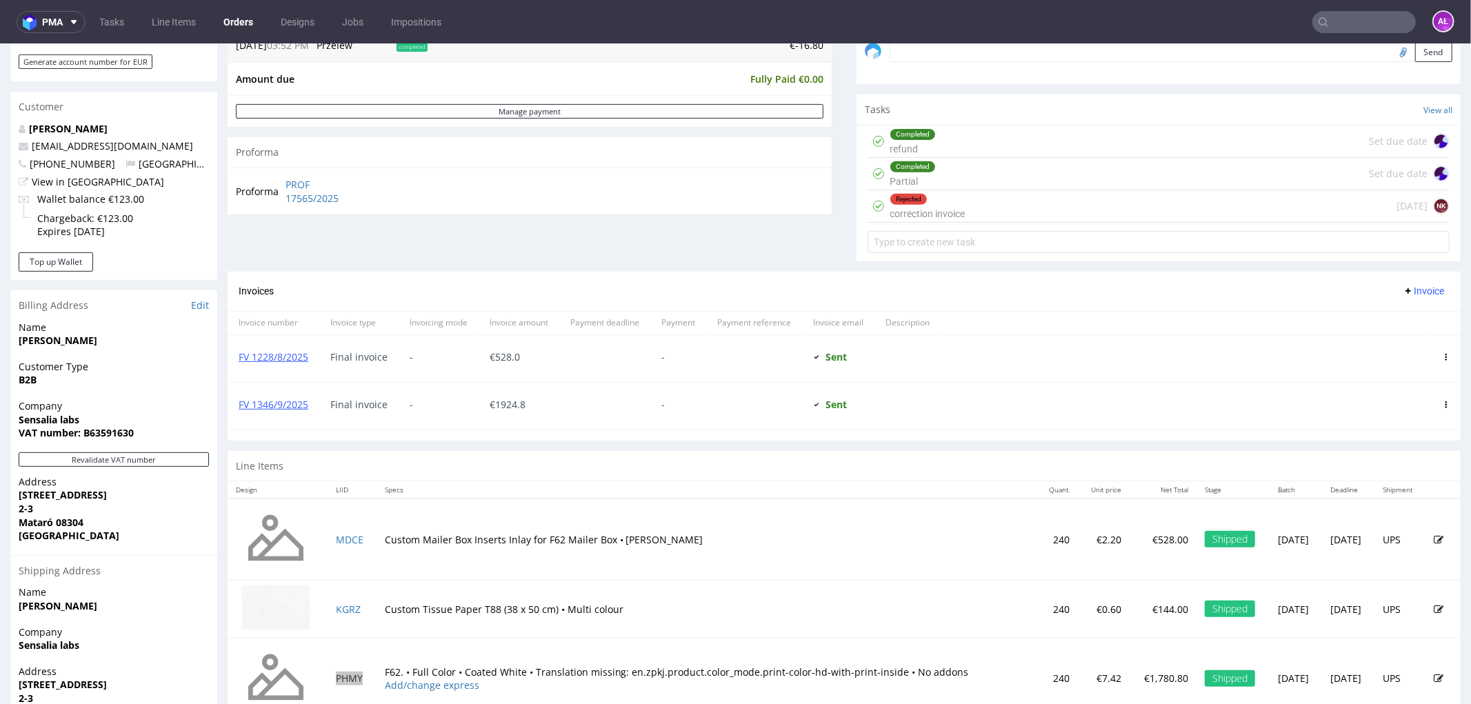
scroll to position [346, 0]
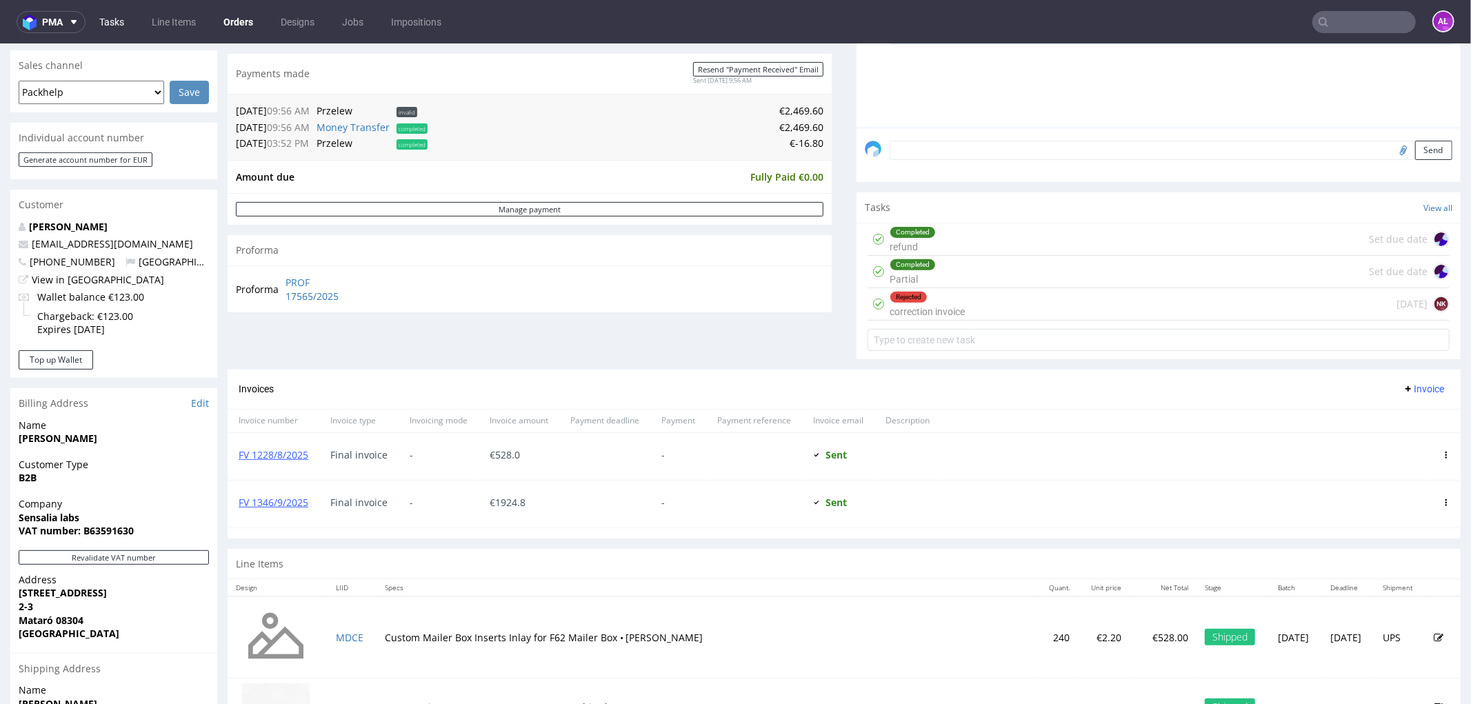
click at [120, 17] on link "Tasks" at bounding box center [111, 22] width 41 height 22
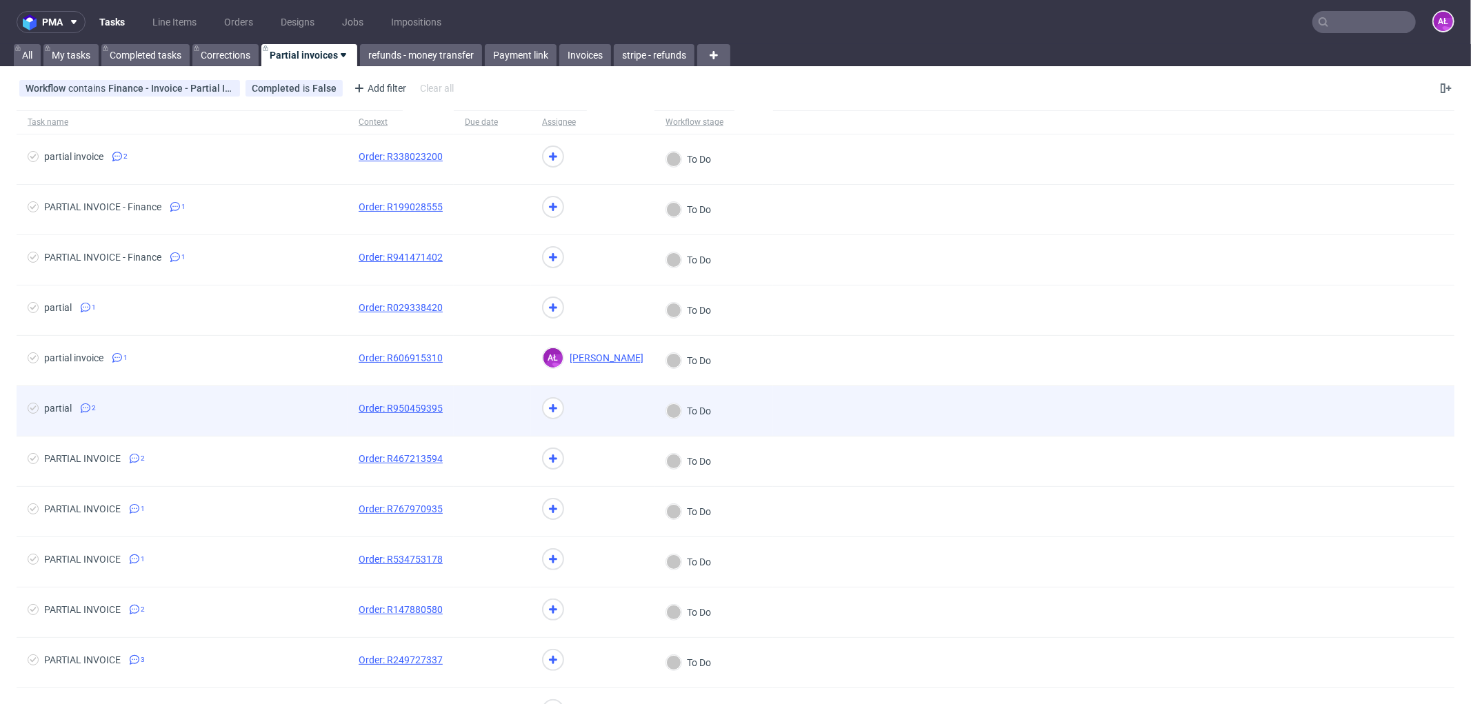
click at [474, 412] on span at bounding box center [492, 411] width 55 height 17
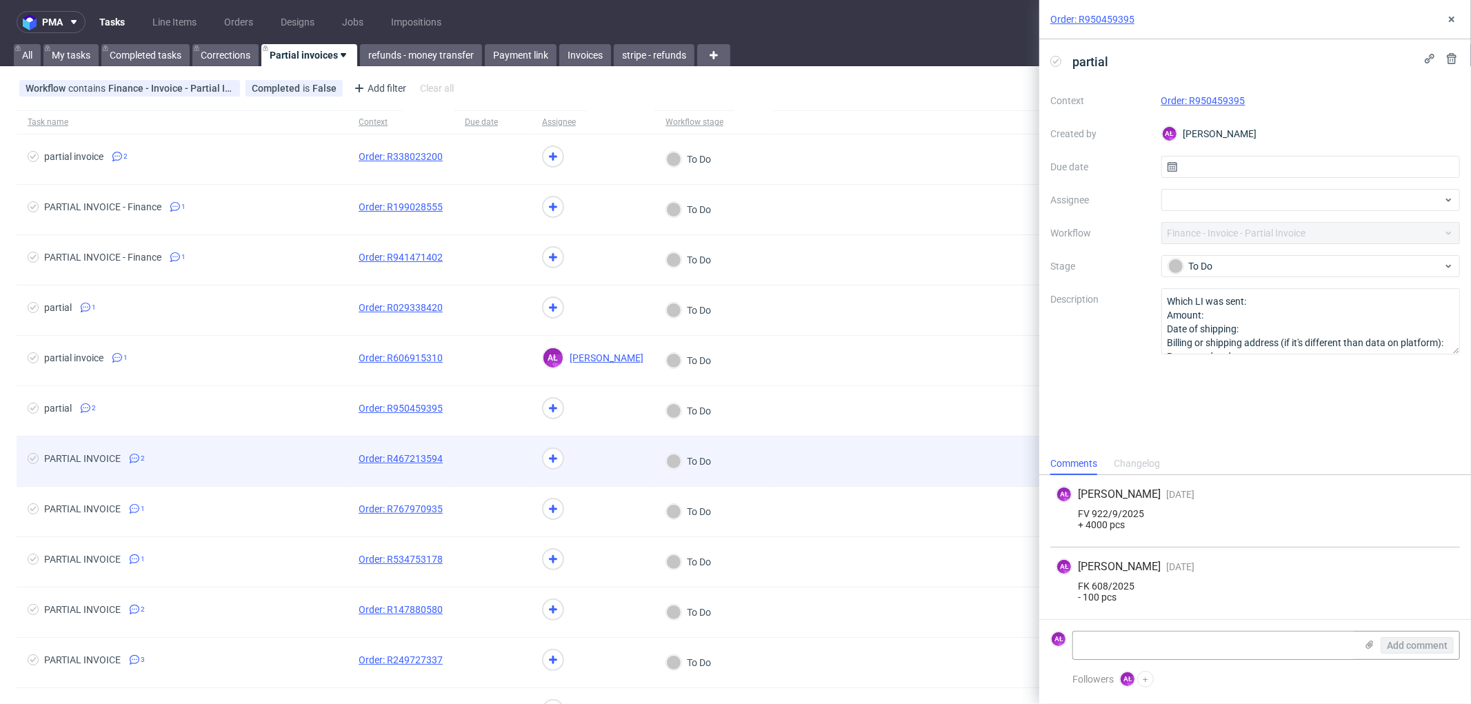
click at [483, 463] on span at bounding box center [492, 461] width 55 height 17
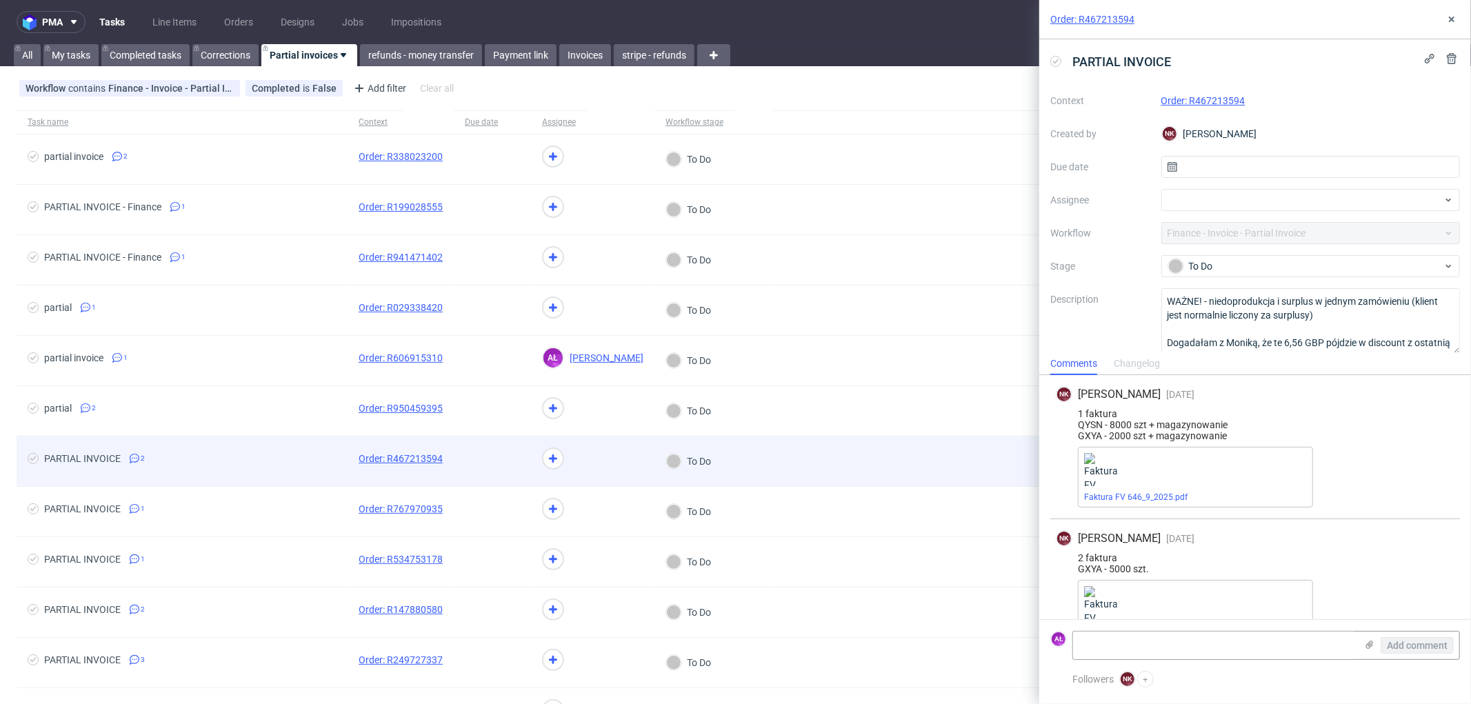
scroll to position [32, 0]
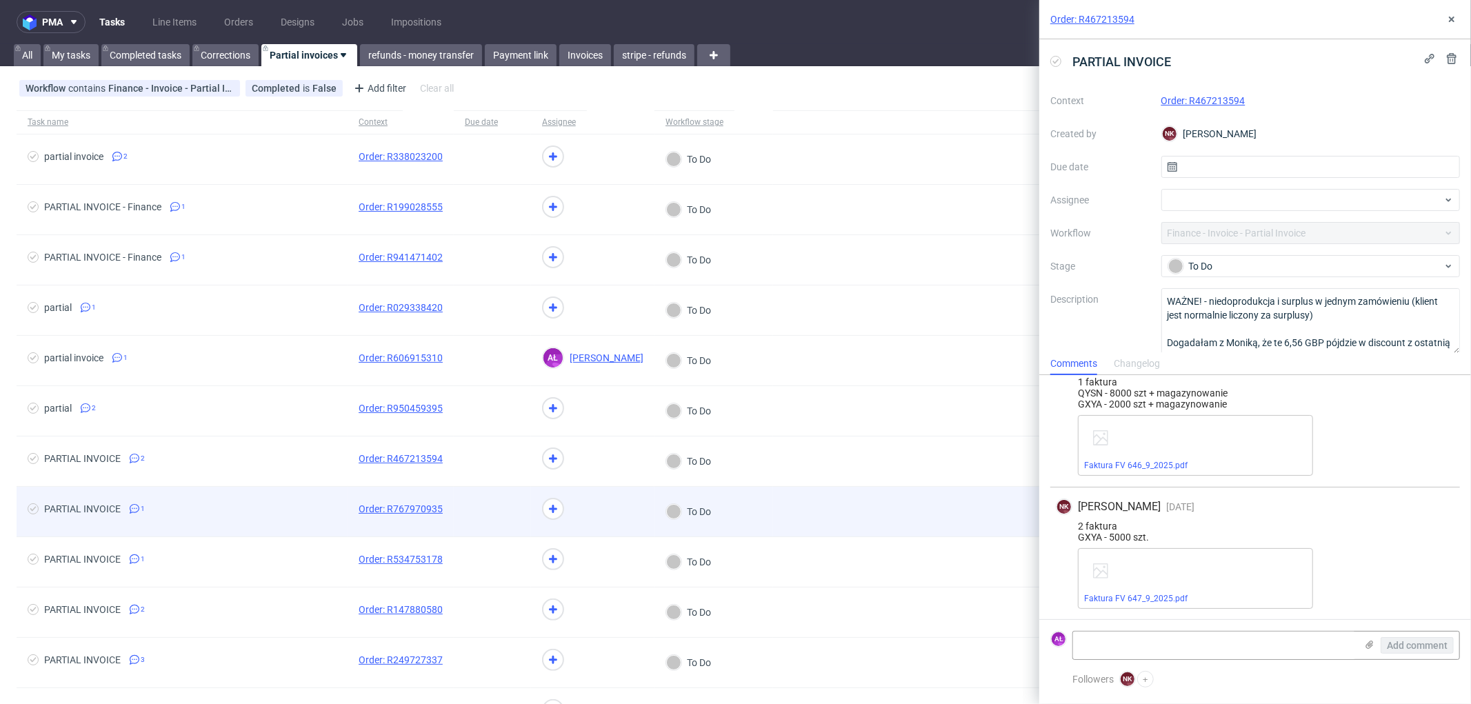
click at [487, 502] on div at bounding box center [492, 512] width 77 height 50
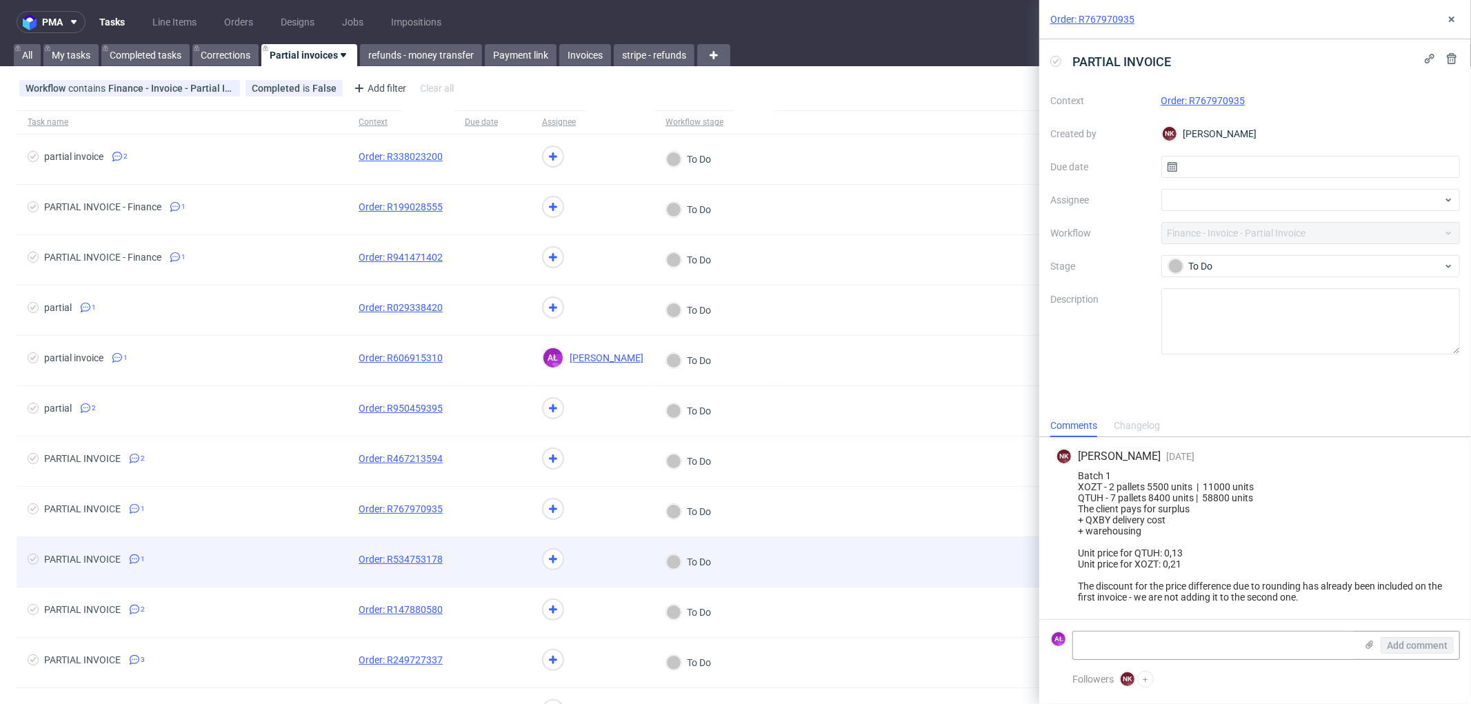
click at [488, 563] on span at bounding box center [492, 562] width 55 height 17
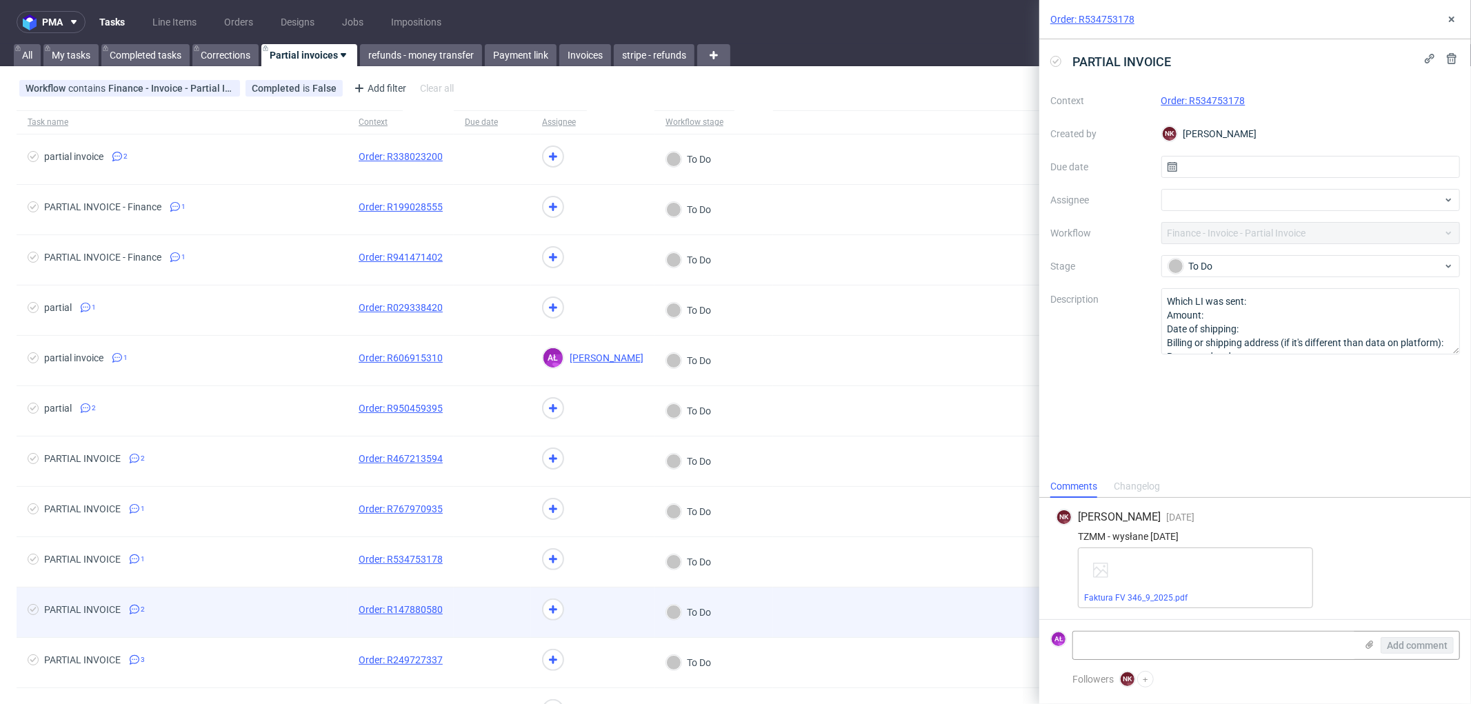
click at [500, 605] on span at bounding box center [492, 612] width 55 height 17
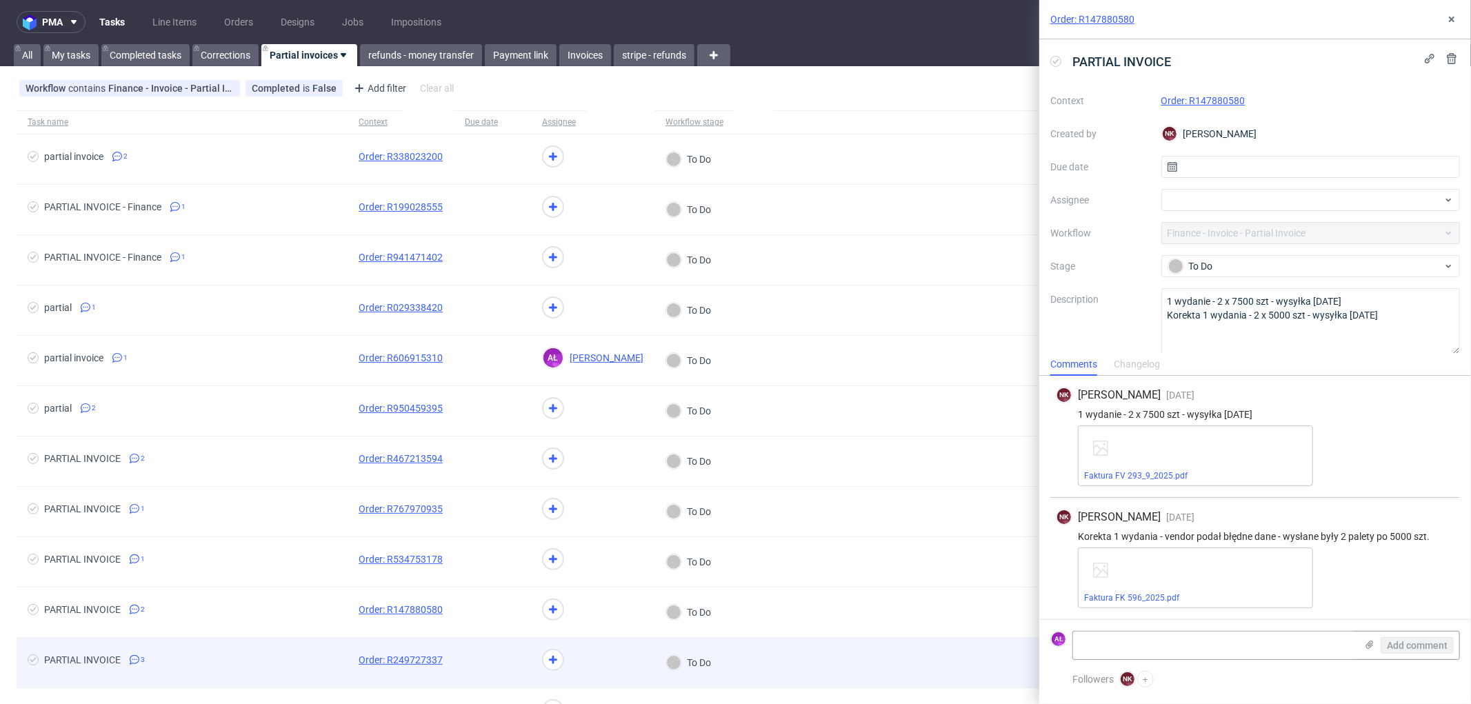
click at [508, 661] on span at bounding box center [492, 663] width 55 height 17
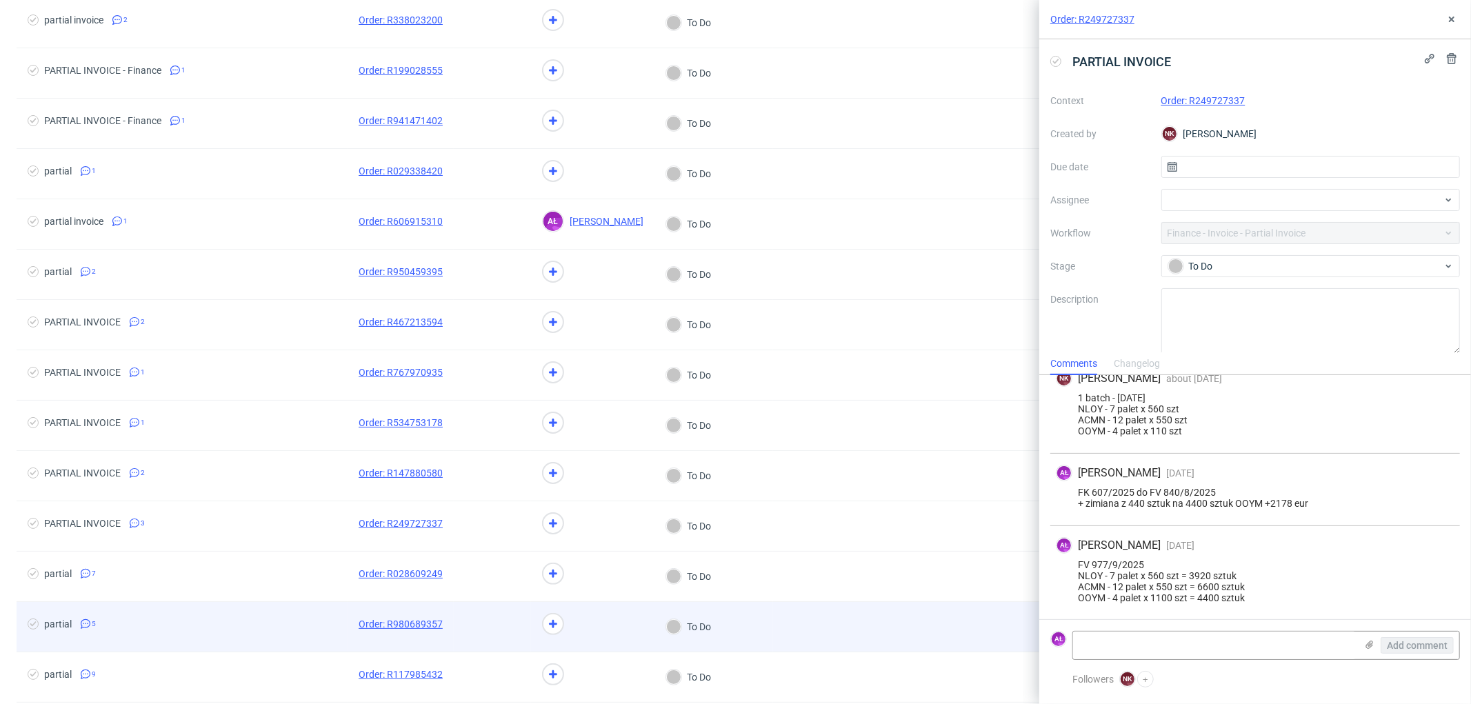
scroll to position [153, 0]
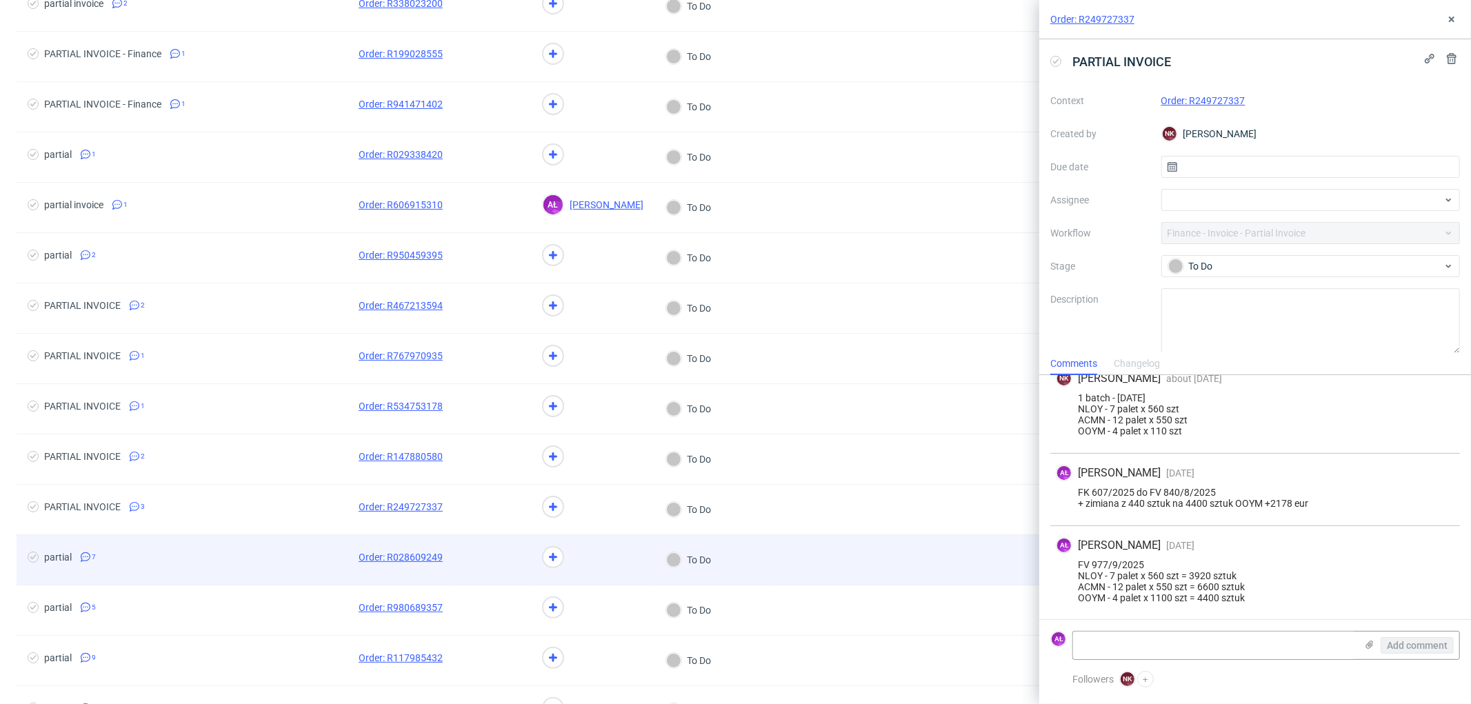
click at [513, 554] on span at bounding box center [492, 560] width 55 height 17
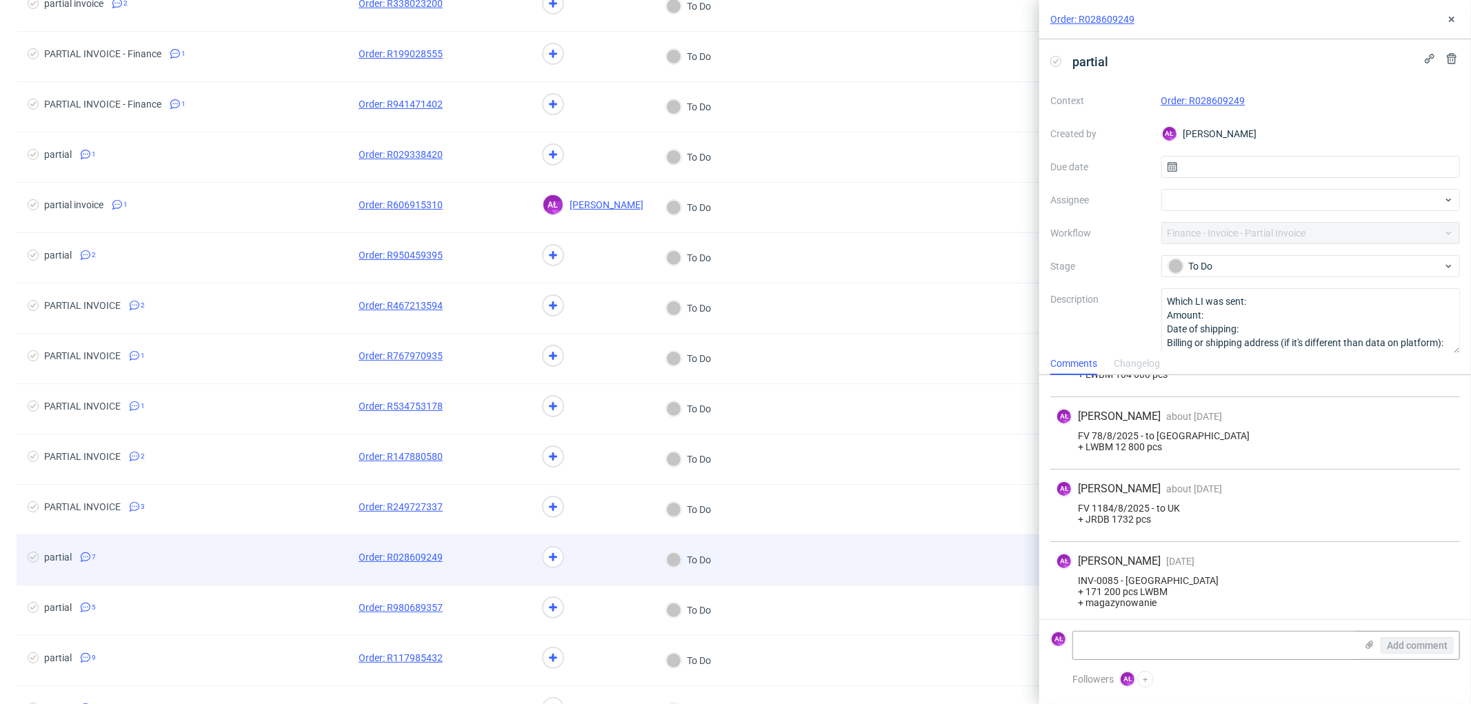
scroll to position [317, 0]
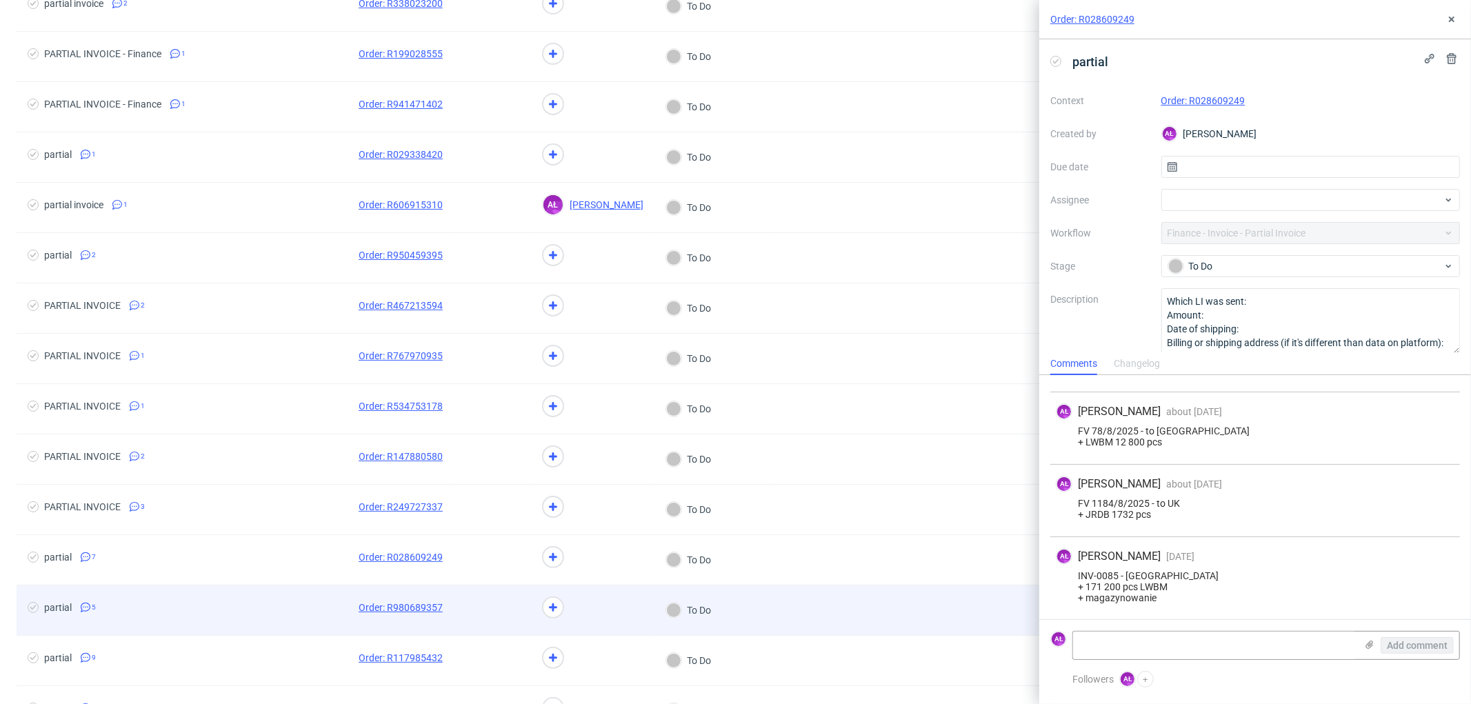
click at [508, 635] on div at bounding box center [492, 611] width 77 height 50
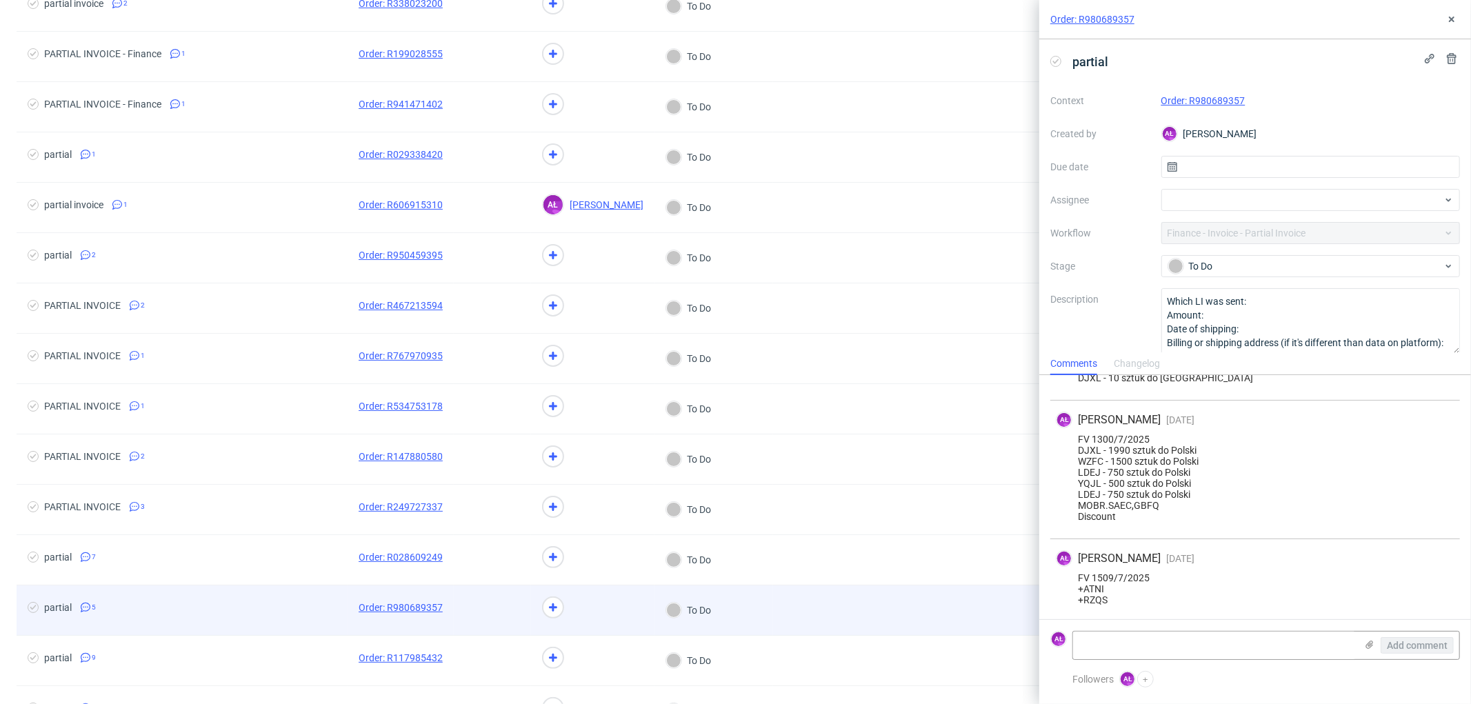
scroll to position [238, 0]
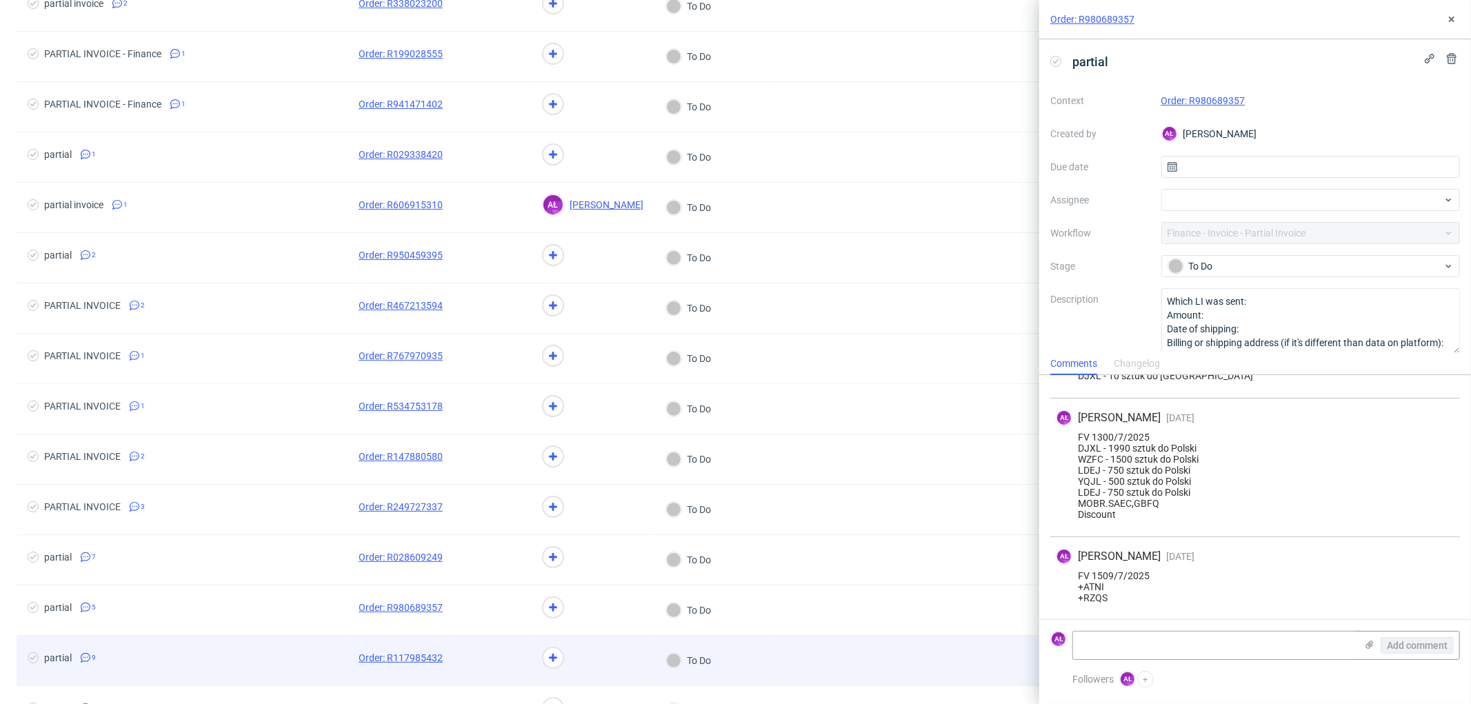
click at [500, 665] on span at bounding box center [492, 660] width 55 height 17
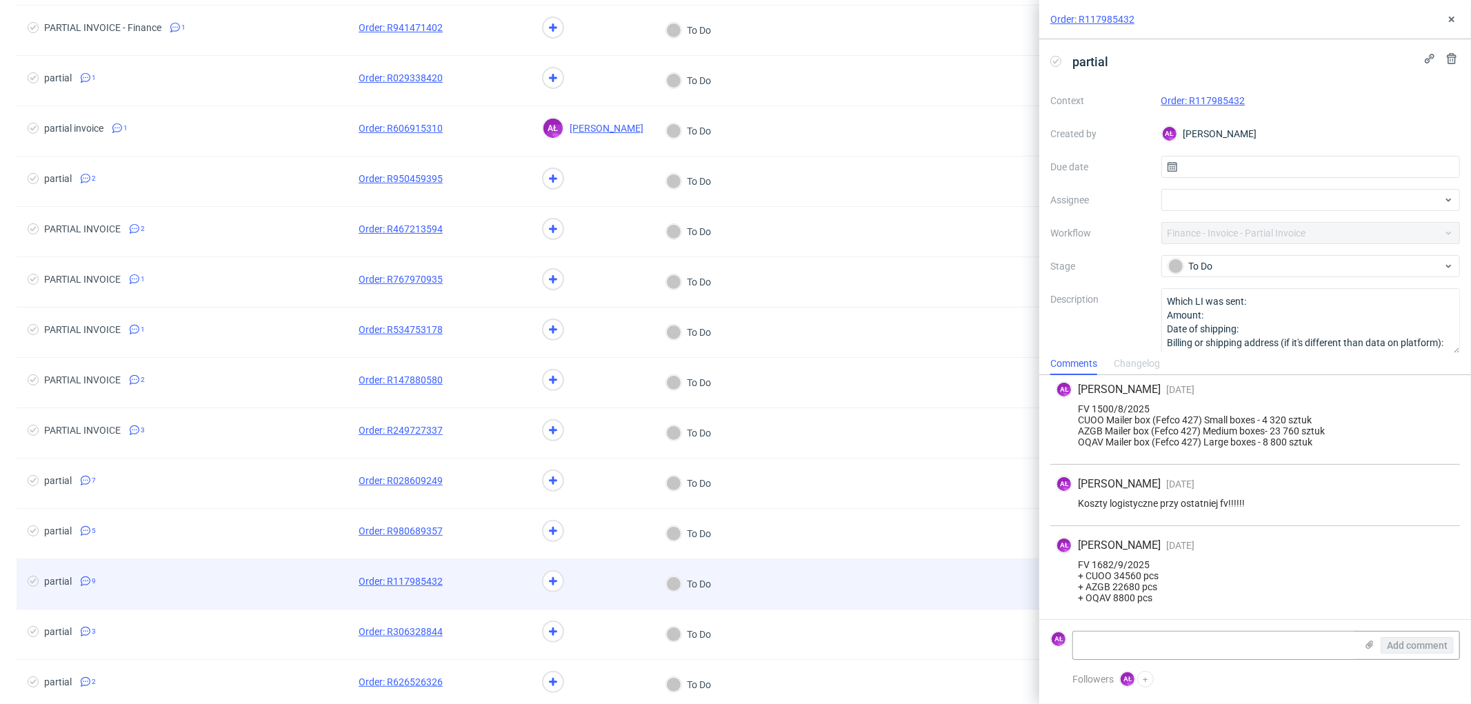
scroll to position [306, 0]
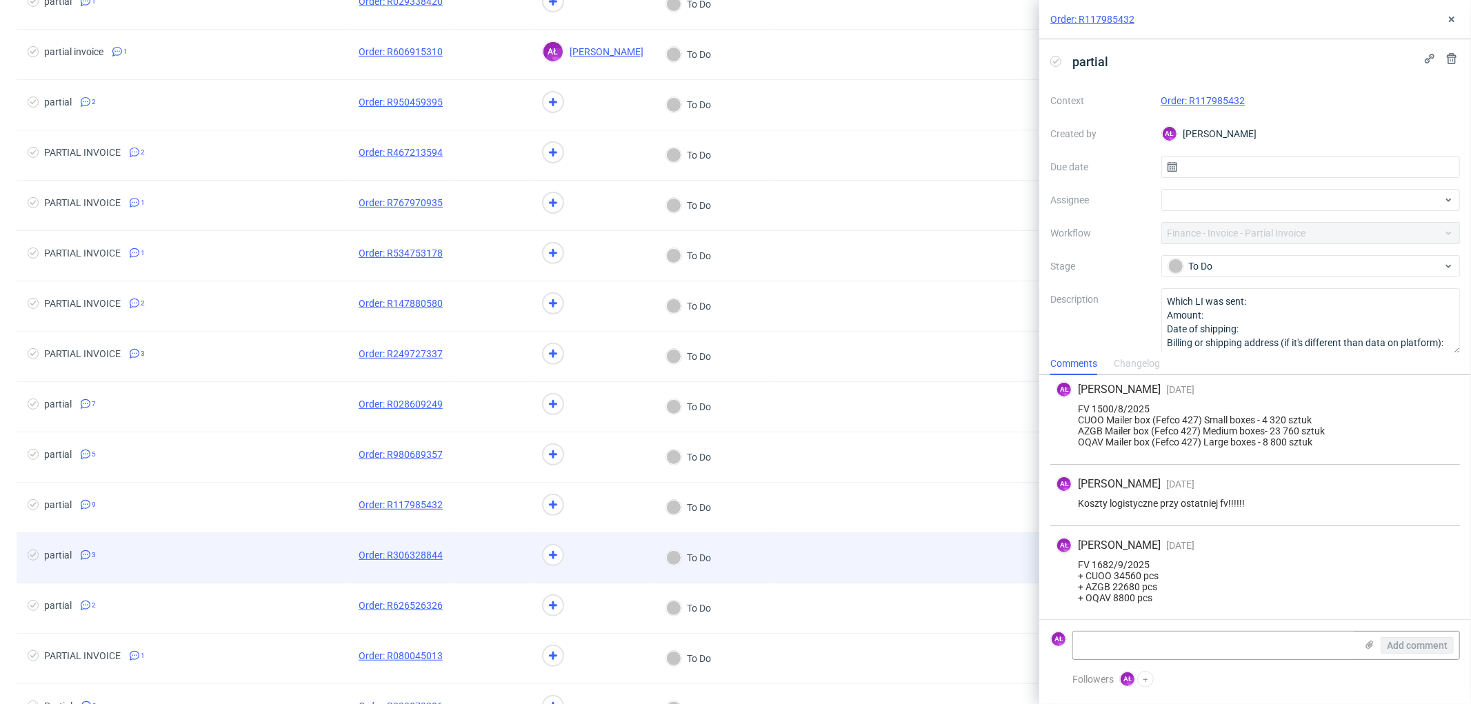
click at [481, 548] on div at bounding box center [492, 558] width 77 height 50
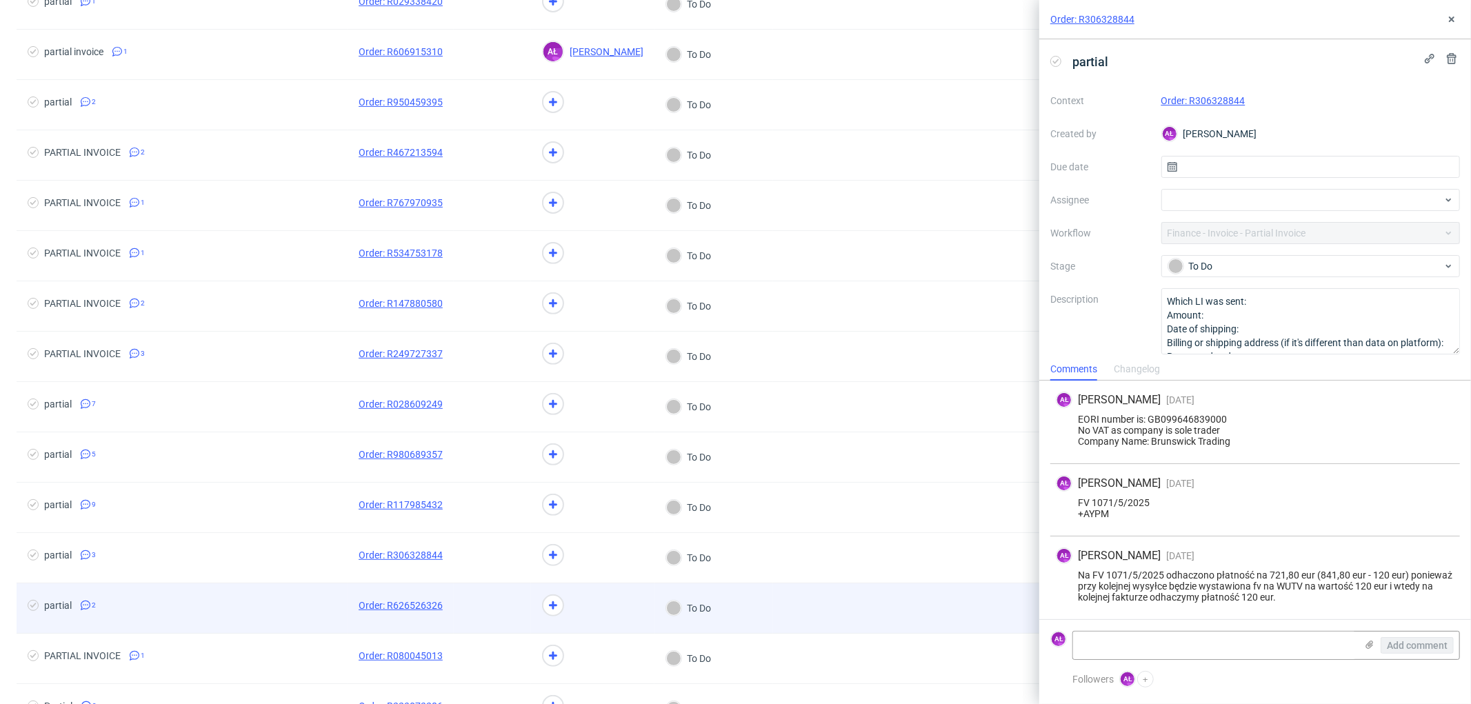
click at [488, 598] on div at bounding box center [492, 609] width 77 height 50
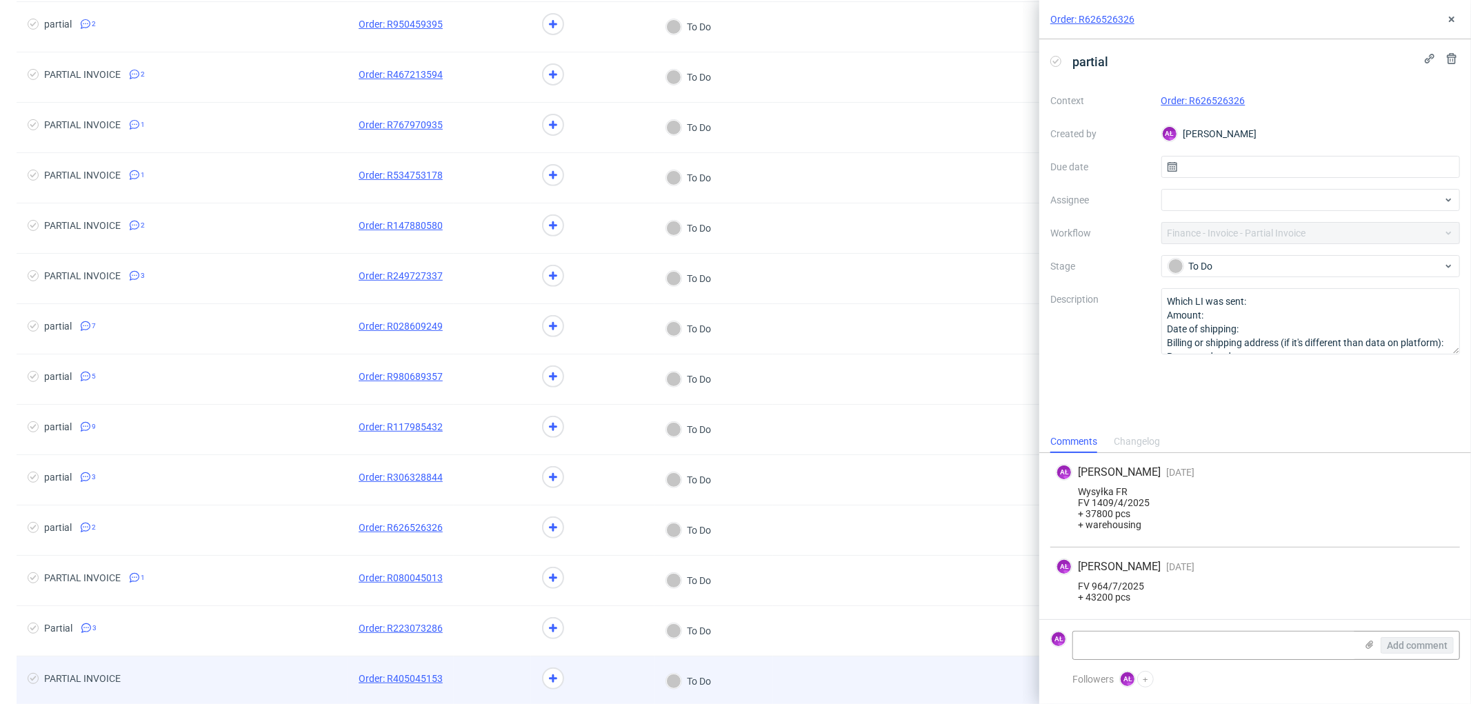
scroll to position [459, 0]
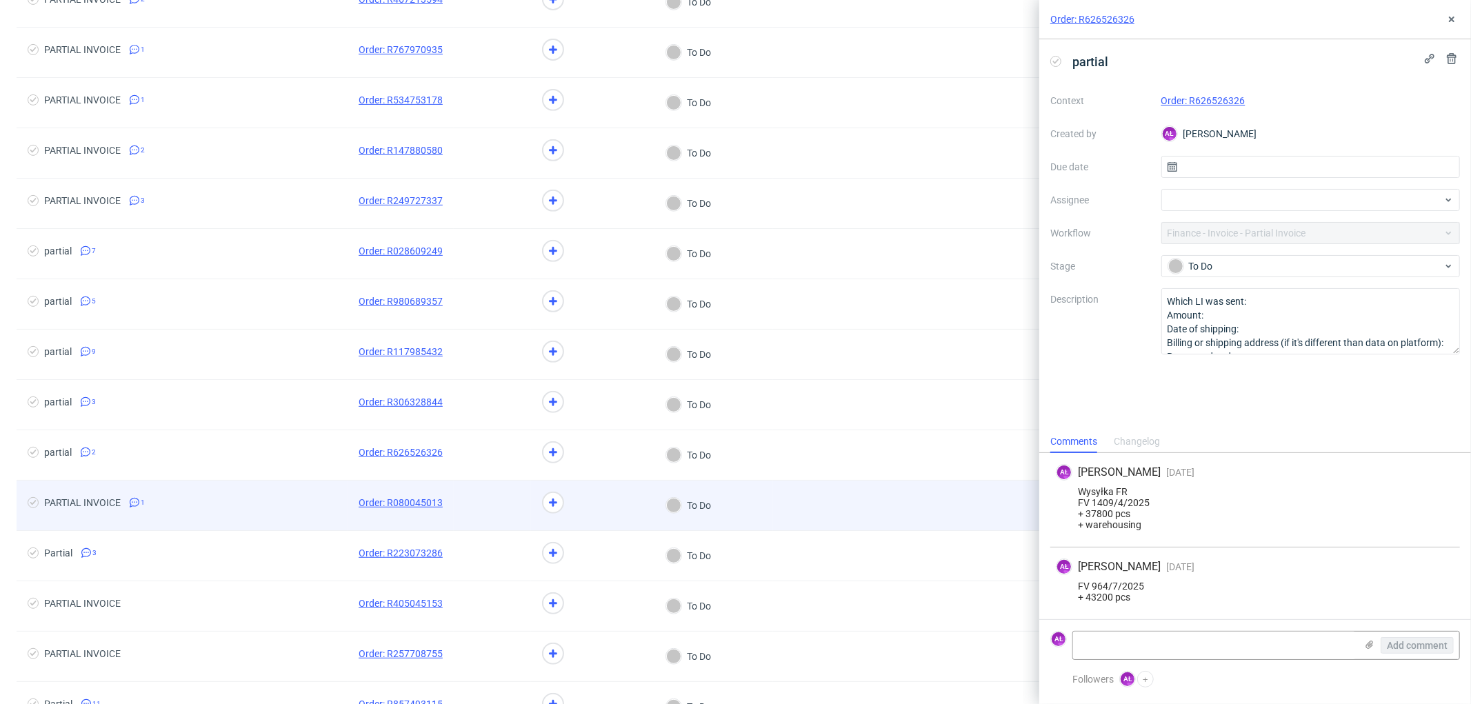
click at [491, 521] on div at bounding box center [492, 506] width 77 height 50
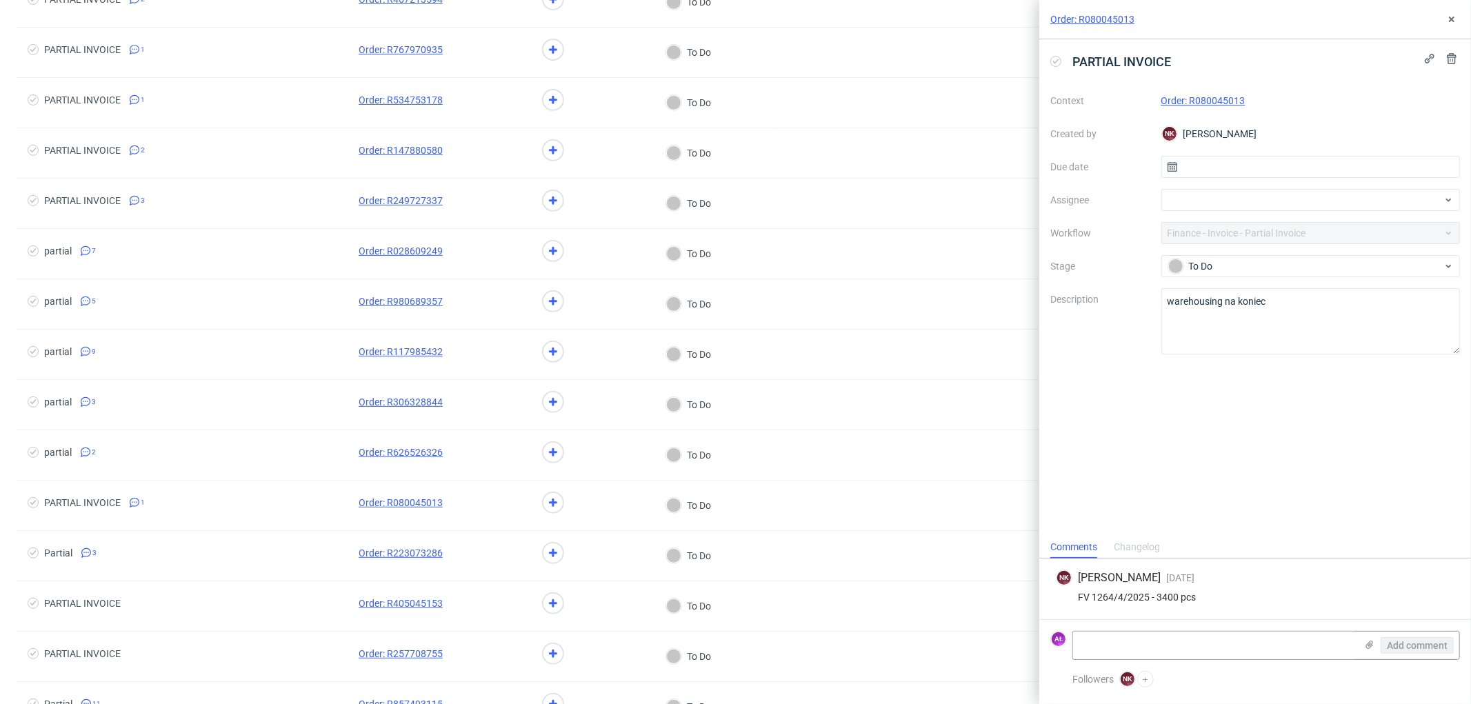
click at [1237, 97] on link "Order: R080045013" at bounding box center [1204, 100] width 84 height 11
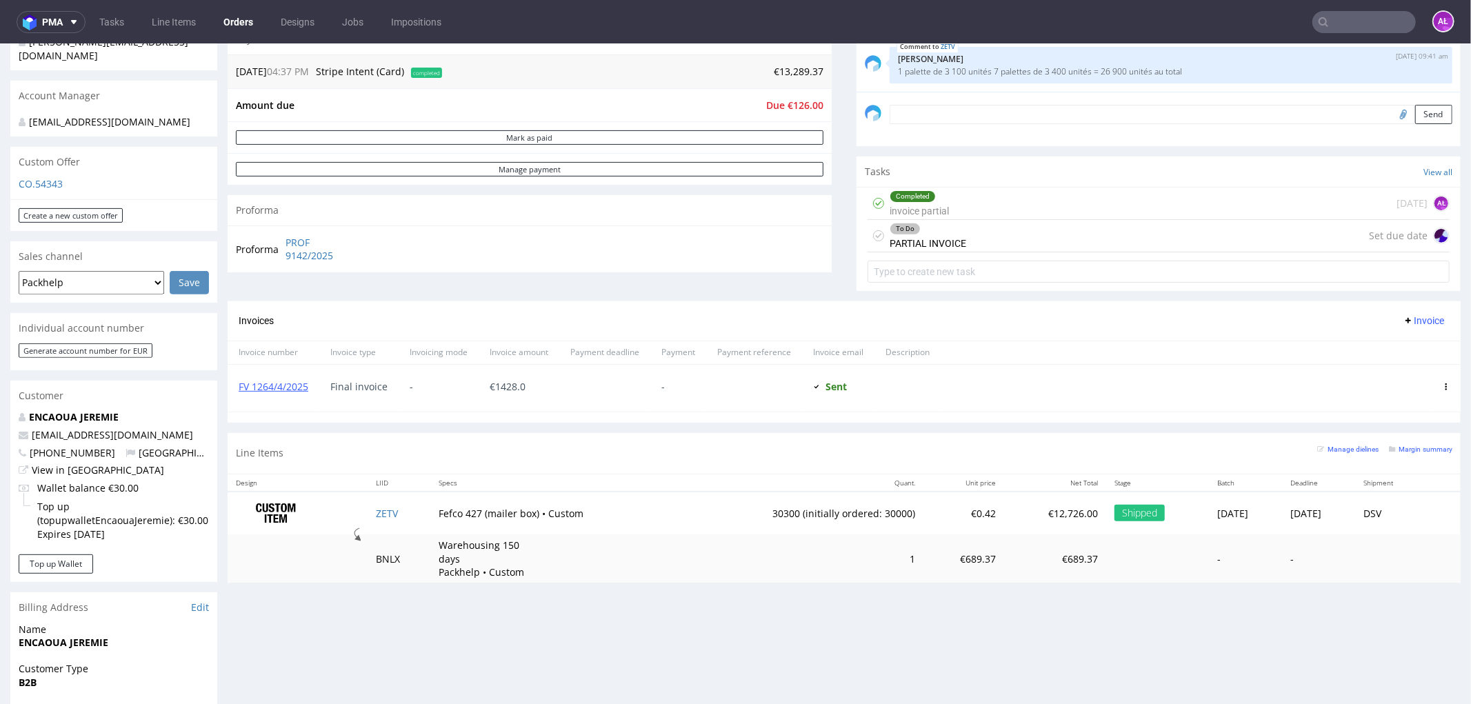
scroll to position [383, 0]
click at [906, 237] on div "To Do PARTIAL INVOICE" at bounding box center [928, 235] width 77 height 32
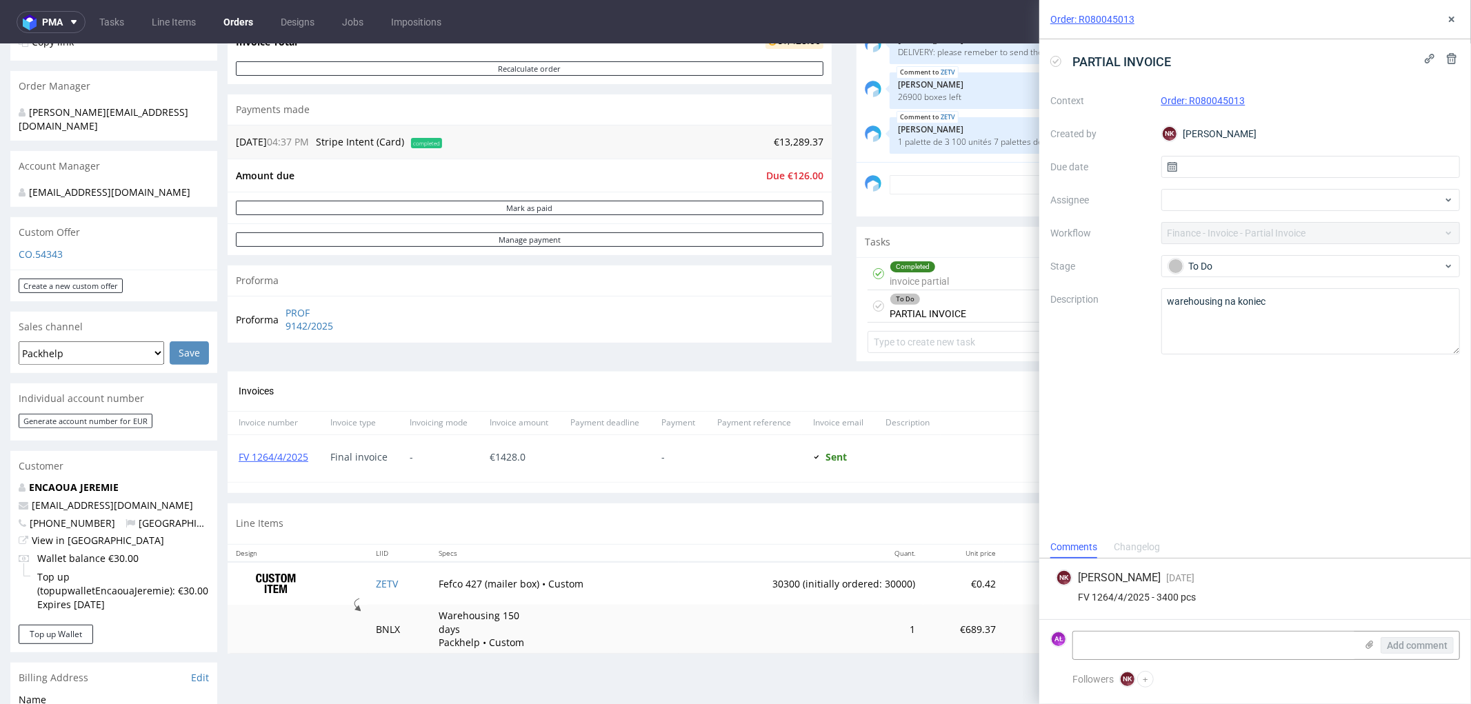
scroll to position [306, 0]
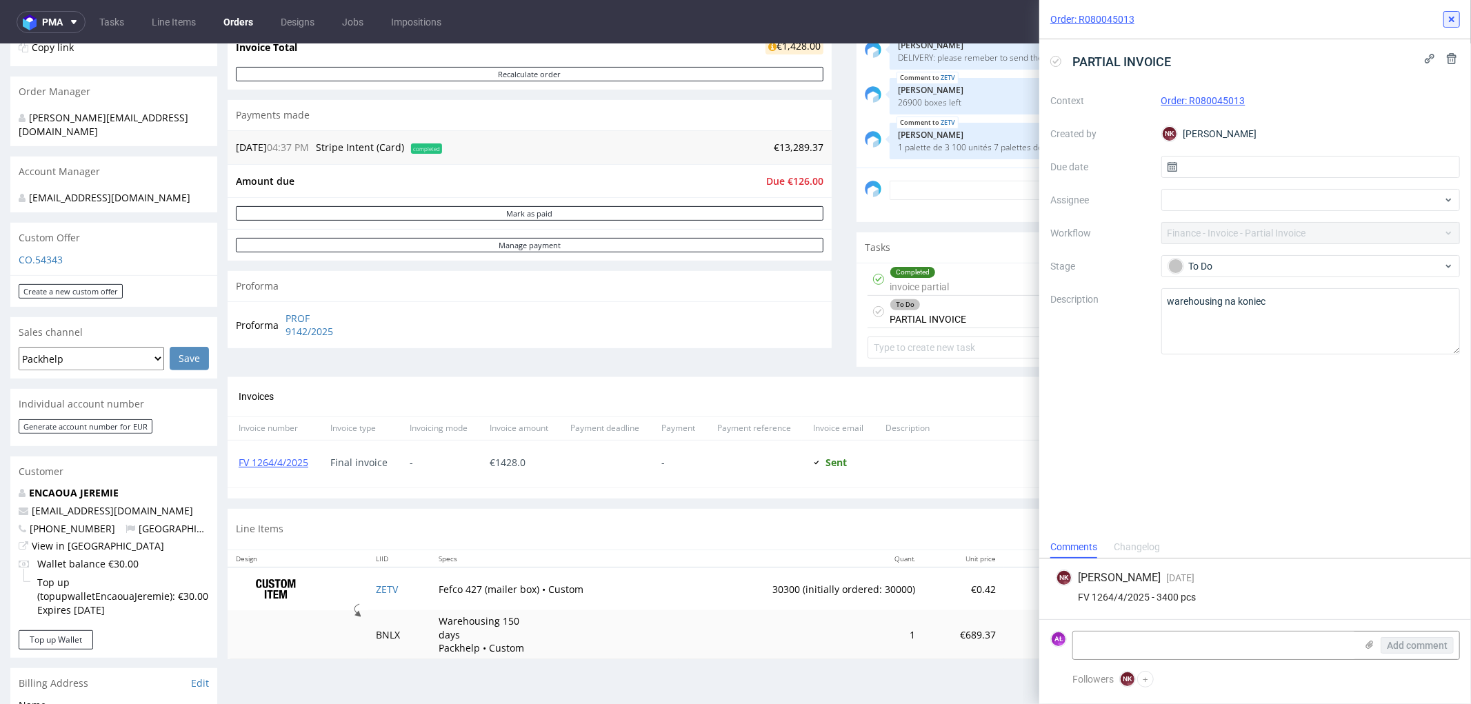
click at [1450, 14] on icon at bounding box center [1451, 19] width 11 height 11
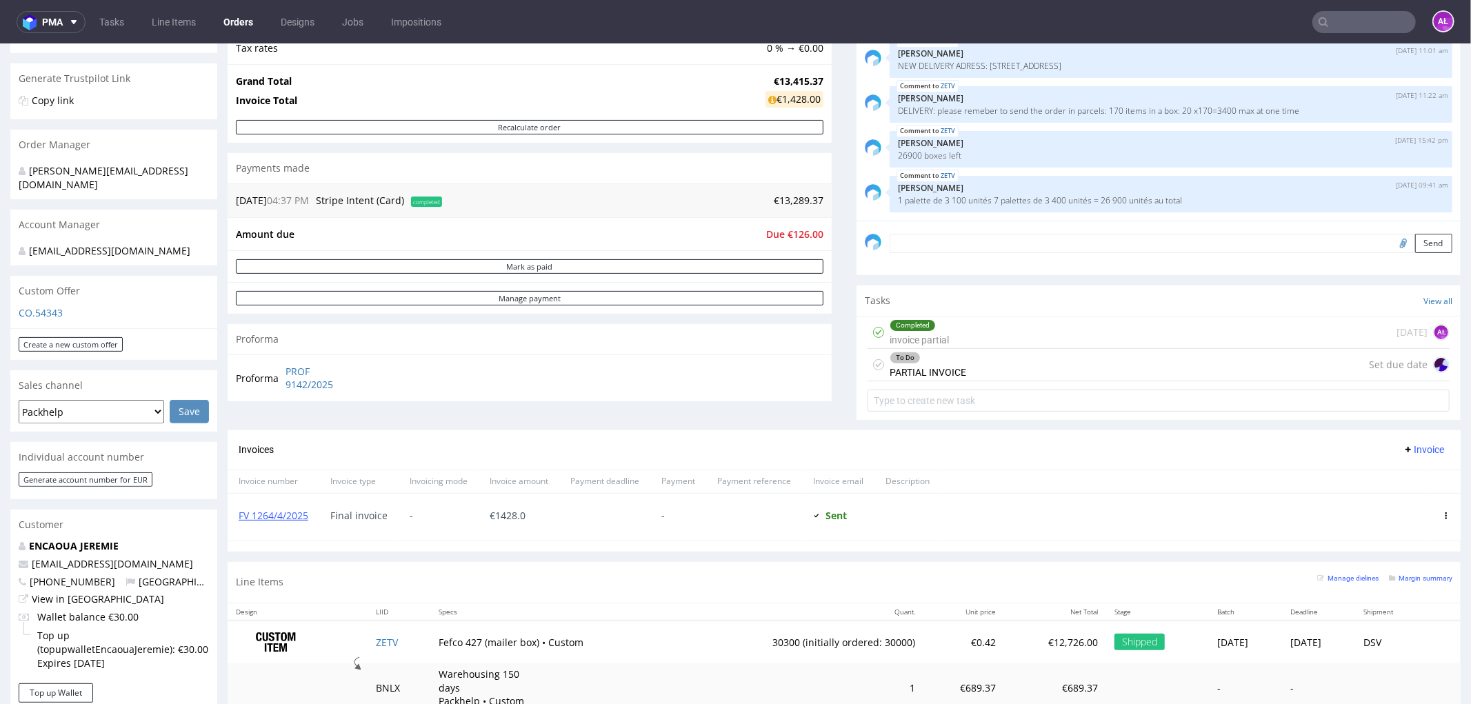
scroll to position [230, 0]
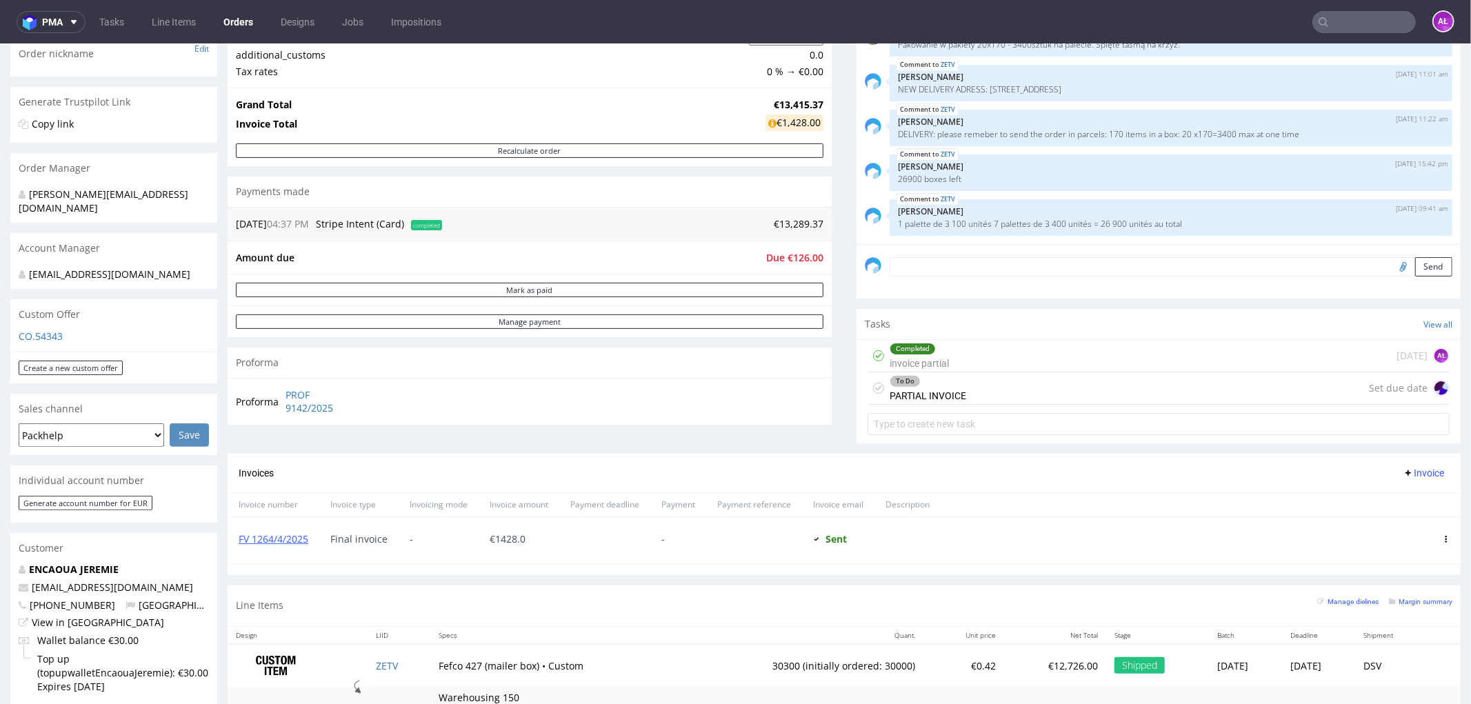
click at [967, 377] on div "To Do PARTIAL INVOICE Set due date" at bounding box center [1159, 388] width 582 height 32
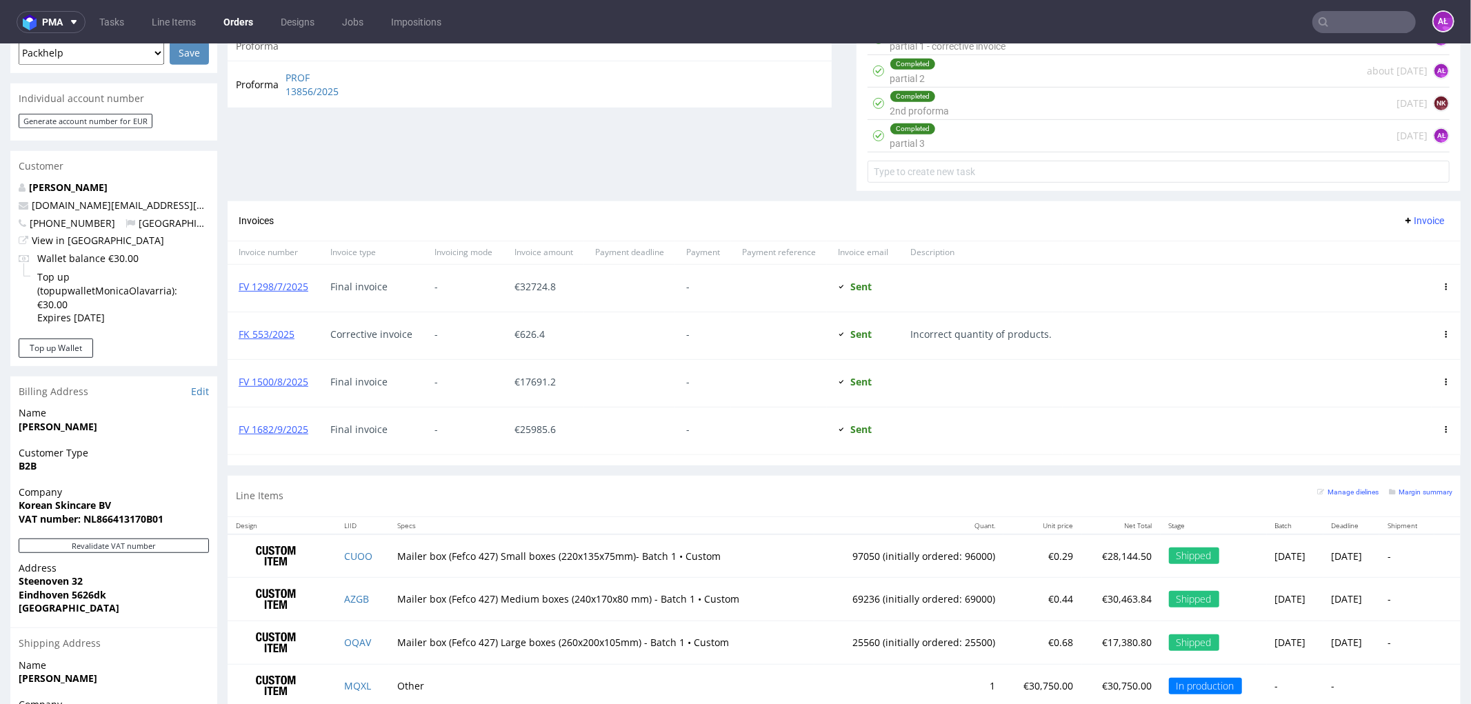
scroll to position [612, 0]
click at [283, 423] on link "FV 1682/9/2025" at bounding box center [274, 427] width 70 height 13
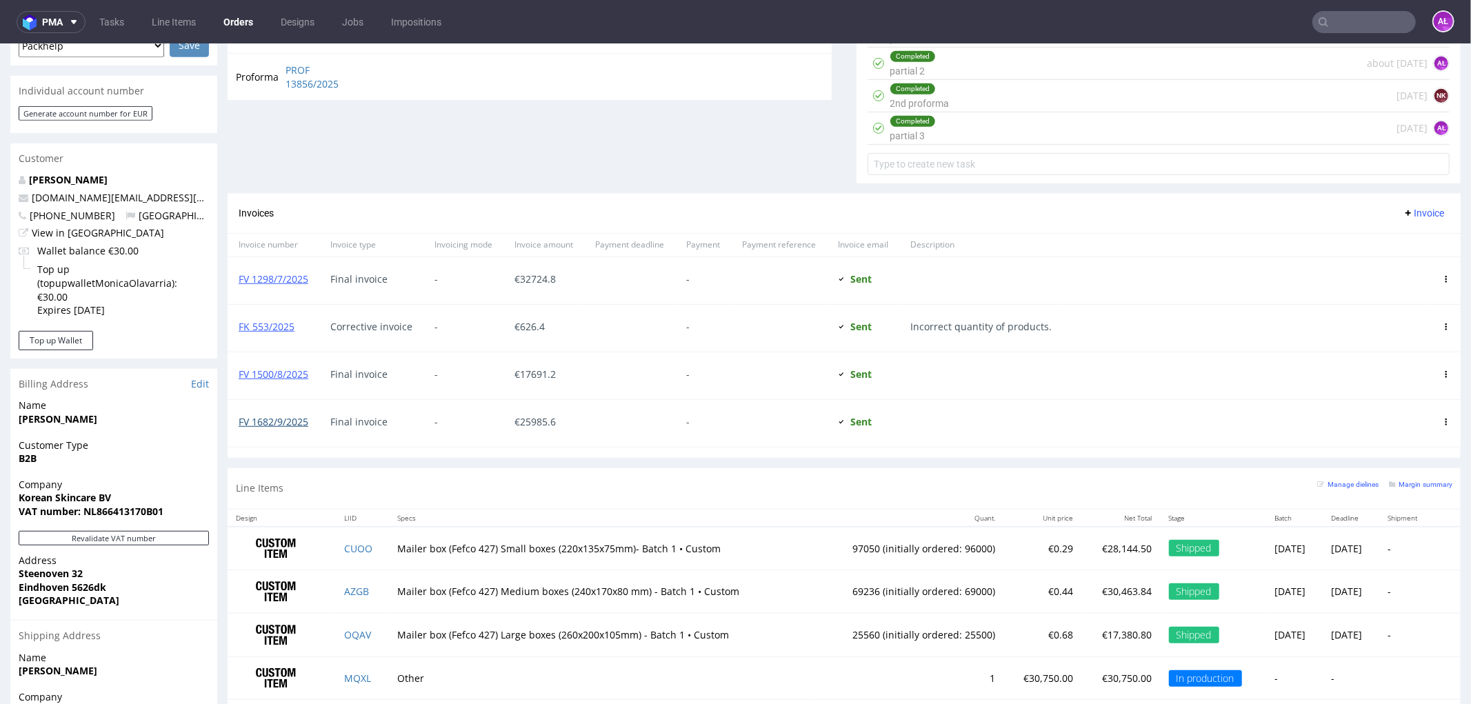
scroll to position [843, 0]
